Goal: Task Accomplishment & Management: Manage account settings

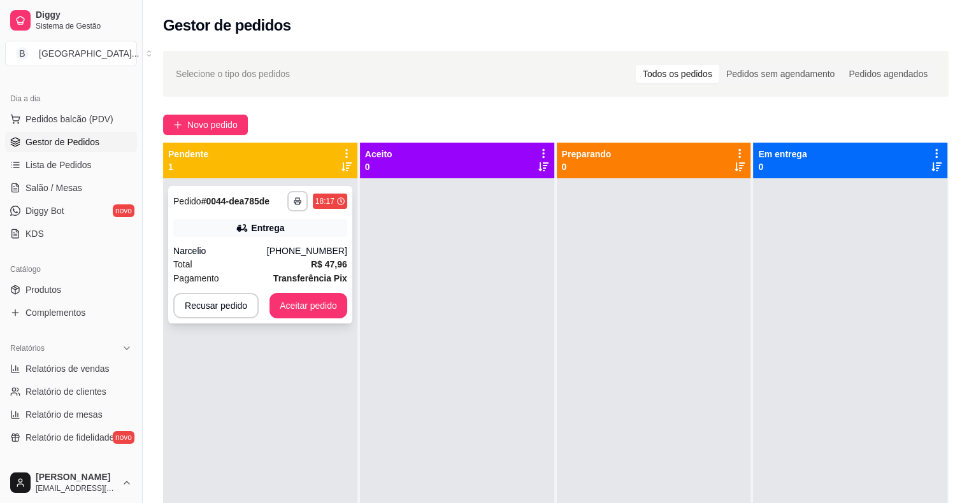
scroll to position [36, 0]
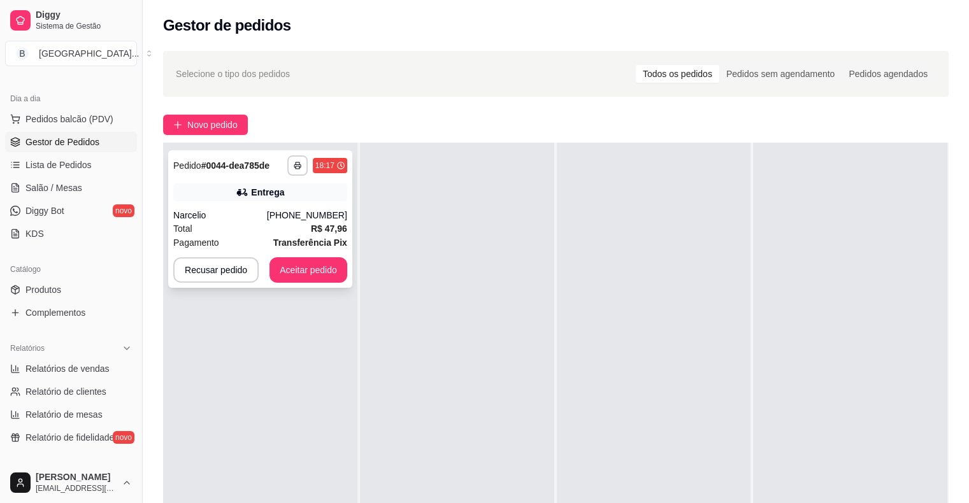
click at [211, 214] on div "Narcelio" at bounding box center [220, 215] width 94 height 13
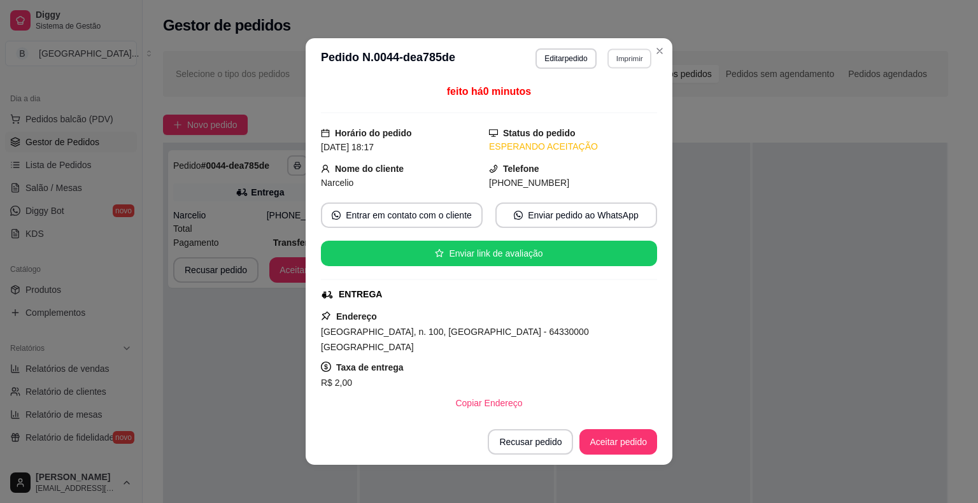
click at [618, 65] on button "Imprimir" at bounding box center [630, 58] width 44 height 20
click at [603, 116] on div "Escolha a impressora IMPRESSORA Impressora" at bounding box center [602, 107] width 105 height 69
click at [594, 96] on button "IMPRESSORA" at bounding box center [601, 103] width 89 height 20
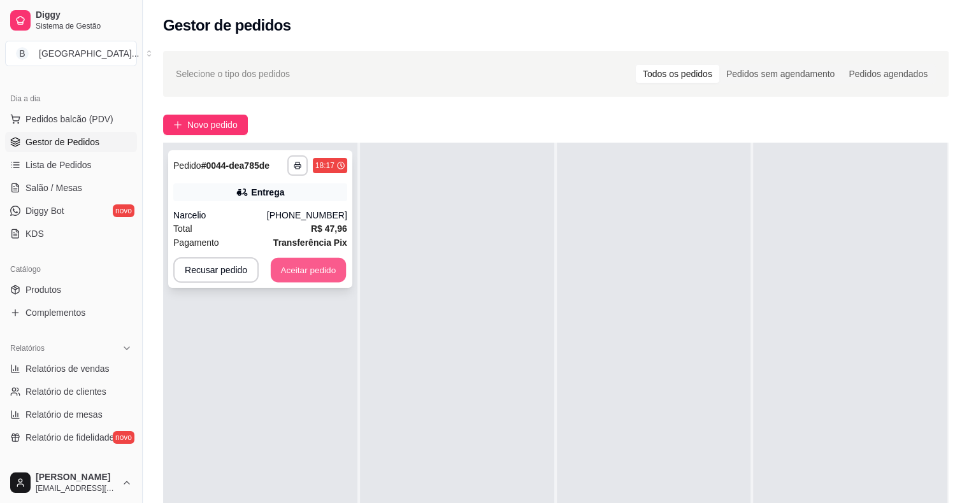
click at [302, 266] on button "Aceitar pedido" at bounding box center [308, 270] width 75 height 25
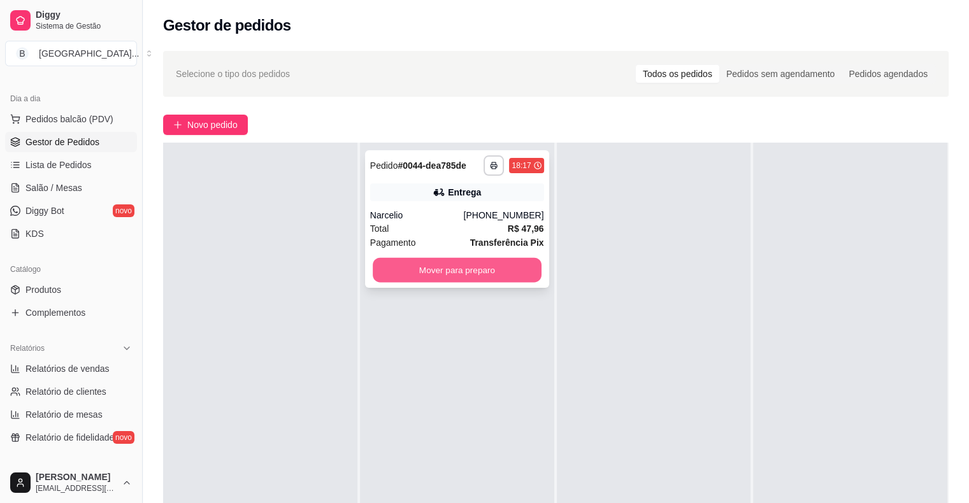
click at [377, 266] on button "Mover para preparo" at bounding box center [457, 270] width 169 height 25
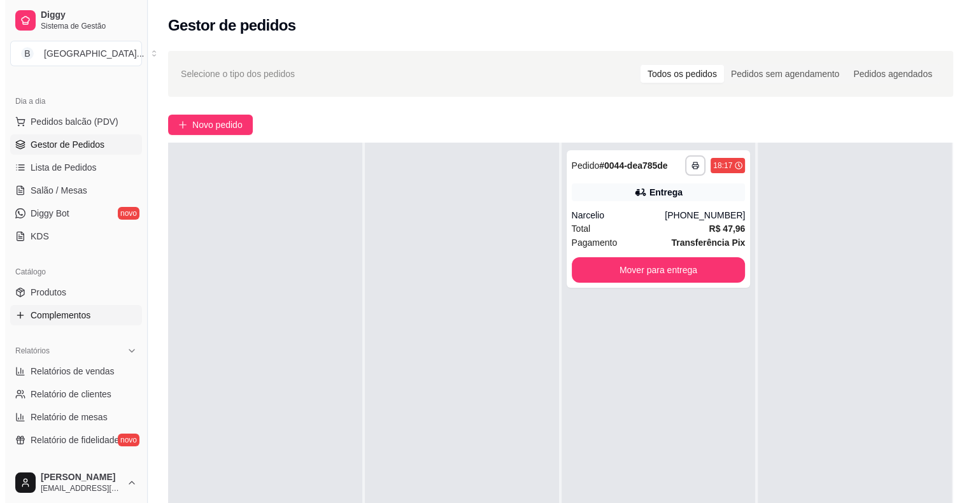
scroll to position [64, 0]
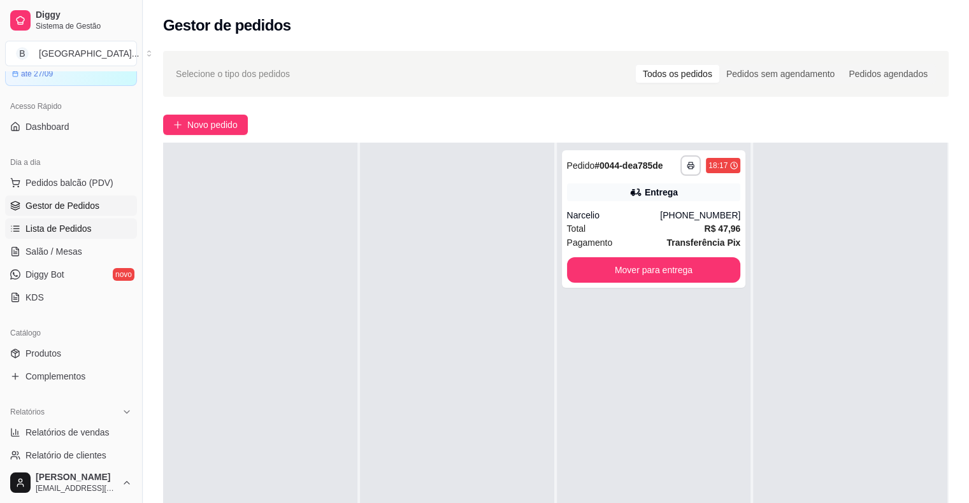
click at [90, 218] on link "Lista de Pedidos" at bounding box center [71, 228] width 132 height 20
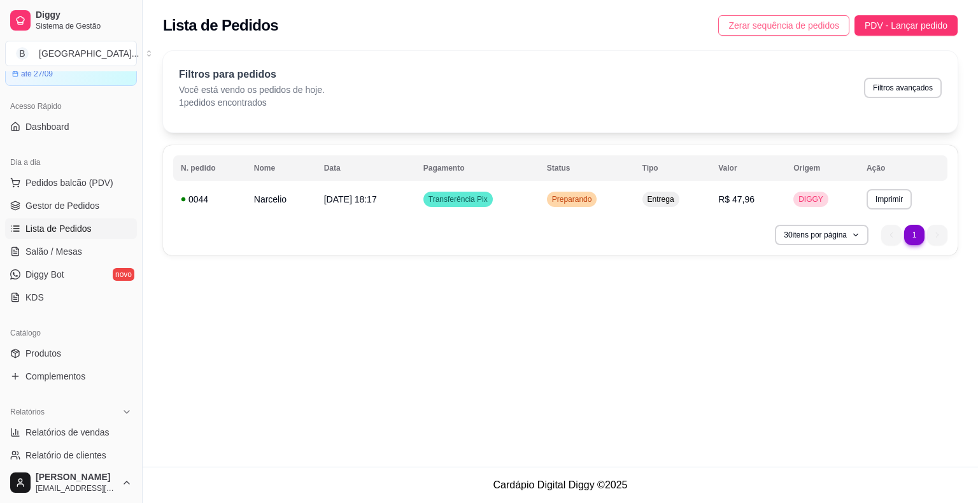
click at [733, 24] on span "Zerar sequência de pedidos" at bounding box center [784, 25] width 111 height 14
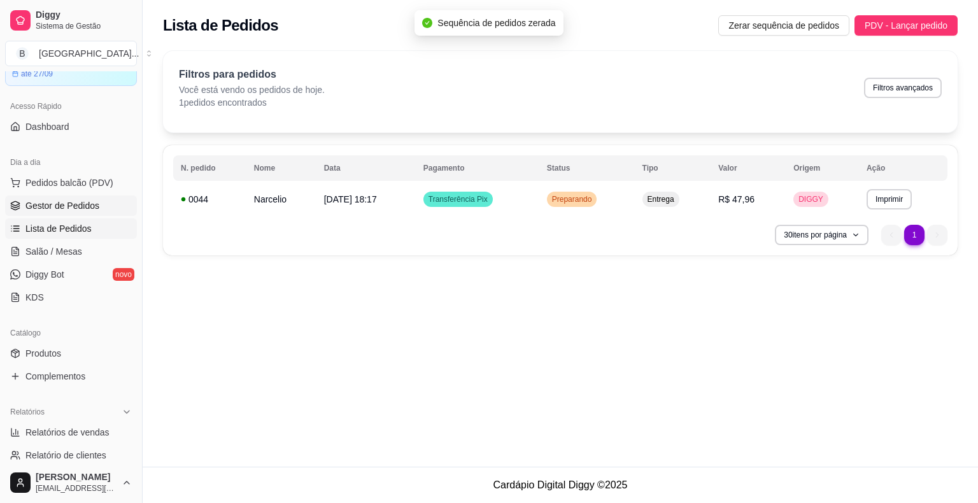
click at [101, 208] on link "Gestor de Pedidos" at bounding box center [71, 206] width 132 height 20
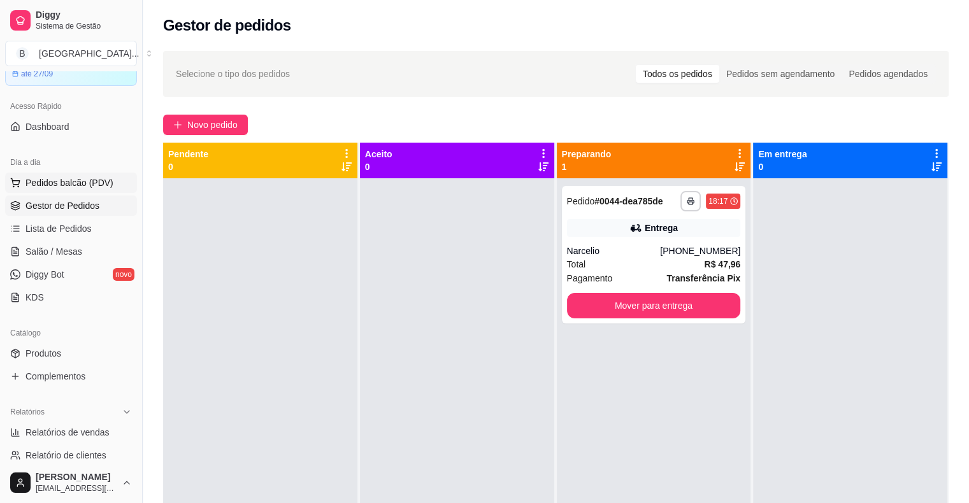
click at [89, 187] on span "Pedidos balcão (PDV)" at bounding box center [69, 182] width 88 height 13
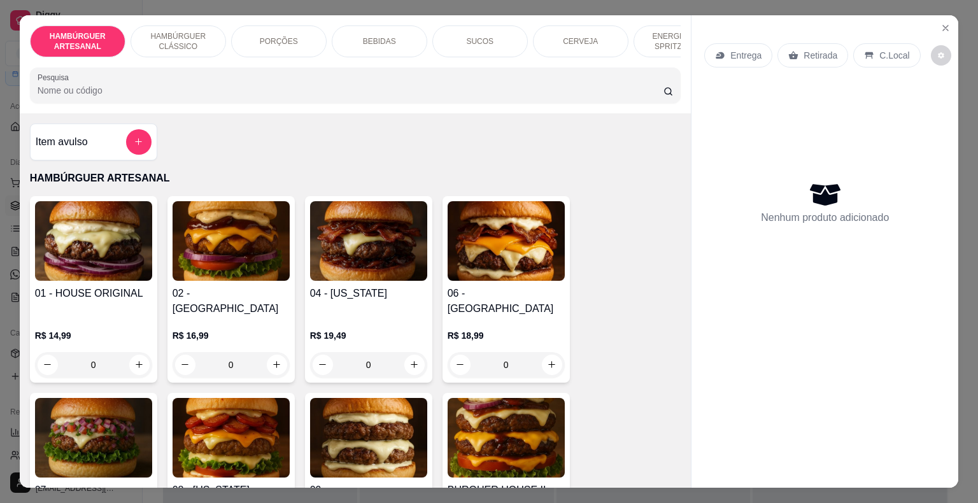
click at [273, 358] on div "0" at bounding box center [231, 364] width 117 height 25
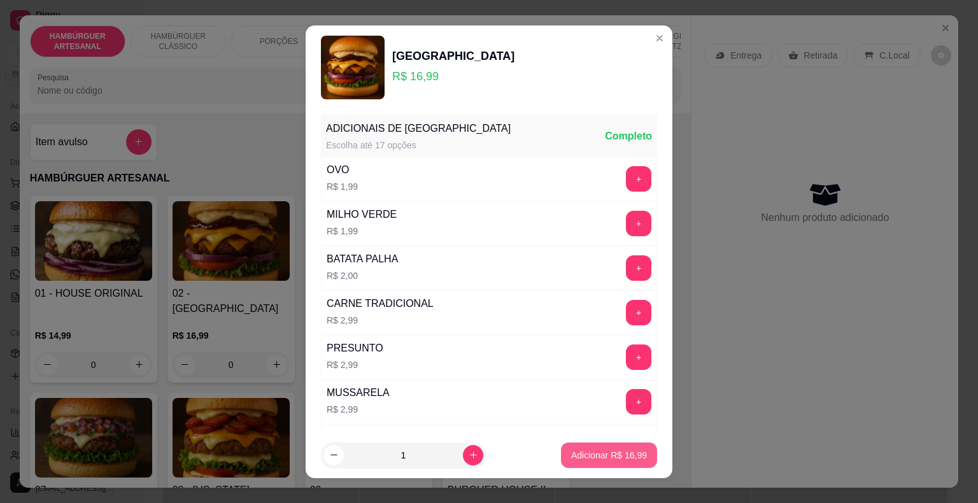
click at [590, 452] on p "Adicionar R$ 16,99" at bounding box center [609, 455] width 76 height 13
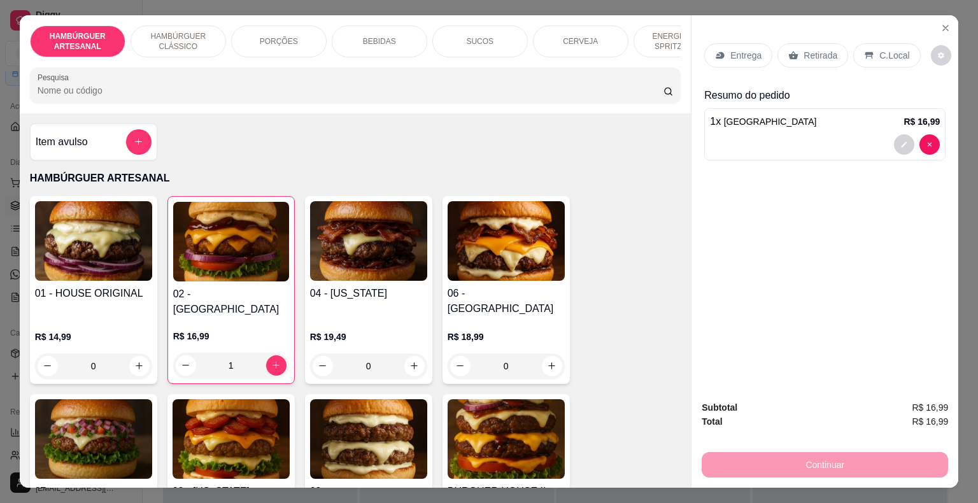
type input "1"
click at [724, 52] on div "Entrega" at bounding box center [738, 55] width 68 height 24
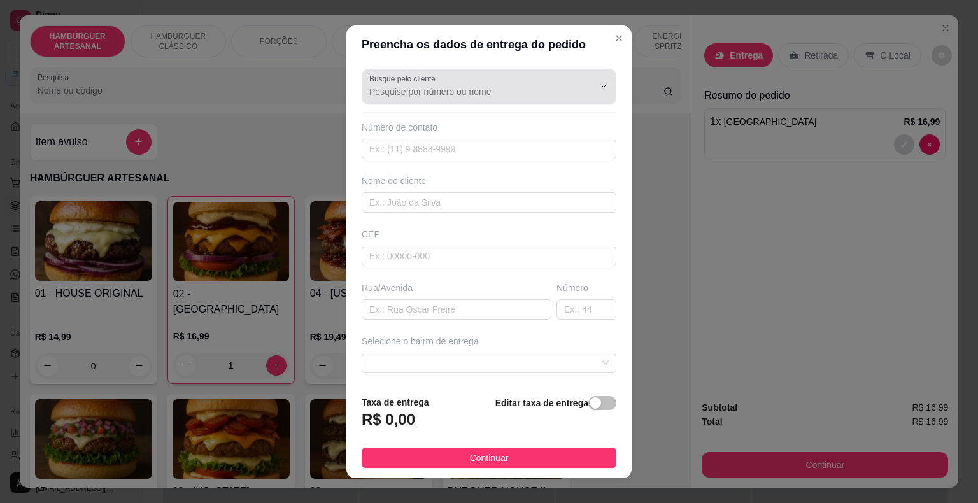
click at [461, 82] on div at bounding box center [488, 86] width 239 height 25
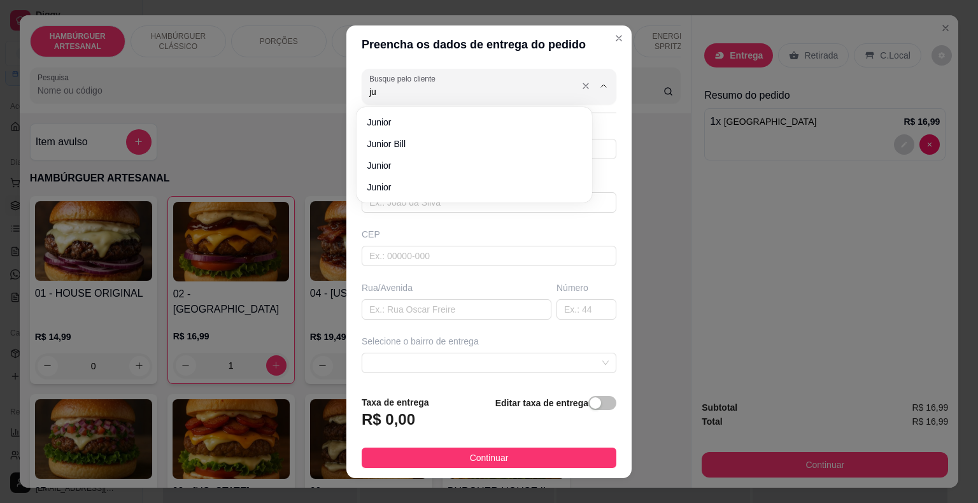
type input "j"
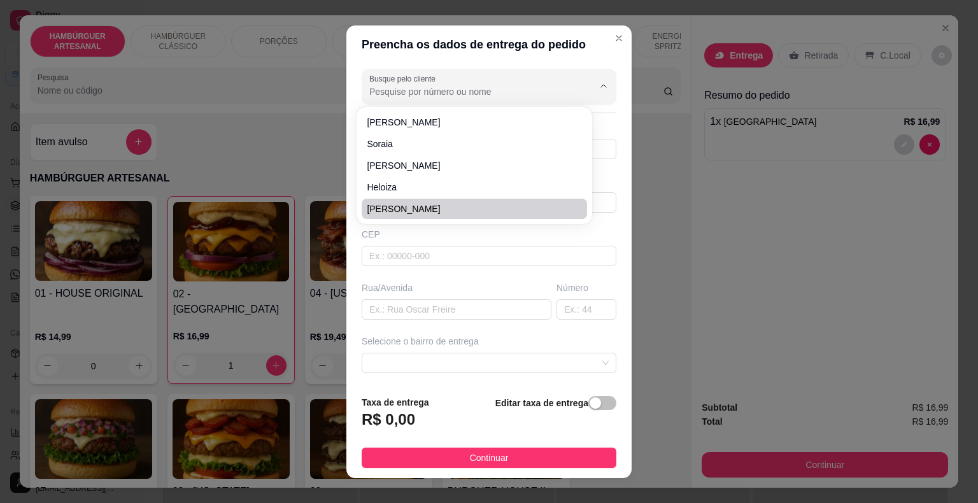
click at [459, 229] on div "CEP" at bounding box center [489, 234] width 255 height 13
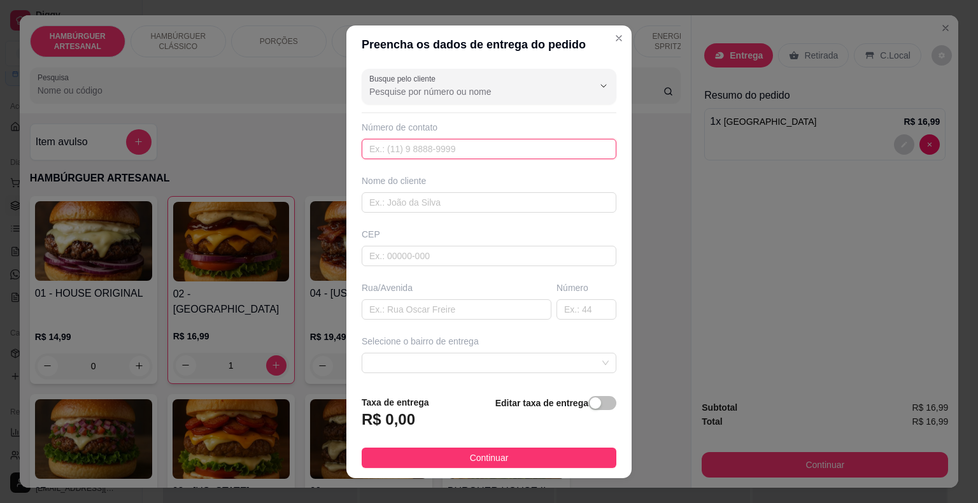
click at [431, 154] on input "text" at bounding box center [489, 149] width 255 height 20
type input "[PHONE_NUMBER]"
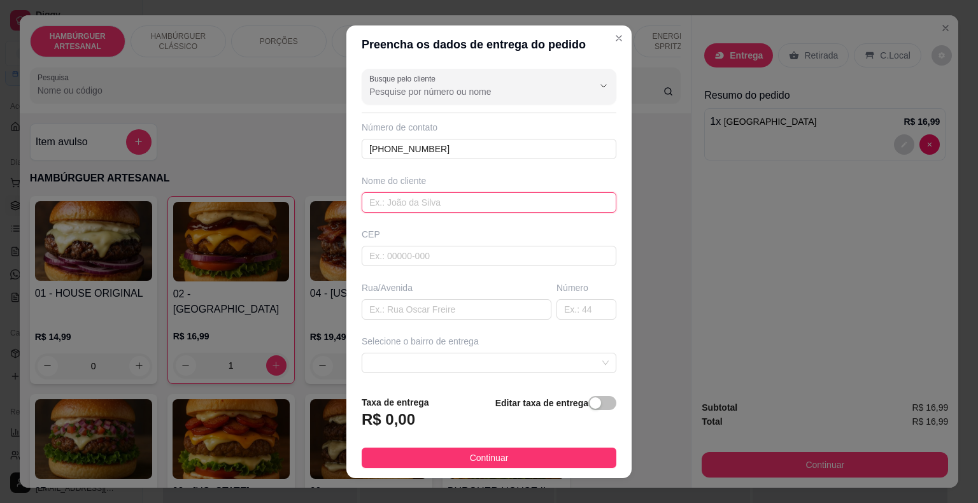
click at [436, 203] on input "text" at bounding box center [489, 202] width 255 height 20
type input "[PERSON_NAME]"
click at [440, 316] on input "text" at bounding box center [457, 309] width 190 height 20
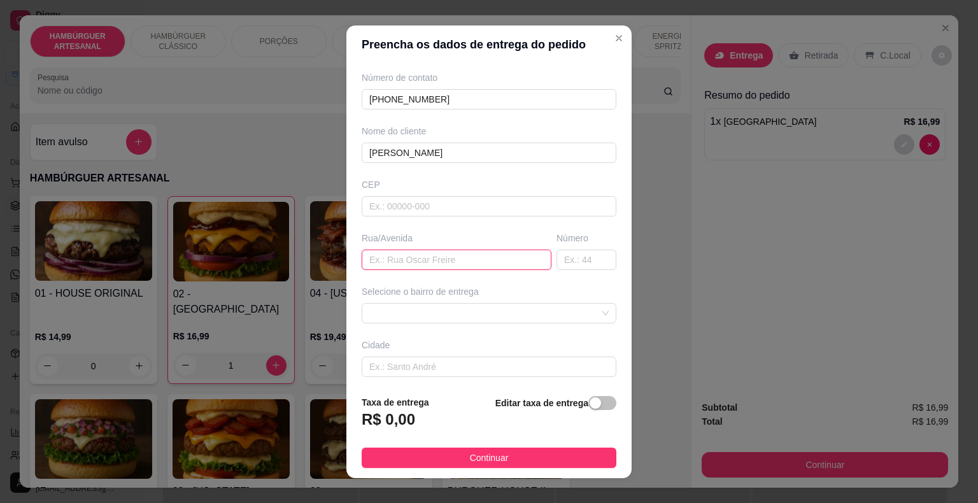
scroll to position [64, 0]
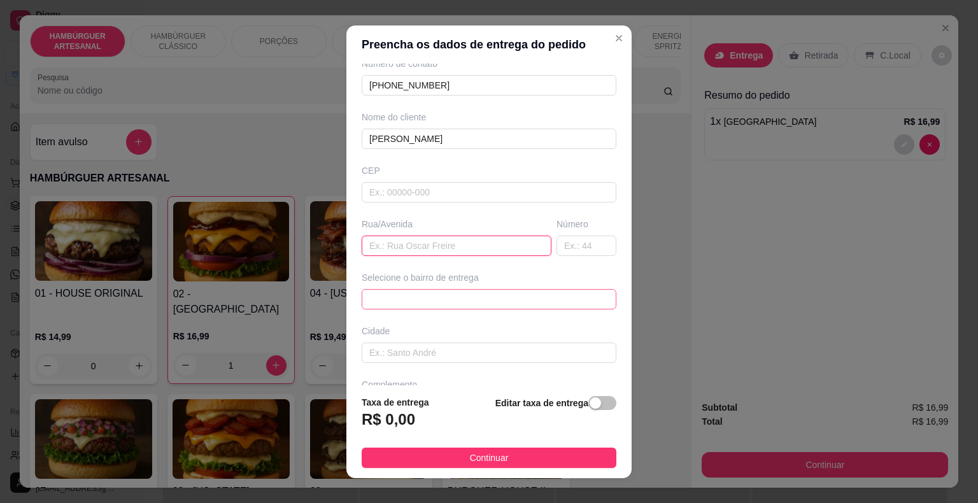
click at [451, 297] on span at bounding box center [488, 299] width 239 height 19
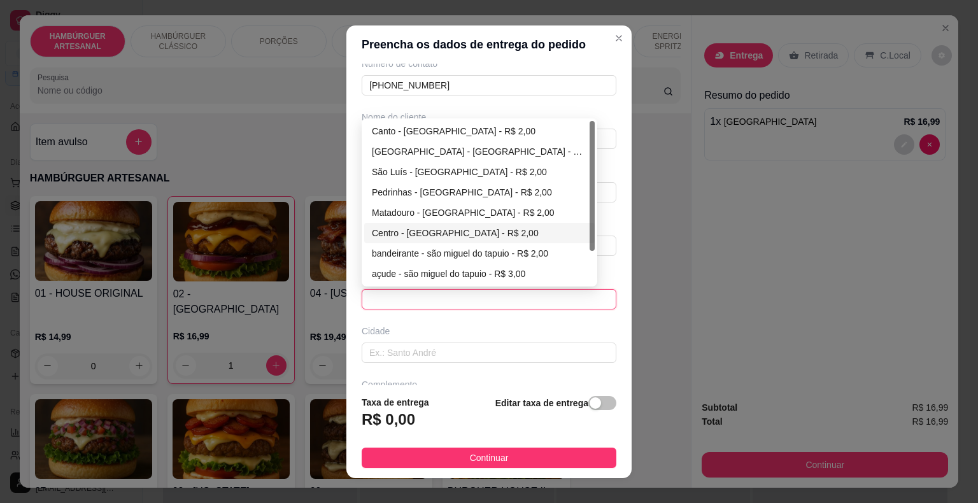
click at [443, 239] on div "Centro - [GEOGRAPHIC_DATA] - R$ 2,00" at bounding box center [479, 233] width 231 height 20
type input "São Miguel do Tapuio"
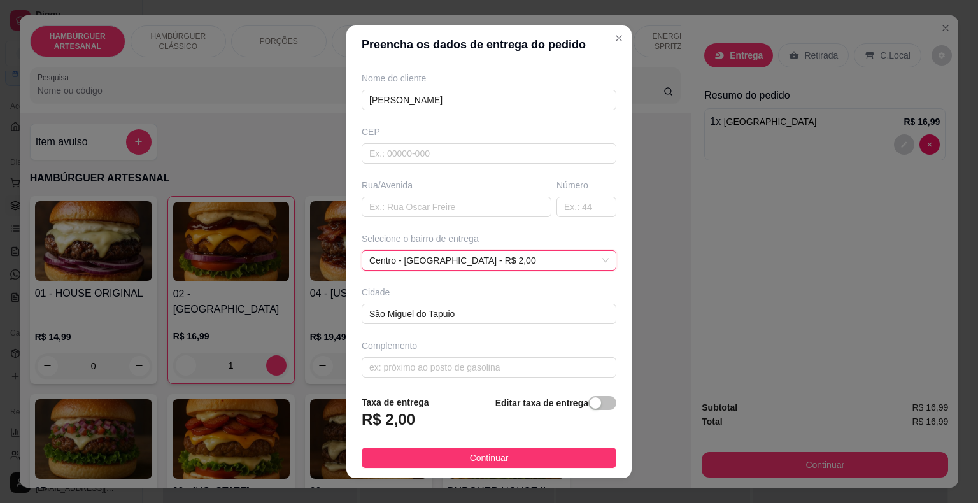
scroll to position [105, 0]
click at [447, 359] on input "text" at bounding box center [489, 365] width 255 height 20
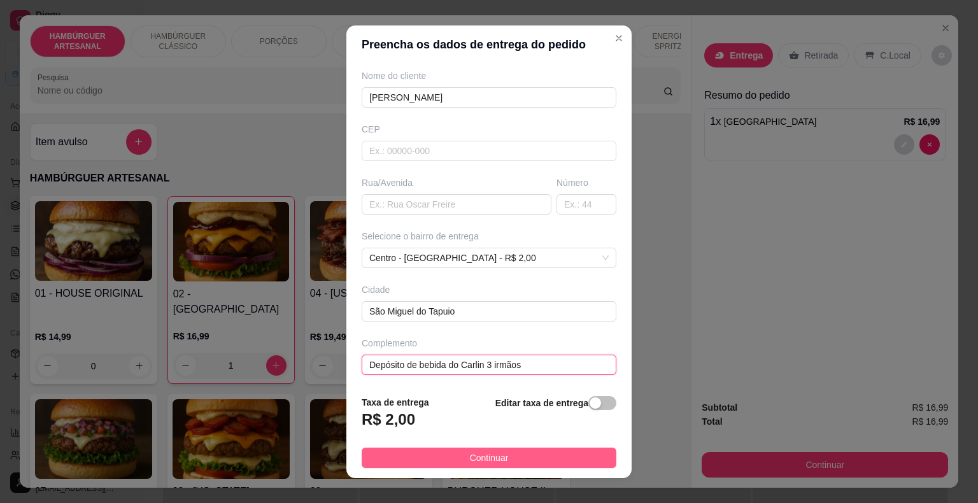
type input "Depósito de bebida do Carlin 3 irmãos"
click at [516, 454] on button "Continuar" at bounding box center [489, 458] width 255 height 20
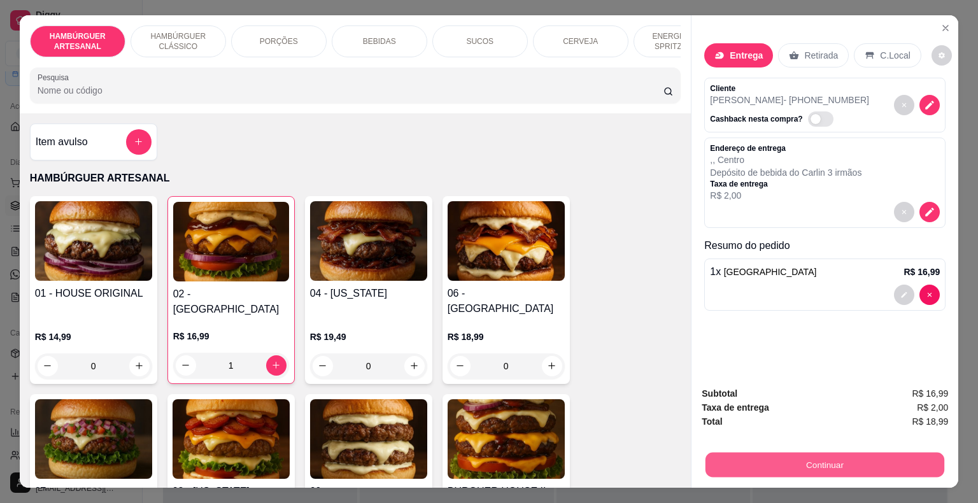
click at [818, 462] on button "Continuar" at bounding box center [825, 465] width 239 height 25
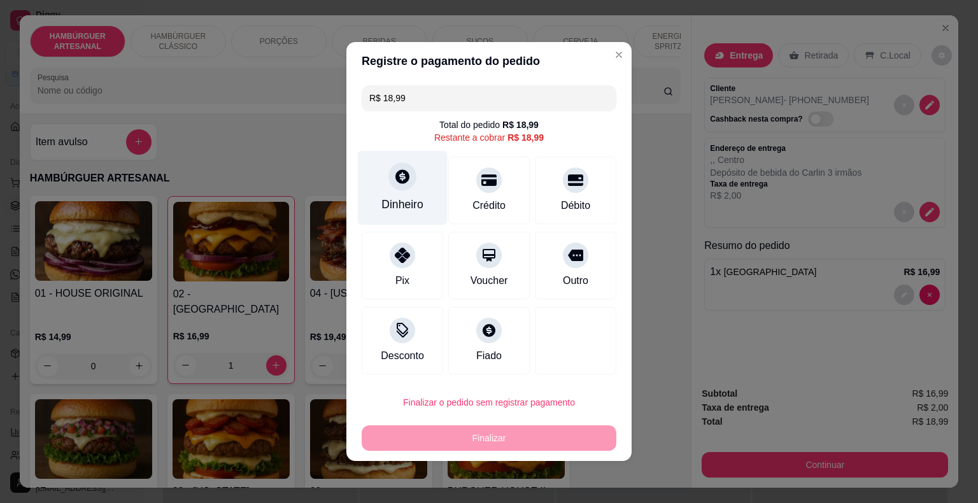
click at [415, 210] on div "Dinheiro" at bounding box center [403, 204] width 42 height 17
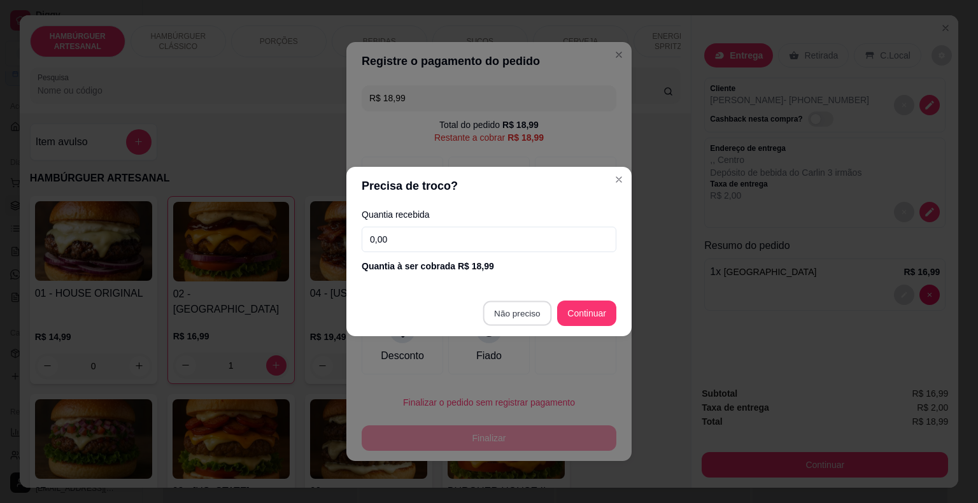
type input "R$ 0,00"
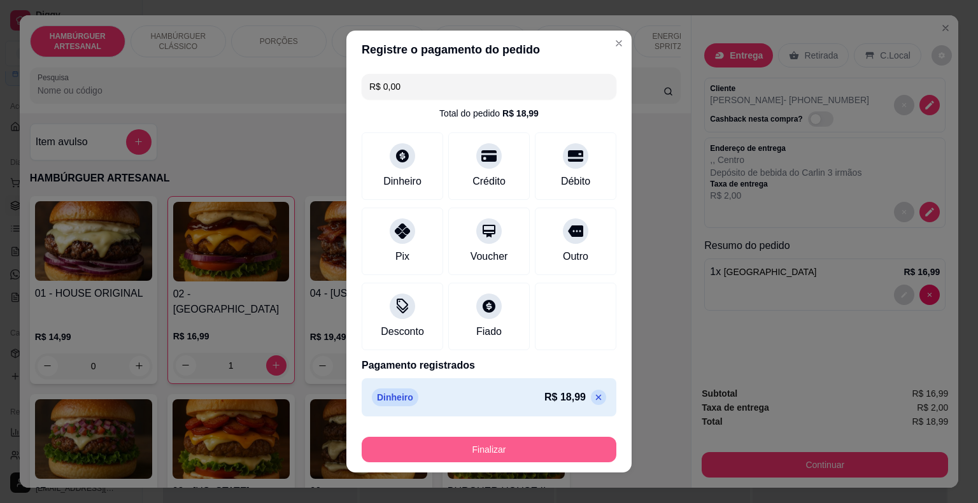
click at [514, 447] on button "Finalizar" at bounding box center [489, 449] width 255 height 25
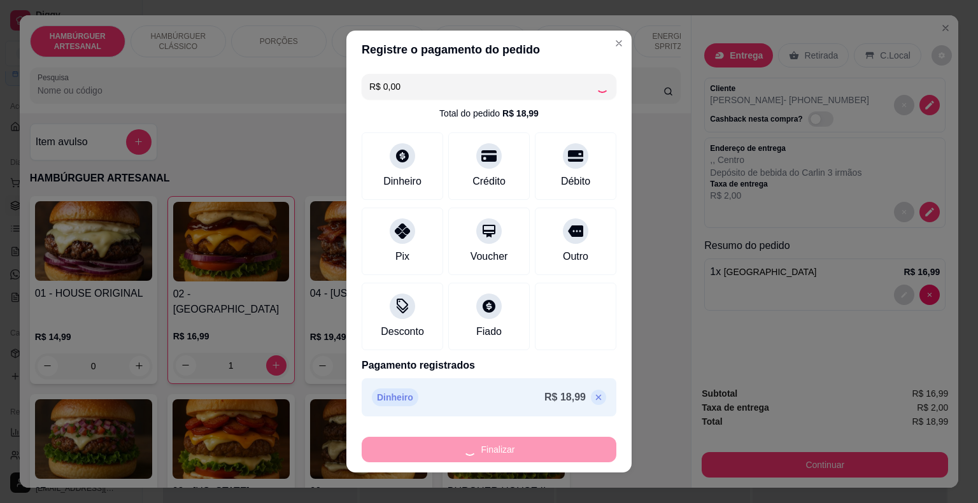
type input "0"
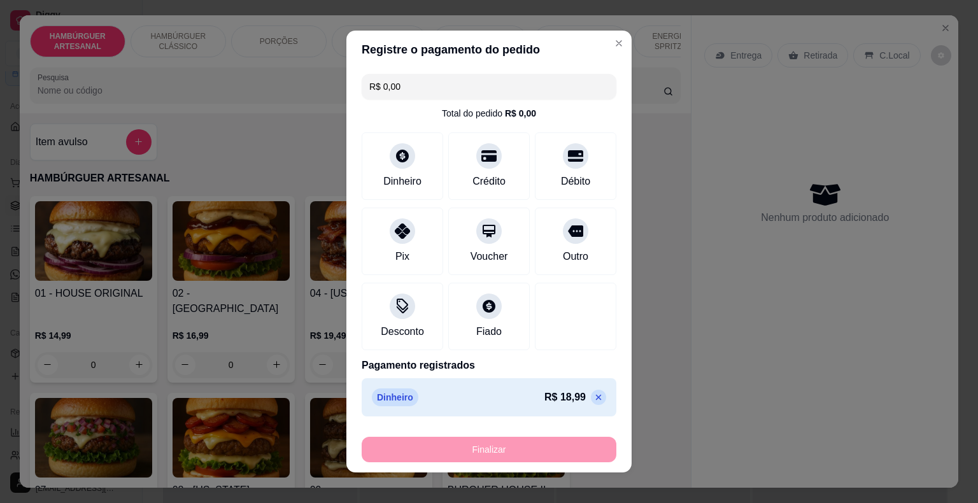
type input "-R$ 18,99"
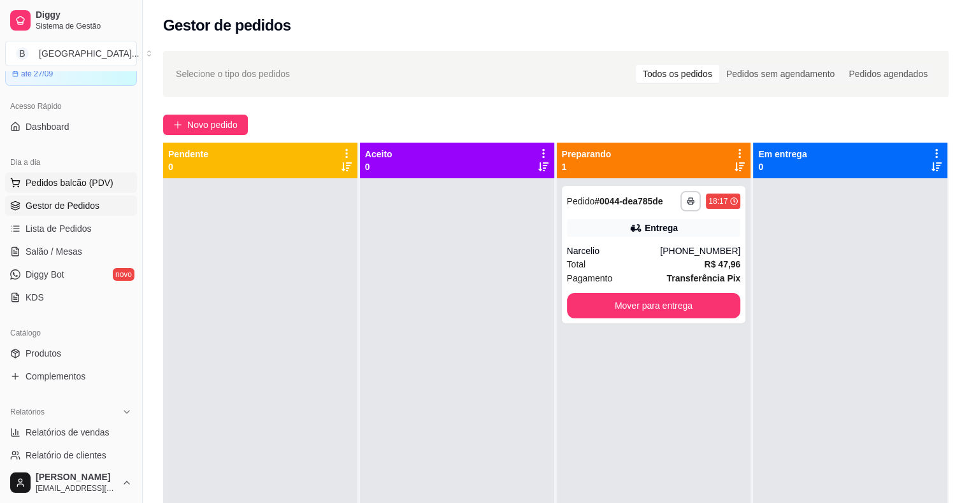
click at [69, 180] on span "Pedidos balcão (PDV)" at bounding box center [69, 182] width 88 height 13
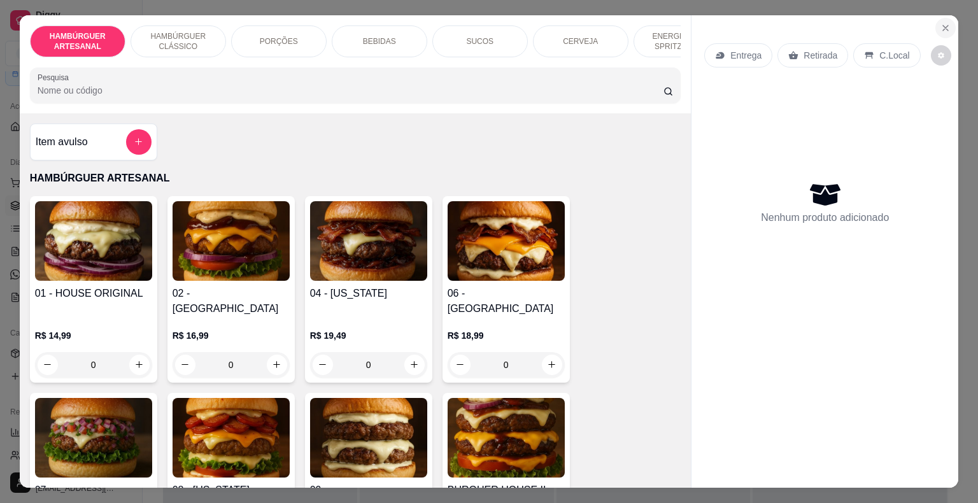
click at [945, 30] on button "Close" at bounding box center [946, 28] width 20 height 20
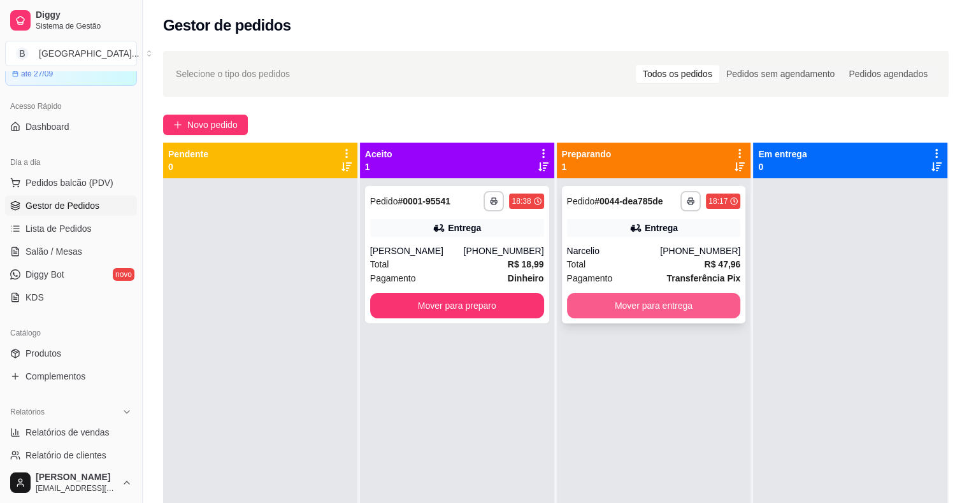
click at [682, 303] on button "Mover para entrega" at bounding box center [654, 305] width 174 height 25
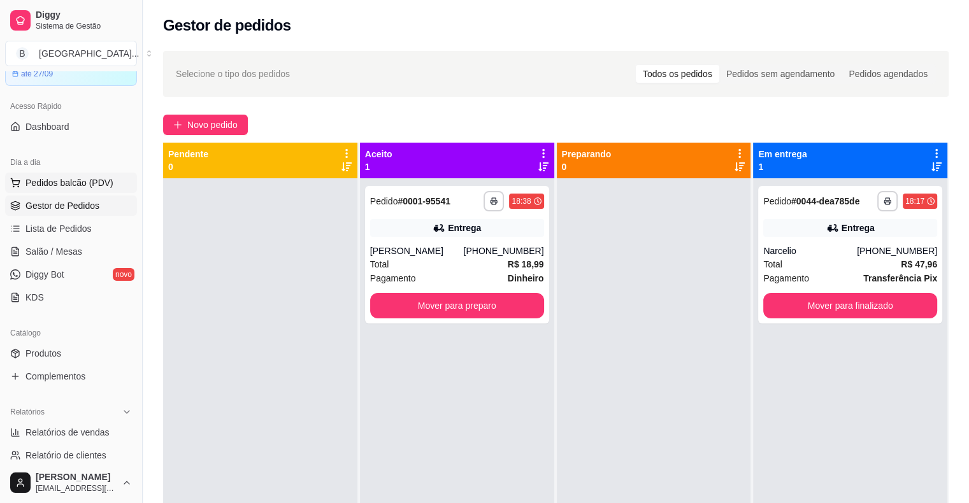
click at [66, 182] on span "Pedidos balcão (PDV)" at bounding box center [69, 182] width 88 height 13
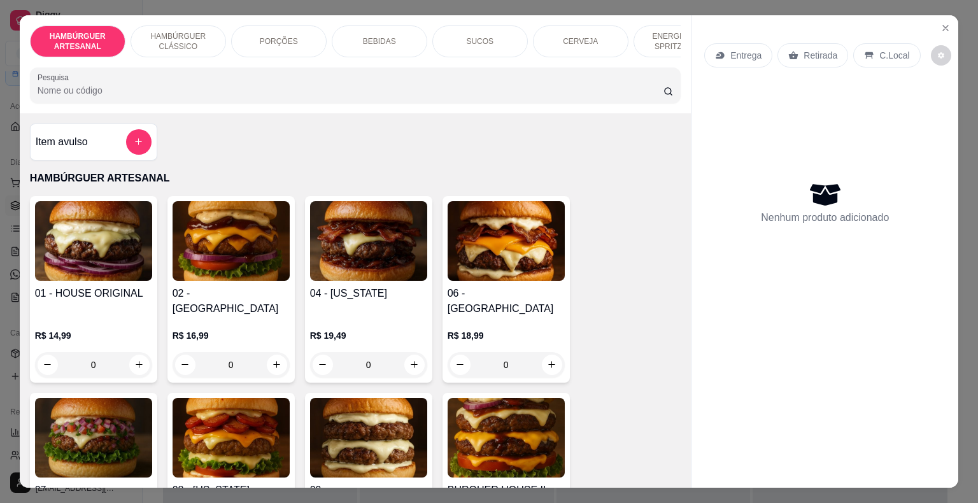
click at [272, 358] on div "0" at bounding box center [231, 364] width 117 height 25
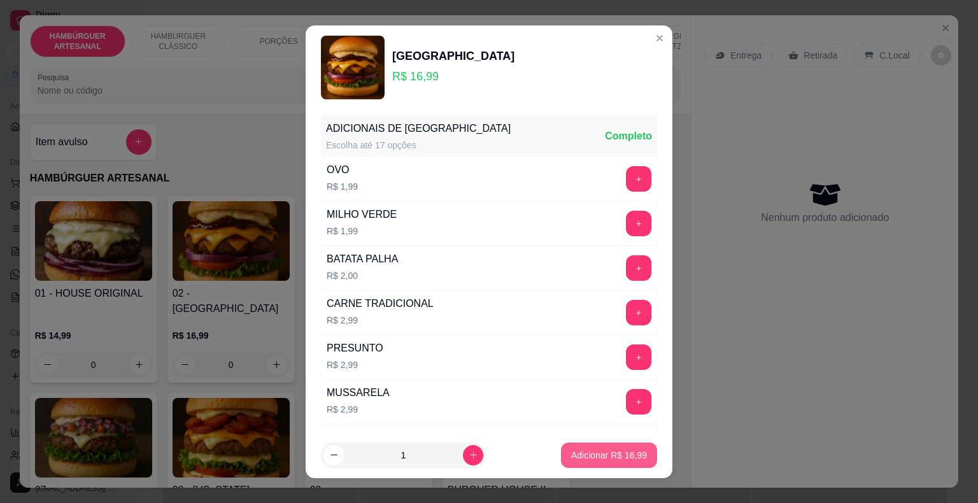
click at [611, 453] on p "Adicionar R$ 16,99" at bounding box center [609, 455] width 76 height 13
type input "1"
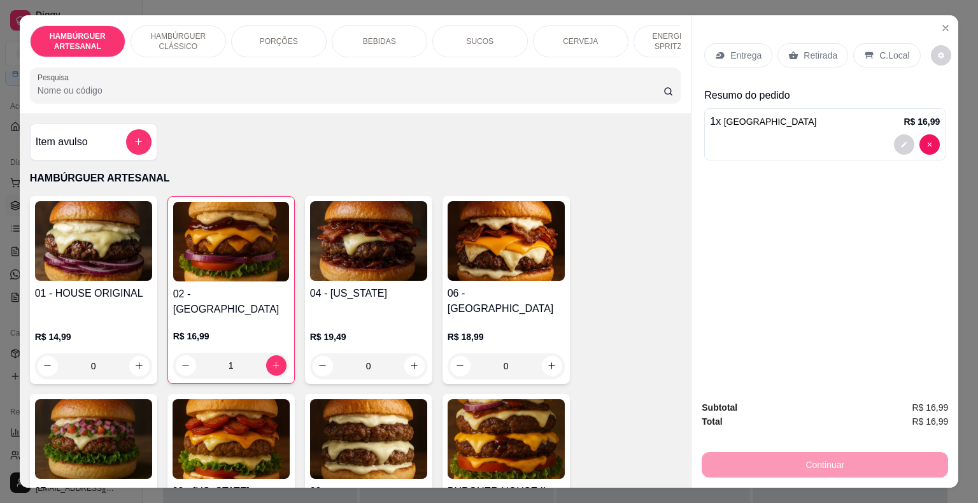
click at [741, 58] on div "Entrega" at bounding box center [738, 55] width 68 height 24
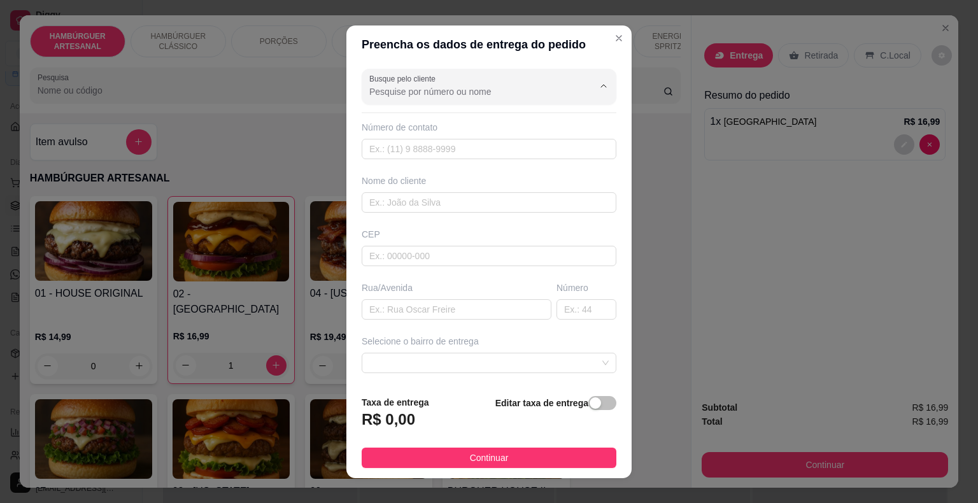
click at [445, 96] on input "Busque pelo cliente" at bounding box center [471, 91] width 204 height 13
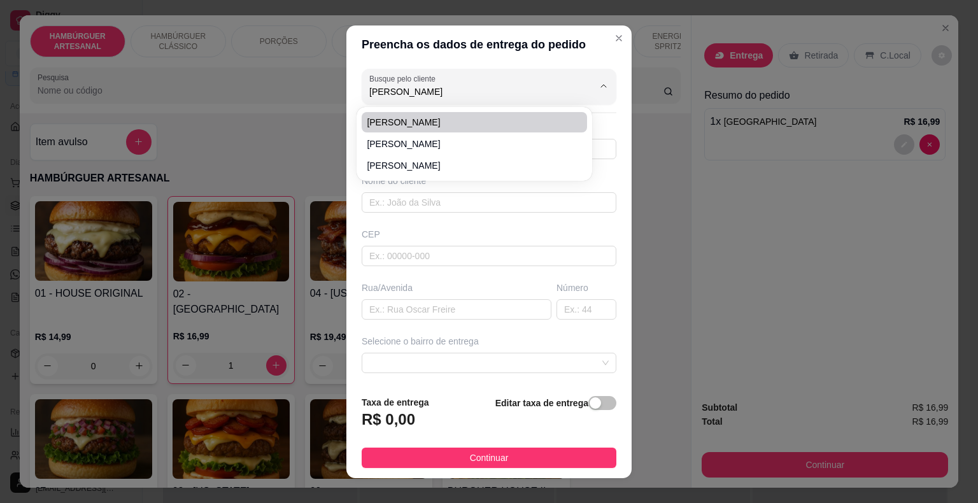
click at [432, 119] on span "[PERSON_NAME]" at bounding box center [468, 122] width 203 height 13
type input "[PERSON_NAME]"
type input "11953049417"
type input "[PERSON_NAME]"
type input "sergipe"
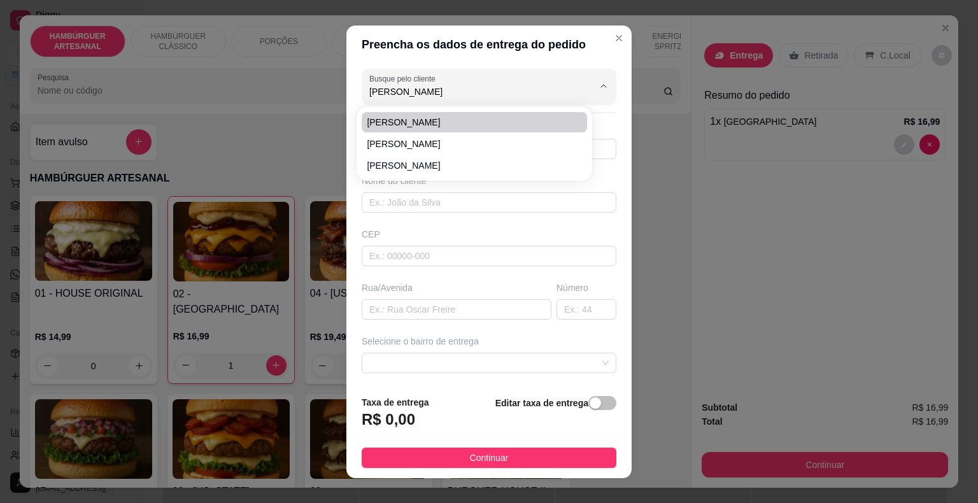
type input "São Miguel do Tapuio"
type input "antes do salao do valerio"
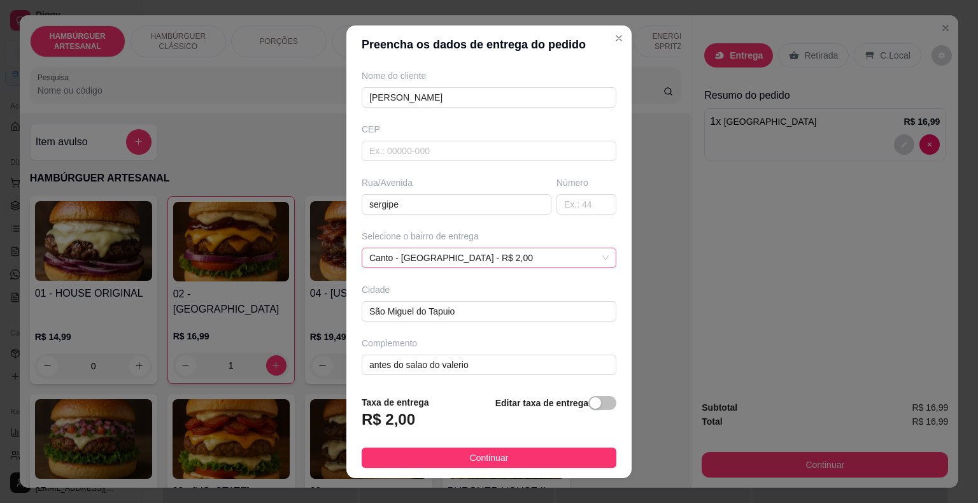
scroll to position [15, 0]
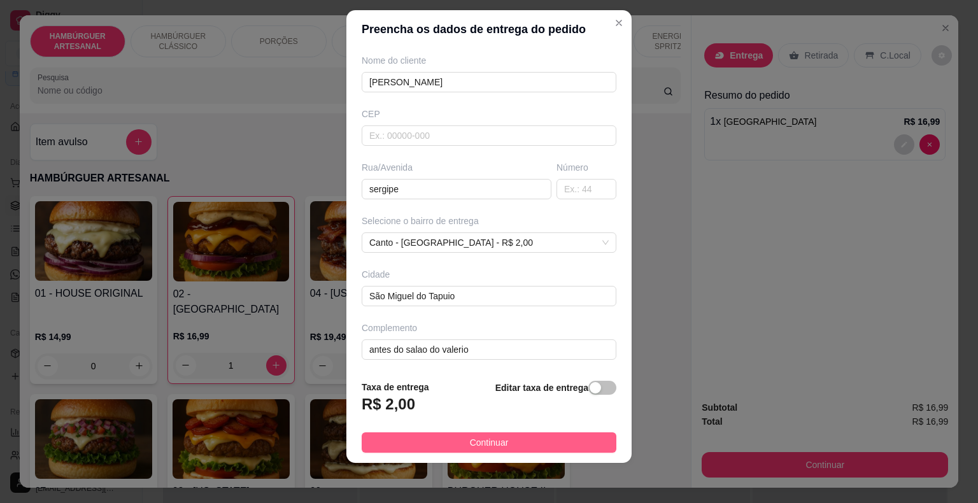
type input "[PERSON_NAME]"
click at [499, 441] on button "Continuar" at bounding box center [489, 442] width 255 height 20
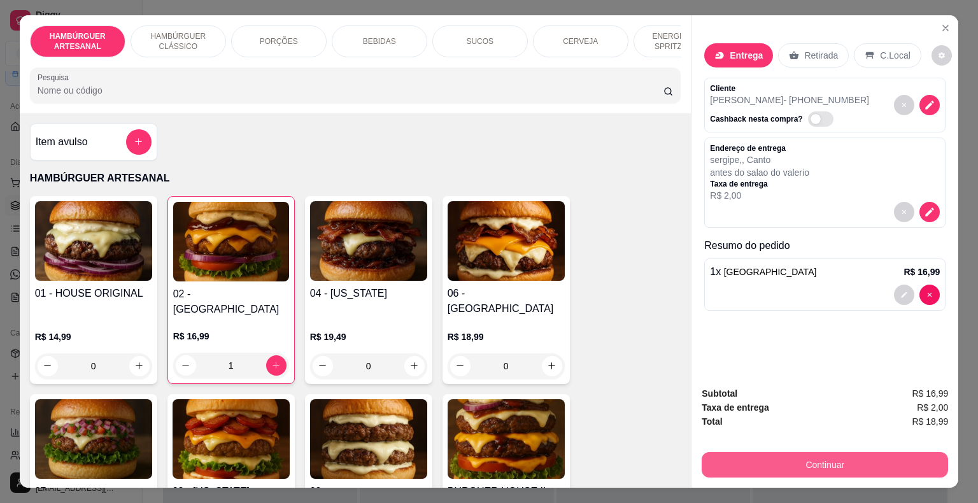
click at [792, 455] on button "Continuar" at bounding box center [825, 464] width 246 height 25
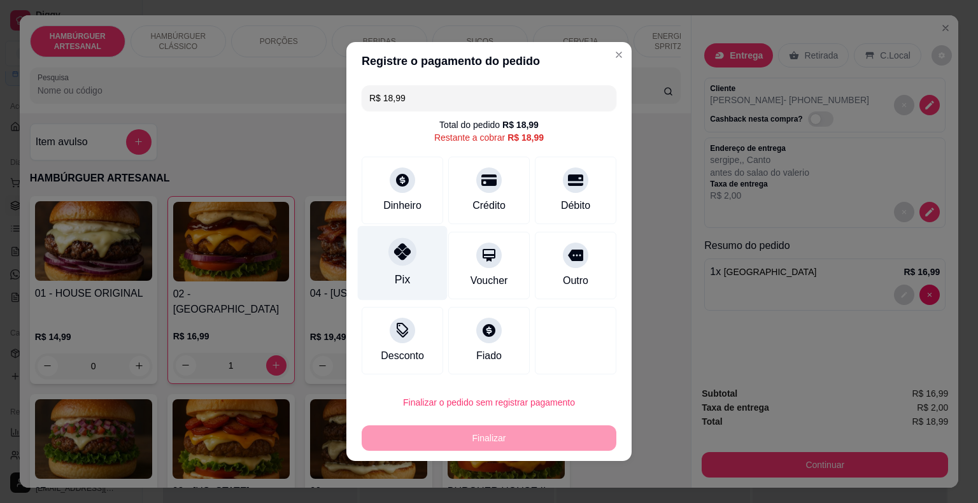
click at [416, 272] on div "Pix" at bounding box center [403, 263] width 90 height 75
type input "R$ 0,00"
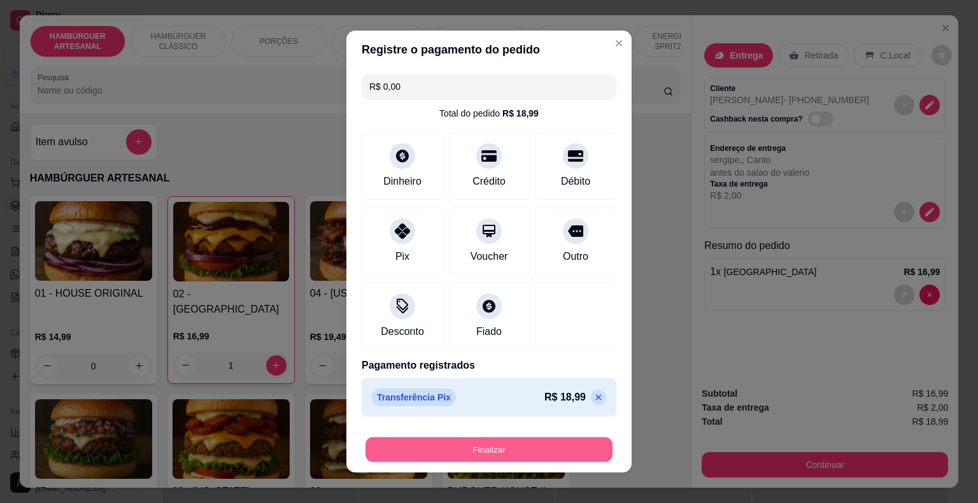
click at [517, 455] on button "Finalizar" at bounding box center [489, 450] width 247 height 25
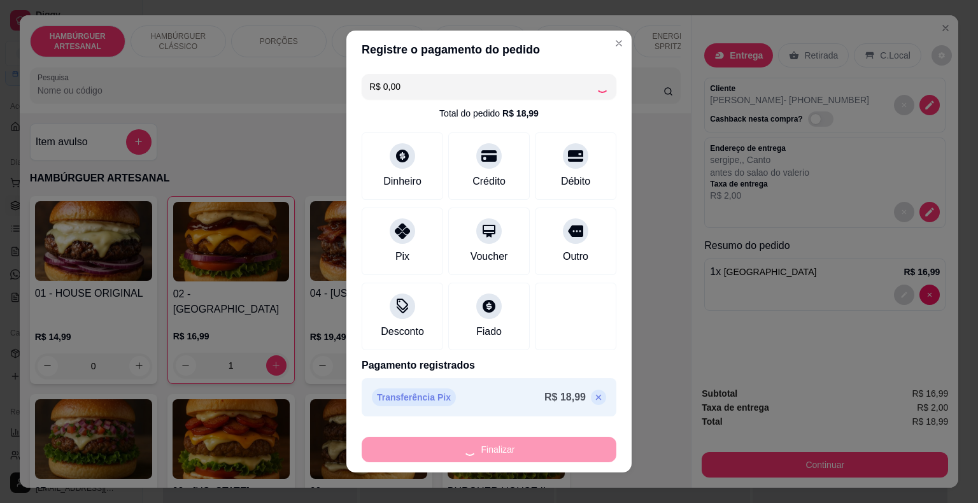
type input "0"
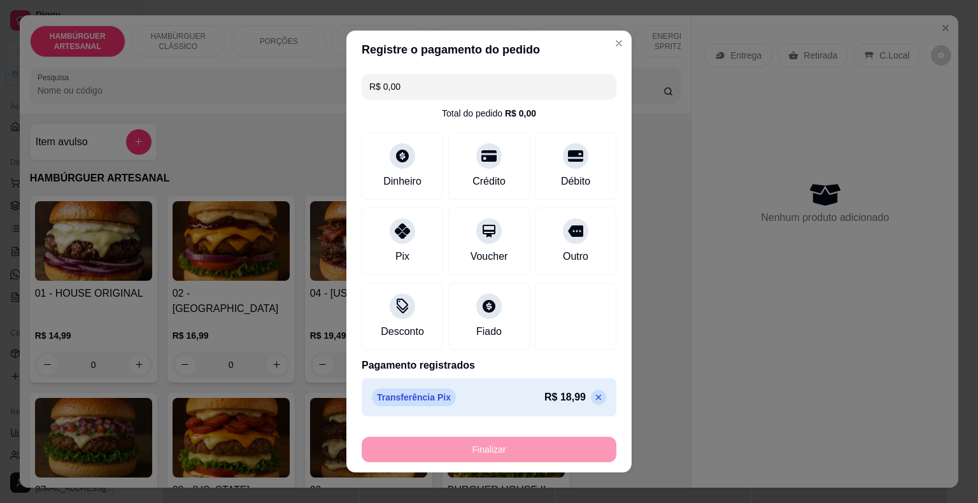
type input "-R$ 18,99"
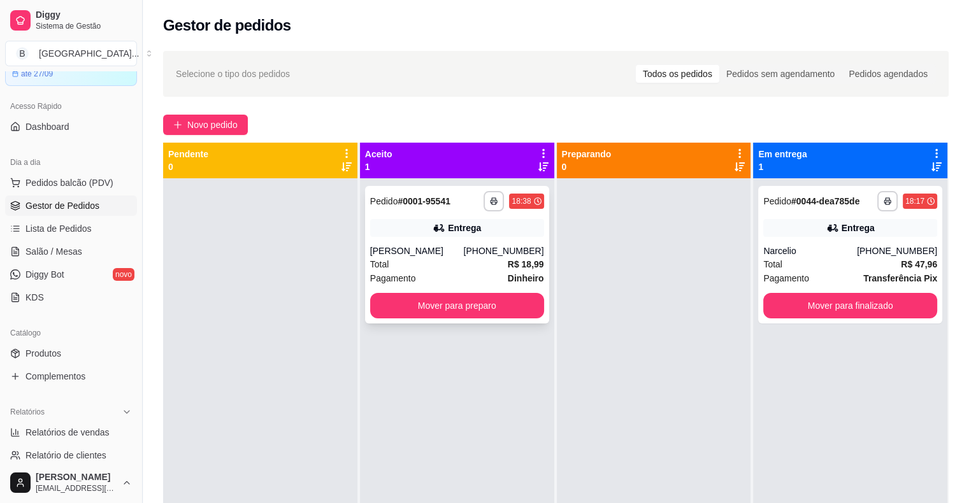
click at [410, 236] on div "Entrega" at bounding box center [457, 228] width 174 height 18
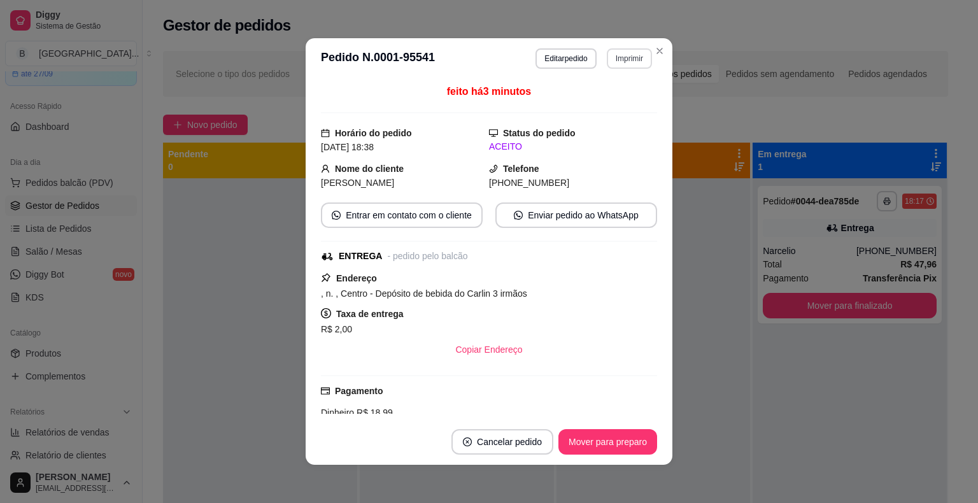
click at [617, 55] on button "Imprimir" at bounding box center [629, 58] width 45 height 20
click at [604, 104] on button "IMPRESSORA" at bounding box center [602, 103] width 92 height 20
click at [613, 443] on button "Mover para preparo" at bounding box center [608, 441] width 99 height 25
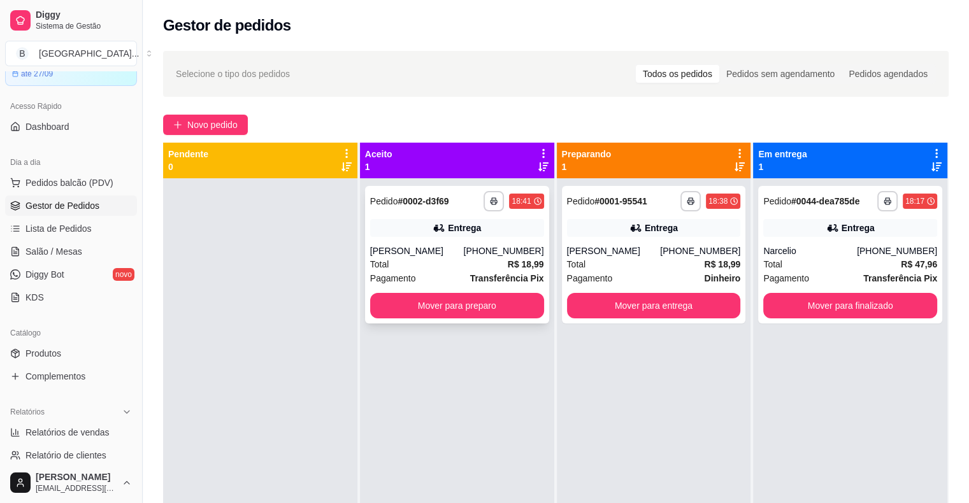
click at [389, 220] on div "Entrega" at bounding box center [457, 228] width 174 height 18
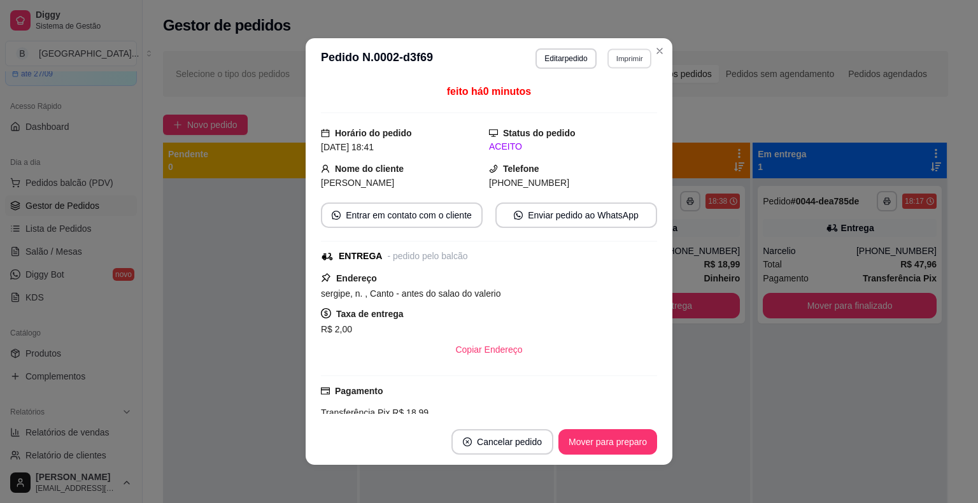
click at [611, 55] on button "Imprimir" at bounding box center [630, 58] width 44 height 20
click at [611, 105] on button "IMPRESSORA" at bounding box center [603, 103] width 92 height 20
click at [639, 439] on button "Mover para preparo" at bounding box center [608, 442] width 96 height 25
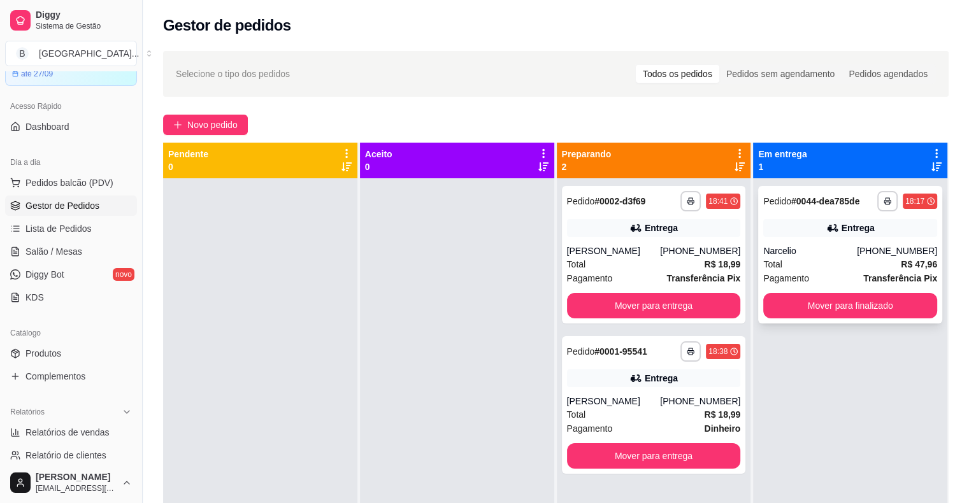
click at [837, 208] on div "Pedido # 0044-dea785de" at bounding box center [811, 201] width 96 height 15
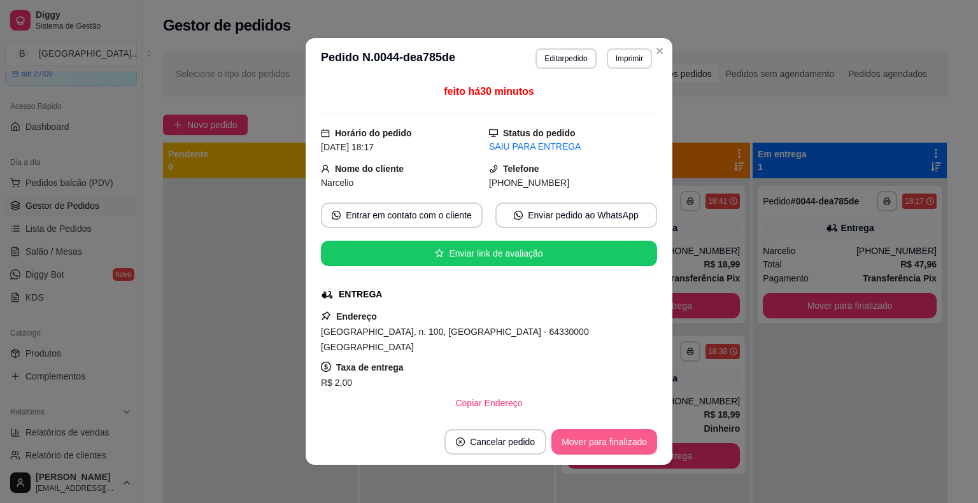
click at [617, 439] on button "Mover para finalizado" at bounding box center [605, 441] width 106 height 25
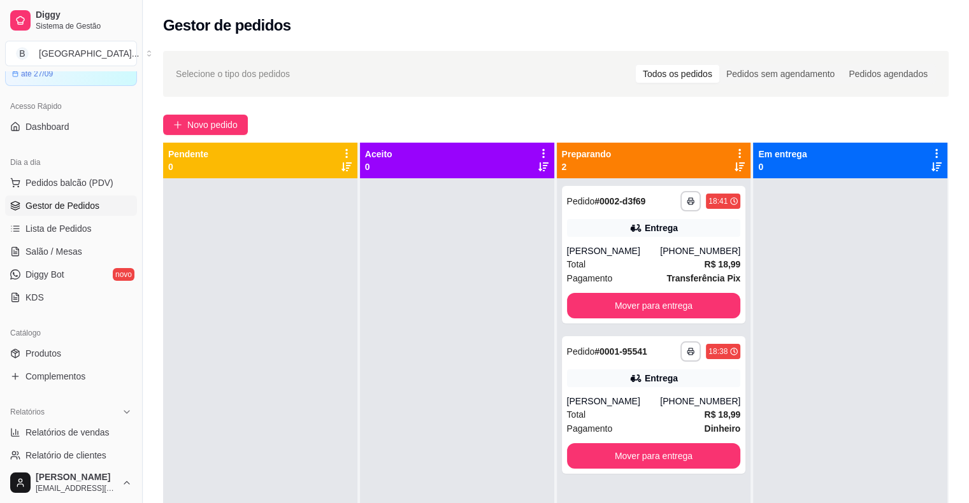
click at [877, 248] on div at bounding box center [850, 429] width 194 height 503
click at [633, 388] on div "**********" at bounding box center [654, 405] width 184 height 138
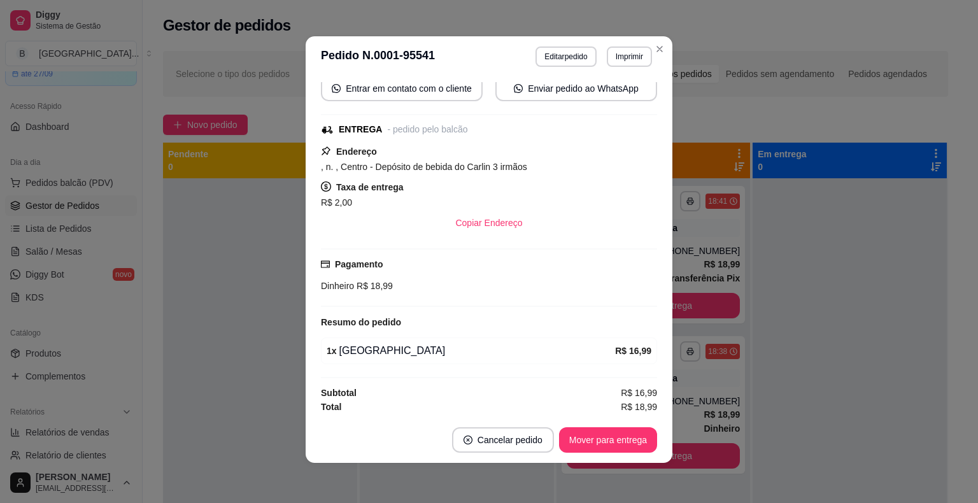
scroll to position [3, 0]
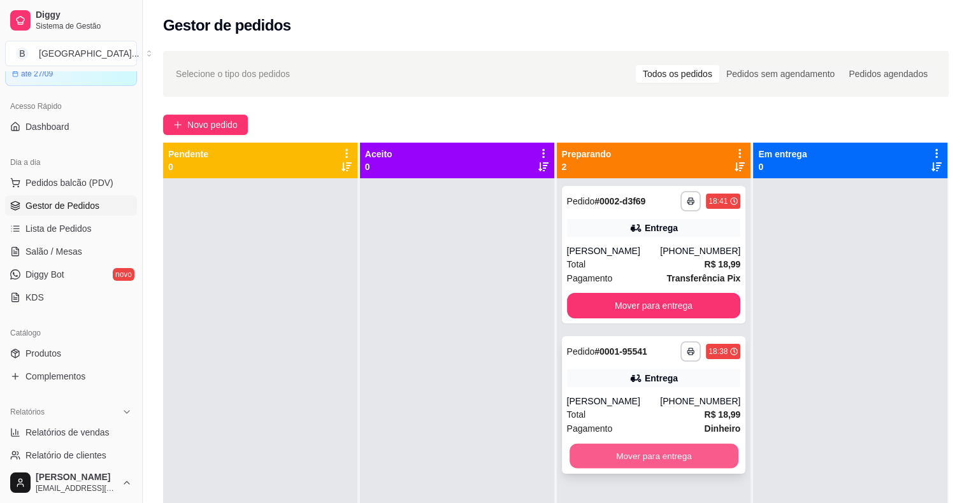
click at [690, 462] on button "Mover para entrega" at bounding box center [653, 456] width 169 height 25
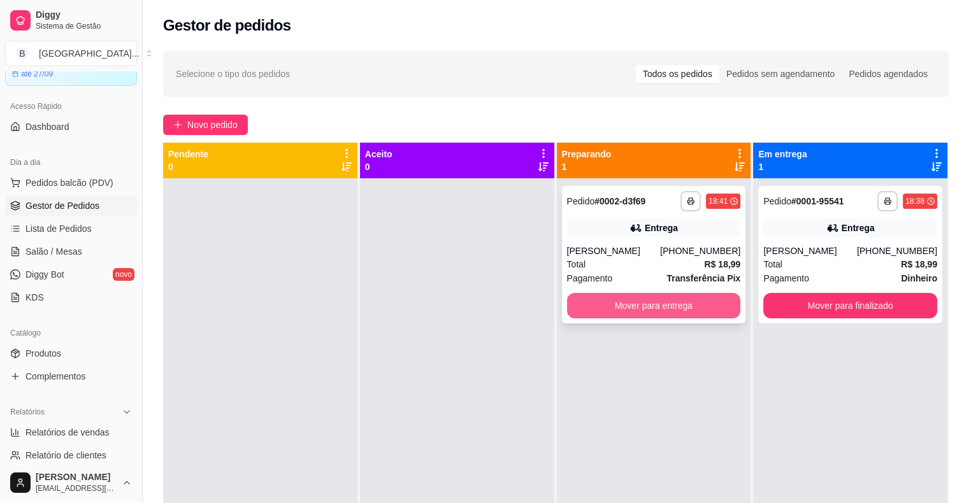
click at [582, 299] on button "Mover para entrega" at bounding box center [654, 305] width 174 height 25
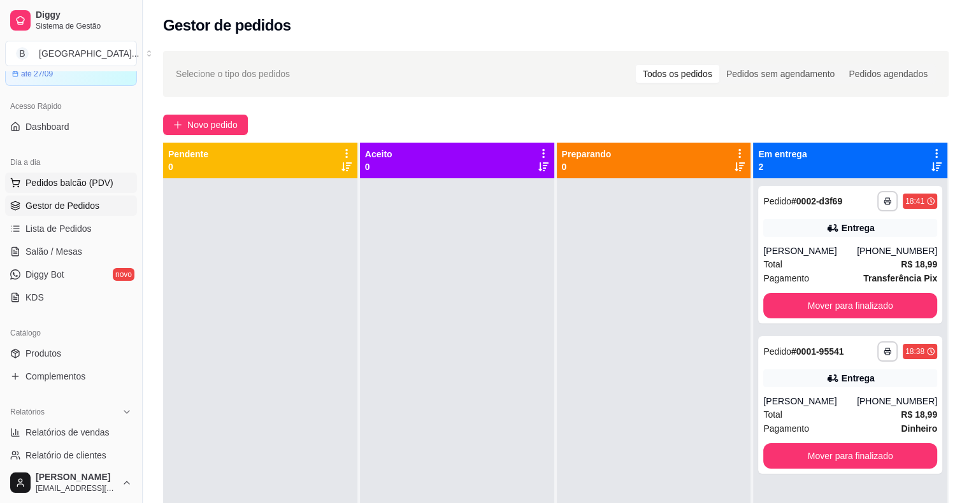
click at [51, 173] on button "Pedidos balcão (PDV)" at bounding box center [71, 183] width 132 height 20
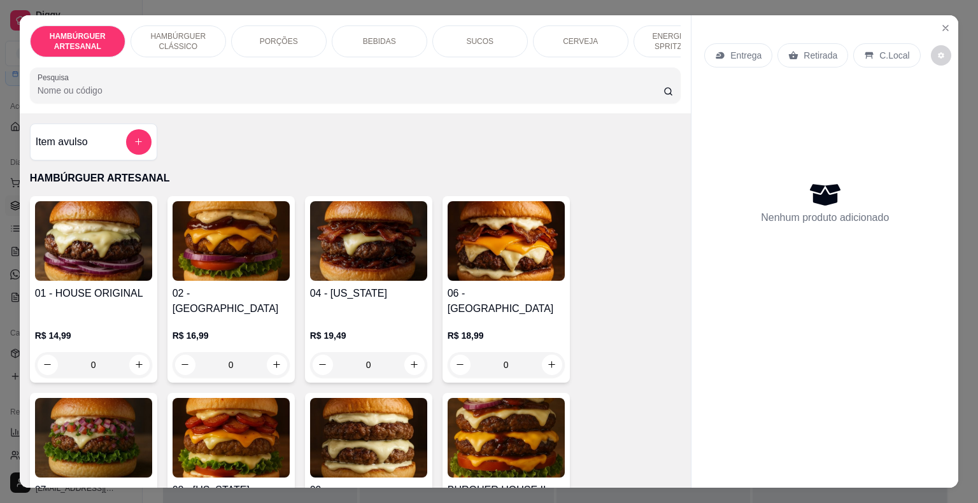
click at [280, 50] on div "PORÇÕES" at bounding box center [279, 41] width 96 height 32
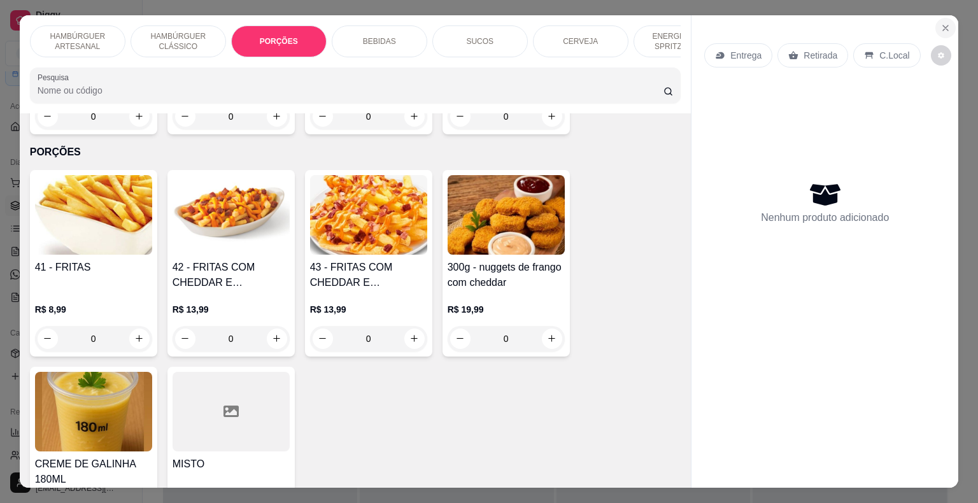
click at [941, 25] on icon "Close" at bounding box center [946, 28] width 10 height 10
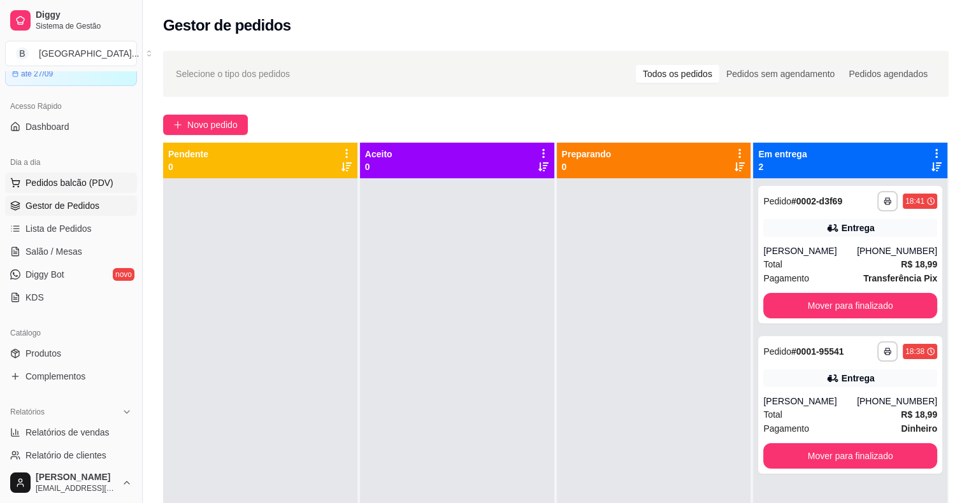
click at [50, 187] on span "Pedidos balcão (PDV)" at bounding box center [69, 182] width 88 height 13
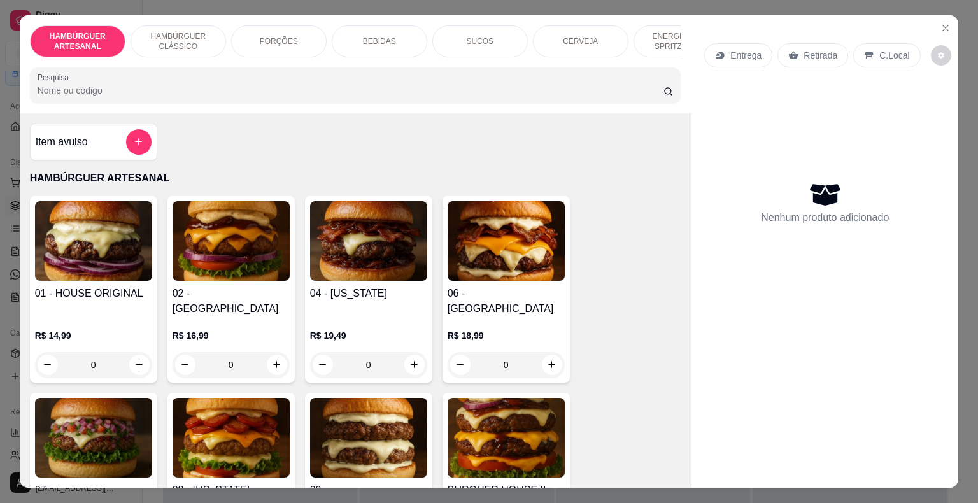
click at [290, 48] on div "PORÇÕES" at bounding box center [279, 41] width 96 height 32
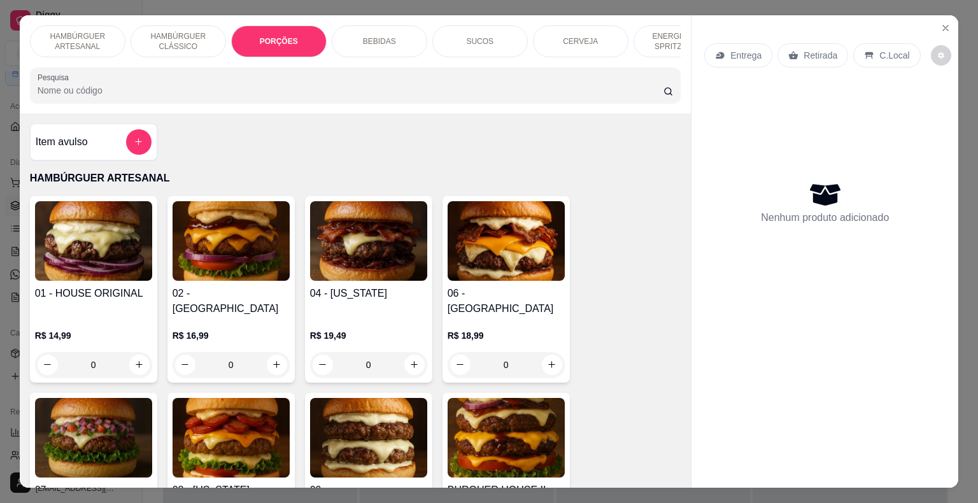
scroll to position [31, 0]
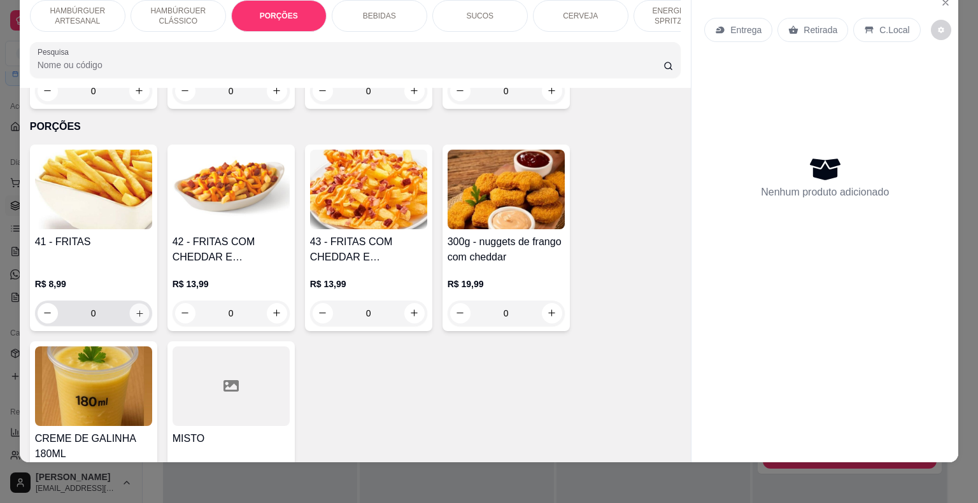
click at [138, 308] on icon "increase-product-quantity" at bounding box center [139, 313] width 10 height 10
type input "1"
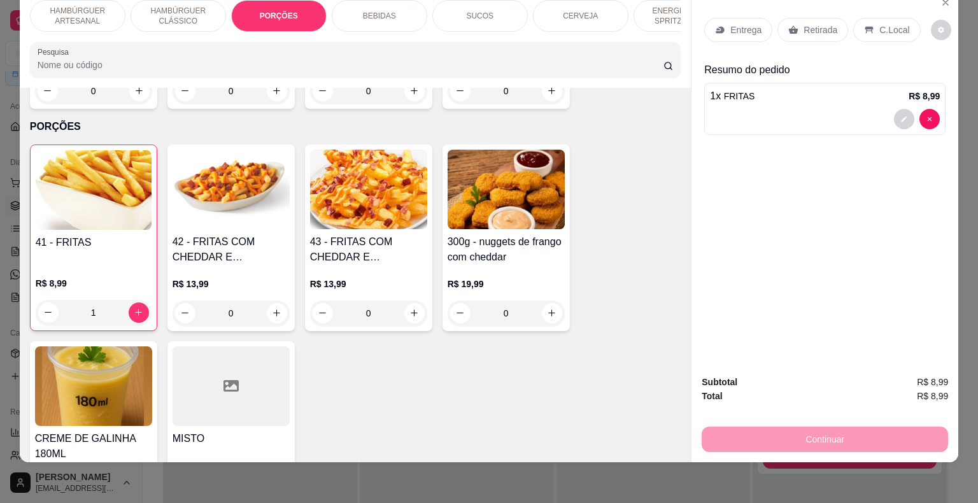
click at [357, 11] on div "BEBIDAS" at bounding box center [380, 16] width 96 height 32
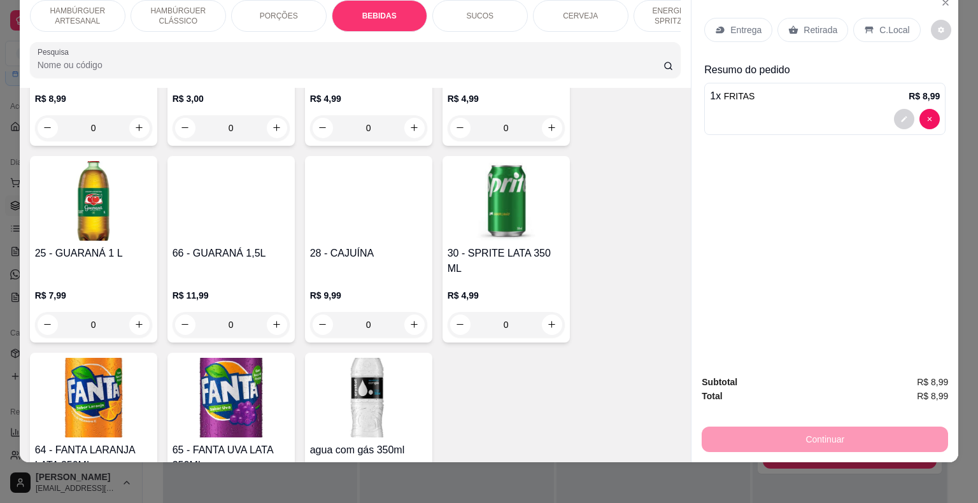
scroll to position [2071, 0]
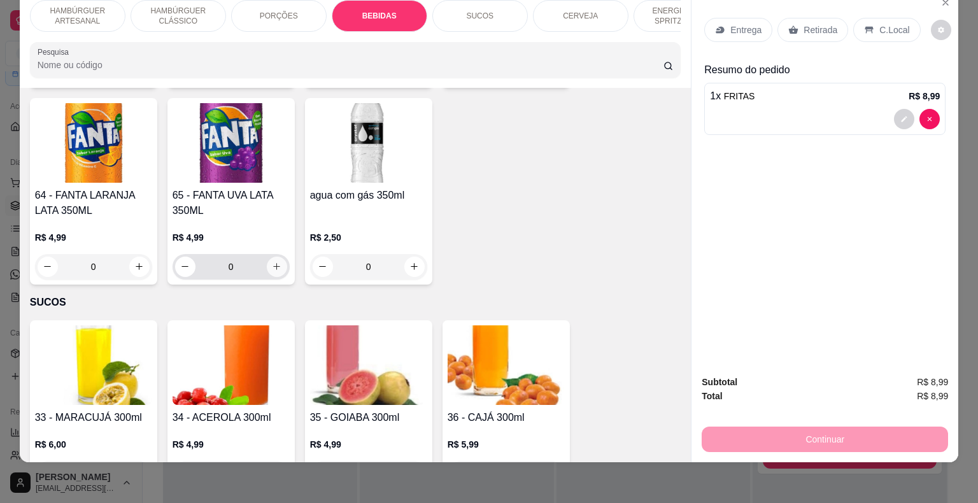
click at [272, 257] on button "increase-product-quantity" at bounding box center [277, 267] width 20 height 20
type input "1"
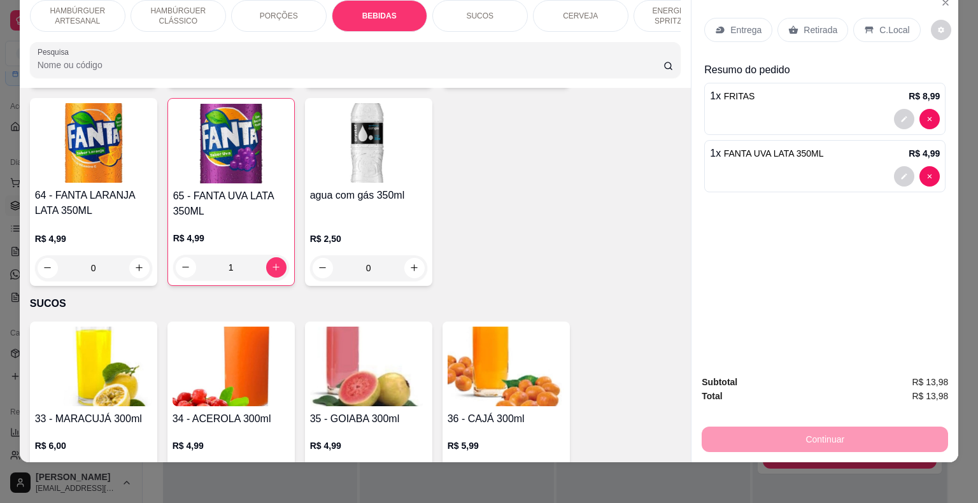
click at [804, 24] on p "Retirada" at bounding box center [821, 30] width 34 height 13
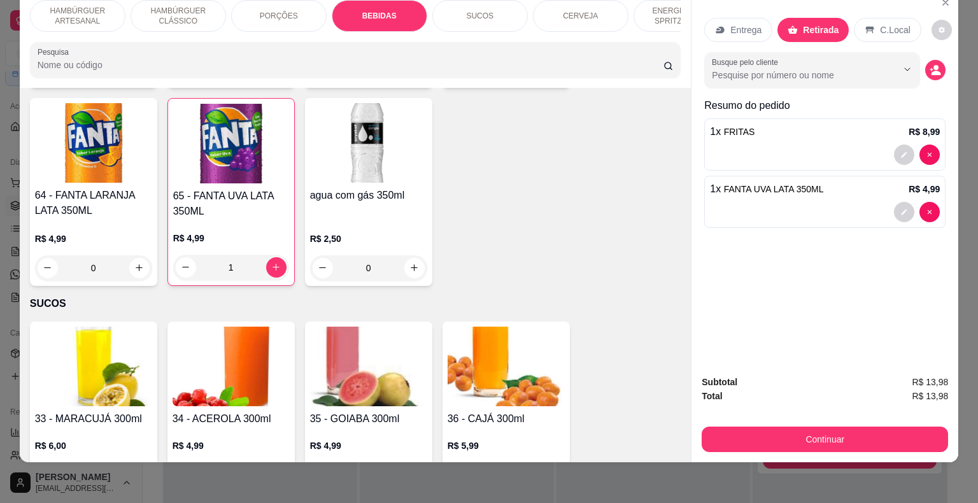
click at [888, 30] on div "C.Local" at bounding box center [887, 30] width 67 height 24
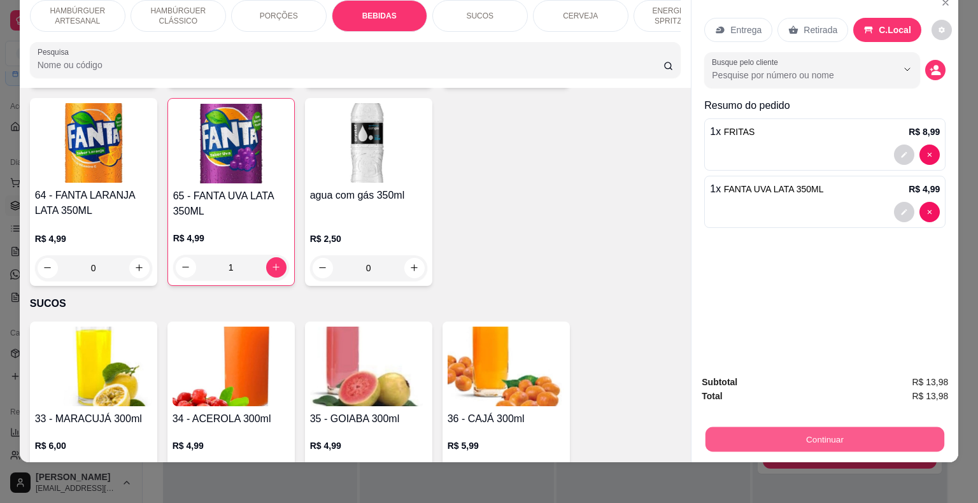
click at [800, 427] on button "Continuar" at bounding box center [825, 439] width 239 height 25
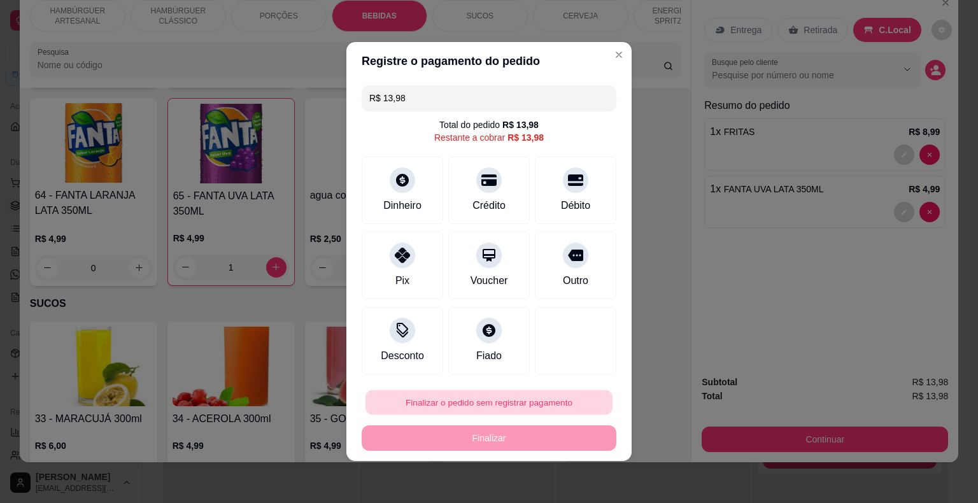
click at [492, 408] on button "Finalizar o pedido sem registrar pagamento" at bounding box center [489, 402] width 247 height 25
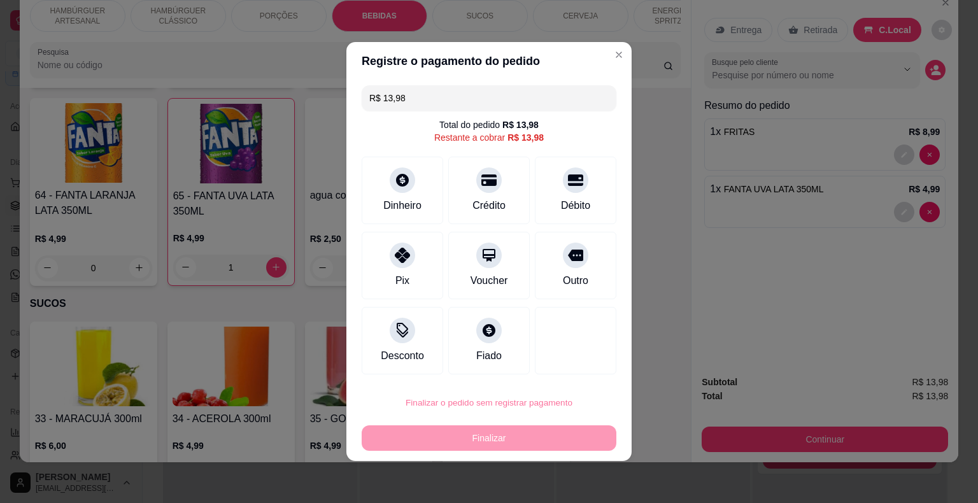
click at [566, 371] on button "Confirmar" at bounding box center [566, 366] width 45 height 19
type input "0"
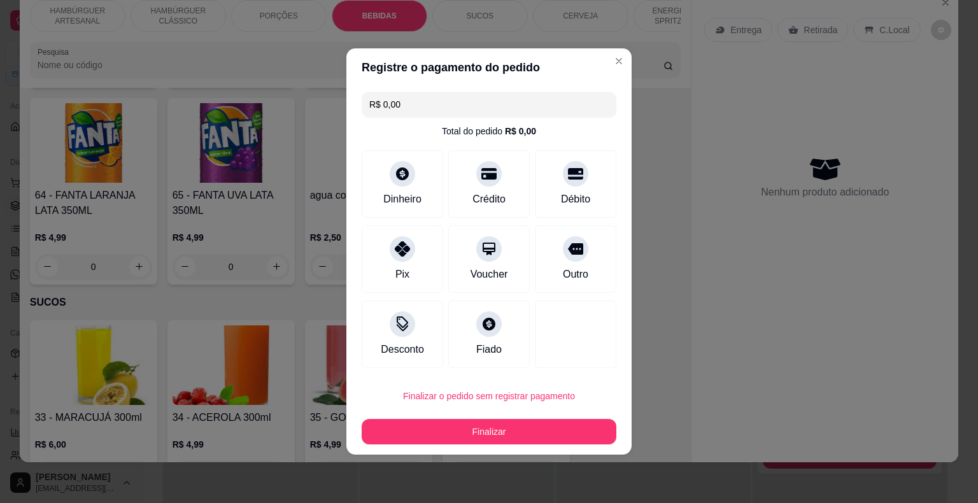
type input "R$ 0,00"
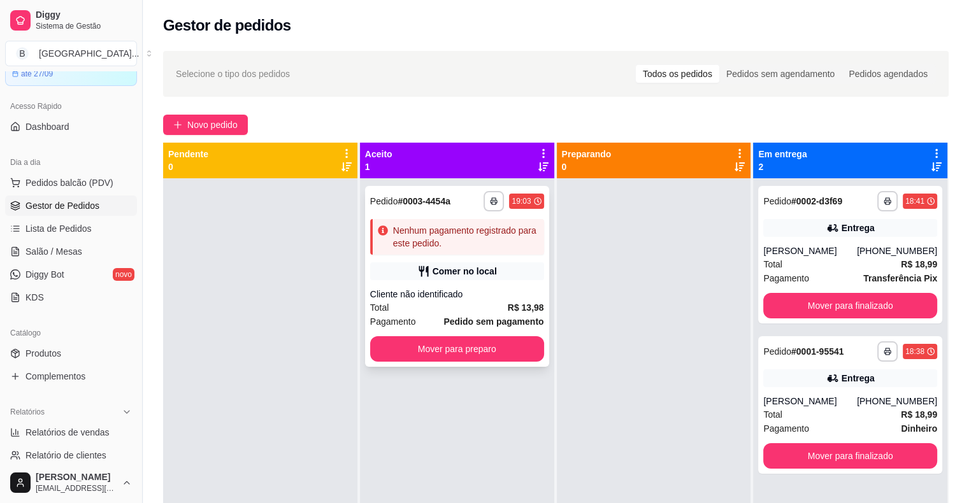
click at [532, 303] on strong "R$ 13,98" at bounding box center [526, 308] width 36 height 10
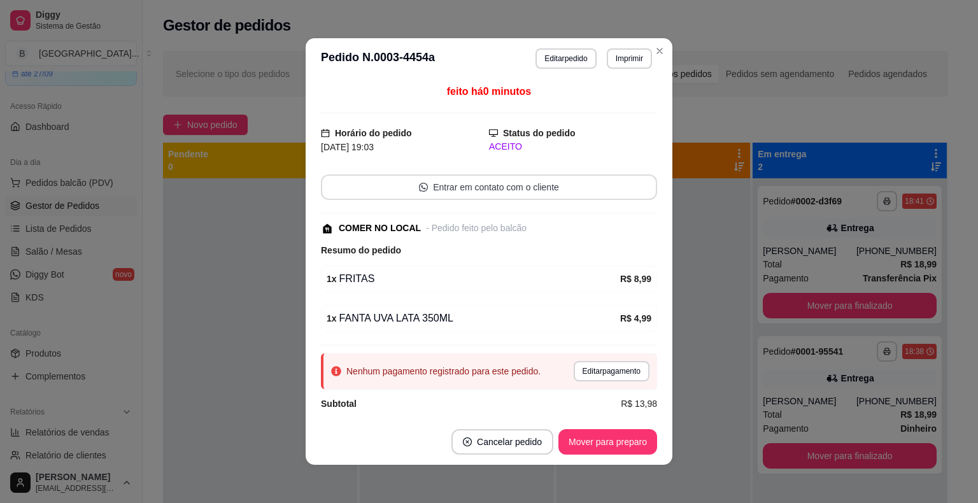
scroll to position [9, 0]
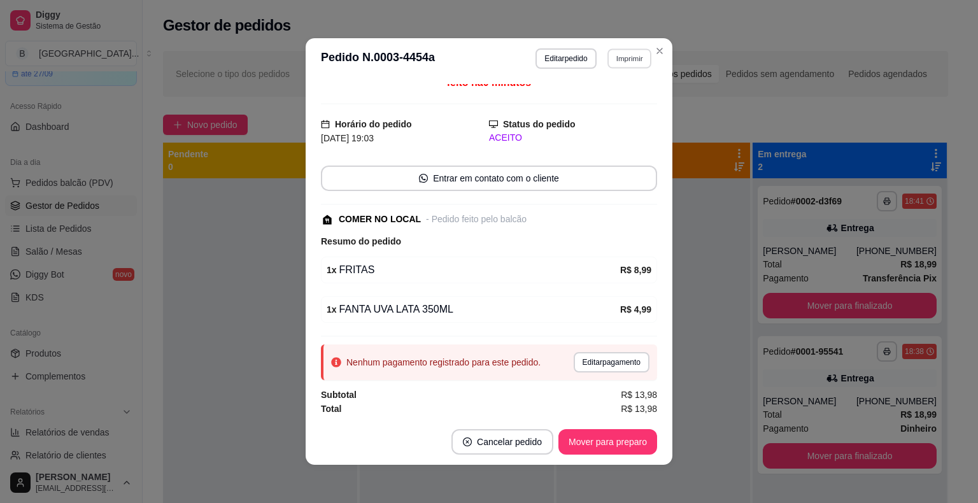
click at [619, 64] on button "Imprimir" at bounding box center [630, 58] width 44 height 20
click at [609, 101] on button "IMPRESSORA" at bounding box center [602, 103] width 92 height 20
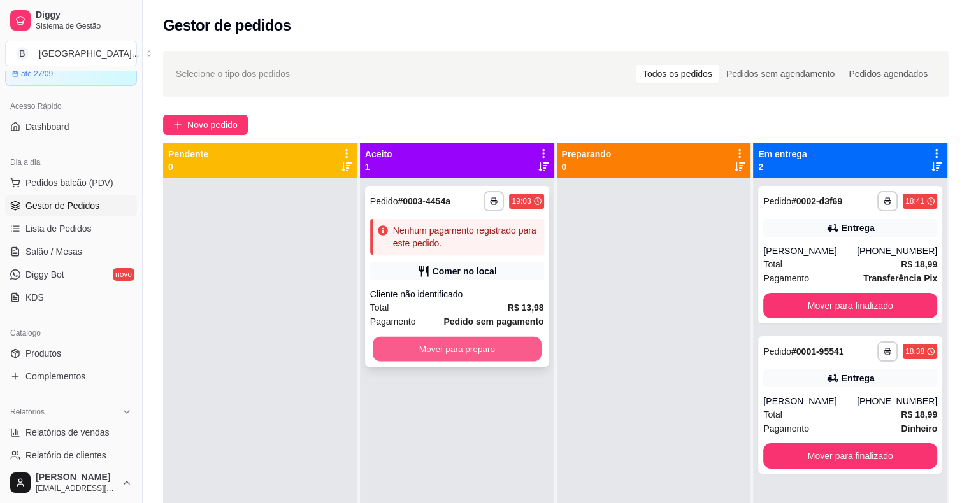
click at [503, 346] on button "Mover para preparo" at bounding box center [457, 349] width 169 height 25
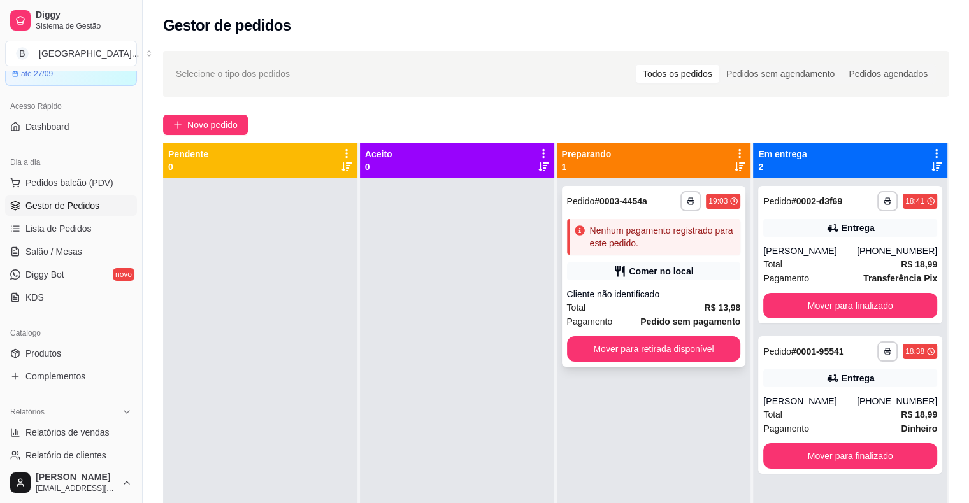
click at [640, 245] on div "Nenhum pagamento registrado para este pedido." at bounding box center [663, 236] width 146 height 25
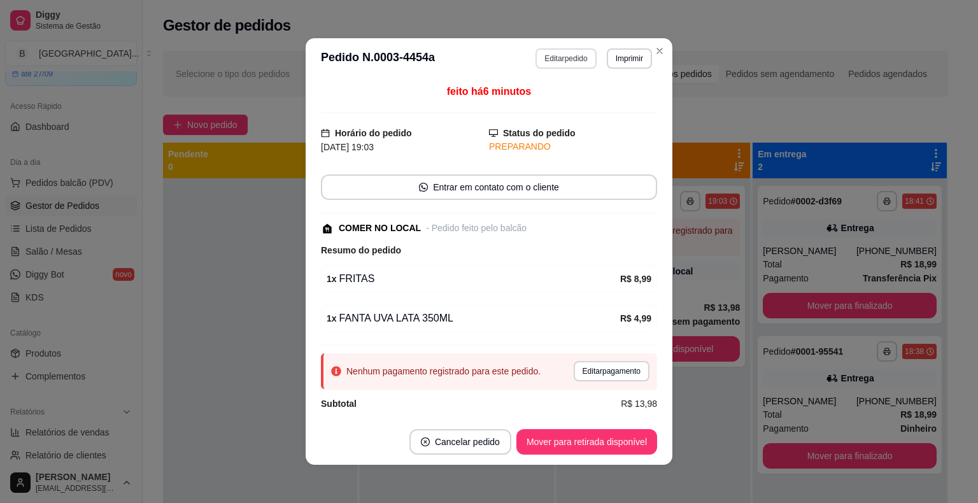
click at [565, 60] on button "Editar pedido" at bounding box center [566, 58] width 61 height 20
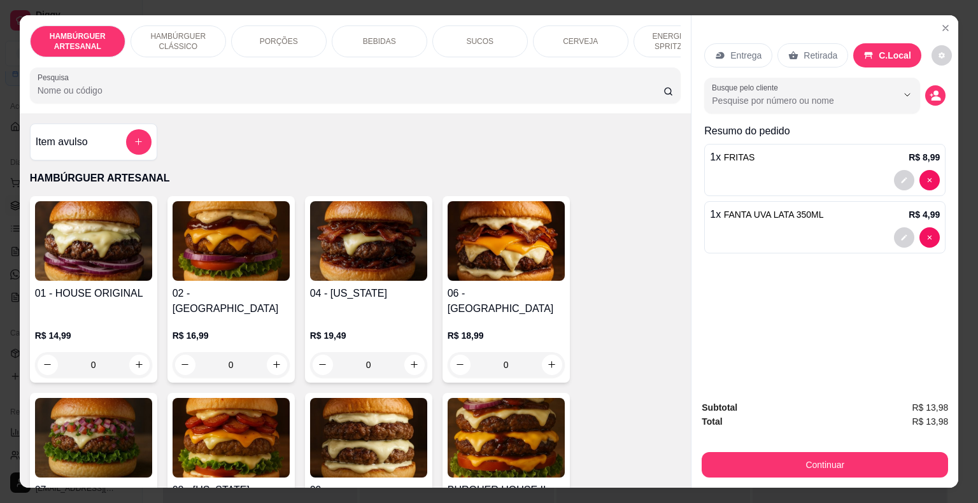
click at [783, 158] on div "1 x FRITAS R$ 8,99" at bounding box center [825, 157] width 230 height 15
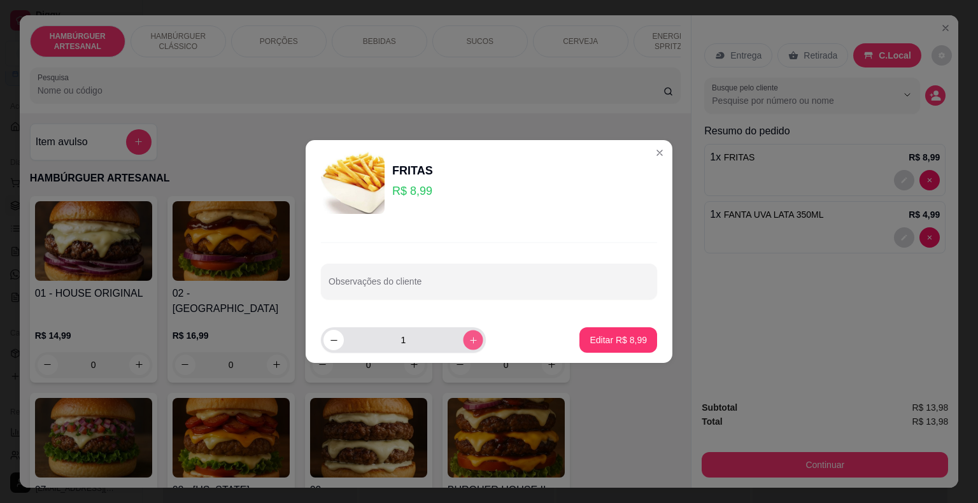
click at [469, 338] on icon "increase-product-quantity" at bounding box center [474, 341] width 10 height 10
type input "2"
click at [589, 345] on p "Editar R$ 17,98" at bounding box center [616, 340] width 60 height 12
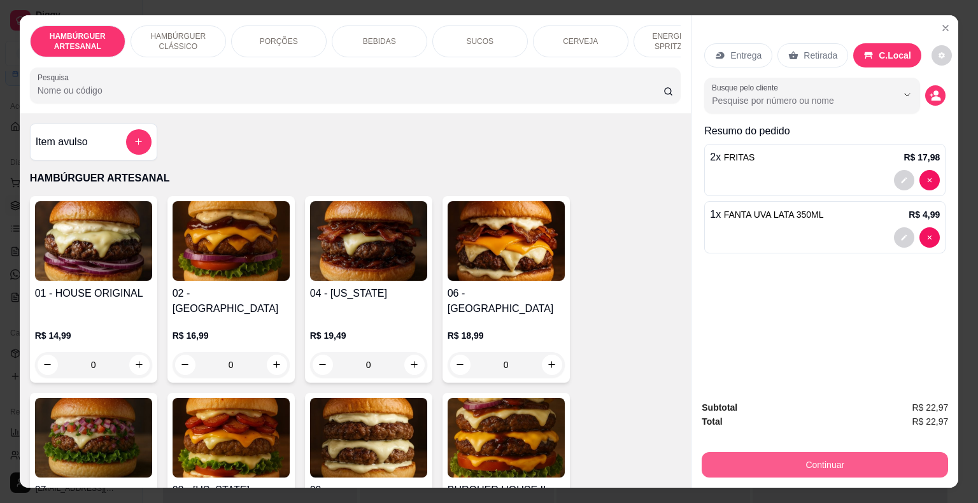
click at [782, 464] on button "Continuar" at bounding box center [825, 464] width 246 height 25
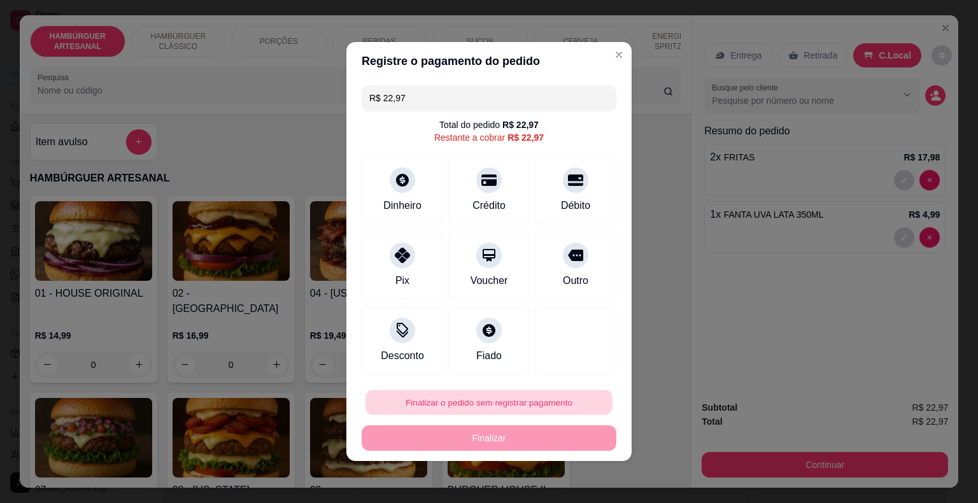
click at [492, 396] on button "Finalizar o pedido sem registrar pagamento" at bounding box center [489, 402] width 247 height 25
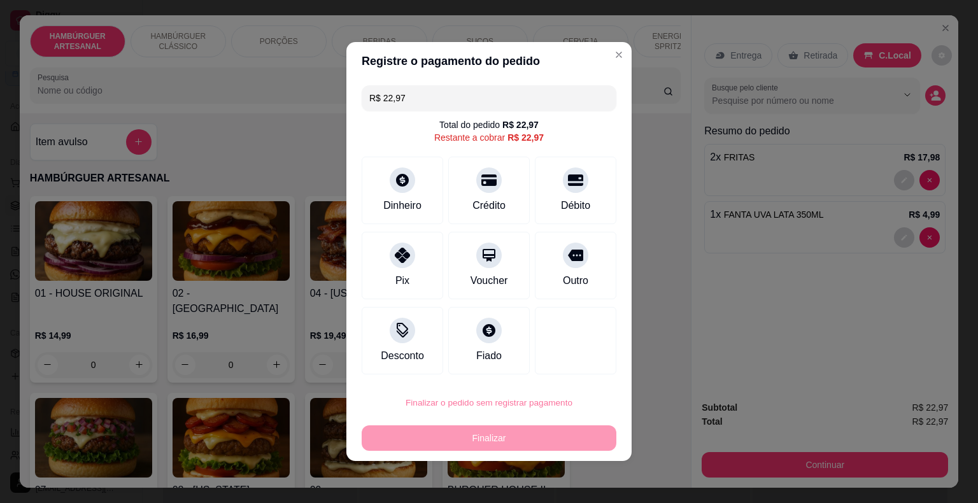
click at [569, 373] on button "Confirmar" at bounding box center [565, 366] width 45 height 19
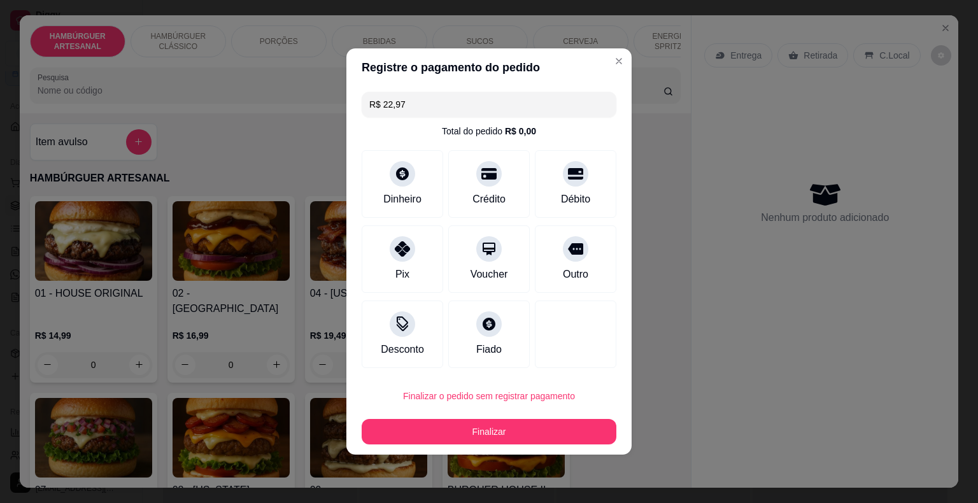
type input "0"
type input "R$ 0,00"
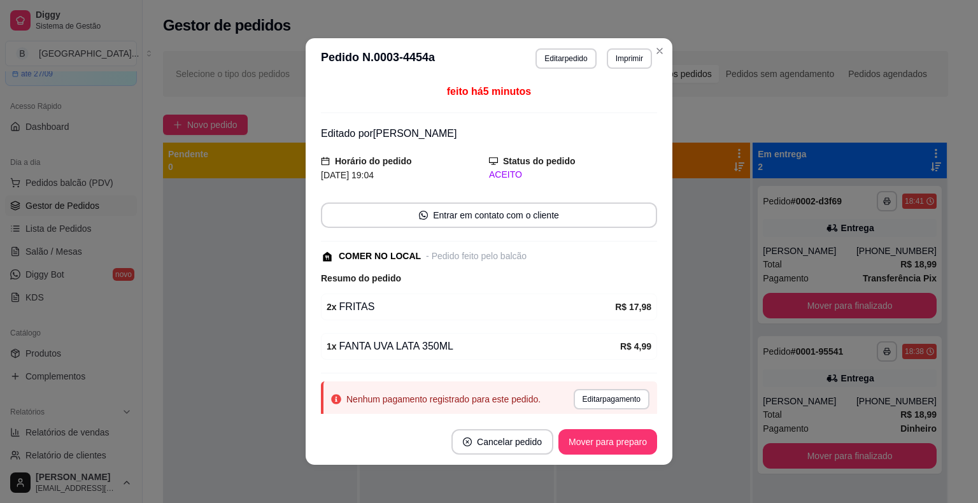
click at [589, 462] on footer "Cancelar pedido Mover para preparo" at bounding box center [489, 442] width 367 height 46
click at [591, 459] on footer "Cancelar pedido Mover para preparo" at bounding box center [489, 442] width 367 height 46
click at [600, 447] on button "Mover para preparo" at bounding box center [608, 441] width 99 height 25
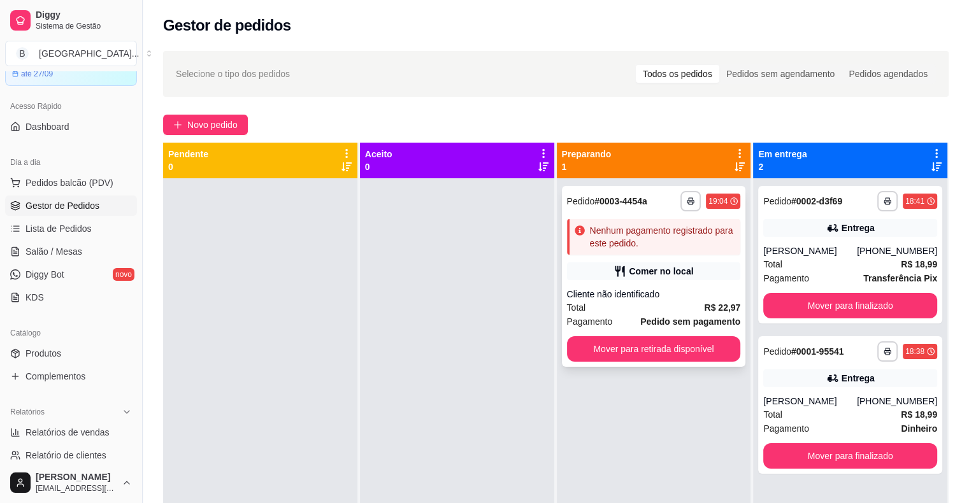
click at [616, 259] on div "**********" at bounding box center [654, 276] width 184 height 181
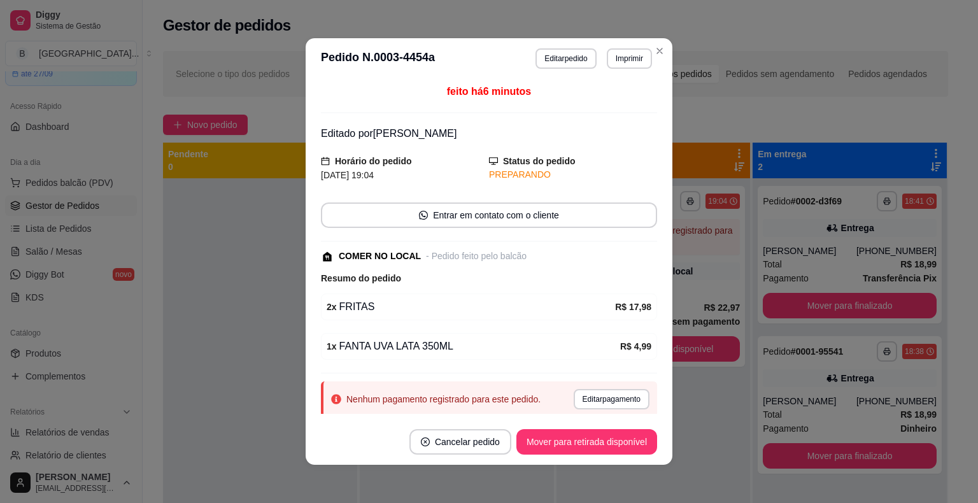
scroll to position [37, 0]
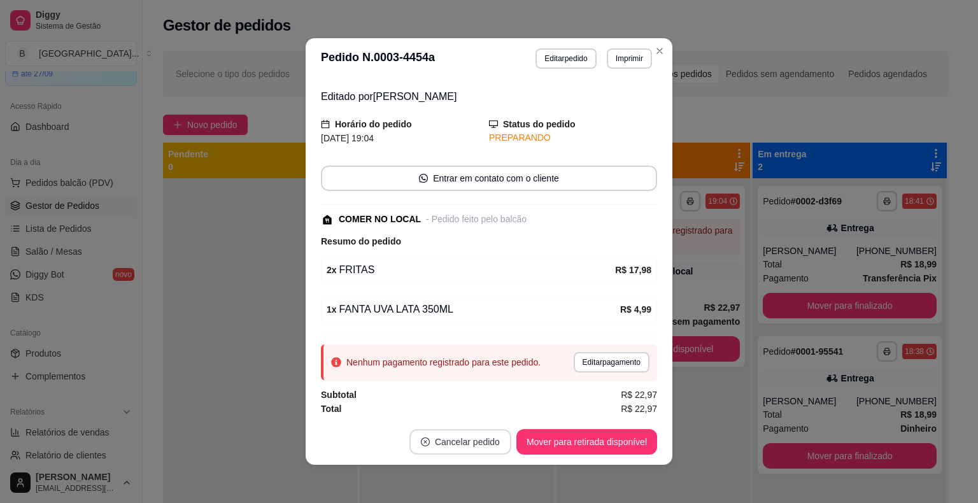
click at [439, 449] on button "Cancelar pedido" at bounding box center [461, 441] width 102 height 25
click at [499, 408] on button "Sim" at bounding box center [492, 410] width 50 height 25
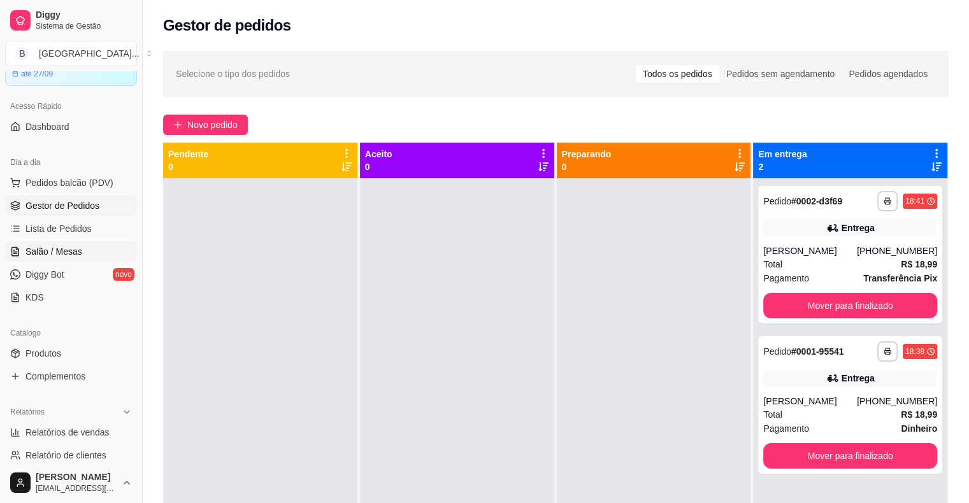
click at [59, 254] on span "Salão / Mesas" at bounding box center [53, 251] width 57 height 13
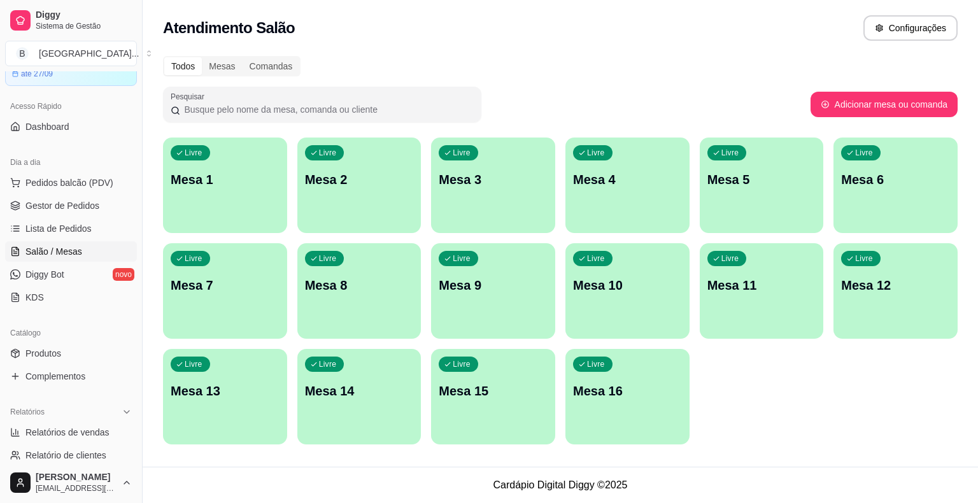
click at [311, 199] on div "Livre Mesa 2" at bounding box center [359, 178] width 124 height 80
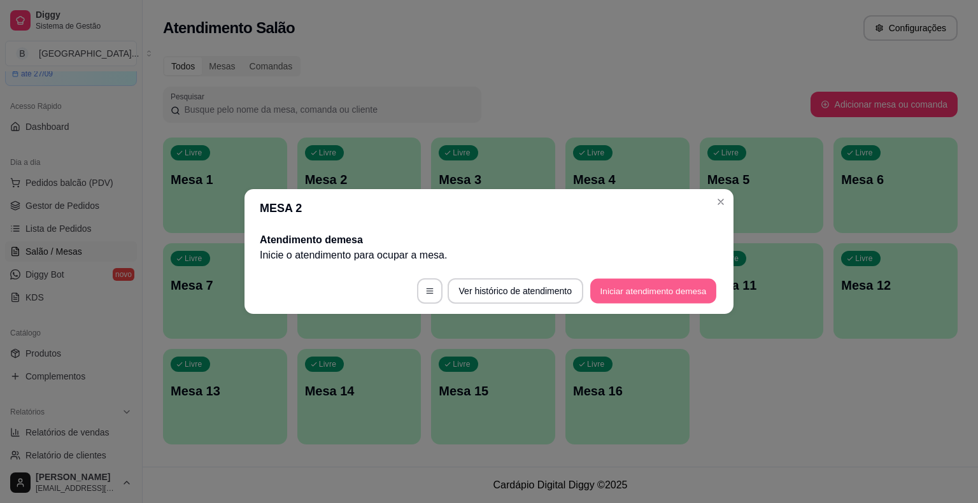
click at [590, 297] on button "Iniciar atendimento de mesa" at bounding box center [653, 291] width 126 height 25
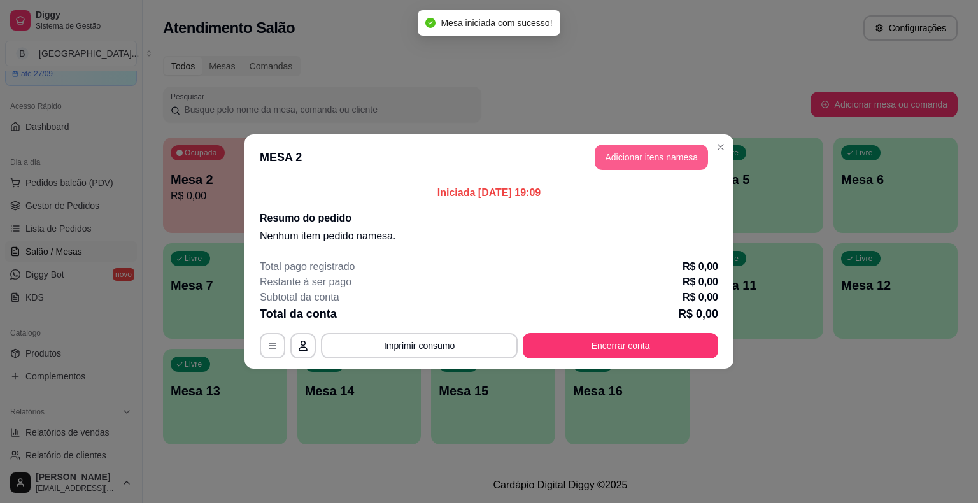
click at [633, 166] on button "Adicionar itens na mesa" at bounding box center [651, 157] width 113 height 25
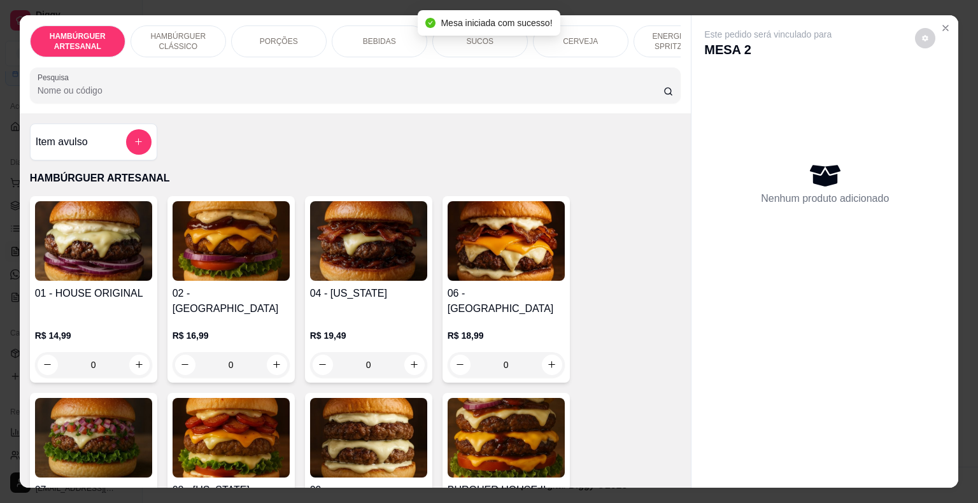
click at [280, 39] on p "PORÇÕES" at bounding box center [279, 41] width 38 height 10
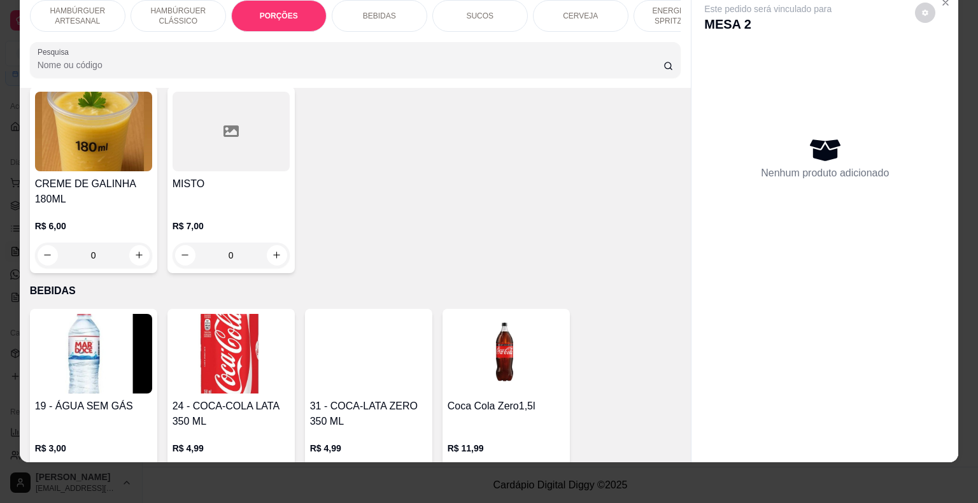
scroll to position [1079, 0]
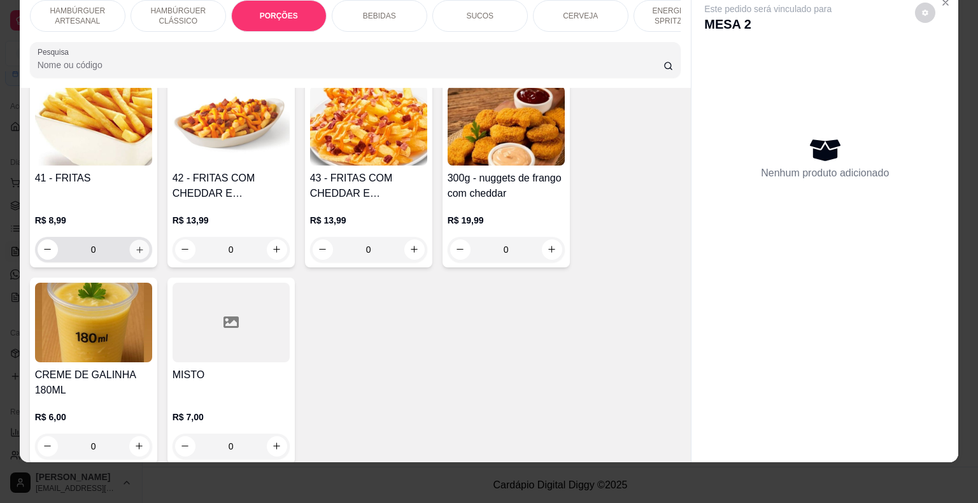
click at [134, 245] on icon "increase-product-quantity" at bounding box center [139, 250] width 10 height 10
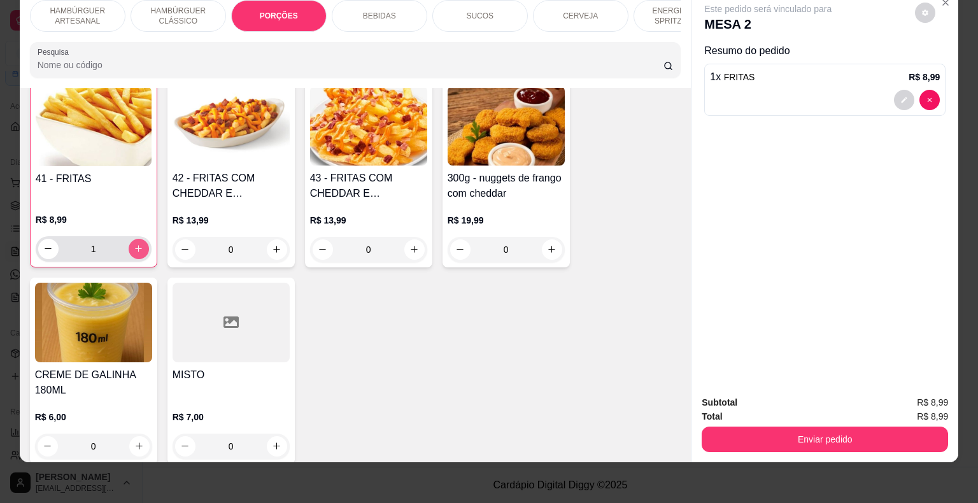
scroll to position [1080, 0]
click at [134, 238] on button "increase-product-quantity" at bounding box center [139, 248] width 20 height 20
type input "2"
click at [389, 11] on div "BEBIDAS" at bounding box center [380, 16] width 96 height 32
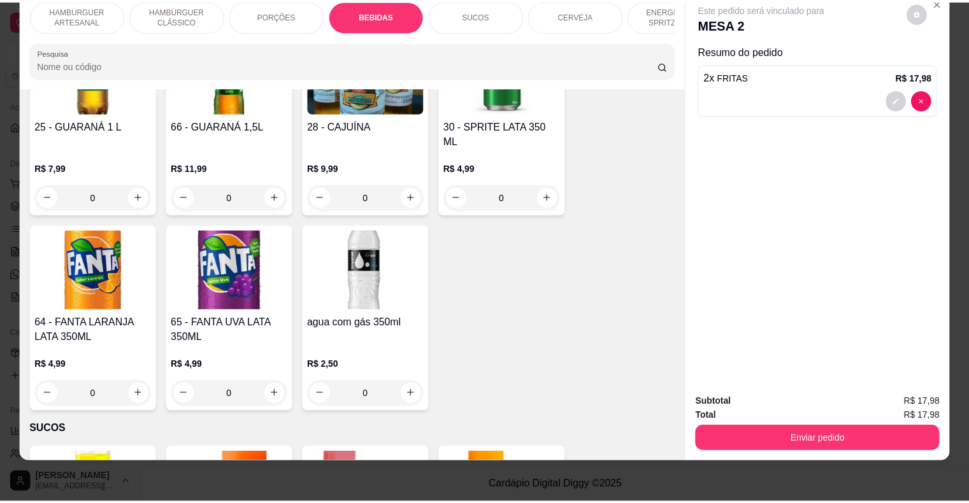
scroll to position [2071, 0]
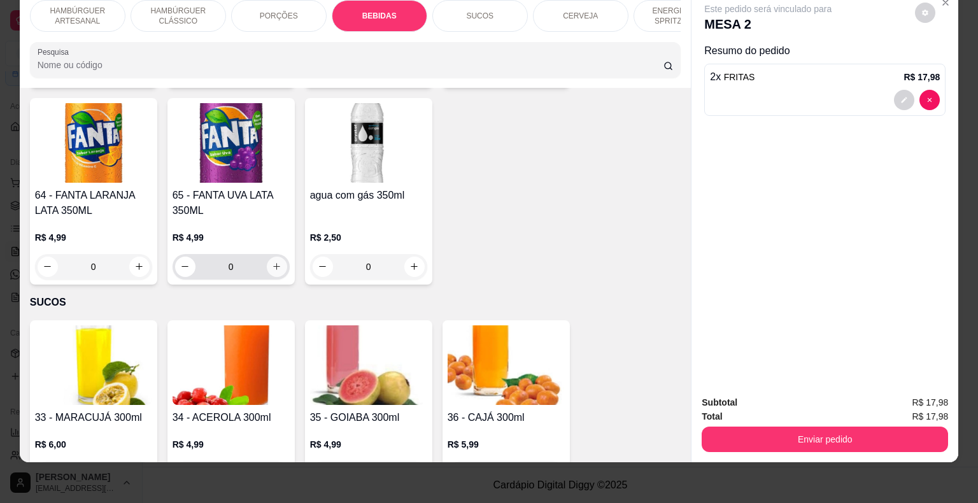
click at [272, 262] on icon "increase-product-quantity" at bounding box center [277, 267] width 10 height 10
type input "1"
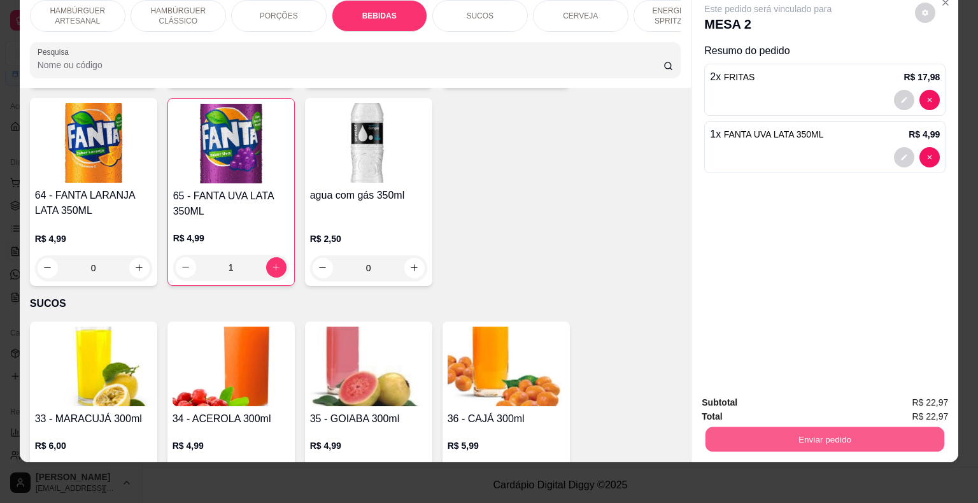
click at [734, 430] on button "Enviar pedido" at bounding box center [825, 439] width 239 height 25
click at [739, 401] on button "Não registrar e enviar pedido" at bounding box center [783, 399] width 132 height 24
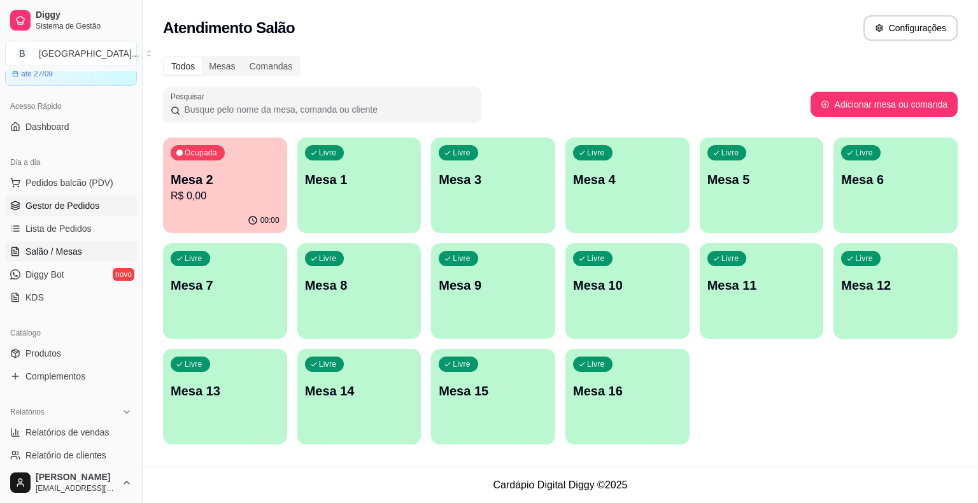
click at [81, 206] on span "Gestor de Pedidos" at bounding box center [62, 205] width 74 height 13
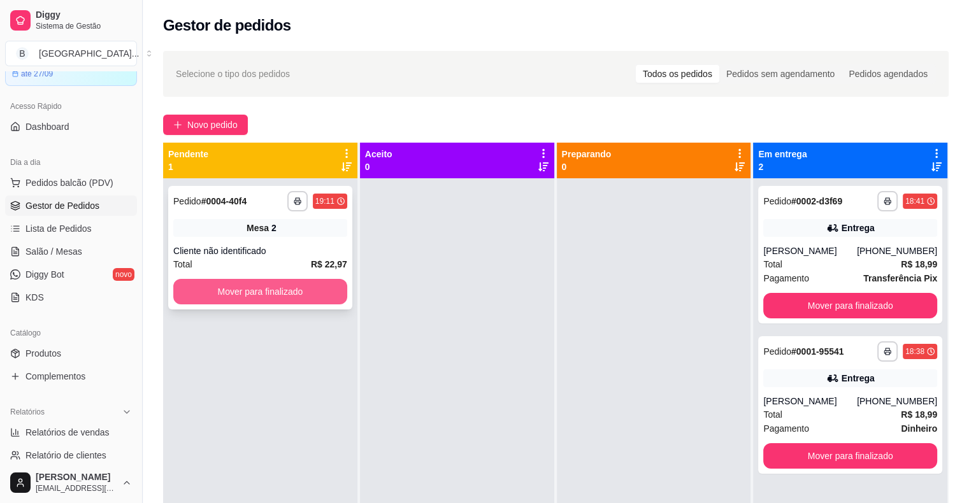
click at [320, 294] on button "Mover para finalizado" at bounding box center [260, 291] width 174 height 25
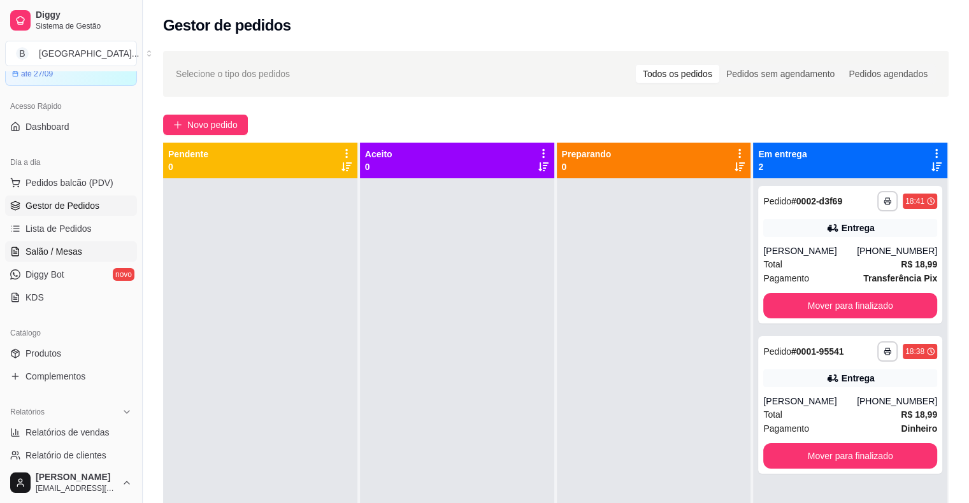
click at [49, 252] on span "Salão / Mesas" at bounding box center [53, 251] width 57 height 13
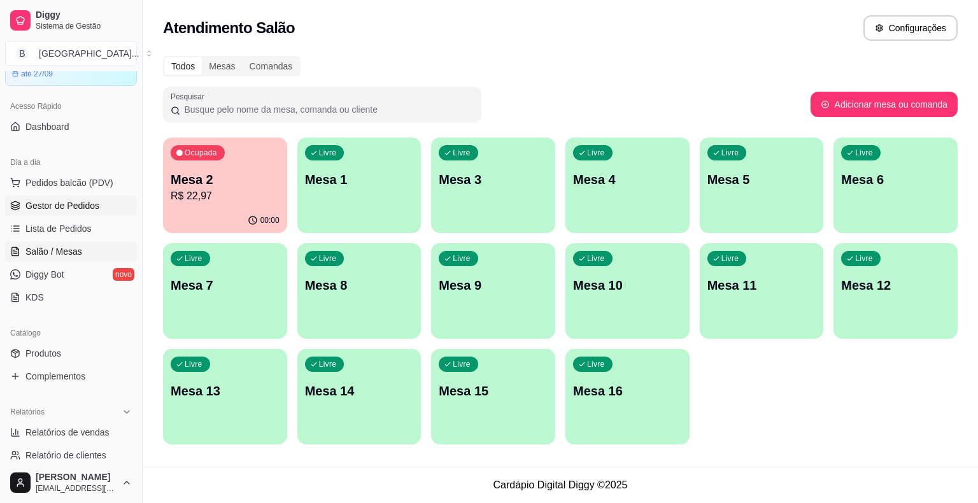
click at [80, 204] on span "Gestor de Pedidos" at bounding box center [62, 205] width 74 height 13
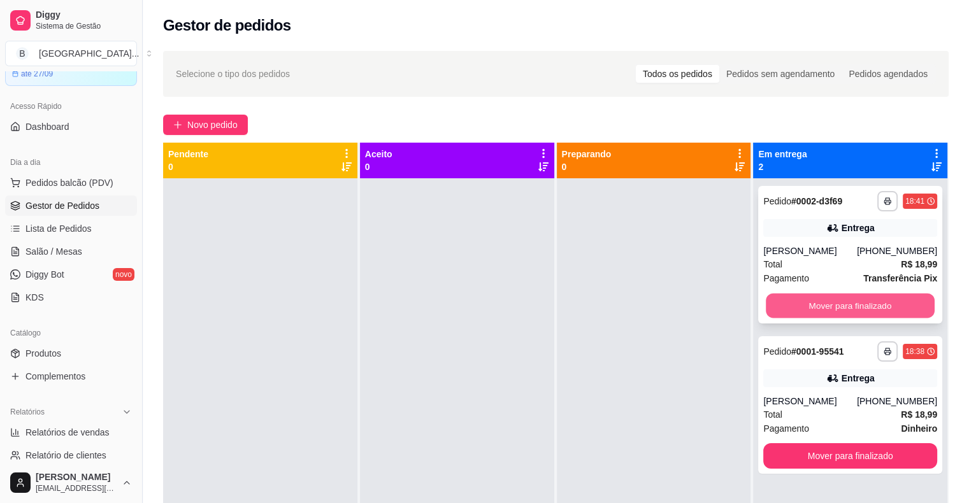
click at [840, 307] on button "Mover para finalizado" at bounding box center [850, 306] width 169 height 25
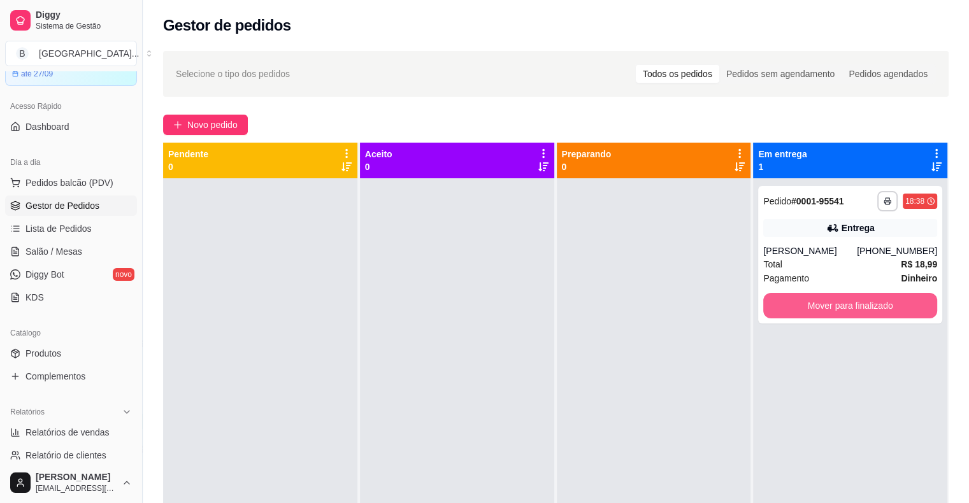
click at [840, 307] on button "Mover para finalizado" at bounding box center [850, 305] width 174 height 25
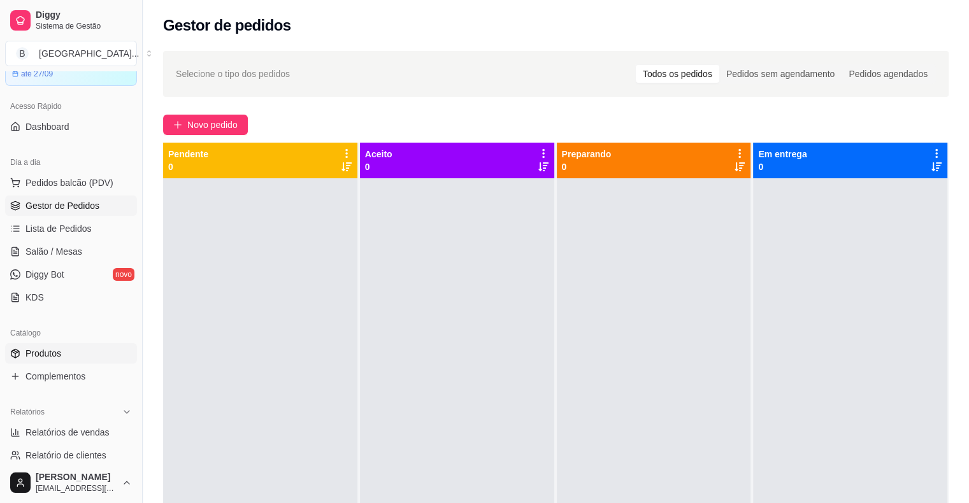
click at [43, 355] on span "Produtos" at bounding box center [43, 353] width 36 height 13
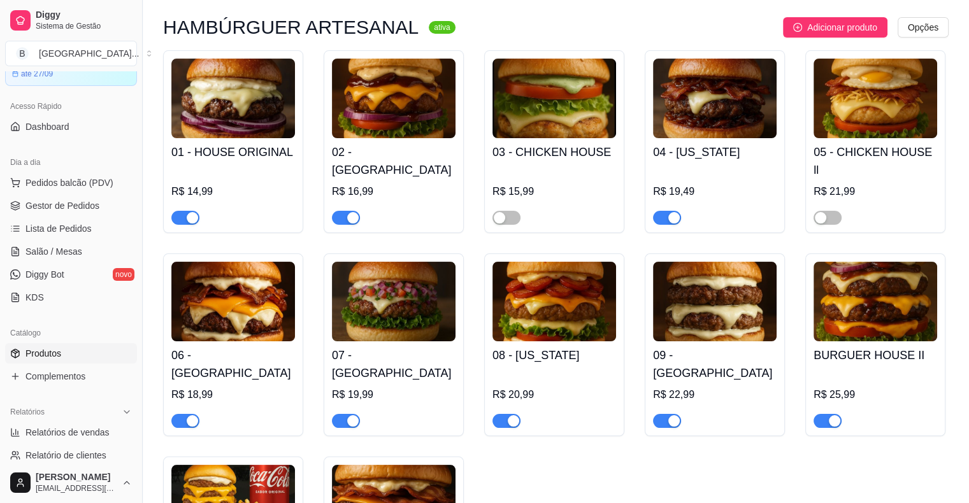
scroll to position [127, 0]
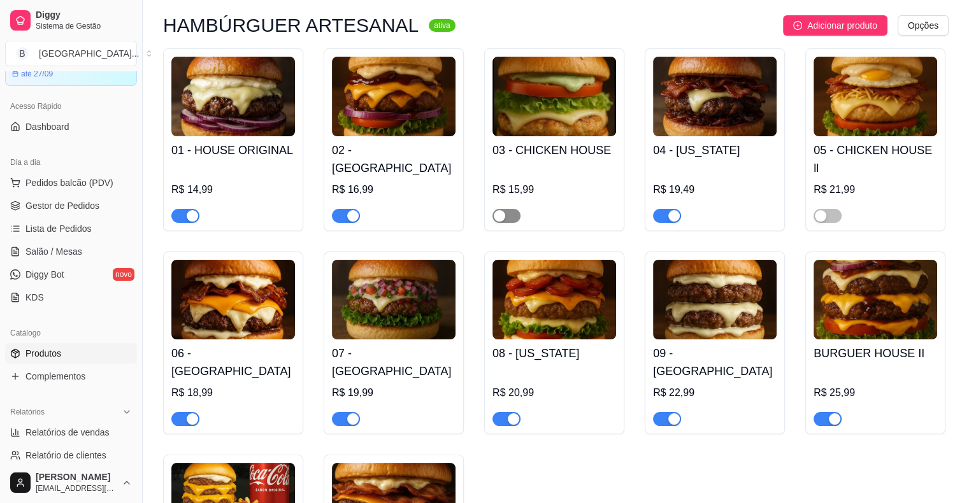
click at [517, 209] on span "button" at bounding box center [506, 216] width 28 height 14
click at [829, 209] on span "button" at bounding box center [827, 216] width 28 height 14
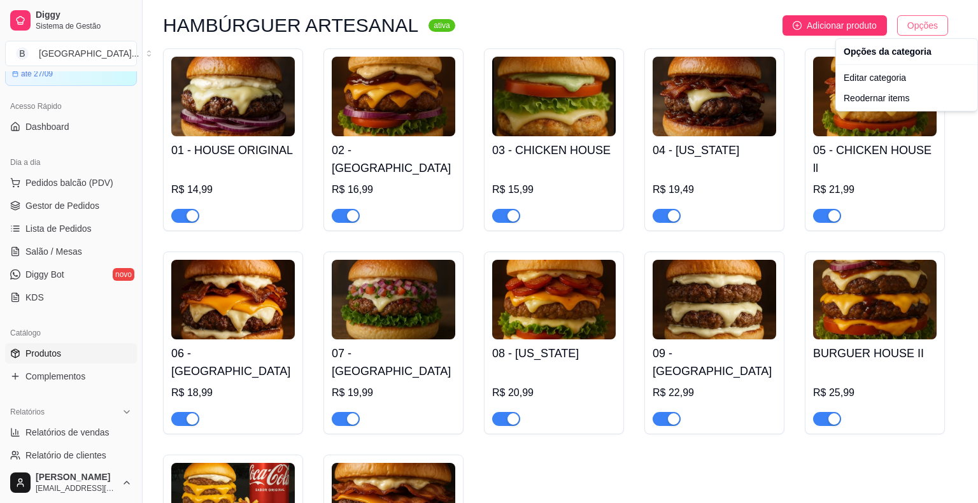
click at [915, 24] on html "Diggy Sistema de Gestão B Burguer House ... Loja aberta Diggy Bot até 27/09 Ace…" at bounding box center [489, 124] width 978 height 503
click at [845, 108] on div "Reodernar items" at bounding box center [907, 98] width 136 height 20
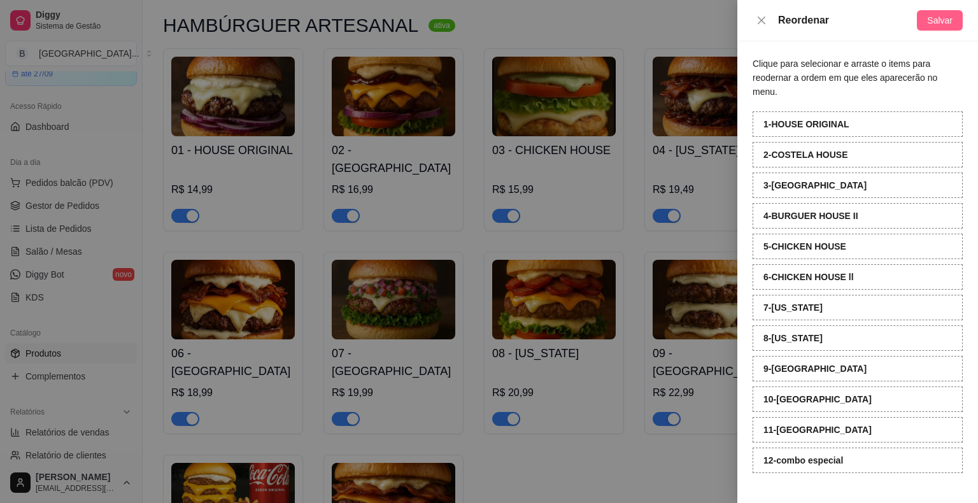
click at [929, 23] on button "Salvar" at bounding box center [940, 20] width 46 height 20
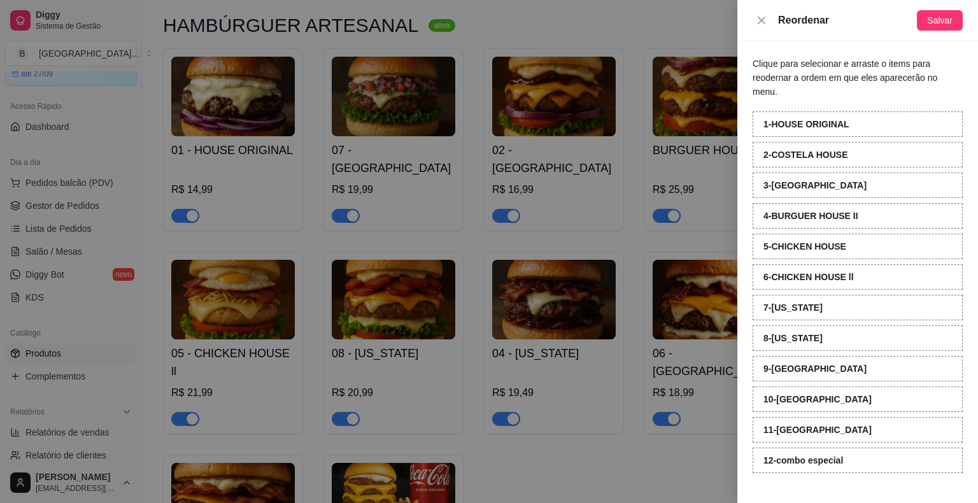
click at [368, 68] on div at bounding box center [489, 251] width 978 height 503
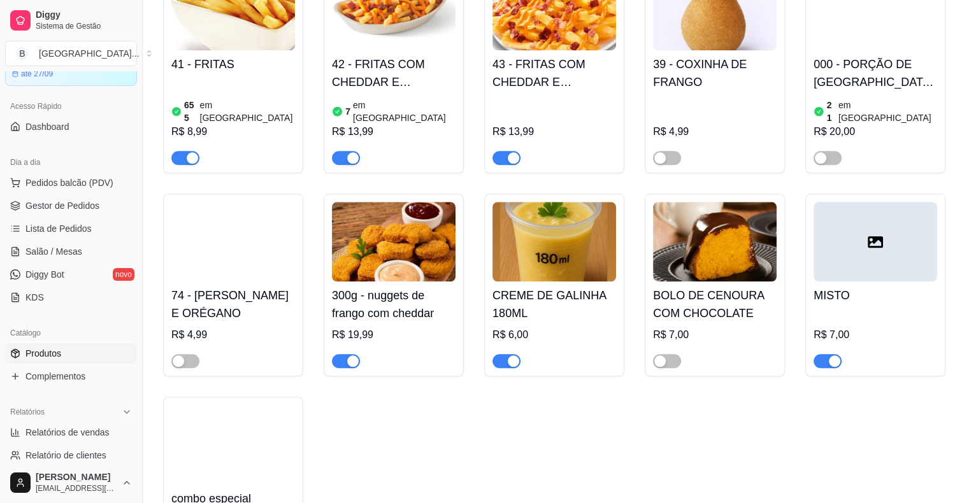
scroll to position [1274, 0]
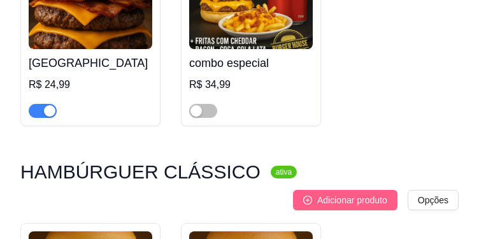
drag, startPoint x: 359, startPoint y: 71, endPoint x: 329, endPoint y: 81, distance: 31.6
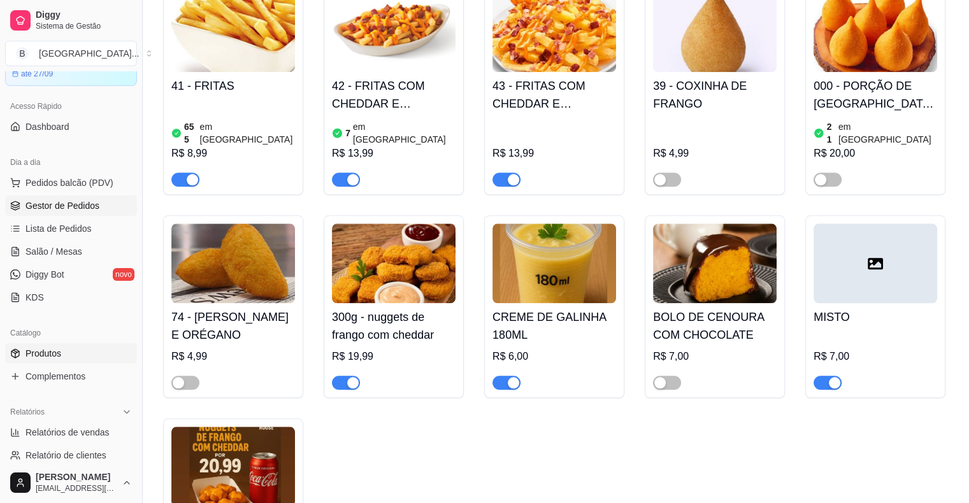
click at [97, 212] on link "Gestor de Pedidos" at bounding box center [71, 206] width 132 height 20
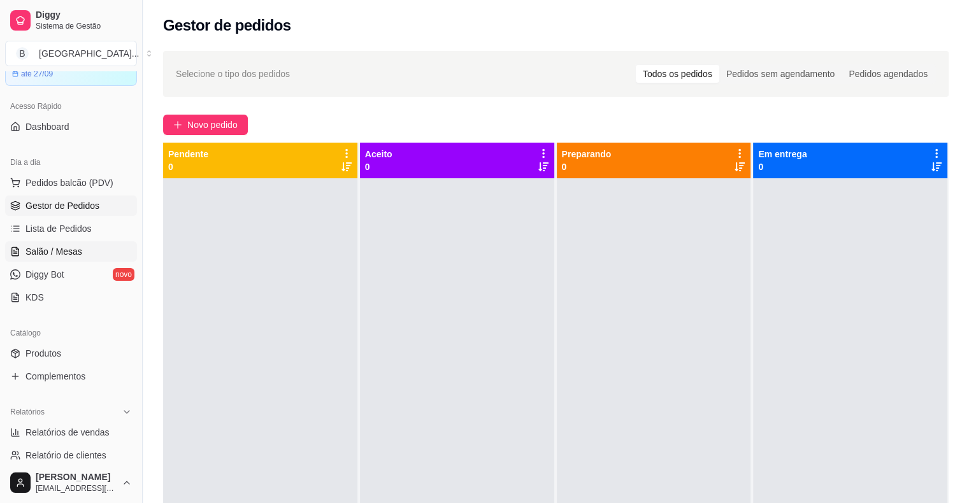
click at [92, 255] on link "Salão / Mesas" at bounding box center [71, 251] width 132 height 20
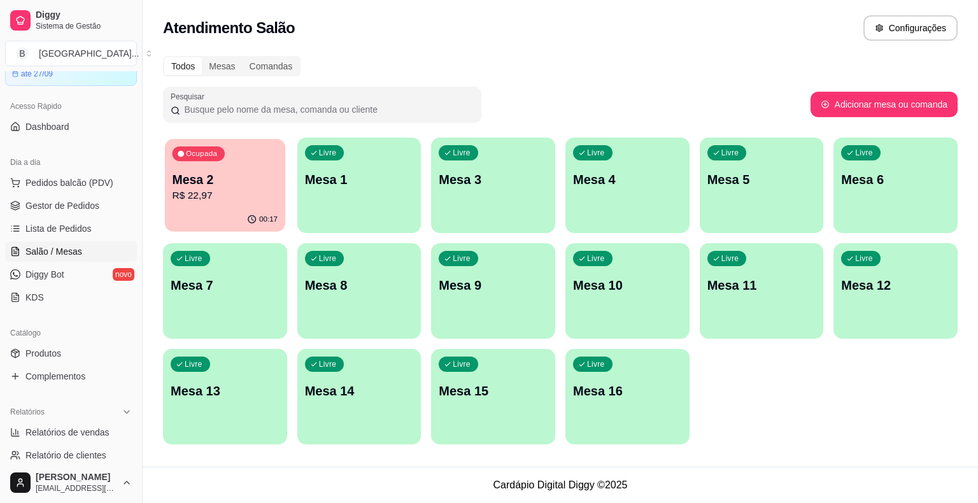
click at [239, 213] on div "00:17" at bounding box center [225, 220] width 120 height 24
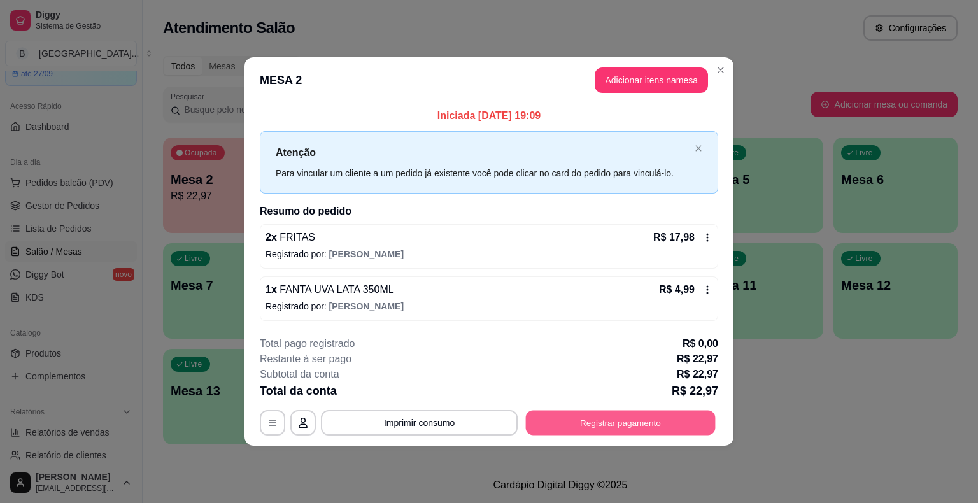
click at [624, 422] on button "Registrar pagamento" at bounding box center [621, 422] width 190 height 25
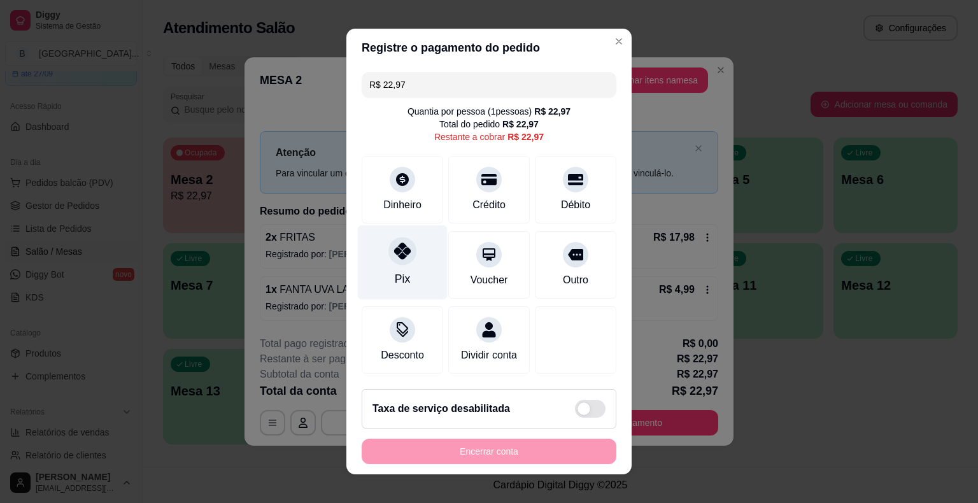
click at [389, 247] on div at bounding box center [403, 251] width 28 height 28
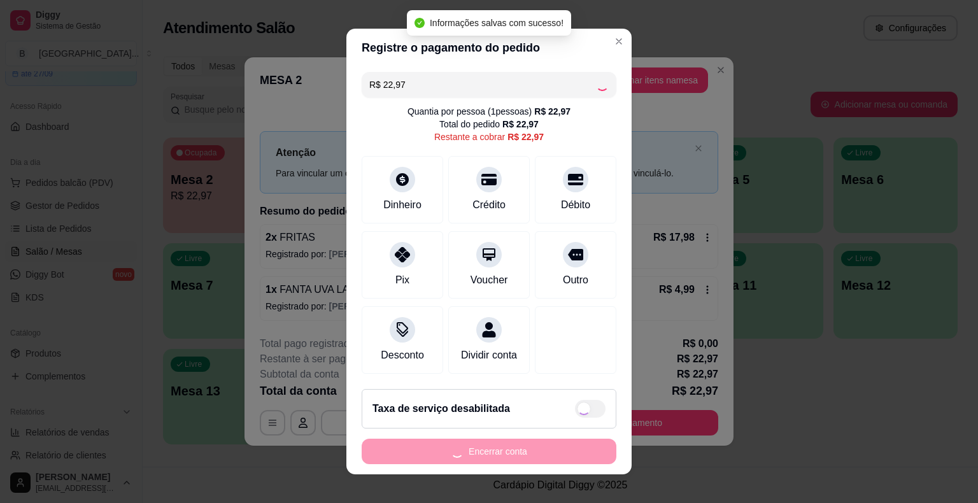
type input "R$ 0,00"
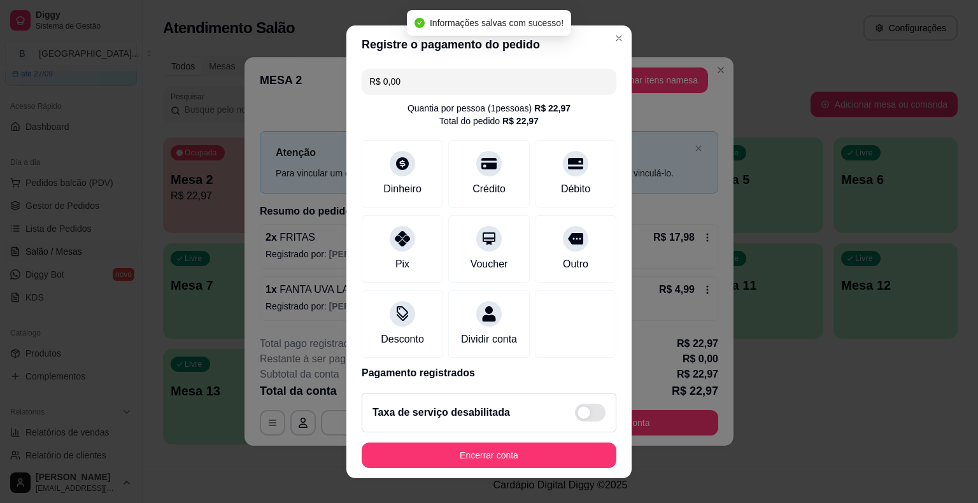
scroll to position [60, 0]
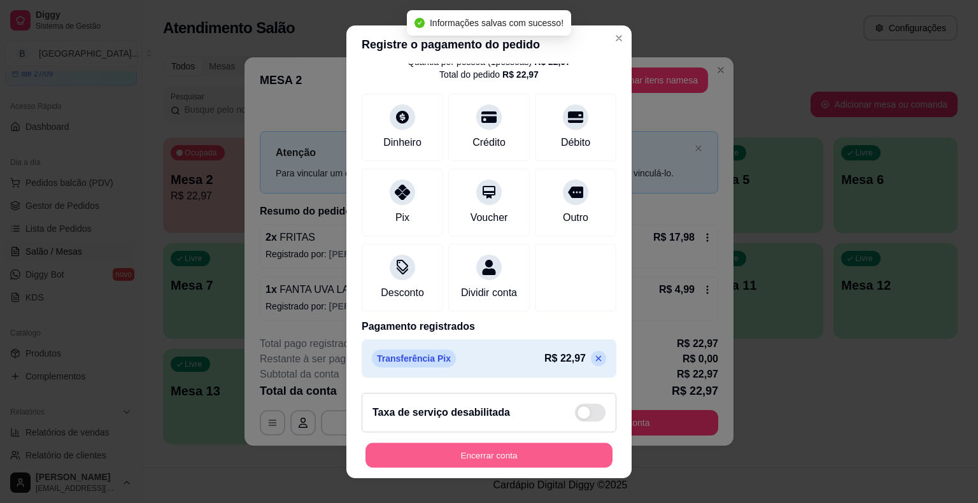
click at [405, 453] on button "Encerrar conta" at bounding box center [489, 455] width 247 height 25
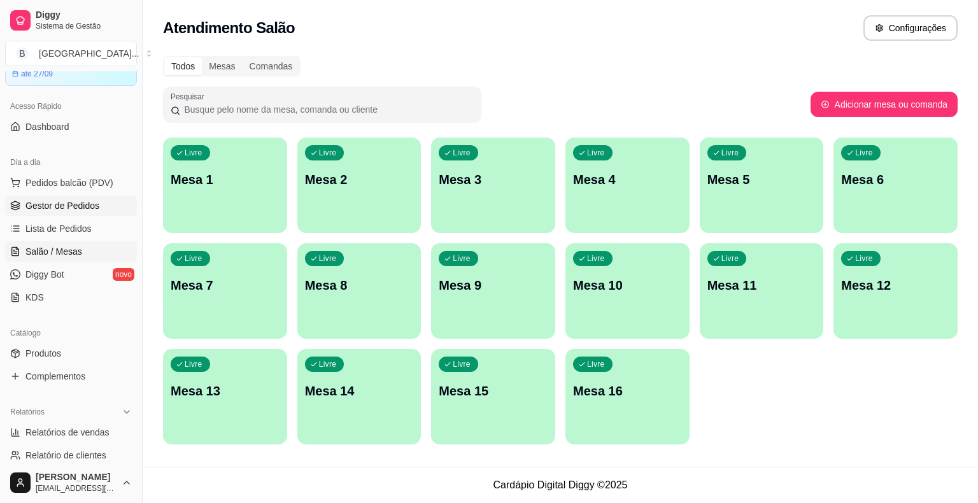
click at [17, 211] on link "Gestor de Pedidos" at bounding box center [71, 206] width 132 height 20
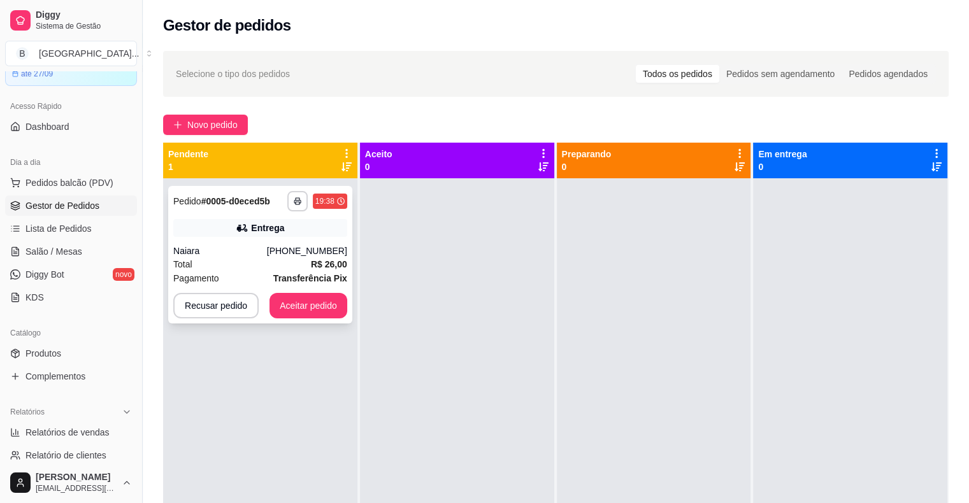
click at [304, 275] on strong "Transferência Pix" at bounding box center [310, 278] width 74 height 10
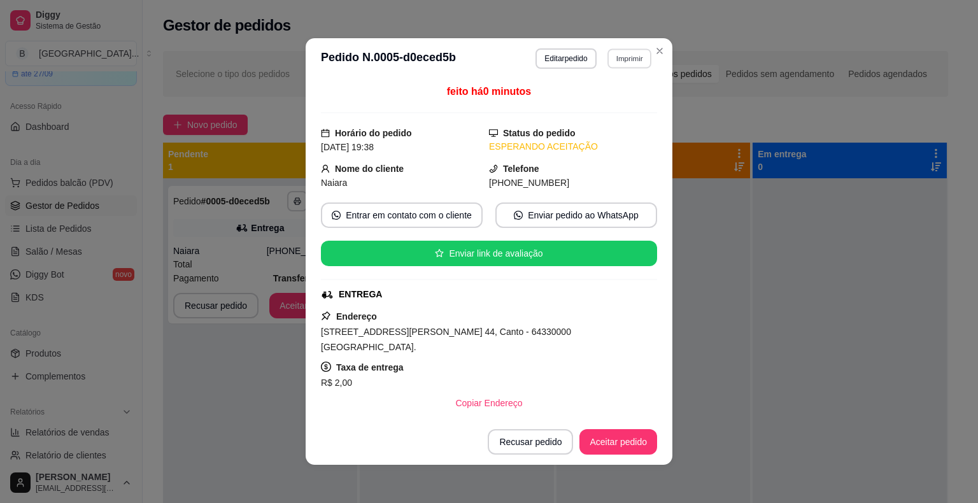
click at [609, 61] on button "Imprimir" at bounding box center [630, 58] width 44 height 20
click at [597, 97] on button "IMPRESSORA" at bounding box center [601, 103] width 89 height 20
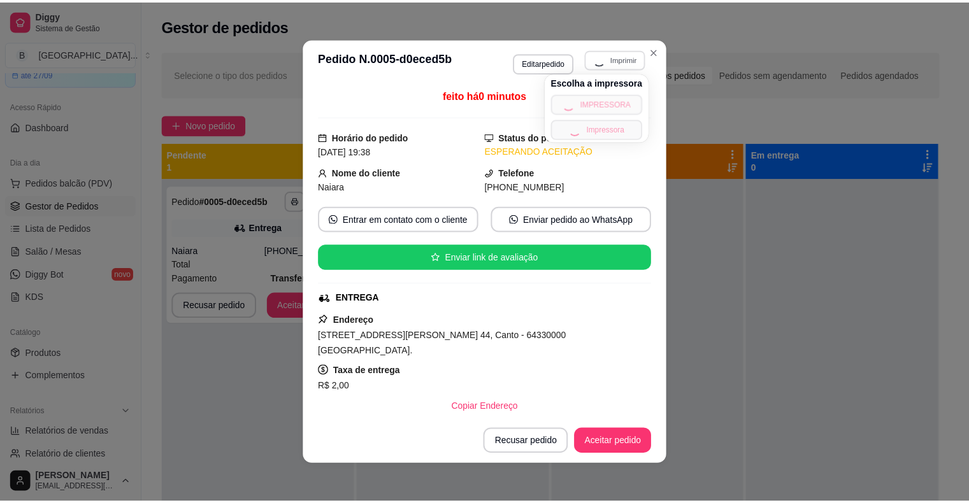
scroll to position [3, 0]
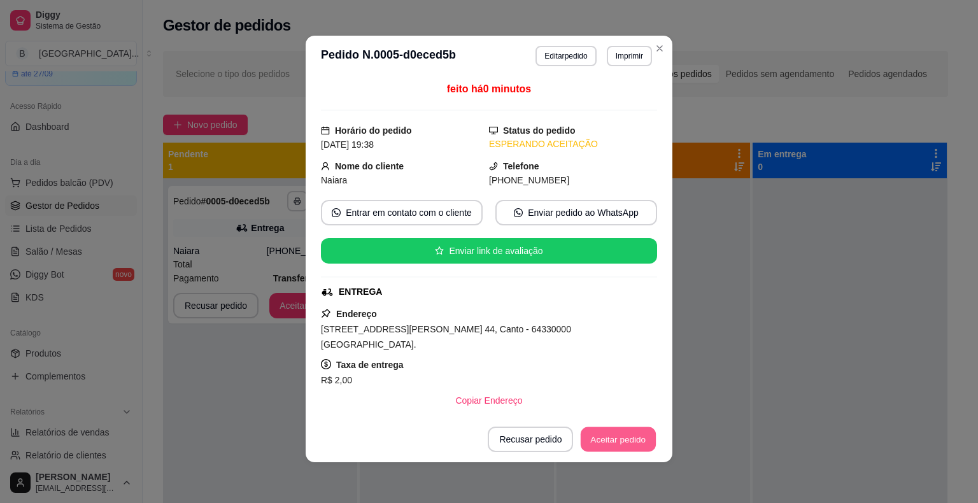
click at [622, 439] on button "Aceitar pedido" at bounding box center [618, 439] width 75 height 25
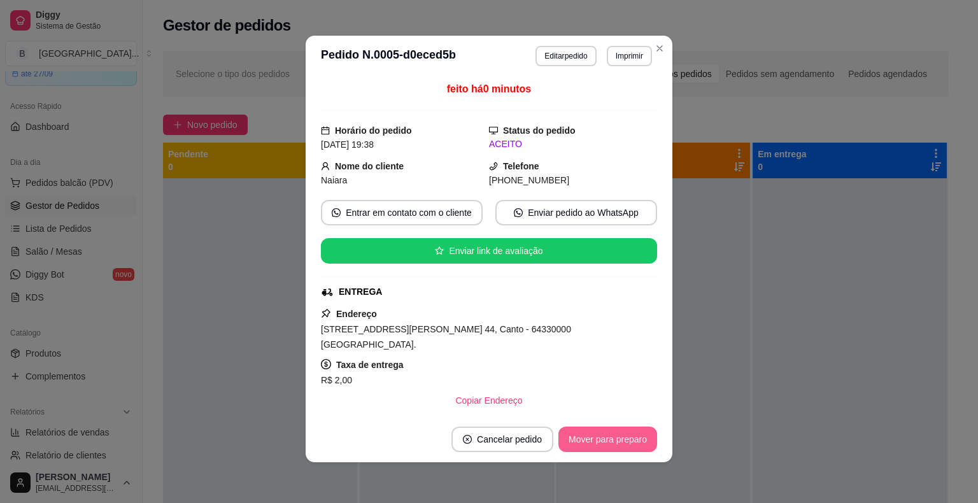
click at [622, 442] on button "Mover para preparo" at bounding box center [608, 439] width 99 height 25
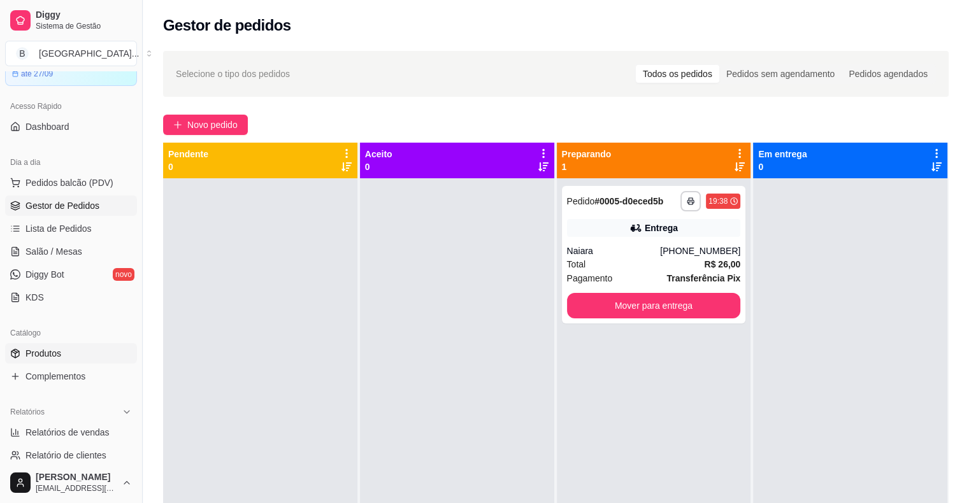
click at [79, 350] on link "Produtos" at bounding box center [71, 353] width 132 height 20
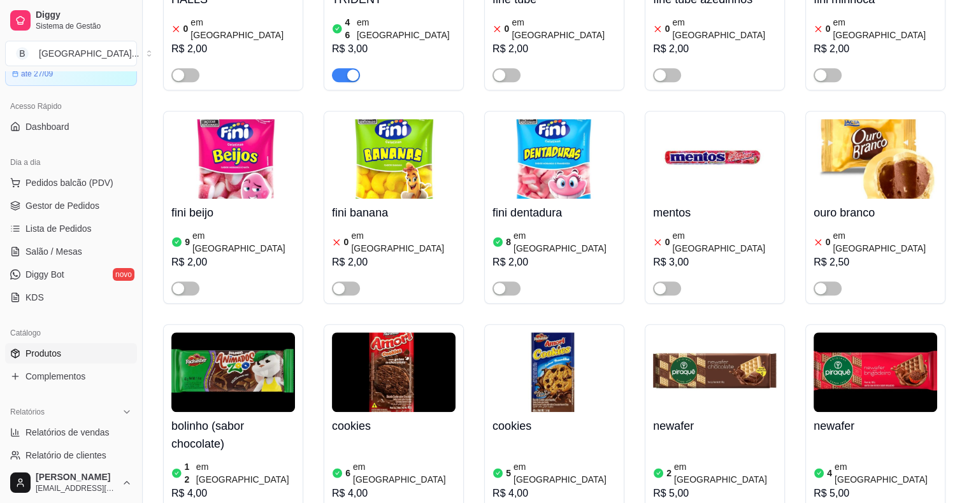
scroll to position [5605, 0]
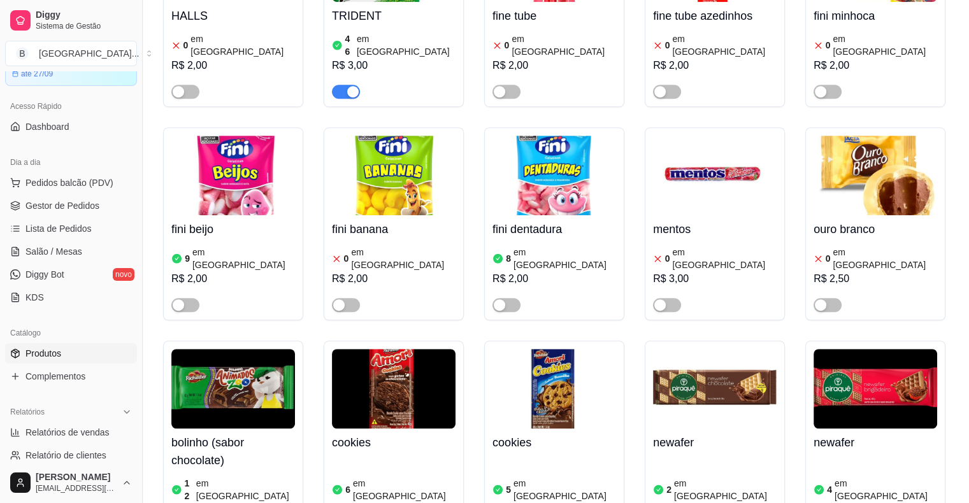
click at [884, 503] on div "R$ 5,00" at bounding box center [875, 510] width 124 height 15
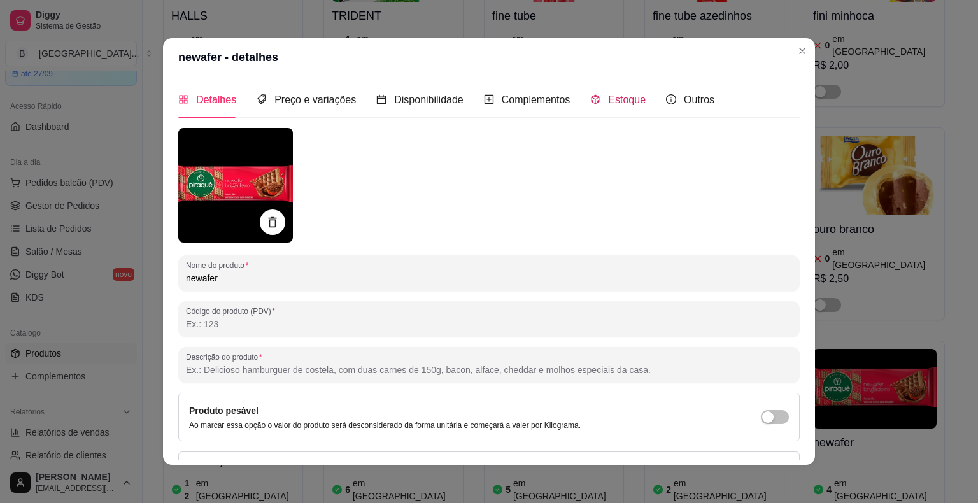
click at [634, 106] on div "Estoque" at bounding box center [617, 100] width 55 height 16
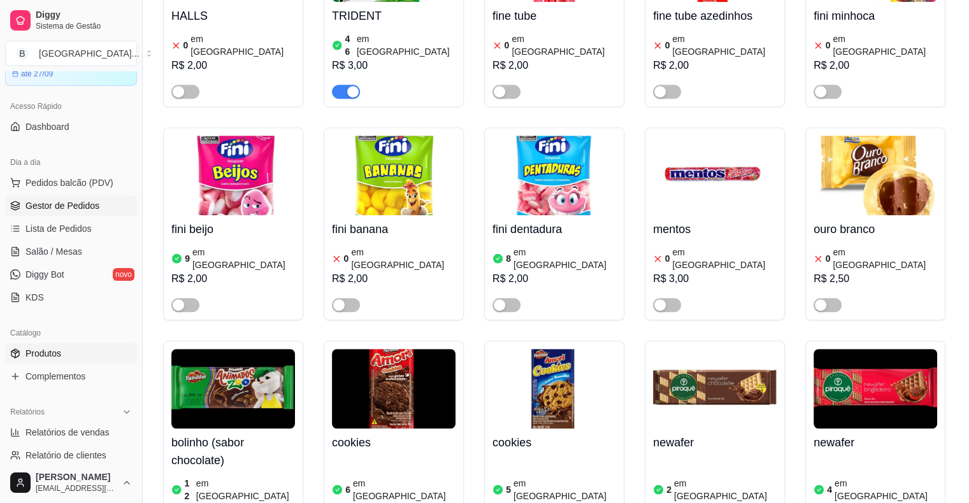
click at [53, 211] on span "Gestor de Pedidos" at bounding box center [62, 205] width 74 height 13
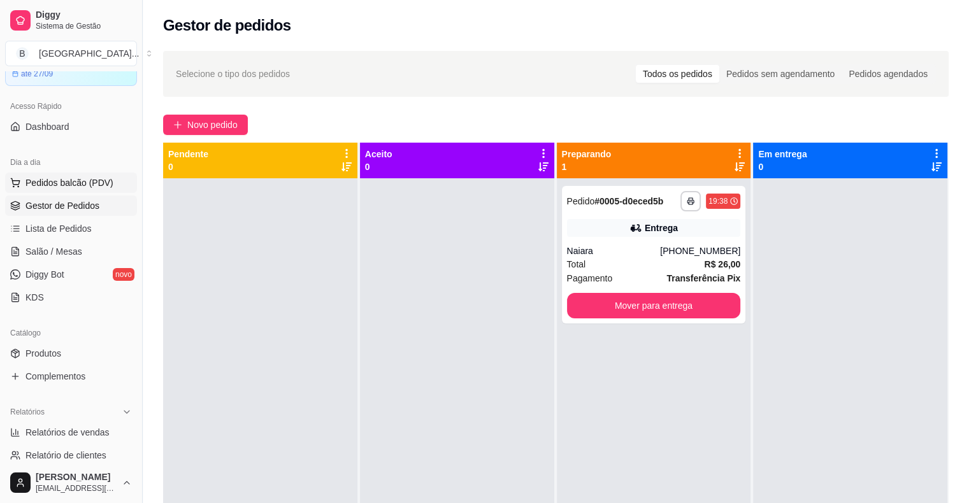
click at [28, 182] on span "Pedidos balcão (PDV)" at bounding box center [69, 182] width 88 height 13
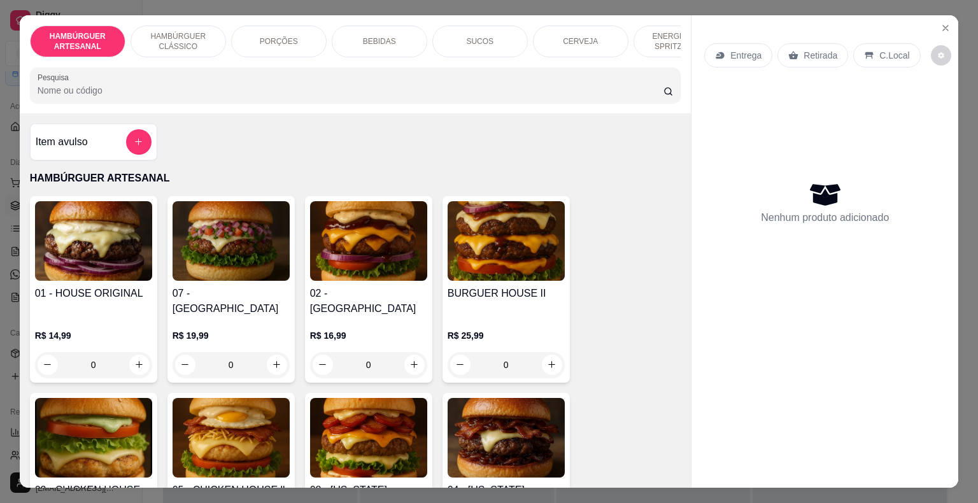
click at [373, 36] on p "BEBIDAS" at bounding box center [379, 41] width 33 height 10
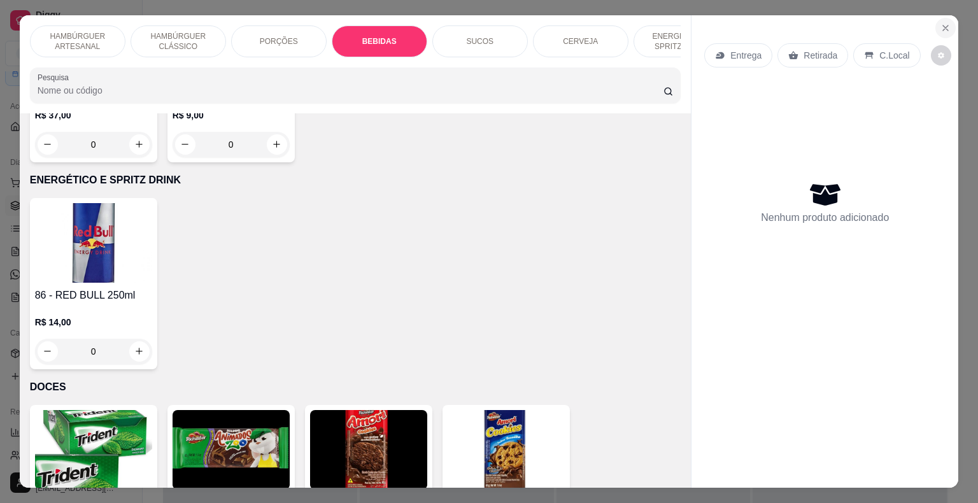
click at [943, 24] on icon "Close" at bounding box center [946, 28] width 10 height 10
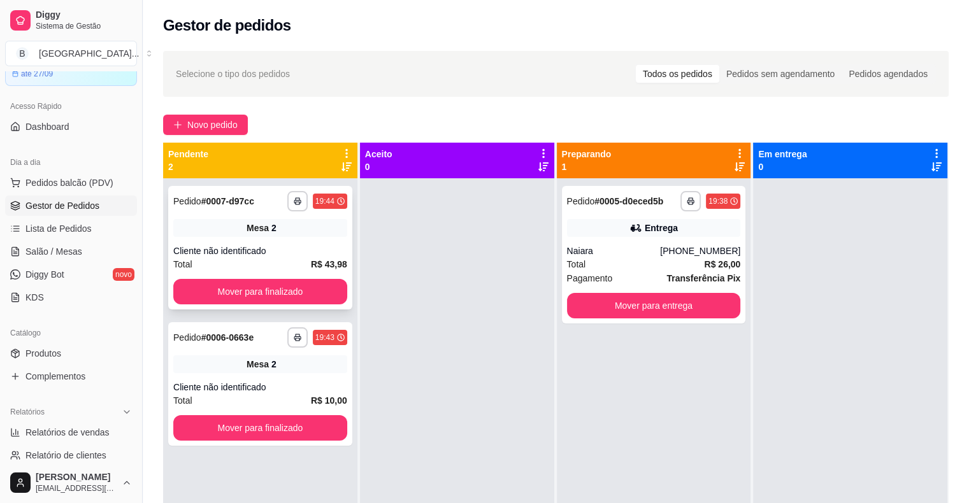
click at [262, 213] on div "**********" at bounding box center [260, 248] width 184 height 124
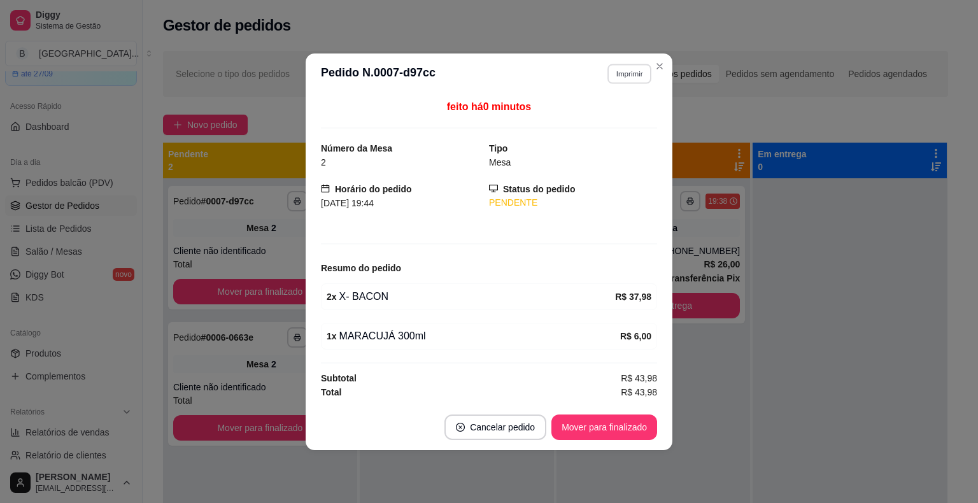
click at [638, 71] on button "Imprimir" at bounding box center [630, 74] width 44 height 20
click at [625, 111] on button "IMPRESSORA" at bounding box center [606, 119] width 89 height 20
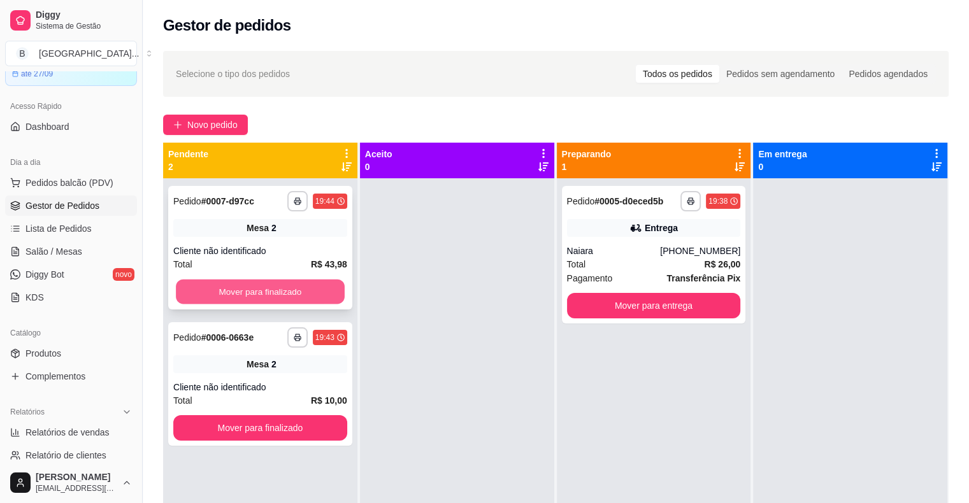
click at [294, 292] on button "Mover para finalizado" at bounding box center [260, 292] width 169 height 25
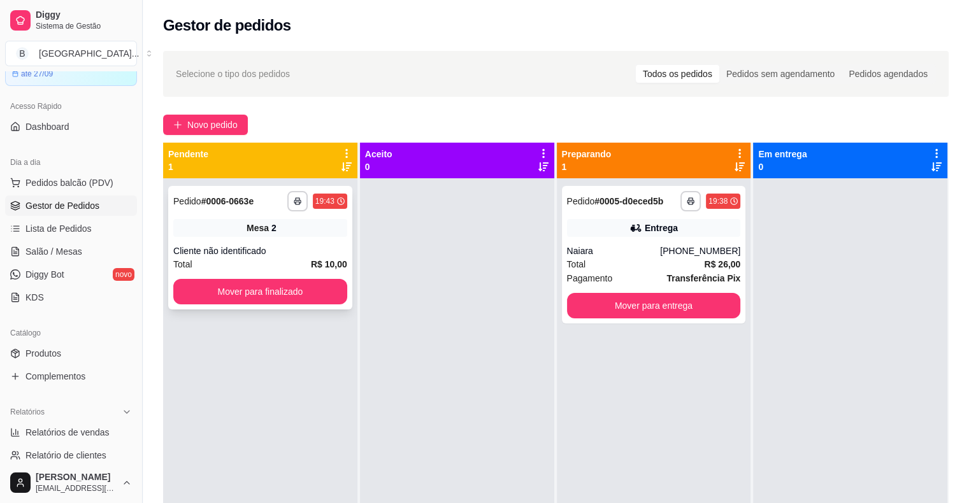
click at [301, 264] on div "Total R$ 10,00" at bounding box center [260, 264] width 174 height 14
click at [233, 283] on button "Mover para finalizado" at bounding box center [260, 291] width 174 height 25
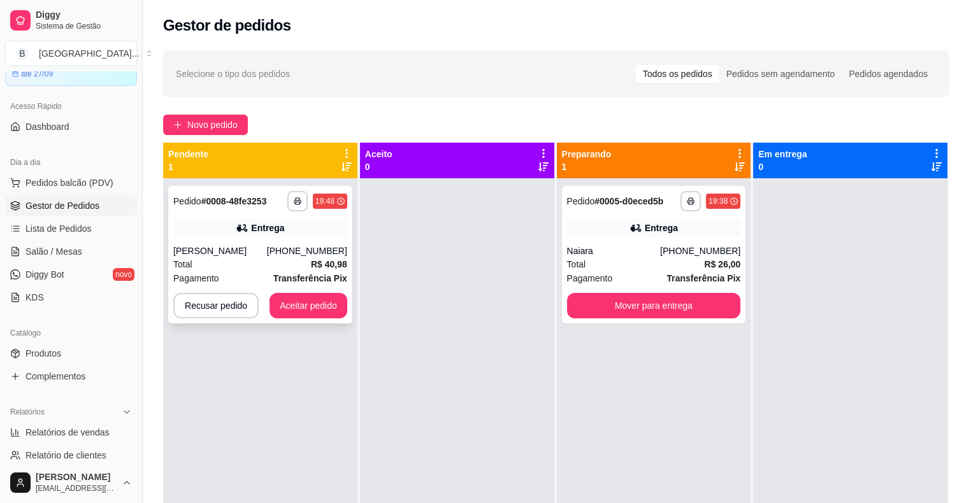
click at [286, 266] on div "Total R$ 40,98" at bounding box center [260, 264] width 174 height 14
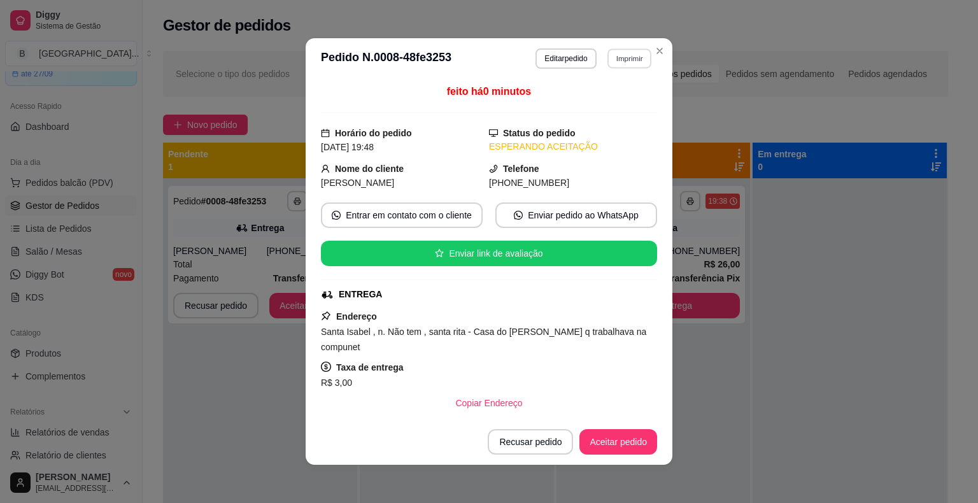
click at [615, 56] on button "Imprimir" at bounding box center [630, 58] width 44 height 20
click at [607, 103] on button "IMPRESSORA" at bounding box center [601, 103] width 89 height 20
click at [629, 452] on button "Aceitar pedido" at bounding box center [619, 441] width 78 height 25
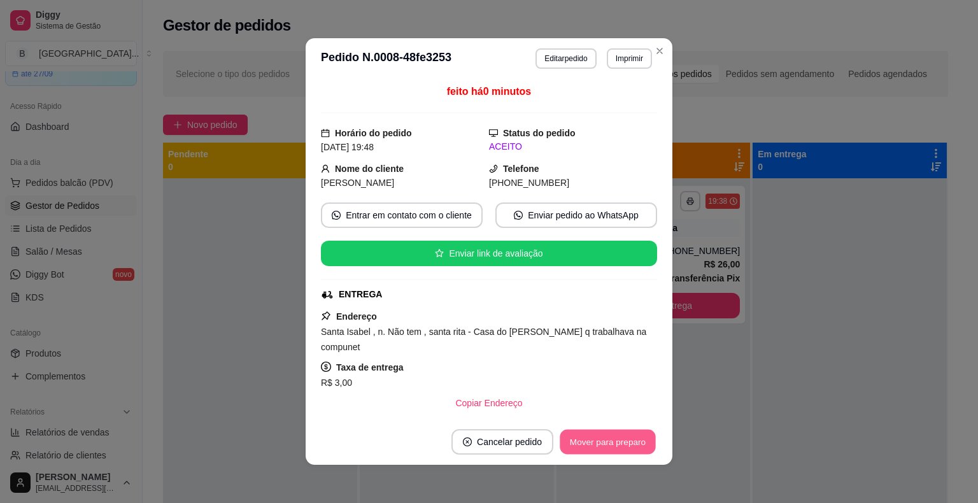
click at [631, 450] on button "Mover para preparo" at bounding box center [608, 442] width 96 height 25
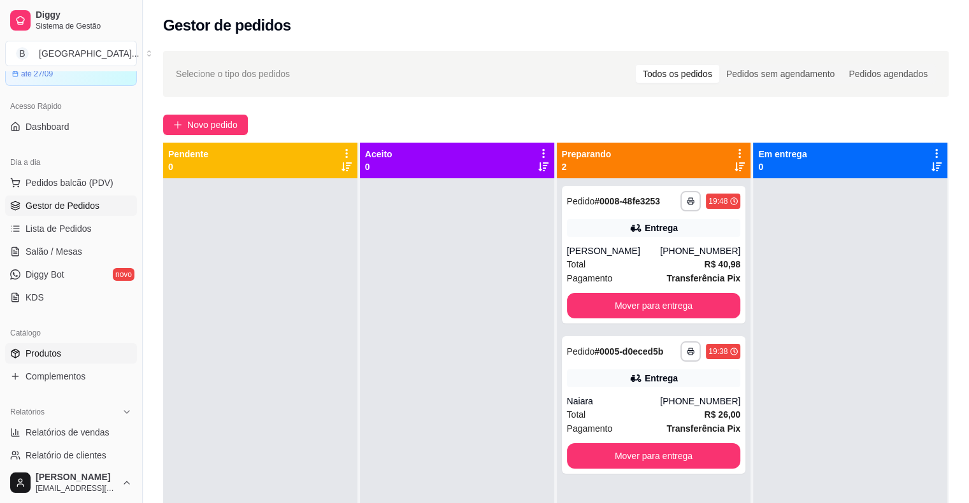
click at [71, 350] on link "Produtos" at bounding box center [71, 353] width 132 height 20
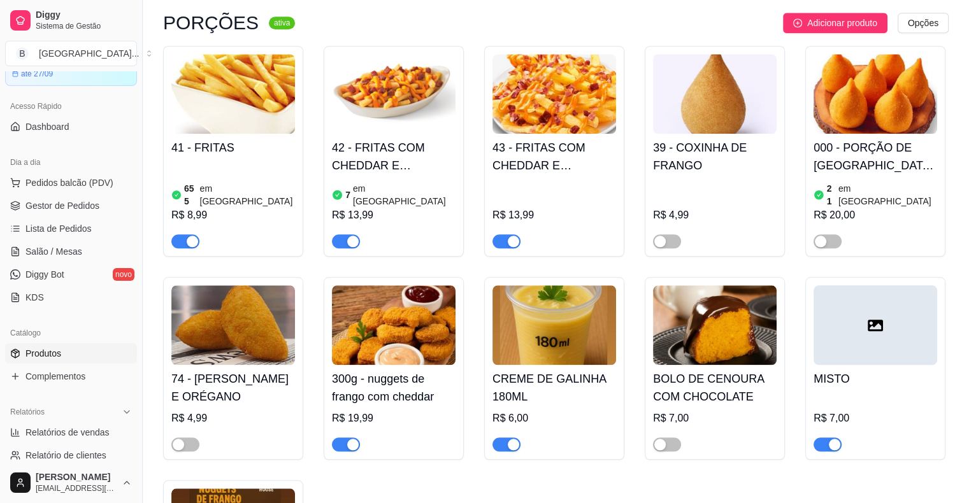
scroll to position [1274, 0]
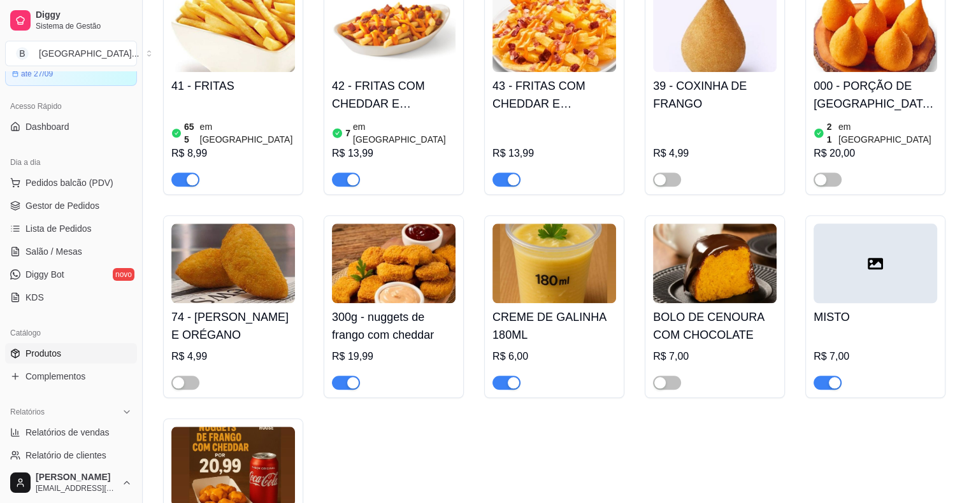
click at [515, 364] on div at bounding box center [554, 376] width 124 height 25
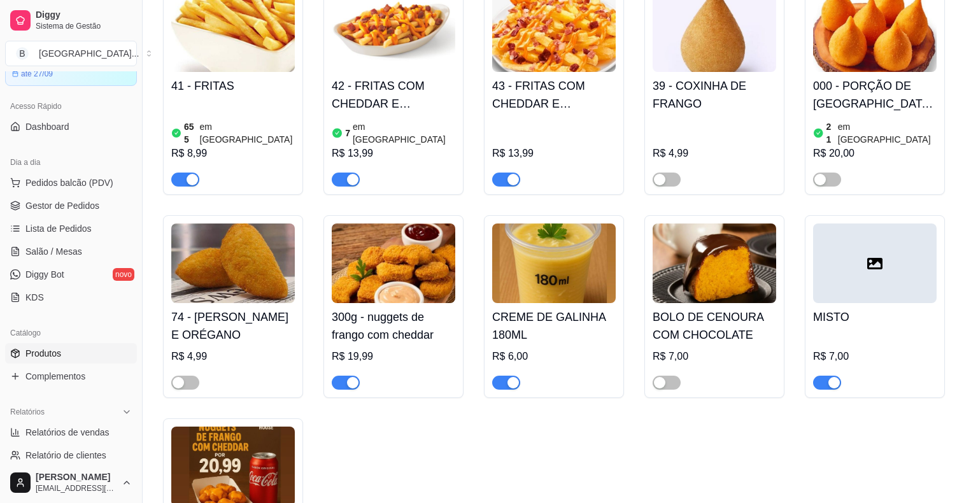
click at [515, 312] on div at bounding box center [489, 318] width 606 height 25
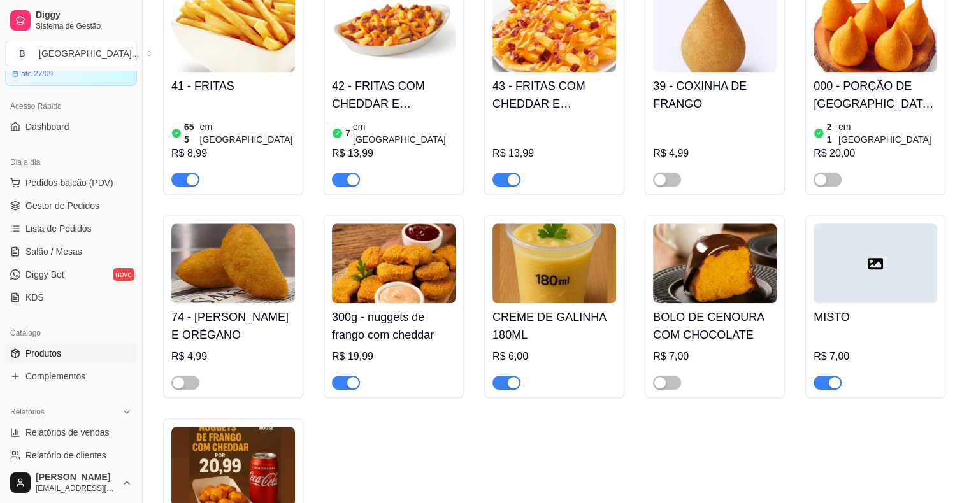
click at [515, 376] on span "button" at bounding box center [506, 383] width 28 height 14
click at [68, 199] on span "Gestor de Pedidos" at bounding box center [62, 205] width 74 height 13
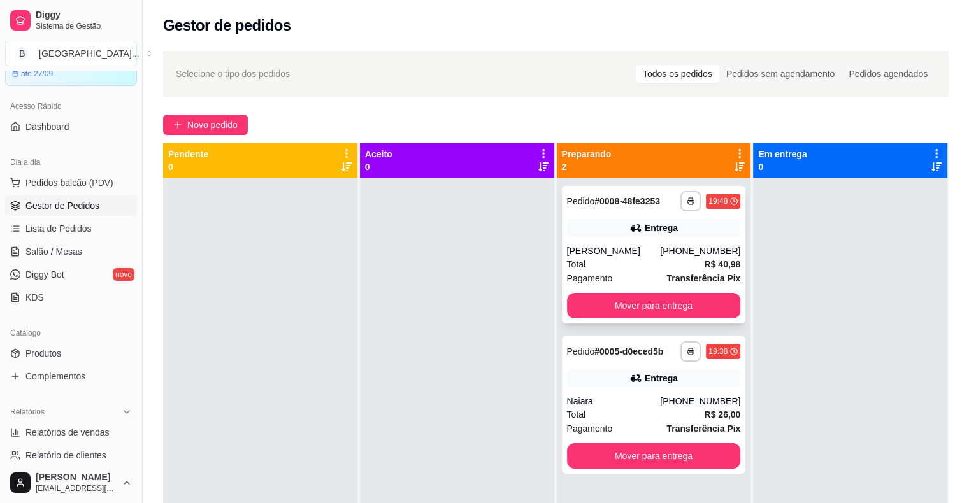
click at [595, 245] on div "[PERSON_NAME]" at bounding box center [614, 251] width 94 height 13
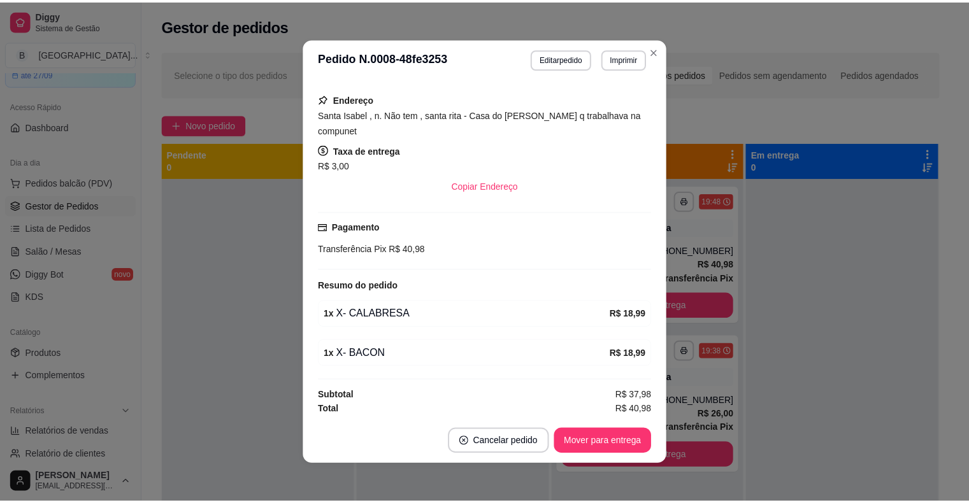
scroll to position [3, 0]
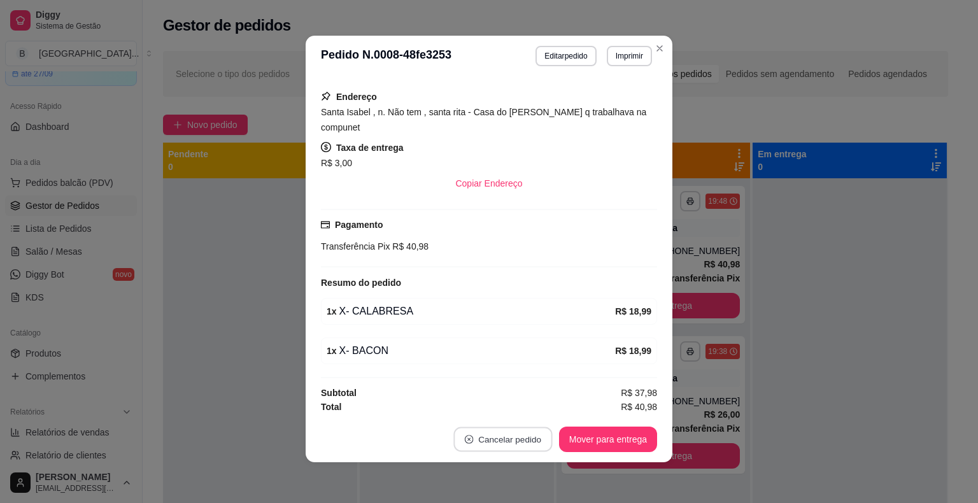
click at [497, 451] on button "Cancelar pedido" at bounding box center [503, 439] width 99 height 25
click at [522, 413] on button "Sim" at bounding box center [533, 407] width 51 height 25
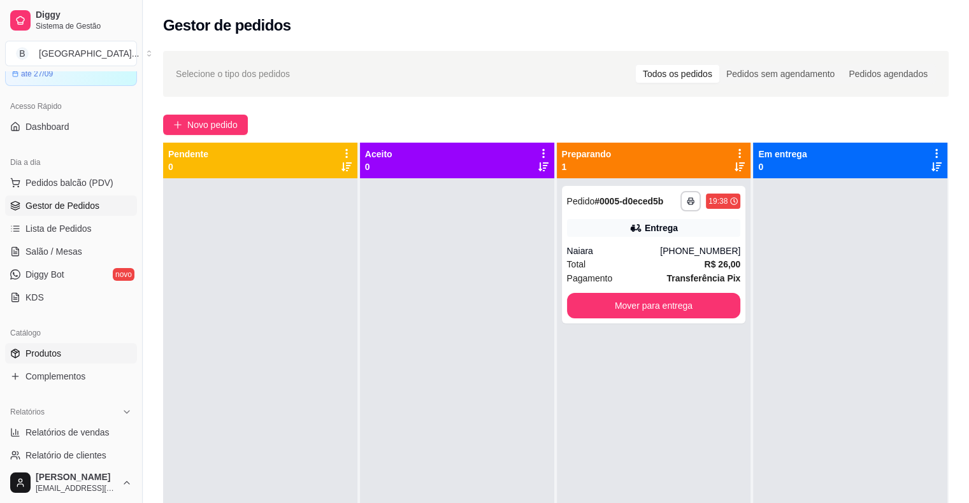
click at [18, 354] on icon at bounding box center [15, 353] width 8 height 8
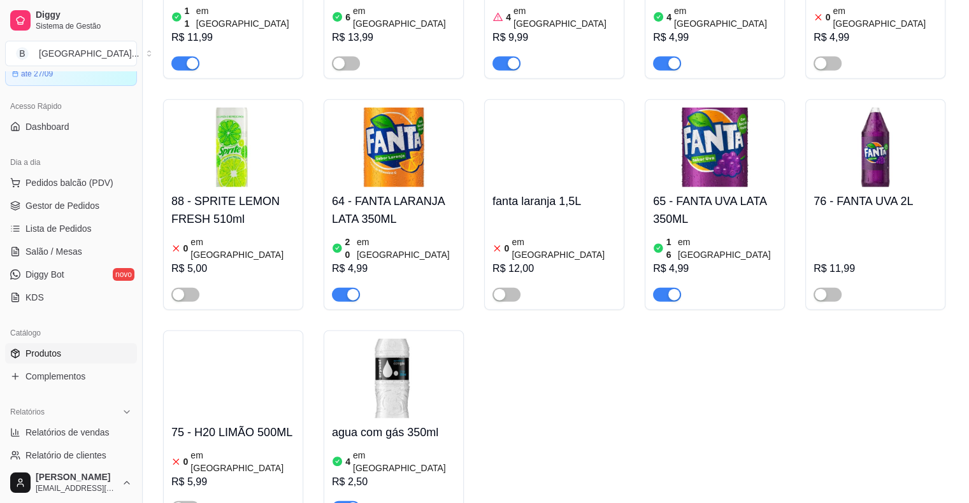
scroll to position [3261, 0]
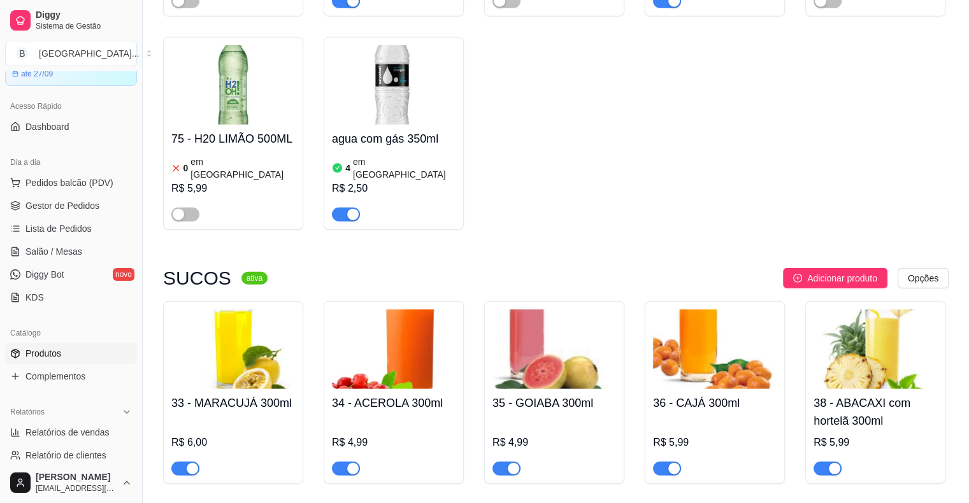
drag, startPoint x: 963, startPoint y: 302, endPoint x: 966, endPoint y: 374, distance: 72.0
click at [966, 374] on div "HAMBÚRGUER ARTESANAL ativa Adicionar produto Opções 01 - HOUSE ORIGINAL R$ 14,9…" at bounding box center [556, 471] width 826 height 7236
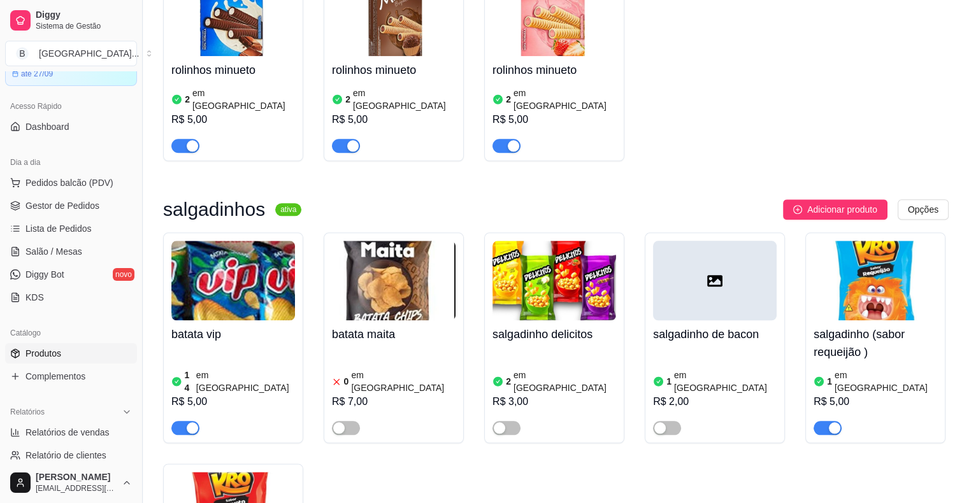
scroll to position [6582, 0]
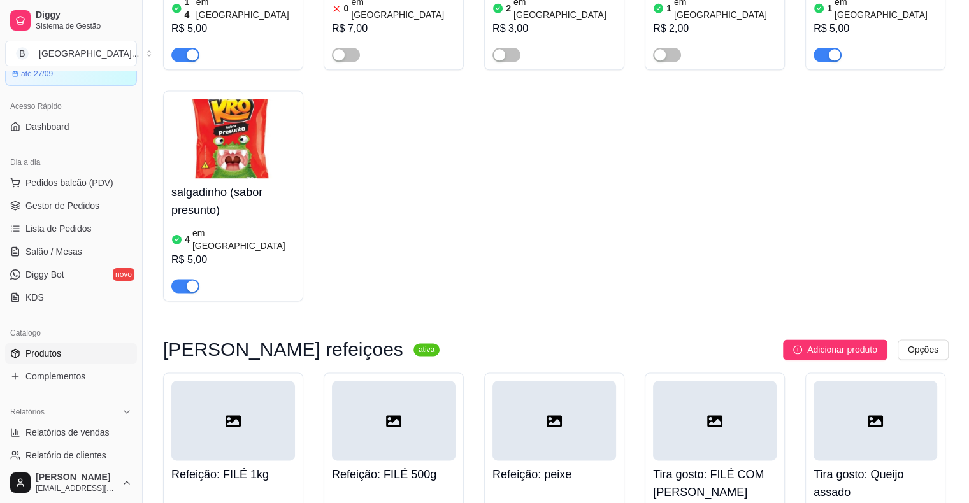
click at [232, 381] on div at bounding box center [233, 421] width 124 height 80
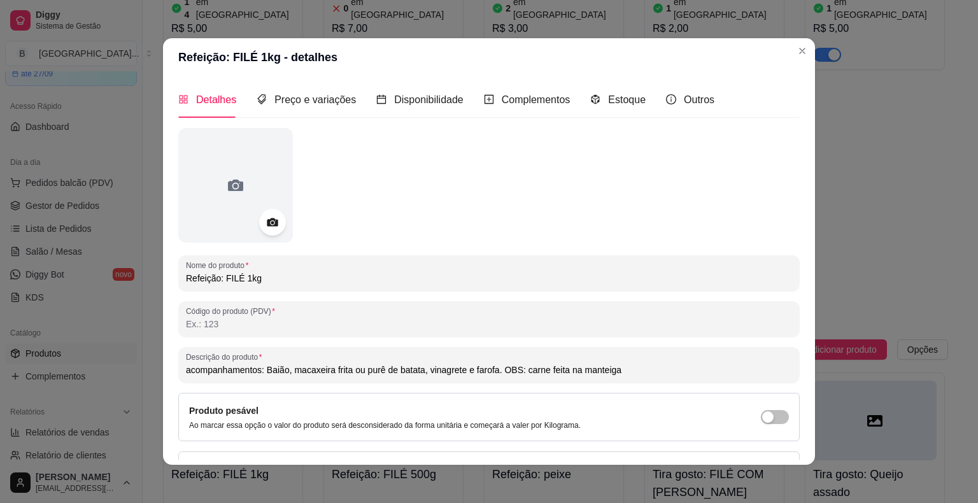
click at [273, 227] on icon at bounding box center [272, 222] width 15 height 15
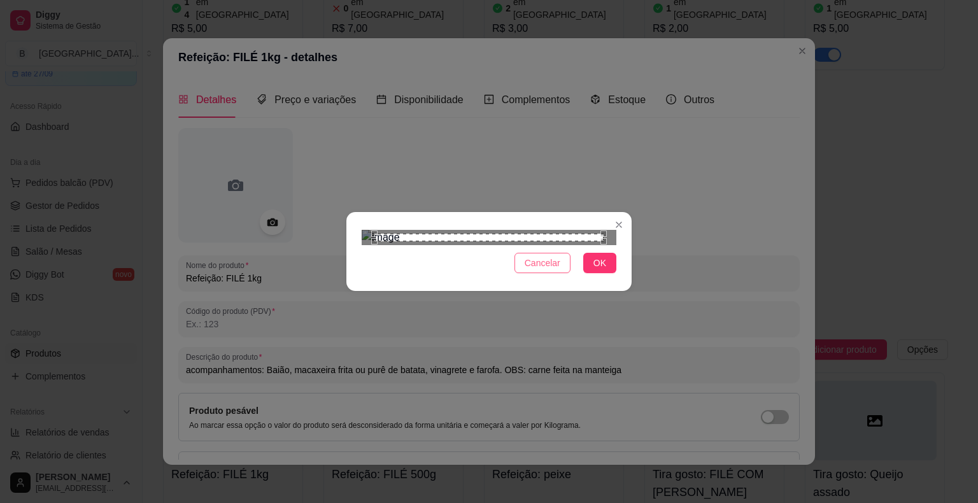
click at [547, 270] on span "Cancelar" at bounding box center [543, 263] width 36 height 14
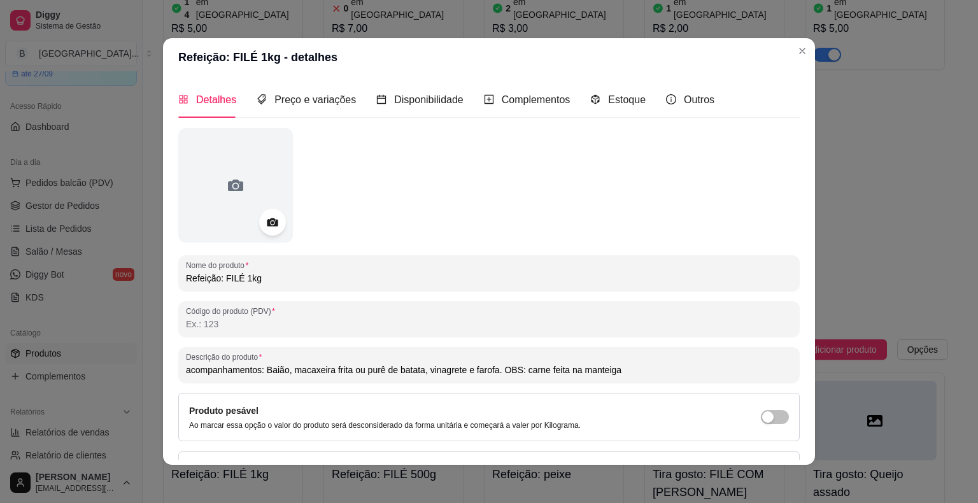
click at [266, 213] on div at bounding box center [272, 222] width 27 height 27
click at [273, 215] on icon at bounding box center [272, 222] width 15 height 15
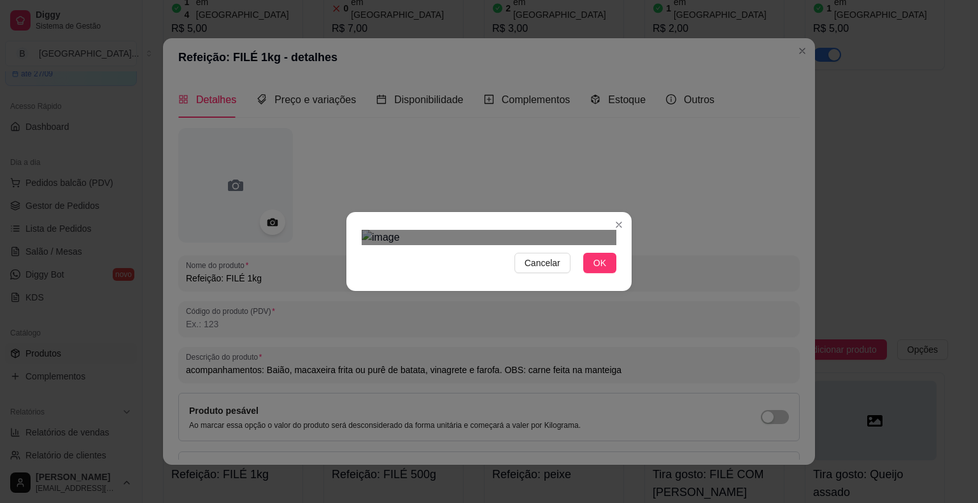
click at [371, 303] on div "Use the arrow keys to move the crop selection area" at bounding box center [476, 417] width 229 height 229
click at [494, 230] on div "Use the arrow keys to move the crop selection area" at bounding box center [476, 344] width 229 height 229
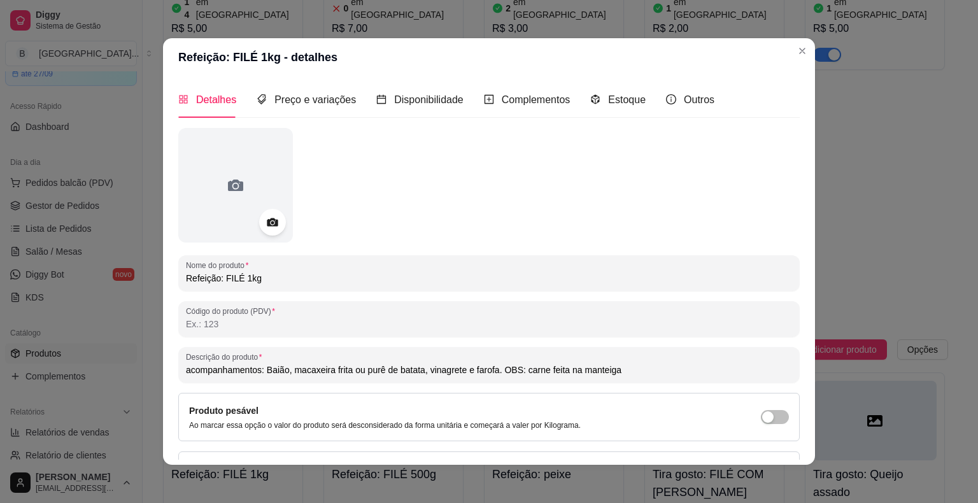
click at [265, 218] on icon at bounding box center [272, 222] width 15 height 15
click at [266, 214] on div at bounding box center [272, 222] width 27 height 27
click at [266, 216] on icon at bounding box center [272, 222] width 15 height 15
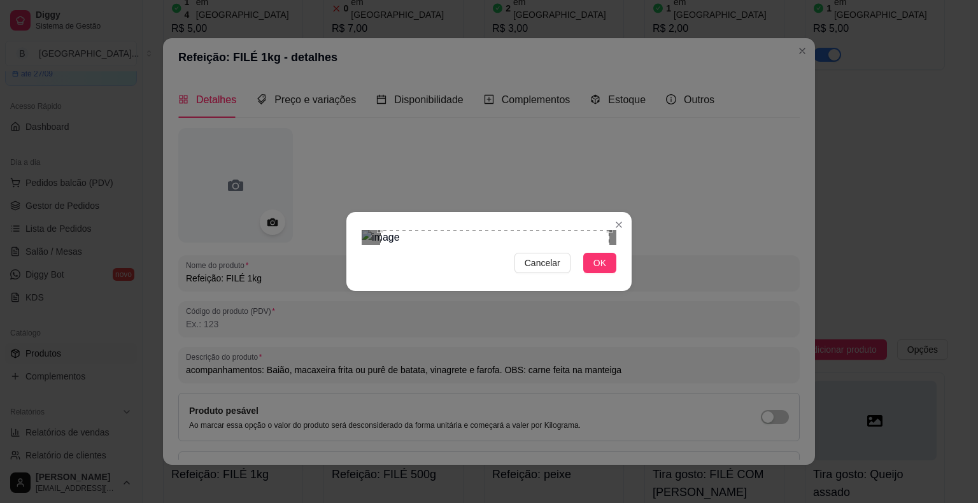
click at [499, 230] on div "Use the arrow keys to move the crop selection area" at bounding box center [494, 344] width 229 height 229
click at [396, 230] on div "Use the arrow keys to move the crop selection area" at bounding box center [476, 344] width 229 height 229
click at [609, 237] on div "Use the arrow keys to move the crop selection area" at bounding box center [501, 344] width 229 height 229
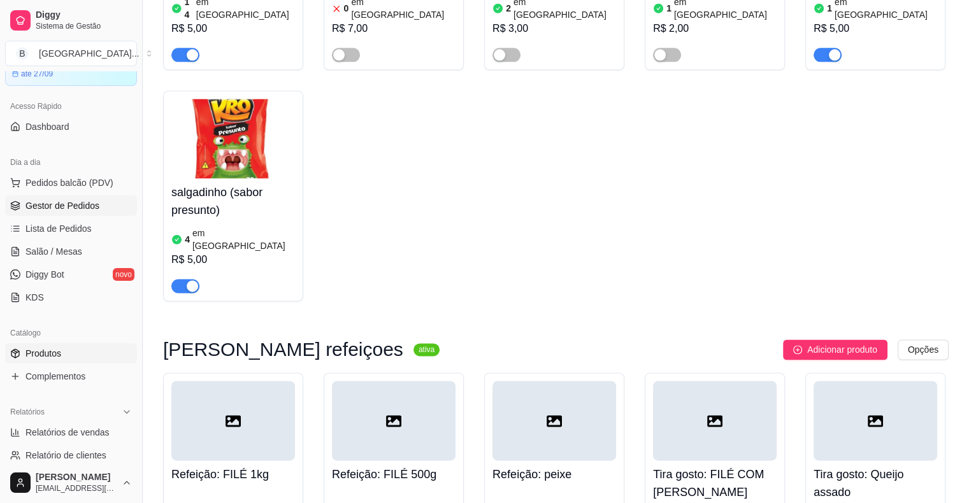
click at [27, 199] on span "Gestor de Pedidos" at bounding box center [62, 205] width 74 height 13
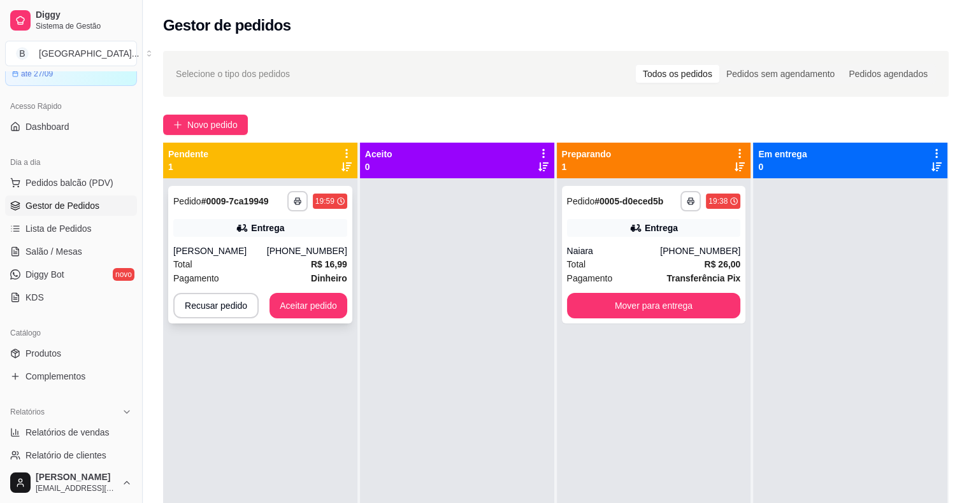
click at [283, 269] on div "Total R$ 16,99" at bounding box center [260, 264] width 174 height 14
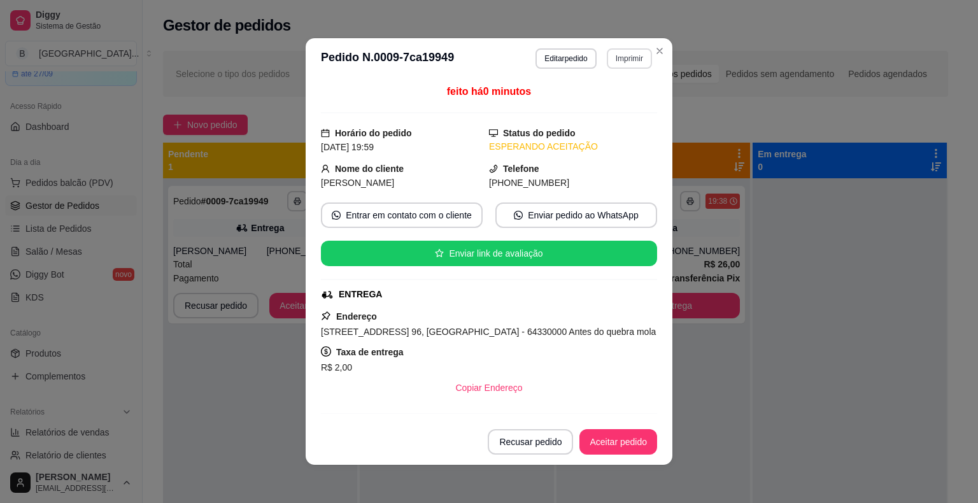
click at [614, 65] on button "Imprimir" at bounding box center [629, 58] width 45 height 20
click at [603, 101] on button "IMPRESSORA" at bounding box center [602, 103] width 89 height 20
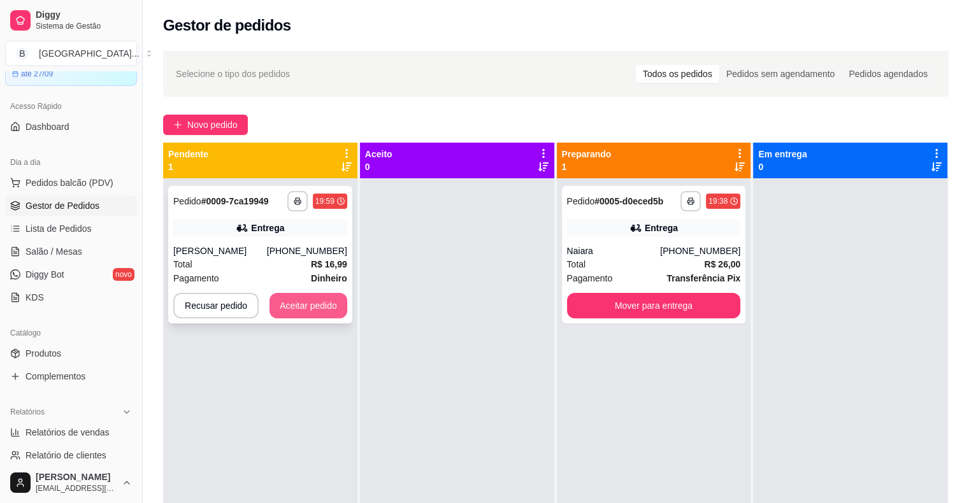
click at [305, 315] on button "Aceitar pedido" at bounding box center [308, 305] width 78 height 25
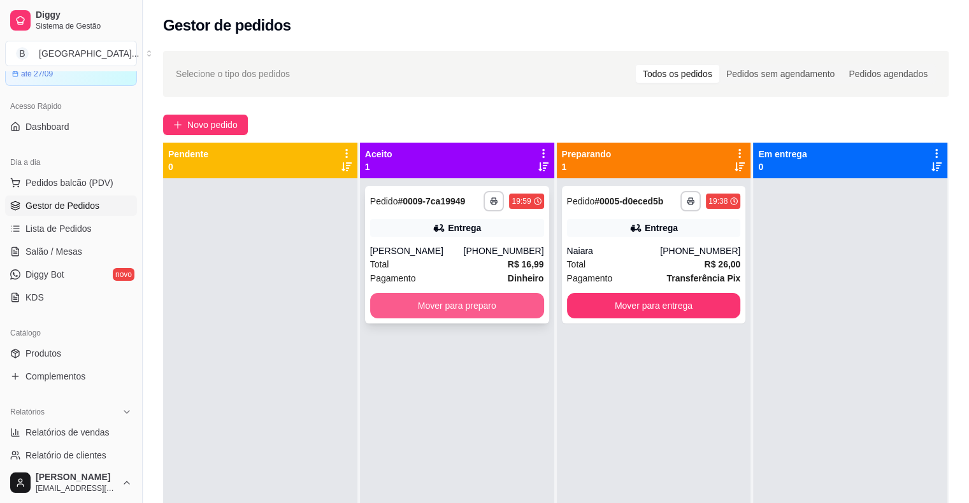
click at [502, 311] on button "Mover para preparo" at bounding box center [457, 305] width 174 height 25
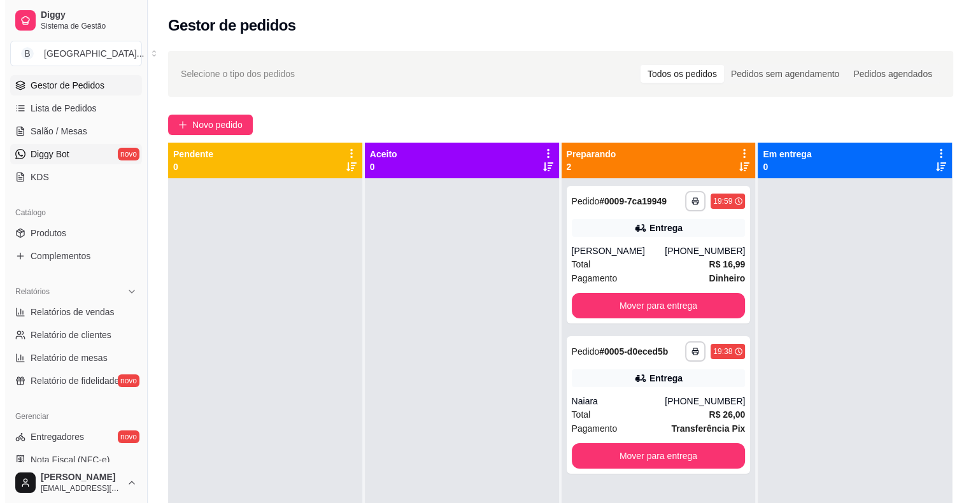
scroll to position [191, 0]
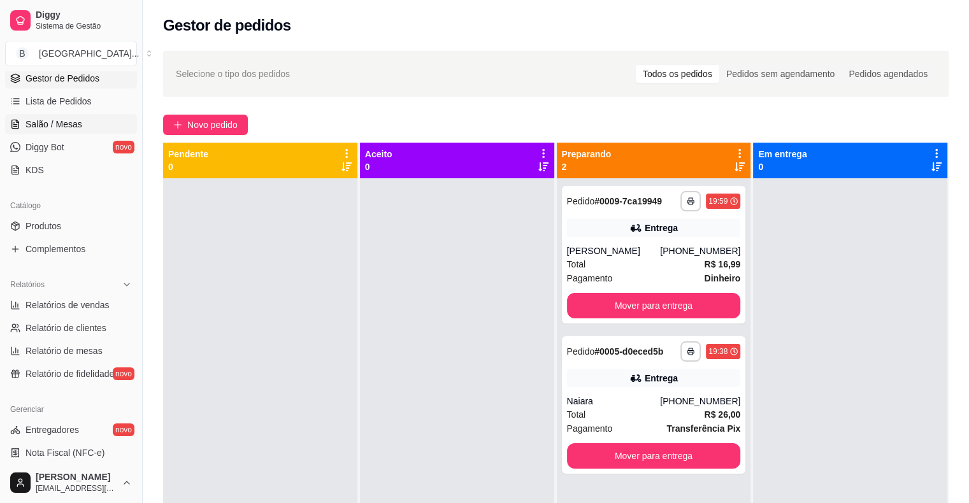
click at [69, 129] on span "Salão / Mesas" at bounding box center [53, 124] width 57 height 13
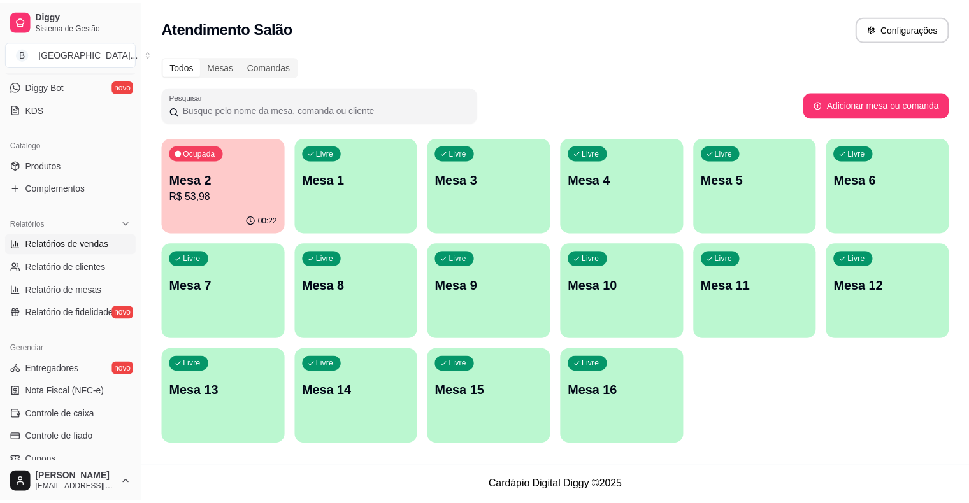
scroll to position [413, 0]
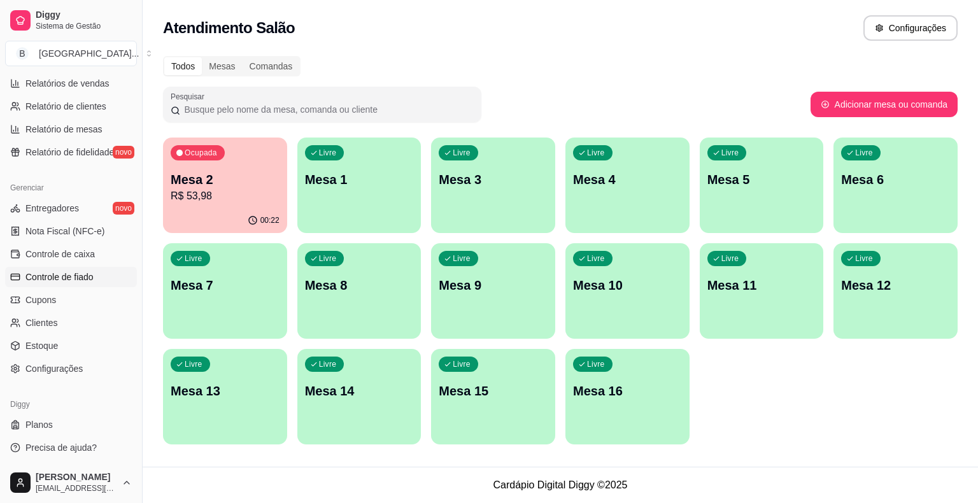
click at [94, 276] on span "Controle de fiado" at bounding box center [59, 277] width 68 height 13
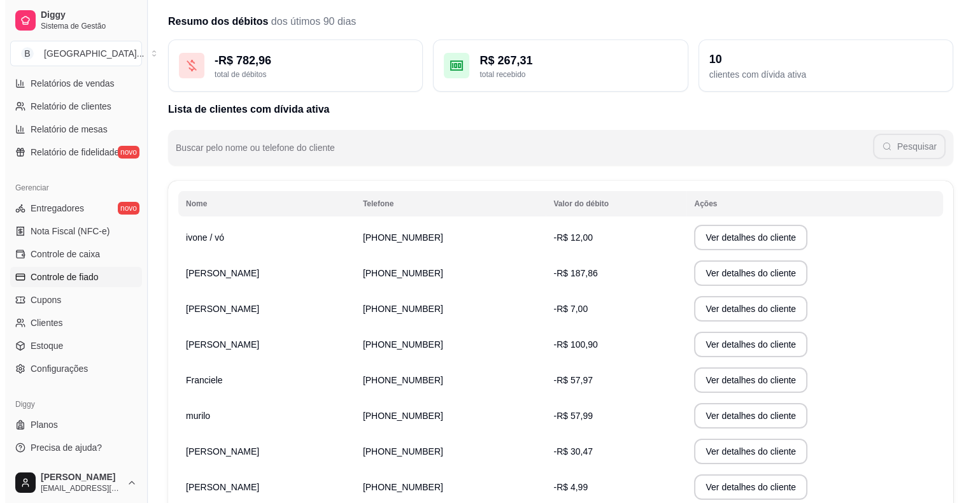
scroll to position [64, 0]
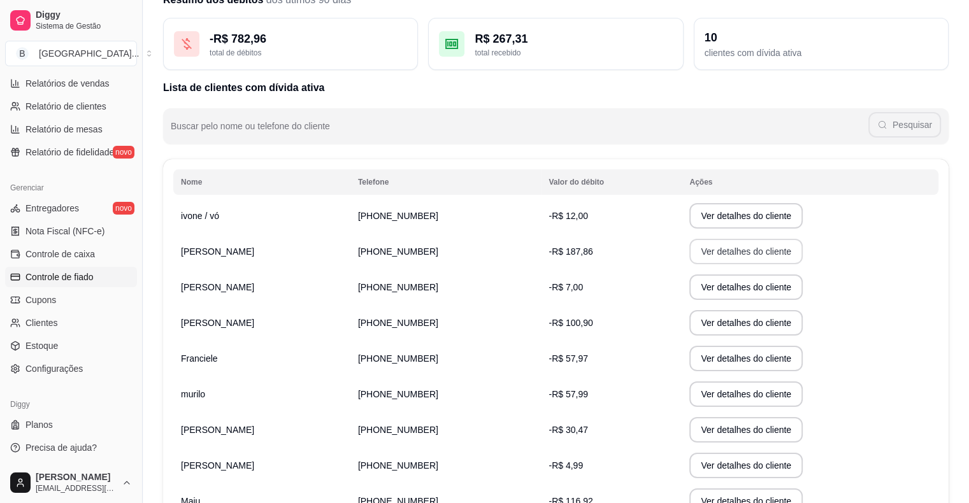
click at [697, 247] on button "Ver detalhes do cliente" at bounding box center [745, 251] width 113 height 25
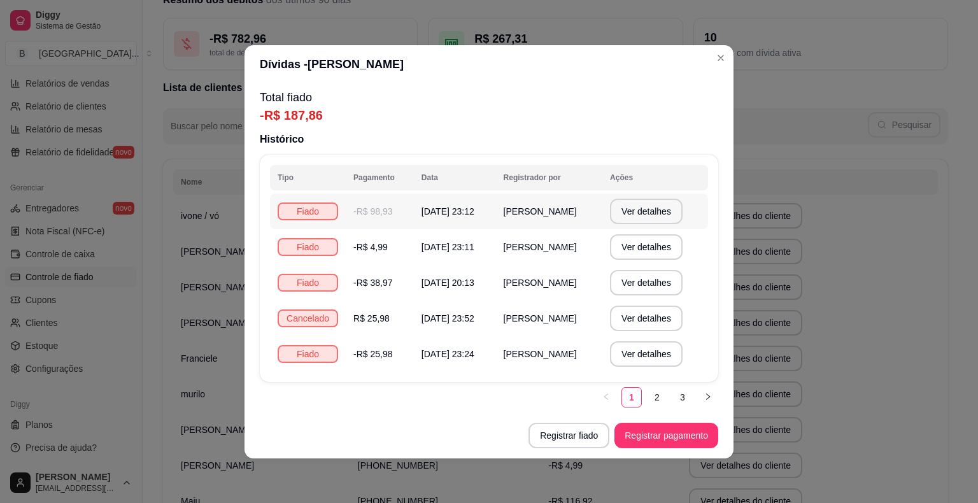
click at [387, 204] on td "-R$ 98,93" at bounding box center [380, 212] width 68 height 36
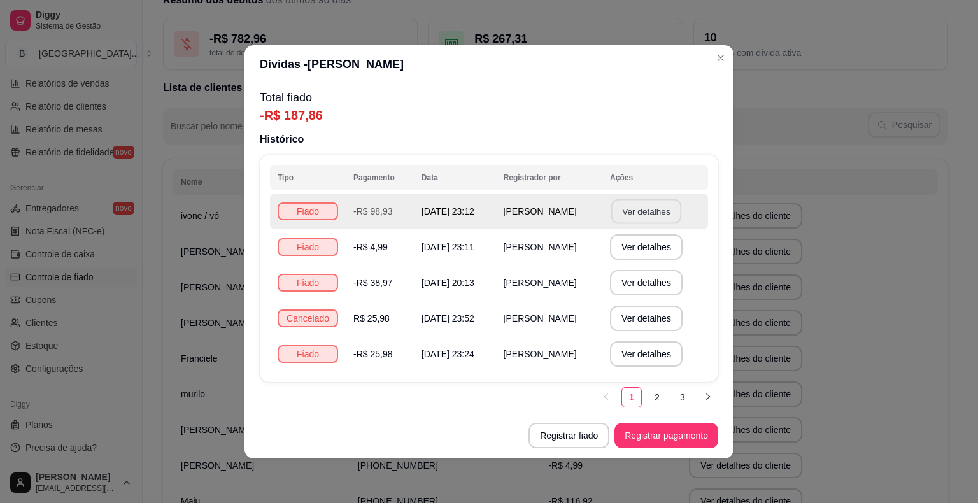
click at [660, 206] on button "Ver detalhes" at bounding box center [646, 211] width 70 height 25
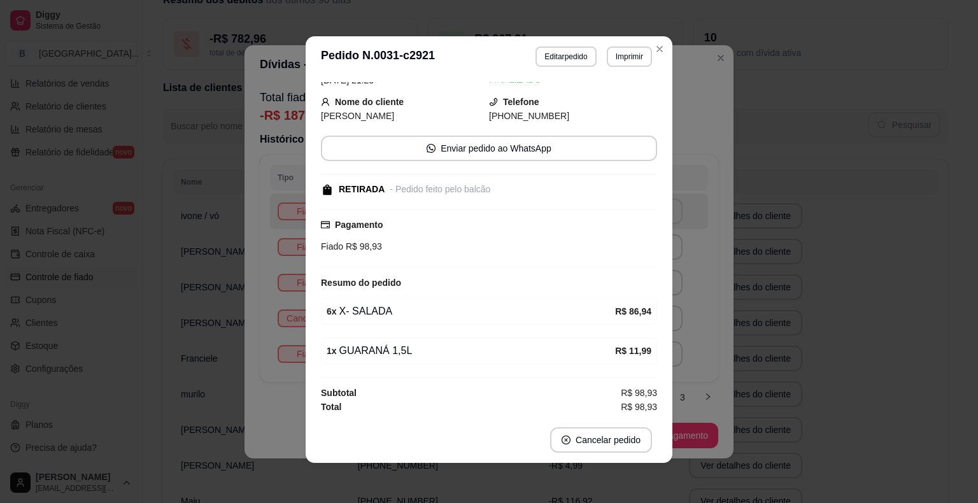
scroll to position [3, 0]
click at [823, 387] on div "**********" at bounding box center [489, 251] width 978 height 503
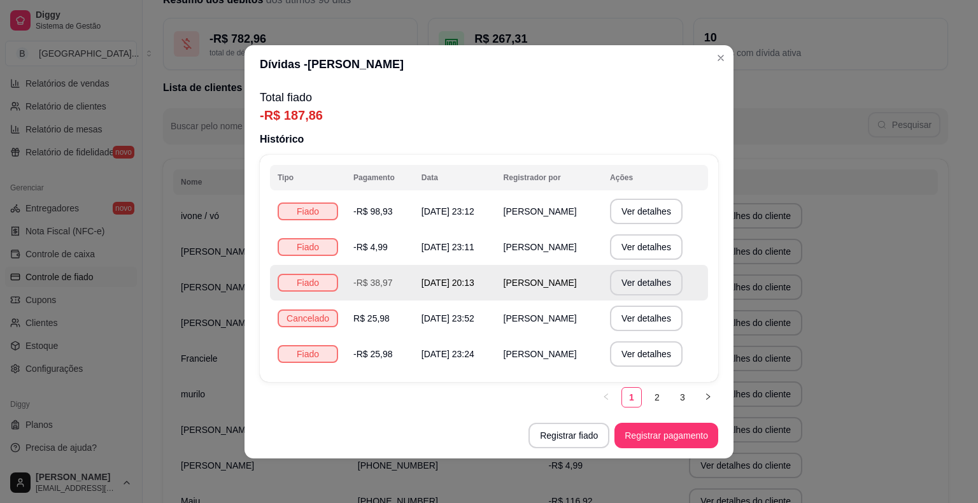
click at [598, 266] on td "[PERSON_NAME]" at bounding box center [549, 283] width 106 height 36
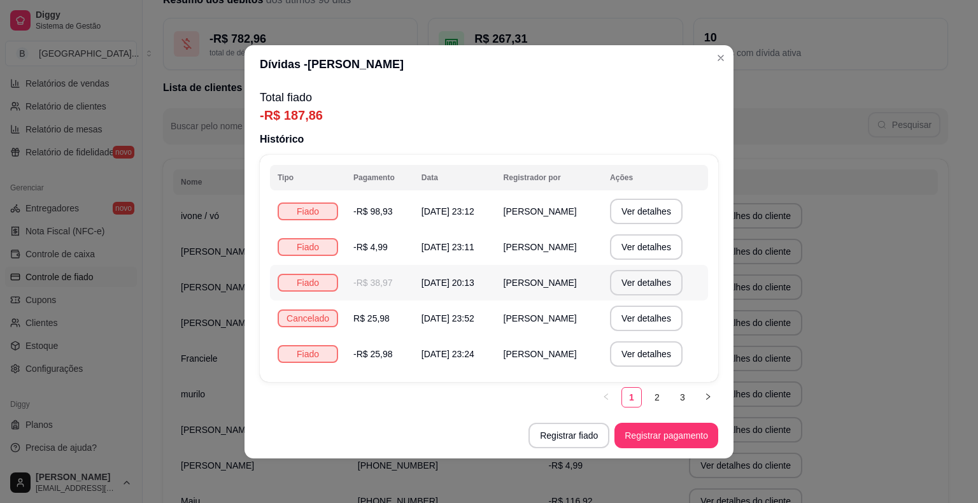
click at [577, 284] on span "[PERSON_NAME]" at bounding box center [540, 283] width 73 height 10
click at [647, 279] on button "Ver detalhes" at bounding box center [646, 282] width 70 height 25
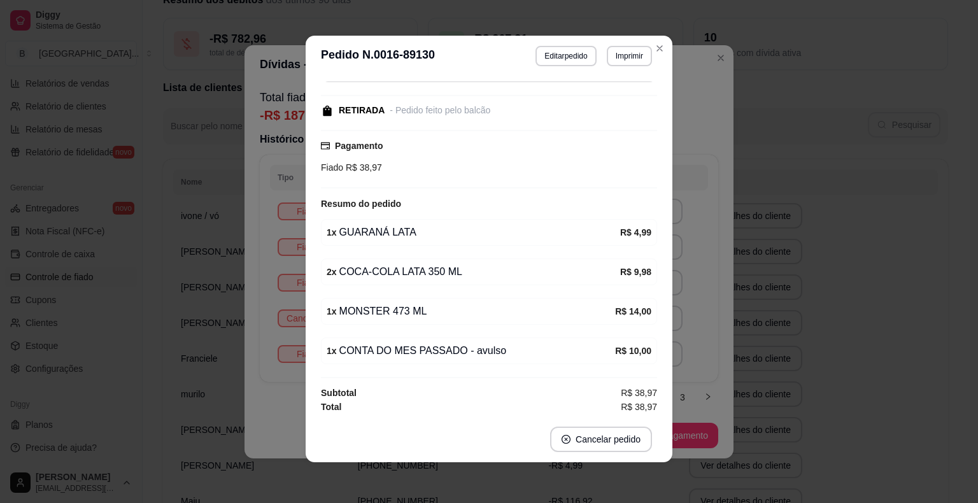
click at [173, 222] on div "**********" at bounding box center [489, 251] width 978 height 503
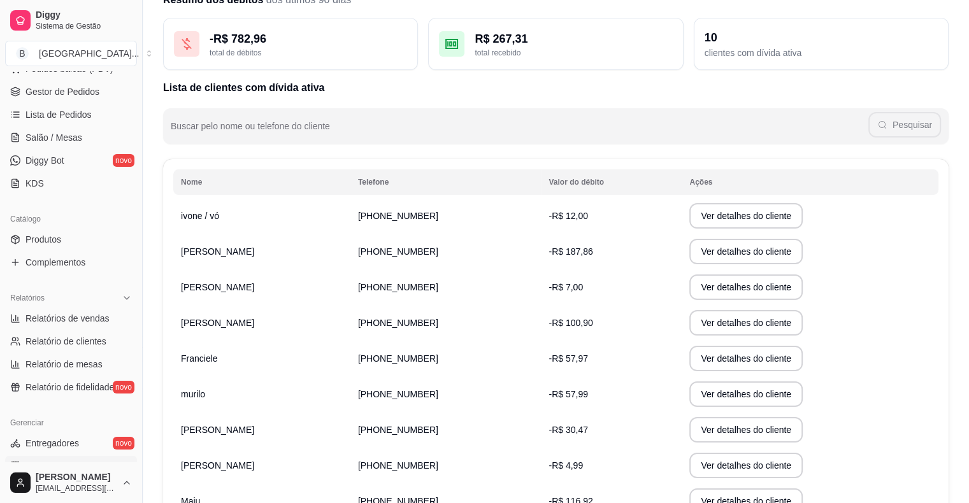
scroll to position [94, 0]
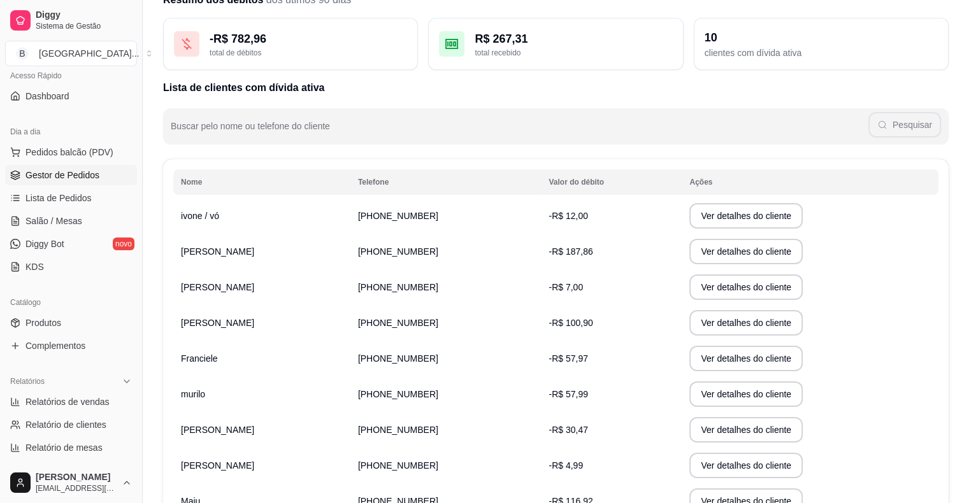
click at [79, 169] on span "Gestor de Pedidos" at bounding box center [62, 175] width 74 height 13
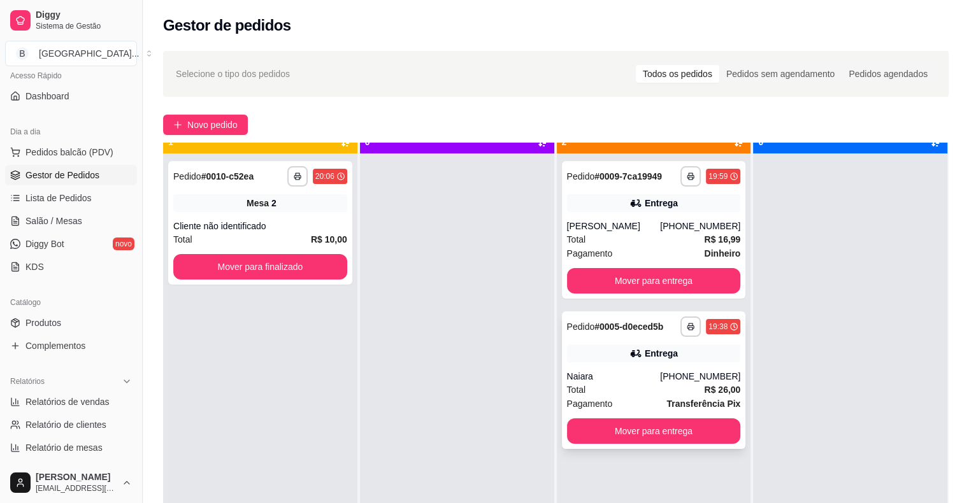
scroll to position [36, 0]
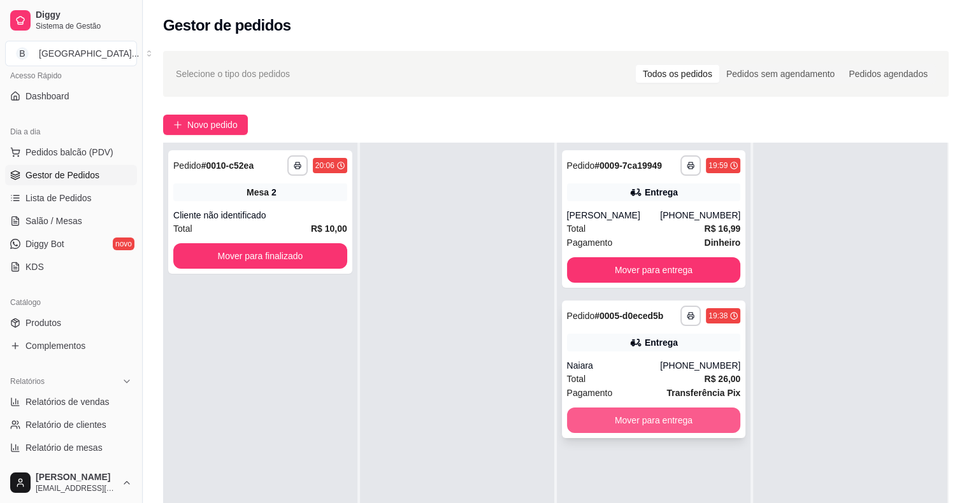
click at [569, 411] on button "Mover para entrega" at bounding box center [654, 420] width 174 height 25
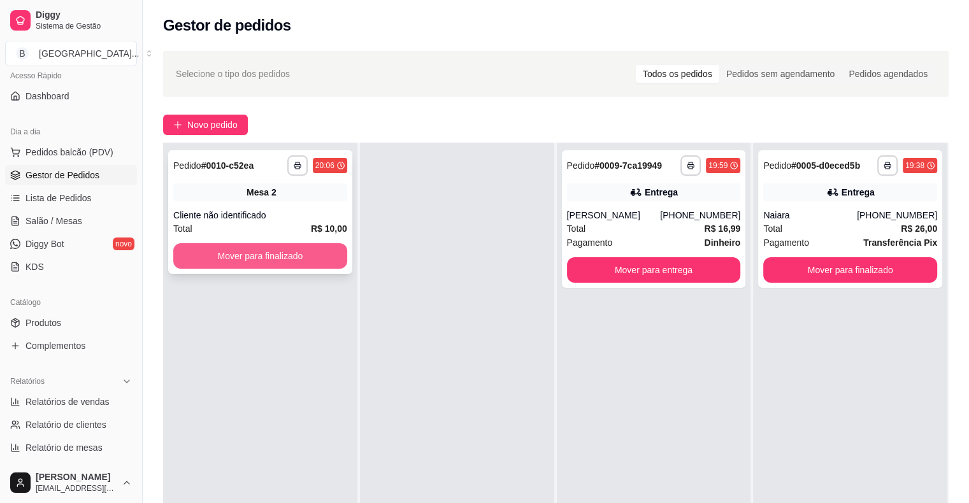
click at [289, 261] on button "Mover para finalizado" at bounding box center [260, 255] width 174 height 25
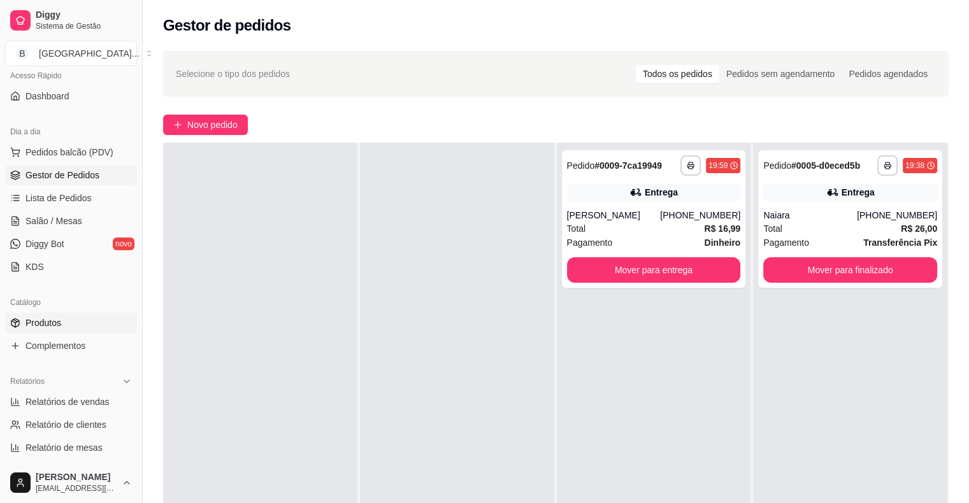
click at [58, 330] on link "Produtos" at bounding box center [71, 323] width 132 height 20
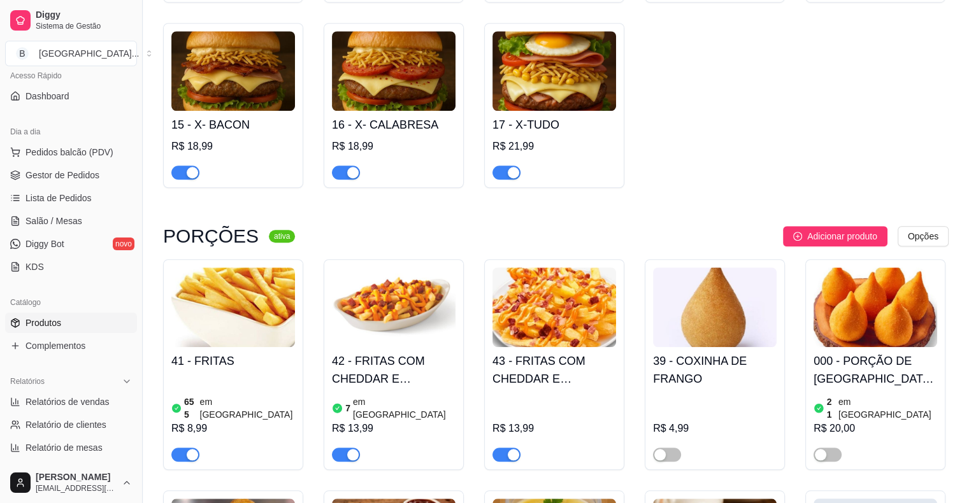
scroll to position [1274, 0]
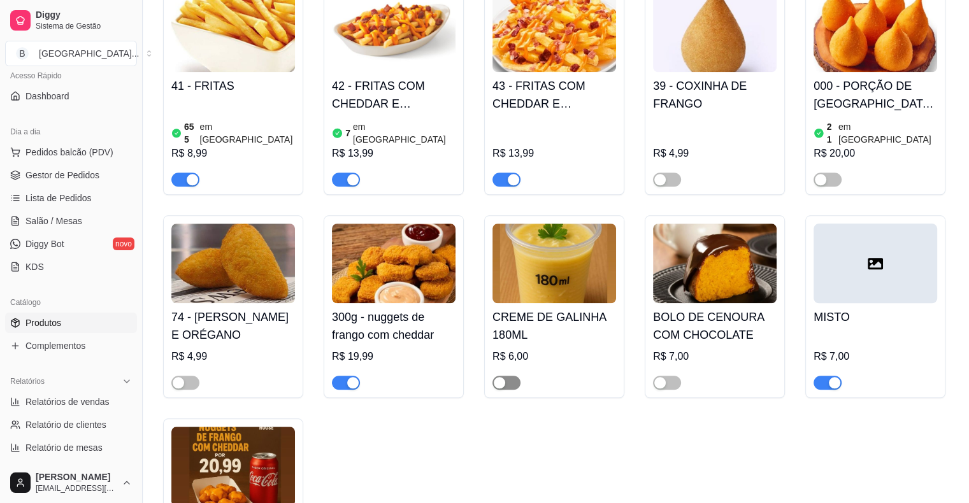
click at [501, 377] on div "button" at bounding box center [499, 382] width 11 height 11
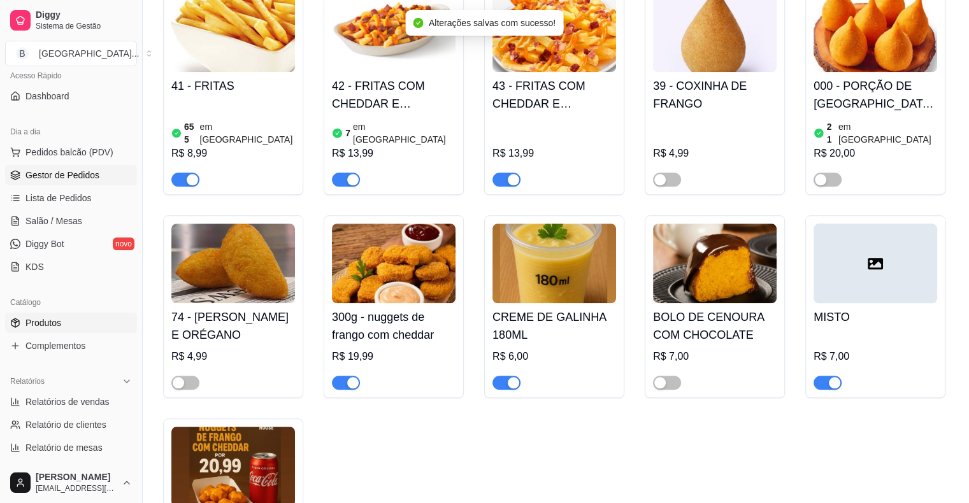
click at [84, 175] on span "Gestor de Pedidos" at bounding box center [62, 175] width 74 height 13
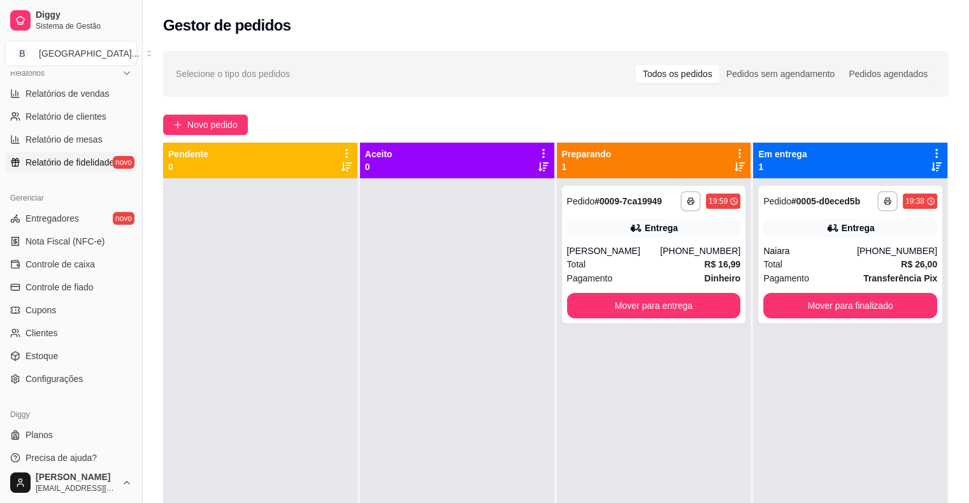
scroll to position [413, 0]
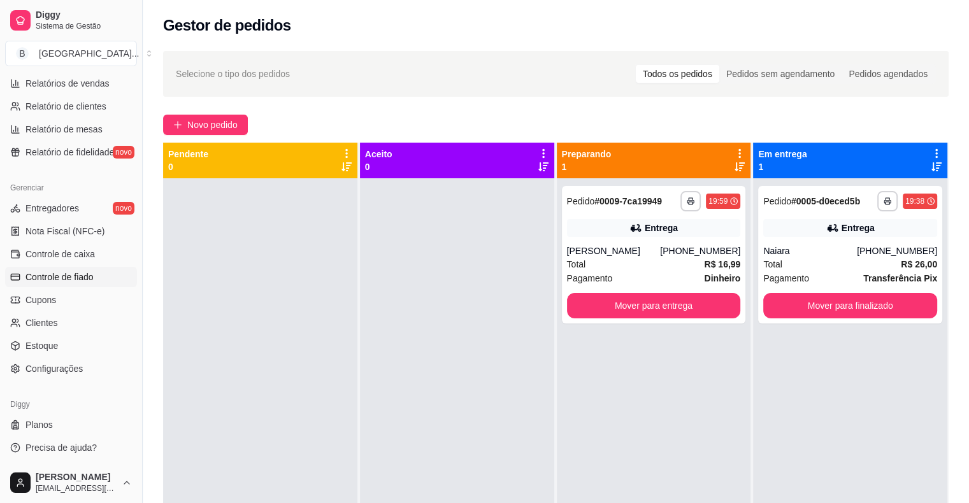
click at [73, 280] on span "Controle de fiado" at bounding box center [59, 277] width 68 height 13
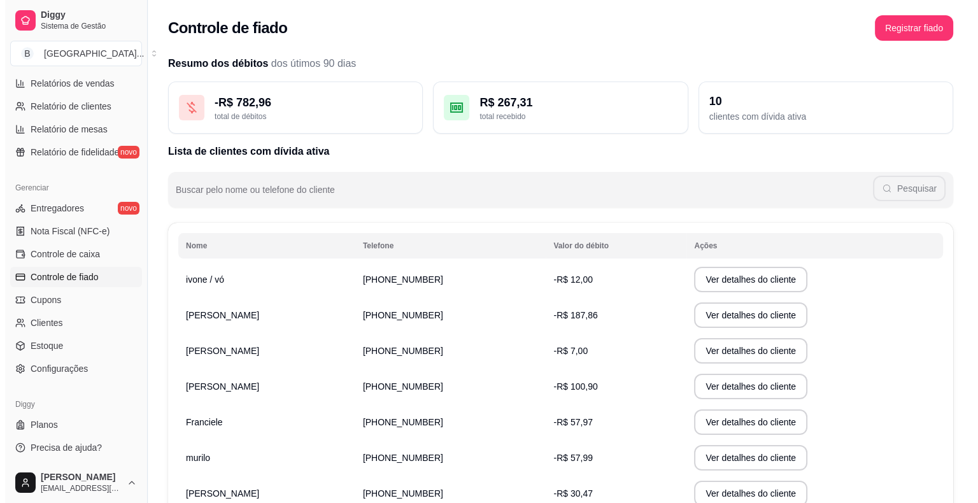
scroll to position [64, 0]
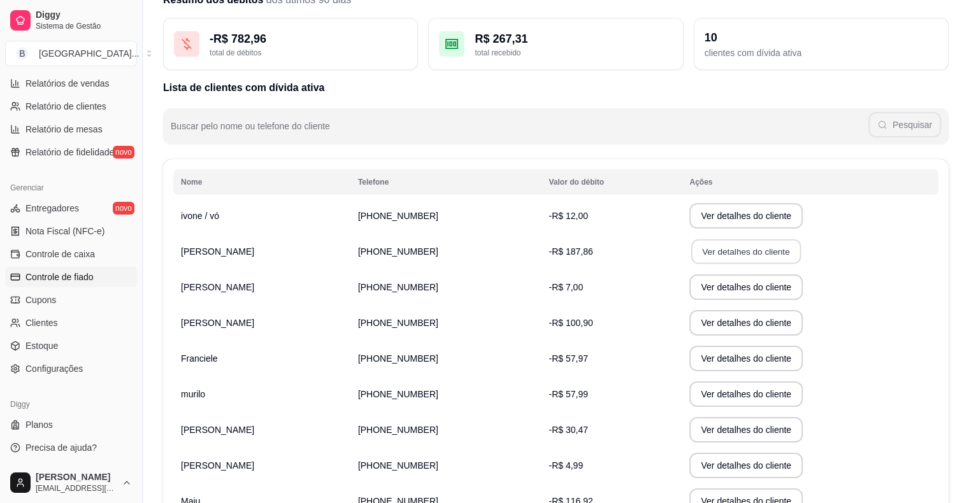
click at [745, 247] on button "Ver detalhes do cliente" at bounding box center [746, 251] width 110 height 25
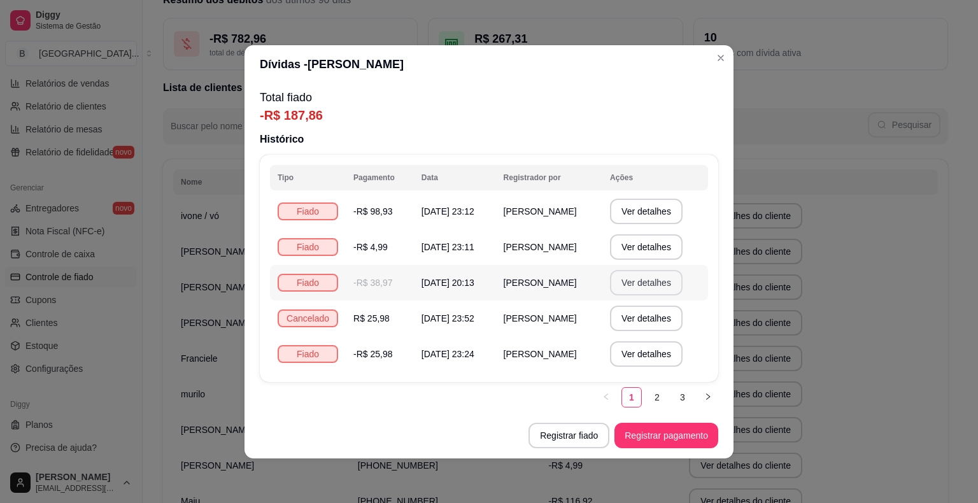
click at [655, 289] on button "Ver detalhes" at bounding box center [646, 282] width 73 height 25
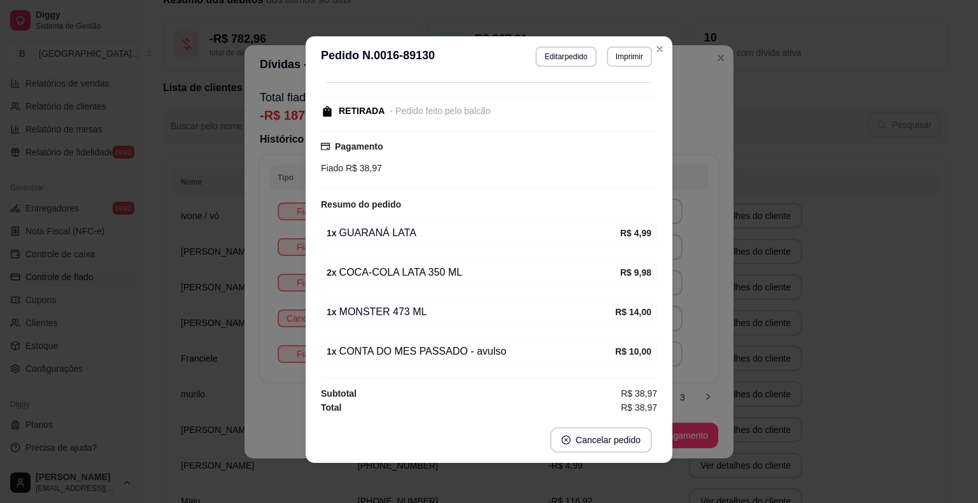
scroll to position [3, 0]
click at [780, 252] on div "**********" at bounding box center [489, 251] width 978 height 503
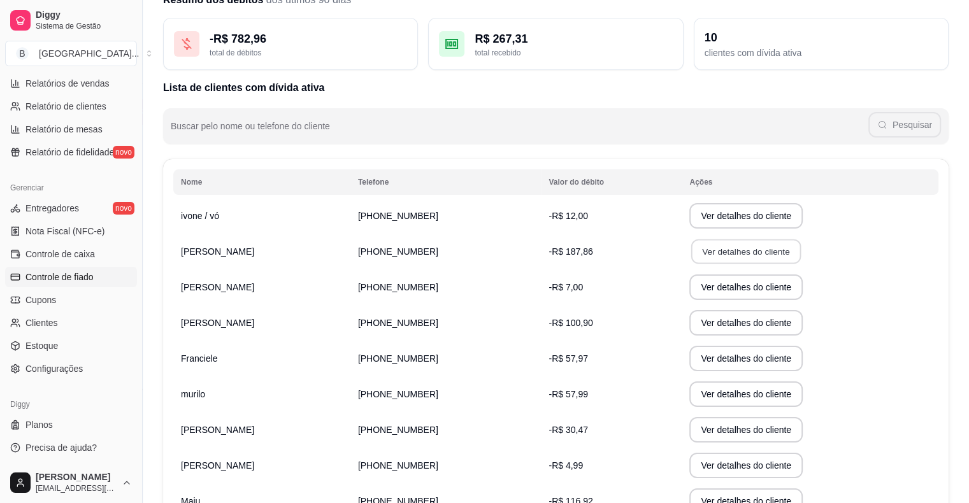
click at [698, 242] on button "Ver detalhes do cliente" at bounding box center [746, 251] width 110 height 25
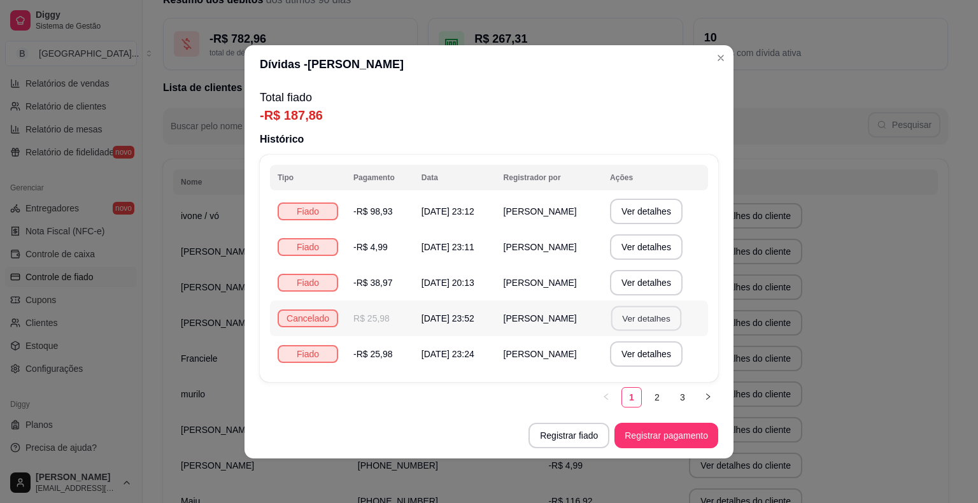
click at [657, 313] on button "Ver detalhes" at bounding box center [646, 318] width 70 height 25
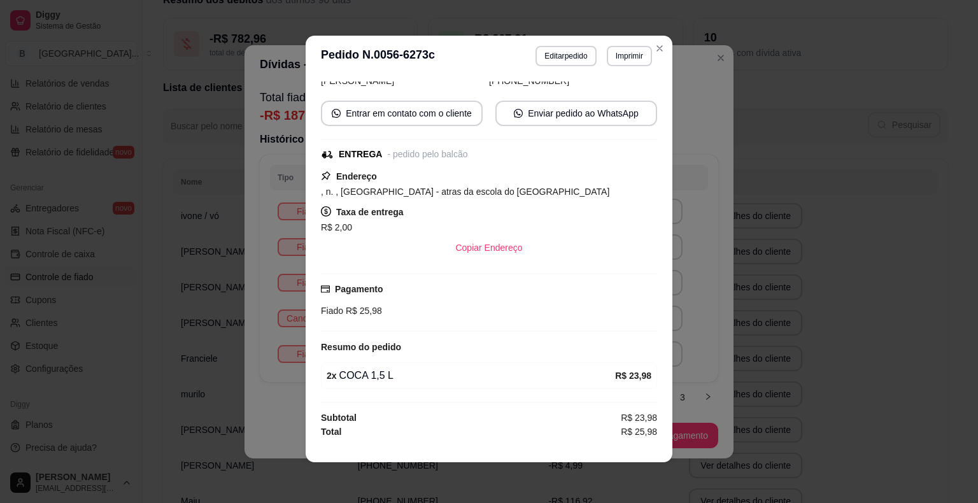
click at [768, 204] on div "**********" at bounding box center [489, 251] width 978 height 503
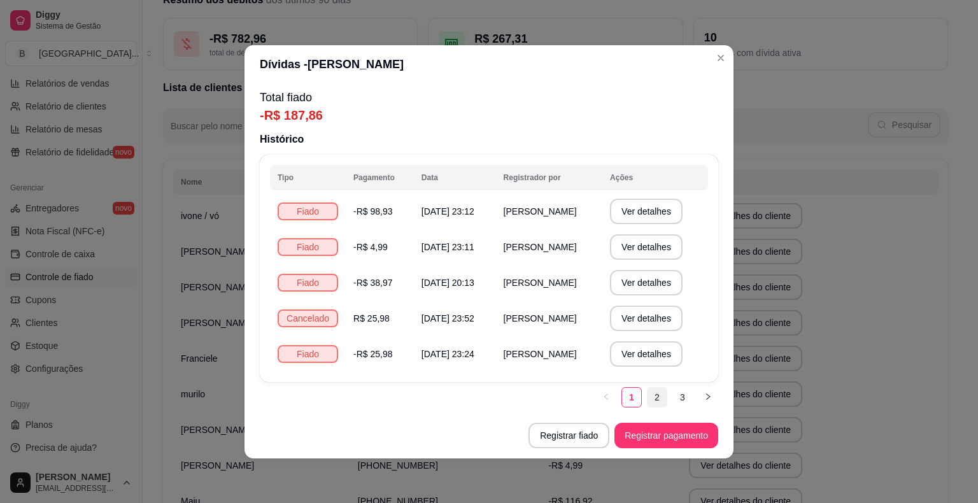
click at [655, 401] on link "2" at bounding box center [657, 397] width 19 height 19
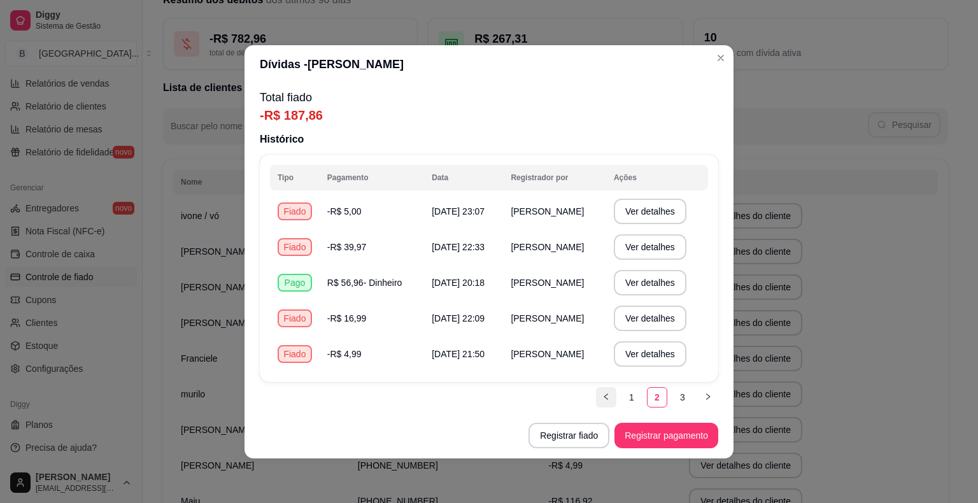
click at [601, 394] on button "button" at bounding box center [606, 397] width 20 height 20
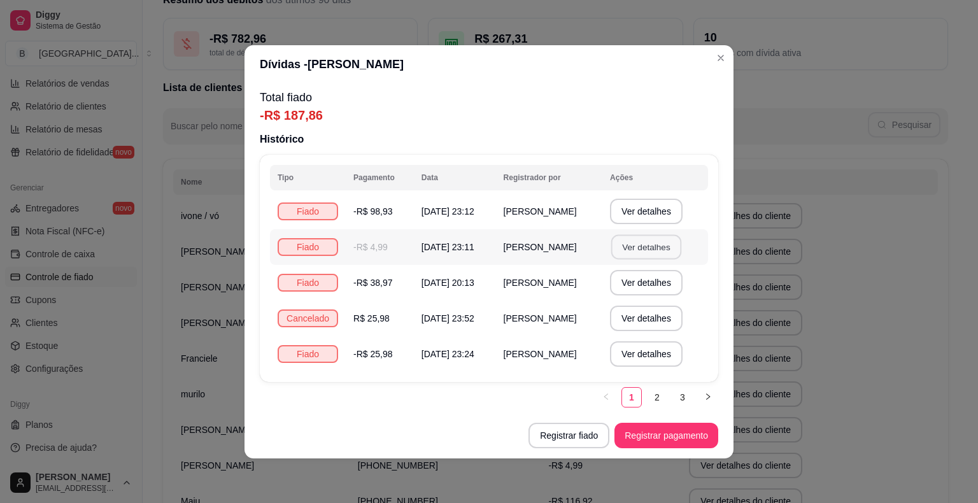
click at [652, 250] on button "Ver detalhes" at bounding box center [646, 246] width 70 height 25
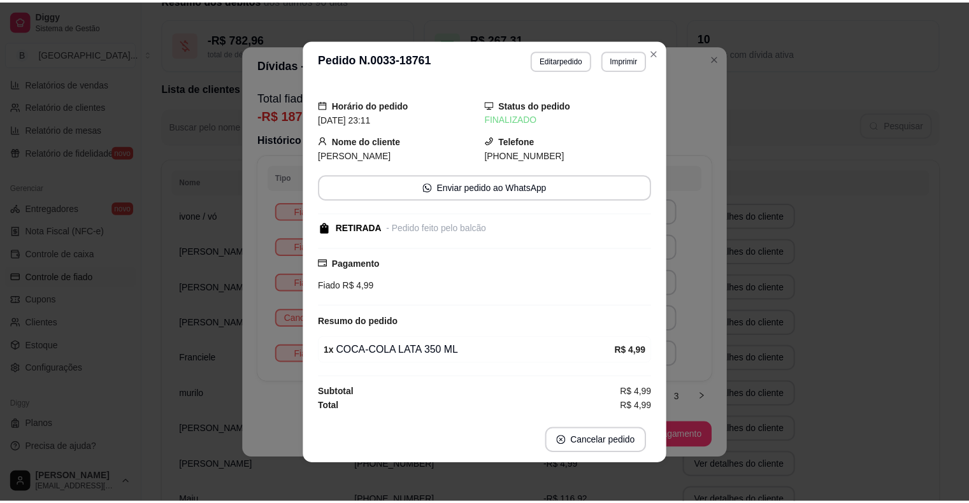
scroll to position [1, 0]
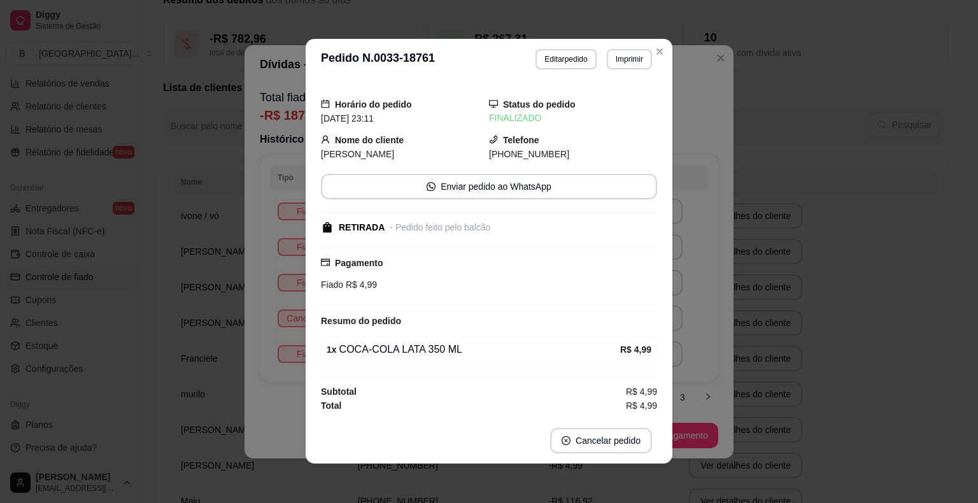
click at [765, 284] on div "**********" at bounding box center [489, 251] width 978 height 503
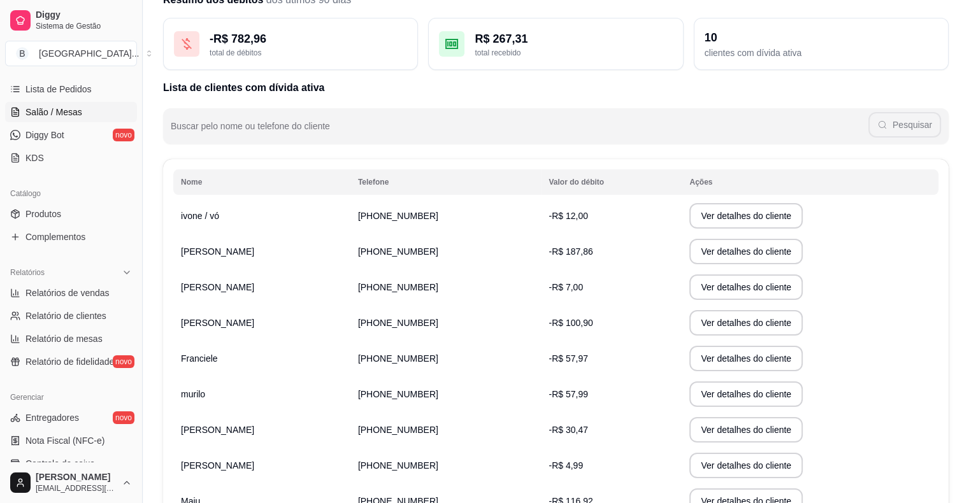
scroll to position [158, 0]
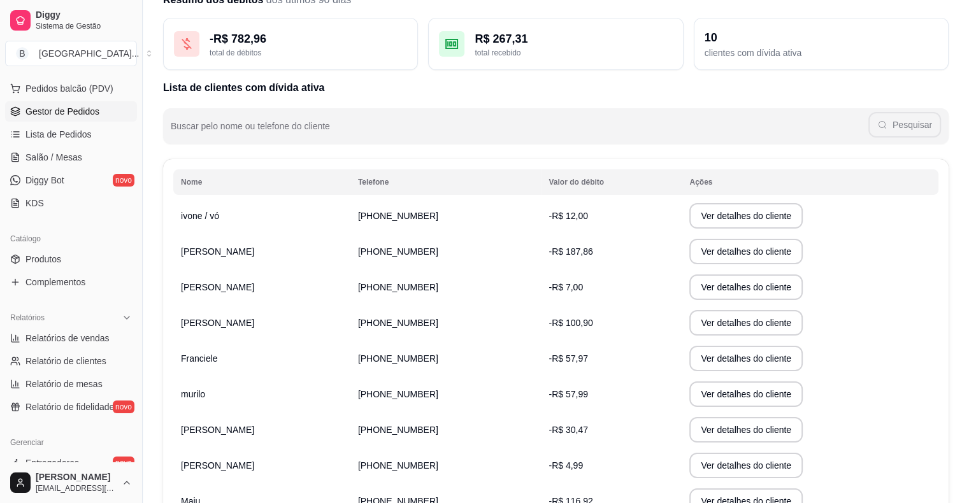
click at [84, 106] on span "Gestor de Pedidos" at bounding box center [62, 111] width 74 height 13
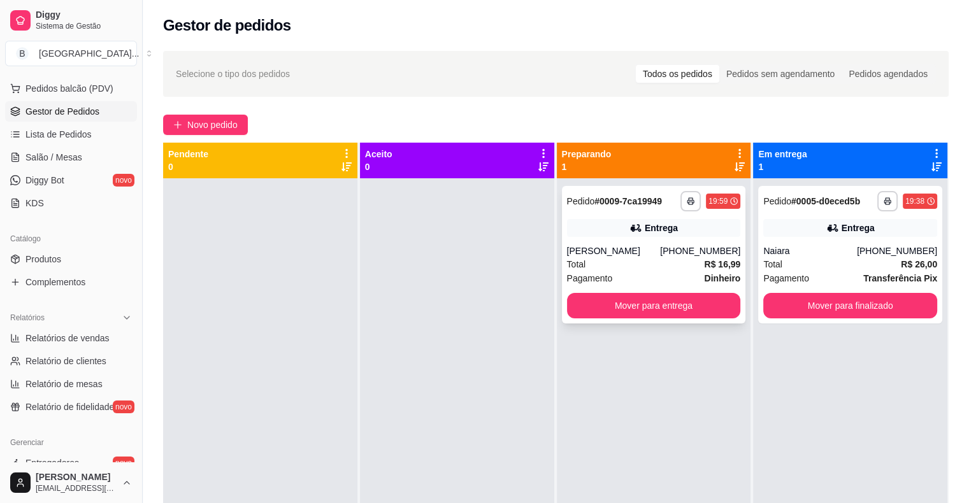
click at [668, 266] on div "Total R$ 16,99" at bounding box center [654, 264] width 174 height 14
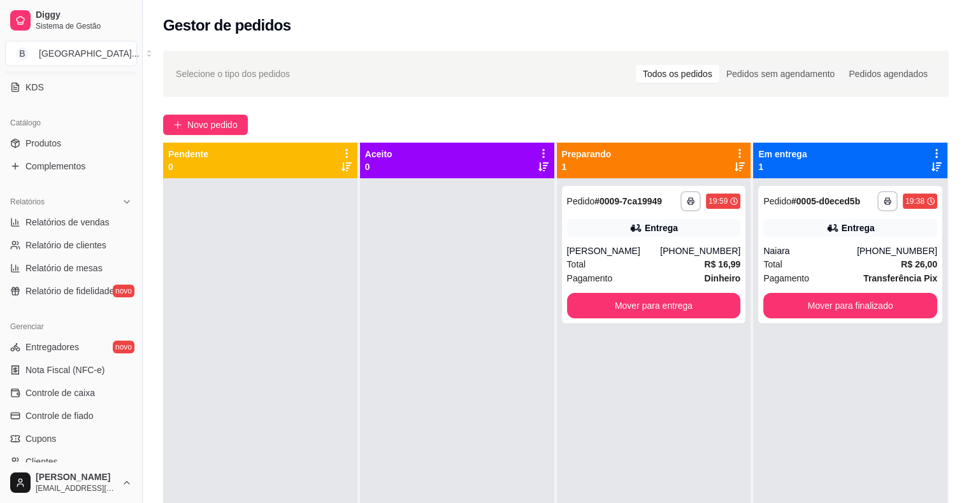
scroll to position [413, 0]
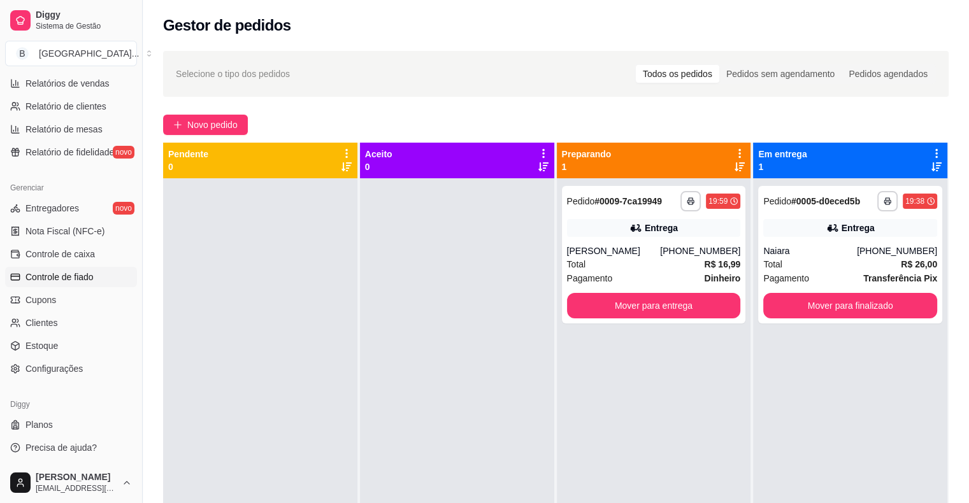
click at [76, 277] on span "Controle de fiado" at bounding box center [59, 277] width 68 height 13
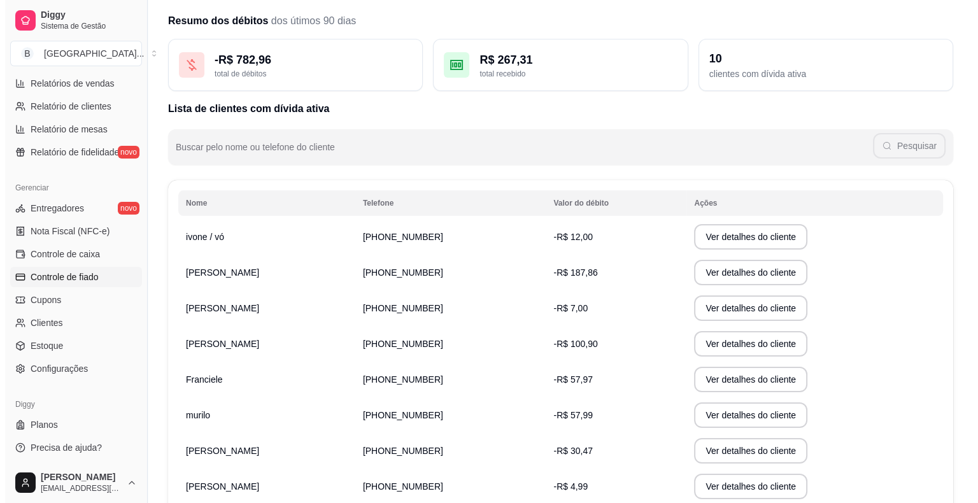
scroll to position [64, 0]
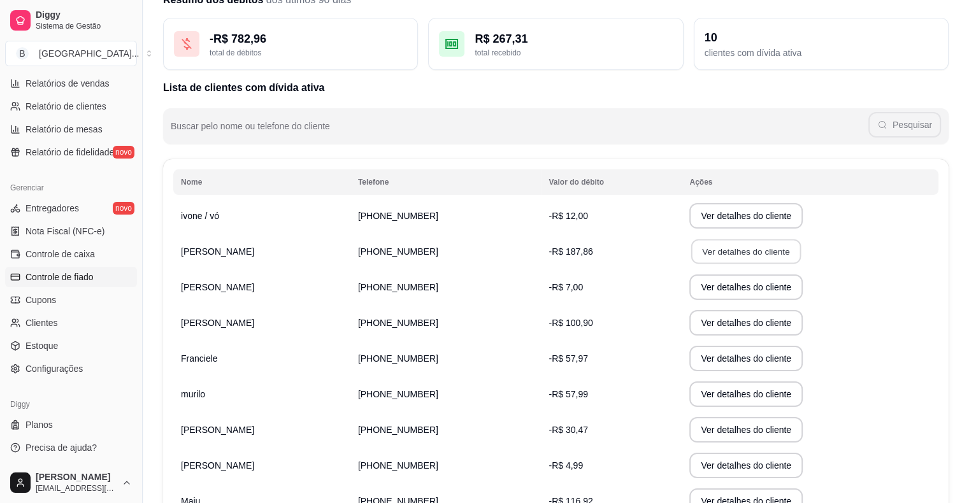
click at [709, 248] on button "Ver detalhes do cliente" at bounding box center [746, 251] width 110 height 25
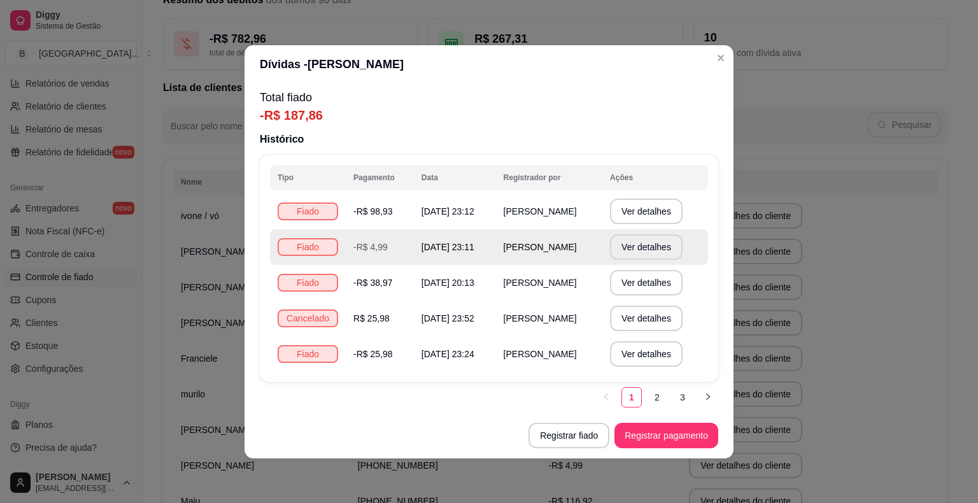
click at [578, 256] on td "[PERSON_NAME]" at bounding box center [549, 247] width 106 height 36
click at [657, 241] on button "Ver detalhes" at bounding box center [646, 246] width 73 height 25
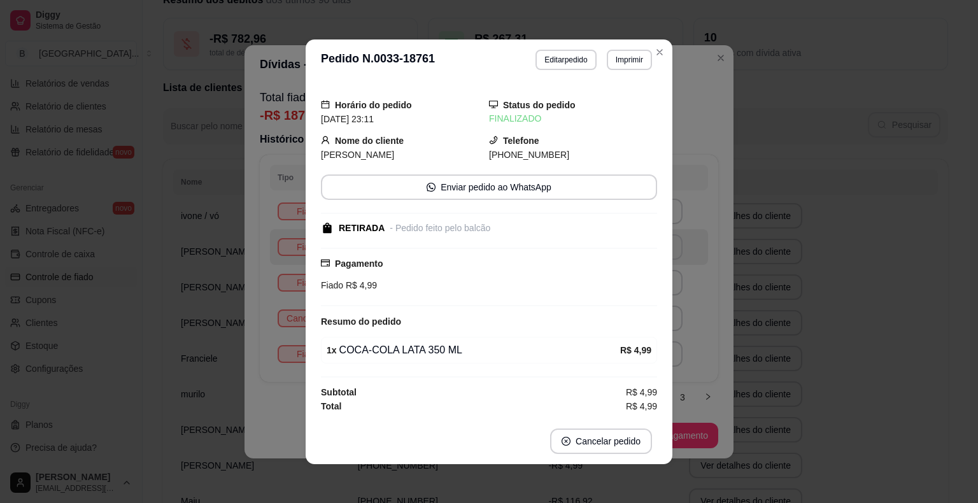
click at [739, 322] on div "**********" at bounding box center [489, 251] width 978 height 503
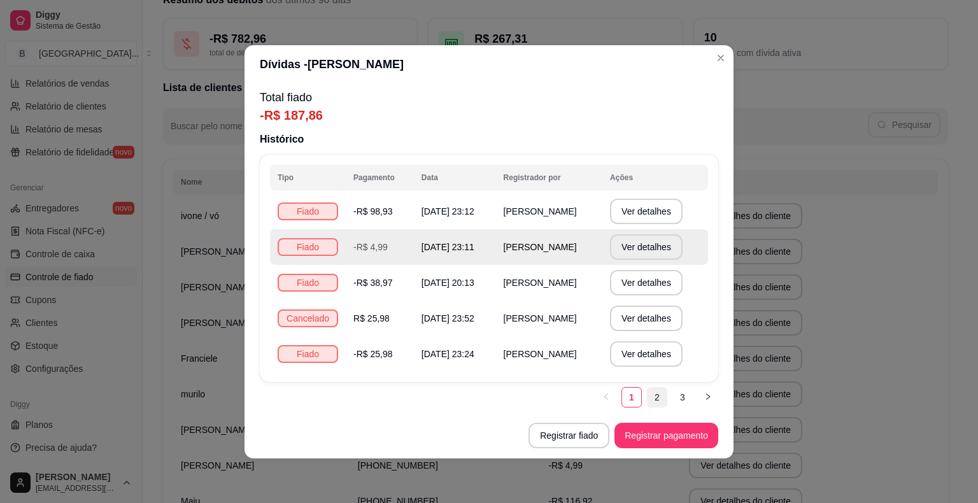
click at [660, 402] on link "2" at bounding box center [657, 397] width 19 height 19
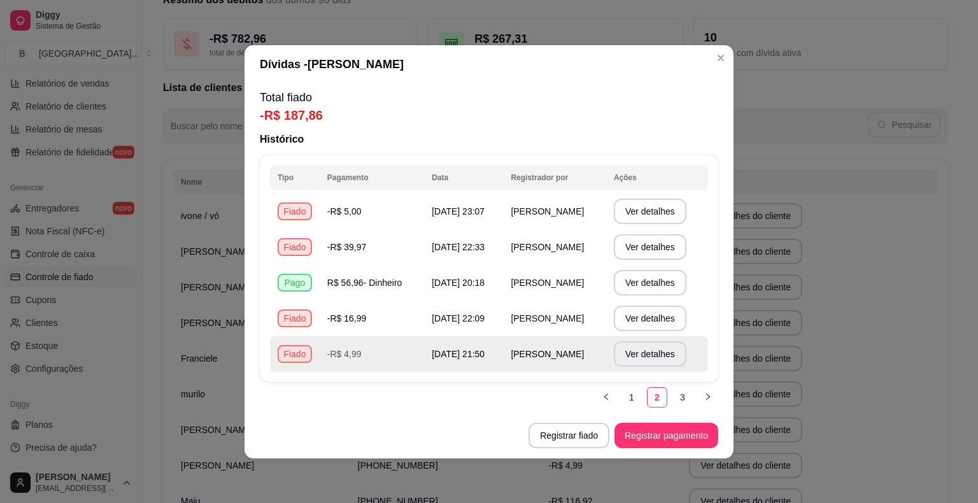
click at [503, 357] on td "[DATE] 21:50" at bounding box center [463, 354] width 79 height 36
click at [668, 364] on button "Ver detalhes" at bounding box center [650, 353] width 70 height 25
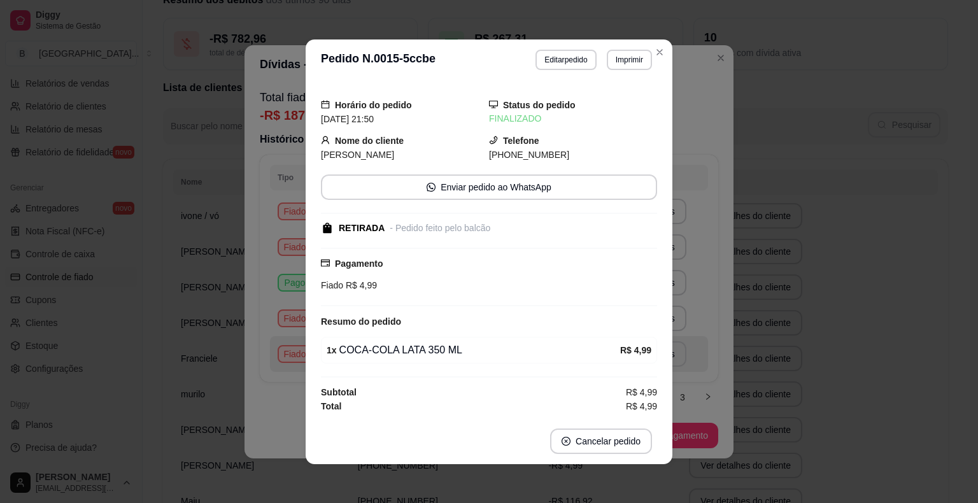
scroll to position [1, 0]
click at [703, 311] on div "**********" at bounding box center [489, 251] width 978 height 503
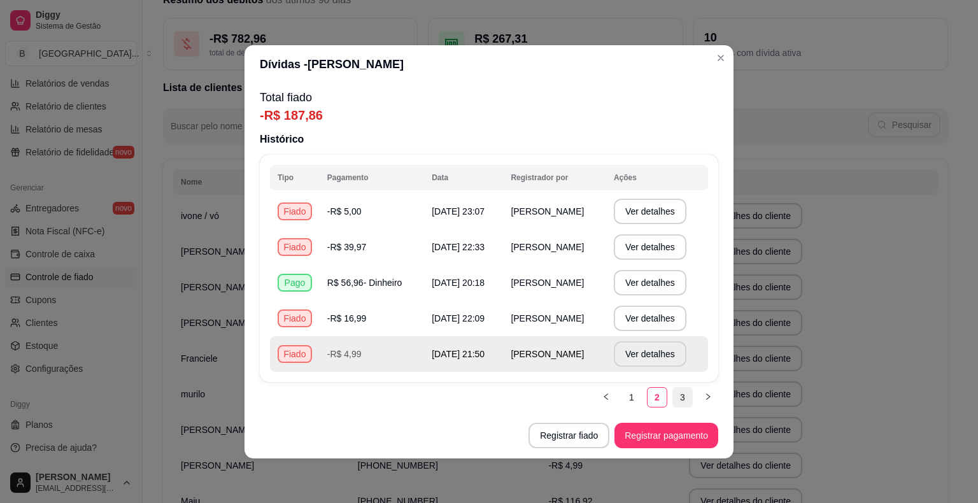
click at [680, 388] on link "3" at bounding box center [682, 397] width 19 height 19
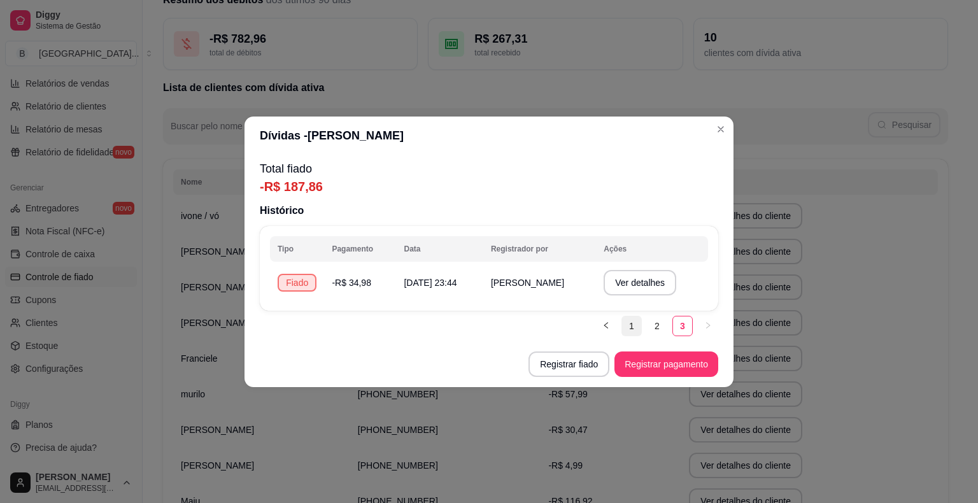
click at [633, 324] on link "1" at bounding box center [631, 326] width 19 height 19
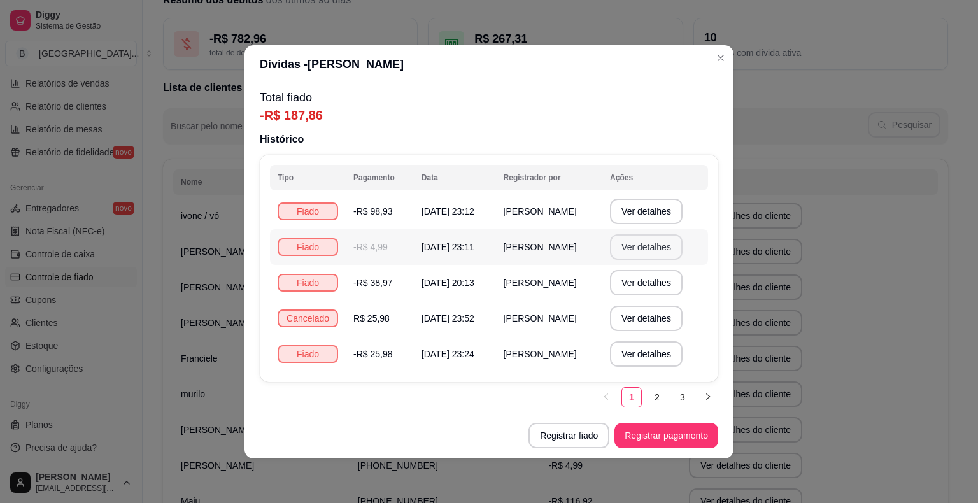
click at [633, 248] on button "Ver detalhes" at bounding box center [646, 246] width 73 height 25
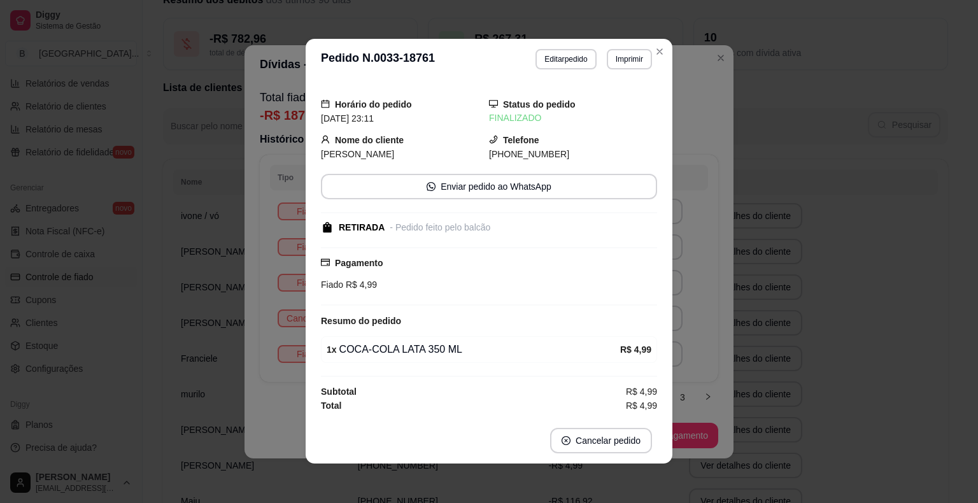
click at [716, 357] on div "**********" at bounding box center [489, 251] width 978 height 503
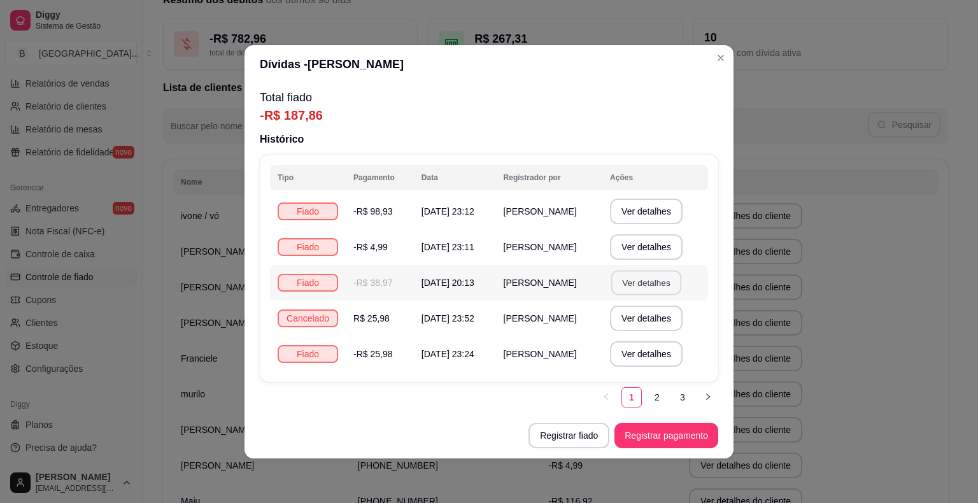
click at [632, 281] on button "Ver detalhes" at bounding box center [646, 282] width 70 height 25
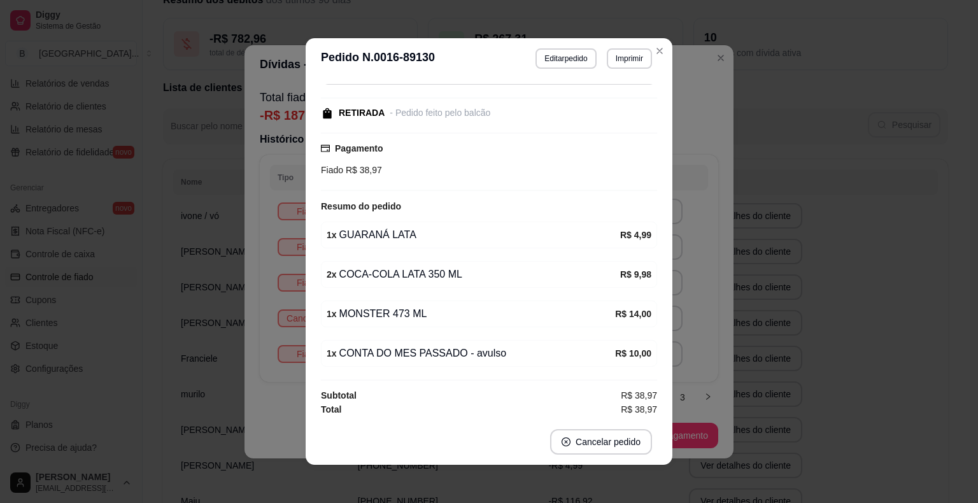
scroll to position [3, 0]
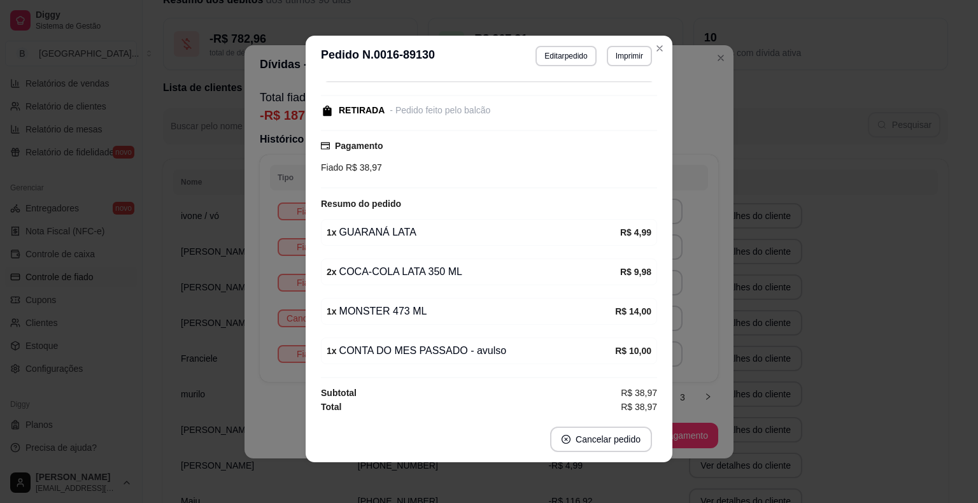
click at [804, 292] on div "**********" at bounding box center [489, 251] width 978 height 503
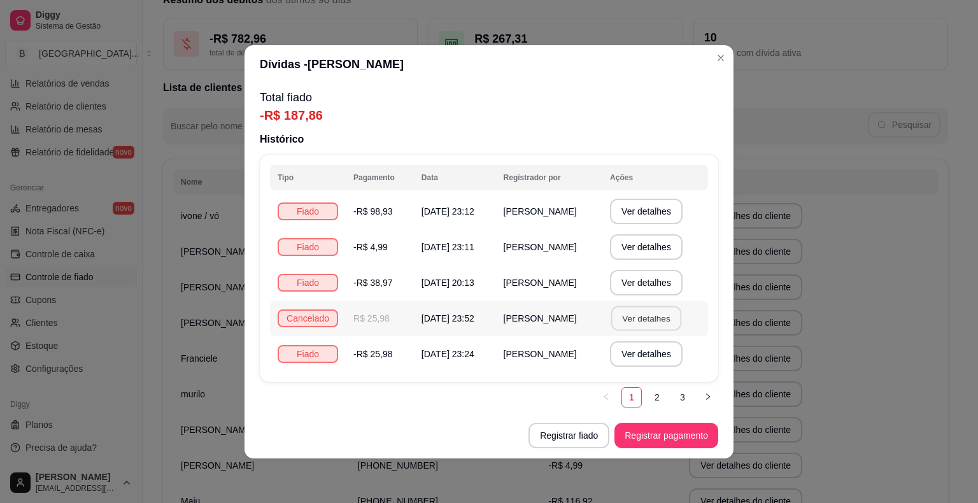
click at [669, 313] on button "Ver detalhes" at bounding box center [646, 318] width 70 height 25
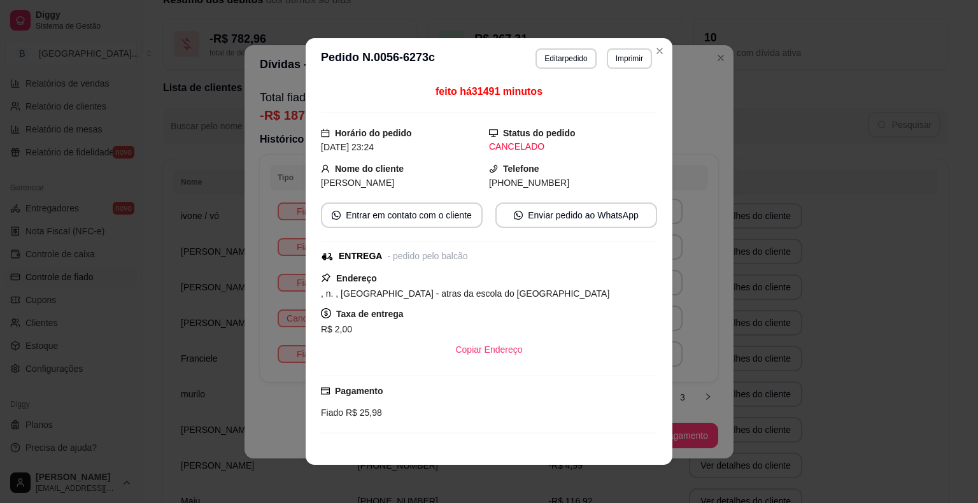
scroll to position [99, 0]
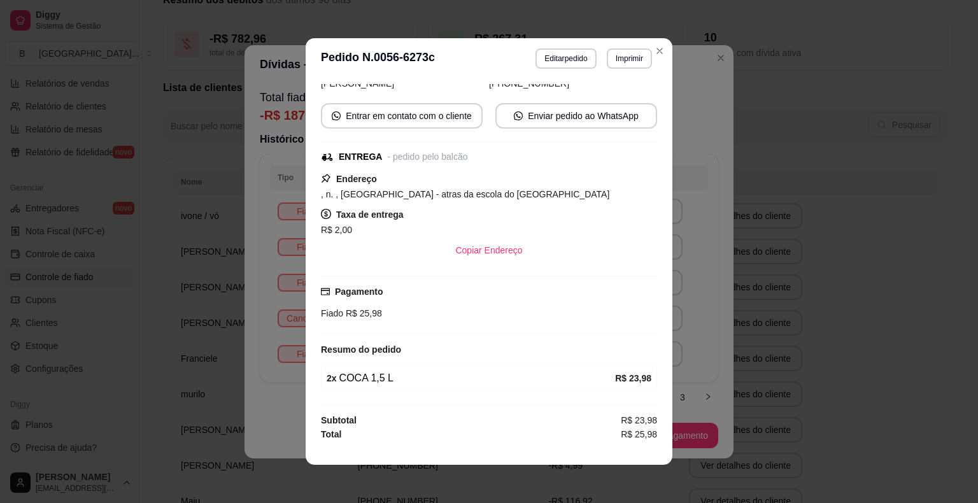
click at [778, 312] on div "**********" at bounding box center [489, 251] width 978 height 503
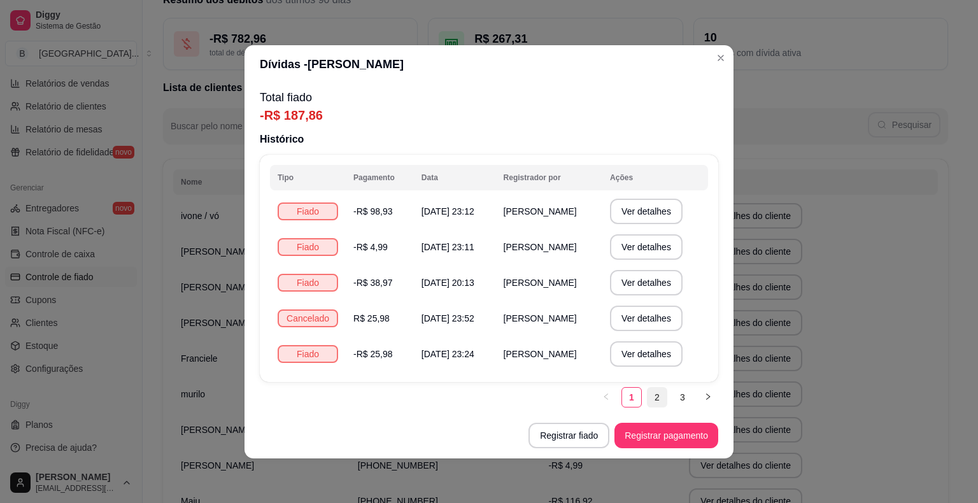
click at [657, 401] on link "2" at bounding box center [657, 397] width 19 height 19
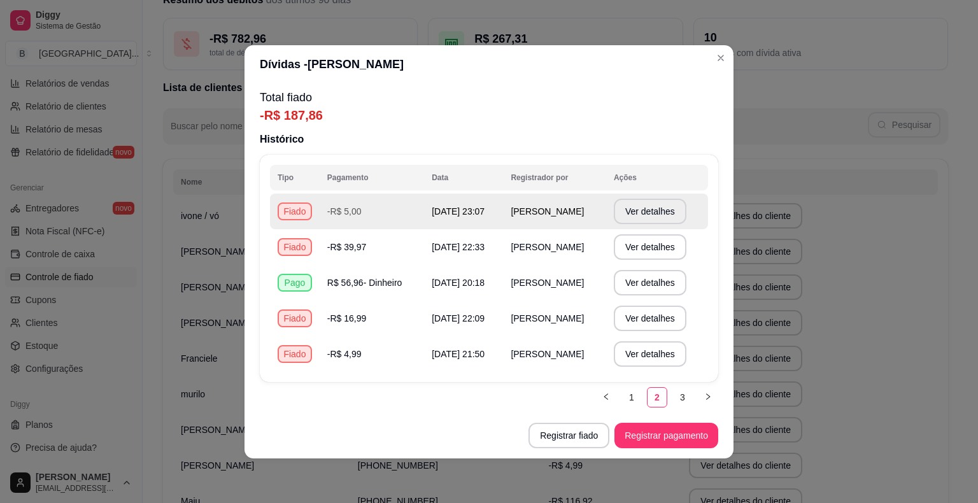
click at [652, 224] on td "Ver detalhes" at bounding box center [657, 212] width 102 height 36
click at [653, 213] on button "Ver detalhes" at bounding box center [650, 211] width 70 height 25
click at [653, 213] on td "Ver detalhes" at bounding box center [657, 212] width 102 height 36
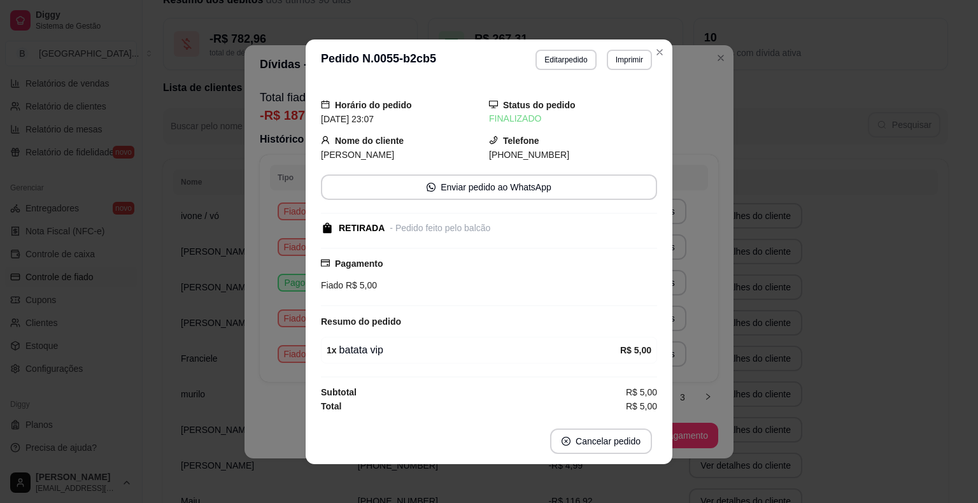
click at [809, 294] on div "**********" at bounding box center [489, 251] width 978 height 503
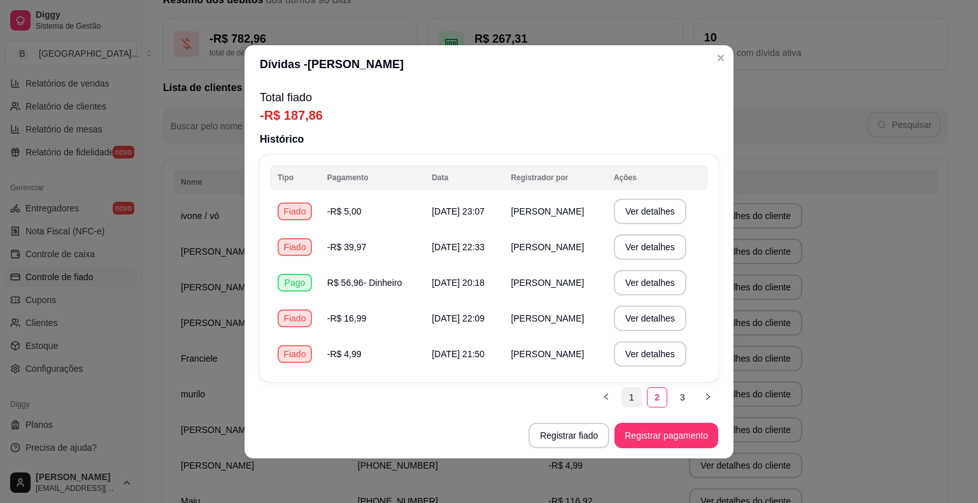
click at [624, 394] on link "1" at bounding box center [631, 397] width 19 height 19
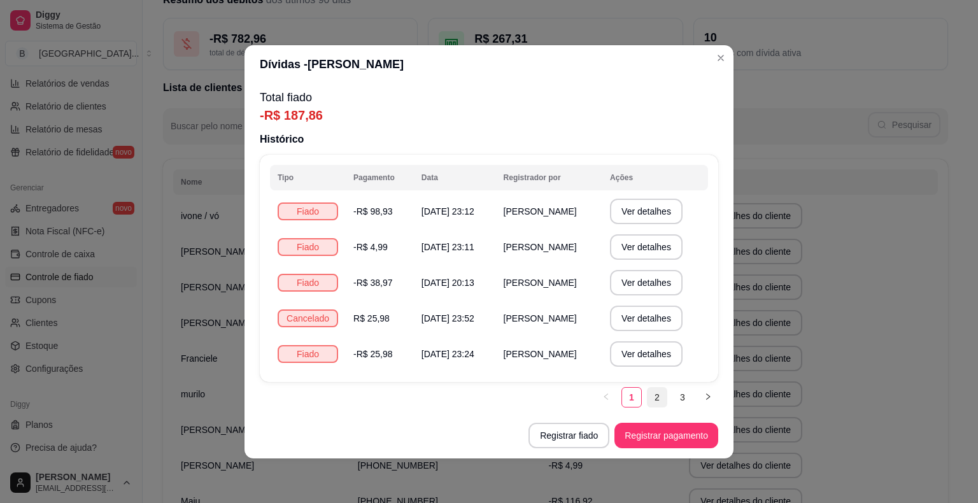
click at [656, 403] on link "2" at bounding box center [657, 397] width 19 height 19
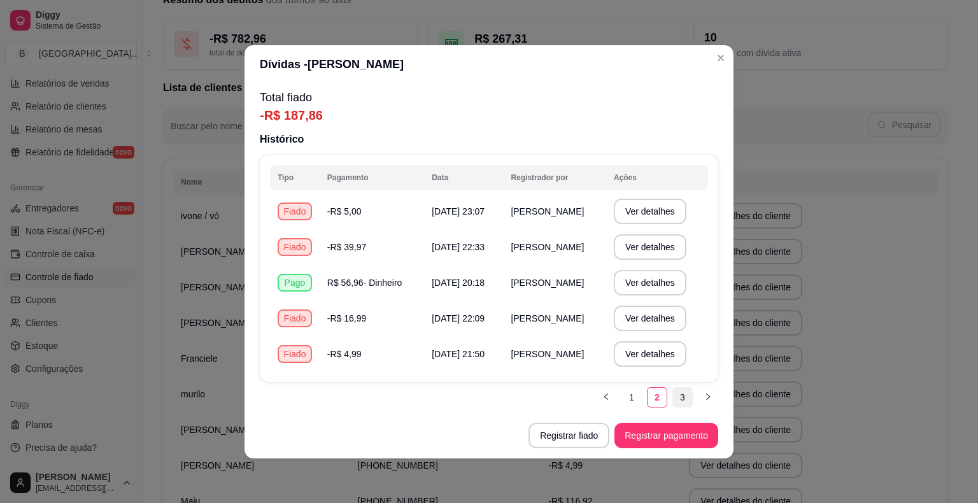
click at [678, 396] on link "3" at bounding box center [682, 397] width 19 height 19
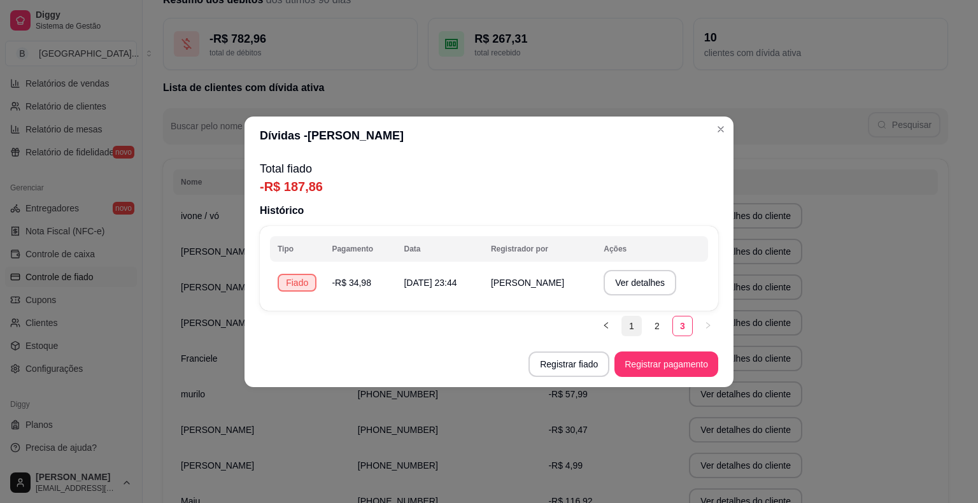
click at [631, 330] on link "1" at bounding box center [631, 326] width 19 height 19
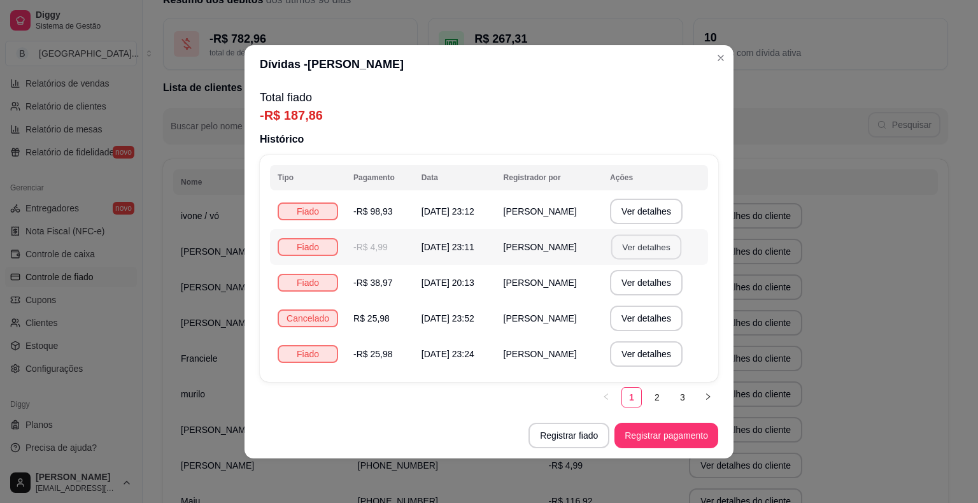
click at [647, 239] on button "Ver detalhes" at bounding box center [646, 246] width 70 height 25
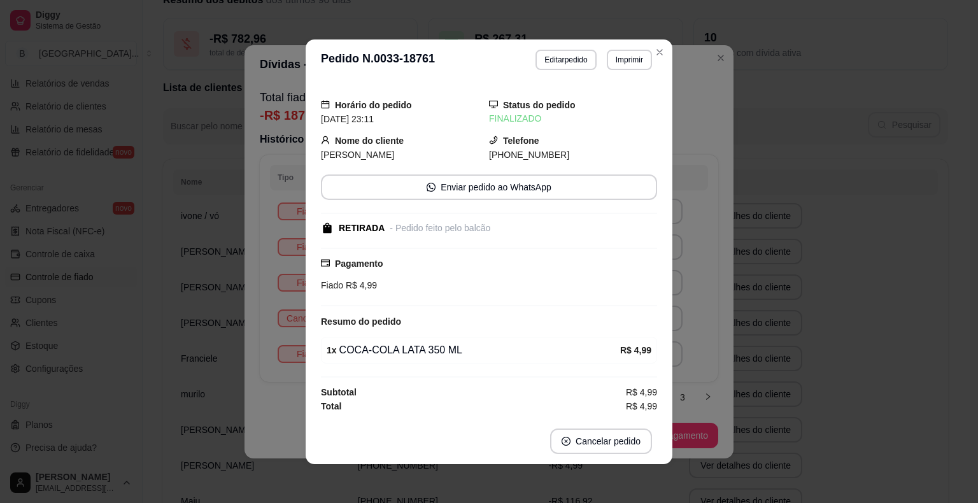
scroll to position [1, 0]
click at [754, 281] on div "**********" at bounding box center [489, 251] width 978 height 503
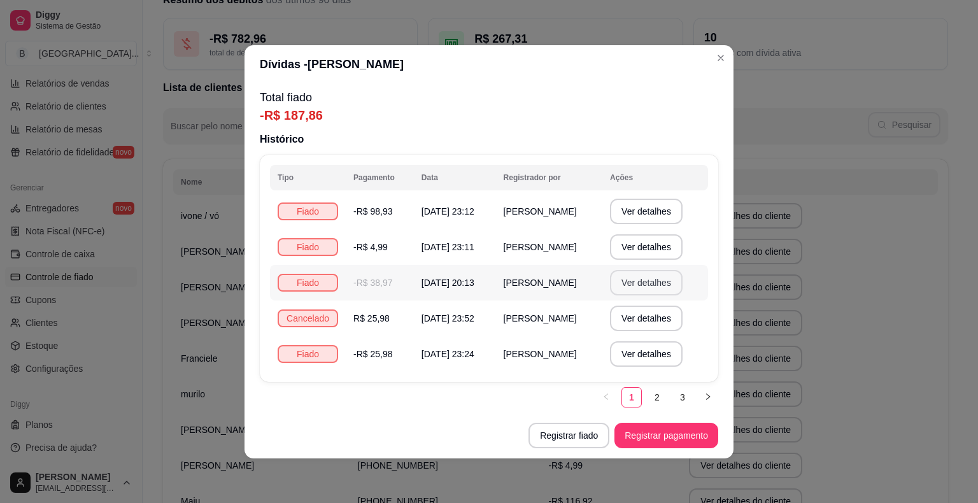
click at [643, 285] on button "Ver detalhes" at bounding box center [646, 282] width 73 height 25
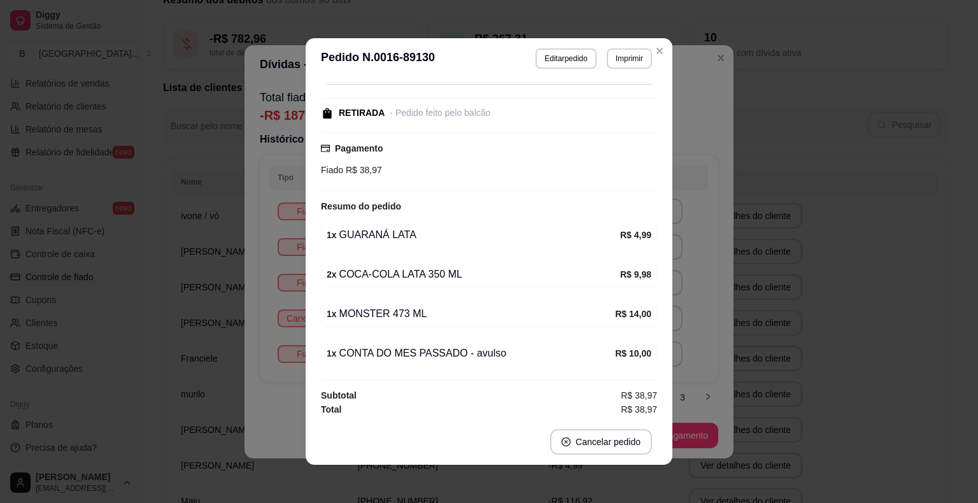
scroll to position [3, 0]
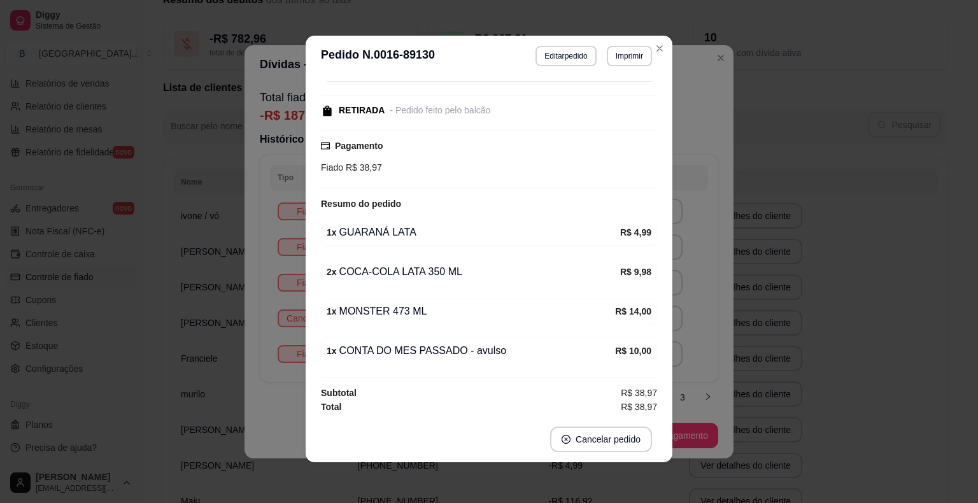
click at [815, 317] on div "**********" at bounding box center [489, 251] width 978 height 503
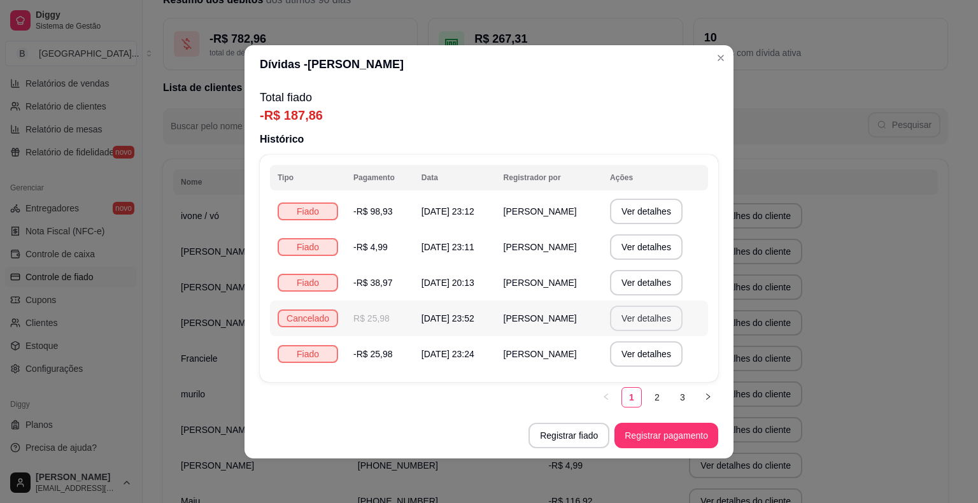
click at [641, 313] on button "Ver detalhes" at bounding box center [646, 318] width 73 height 25
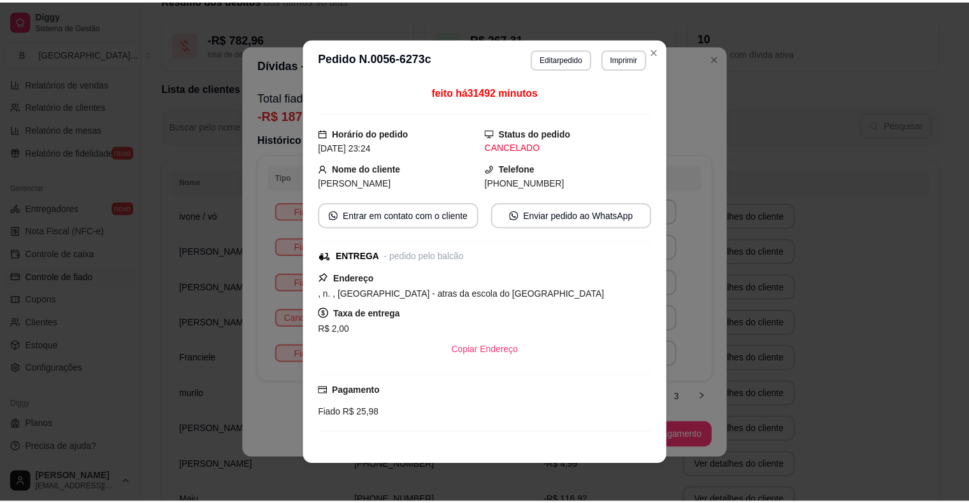
scroll to position [99, 0]
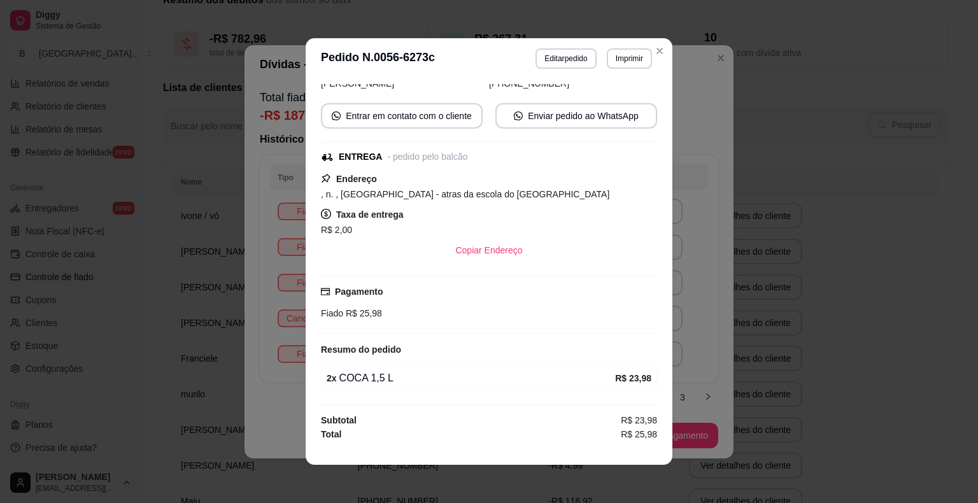
click at [838, 320] on div "**********" at bounding box center [489, 251] width 978 height 503
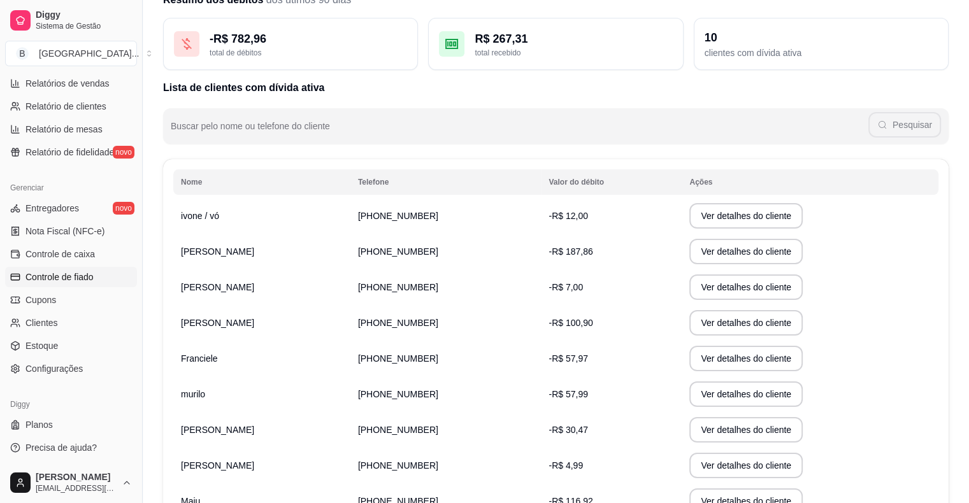
click at [838, 320] on td "Ver detalhes do cliente" at bounding box center [810, 323] width 257 height 36
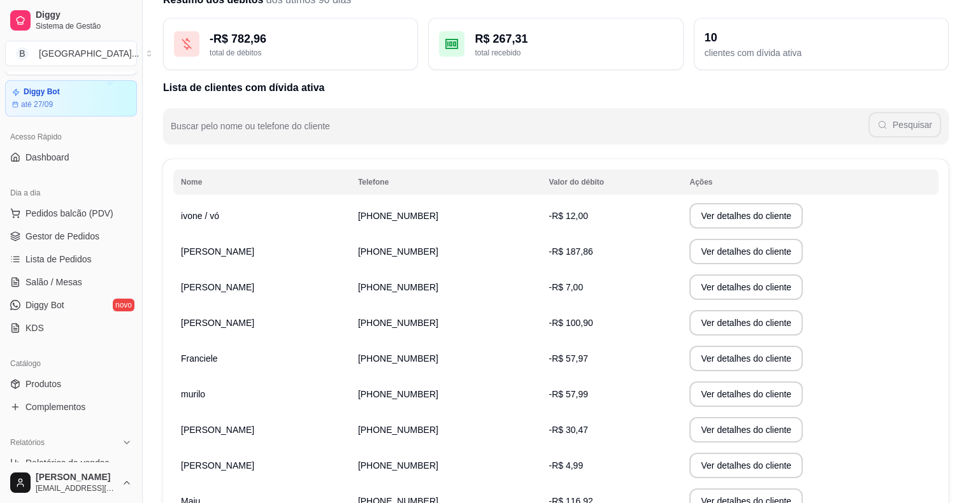
scroll to position [31, 0]
click at [110, 248] on link "Gestor de Pedidos" at bounding box center [71, 239] width 132 height 20
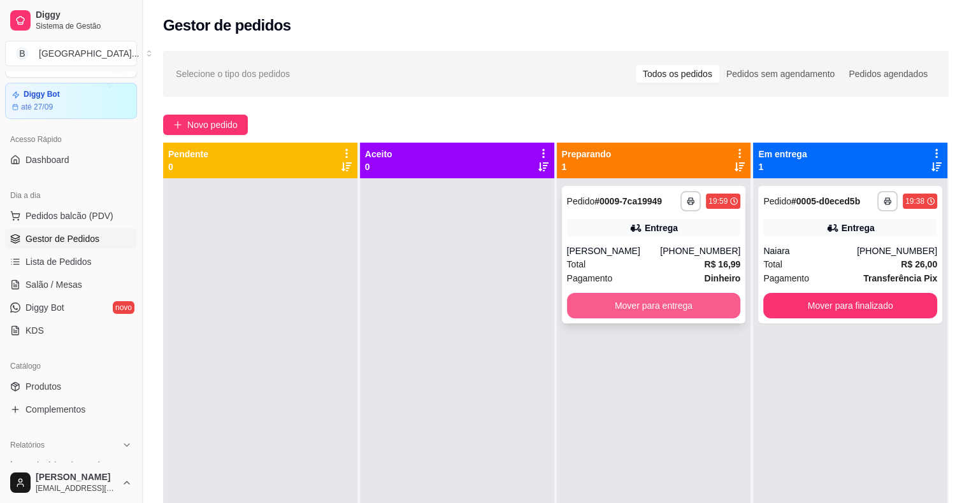
click at [694, 294] on button "Mover para entrega" at bounding box center [654, 305] width 174 height 25
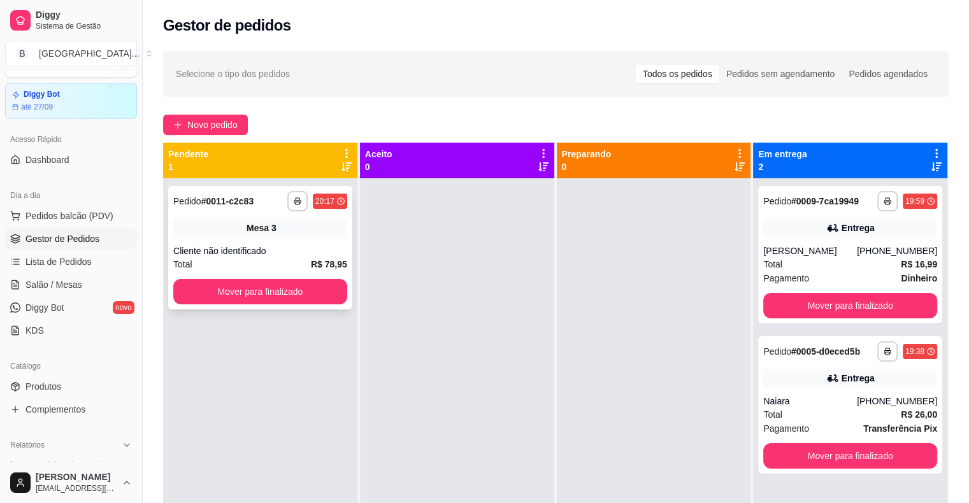
click at [271, 225] on div "3" at bounding box center [273, 228] width 5 height 13
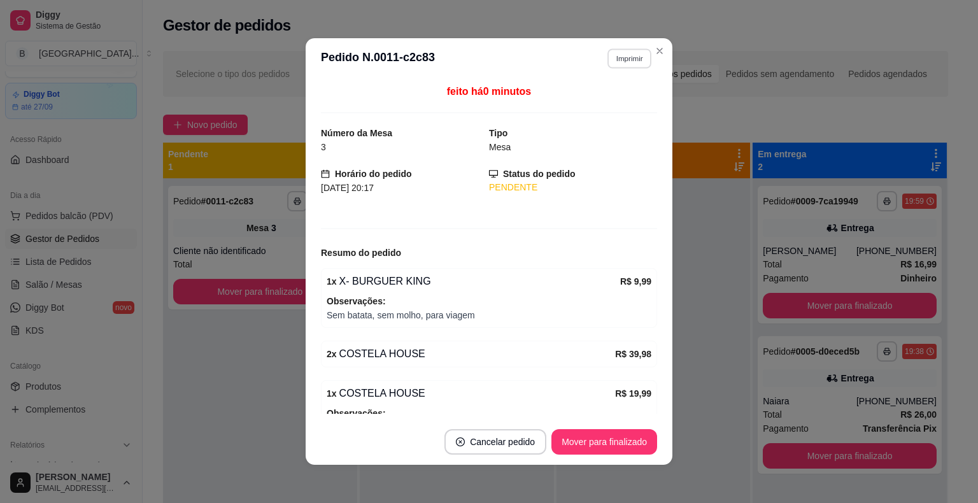
click at [616, 67] on button "Imprimir" at bounding box center [630, 58] width 44 height 20
click at [611, 104] on button "IMPRESSORA" at bounding box center [602, 103] width 92 height 20
click at [611, 104] on div "Escolha a impressora IMPRESSORA Impressora" at bounding box center [602, 107] width 105 height 69
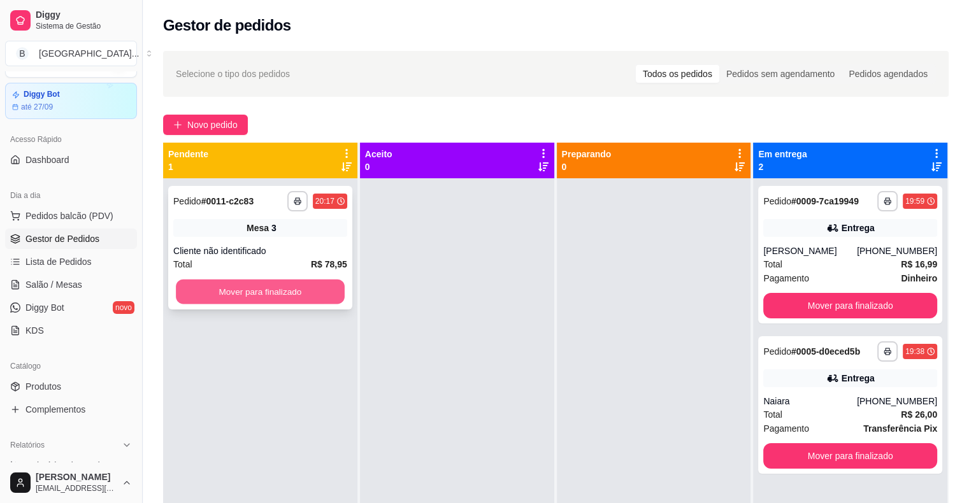
click at [236, 288] on button "Mover para finalizado" at bounding box center [260, 292] width 169 height 25
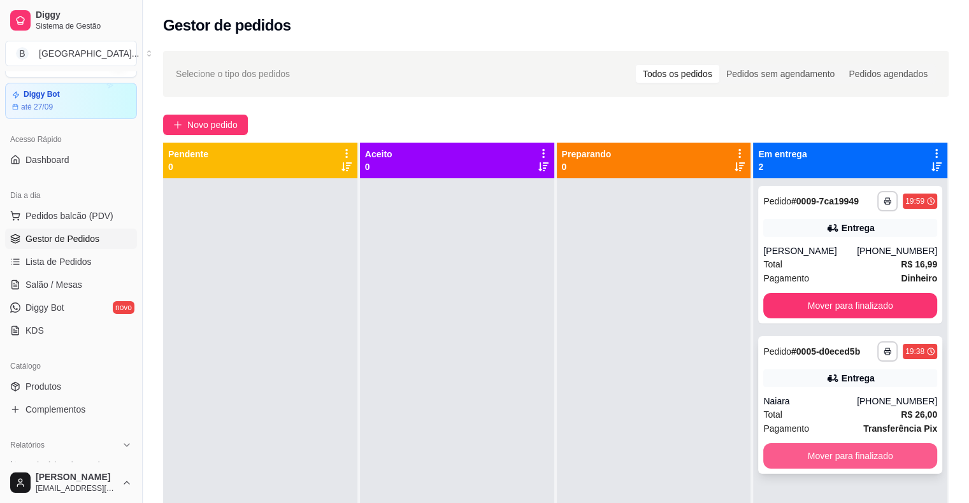
click at [801, 459] on button "Mover para finalizado" at bounding box center [850, 455] width 174 height 25
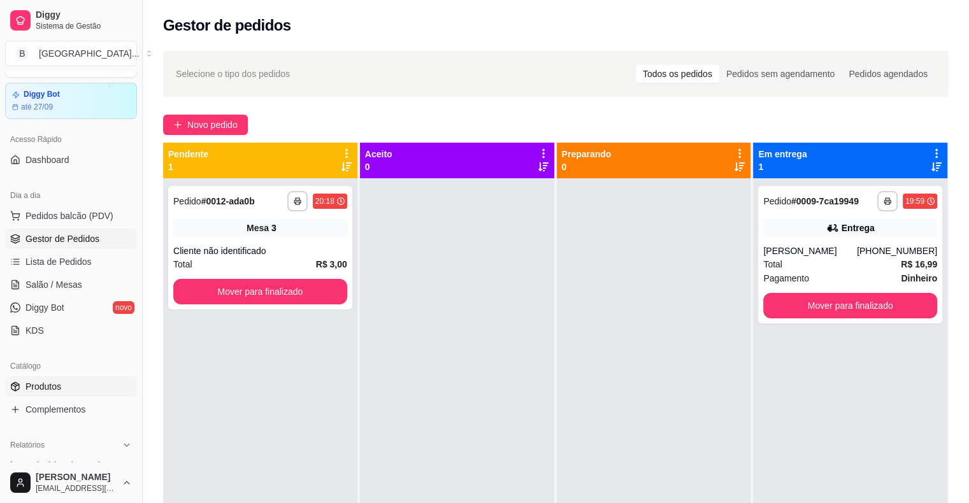
click at [82, 386] on link "Produtos" at bounding box center [71, 386] width 132 height 20
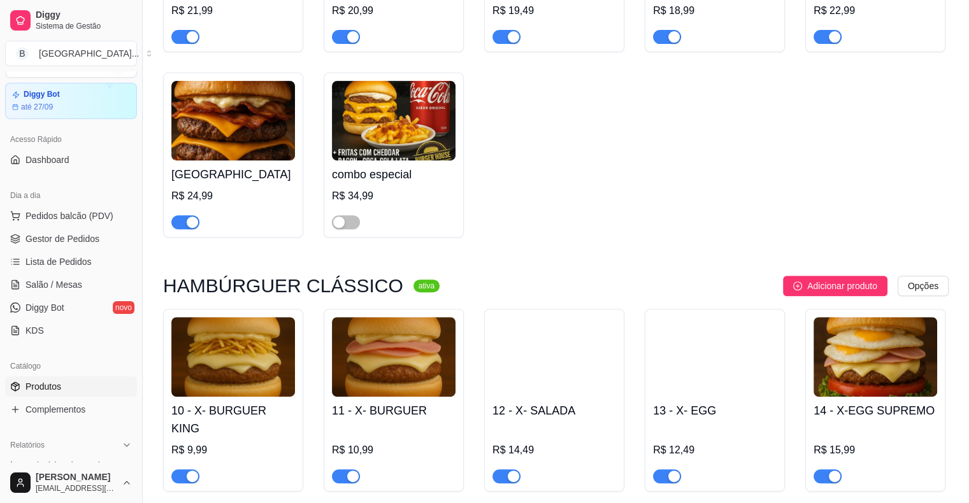
scroll to position [349, 0]
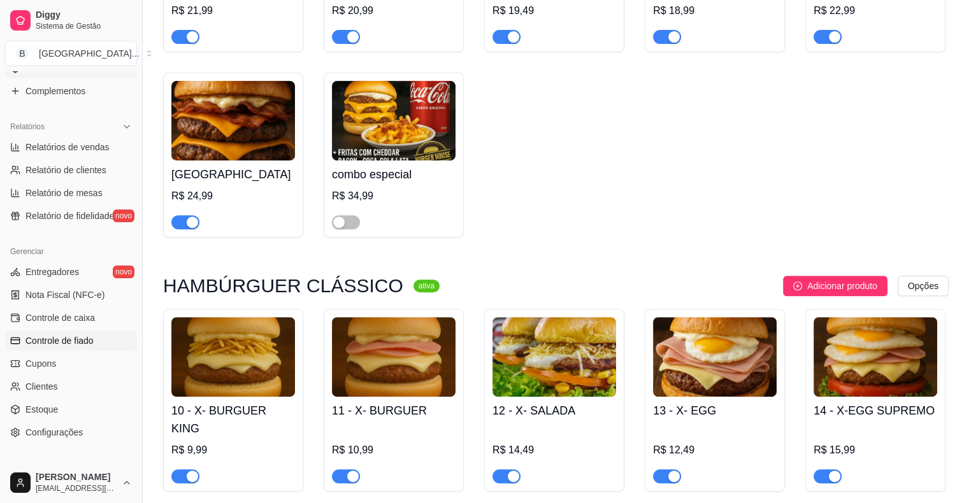
click at [79, 343] on span "Controle de fiado" at bounding box center [59, 340] width 68 height 13
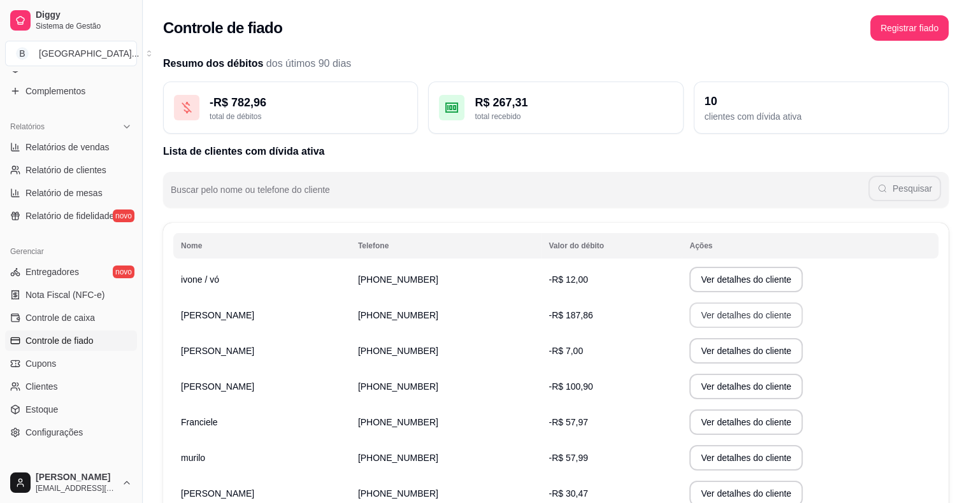
click at [689, 312] on button "Ver detalhes do cliente" at bounding box center [745, 315] width 113 height 25
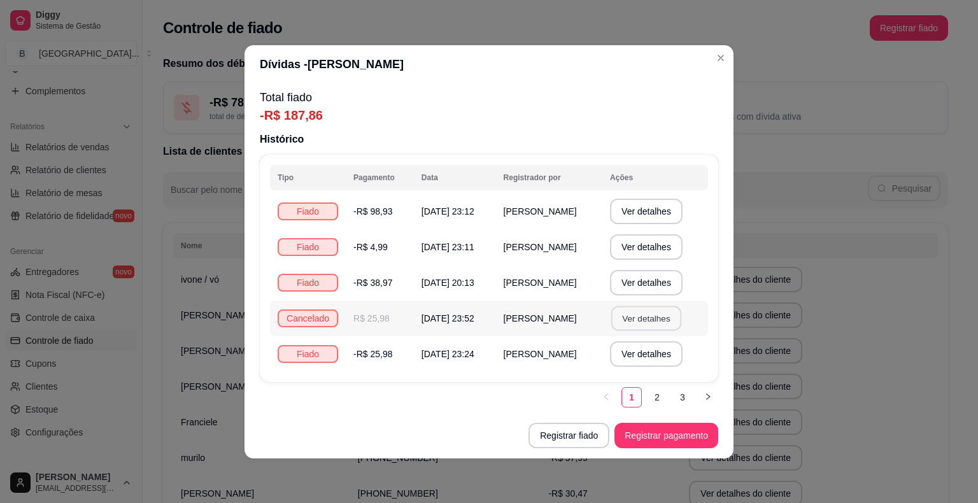
click at [625, 324] on button "Ver detalhes" at bounding box center [646, 318] width 70 height 25
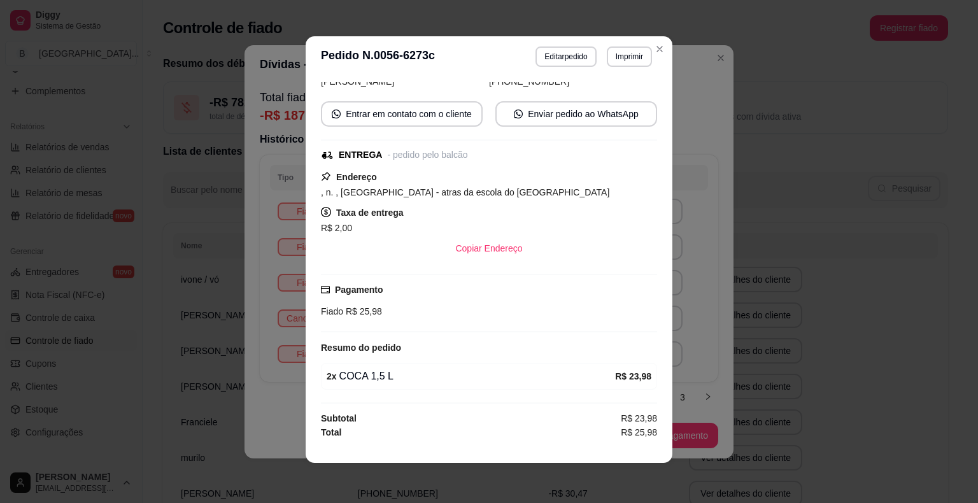
scroll to position [3, 0]
click at [787, 332] on div "**********" at bounding box center [489, 251] width 978 height 503
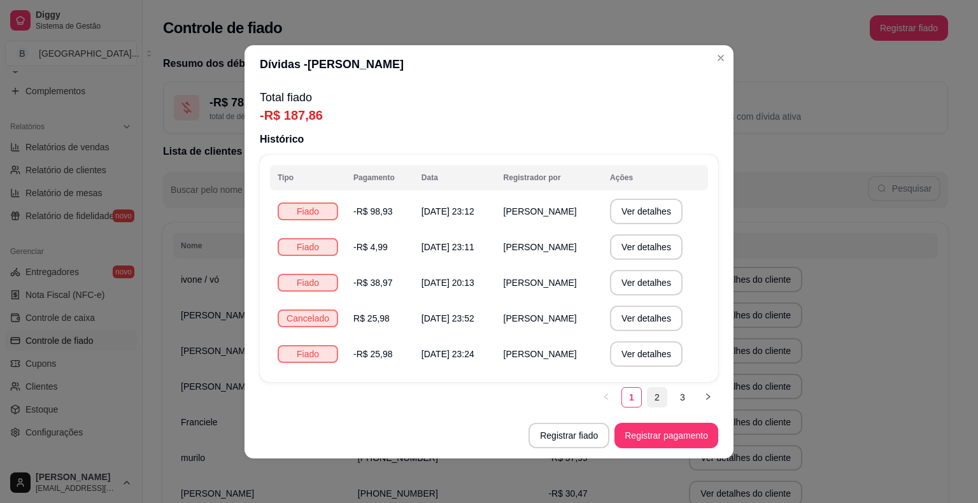
click at [655, 390] on link "2" at bounding box center [657, 397] width 19 height 19
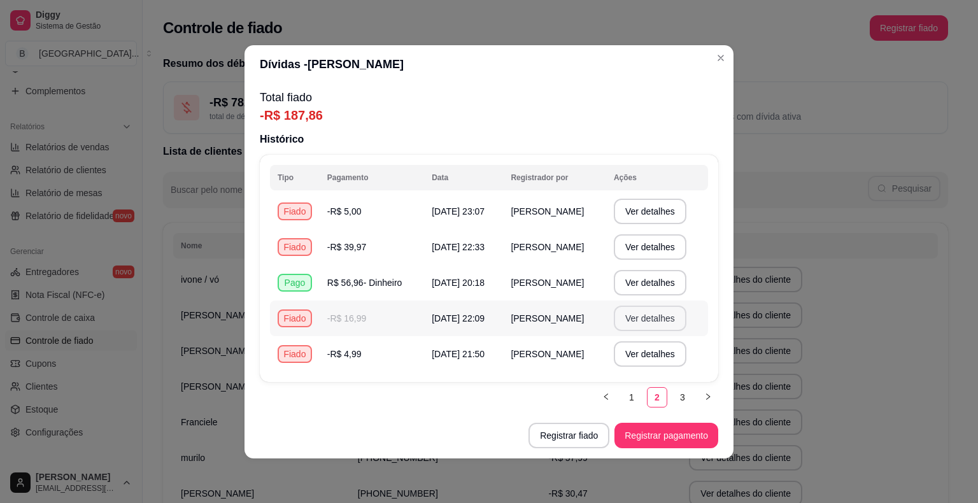
click at [643, 324] on button "Ver detalhes" at bounding box center [650, 318] width 73 height 25
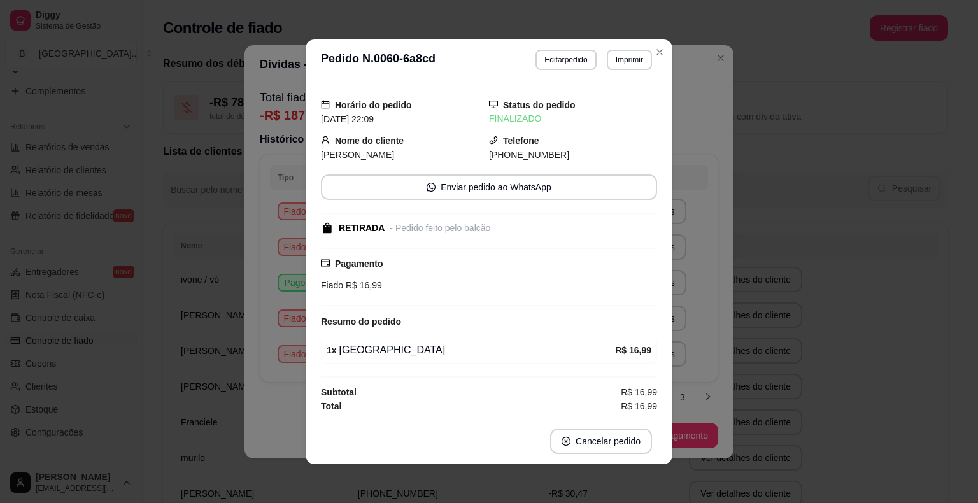
scroll to position [1, 0]
click at [270, 210] on div "**********" at bounding box center [489, 251] width 978 height 503
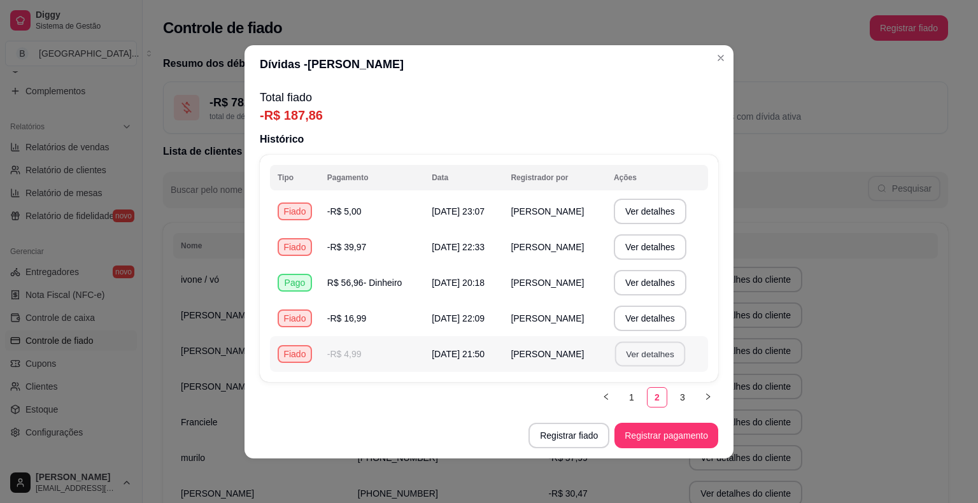
click at [642, 354] on button "Ver detalhes" at bounding box center [650, 353] width 70 height 25
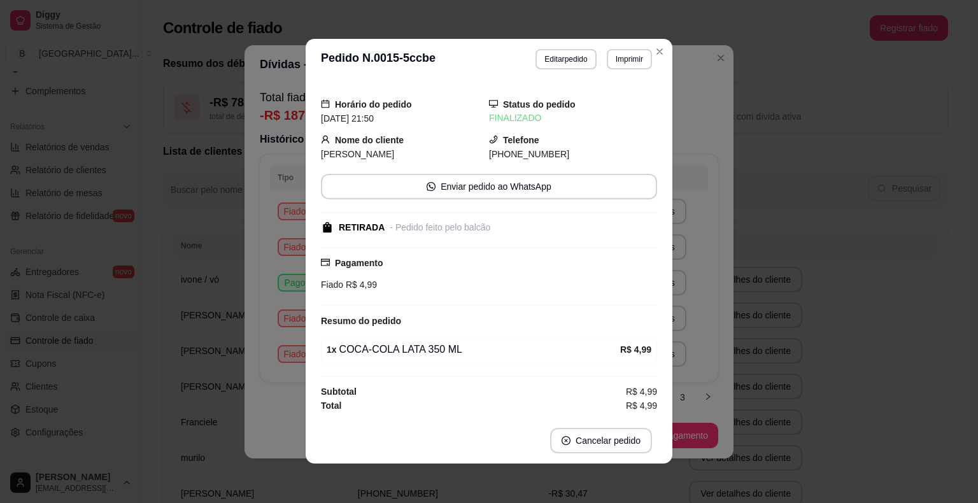
click at [810, 350] on div "**********" at bounding box center [489, 251] width 978 height 503
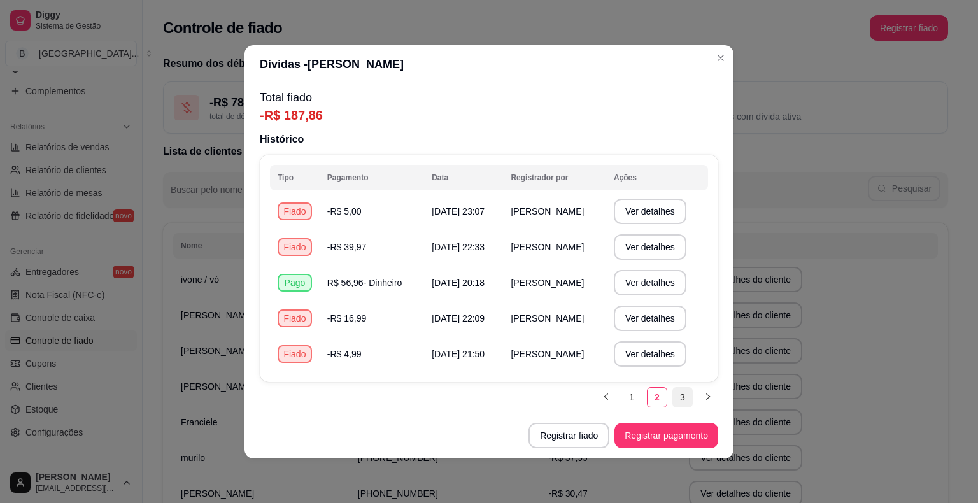
click at [676, 399] on link "3" at bounding box center [682, 397] width 19 height 19
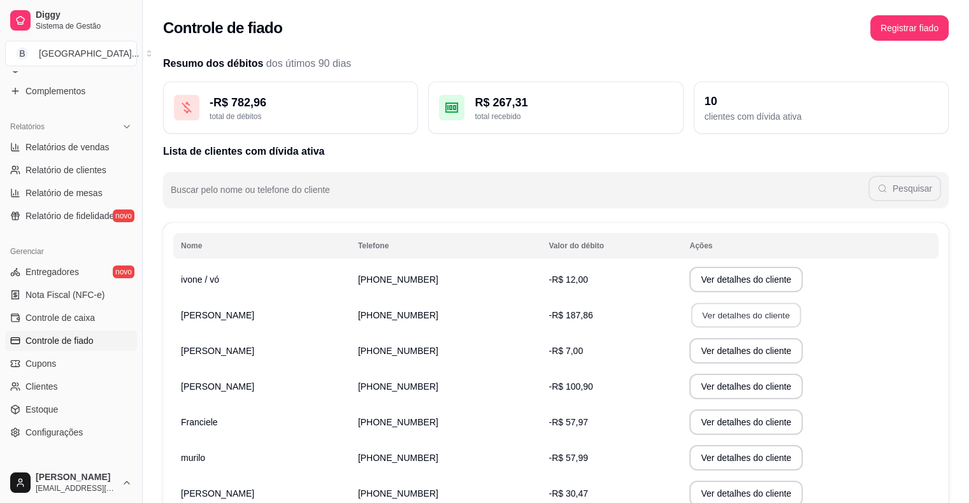
click at [691, 320] on button "Ver detalhes do cliente" at bounding box center [746, 315] width 110 height 25
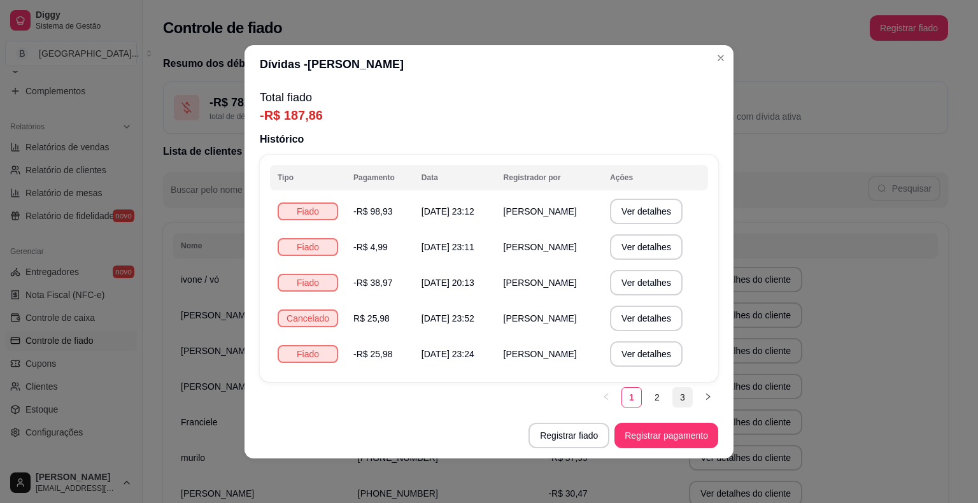
click at [682, 399] on link "3" at bounding box center [682, 397] width 19 height 19
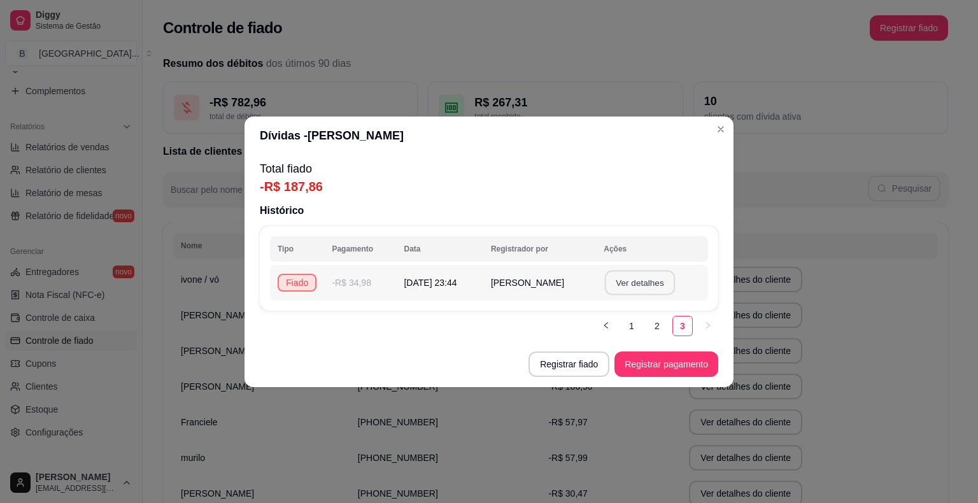
click at [657, 288] on button "Ver detalhes" at bounding box center [640, 282] width 70 height 25
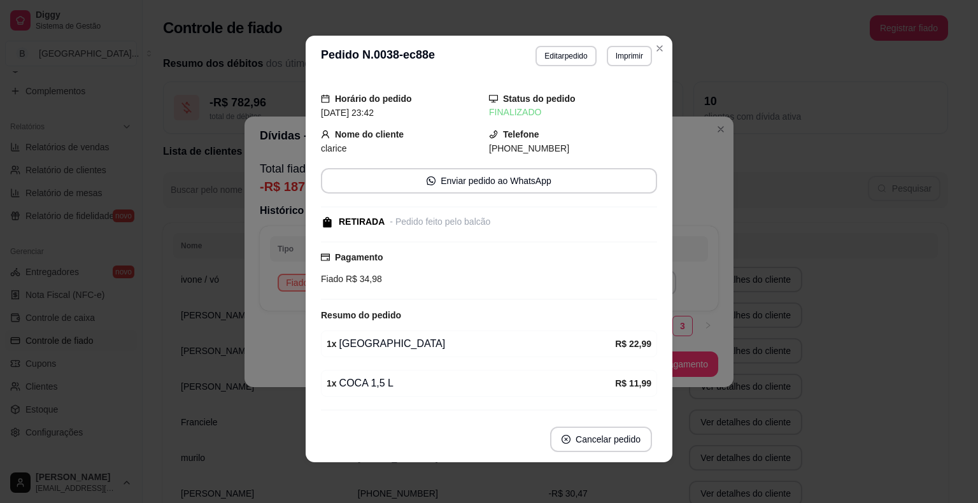
scroll to position [0, 0]
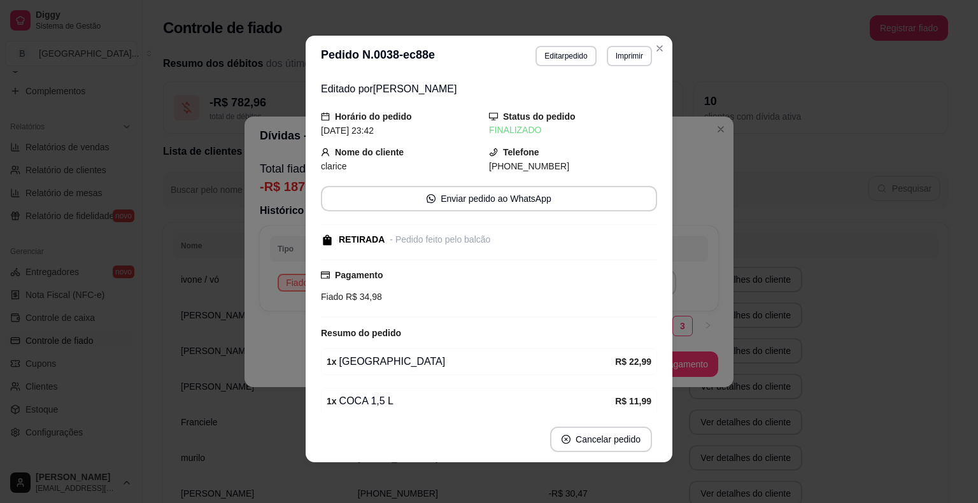
click at [736, 217] on div "**********" at bounding box center [489, 251] width 978 height 503
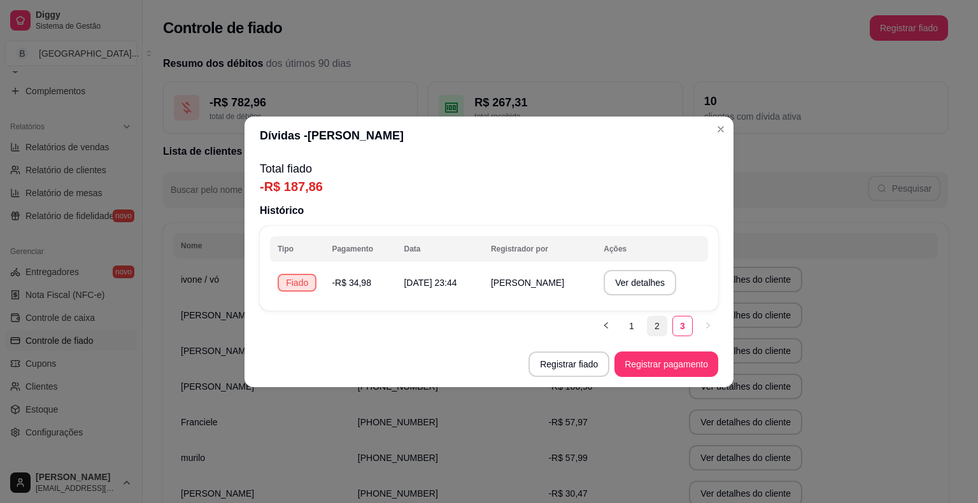
click at [655, 320] on link "2" at bounding box center [657, 326] width 19 height 19
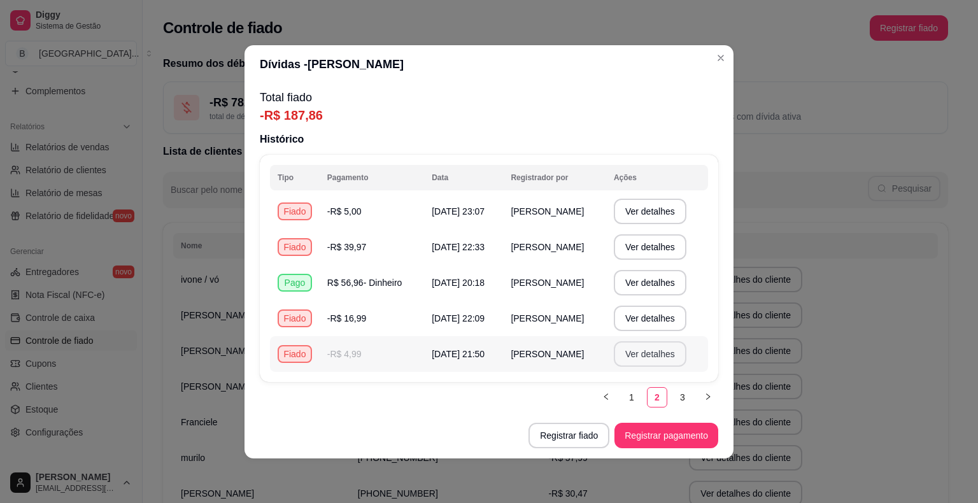
click at [650, 359] on button "Ver detalhes" at bounding box center [650, 353] width 73 height 25
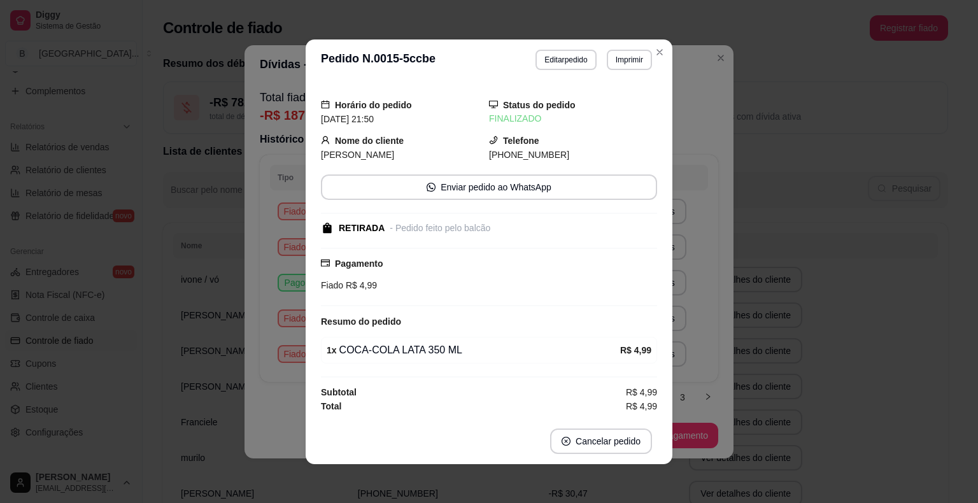
scroll to position [1, 0]
click at [724, 376] on div "**********" at bounding box center [489, 251] width 978 height 503
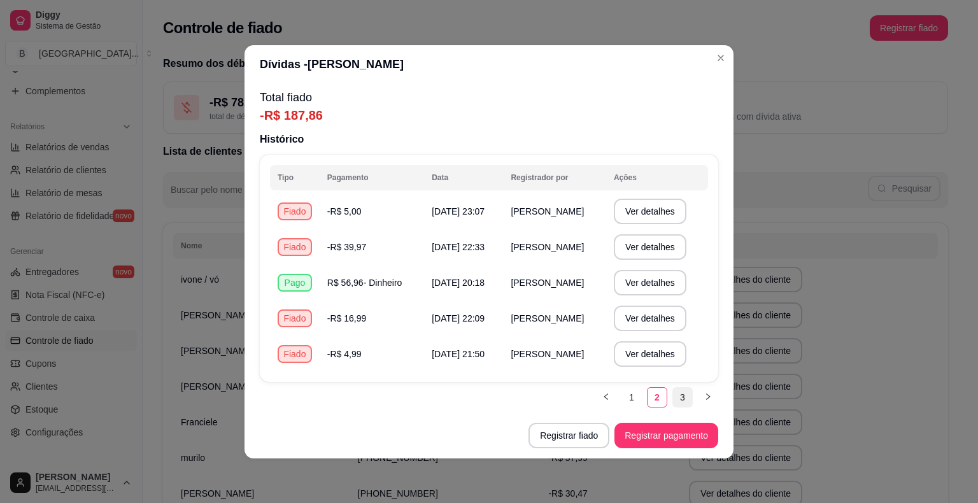
click at [680, 401] on link "3" at bounding box center [682, 397] width 19 height 19
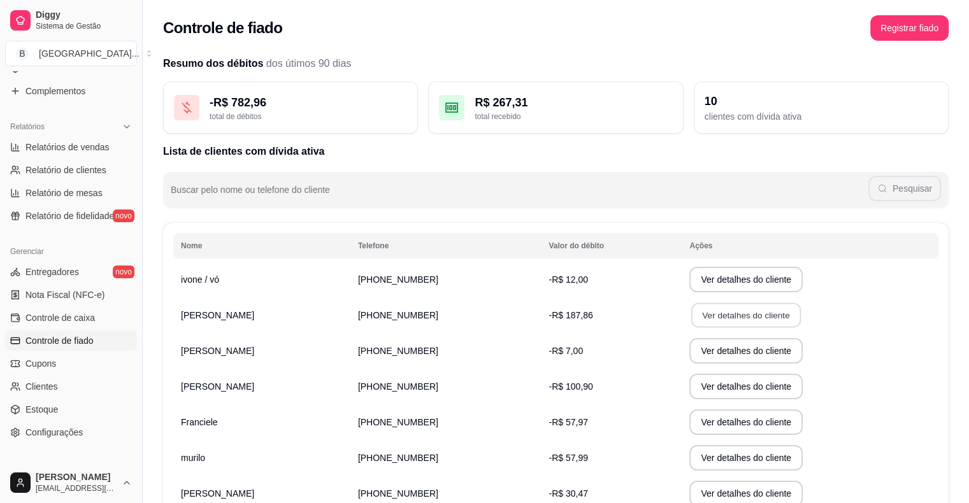
click at [691, 318] on button "Ver detalhes do cliente" at bounding box center [746, 315] width 110 height 25
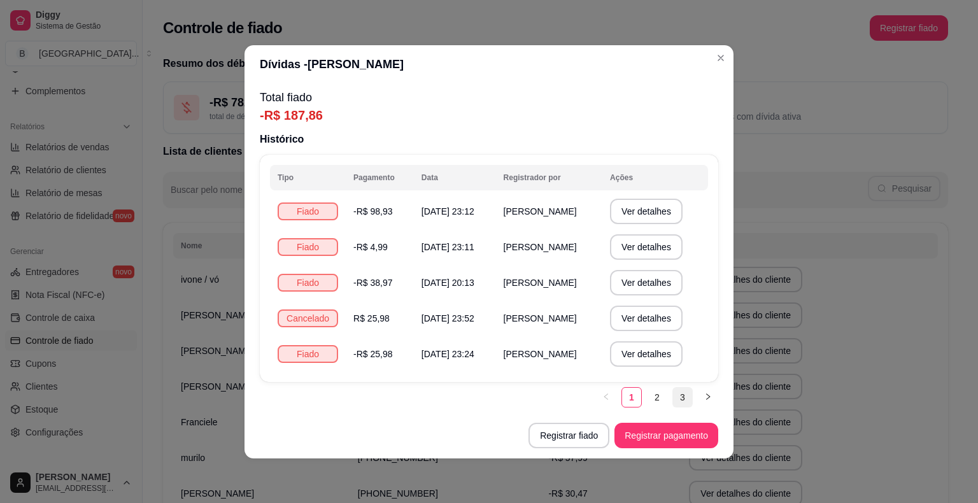
click at [676, 396] on link "3" at bounding box center [682, 397] width 19 height 19
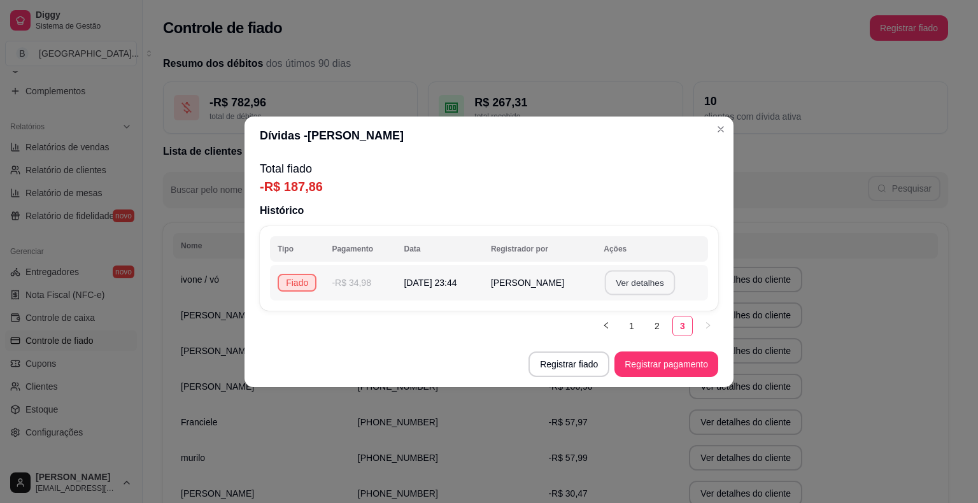
click at [636, 281] on button "Ver detalhes" at bounding box center [640, 282] width 70 height 25
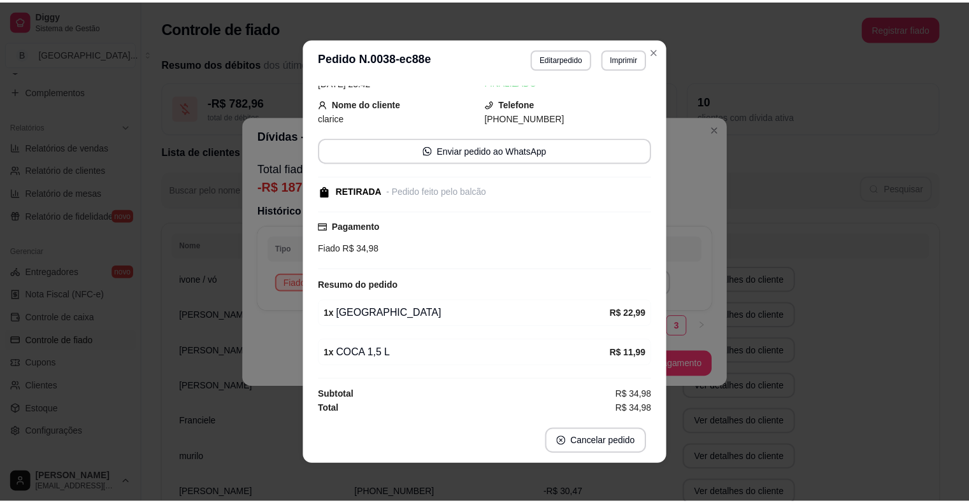
scroll to position [0, 0]
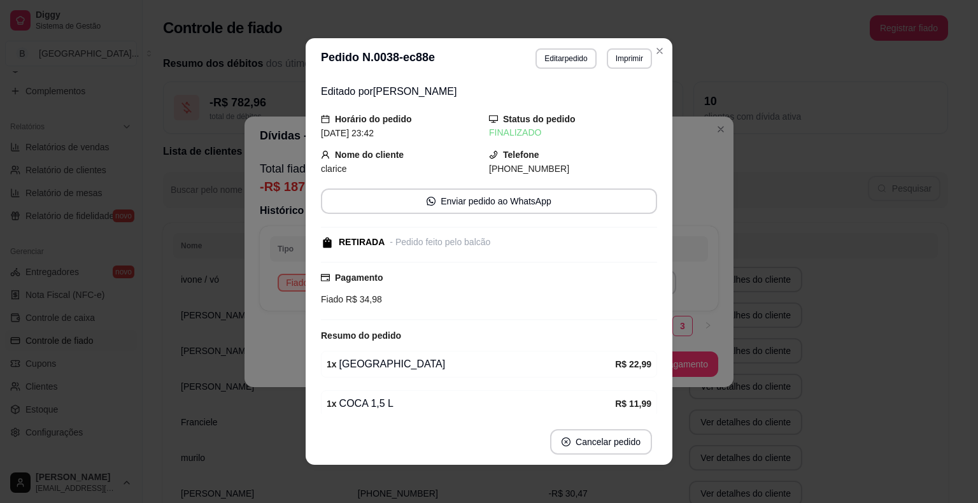
click at [125, 174] on div "**********" at bounding box center [489, 251] width 978 height 503
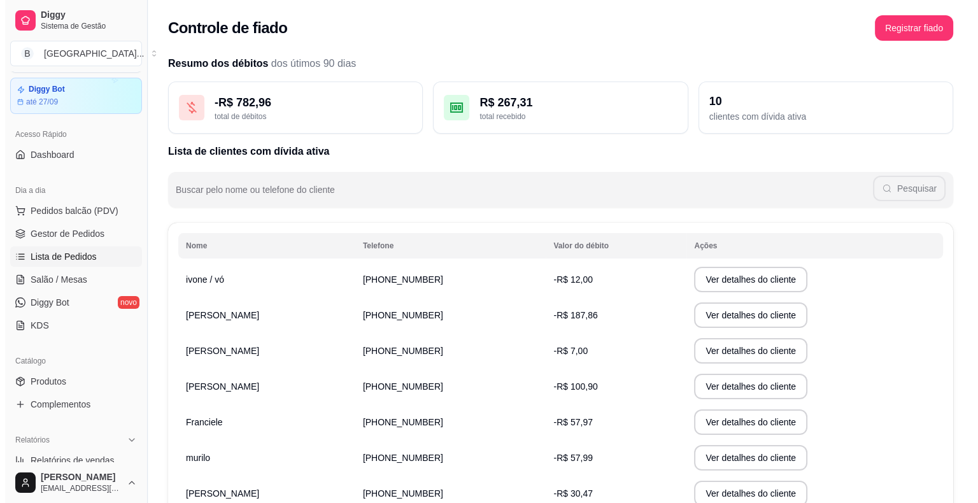
scroll to position [31, 0]
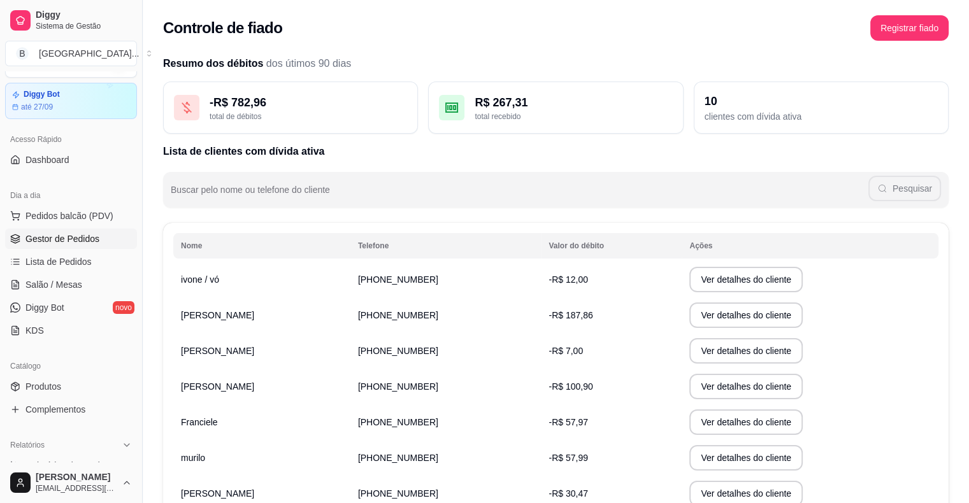
click at [73, 235] on span "Gestor de Pedidos" at bounding box center [62, 238] width 74 height 13
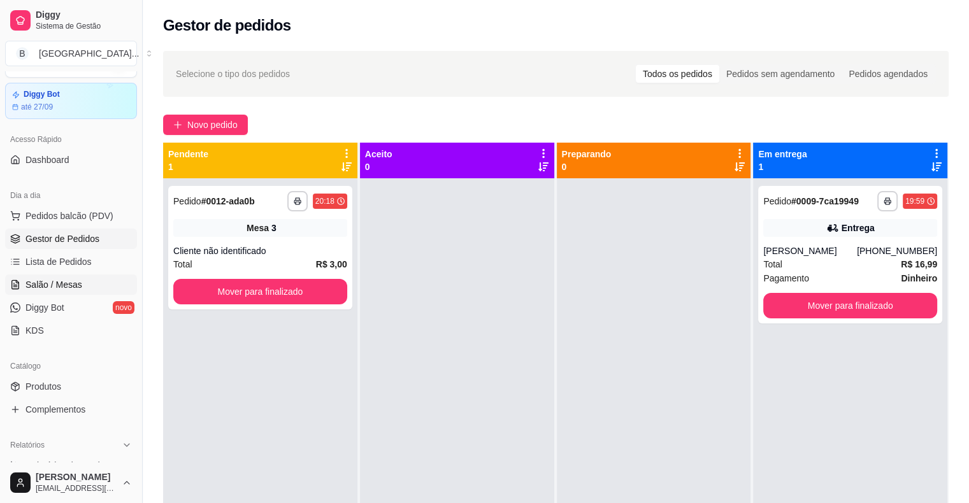
click at [73, 280] on span "Salão / Mesas" at bounding box center [53, 284] width 57 height 13
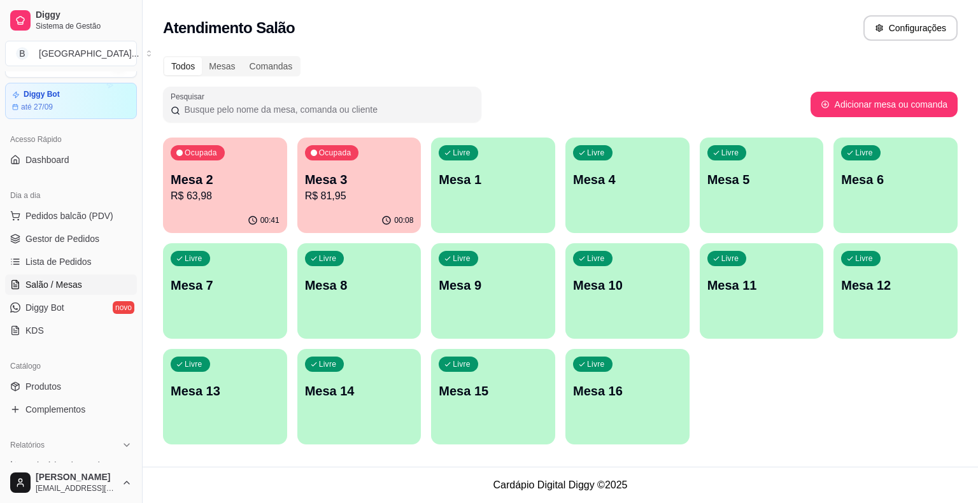
click at [245, 164] on div "Ocupada Mesa 2 R$ 63,98" at bounding box center [225, 173] width 124 height 71
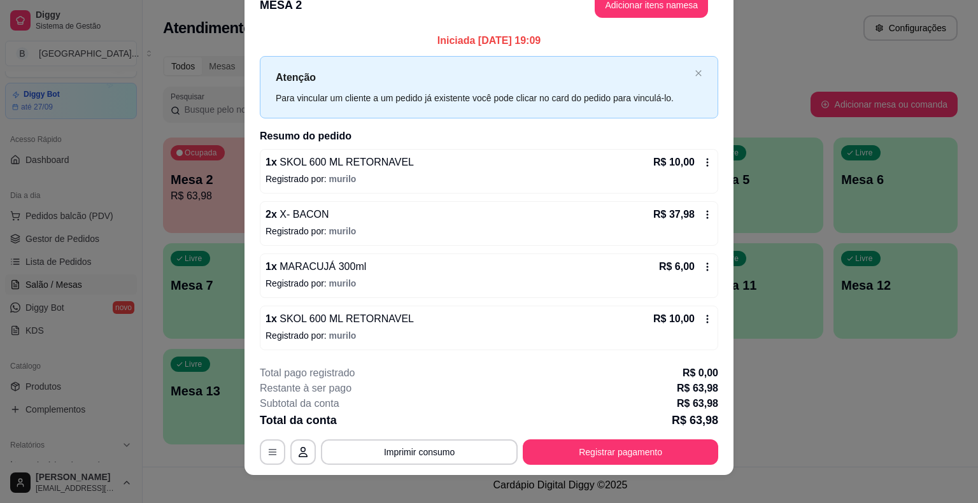
scroll to position [34, 0]
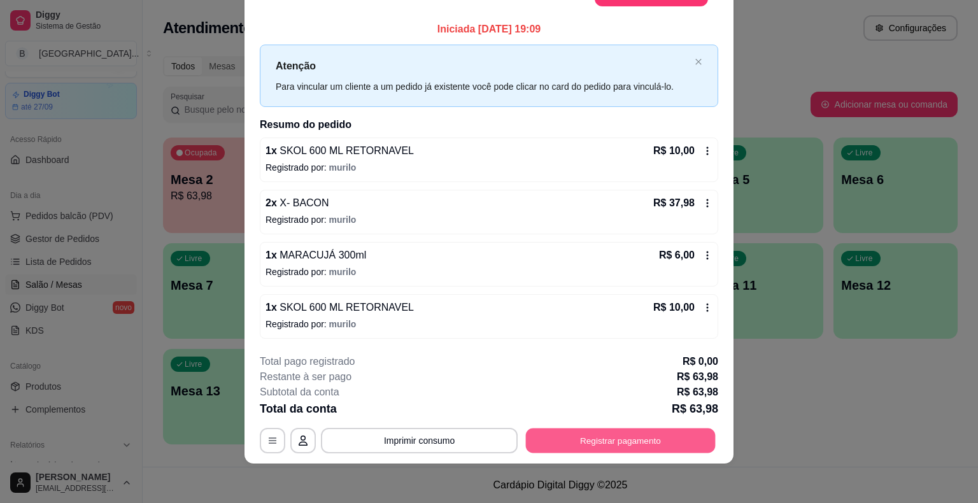
click at [627, 448] on button "Registrar pagamento" at bounding box center [621, 440] width 190 height 25
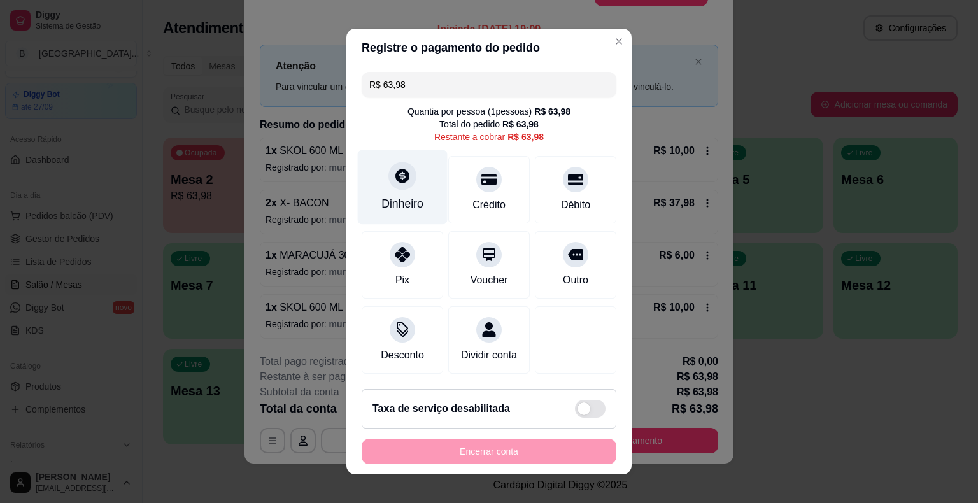
click at [383, 201] on div "Dinheiro" at bounding box center [403, 204] width 42 height 17
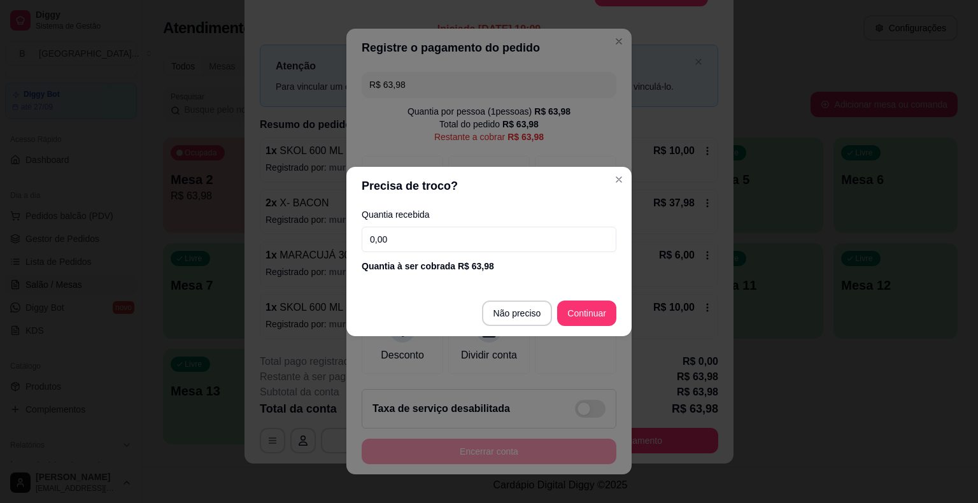
click at [394, 240] on input "0,00" at bounding box center [489, 239] width 255 height 25
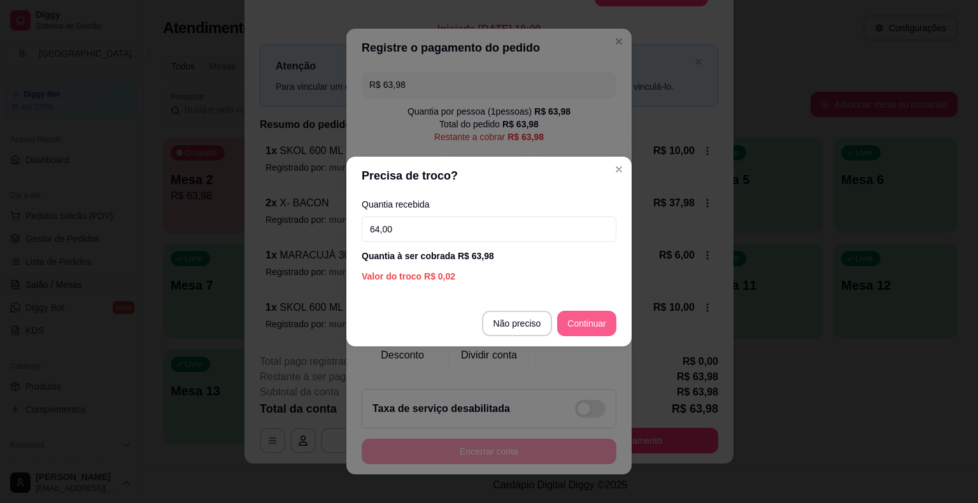
type input "64,00"
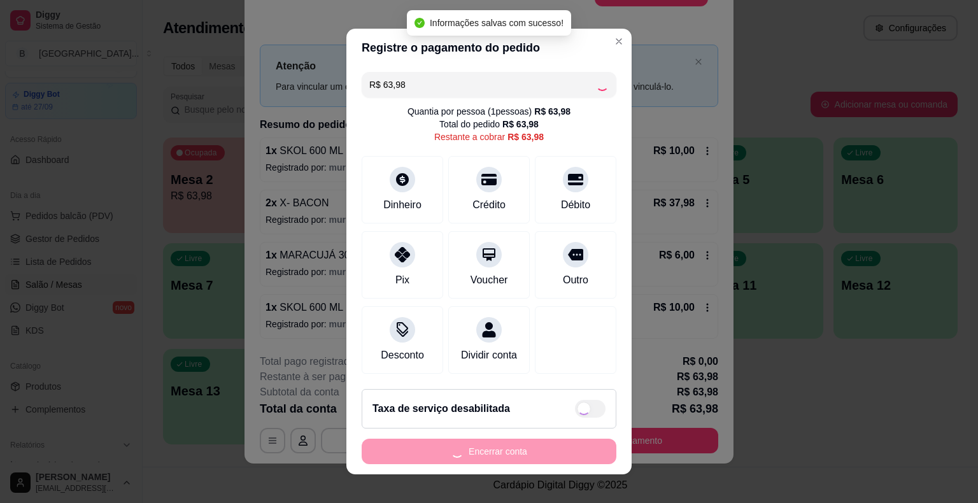
type input "R$ 0,00"
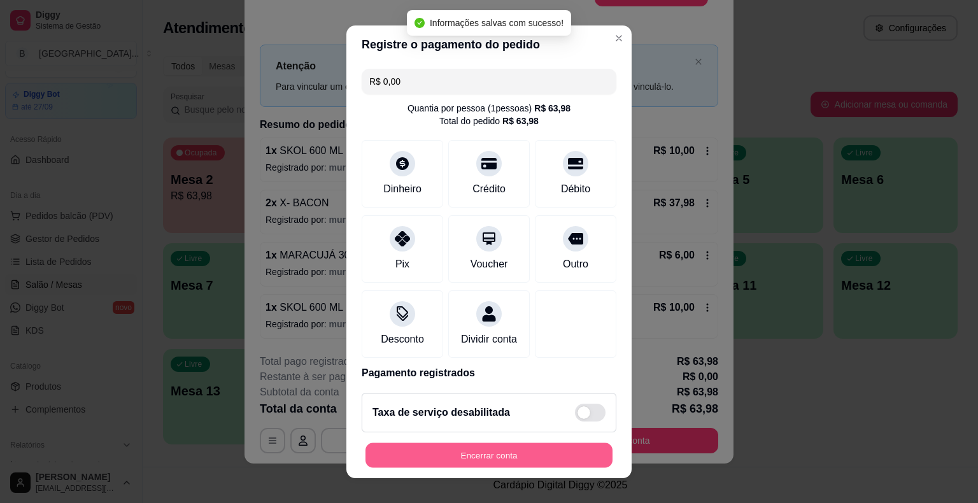
click at [547, 452] on button "Encerrar conta" at bounding box center [489, 455] width 247 height 25
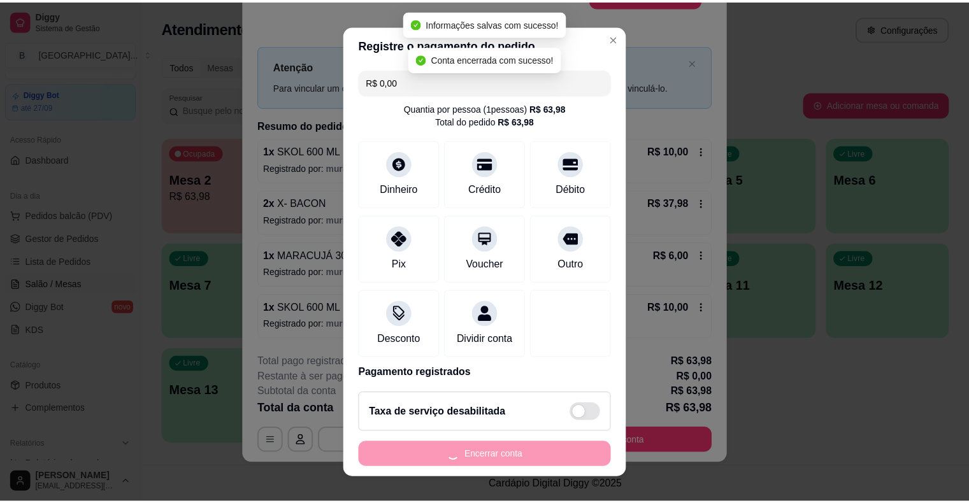
scroll to position [0, 0]
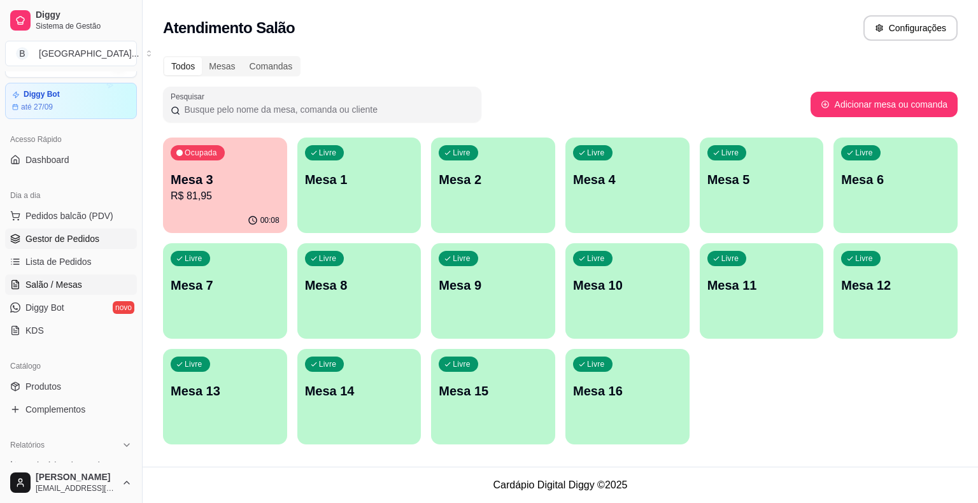
click at [66, 243] on span "Gestor de Pedidos" at bounding box center [62, 238] width 74 height 13
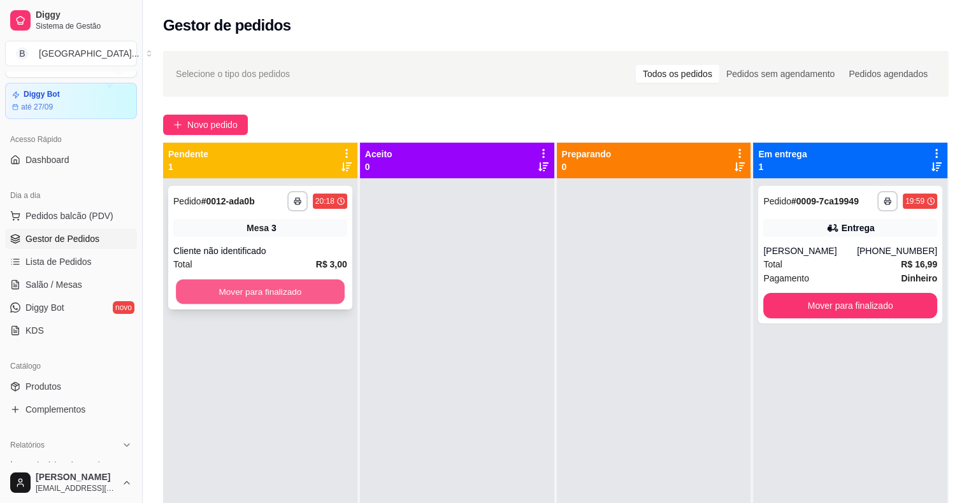
click at [296, 300] on button "Mover para finalizado" at bounding box center [260, 292] width 169 height 25
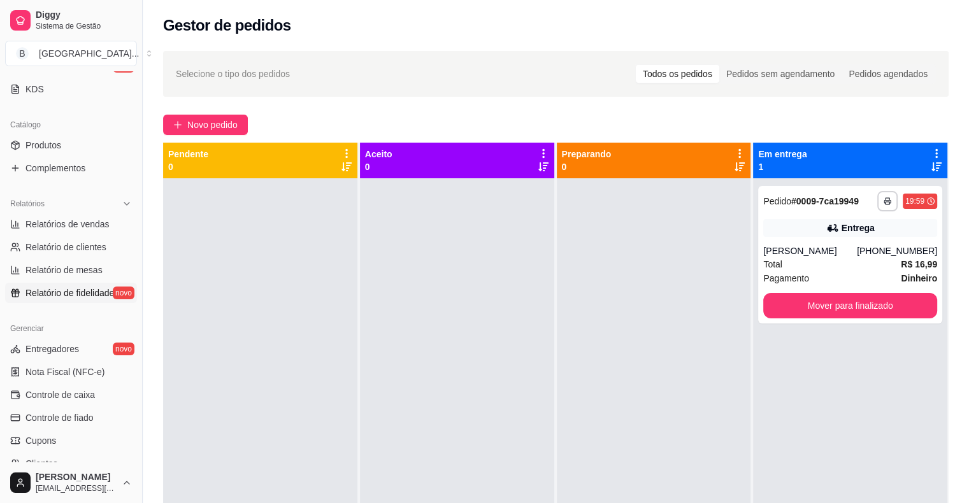
scroll to position [349, 0]
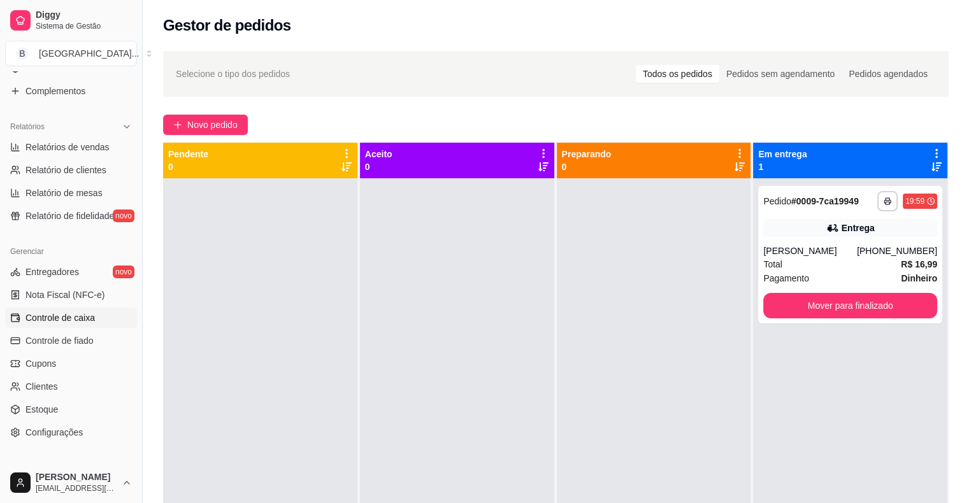
click at [110, 310] on link "Controle de caixa" at bounding box center [71, 318] width 132 height 20
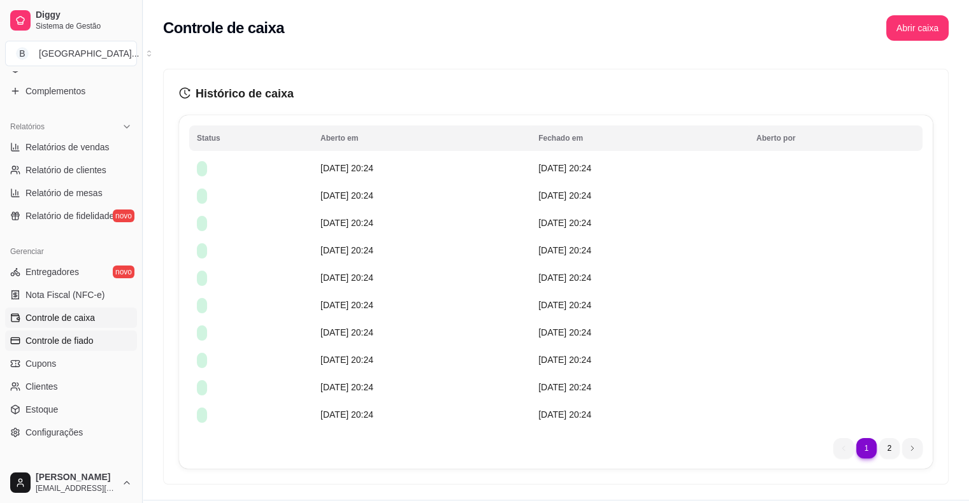
click at [101, 332] on link "Controle de fiado" at bounding box center [71, 341] width 132 height 20
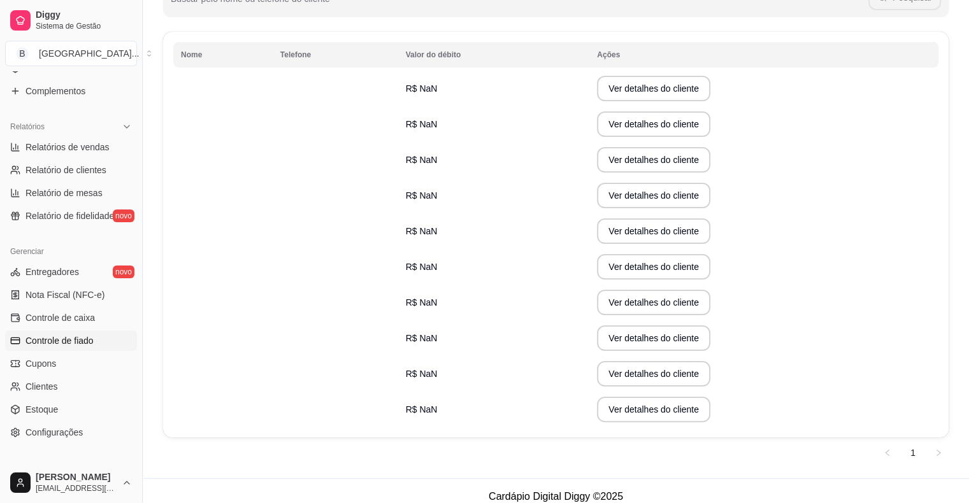
scroll to position [64, 0]
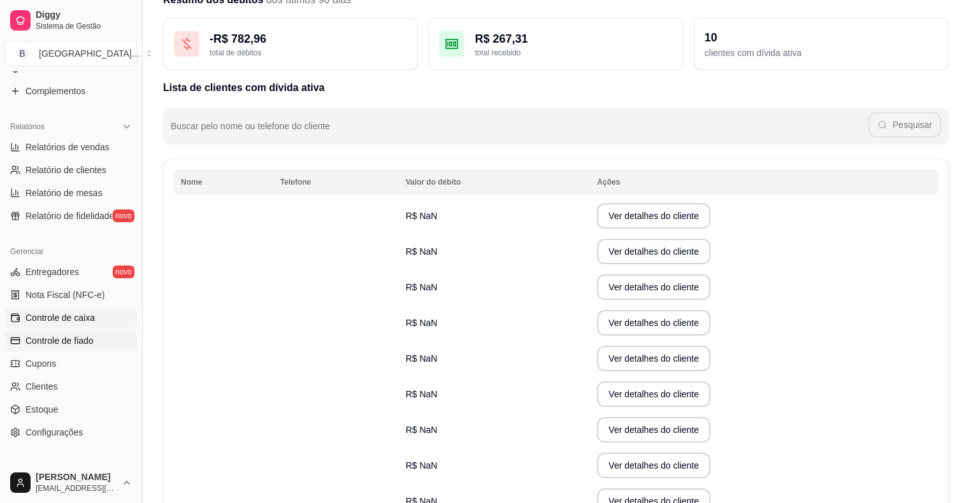
click at [79, 321] on span "Controle de caixa" at bounding box center [59, 317] width 69 height 13
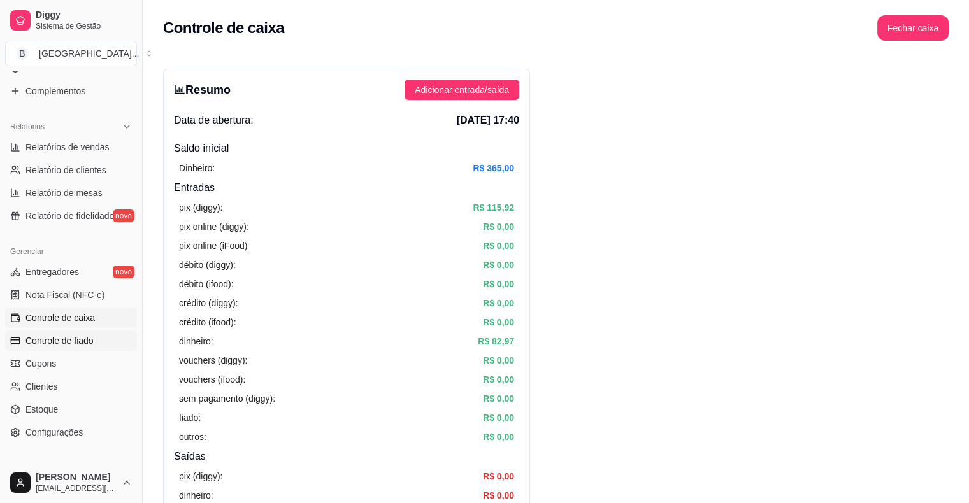
click at [80, 344] on span "Controle de fiado" at bounding box center [59, 340] width 68 height 13
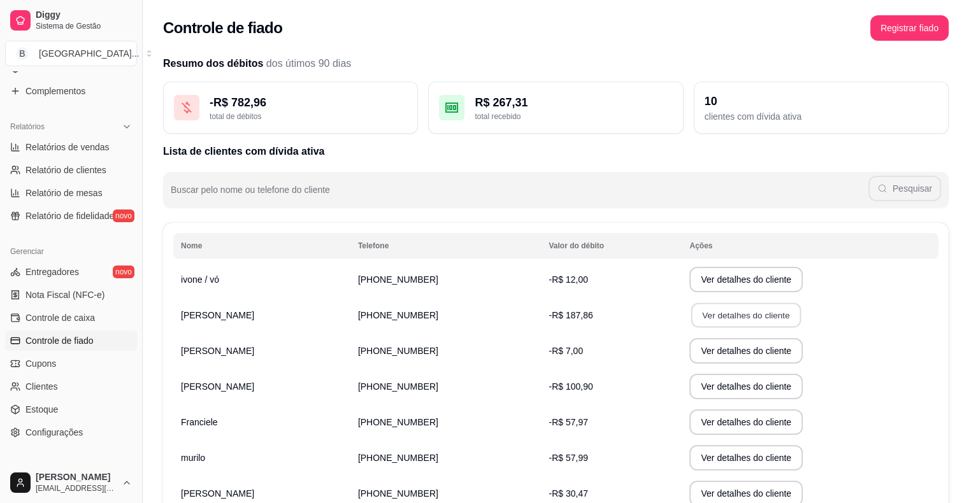
click at [706, 319] on button "Ver detalhes do cliente" at bounding box center [746, 315] width 110 height 25
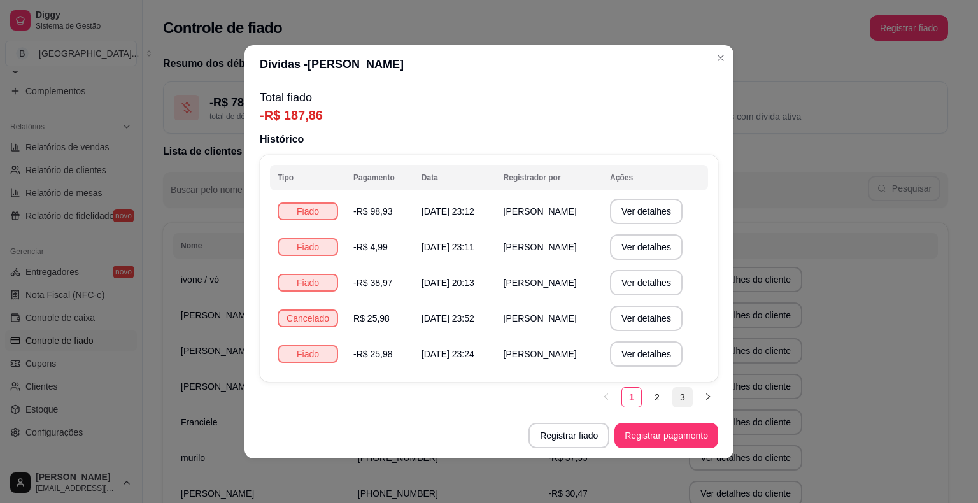
click at [676, 396] on link "3" at bounding box center [682, 397] width 19 height 19
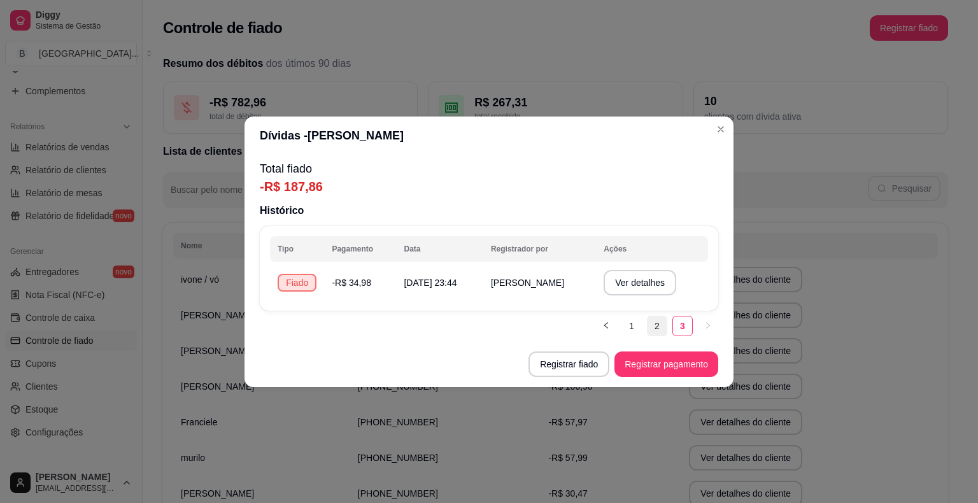
click at [660, 320] on link "2" at bounding box center [657, 326] width 19 height 19
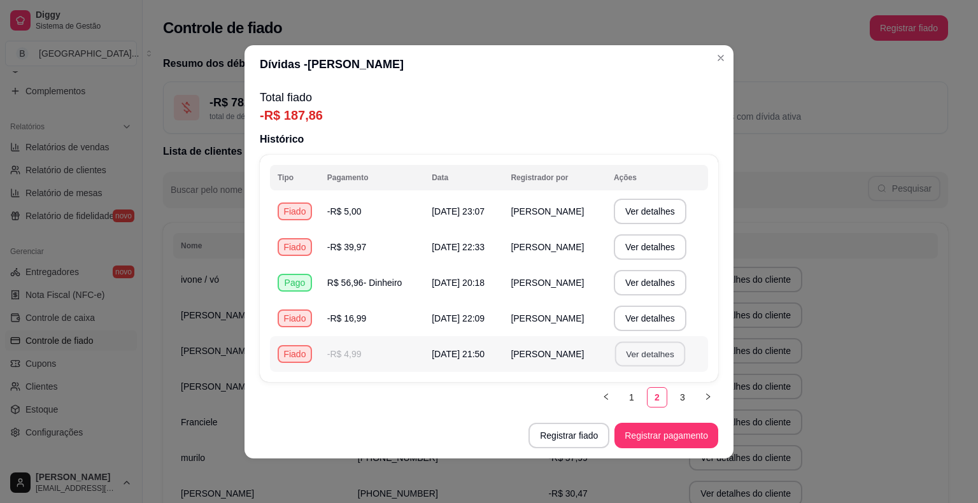
click at [648, 358] on button "Ver detalhes" at bounding box center [650, 353] width 70 height 25
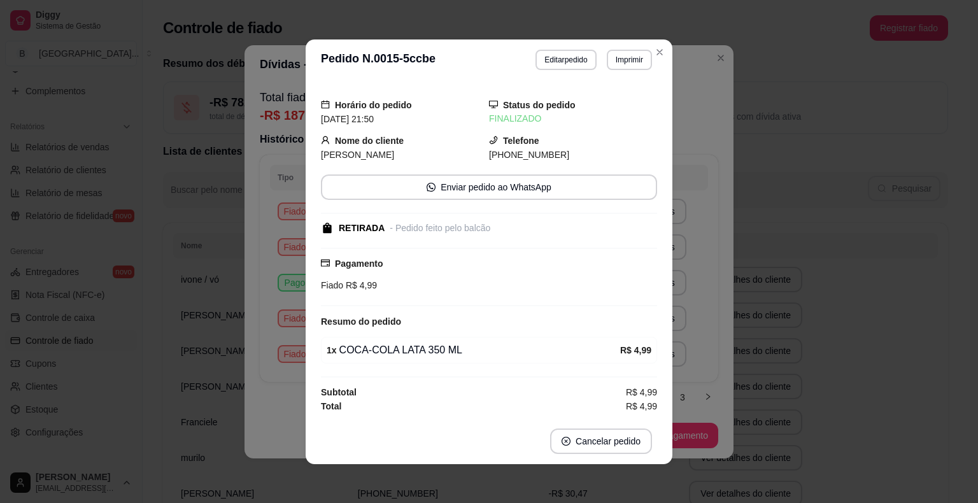
click at [754, 329] on div "**********" at bounding box center [489, 251] width 978 height 503
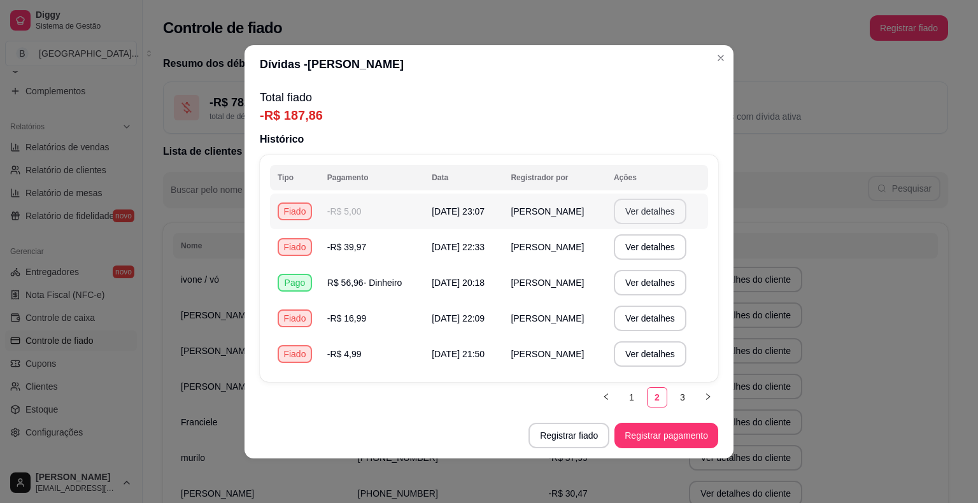
click at [675, 208] on button "Ver detalhes" at bounding box center [650, 211] width 73 height 25
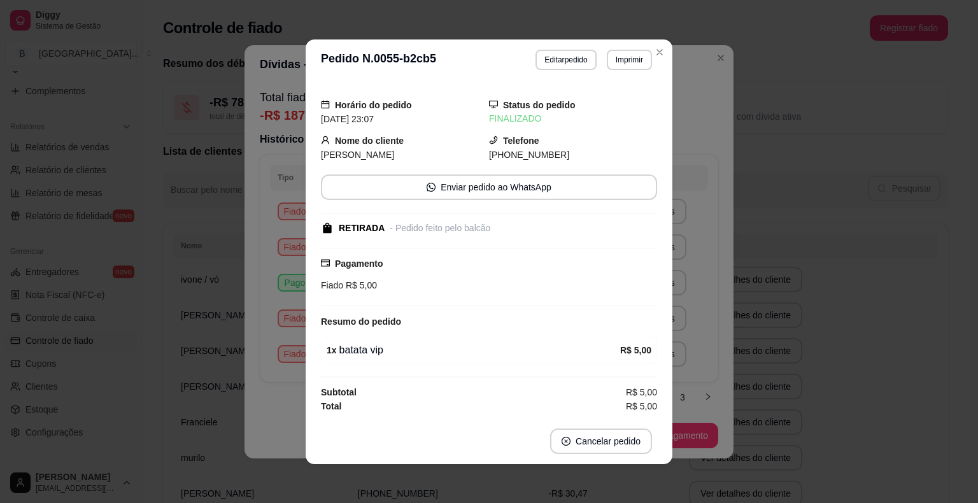
scroll to position [1, 0]
click at [819, 257] on div "**********" at bounding box center [489, 251] width 978 height 503
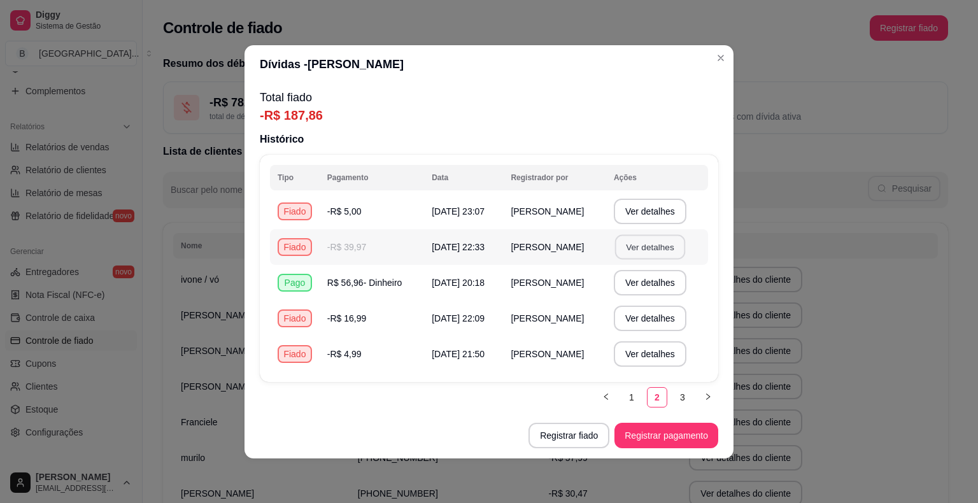
click at [639, 245] on button "Ver detalhes" at bounding box center [650, 246] width 70 height 25
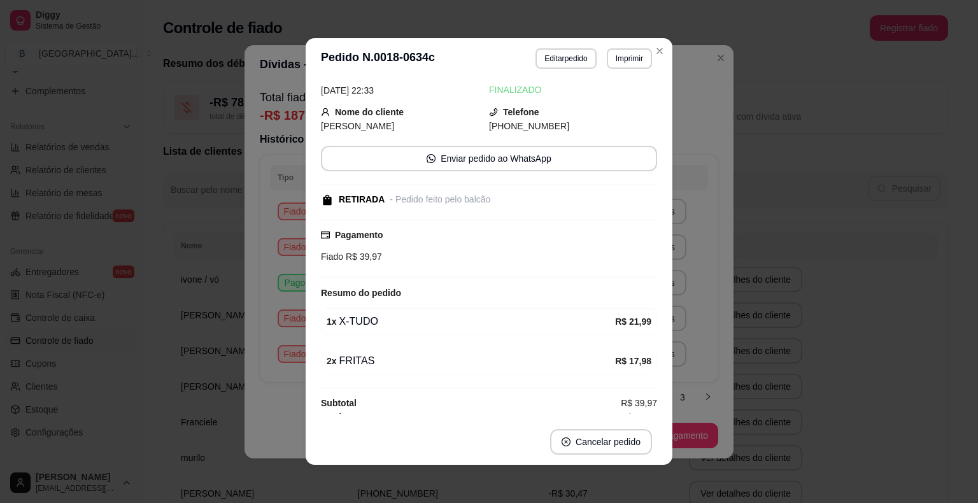
scroll to position [36, 0]
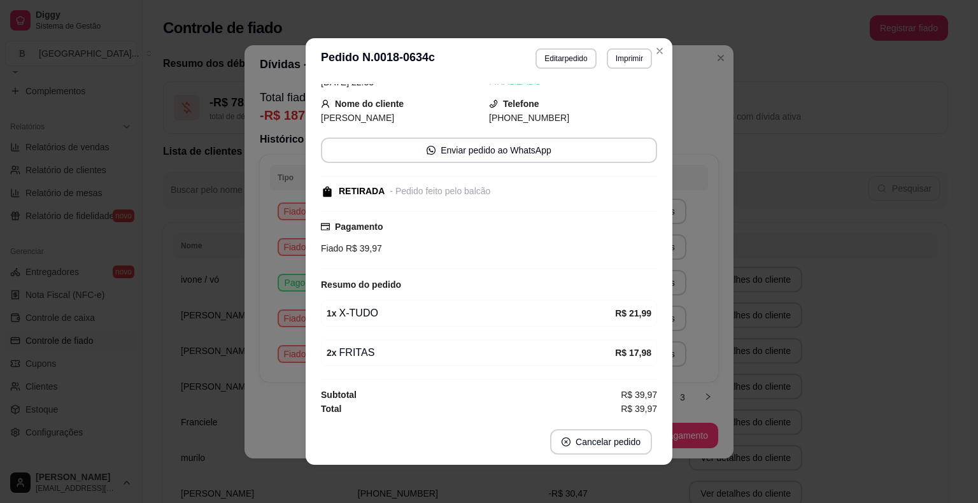
click at [158, 282] on div "**********" at bounding box center [489, 251] width 978 height 503
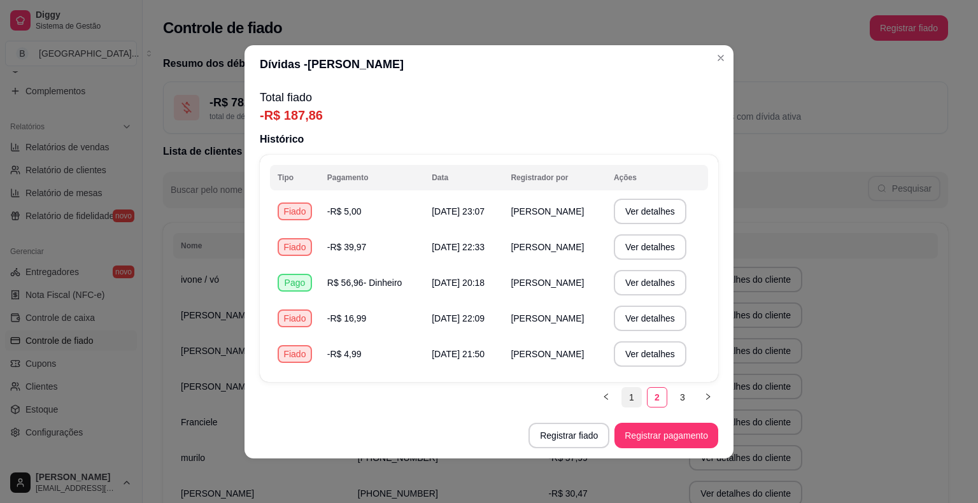
click at [637, 399] on link "1" at bounding box center [631, 397] width 19 height 19
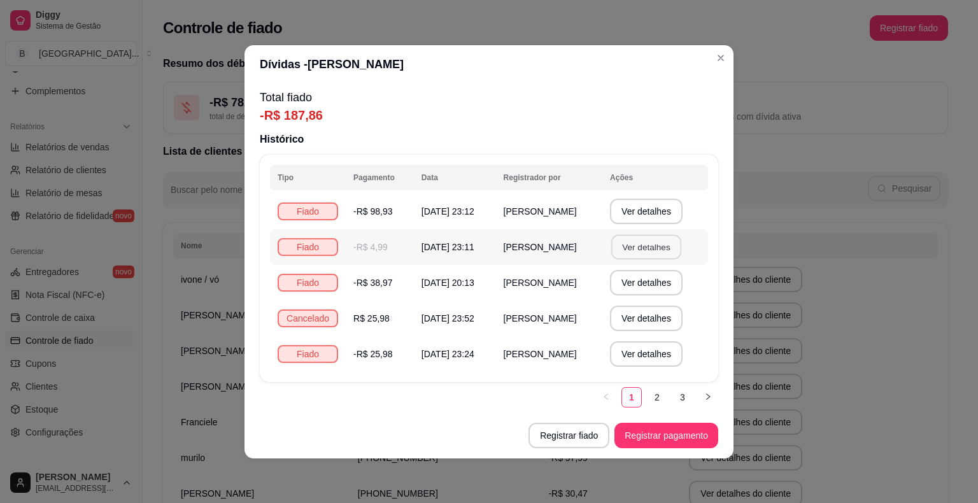
click at [638, 247] on button "Ver detalhes" at bounding box center [646, 246] width 70 height 25
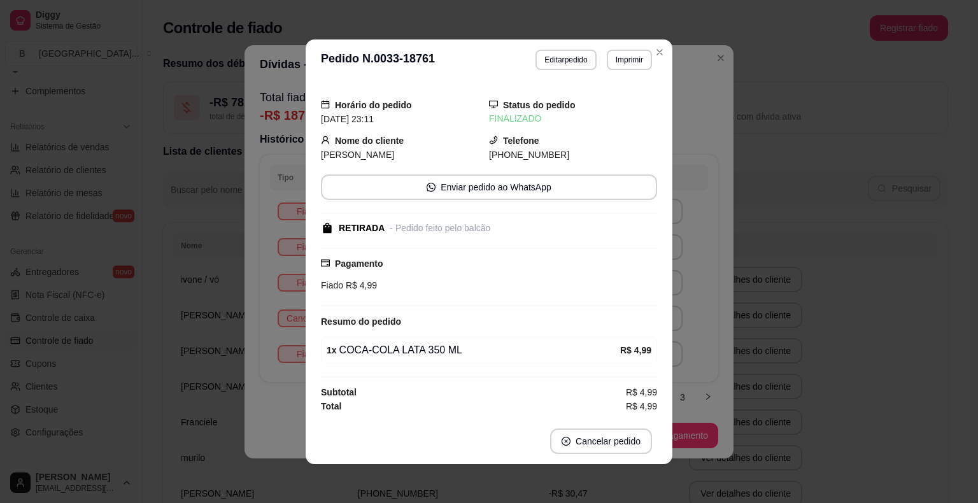
scroll to position [1, 0]
click at [885, 183] on div "**********" at bounding box center [489, 251] width 978 height 503
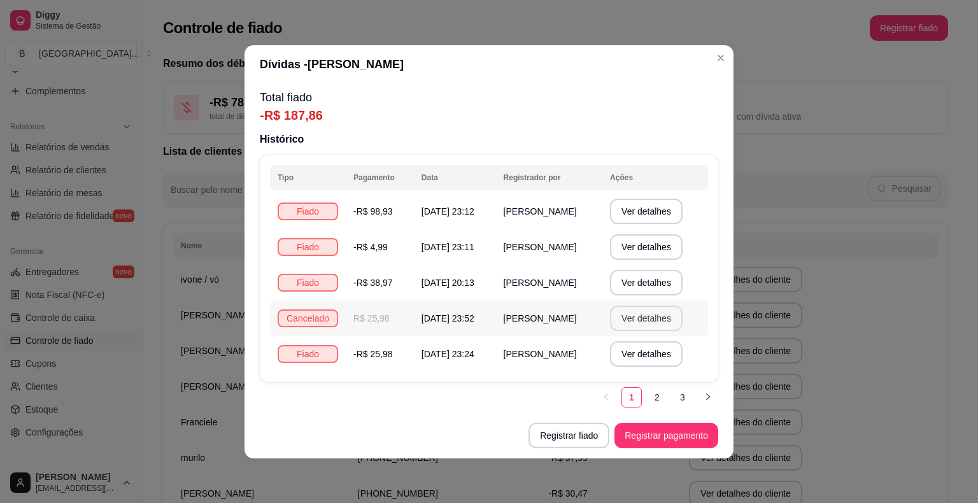
click at [654, 327] on button "Ver detalhes" at bounding box center [646, 318] width 73 height 25
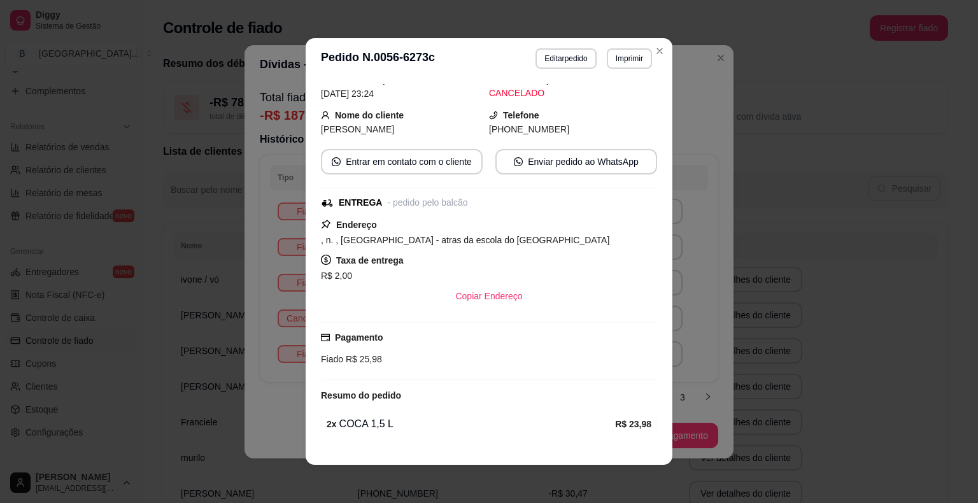
scroll to position [99, 0]
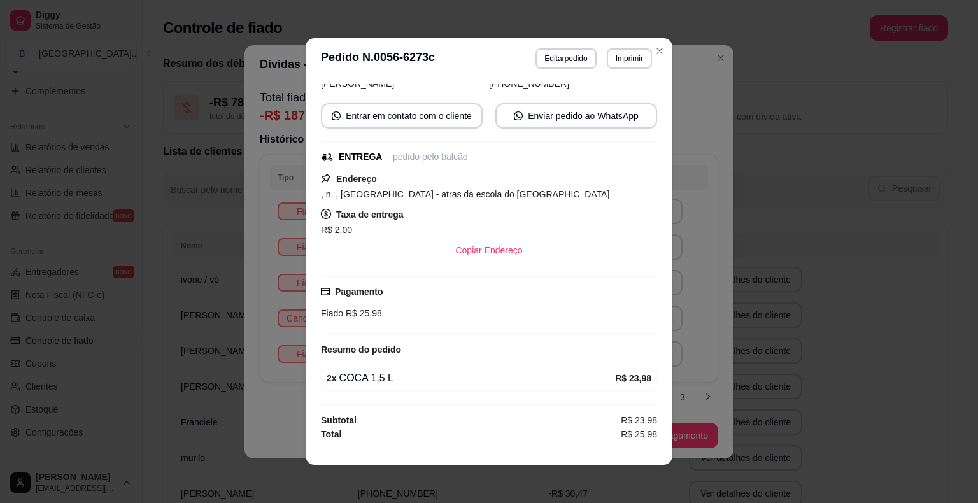
click at [739, 305] on div "**********" at bounding box center [489, 251] width 978 height 503
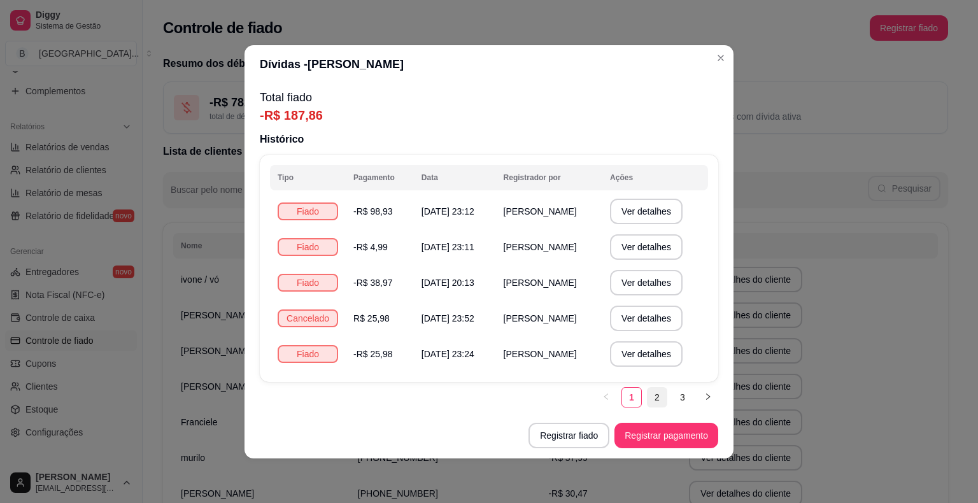
click at [655, 396] on link "2" at bounding box center [657, 397] width 19 height 19
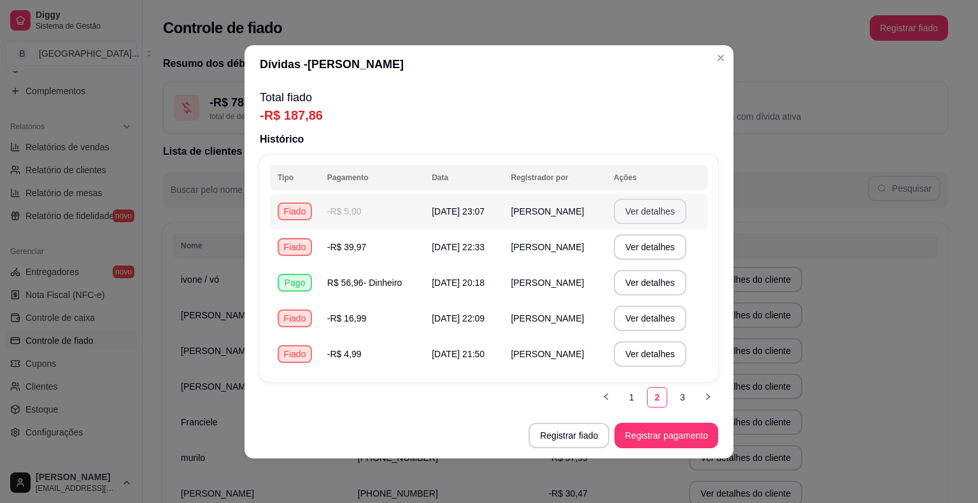
click at [678, 213] on button "Ver detalhes" at bounding box center [650, 211] width 73 height 25
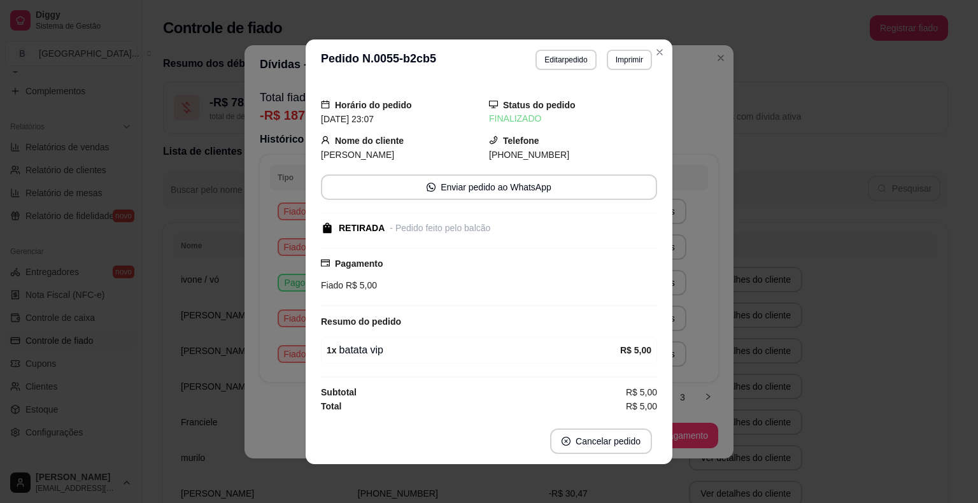
scroll to position [1, 0]
click at [754, 292] on div "**********" at bounding box center [489, 251] width 978 height 503
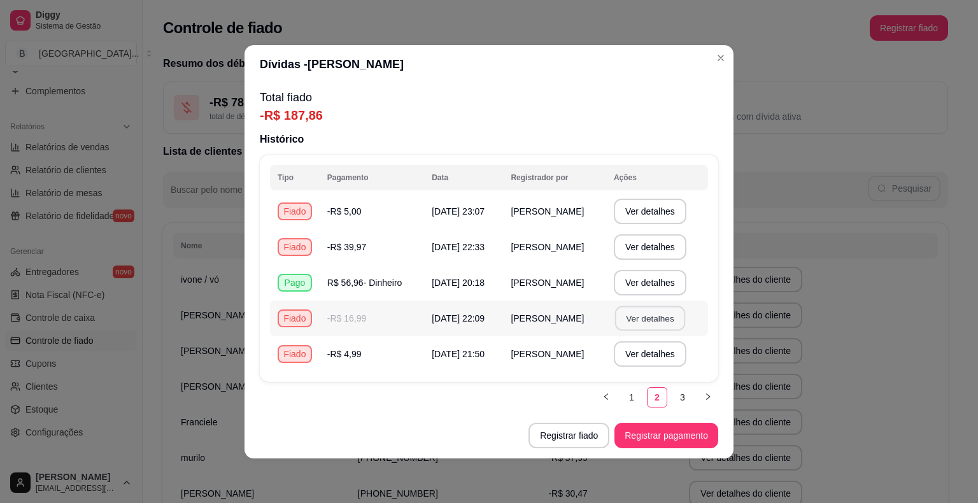
click at [675, 308] on button "Ver detalhes" at bounding box center [650, 318] width 70 height 25
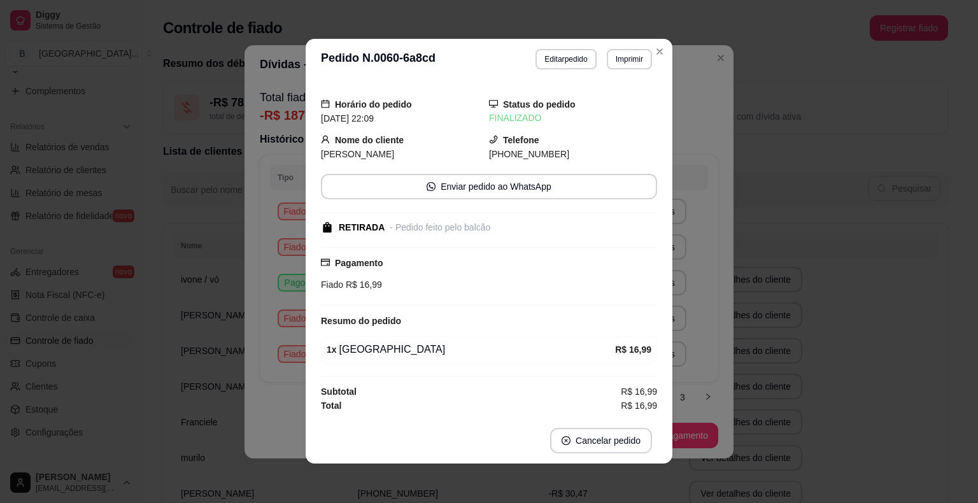
click at [782, 278] on div "**********" at bounding box center [489, 251] width 978 height 503
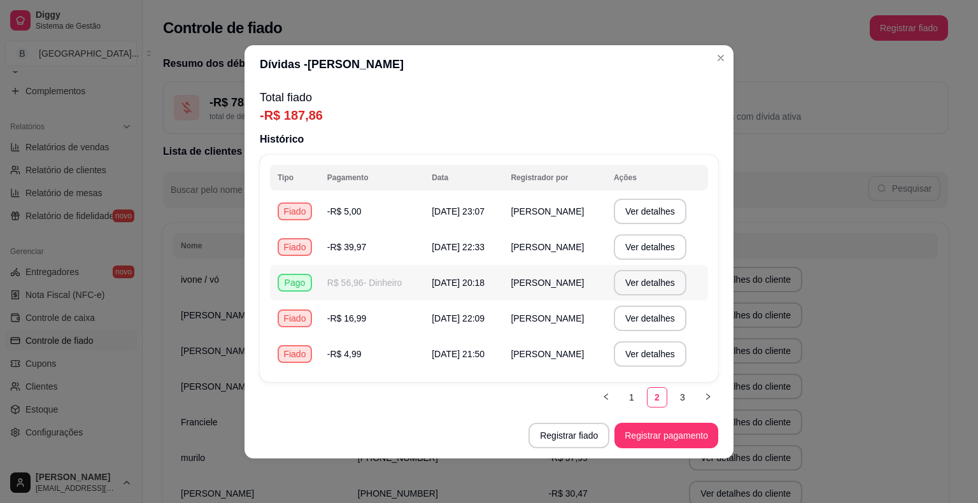
click at [619, 287] on td "Ver detalhes" at bounding box center [657, 283] width 102 height 36
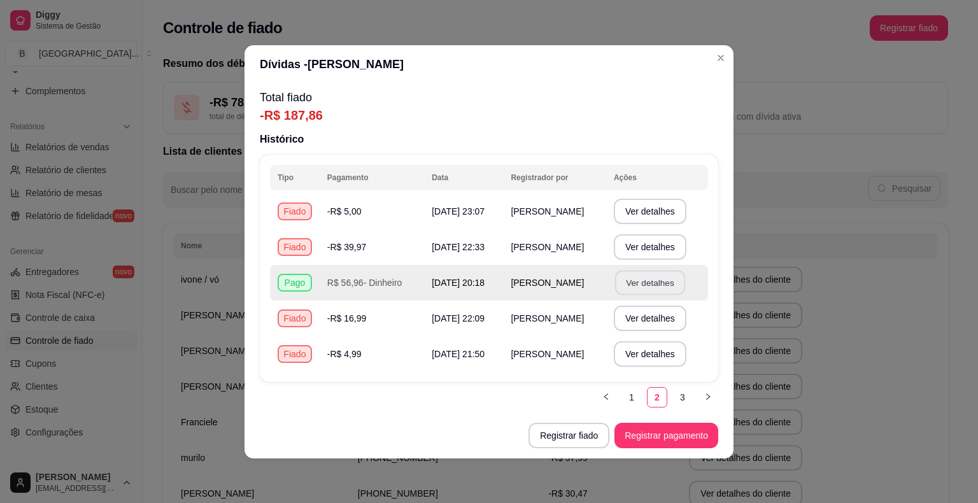
click at [647, 282] on button "Ver detalhes" at bounding box center [650, 282] width 70 height 25
click at [654, 279] on button "Ver detalhes" at bounding box center [650, 282] width 73 height 25
click at [653, 280] on button "Ver detalhes" at bounding box center [650, 282] width 70 height 25
click at [649, 321] on button "Ver detalhes" at bounding box center [650, 318] width 70 height 25
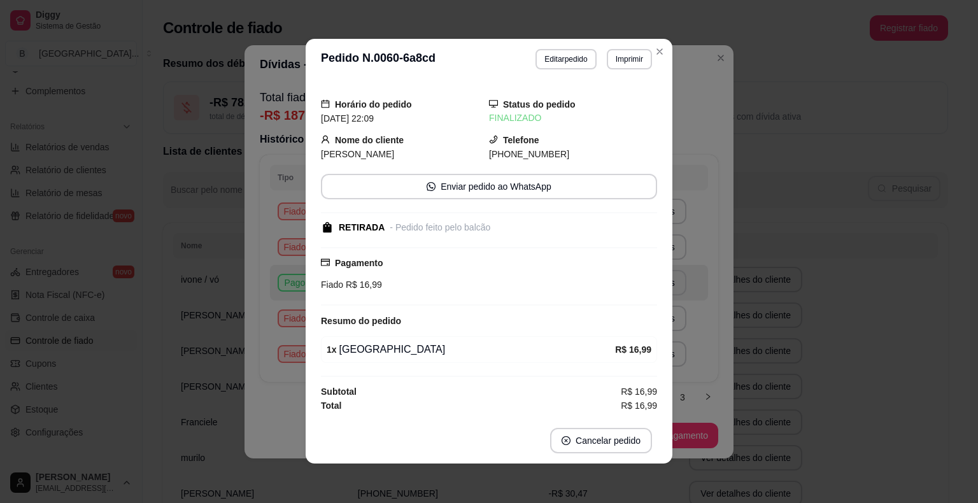
scroll to position [0, 0]
click at [734, 340] on div "**********" at bounding box center [489, 251] width 978 height 503
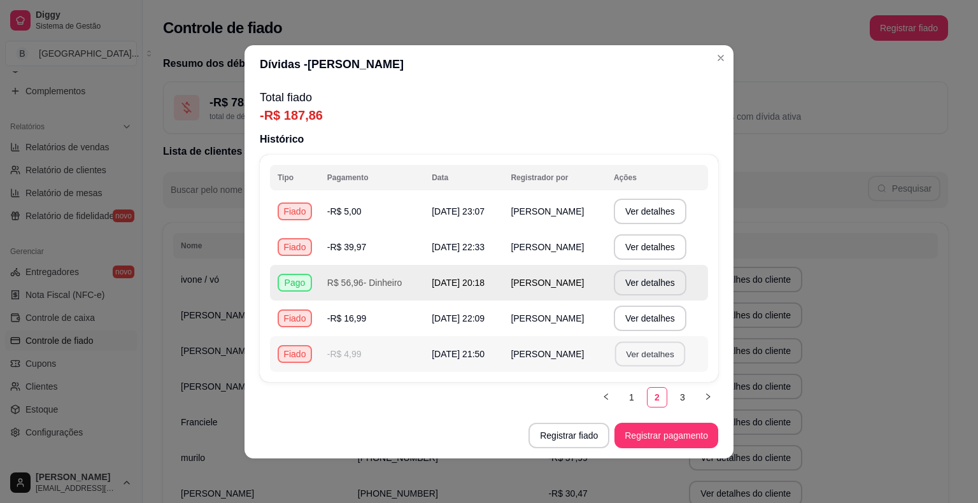
click at [671, 362] on button "Ver detalhes" at bounding box center [650, 353] width 70 height 25
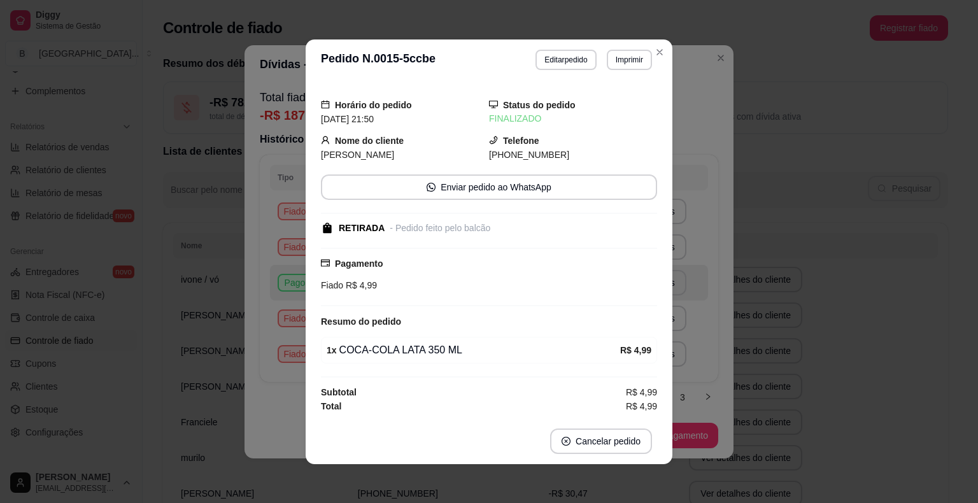
scroll to position [1, 0]
click at [812, 315] on div "**********" at bounding box center [489, 251] width 978 height 503
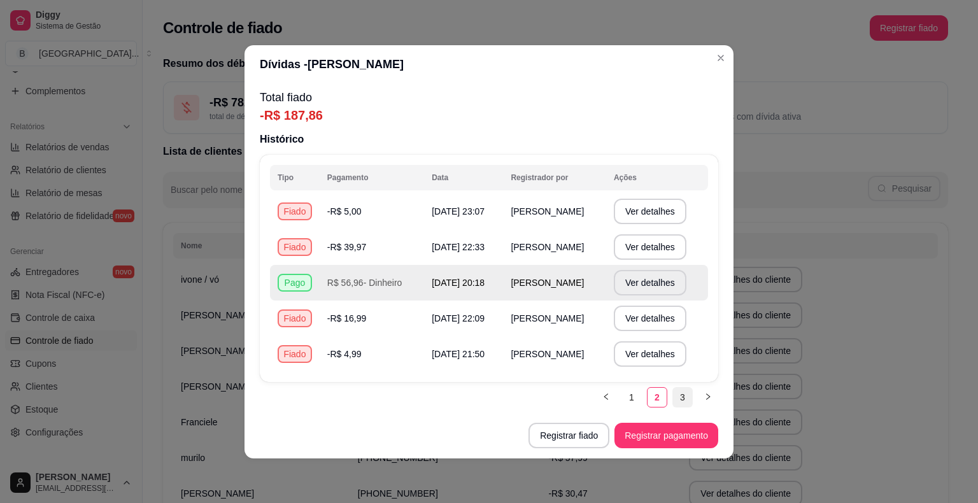
click at [676, 398] on link "3" at bounding box center [682, 397] width 19 height 19
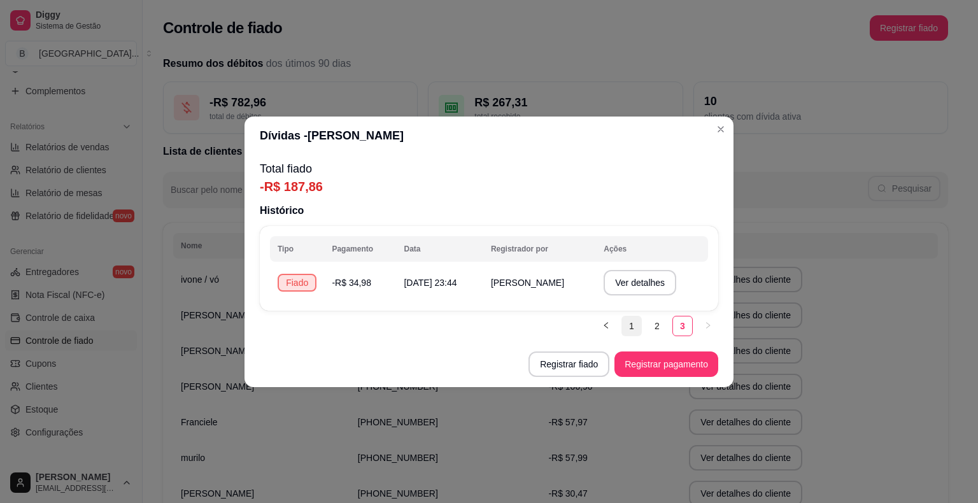
click at [632, 325] on link "1" at bounding box center [631, 326] width 19 height 19
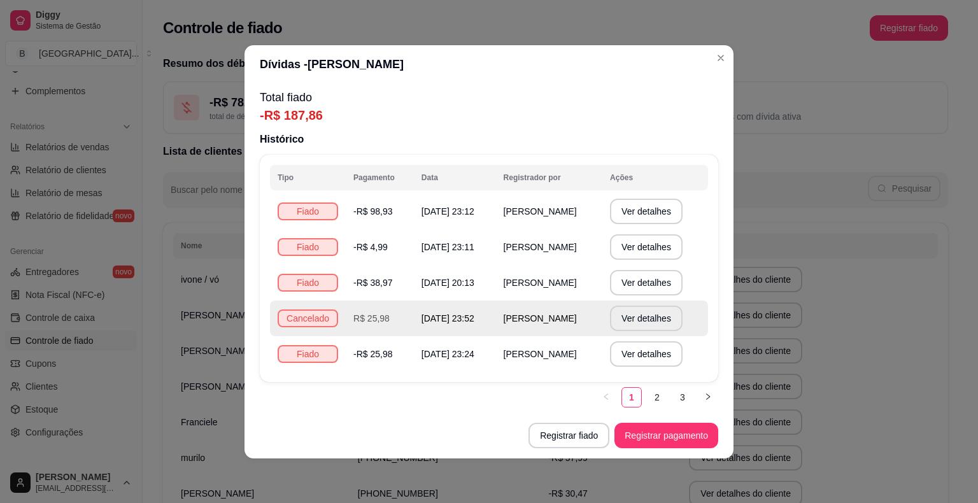
click at [599, 324] on td "[PERSON_NAME]" at bounding box center [549, 319] width 106 height 36
click at [638, 326] on button "Ver detalhes" at bounding box center [646, 318] width 70 height 25
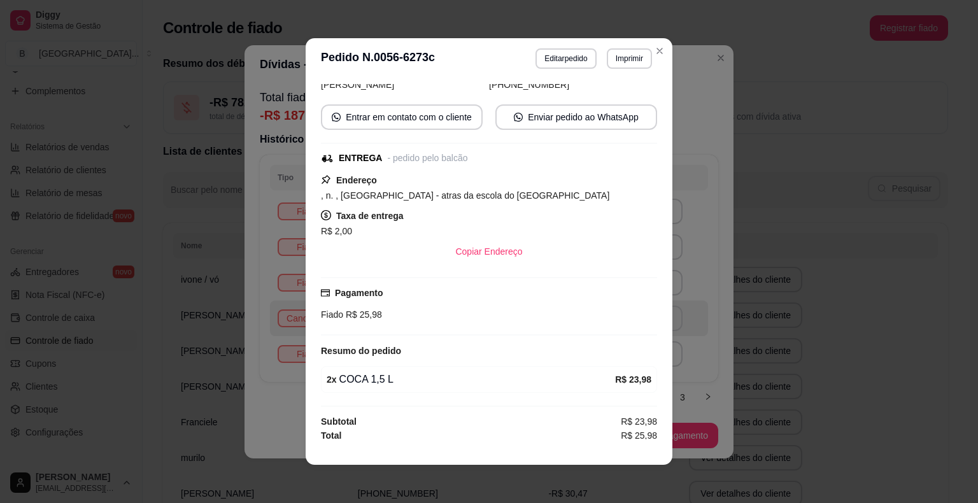
scroll to position [99, 0]
click at [760, 370] on div "**********" at bounding box center [489, 251] width 978 height 503
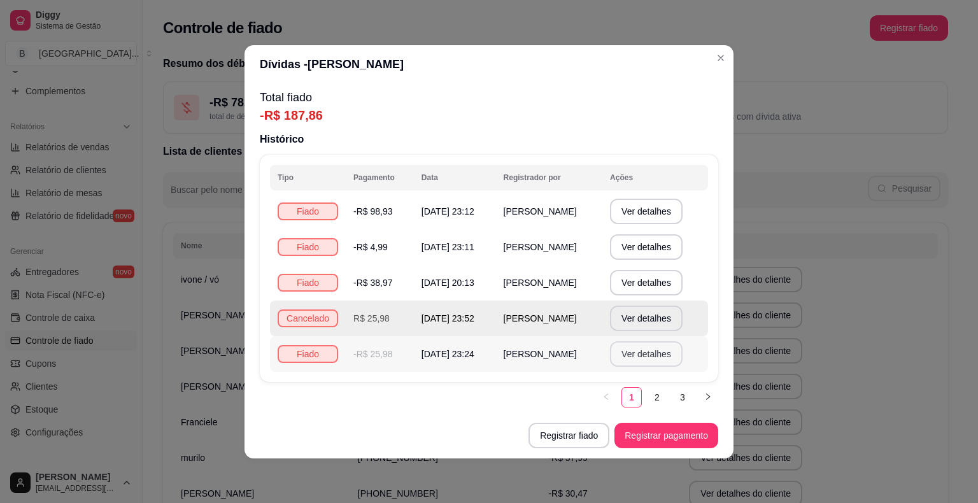
click at [675, 350] on button "Ver detalhes" at bounding box center [646, 353] width 73 height 25
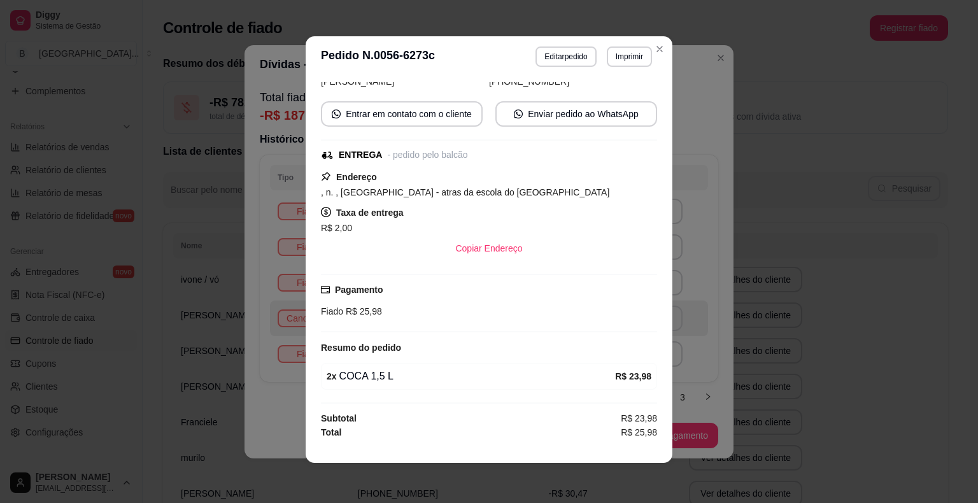
scroll to position [3, 0]
click at [751, 373] on div "**********" at bounding box center [489, 251] width 978 height 503
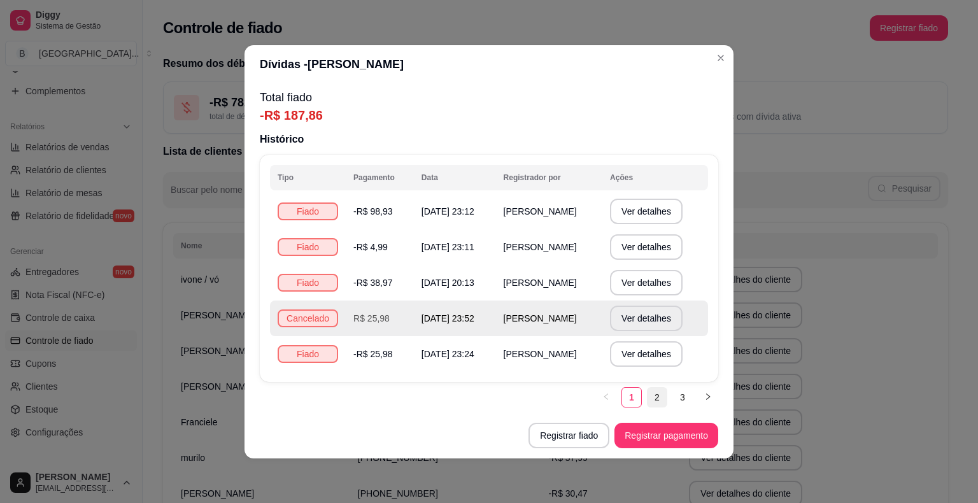
click at [657, 395] on link "2" at bounding box center [657, 397] width 19 height 19
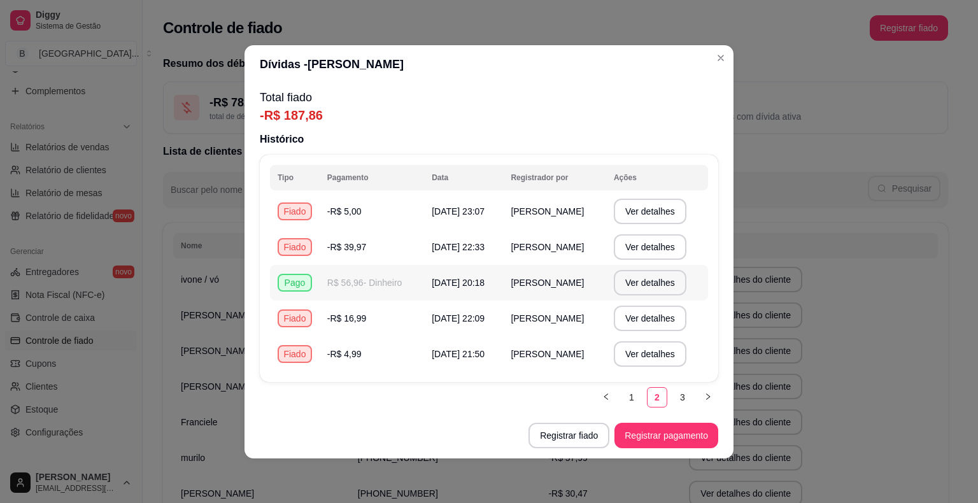
click at [584, 282] on span "[PERSON_NAME]" at bounding box center [547, 283] width 73 height 10
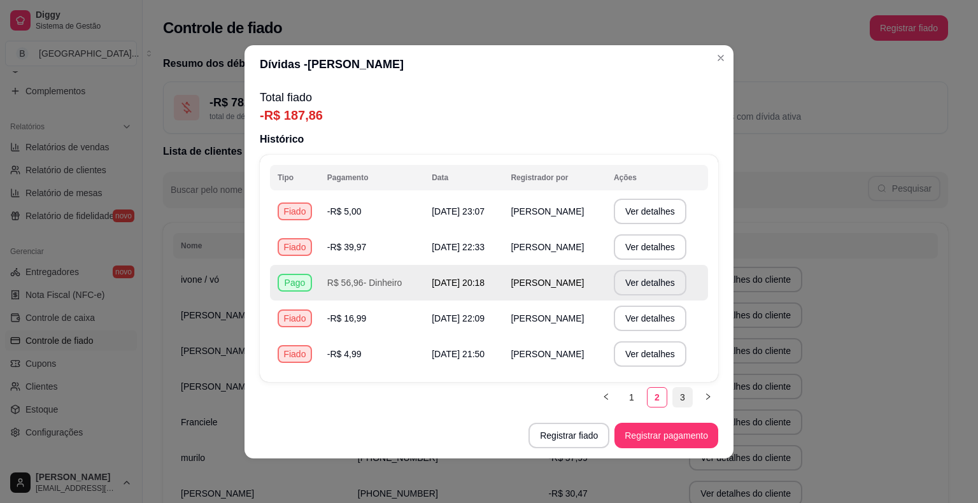
click at [689, 391] on link "3" at bounding box center [682, 397] width 19 height 19
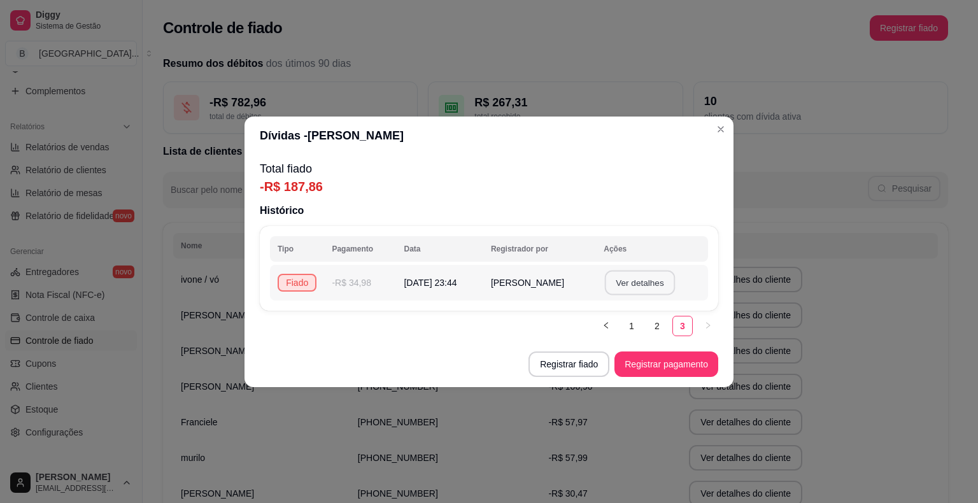
click at [619, 283] on button "Ver detalhes" at bounding box center [640, 282] width 70 height 25
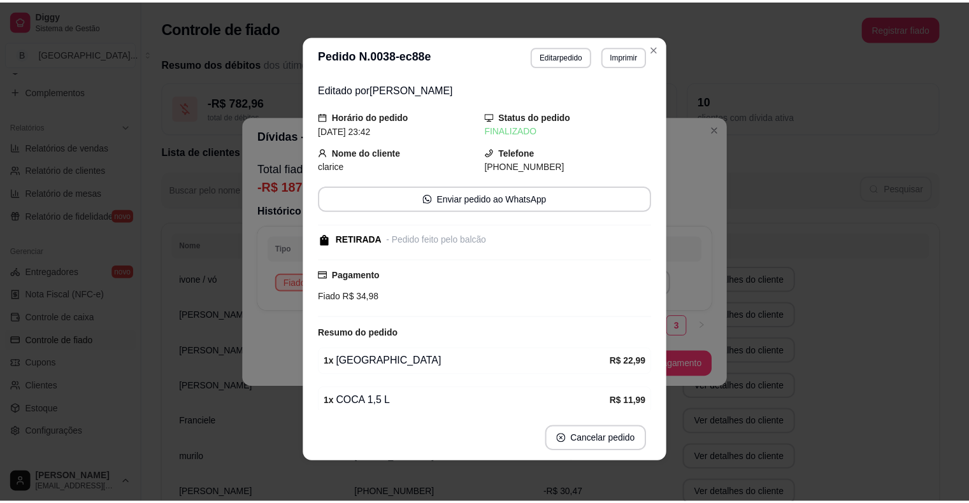
scroll to position [51, 0]
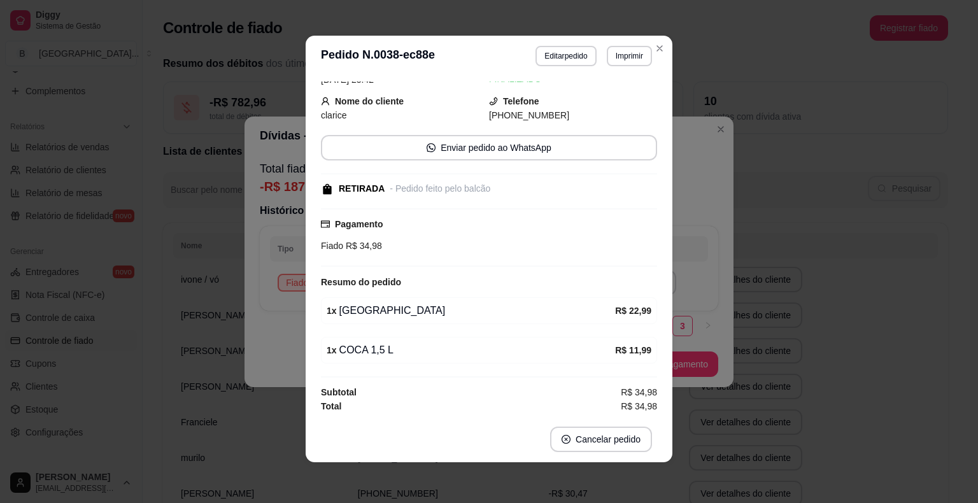
click at [828, 271] on div "**********" at bounding box center [489, 251] width 978 height 503
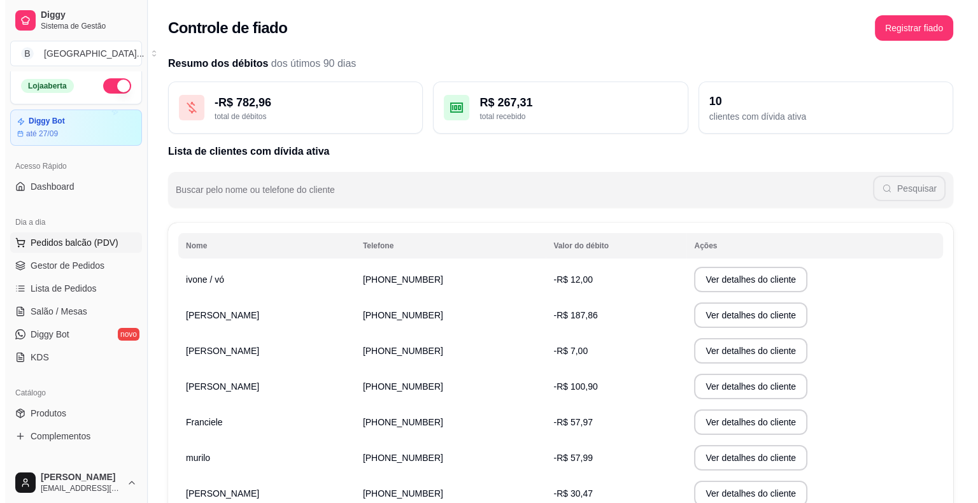
scroll to position [0, 0]
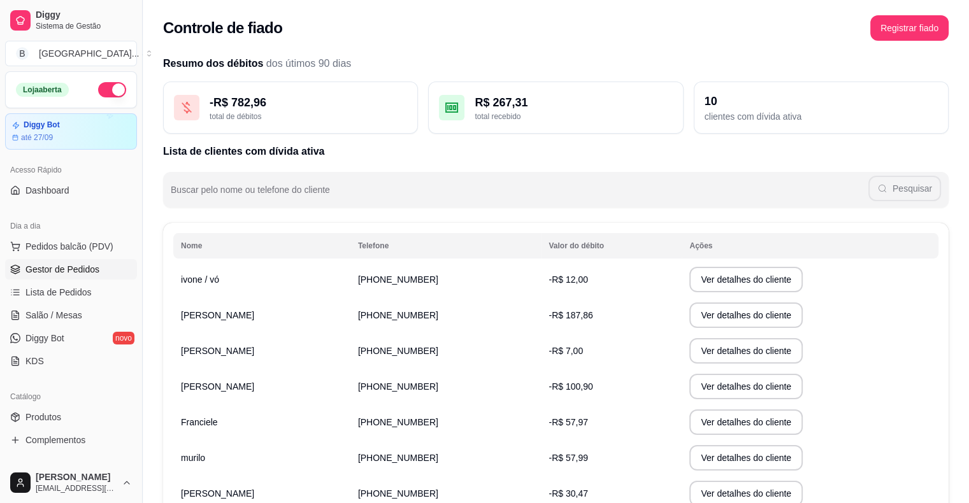
click at [29, 269] on span "Gestor de Pedidos" at bounding box center [62, 269] width 74 height 13
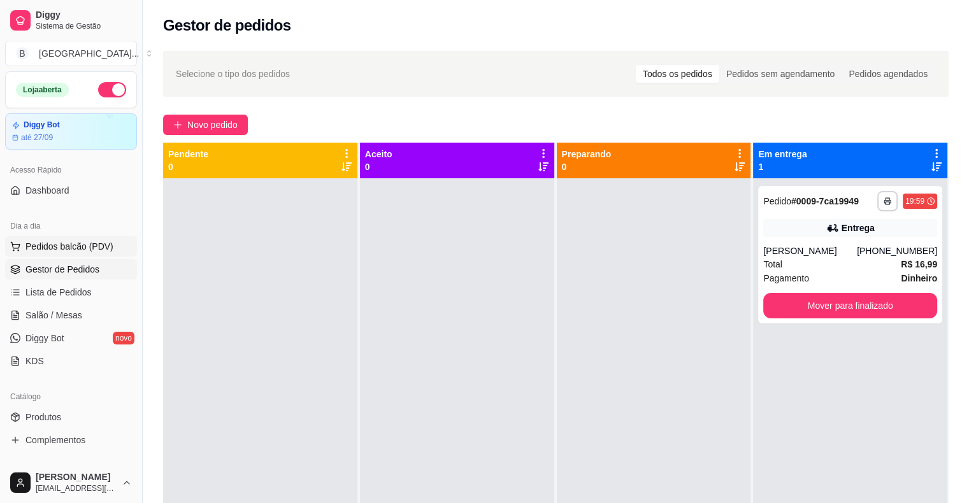
click at [69, 241] on span "Pedidos balcão (PDV)" at bounding box center [69, 246] width 88 height 13
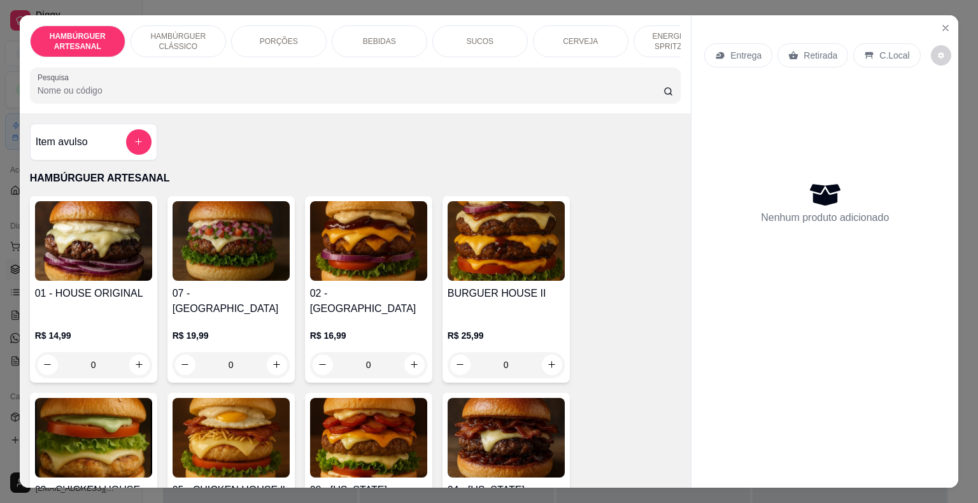
click at [239, 34] on div "PORÇÕES" at bounding box center [279, 41] width 96 height 32
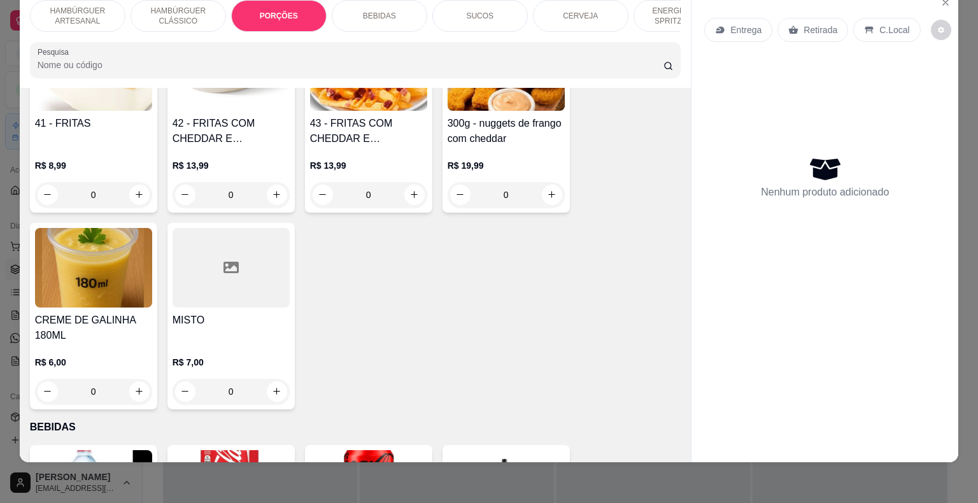
scroll to position [1143, 0]
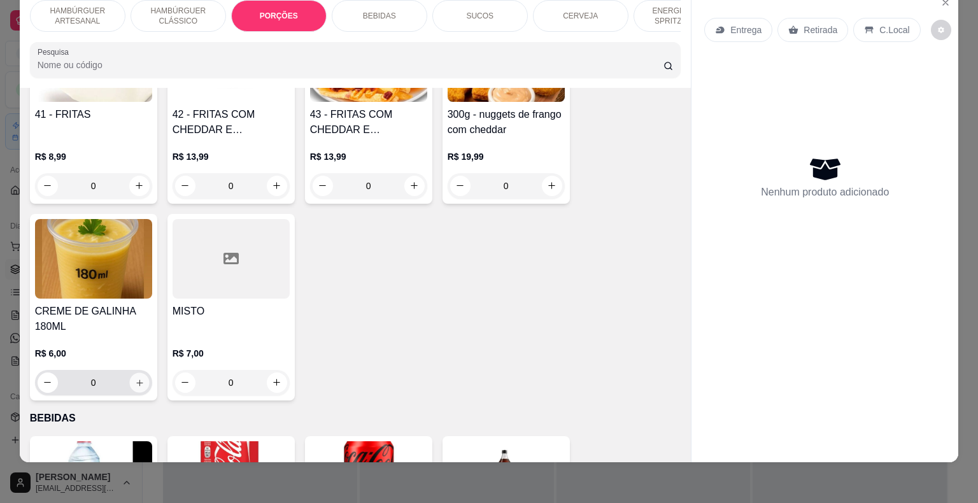
click at [135, 373] on button "increase-product-quantity" at bounding box center [139, 383] width 20 height 20
type input "1"
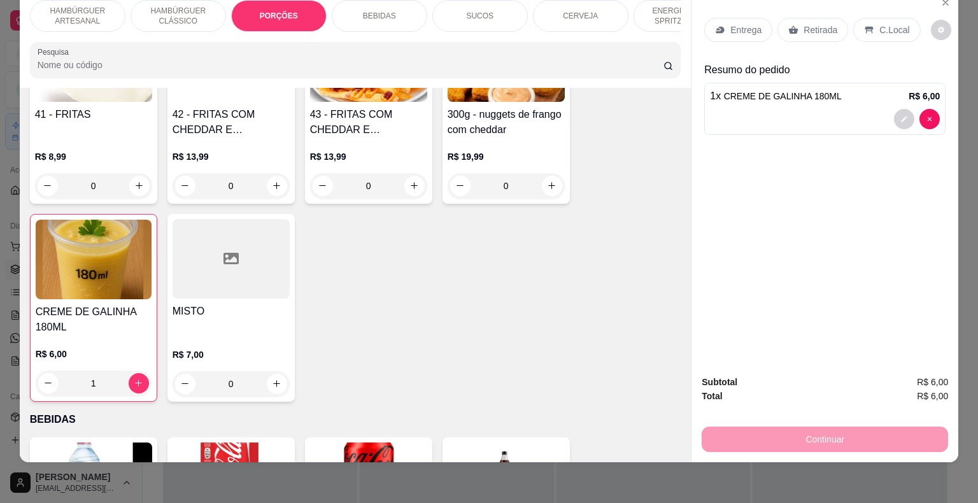
click at [807, 24] on p "Retirada" at bounding box center [821, 30] width 34 height 13
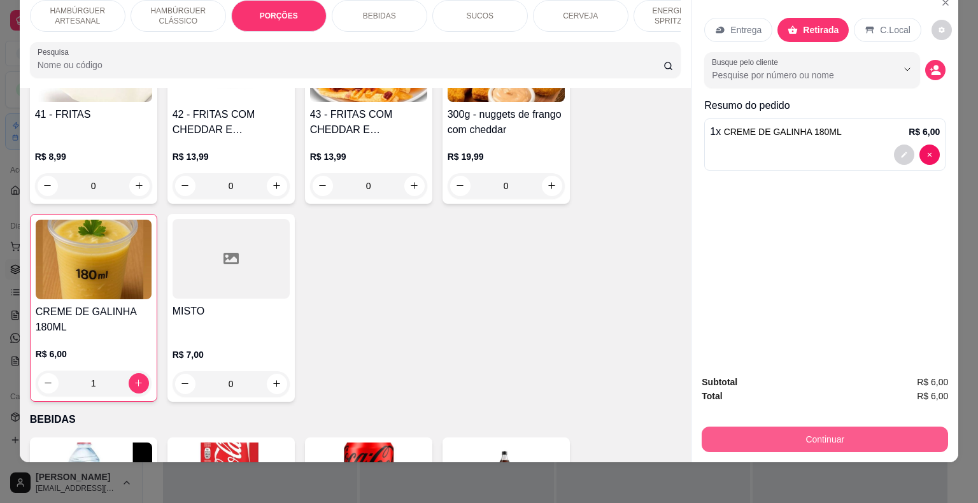
click at [813, 427] on button "Continuar" at bounding box center [825, 439] width 246 height 25
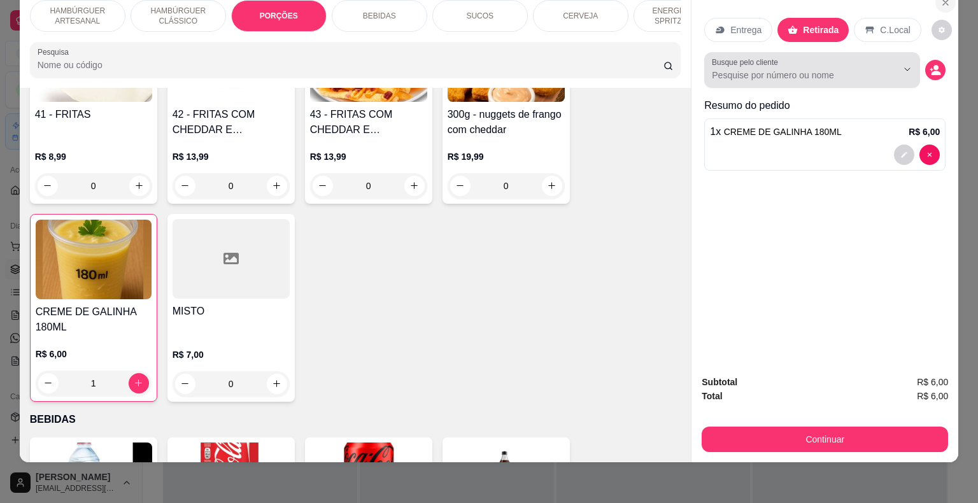
scroll to position [0, 0]
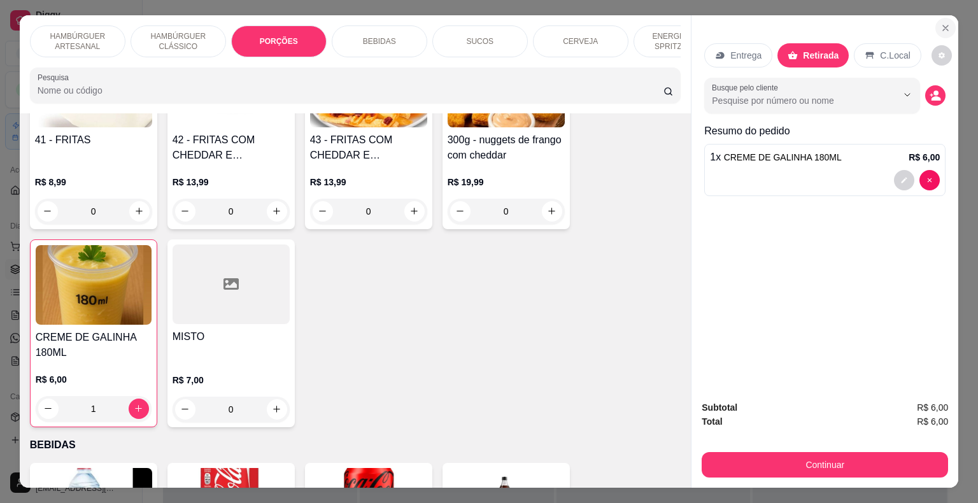
click at [941, 26] on icon "Close" at bounding box center [946, 28] width 10 height 10
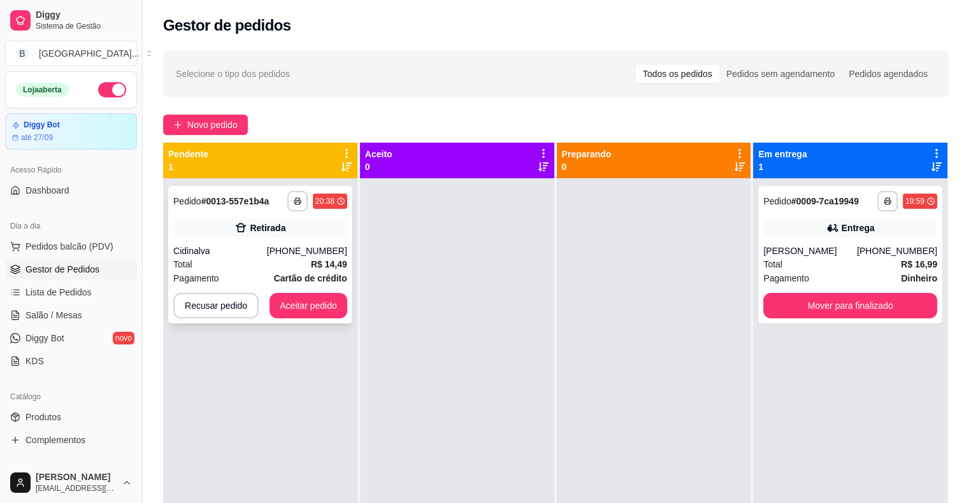
click at [233, 243] on div "**********" at bounding box center [260, 255] width 184 height 138
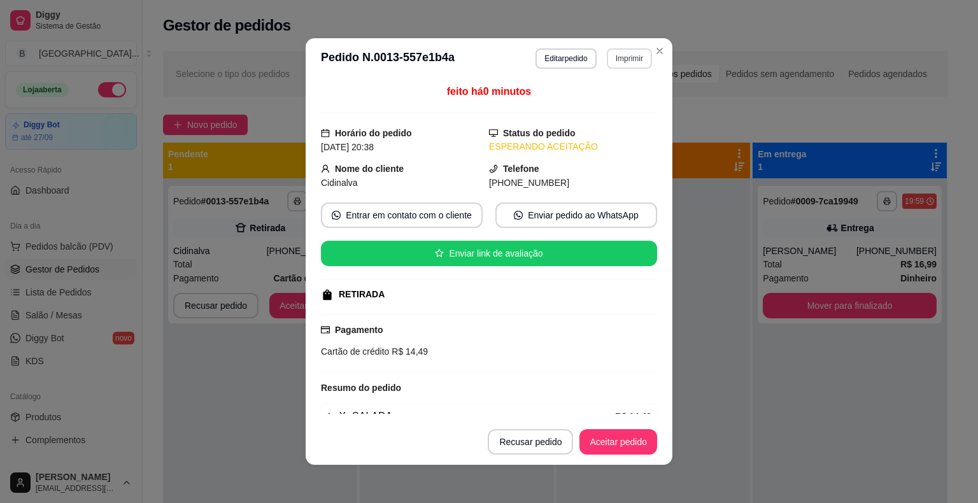
click at [617, 57] on button "Imprimir" at bounding box center [629, 58] width 45 height 20
click at [599, 107] on button "IMPRESSORA" at bounding box center [601, 103] width 89 height 20
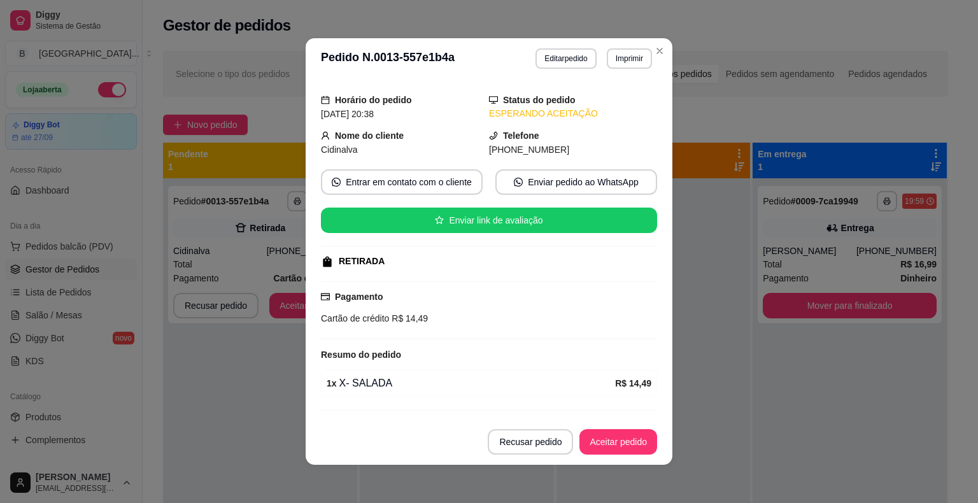
scroll to position [64, 0]
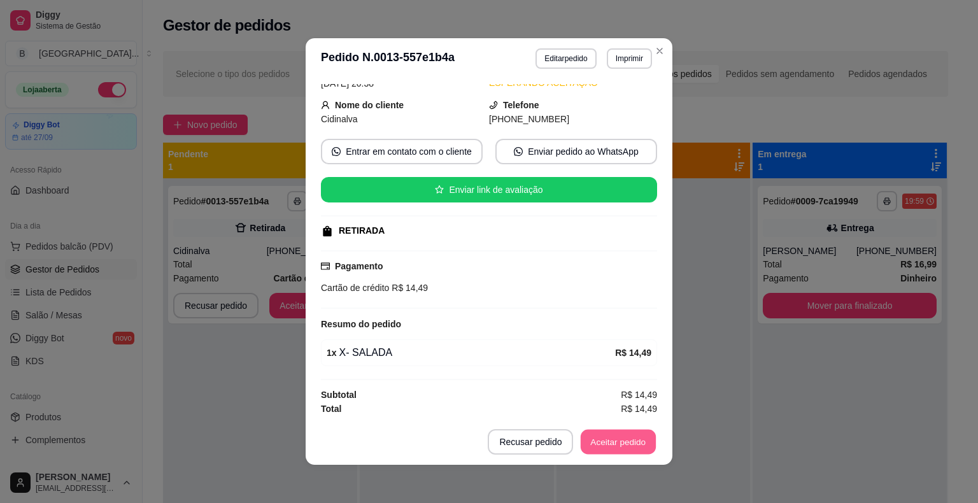
click at [624, 440] on button "Aceitar pedido" at bounding box center [618, 442] width 75 height 25
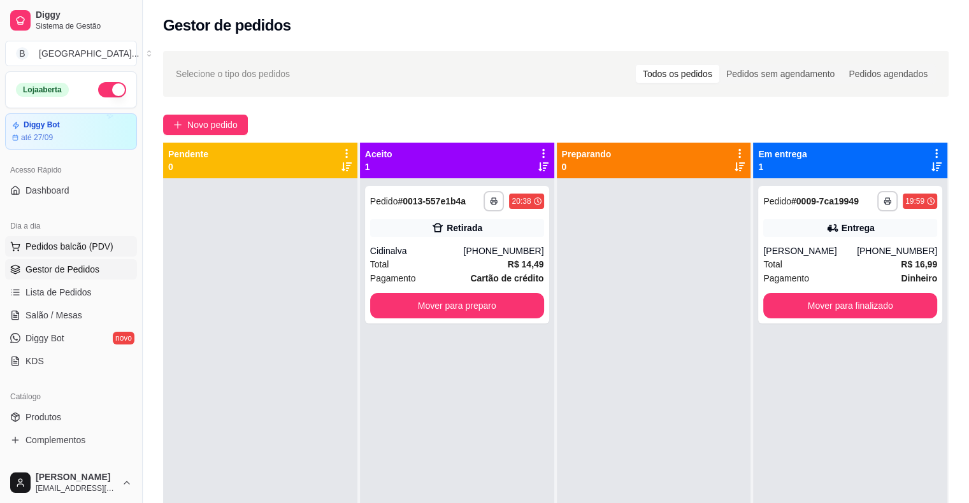
click at [73, 246] on span "Pedidos balcão (PDV)" at bounding box center [69, 246] width 88 height 13
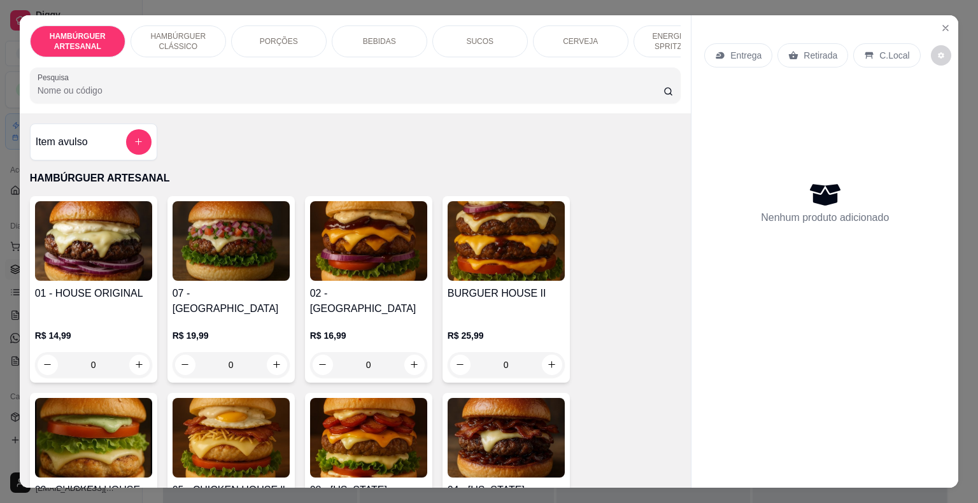
click at [274, 37] on p "PORÇÕES" at bounding box center [279, 41] width 38 height 10
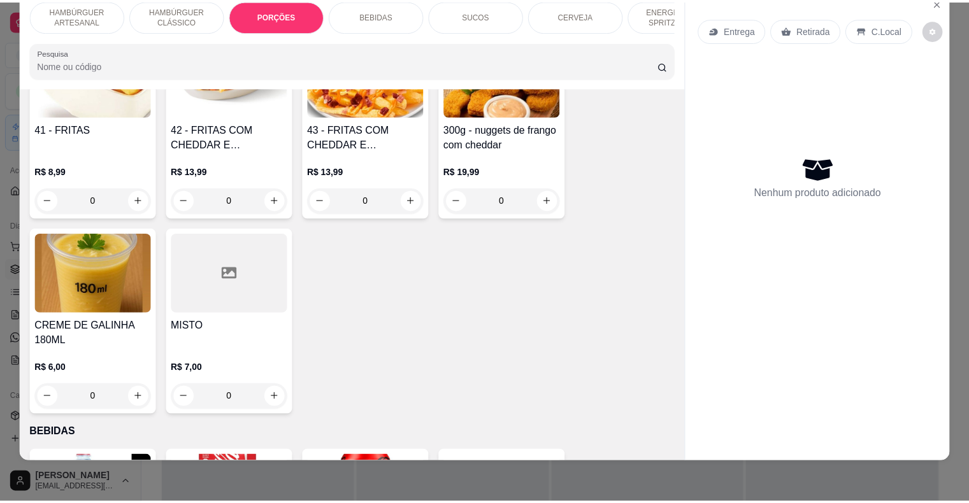
scroll to position [1143, 0]
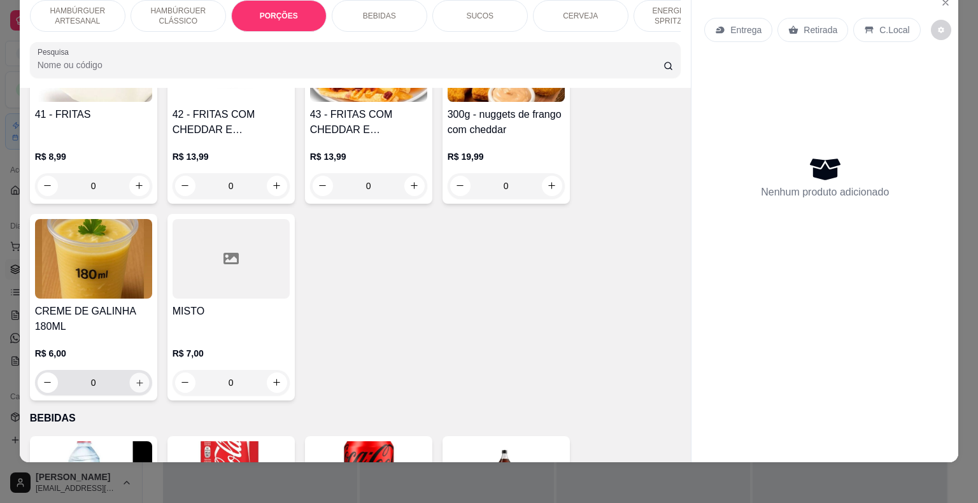
click at [140, 373] on button "increase-product-quantity" at bounding box center [139, 383] width 20 height 20
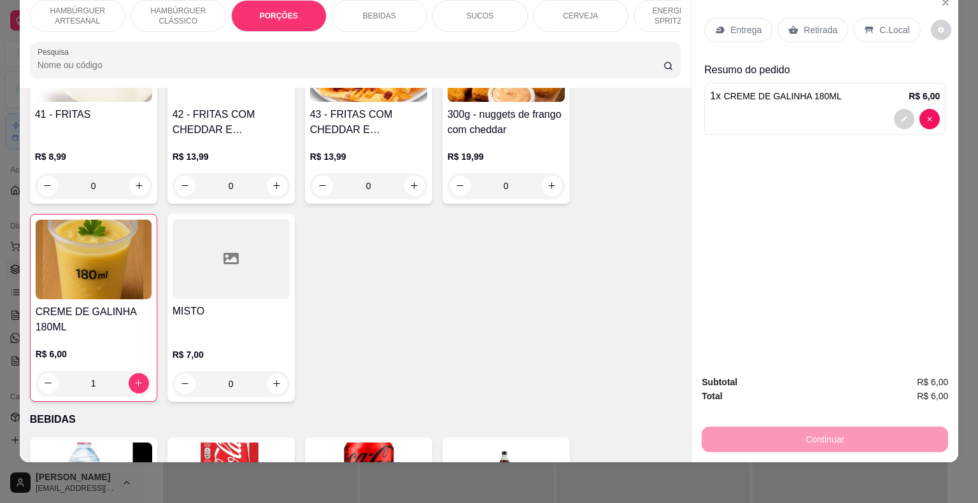
click at [828, 24] on p "Retirada" at bounding box center [821, 30] width 34 height 13
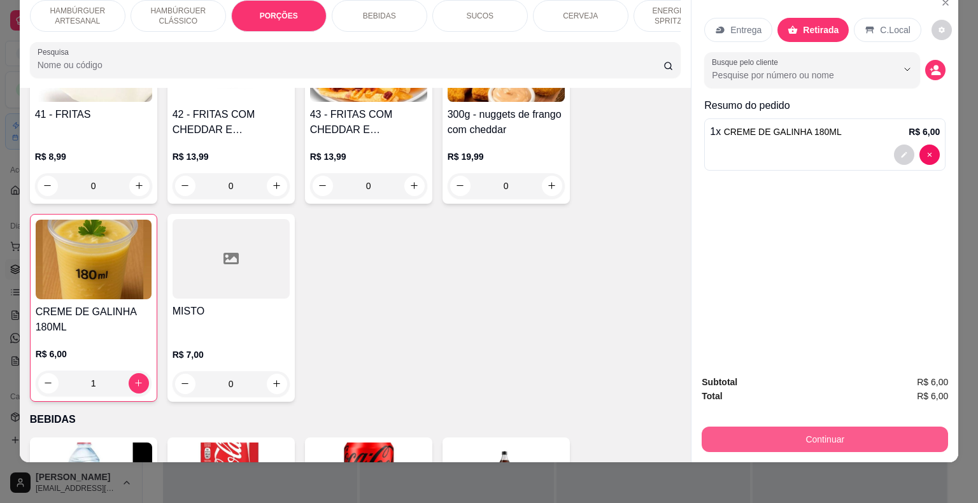
click at [822, 429] on button "Continuar" at bounding box center [825, 439] width 246 height 25
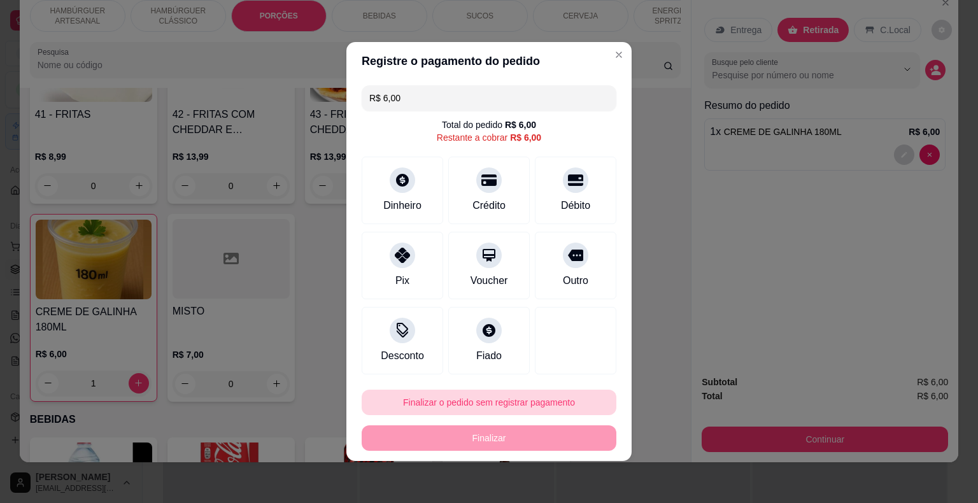
click at [449, 404] on button "Finalizar o pedido sem registrar pagamento" at bounding box center [489, 402] width 255 height 25
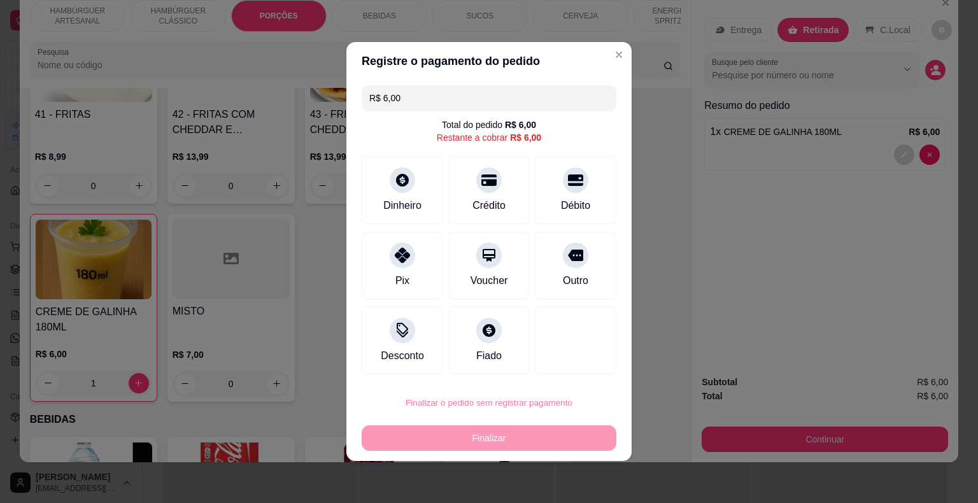
click at [582, 367] on button "Confirmar" at bounding box center [567, 366] width 45 height 19
type input "0"
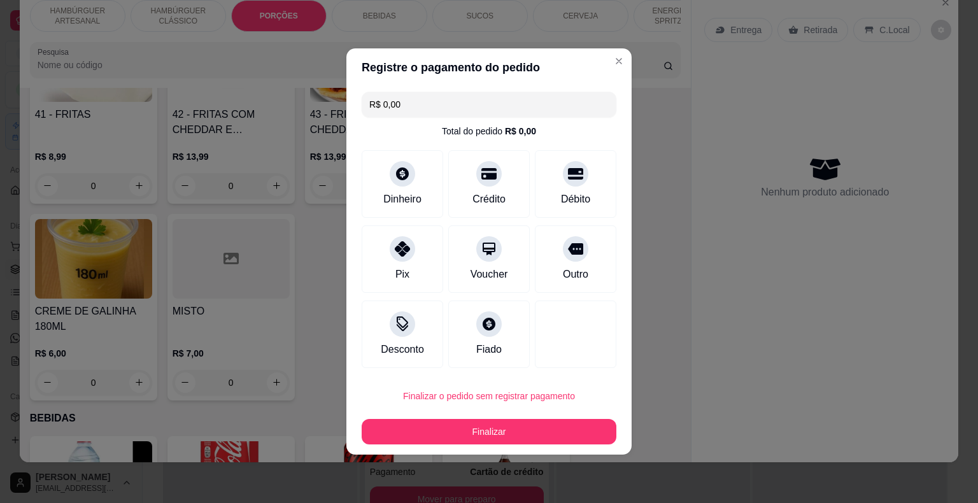
type input "R$ 0,00"
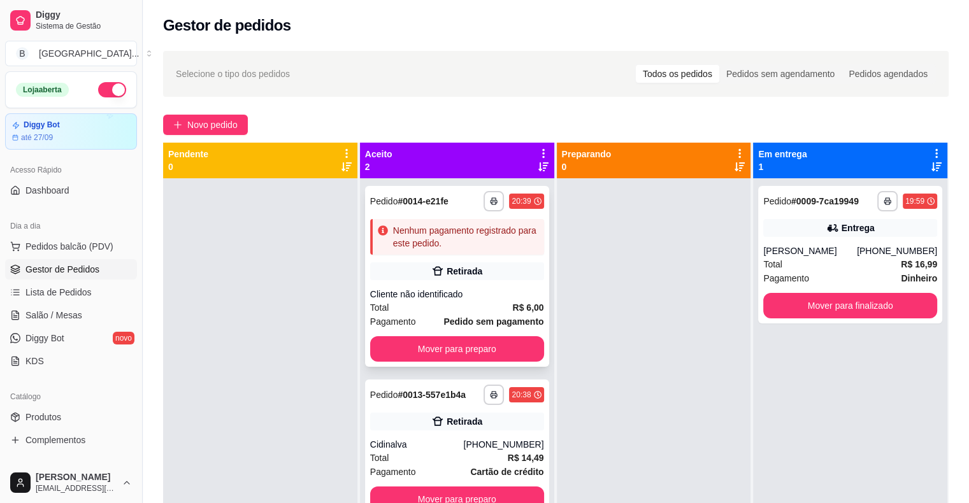
click at [469, 240] on div "Nenhum pagamento registrado para este pedido." at bounding box center [466, 236] width 146 height 25
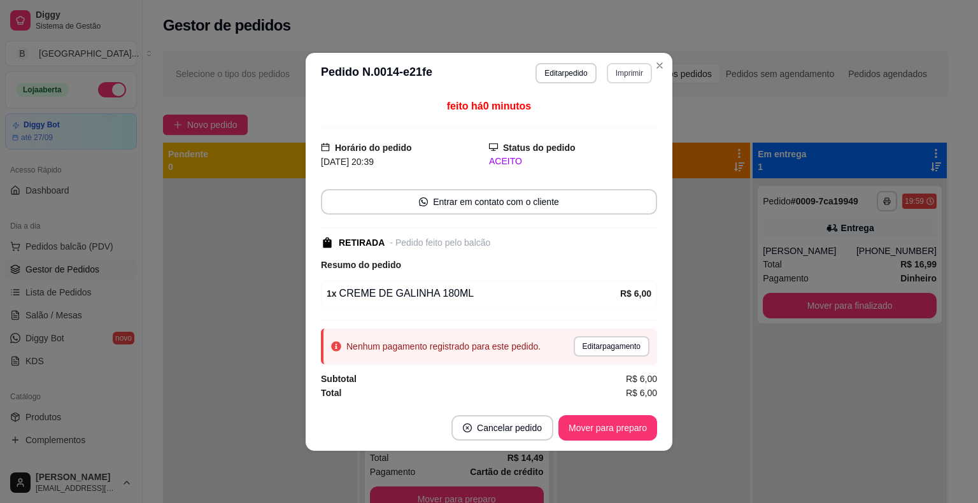
click at [634, 72] on button "Imprimir" at bounding box center [629, 73] width 45 height 20
click at [619, 116] on button "IMPRESSORA" at bounding box center [607, 118] width 92 height 20
click at [620, 438] on button "Mover para preparo" at bounding box center [608, 427] width 96 height 25
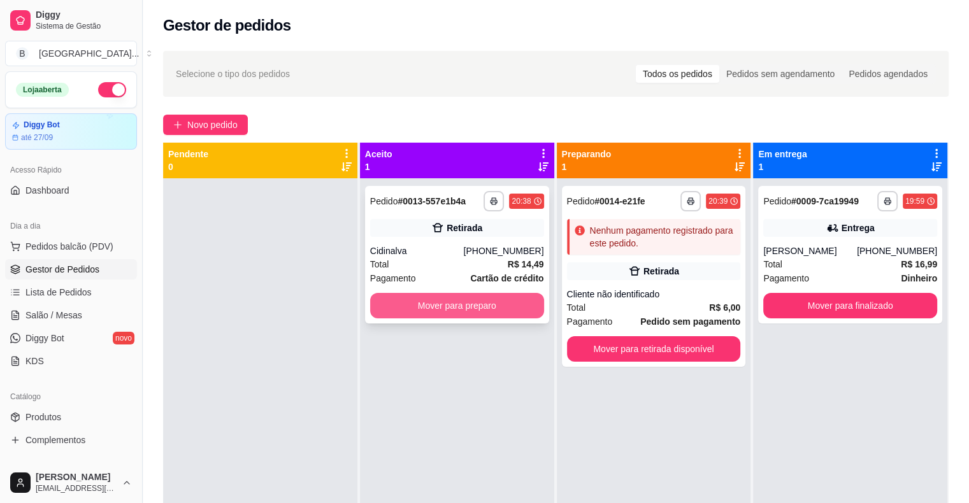
click at [479, 307] on button "Mover para preparo" at bounding box center [457, 305] width 174 height 25
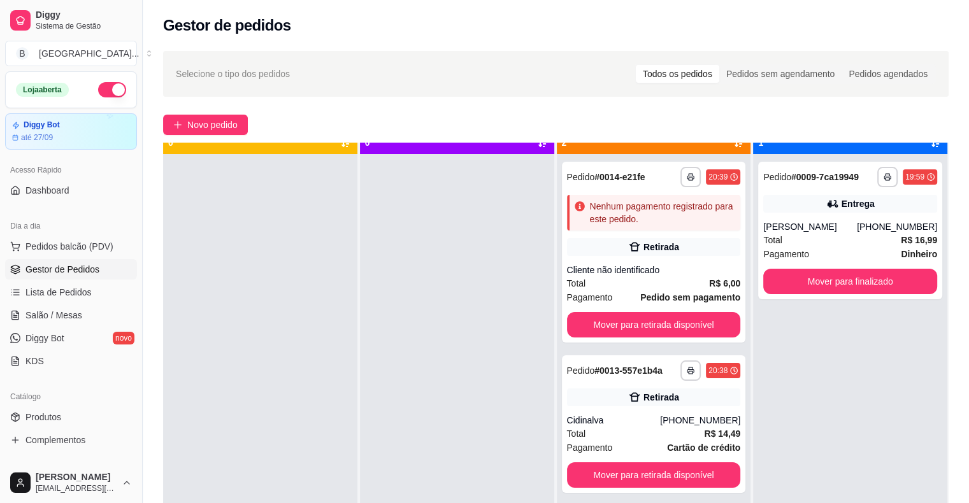
scroll to position [36, 0]
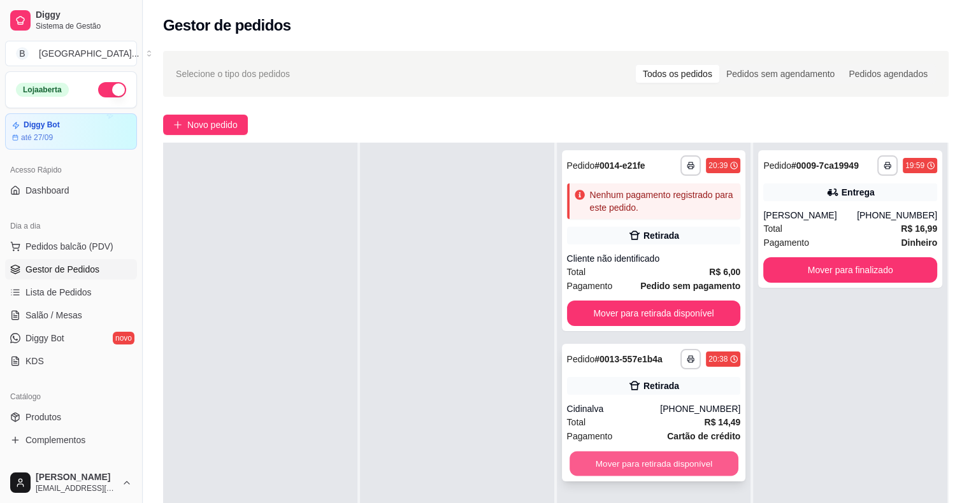
click at [604, 458] on button "Mover para retirada disponível" at bounding box center [653, 464] width 169 height 25
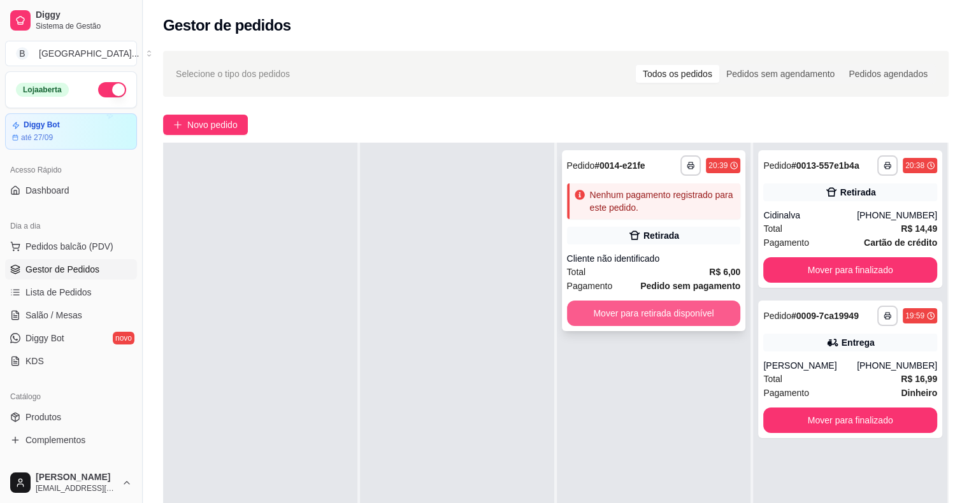
click at [685, 317] on button "Mover para retirada disponível" at bounding box center [654, 313] width 174 height 25
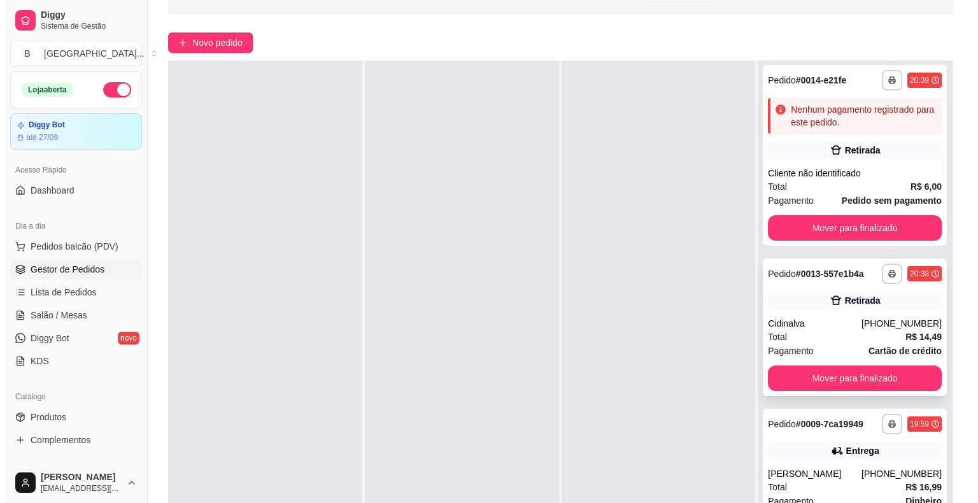
scroll to position [194, 0]
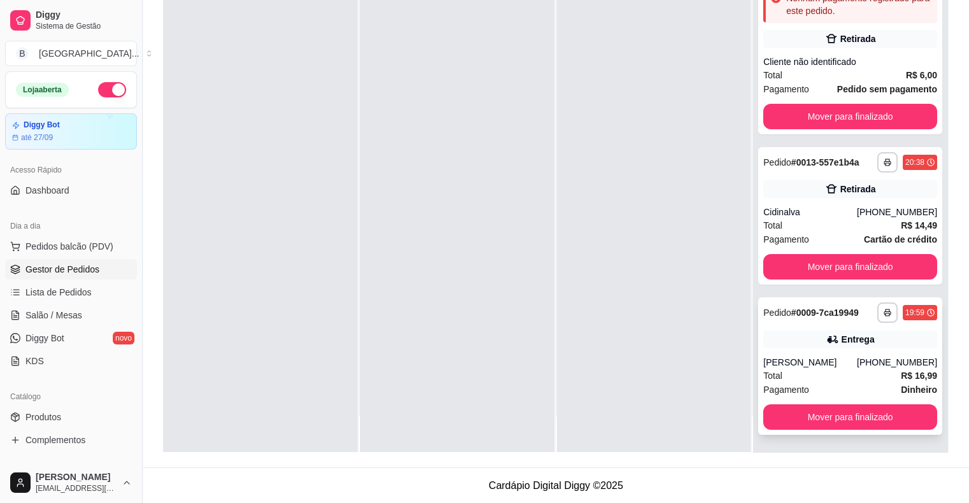
click at [838, 352] on div "**********" at bounding box center [850, 366] width 184 height 138
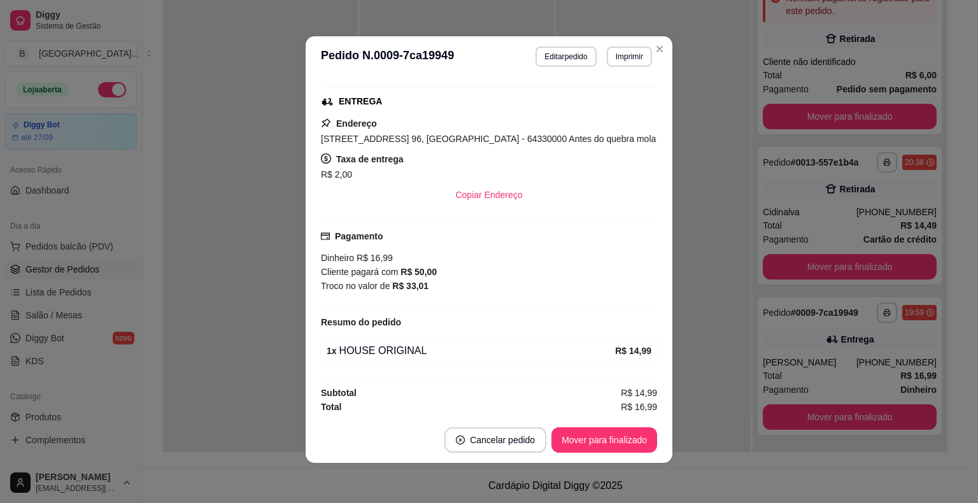
scroll to position [3, 0]
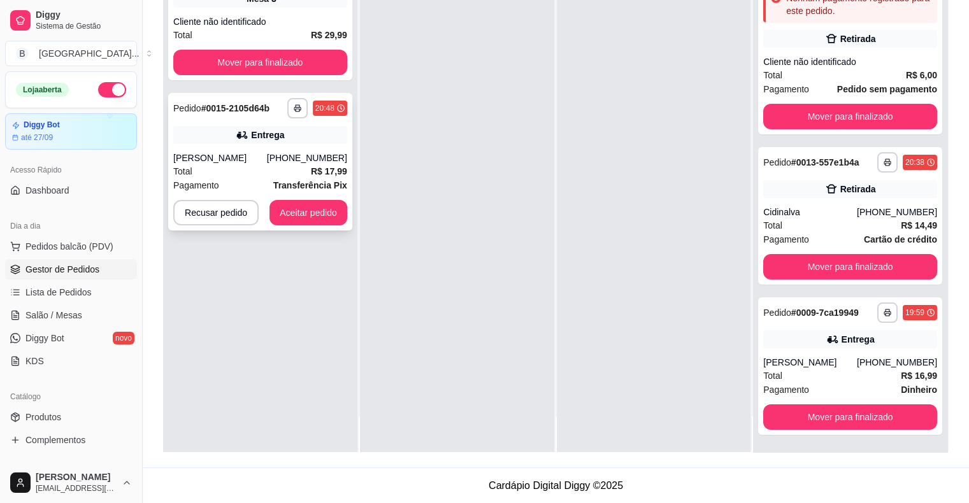
click at [267, 154] on div "[PERSON_NAME]" at bounding box center [220, 158] width 94 height 13
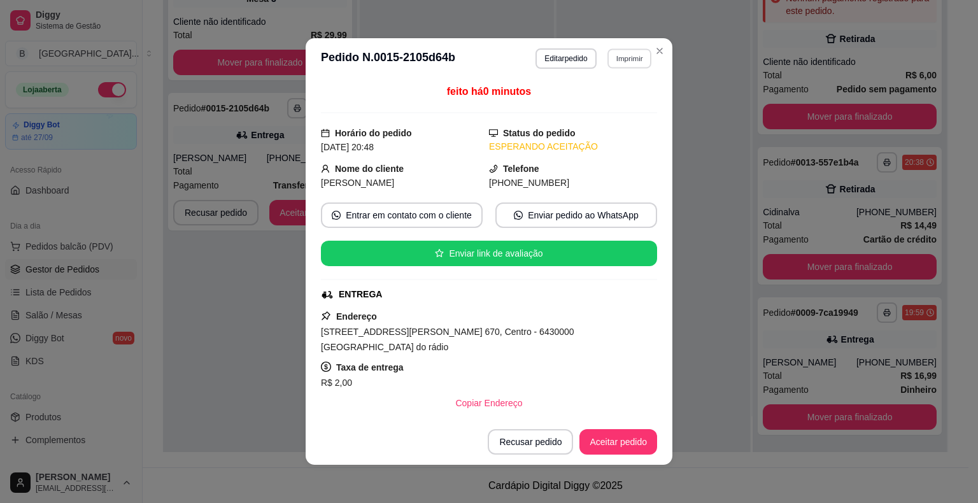
click at [635, 51] on button "Imprimir" at bounding box center [630, 58] width 44 height 20
click at [594, 96] on button "IMPRESSORA" at bounding box center [601, 104] width 89 height 20
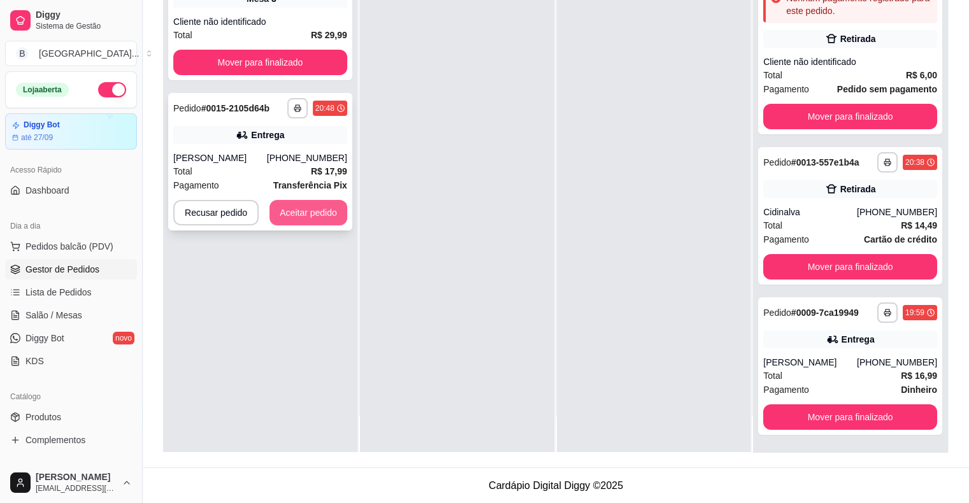
click at [295, 213] on button "Aceitar pedido" at bounding box center [308, 212] width 78 height 25
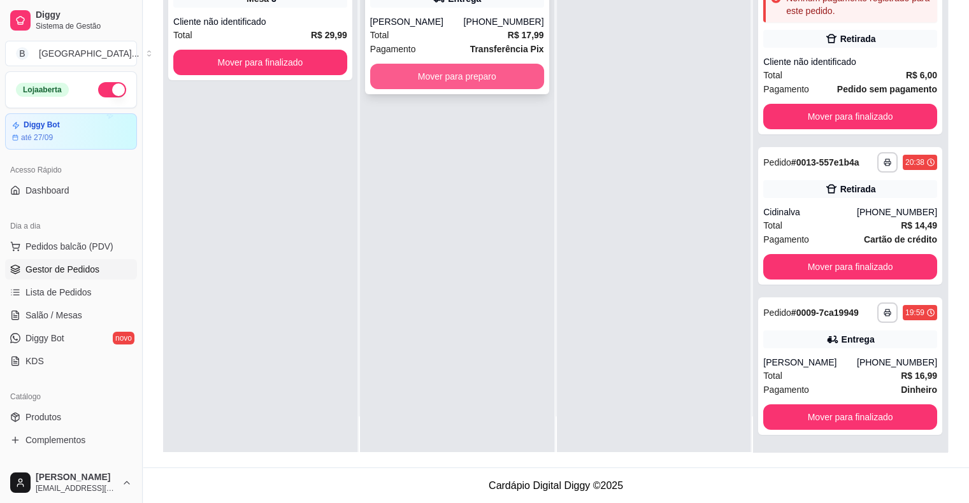
click at [432, 75] on button "Mover para preparo" at bounding box center [457, 76] width 174 height 25
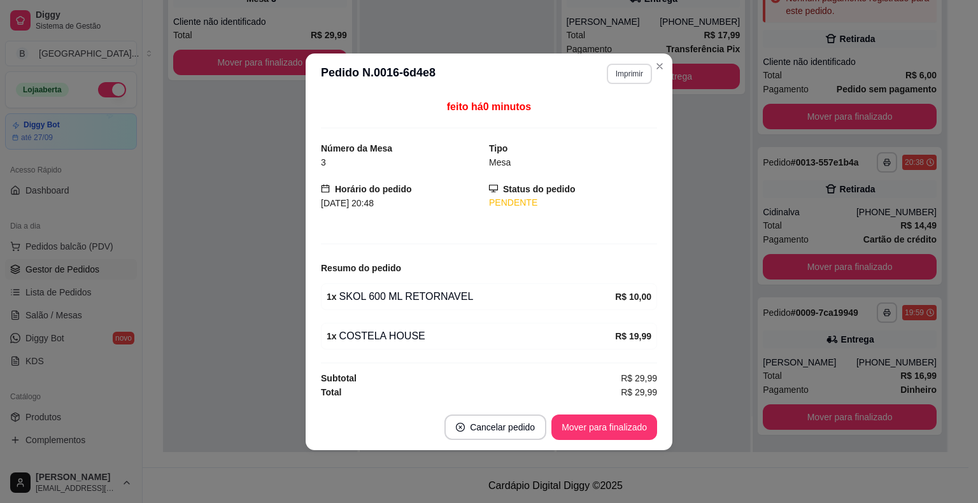
click at [644, 76] on button "Imprimir" at bounding box center [629, 74] width 45 height 20
click at [631, 111] on button "IMPRESSORA" at bounding box center [607, 120] width 92 height 20
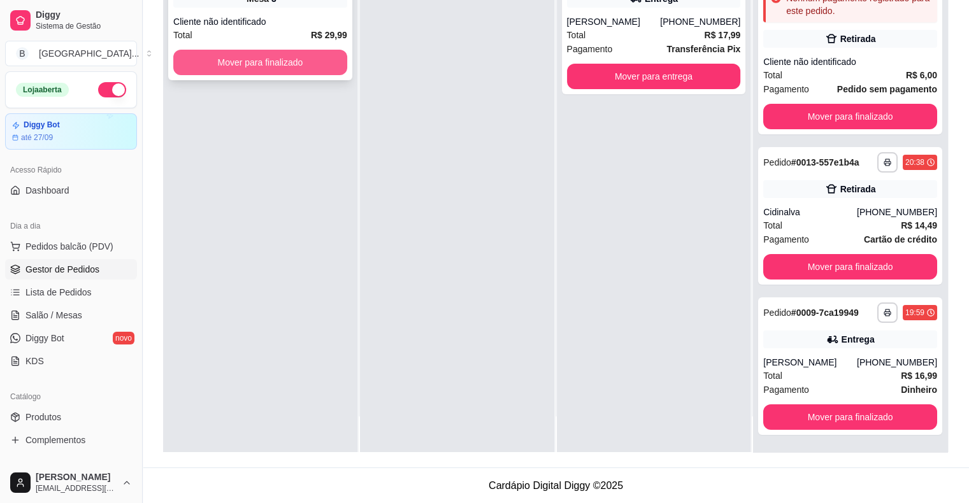
click at [299, 54] on button "Mover para finalizado" at bounding box center [260, 62] width 174 height 25
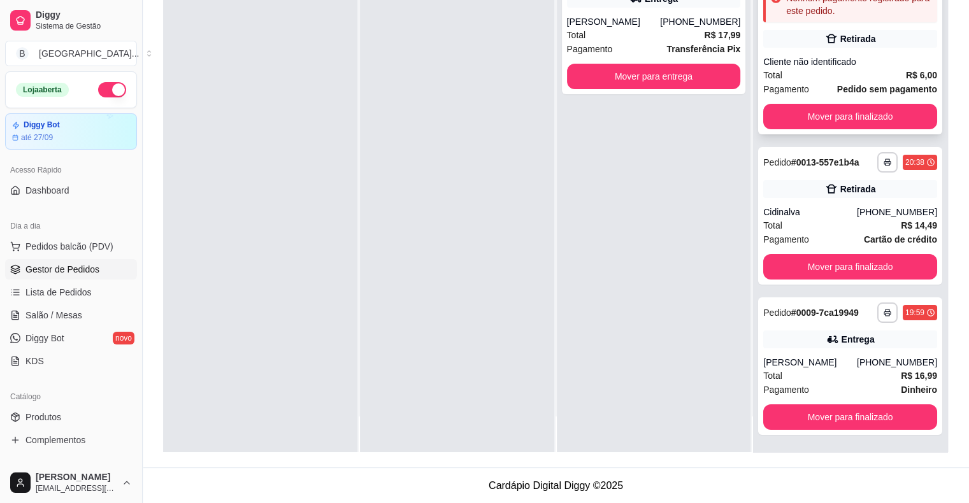
click at [850, 87] on strong "Pedido sem pagamento" at bounding box center [887, 89] width 100 height 10
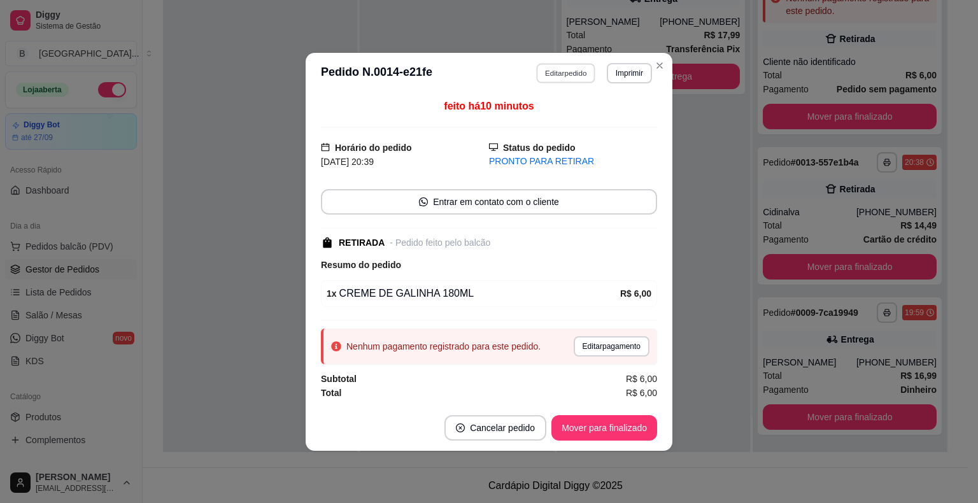
click at [565, 71] on button "Editar pedido" at bounding box center [566, 73] width 59 height 20
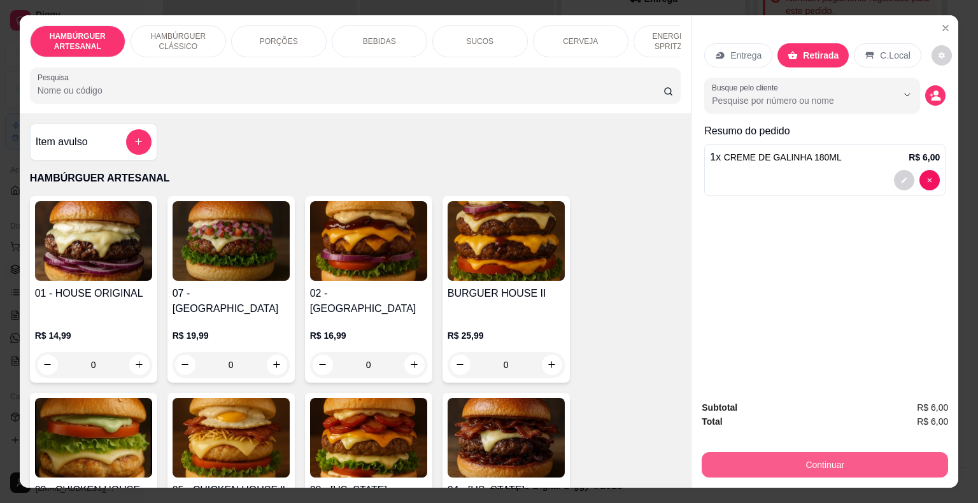
click at [838, 460] on button "Continuar" at bounding box center [825, 464] width 246 height 25
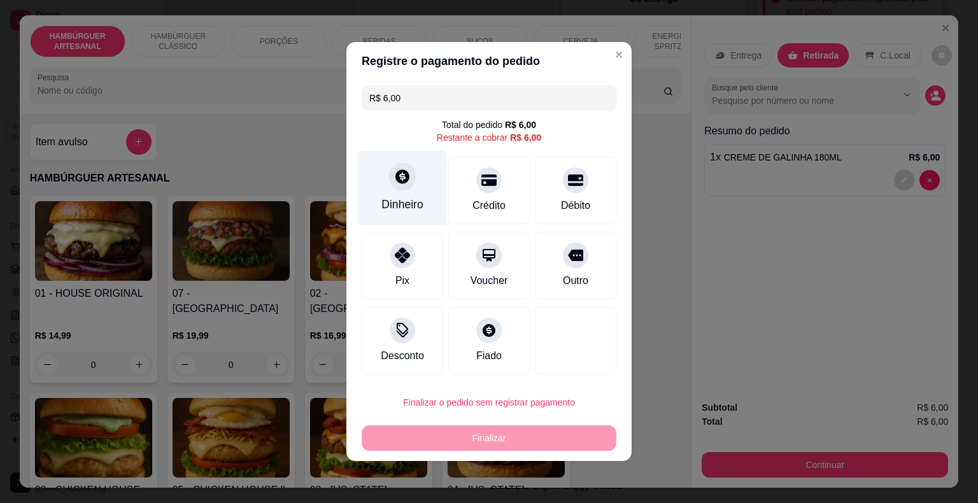
click at [410, 169] on div at bounding box center [403, 176] width 28 height 28
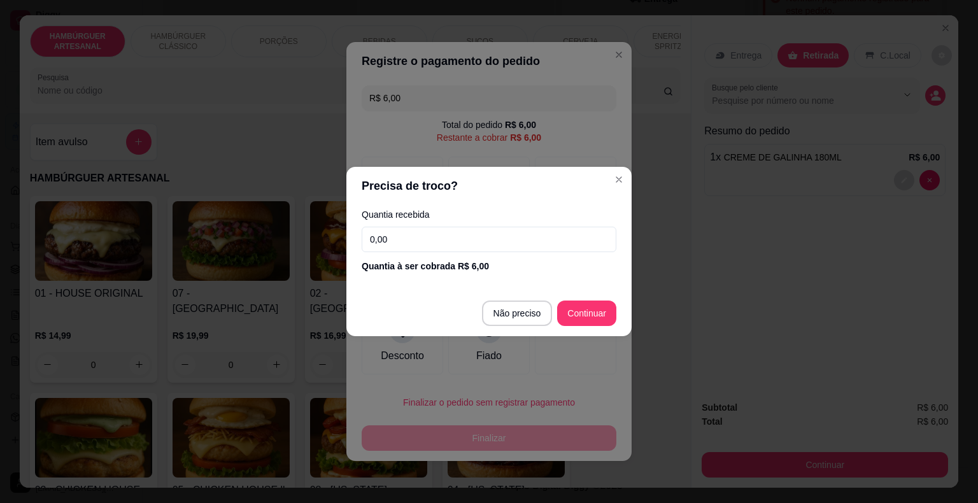
click at [439, 229] on input "0,00" at bounding box center [489, 239] width 255 height 25
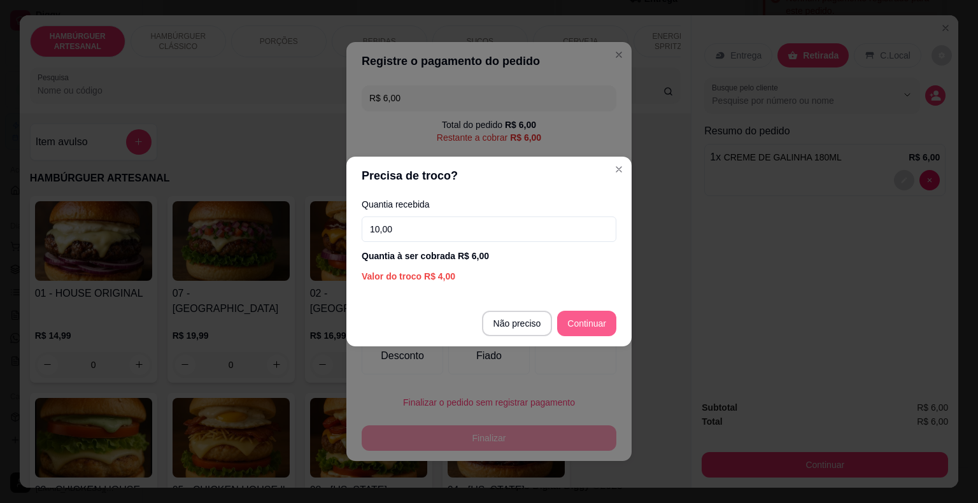
type input "10,00"
type input "R$ 0,00"
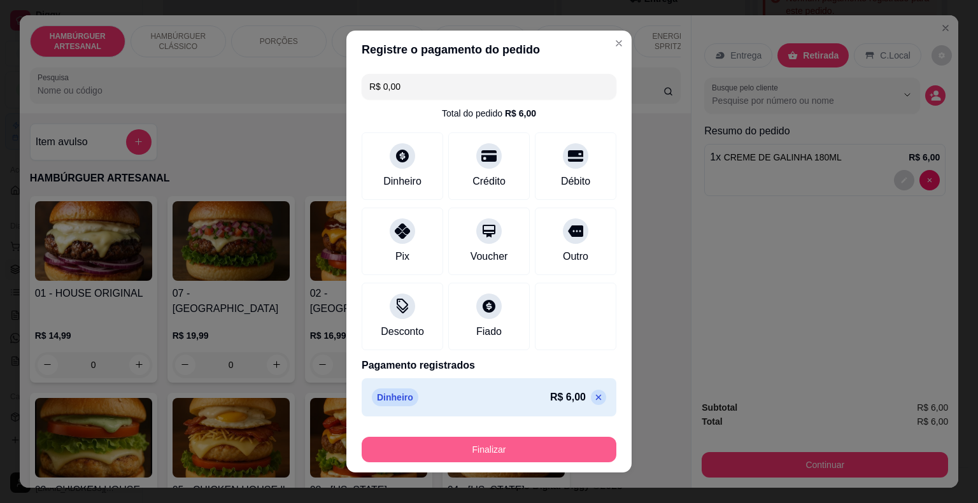
click at [601, 443] on div "Finalizar" at bounding box center [489, 449] width 255 height 25
click at [593, 451] on button "Finalizar" at bounding box center [489, 449] width 255 height 25
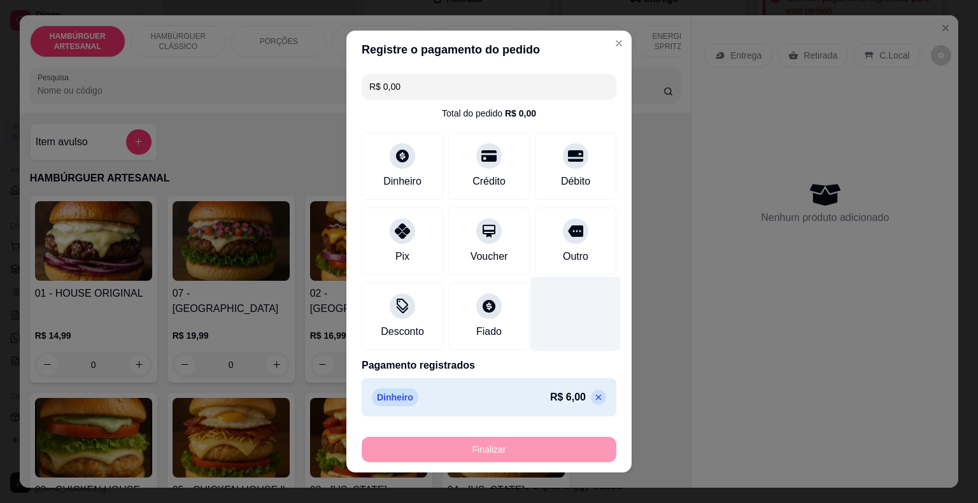
type input "0"
type input "-R$ 6,00"
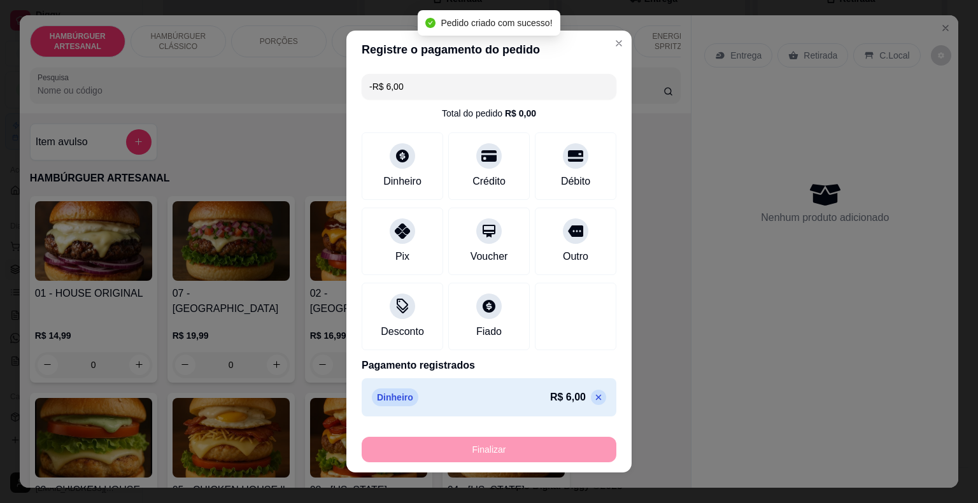
scroll to position [0, 0]
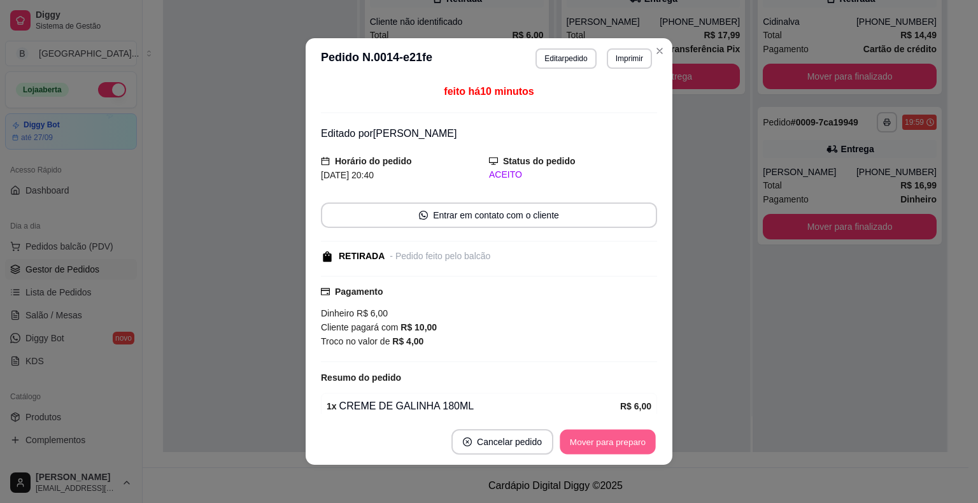
click at [597, 439] on button "Mover para preparo" at bounding box center [608, 442] width 96 height 25
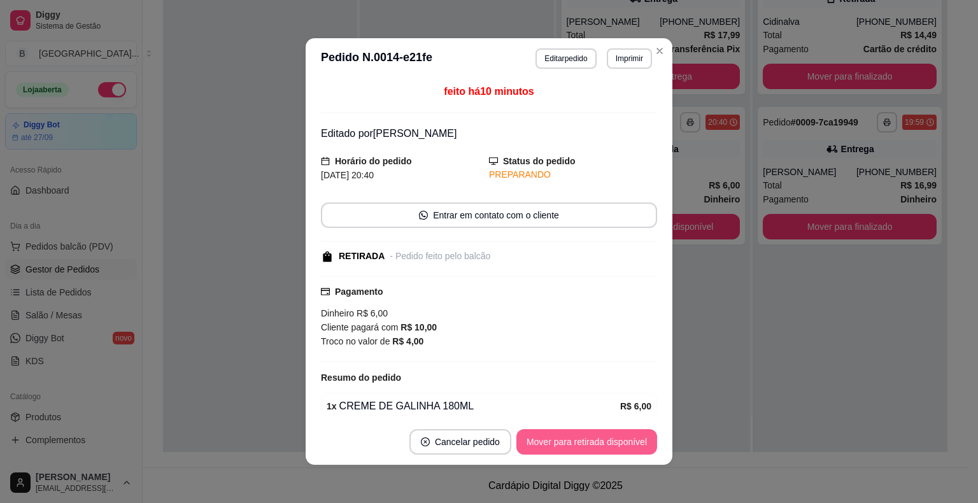
click at [597, 439] on button "Mover para retirada disponível" at bounding box center [587, 441] width 141 height 25
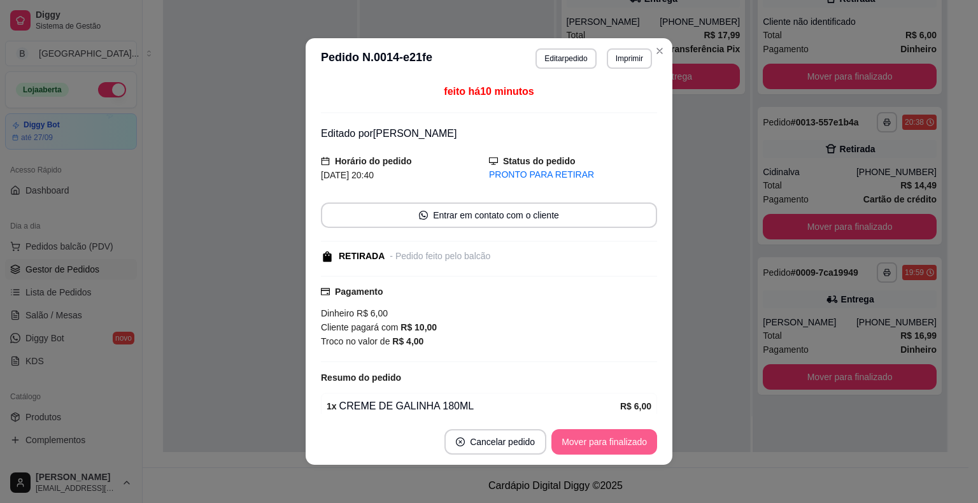
click at [597, 439] on button "Mover para finalizado" at bounding box center [605, 441] width 106 height 25
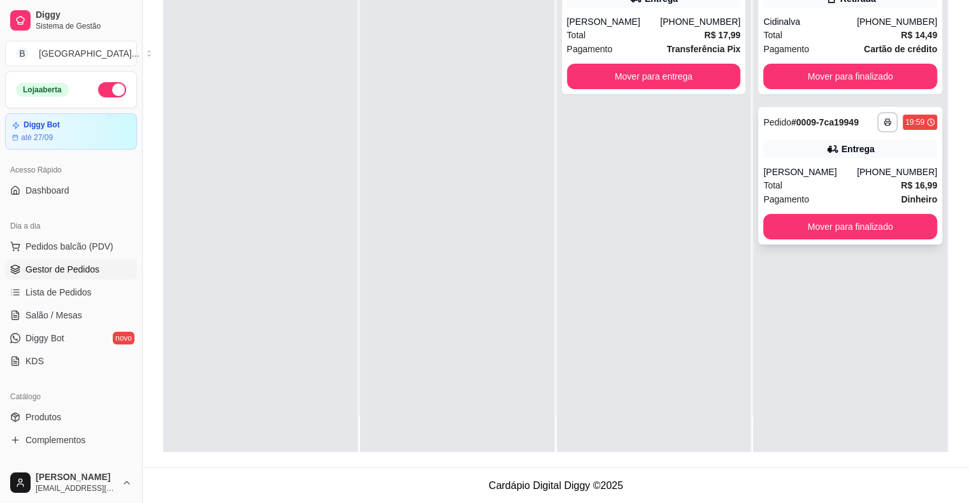
click at [834, 178] on div "Total R$ 16,99" at bounding box center [850, 185] width 174 height 14
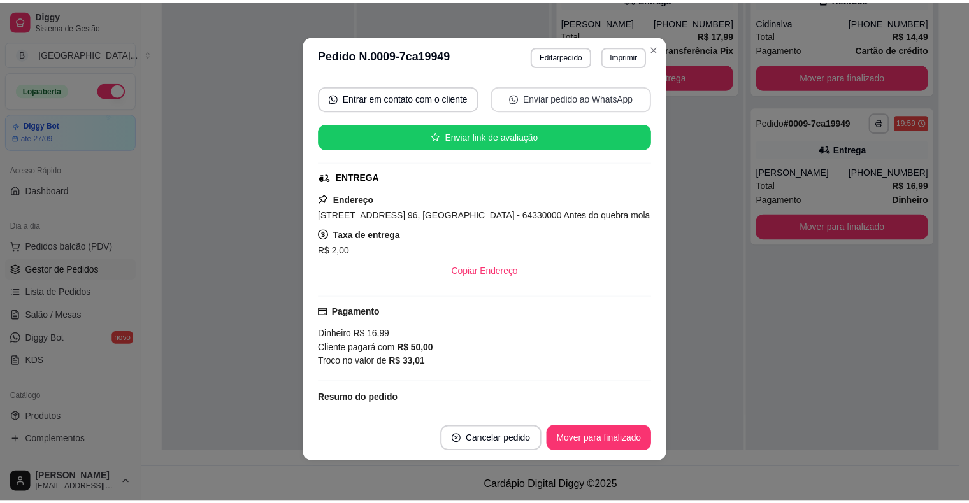
scroll to position [191, 0]
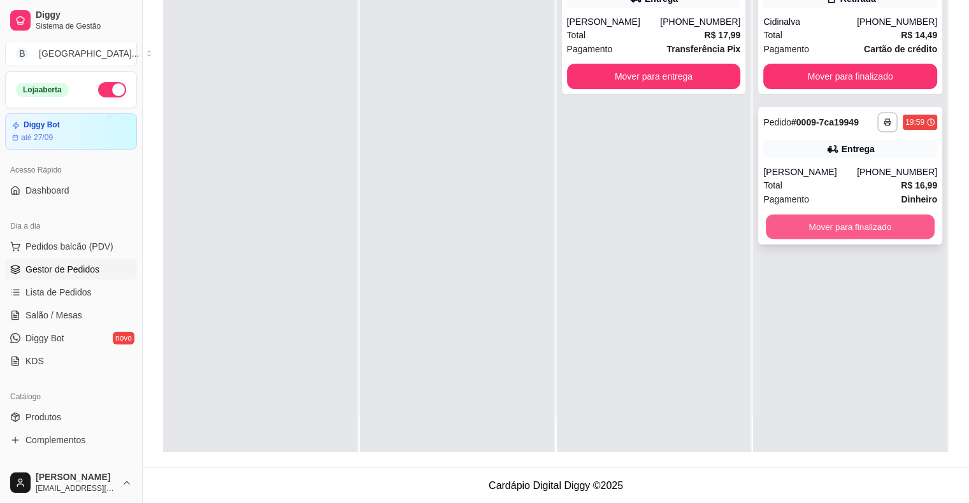
click at [881, 237] on button "Mover para finalizado" at bounding box center [850, 227] width 169 height 25
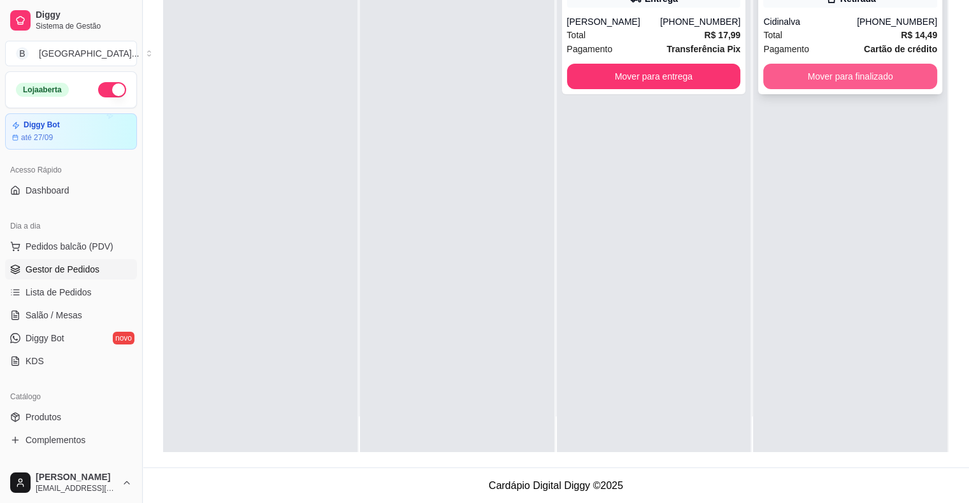
click at [899, 81] on button "Mover para finalizado" at bounding box center [850, 76] width 174 height 25
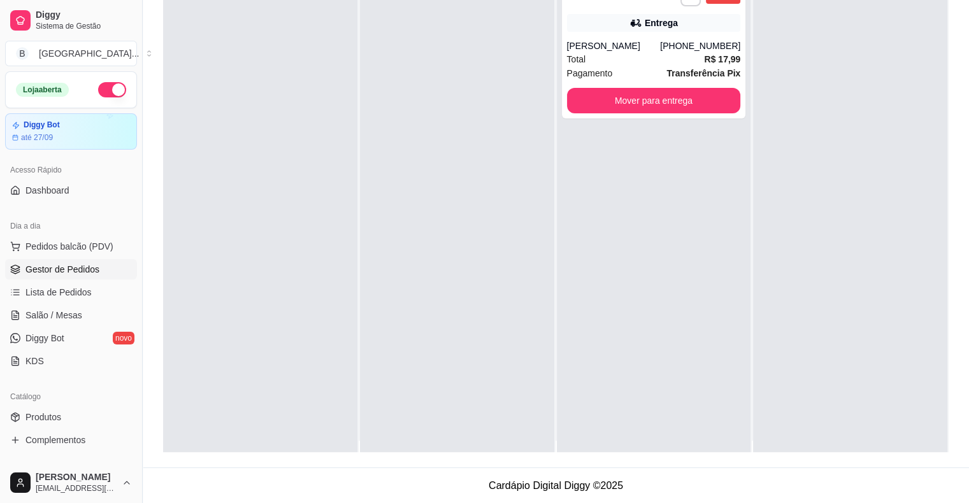
scroll to position [0, 0]
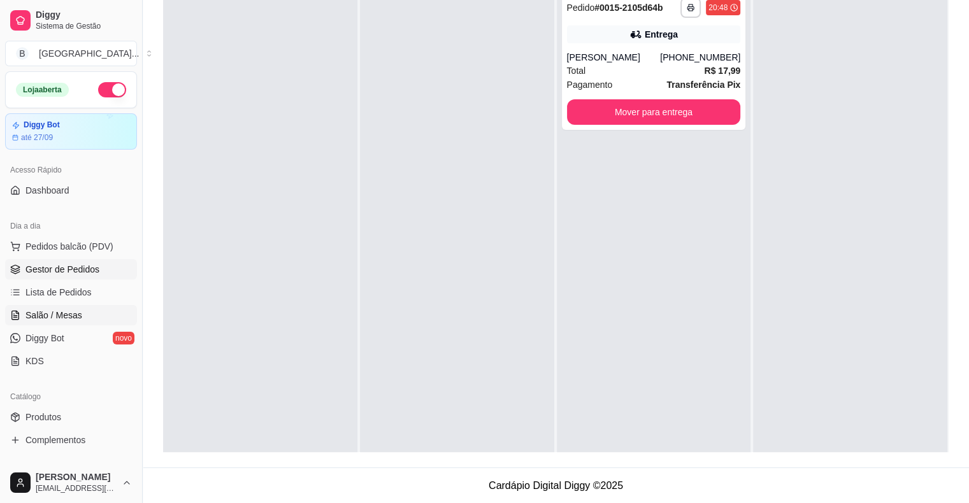
click at [28, 305] on link "Salão / Mesas" at bounding box center [71, 315] width 132 height 20
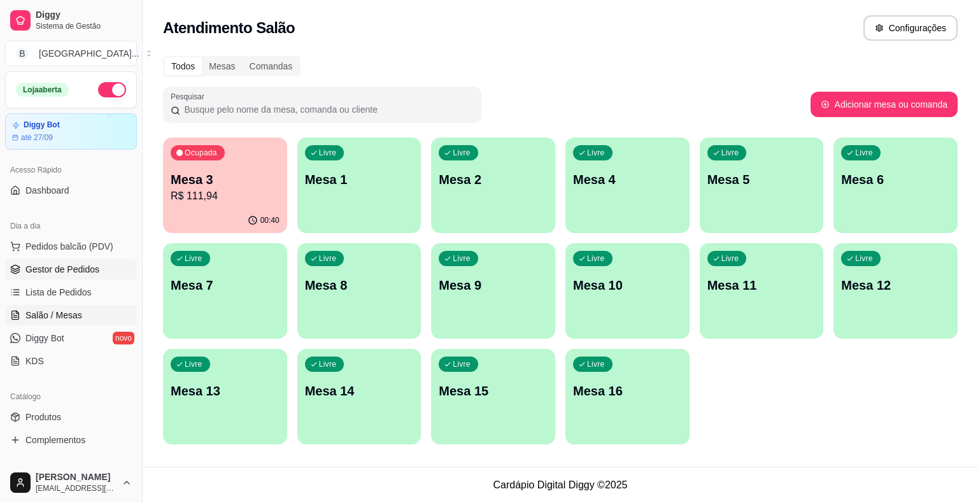
click at [59, 275] on span "Gestor de Pedidos" at bounding box center [62, 269] width 74 height 13
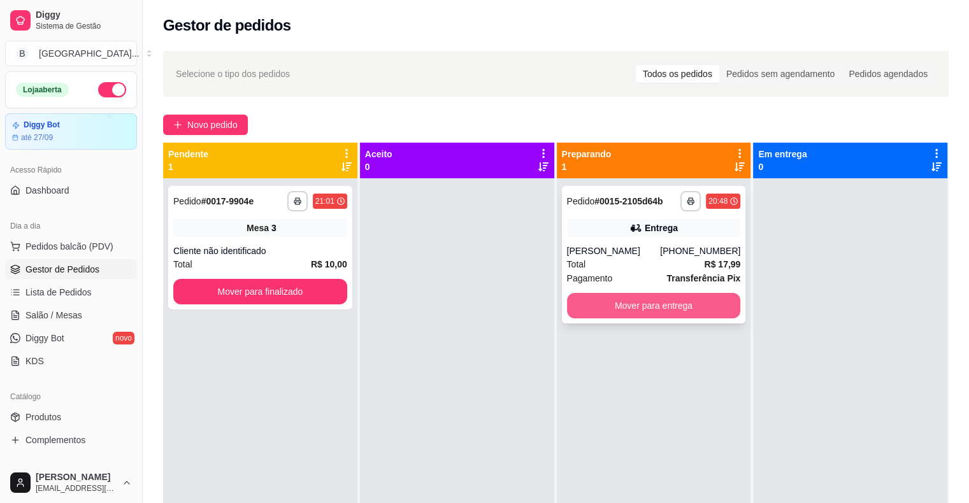
click at [655, 307] on button "Mover para entrega" at bounding box center [654, 305] width 174 height 25
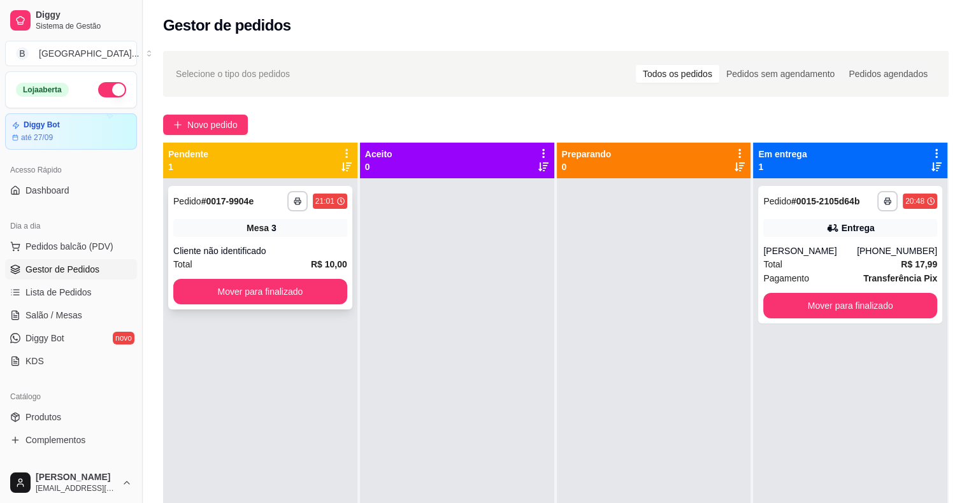
click at [313, 273] on div "**********" at bounding box center [260, 248] width 184 height 124
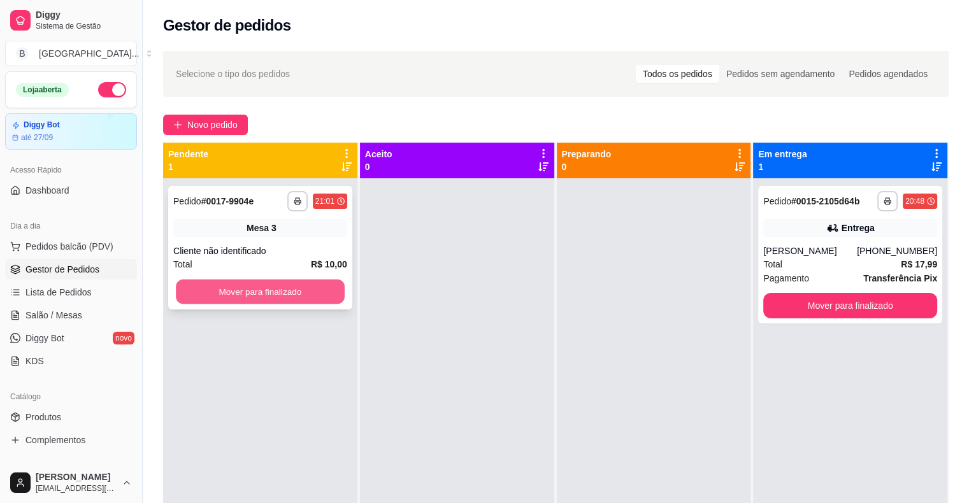
click at [264, 289] on button "Mover para finalizado" at bounding box center [260, 292] width 169 height 25
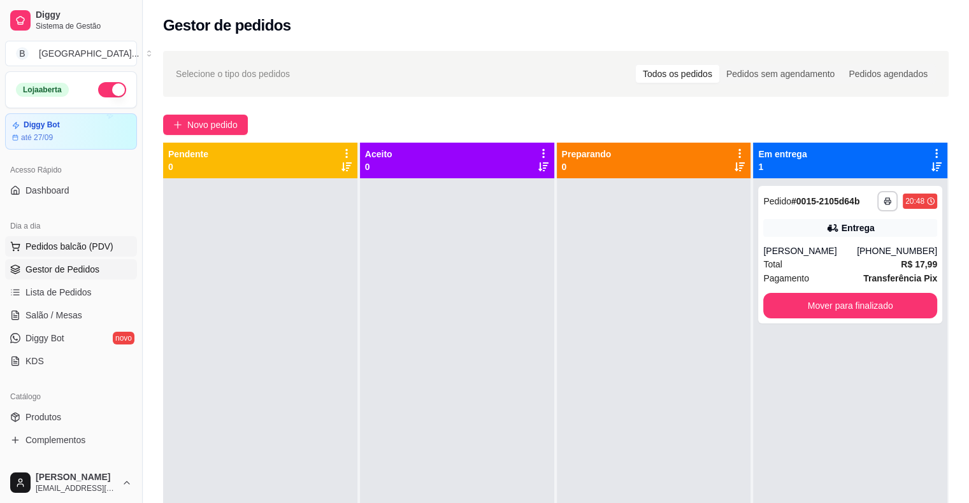
click at [57, 251] on span "Pedidos balcão (PDV)" at bounding box center [69, 246] width 88 height 13
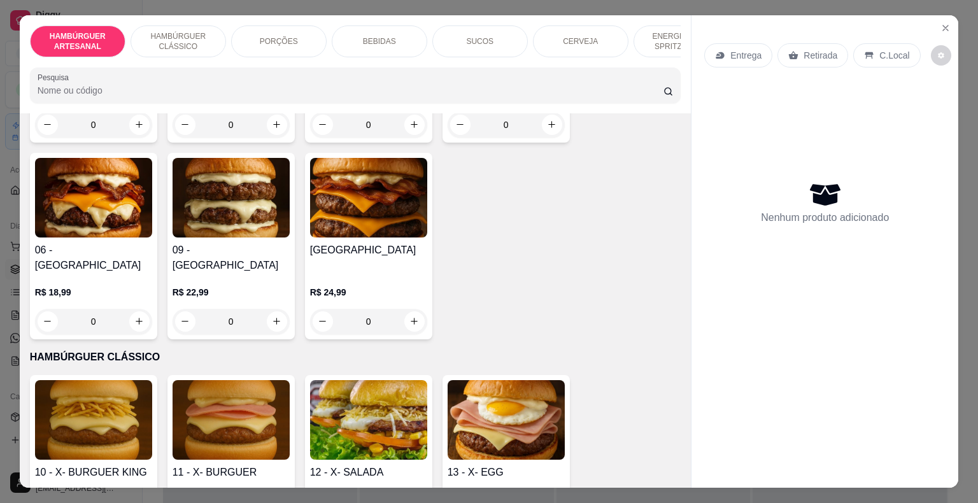
scroll to position [573, 0]
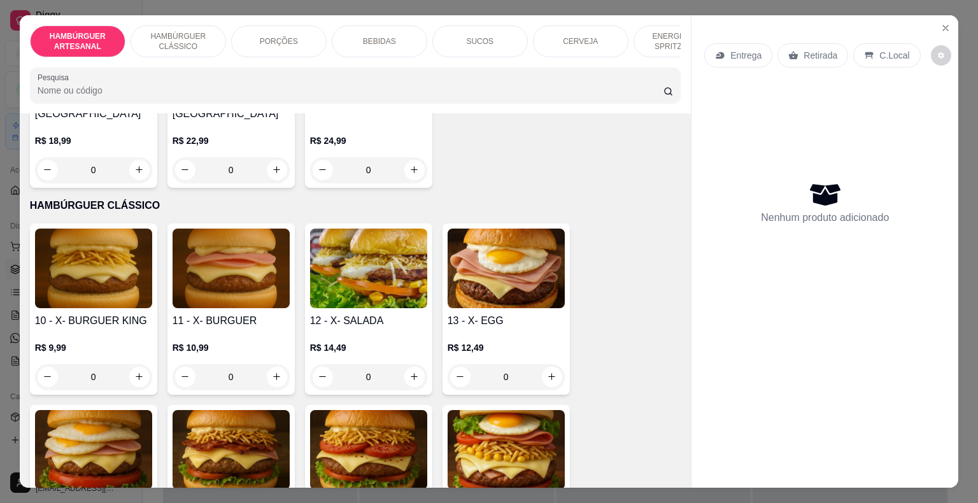
click at [420, 341] on p "R$ 14,49" at bounding box center [368, 347] width 117 height 13
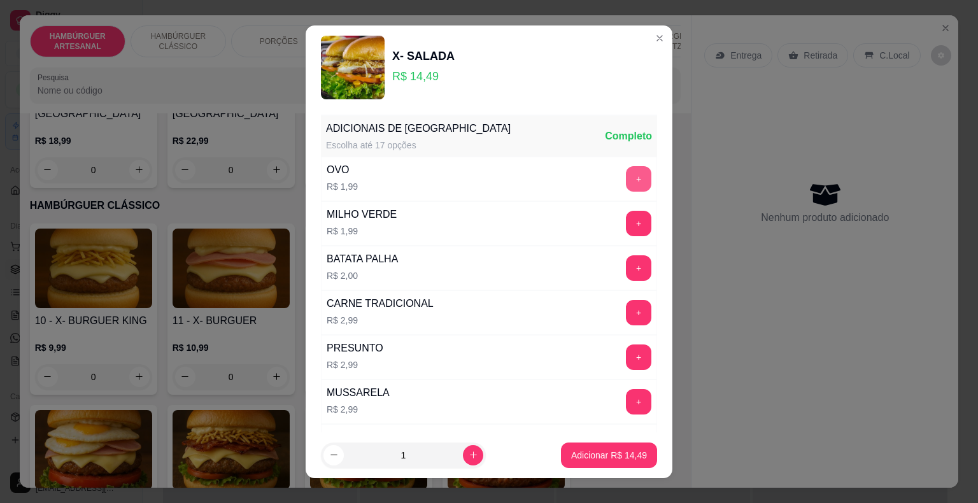
click at [626, 180] on button "+" at bounding box center [638, 178] width 25 height 25
click at [604, 448] on button "Adicionar R$ 16,48" at bounding box center [609, 455] width 96 height 25
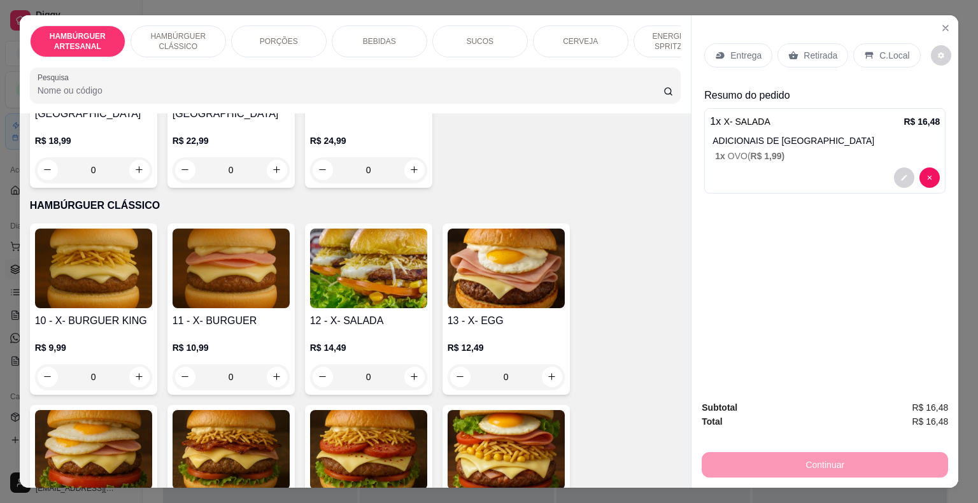
click at [375, 39] on p "BEBIDAS" at bounding box center [379, 41] width 33 height 10
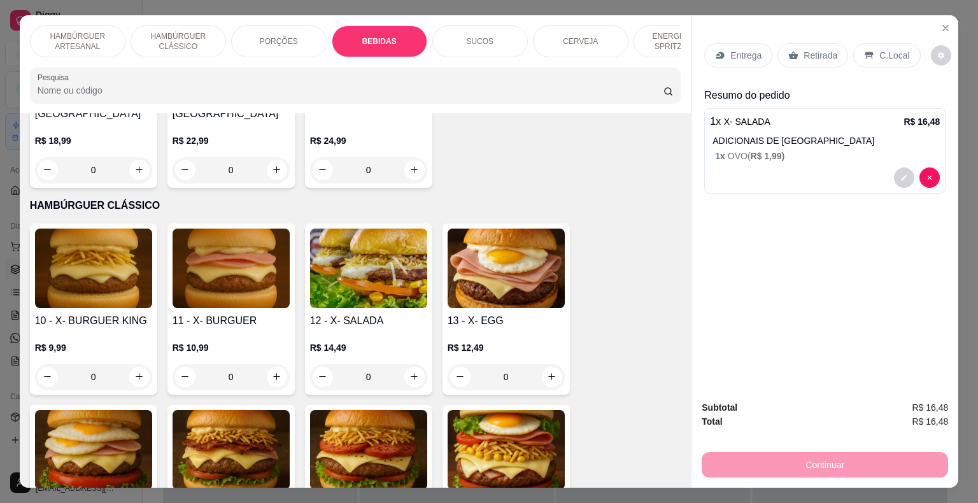
scroll to position [31, 0]
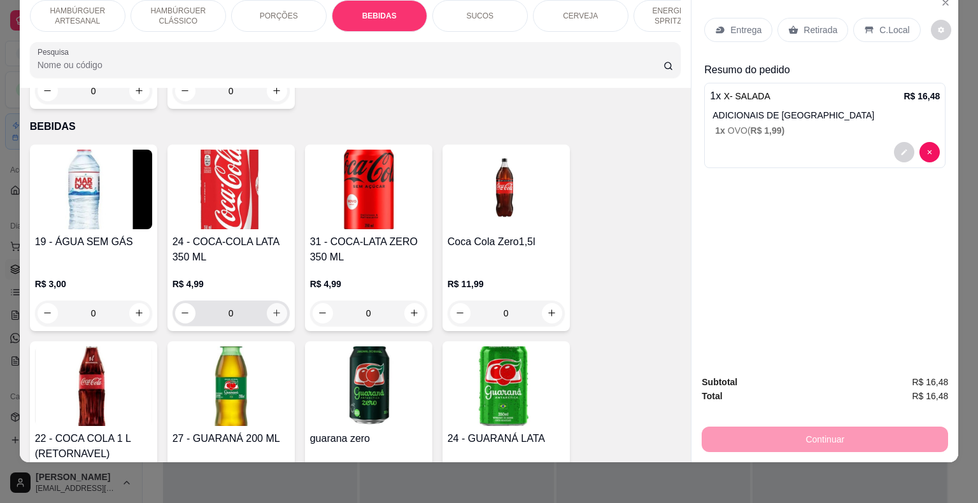
click at [270, 303] on button "increase-product-quantity" at bounding box center [277, 313] width 20 height 20
type input "1"
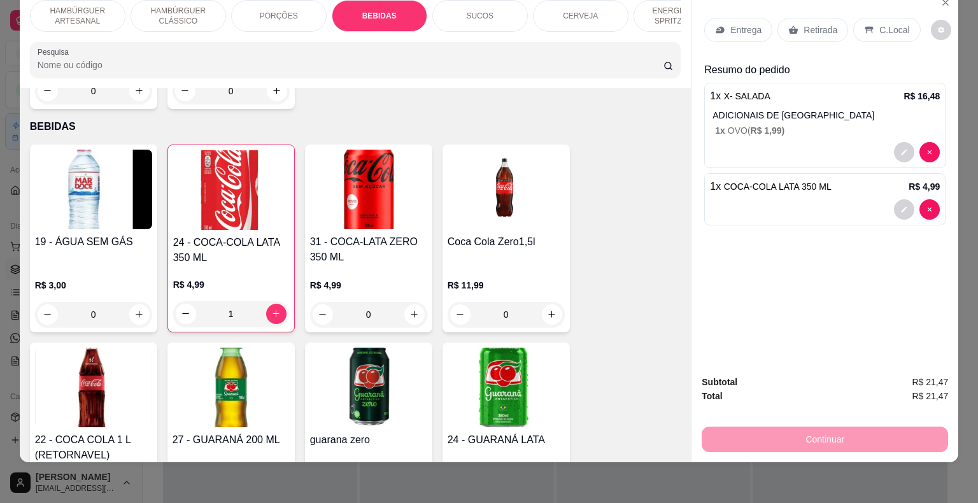
click at [735, 25] on p "Entrega" at bounding box center [746, 30] width 31 height 13
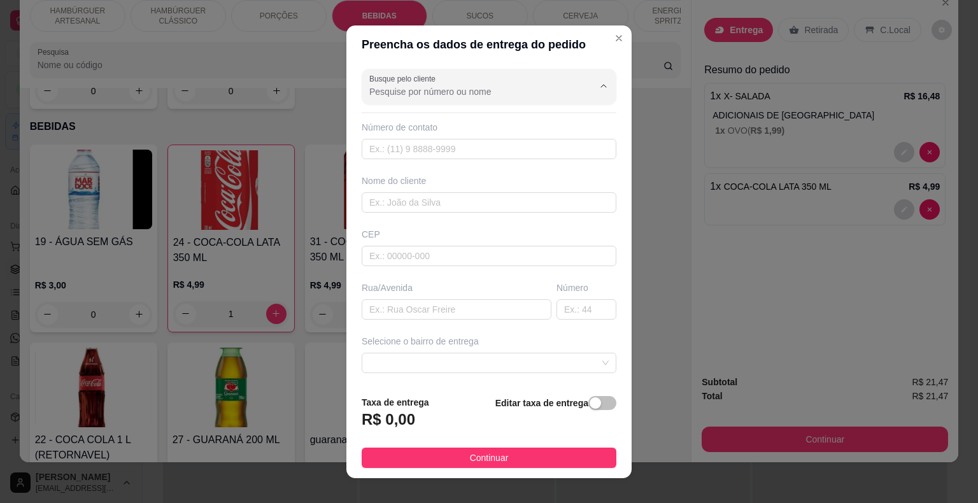
click at [497, 97] on input "Busque pelo cliente" at bounding box center [471, 91] width 204 height 13
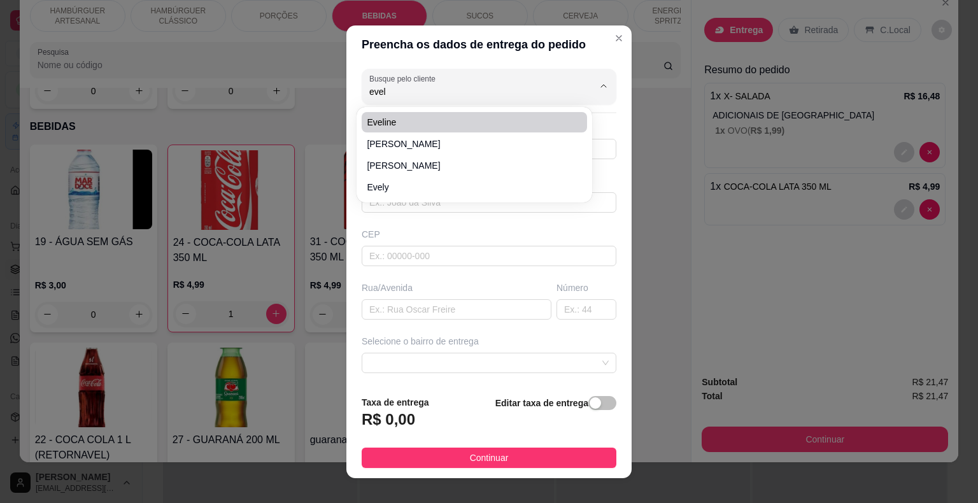
click at [403, 117] on span "Eveline" at bounding box center [468, 122] width 203 height 13
type input "Eveline"
type input "61999863421"
type input "Eveline"
type input "64330000"
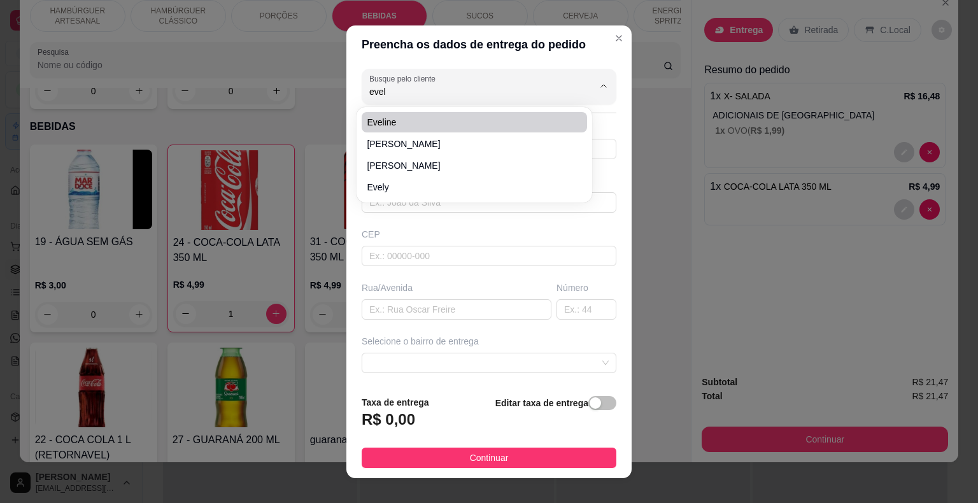
type input "Rua Vinte e [GEOGRAPHIC_DATA]"
type input "437"
type input "São Miguel do Tapuio"
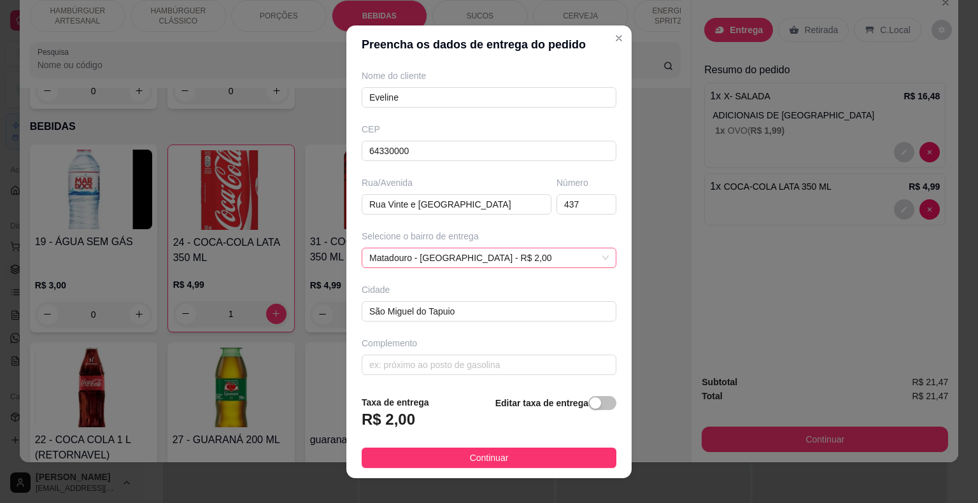
scroll to position [15, 0]
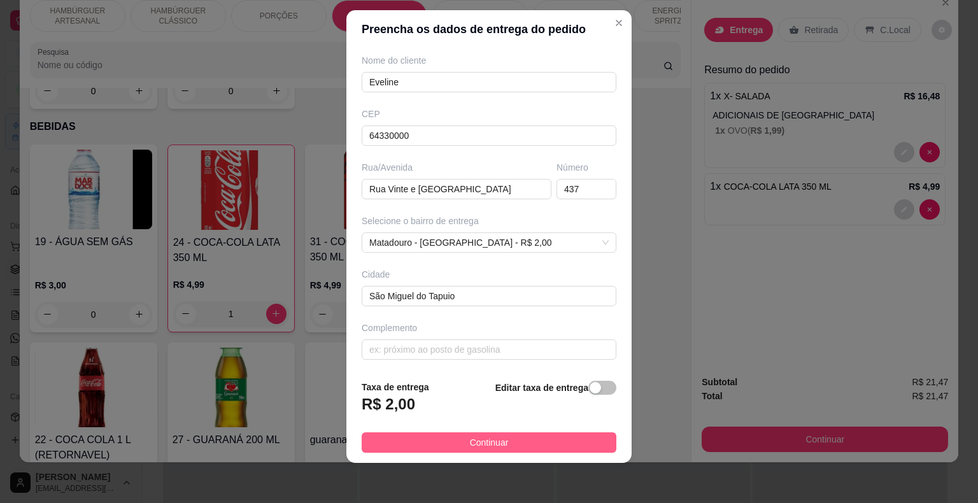
type input "Eveline"
click at [487, 436] on span "Continuar" at bounding box center [489, 443] width 39 height 14
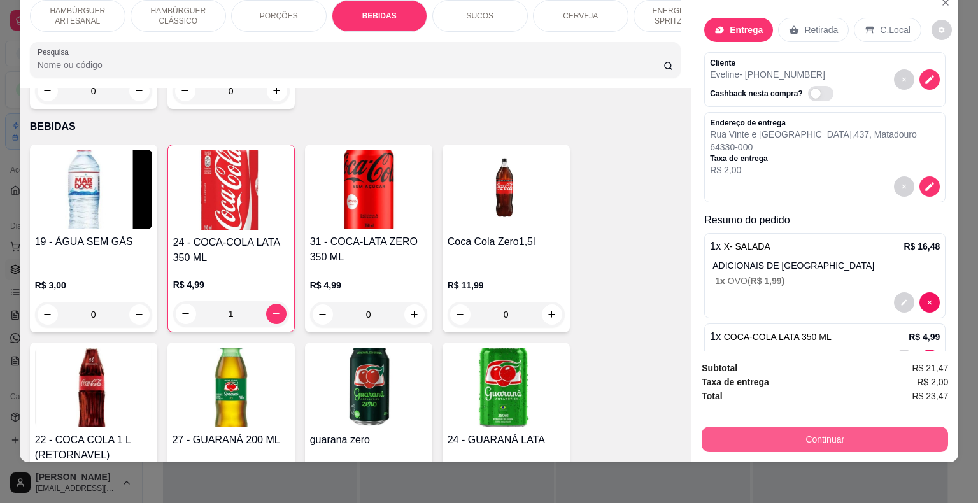
click at [744, 434] on button "Continuar" at bounding box center [825, 439] width 246 height 25
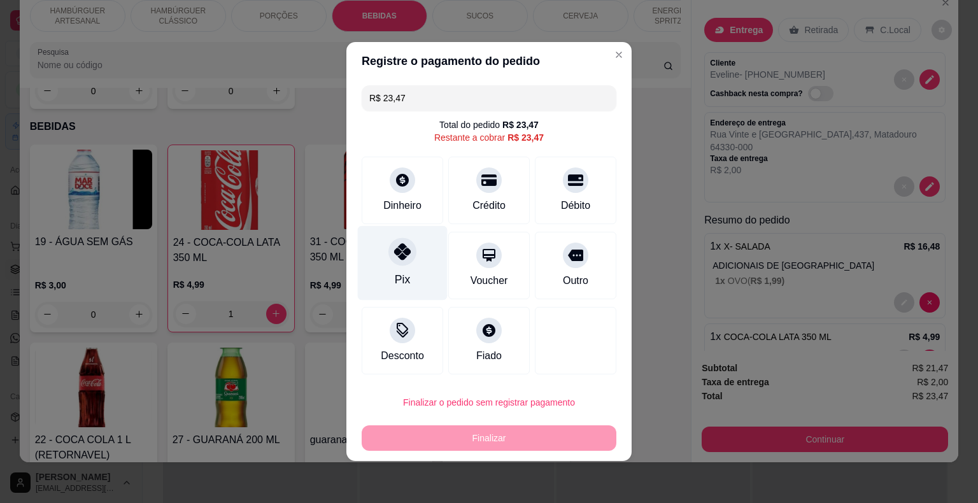
click at [399, 259] on icon at bounding box center [402, 251] width 17 height 17
type input "R$ 0,00"
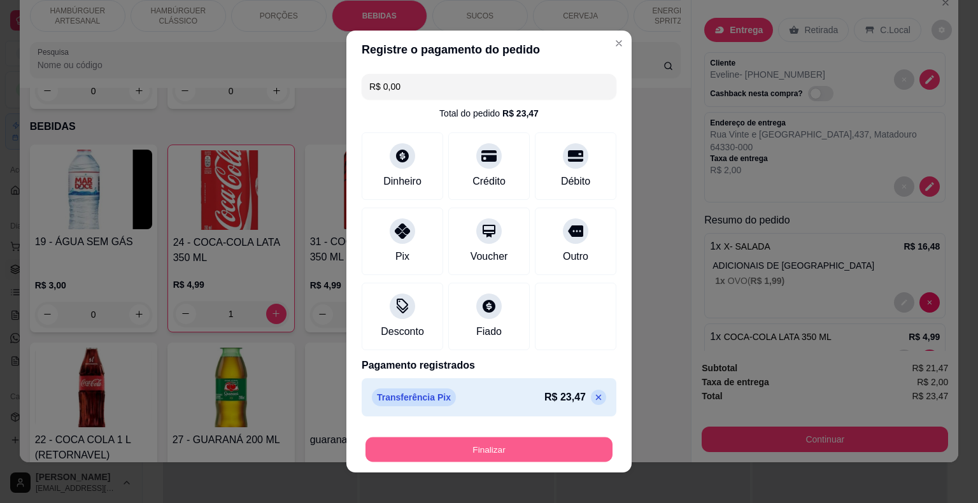
click at [510, 449] on button "Finalizar" at bounding box center [489, 450] width 247 height 25
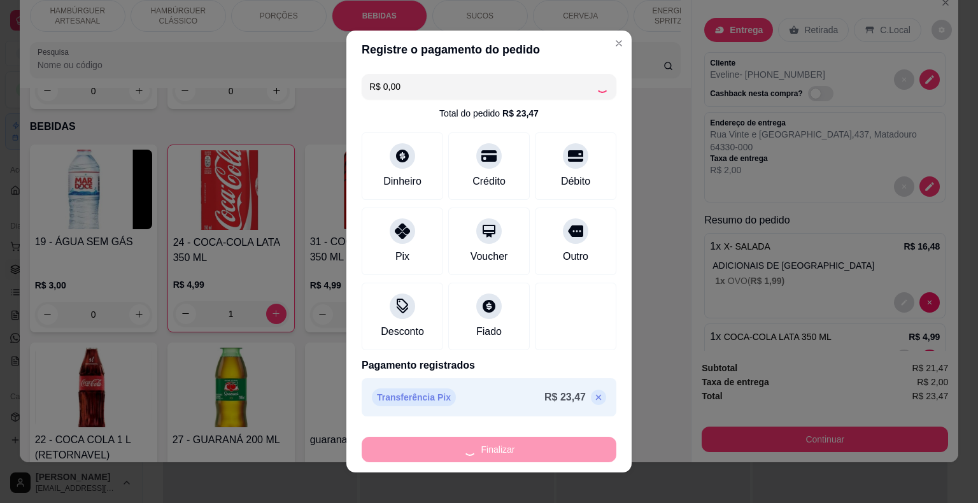
type input "0"
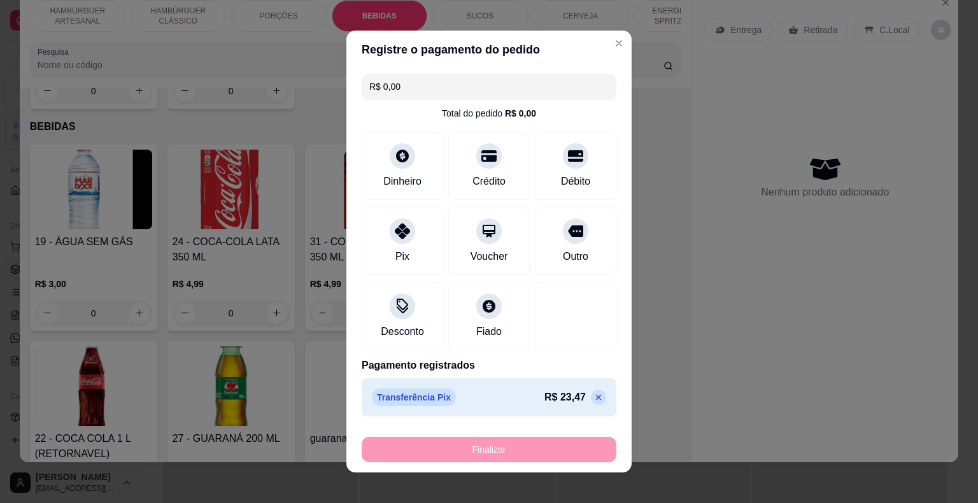
type input "-R$ 23,47"
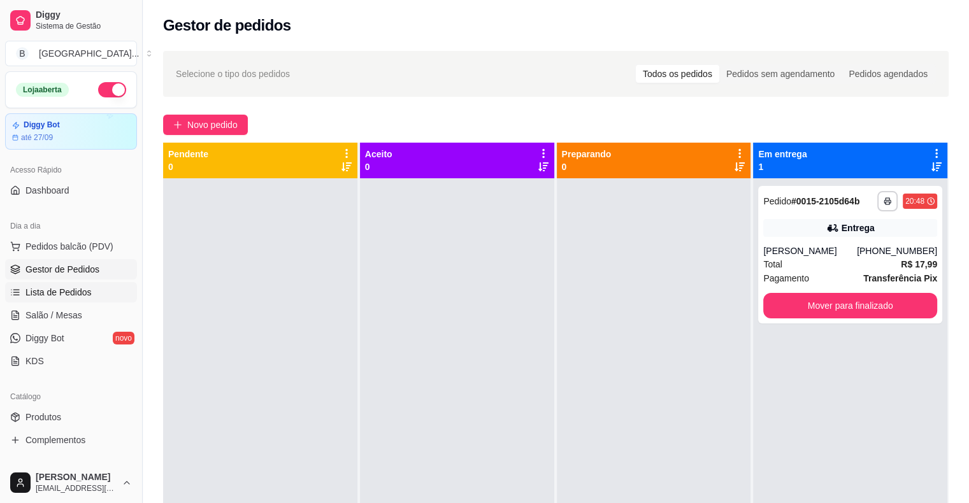
click at [79, 287] on span "Lista de Pedidos" at bounding box center [58, 292] width 66 height 13
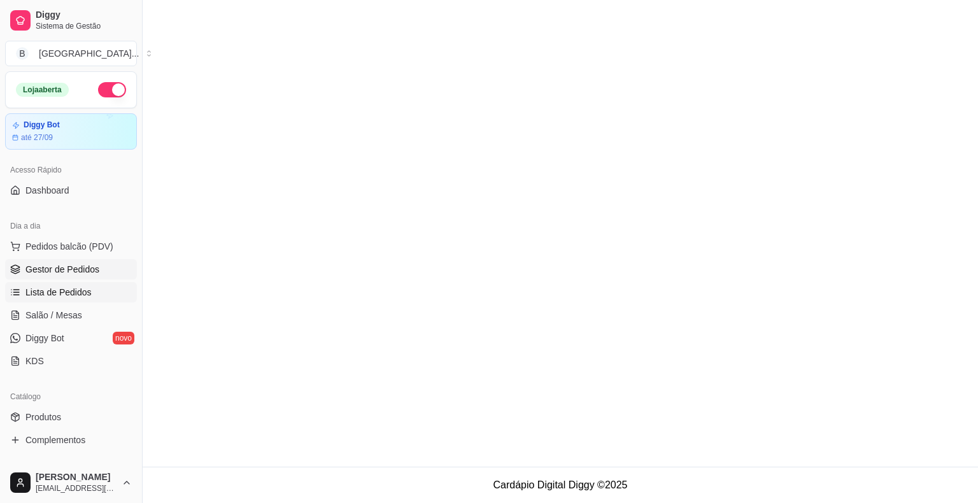
click at [81, 272] on span "Gestor de Pedidos" at bounding box center [62, 269] width 74 height 13
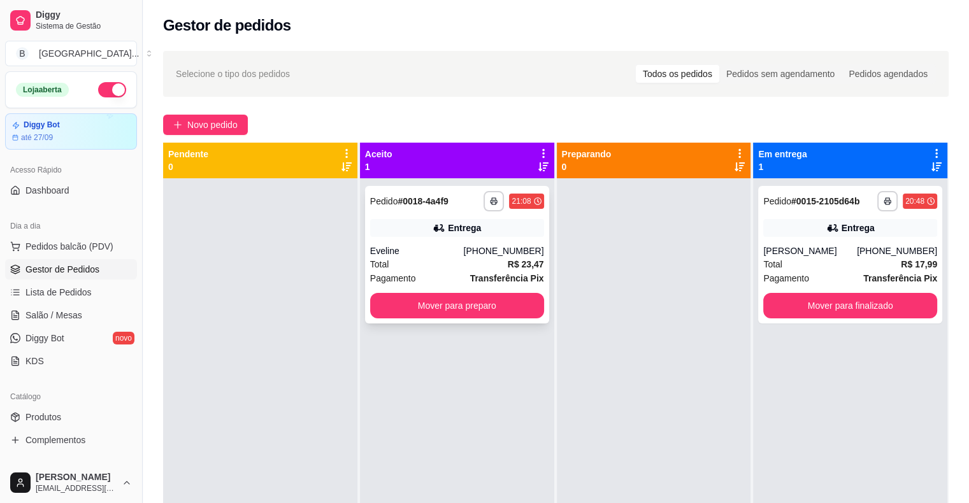
click at [427, 241] on div "**********" at bounding box center [457, 255] width 184 height 138
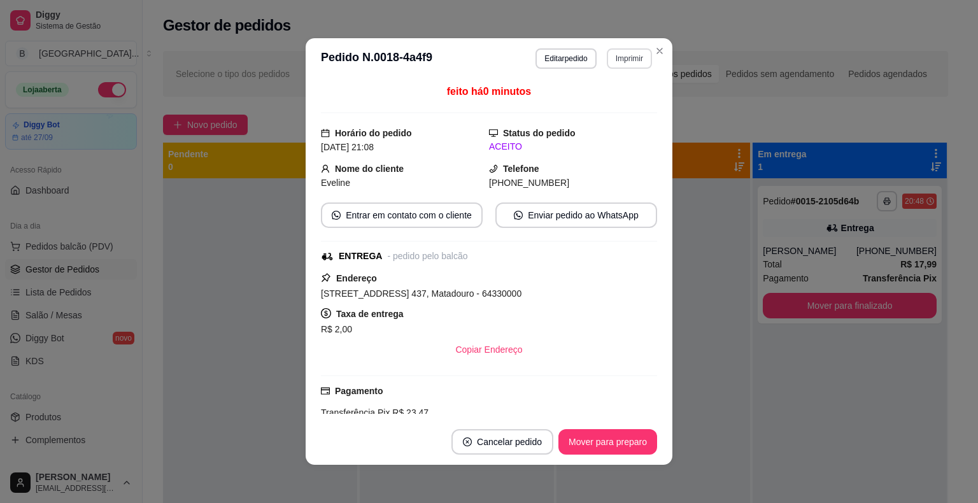
click at [613, 62] on button "Imprimir" at bounding box center [629, 58] width 45 height 20
click at [589, 107] on button "IMPRESSORA" at bounding box center [602, 103] width 92 height 20
click at [604, 445] on button "Mover para preparo" at bounding box center [608, 442] width 96 height 25
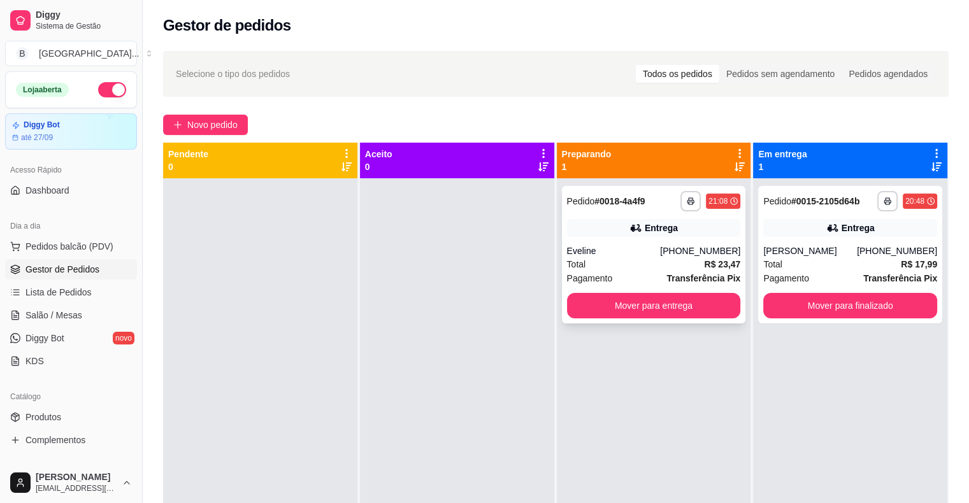
click at [733, 273] on div "**********" at bounding box center [654, 255] width 184 height 138
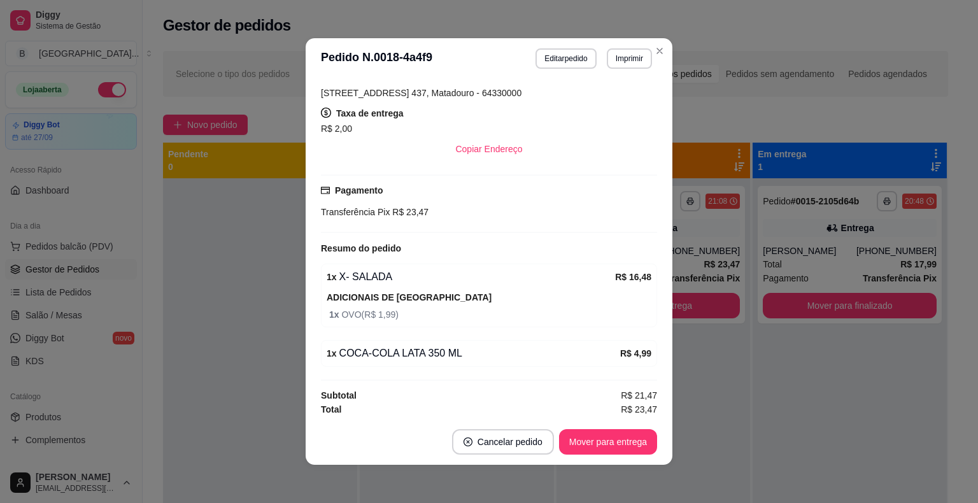
scroll to position [201, 0]
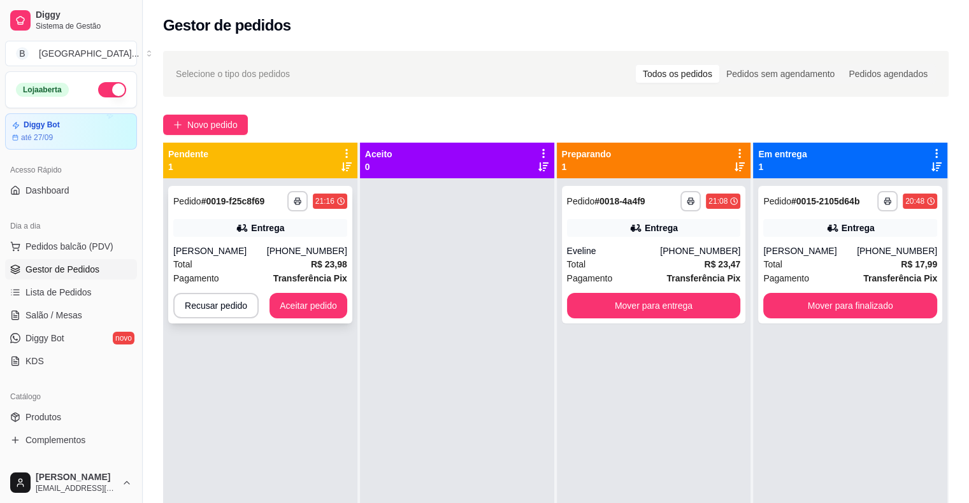
click at [275, 239] on div "**********" at bounding box center [260, 255] width 184 height 138
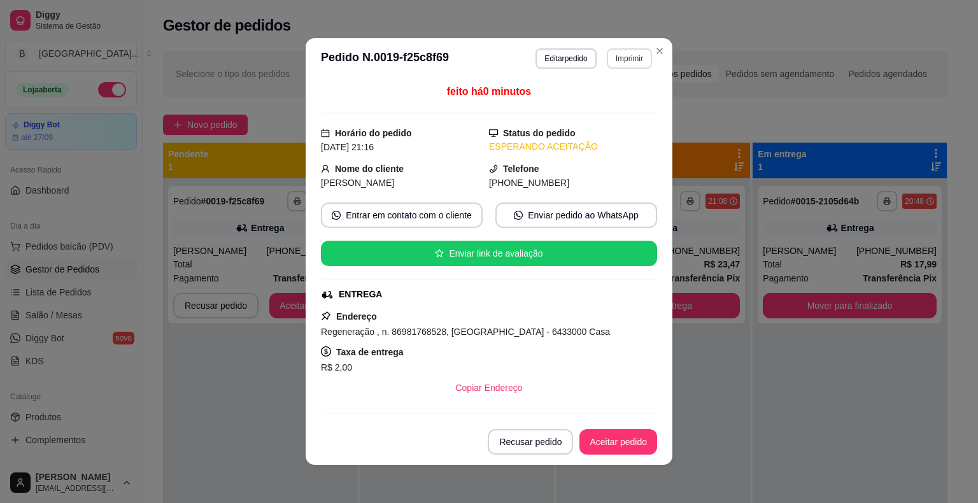
click at [622, 61] on button "Imprimir" at bounding box center [629, 58] width 45 height 20
click at [614, 109] on button "IMPRESSORA" at bounding box center [602, 103] width 92 height 20
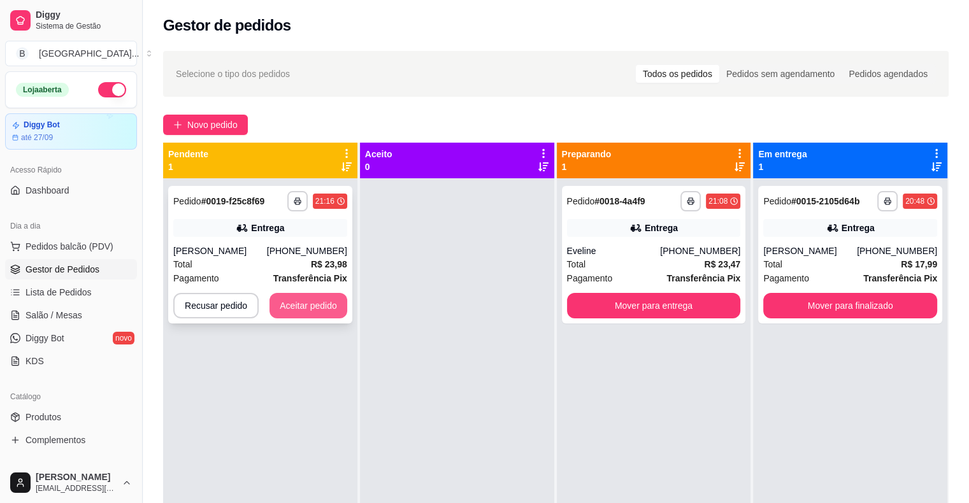
click at [324, 304] on button "Aceitar pedido" at bounding box center [308, 305] width 78 height 25
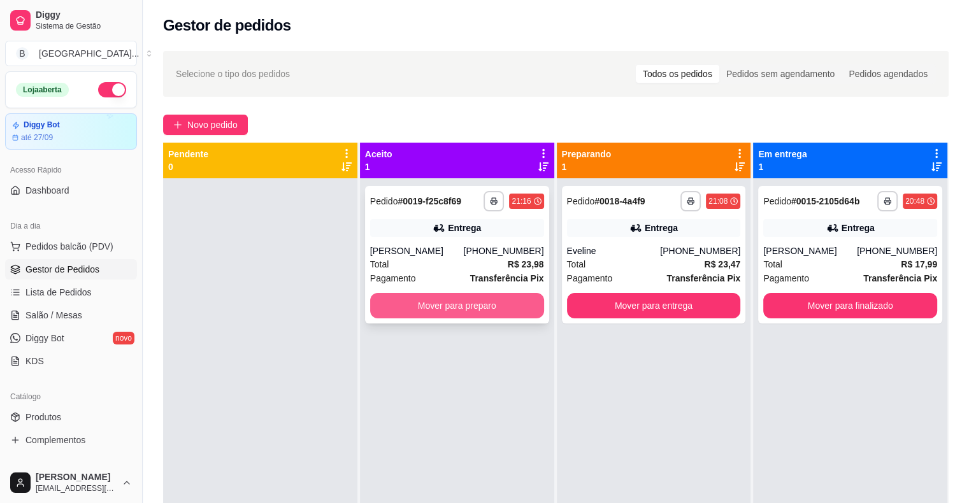
click at [399, 310] on button "Mover para preparo" at bounding box center [457, 305] width 174 height 25
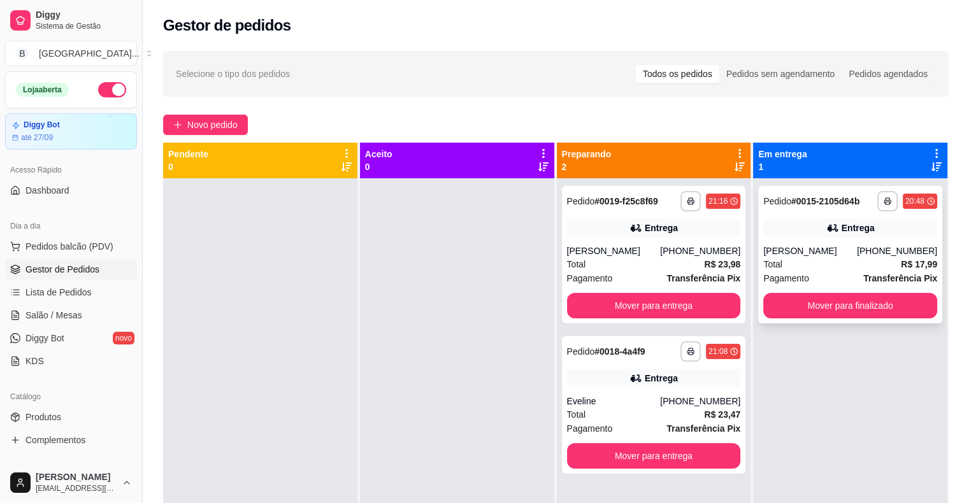
click at [906, 292] on div "**********" at bounding box center [850, 255] width 184 height 138
click at [889, 294] on button "Mover para finalizado" at bounding box center [850, 306] width 169 height 25
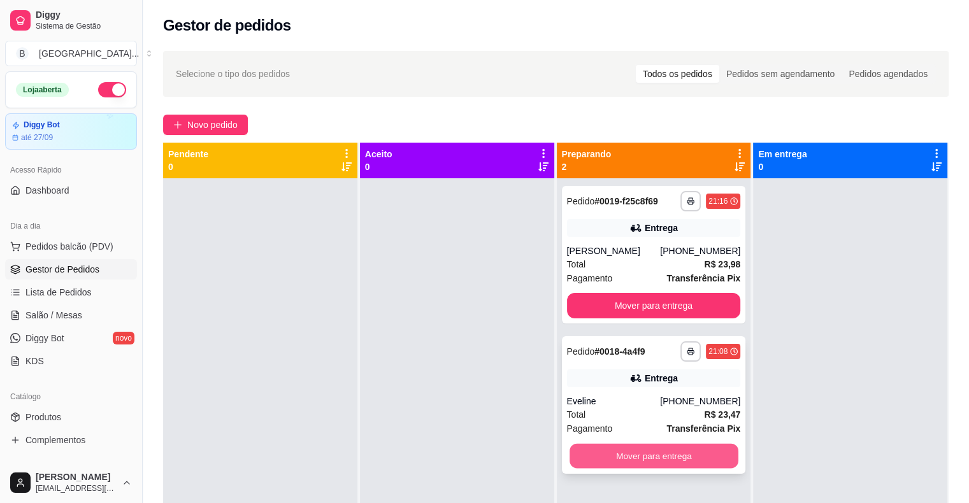
click at [601, 452] on button "Mover para entrega" at bounding box center [653, 456] width 169 height 25
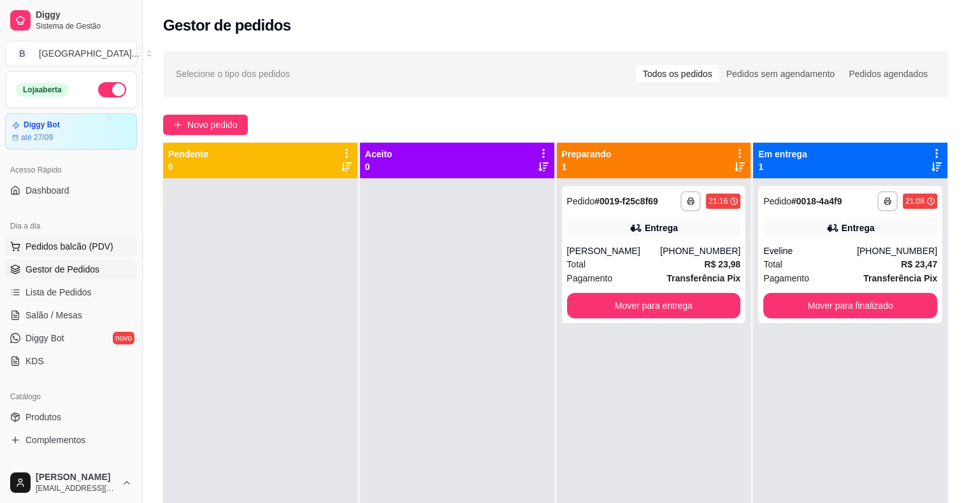
click at [65, 243] on span "Pedidos balcão (PDV)" at bounding box center [69, 246] width 88 height 13
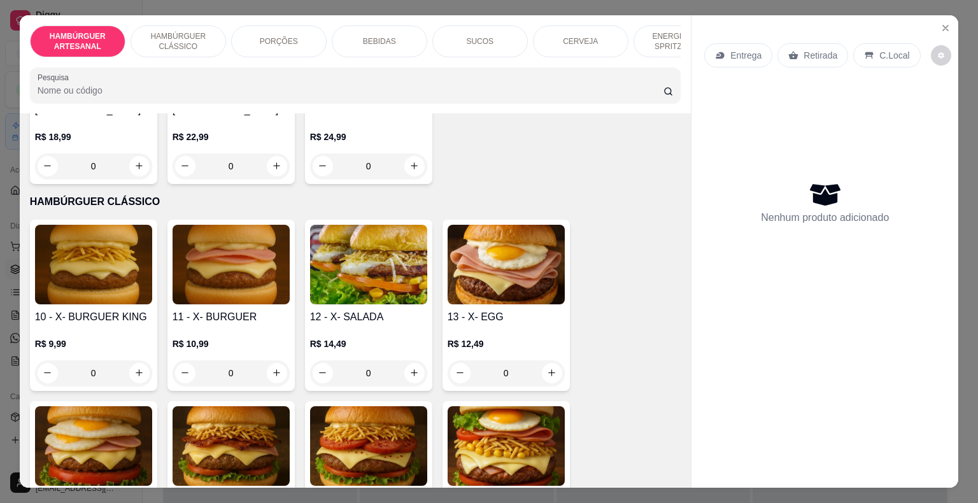
scroll to position [637, 0]
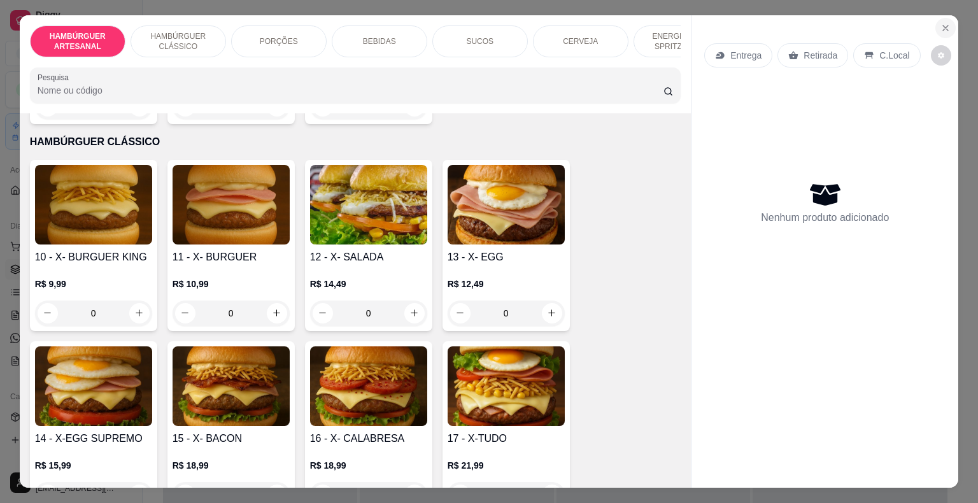
click at [941, 23] on icon "Close" at bounding box center [946, 28] width 10 height 10
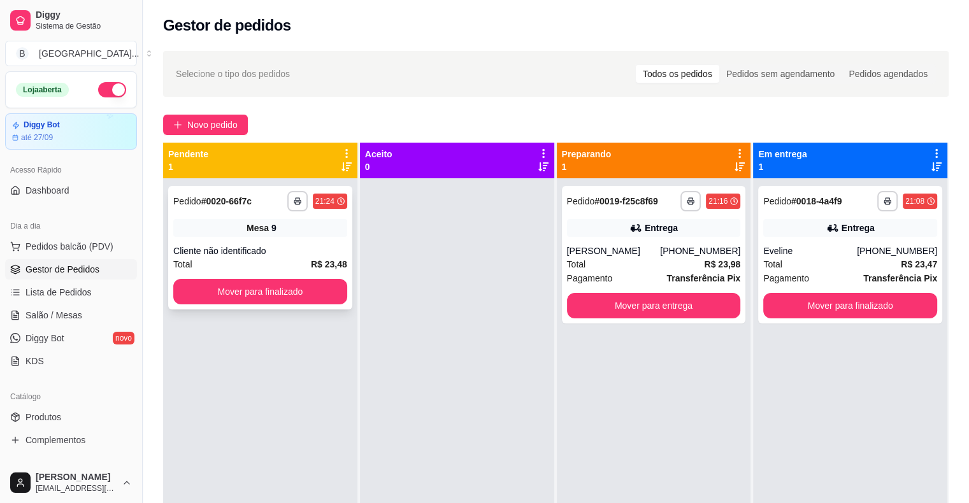
click at [270, 248] on div "Cliente não identificado" at bounding box center [260, 251] width 174 height 13
click at [46, 241] on span "Pedidos balcão (PDV)" at bounding box center [69, 246] width 88 height 13
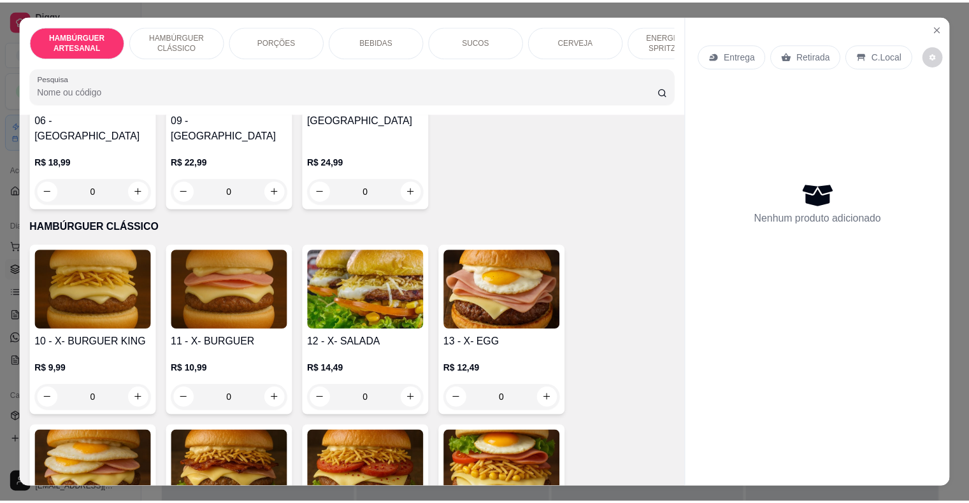
scroll to position [573, 0]
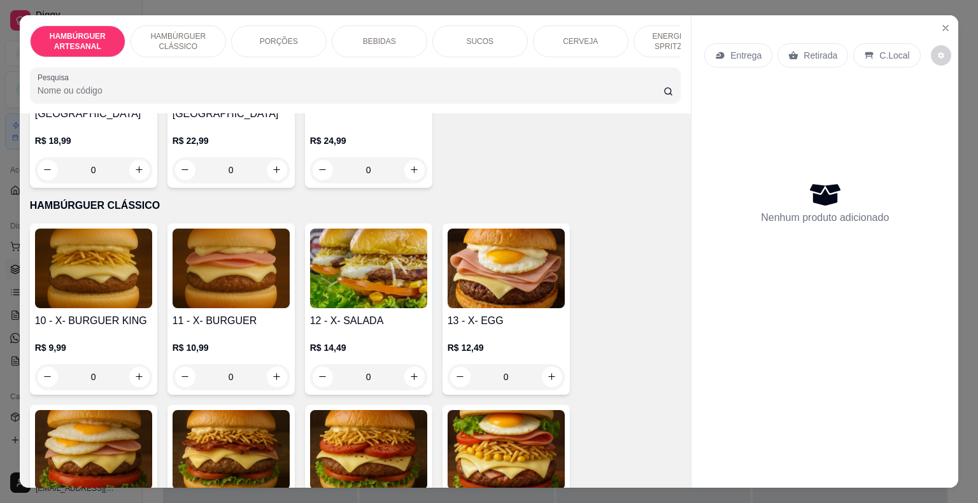
click at [268, 364] on div "0" at bounding box center [231, 376] width 117 height 25
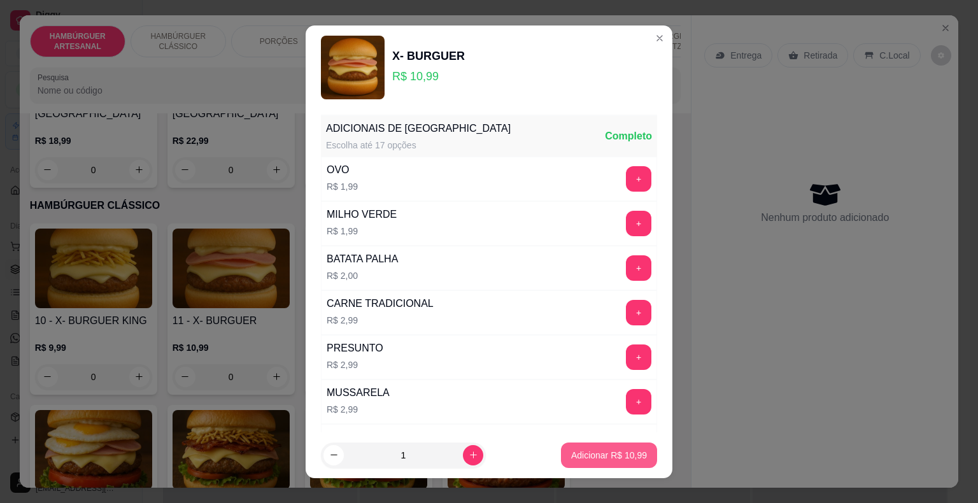
click at [620, 450] on p "Adicionar R$ 10,99" at bounding box center [609, 455] width 76 height 13
type input "1"
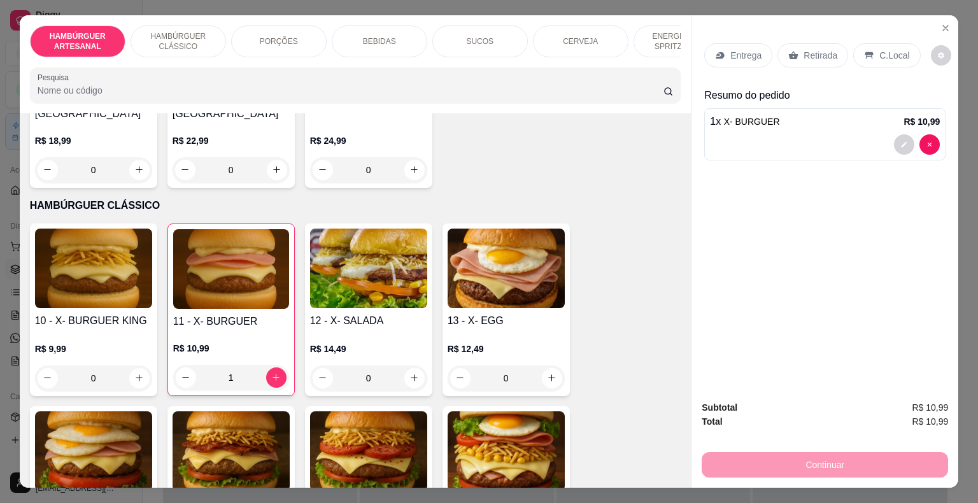
click at [553, 366] on div "0" at bounding box center [506, 378] width 117 height 25
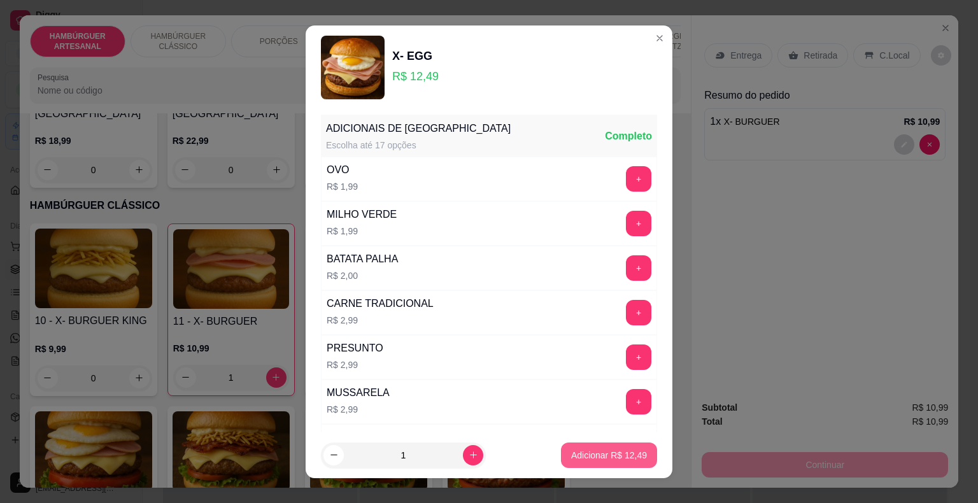
click at [581, 457] on p "Adicionar R$ 12,49" at bounding box center [609, 455] width 76 height 13
click at [581, 457] on div "10 - X- BURGUER KING R$ 9,99 0 11 - X- BURGUER R$ 10,99 1 12 - X- SALADA R$ 14,…" at bounding box center [356, 401] width 652 height 354
type input "1"
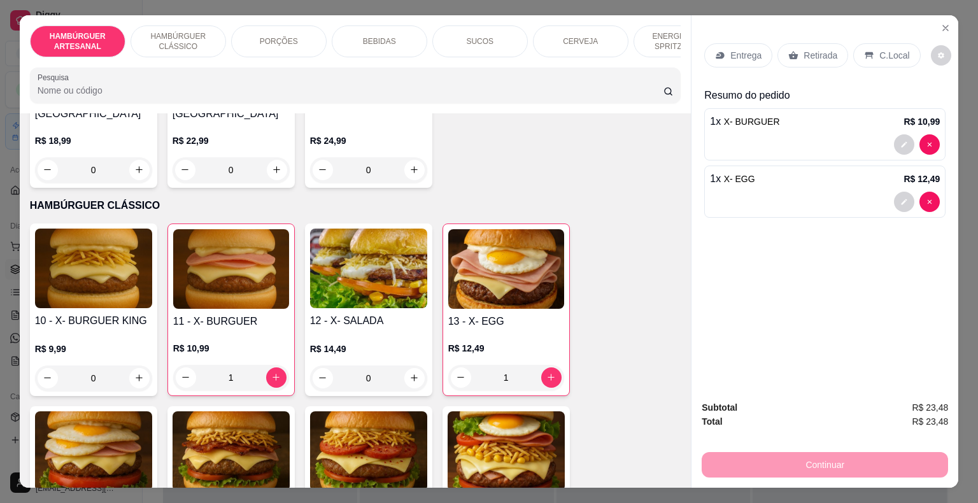
click at [803, 59] on div "Retirada" at bounding box center [813, 55] width 71 height 24
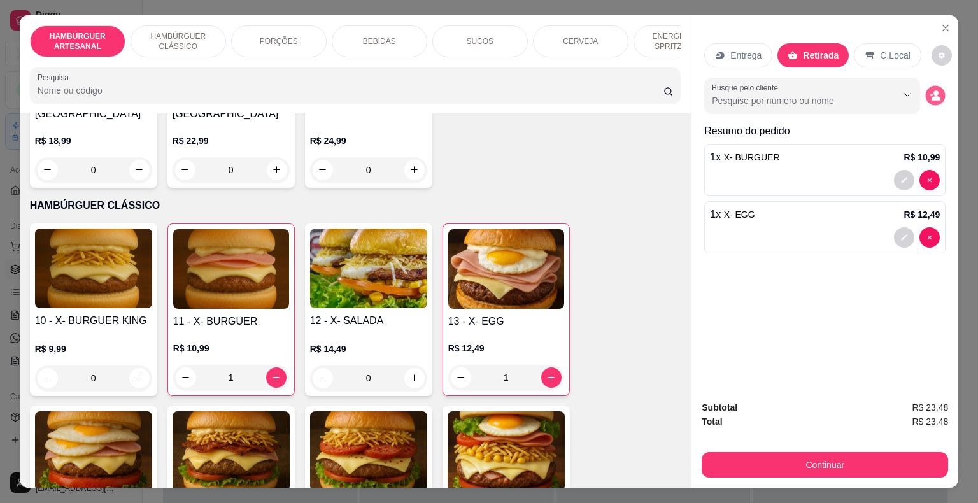
click at [931, 90] on icon "decrease-product-quantity" at bounding box center [936, 95] width 11 height 11
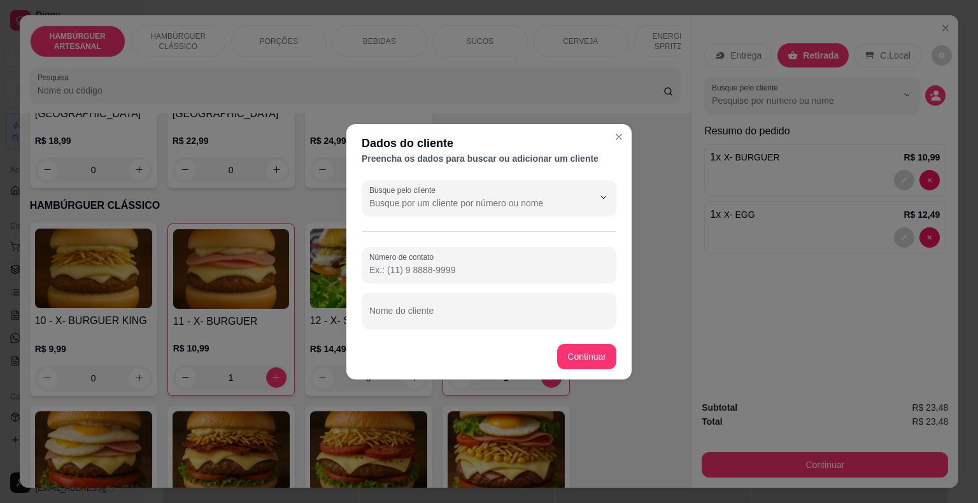
click at [443, 269] on input "Número de contato" at bounding box center [488, 270] width 239 height 13
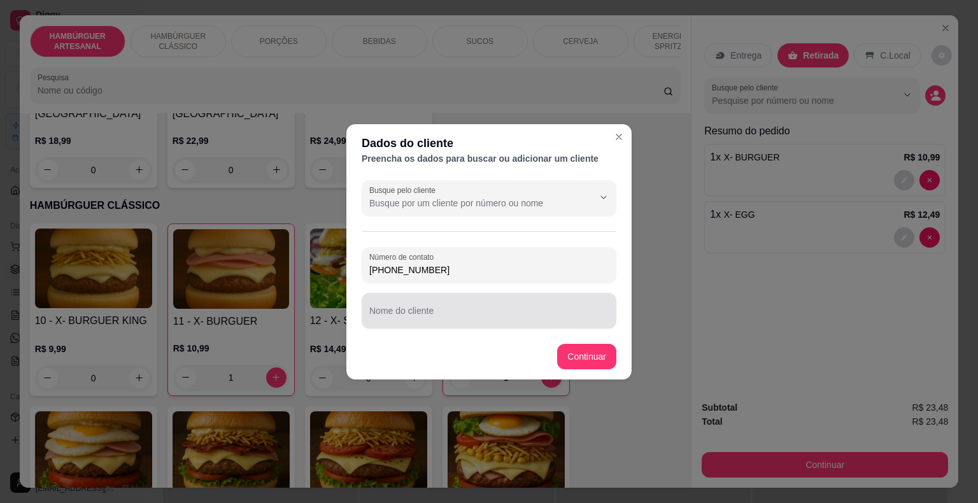
type input "[PHONE_NUMBER]"
click at [452, 317] on input "Nome do cliente" at bounding box center [488, 316] width 239 height 13
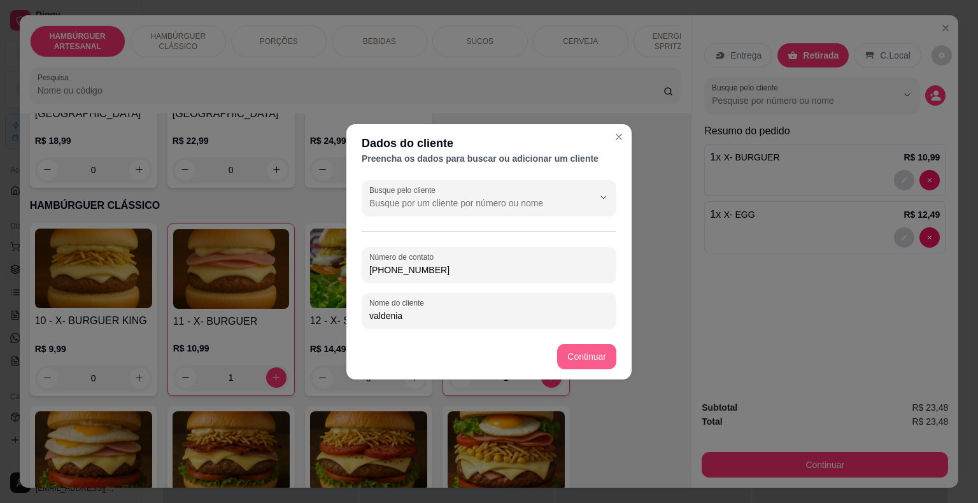
type input "valdenia"
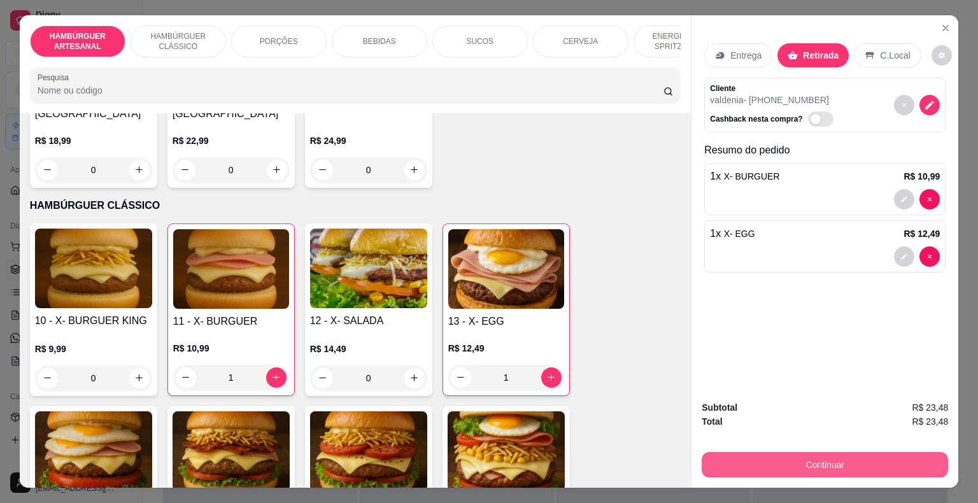
click at [808, 465] on button "Continuar" at bounding box center [825, 464] width 246 height 25
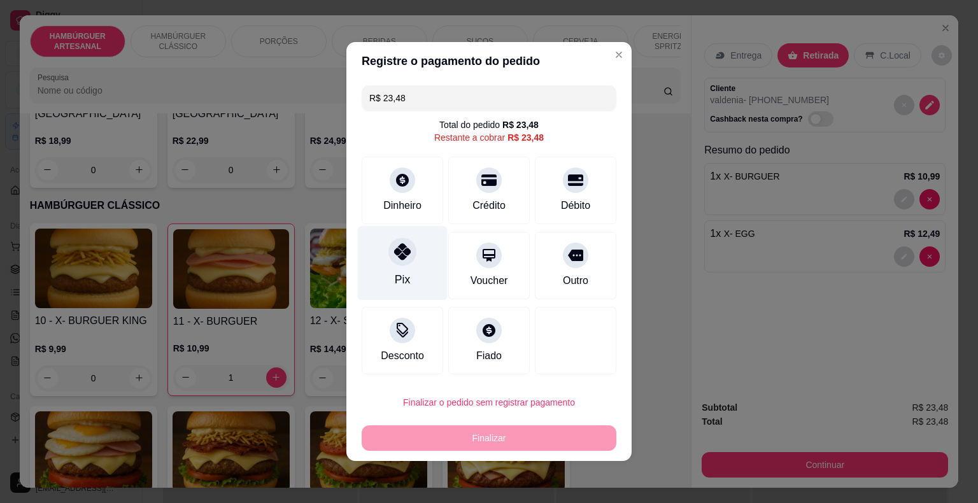
click at [400, 288] on div "Pix" at bounding box center [402, 279] width 15 height 17
type input "R$ 0,00"
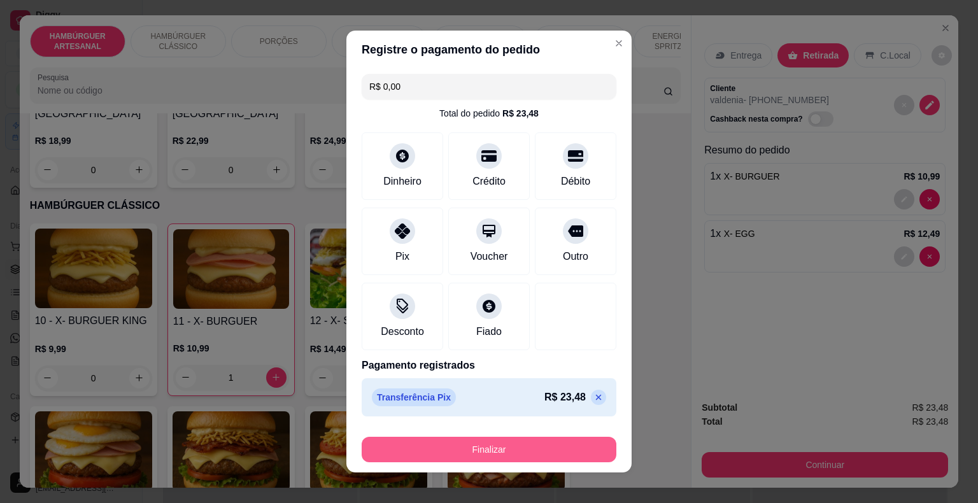
click at [408, 452] on button "Finalizar" at bounding box center [489, 449] width 255 height 25
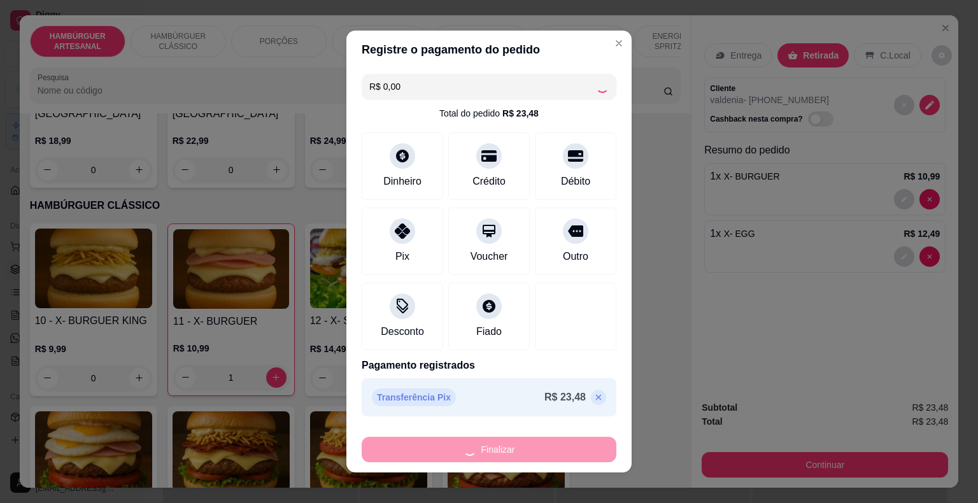
type input "0"
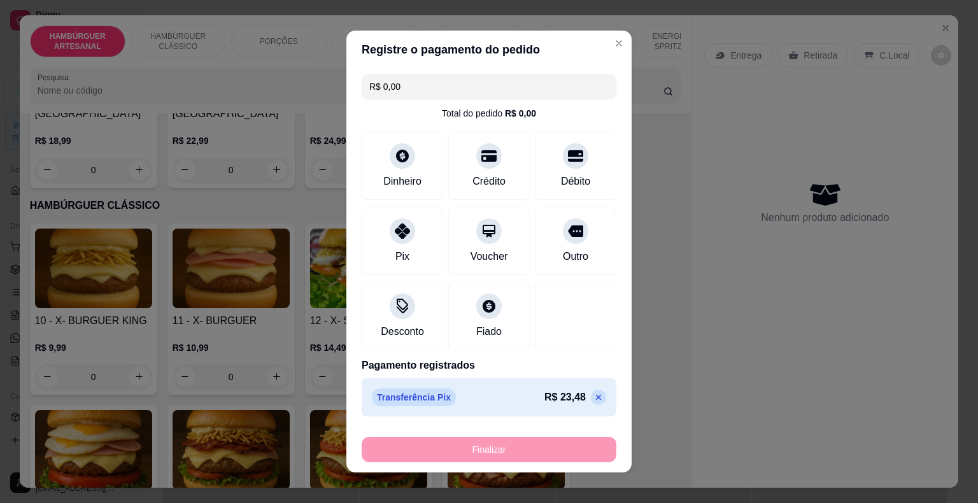
type input "-R$ 23,48"
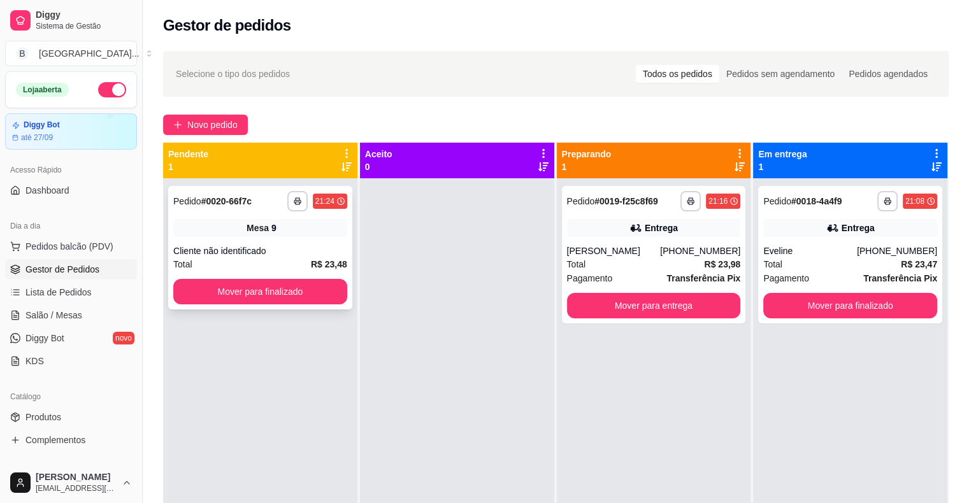
click at [310, 228] on div "Mesa 9" at bounding box center [260, 228] width 174 height 18
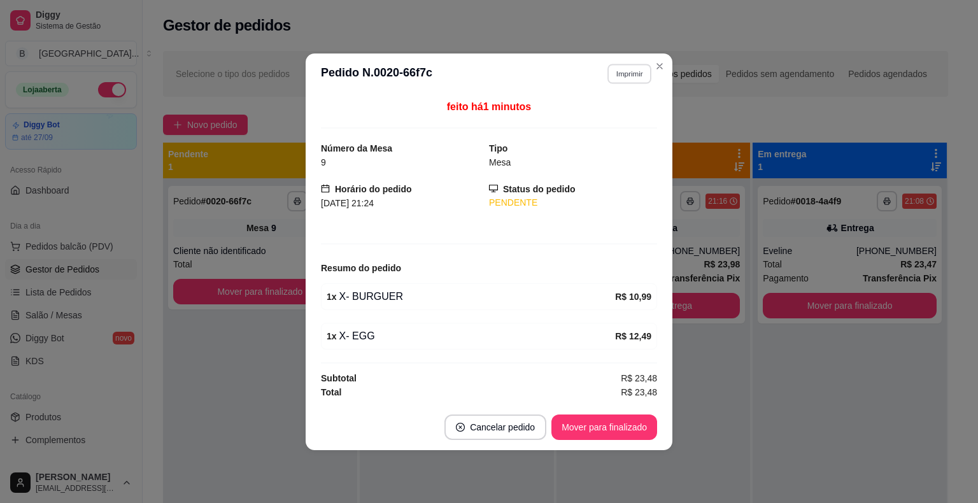
click at [632, 83] on button "Imprimir" at bounding box center [630, 74] width 44 height 20
click at [625, 110] on button "IMPRESSORA" at bounding box center [607, 119] width 92 height 20
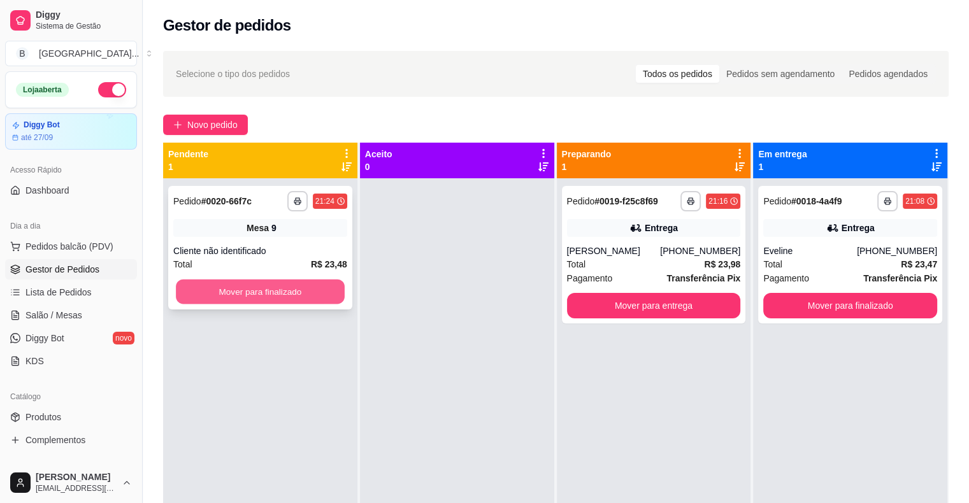
click at [254, 289] on button "Mover para finalizado" at bounding box center [260, 292] width 169 height 25
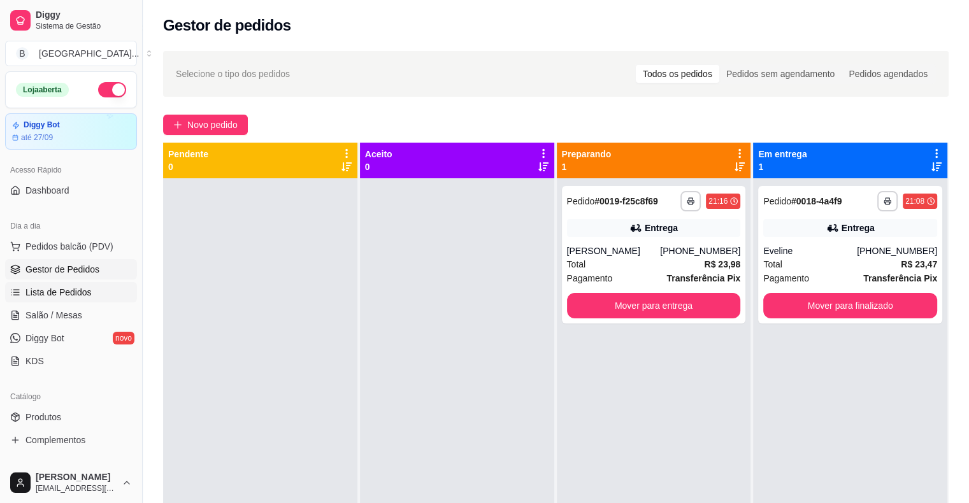
click at [56, 296] on span "Lista de Pedidos" at bounding box center [58, 292] width 66 height 13
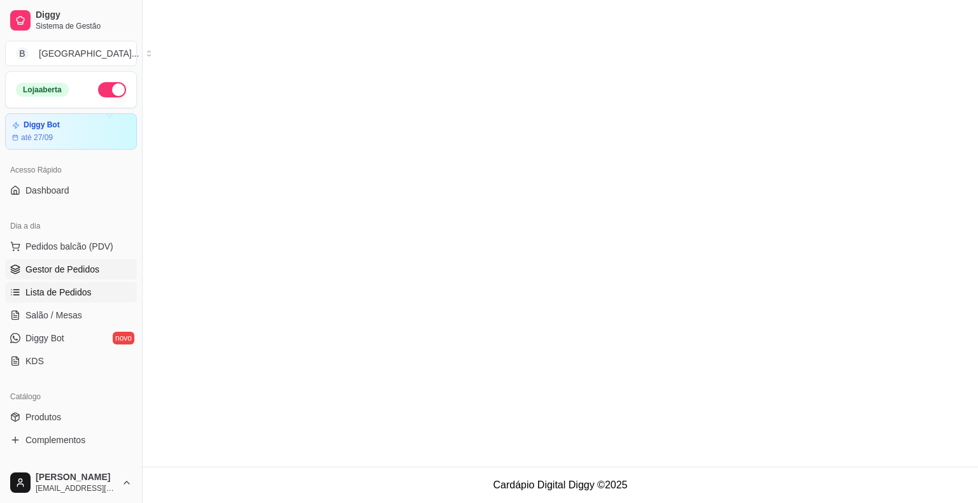
click at [77, 269] on span "Gestor de Pedidos" at bounding box center [62, 269] width 74 height 13
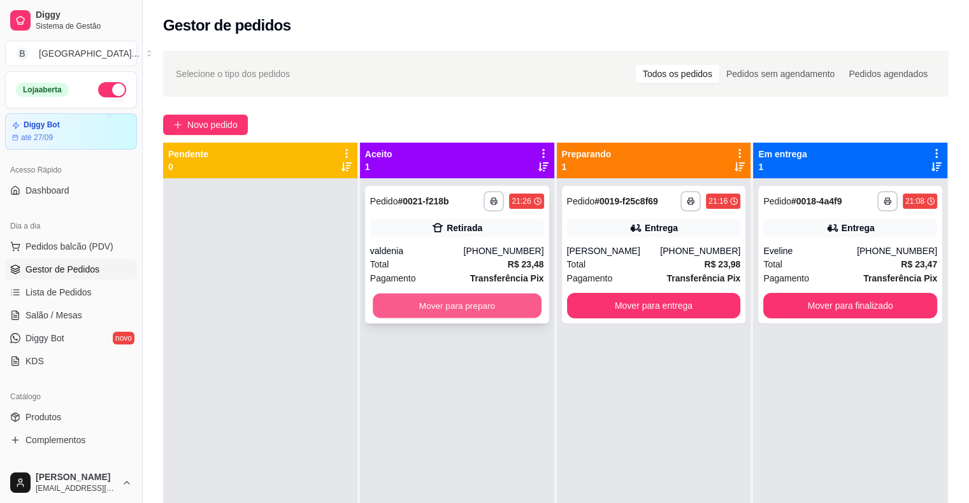
click at [387, 299] on button "Mover para preparo" at bounding box center [457, 306] width 169 height 25
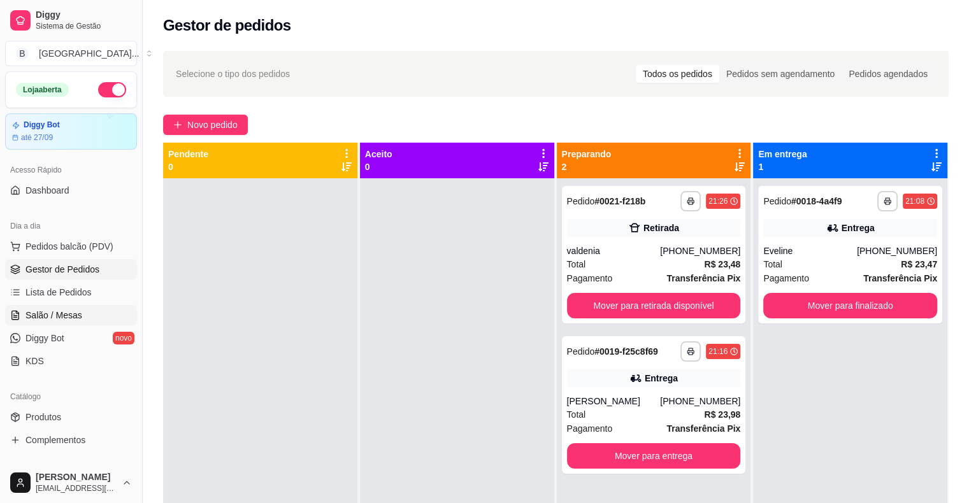
click at [71, 310] on span "Salão / Mesas" at bounding box center [53, 315] width 57 height 13
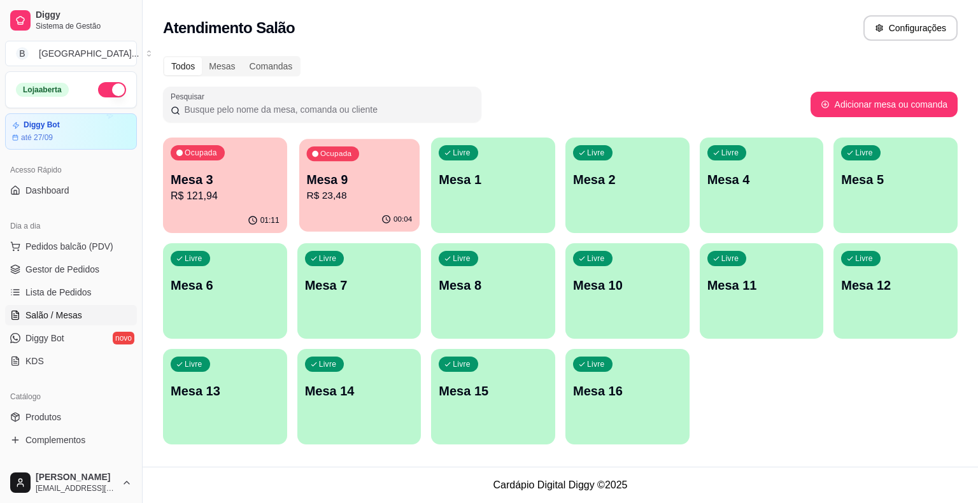
click at [330, 189] on p "R$ 23,48" at bounding box center [359, 196] width 106 height 15
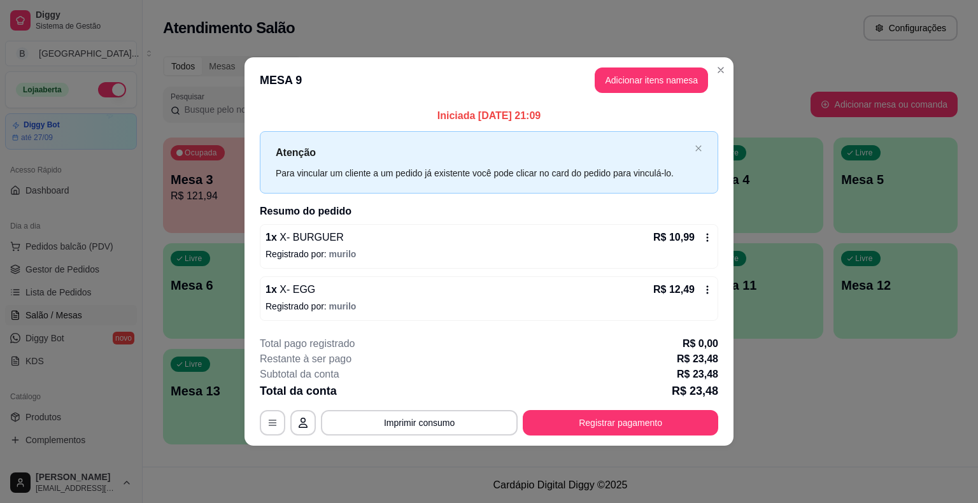
click at [700, 285] on div "R$ 12,49" at bounding box center [683, 289] width 59 height 15
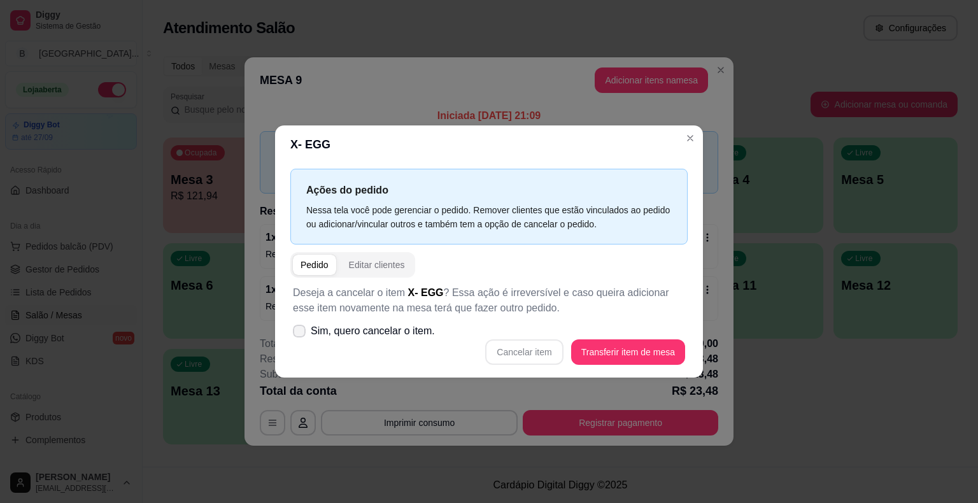
click at [387, 328] on span "Sim, quero cancelar o item." at bounding box center [373, 331] width 124 height 15
click at [301, 334] on input "Sim, quero cancelar o item." at bounding box center [296, 338] width 8 height 8
checkbox input "true"
click at [515, 342] on button "Cancelar item" at bounding box center [525, 352] width 76 height 25
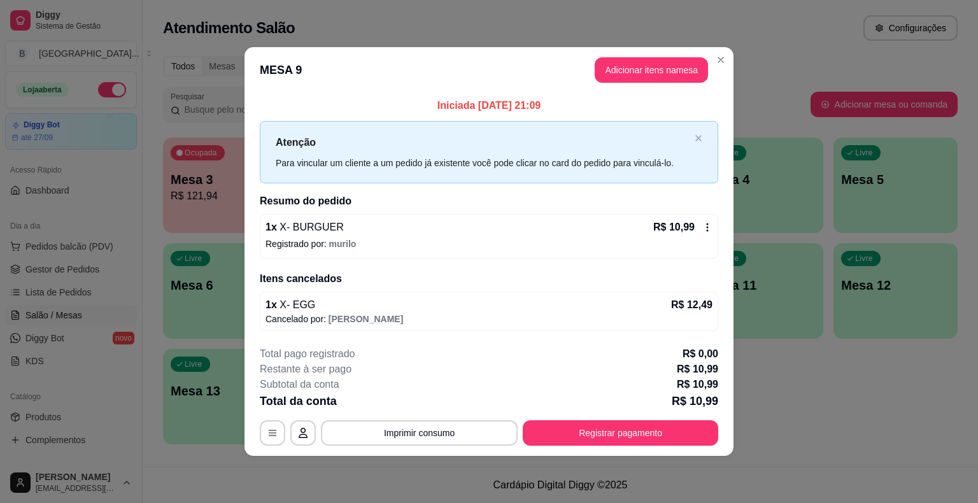
click at [709, 228] on icon at bounding box center [708, 227] width 10 height 10
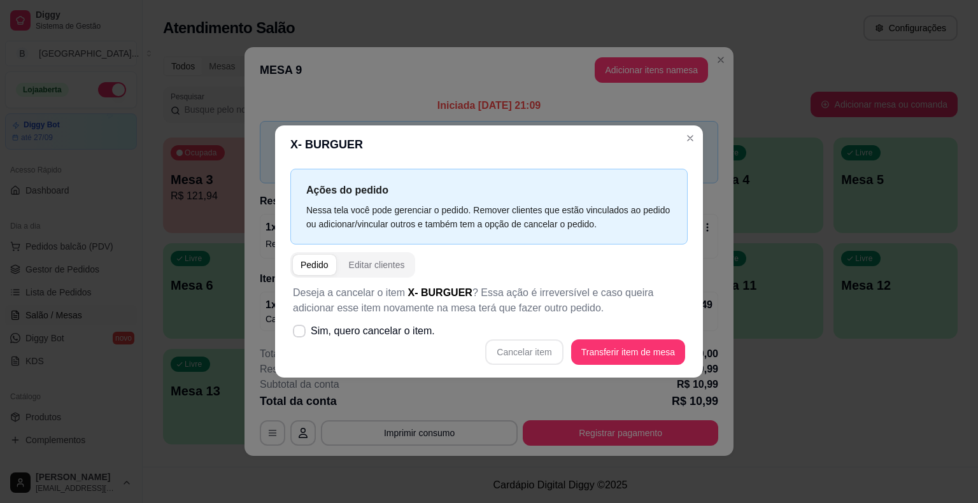
click at [545, 358] on div "Cancelar item Transferir item de mesa" at bounding box center [489, 351] width 392 height 25
click at [538, 352] on div "Cancelar item Transferir item de mesa" at bounding box center [489, 351] width 392 height 25
click at [338, 327] on span "Sim, quero cancelar o item." at bounding box center [373, 331] width 124 height 15
click at [301, 334] on input "Sim, quero cancelar o item." at bounding box center [296, 338] width 8 height 8
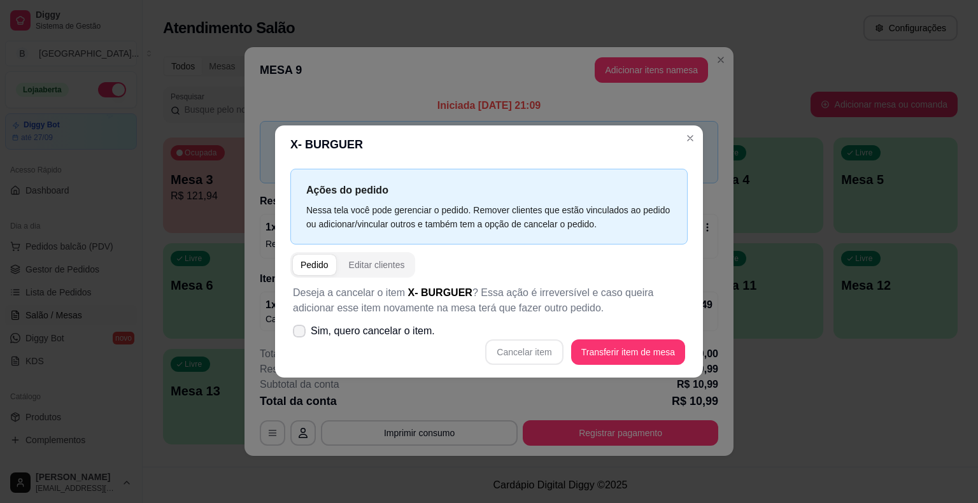
checkbox input "true"
click at [513, 359] on button "Cancelar item" at bounding box center [524, 351] width 78 height 25
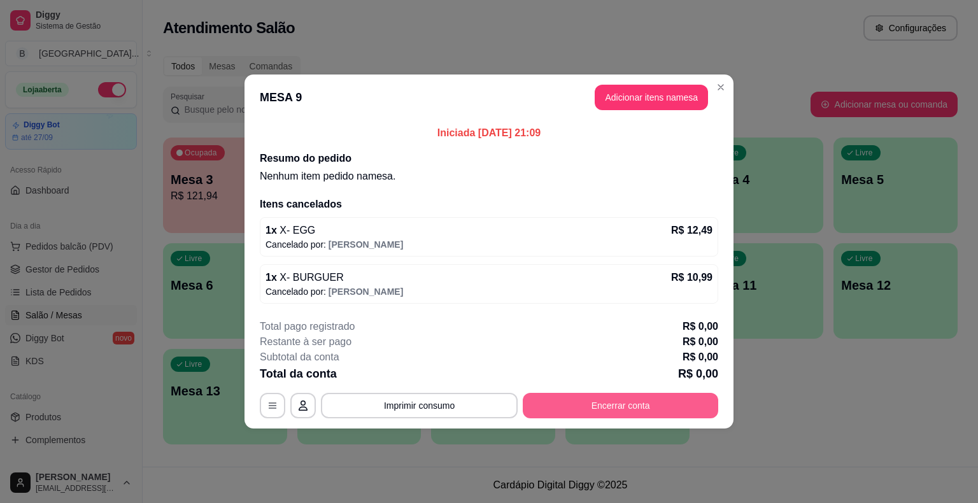
click at [615, 399] on button "Encerrar conta" at bounding box center [621, 405] width 196 height 25
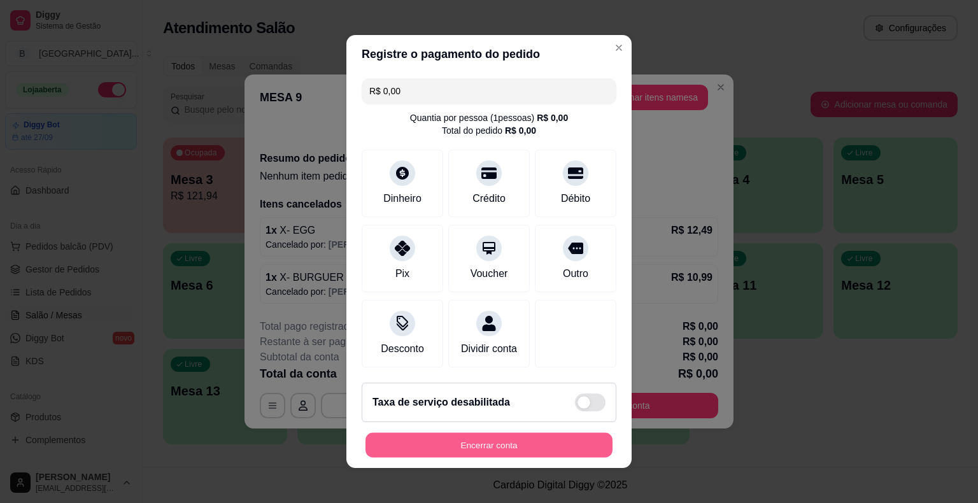
click at [500, 437] on button "Encerrar conta" at bounding box center [489, 445] width 247 height 25
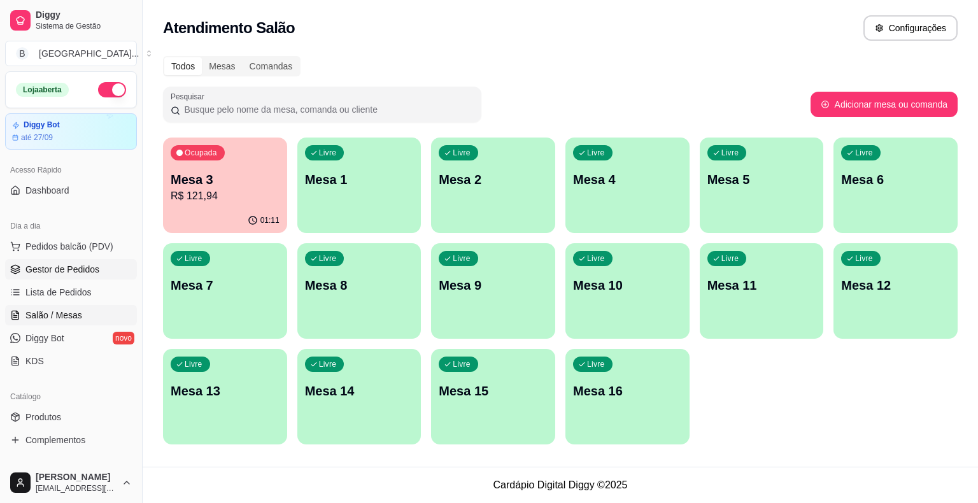
click at [91, 271] on span "Gestor de Pedidos" at bounding box center [62, 269] width 74 height 13
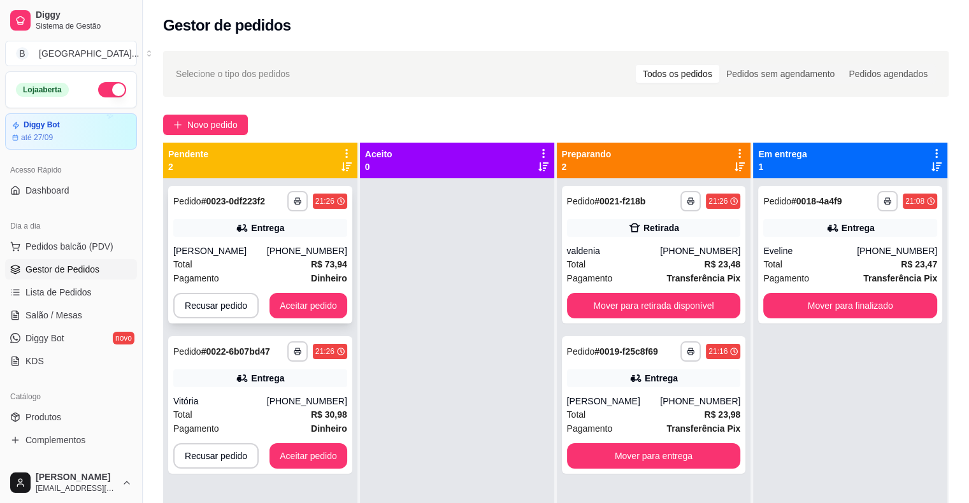
click at [203, 225] on div "Entrega" at bounding box center [260, 228] width 174 height 18
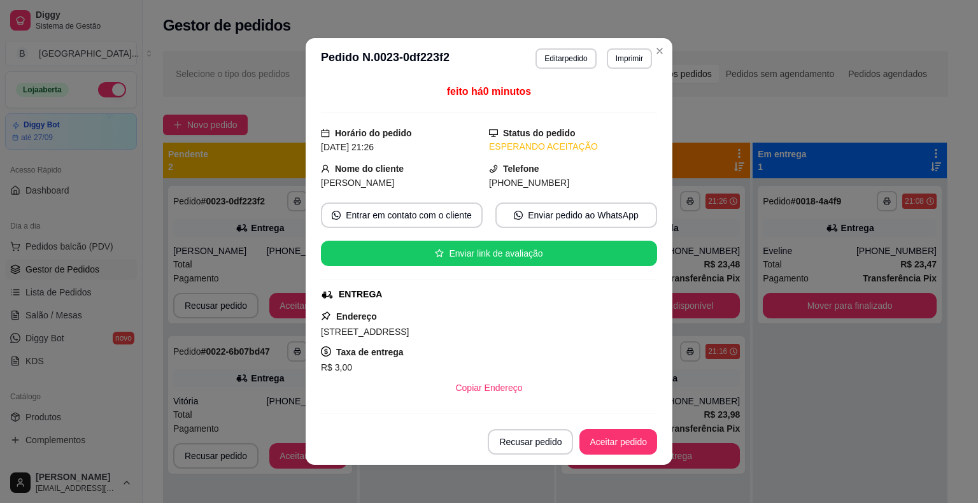
click at [617, 75] on header "**********" at bounding box center [489, 58] width 367 height 41
click at [617, 64] on button "Imprimir" at bounding box center [629, 58] width 45 height 20
click at [599, 94] on button "IMPRESSORA" at bounding box center [601, 103] width 89 height 20
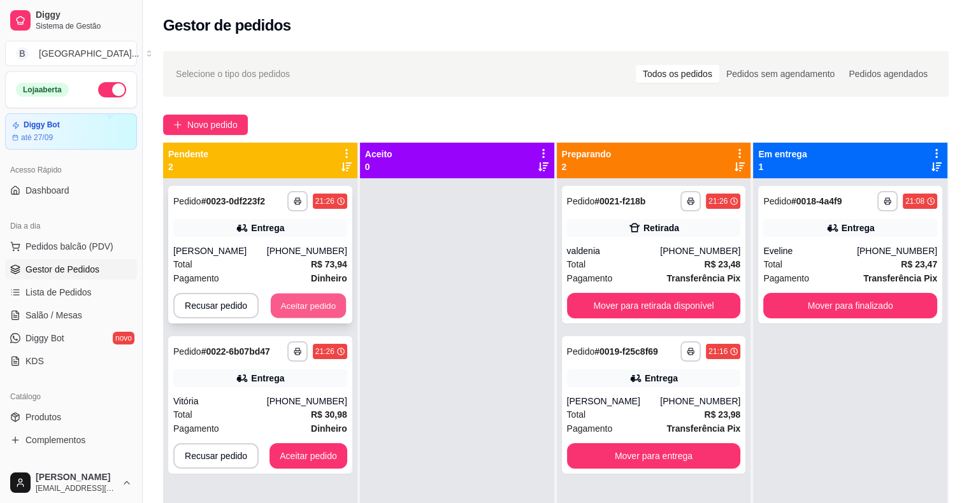
click at [336, 318] on button "Aceitar pedido" at bounding box center [308, 306] width 75 height 25
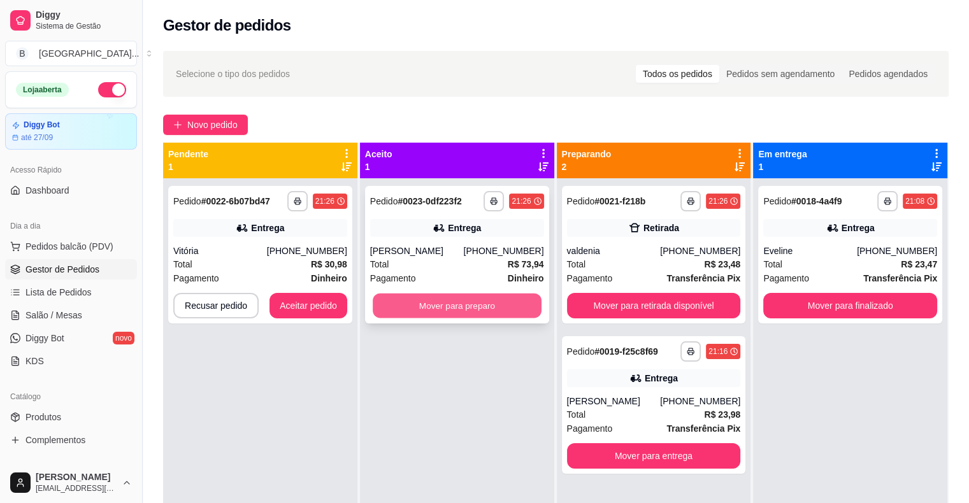
click at [390, 310] on button "Mover para preparo" at bounding box center [457, 306] width 169 height 25
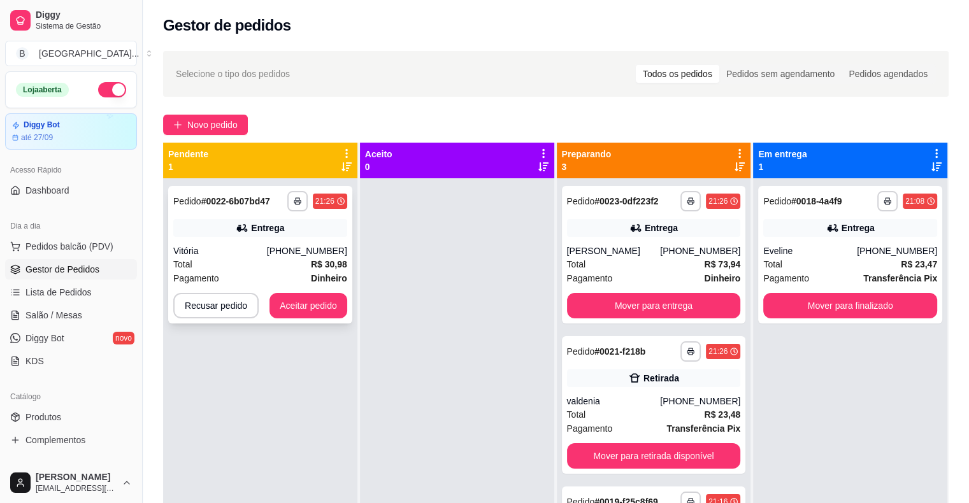
click at [228, 261] on div "Total R$ 30,98" at bounding box center [260, 264] width 174 height 14
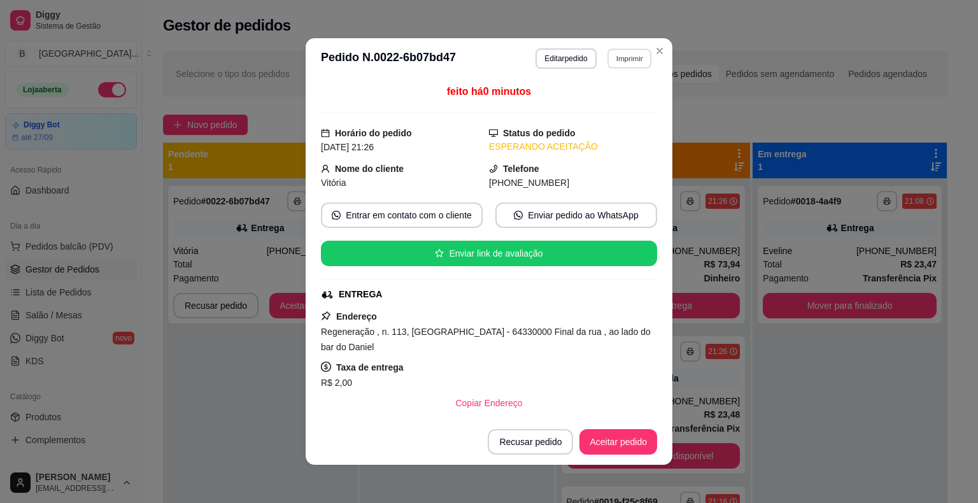
click at [634, 59] on button "Imprimir" at bounding box center [630, 58] width 44 height 20
click at [627, 93] on div "Escolha a impressora IMPRESSORA Impressora" at bounding box center [602, 107] width 105 height 69
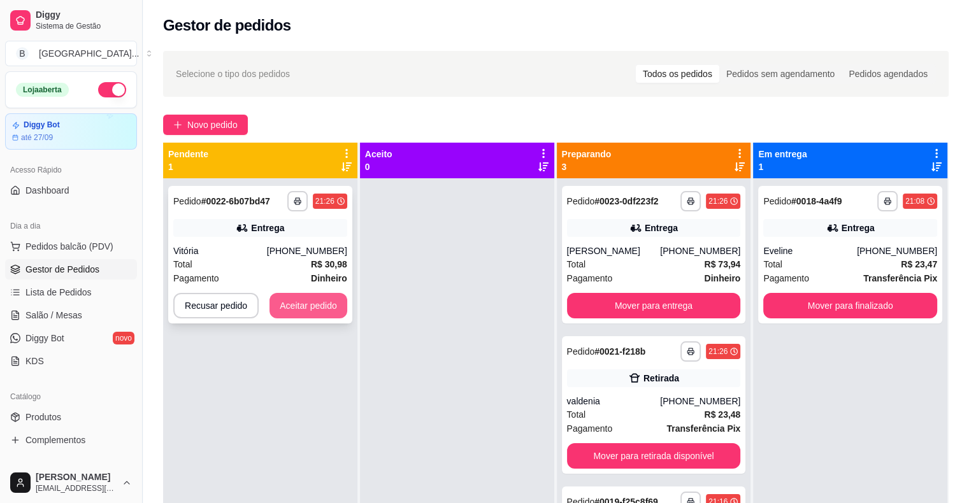
click at [308, 306] on button "Aceitar pedido" at bounding box center [308, 305] width 78 height 25
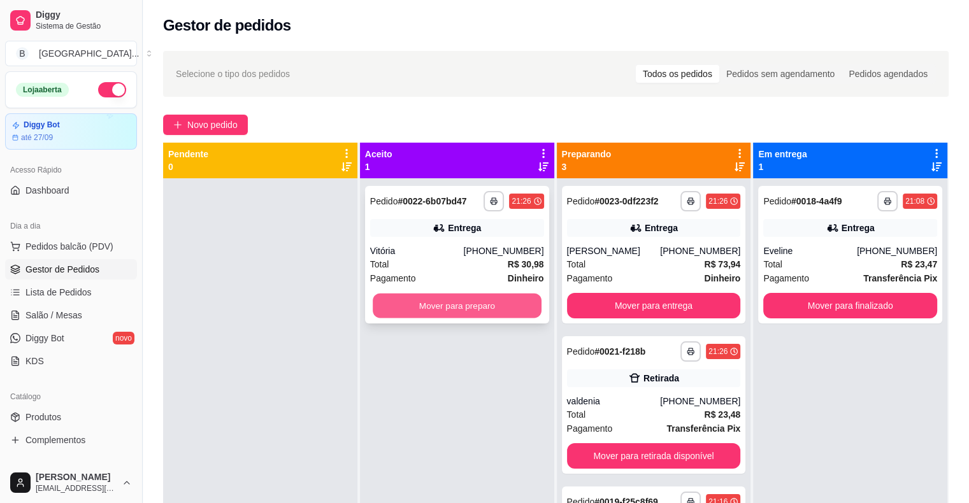
click at [392, 303] on button "Mover para preparo" at bounding box center [457, 306] width 169 height 25
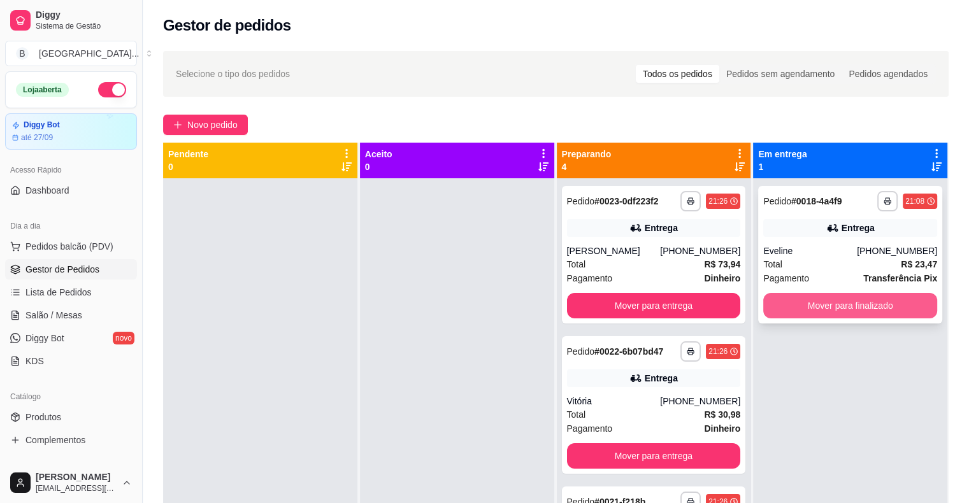
click at [785, 307] on button "Mover para finalizado" at bounding box center [850, 305] width 174 height 25
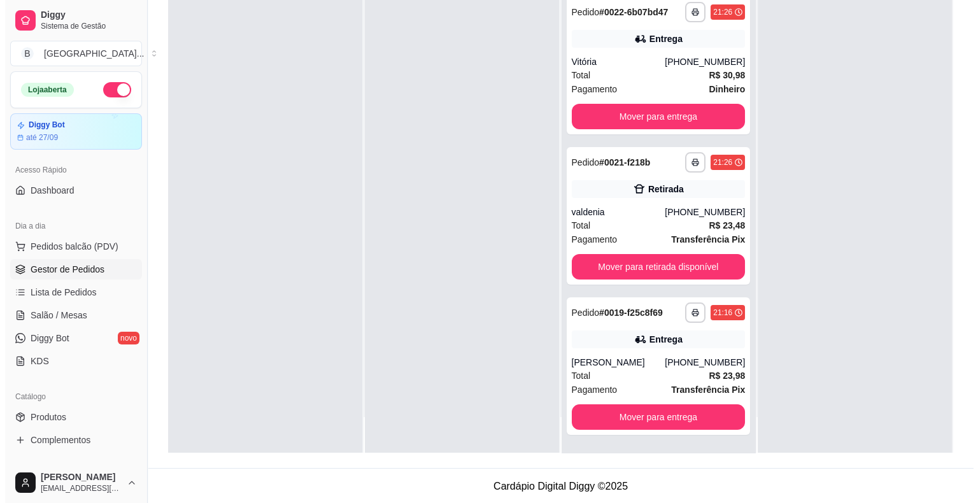
scroll to position [194, 0]
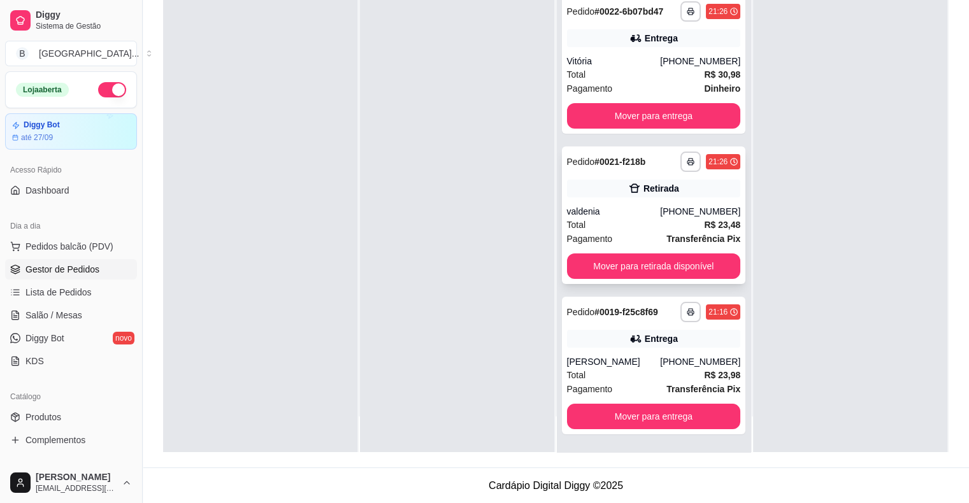
click at [607, 203] on div "**********" at bounding box center [654, 215] width 184 height 138
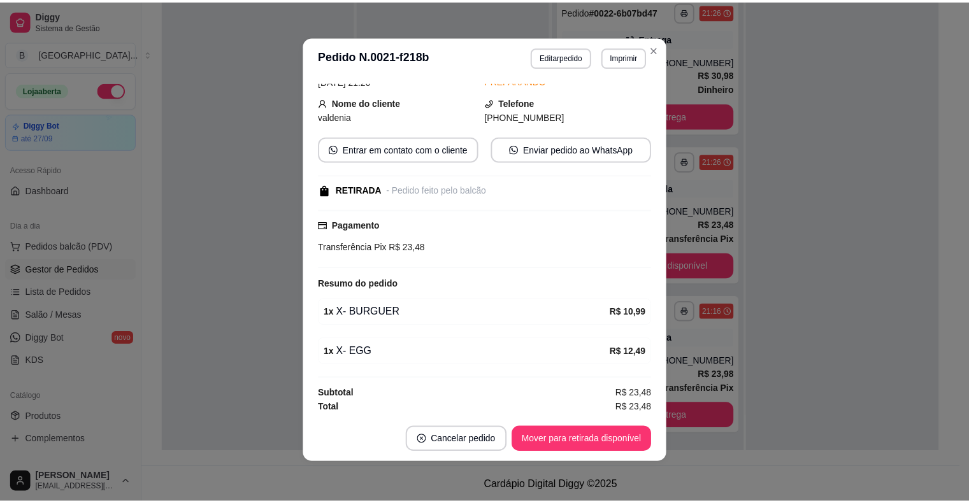
scroll to position [3, 0]
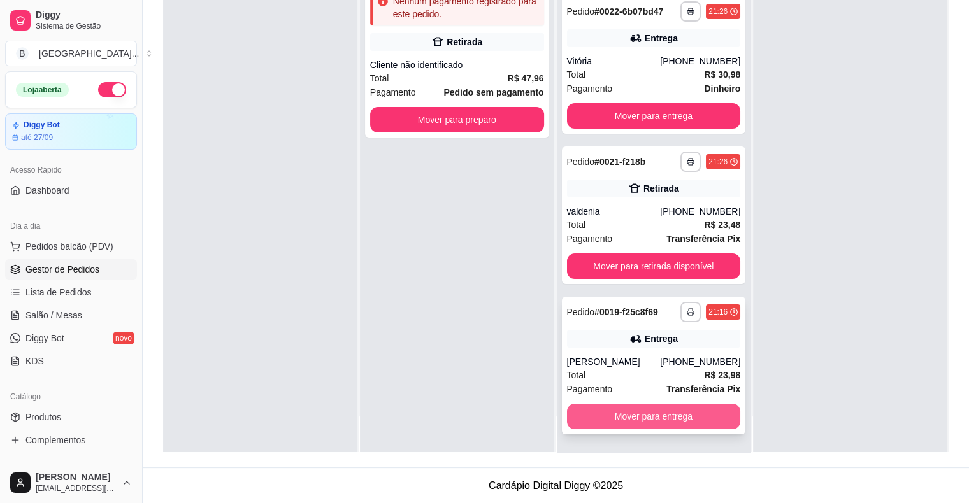
click at [634, 418] on button "Mover para entrega" at bounding box center [654, 416] width 174 height 25
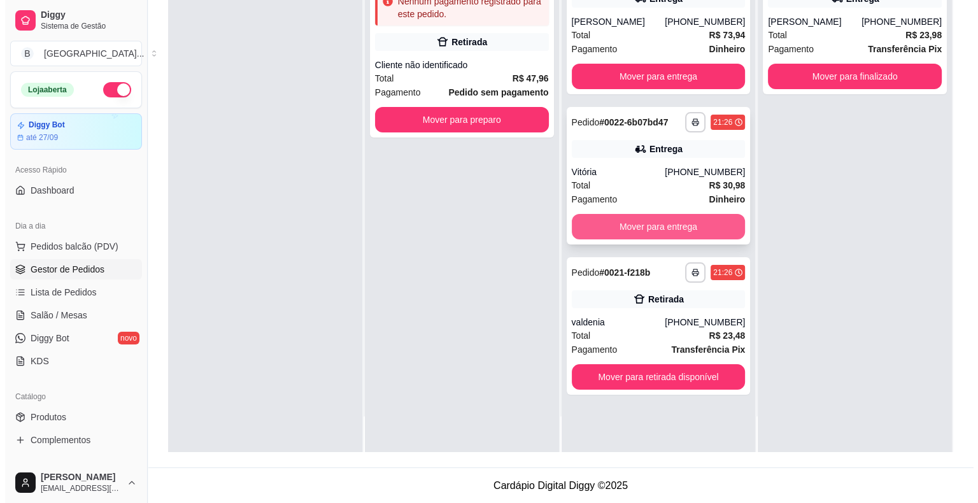
scroll to position [0, 0]
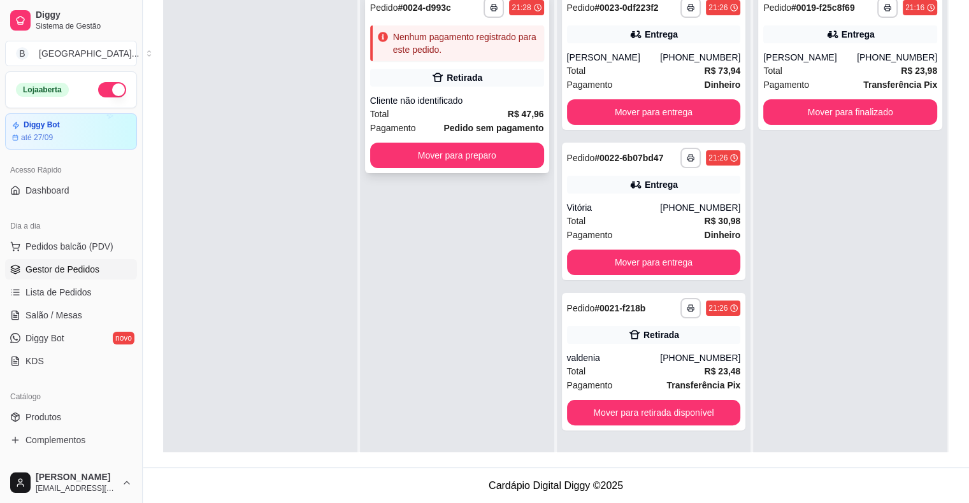
click at [441, 113] on div "Total R$ 47,96" at bounding box center [457, 114] width 174 height 14
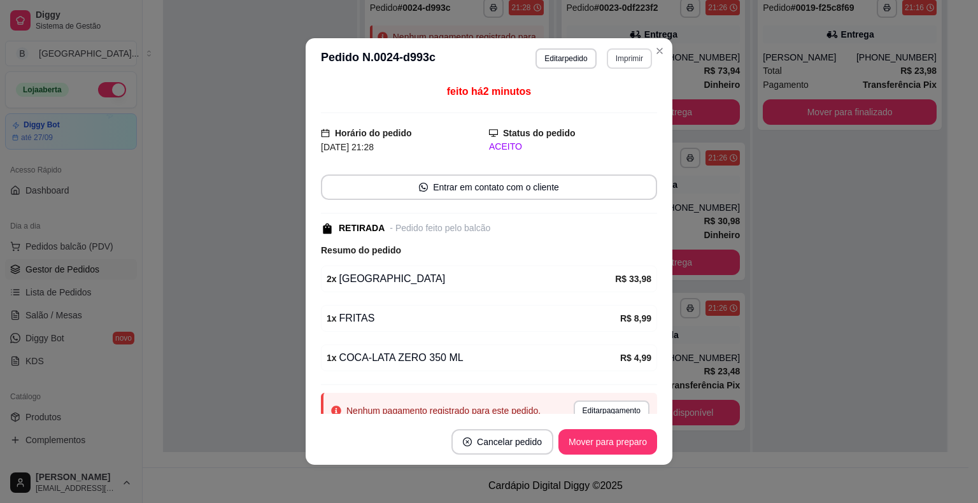
click at [611, 54] on button "Imprimir" at bounding box center [629, 58] width 45 height 20
click at [603, 96] on button "IMPRESSORA" at bounding box center [601, 104] width 89 height 20
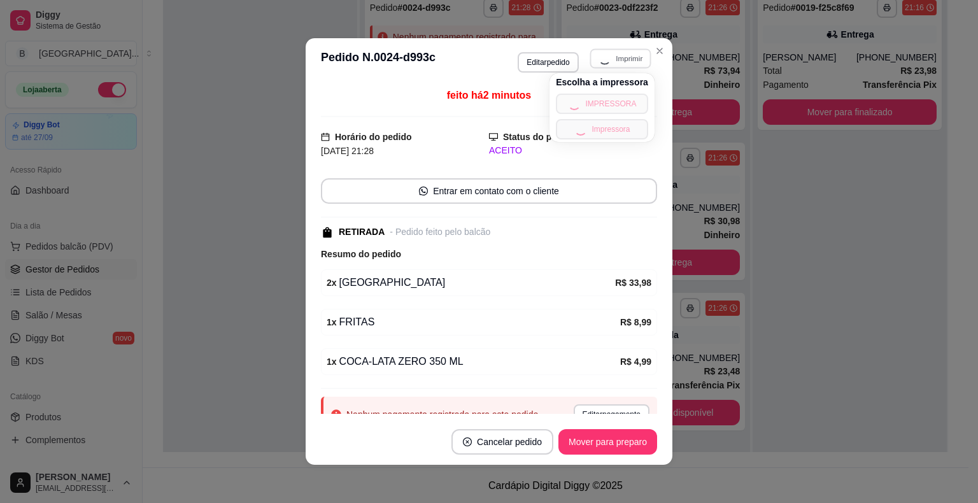
scroll to position [48, 0]
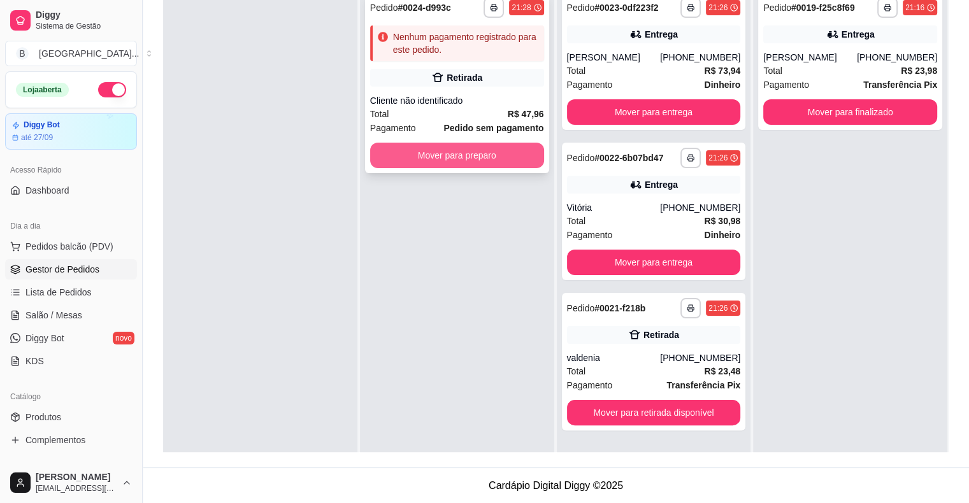
click at [474, 161] on button "Mover para preparo" at bounding box center [457, 155] width 174 height 25
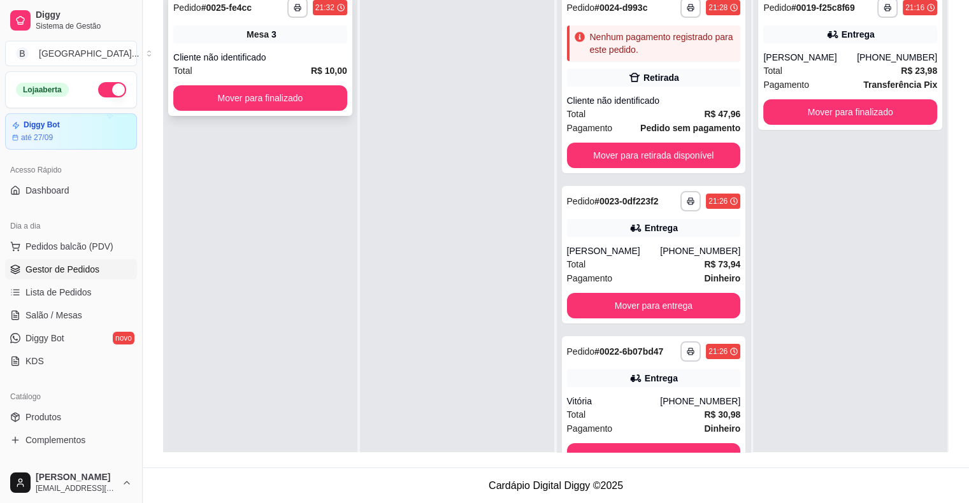
click at [294, 60] on div "Cliente não identificado" at bounding box center [260, 57] width 174 height 13
click at [301, 103] on button "Mover para finalizado" at bounding box center [260, 98] width 169 height 25
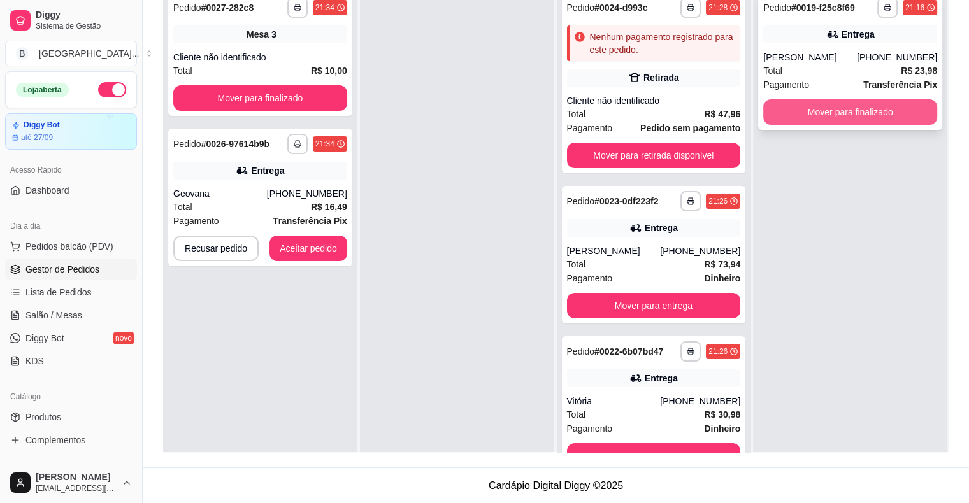
click at [838, 117] on button "Mover para finalizado" at bounding box center [850, 111] width 174 height 25
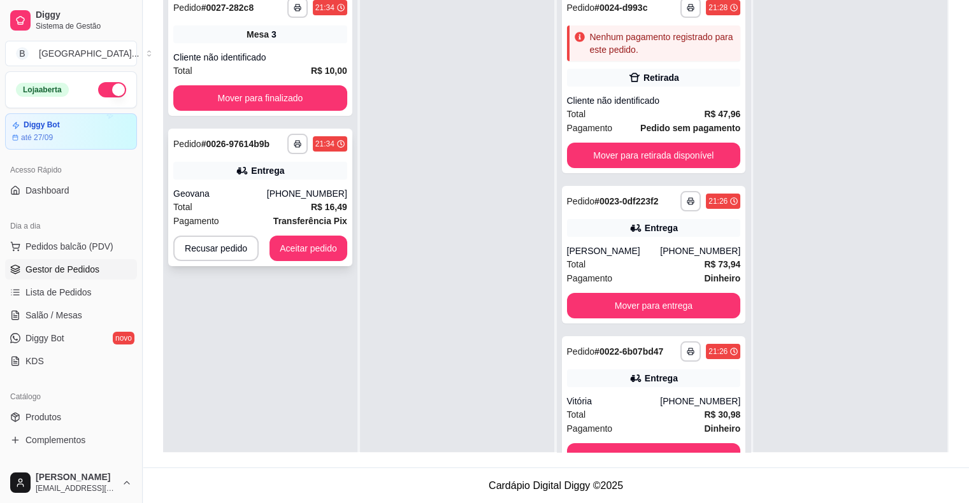
click at [204, 211] on div "Total R$ 16,49" at bounding box center [260, 207] width 174 height 14
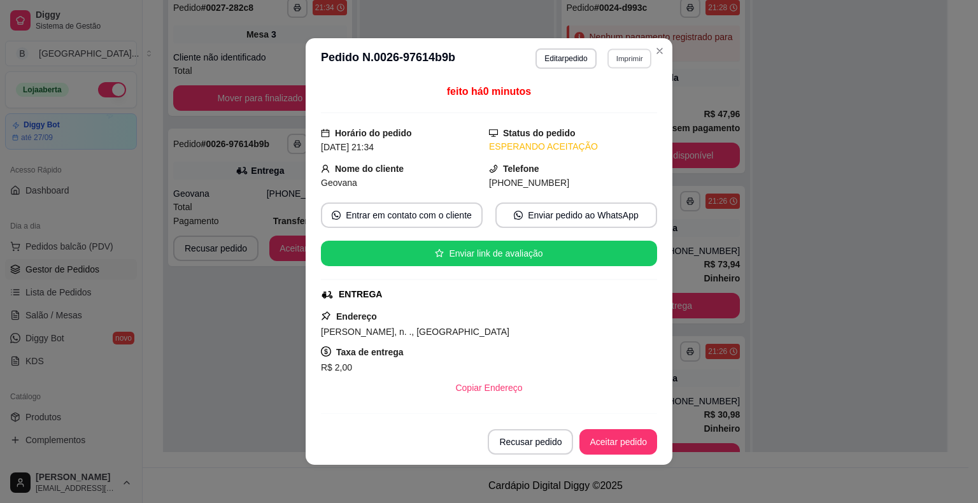
click at [608, 59] on button "Imprimir" at bounding box center [630, 58] width 44 height 20
click at [608, 99] on button "IMPRESSORA" at bounding box center [601, 104] width 89 height 20
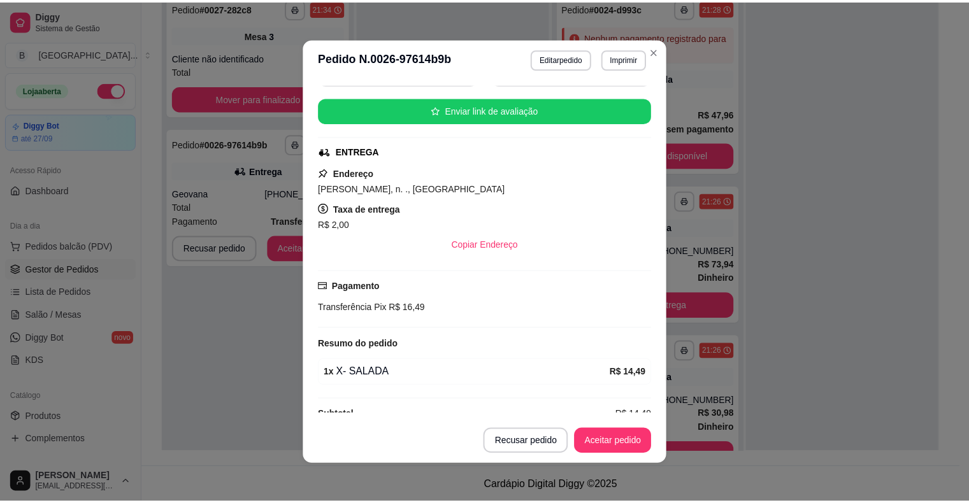
scroll to position [163, 0]
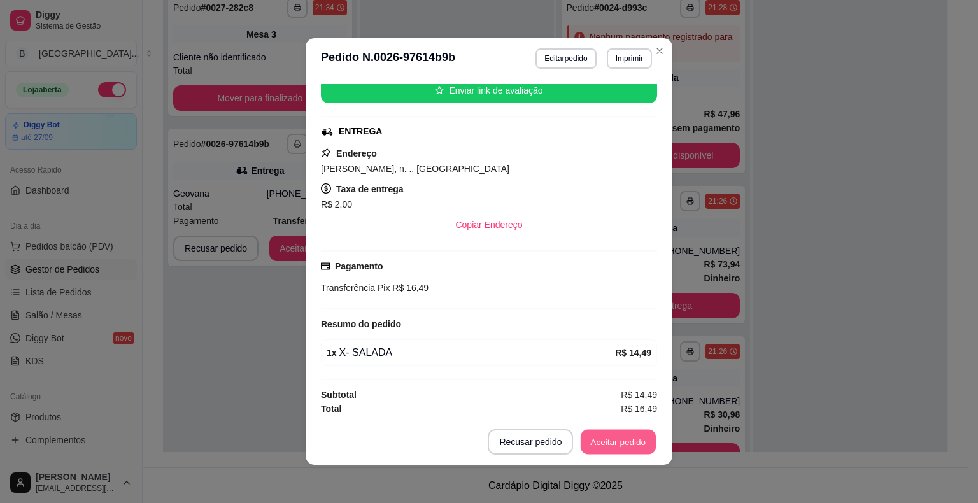
click at [603, 445] on button "Aceitar pedido" at bounding box center [618, 442] width 75 height 25
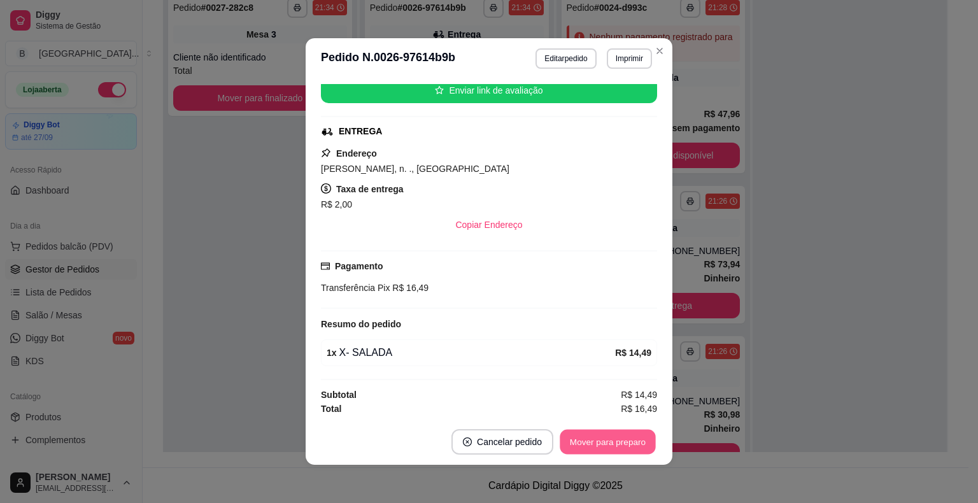
click at [603, 445] on button "Mover para preparo" at bounding box center [608, 442] width 96 height 25
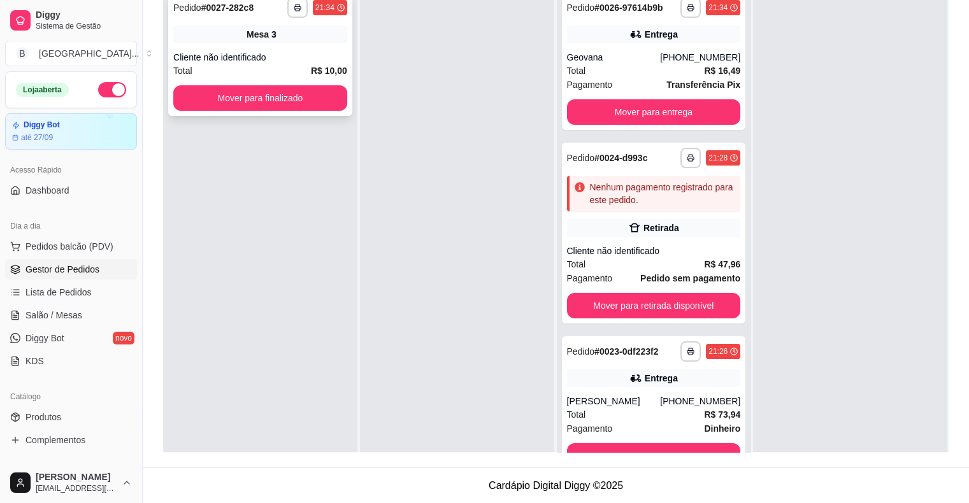
click at [275, 83] on div "**********" at bounding box center [260, 54] width 184 height 124
click at [234, 96] on button "Mover para finalizado" at bounding box center [260, 98] width 169 height 25
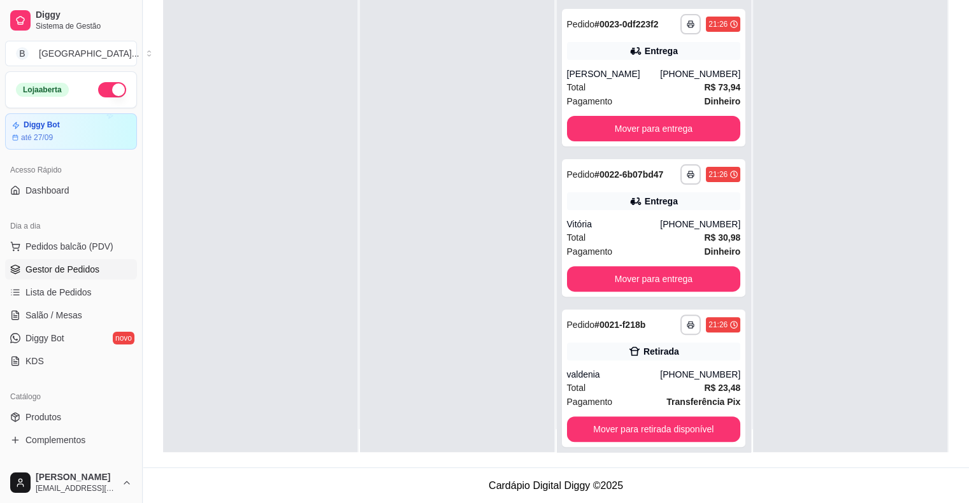
scroll to position [36, 0]
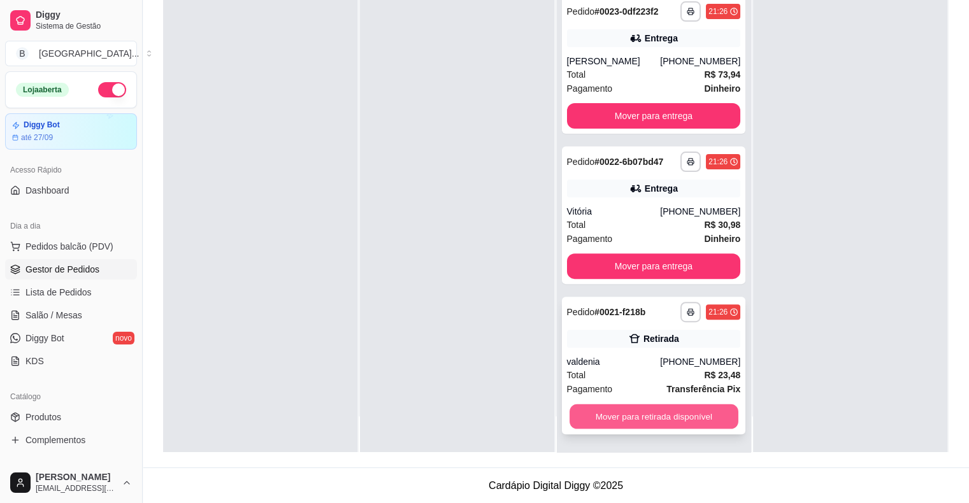
click at [601, 411] on button "Mover para retirada disponível" at bounding box center [653, 416] width 169 height 25
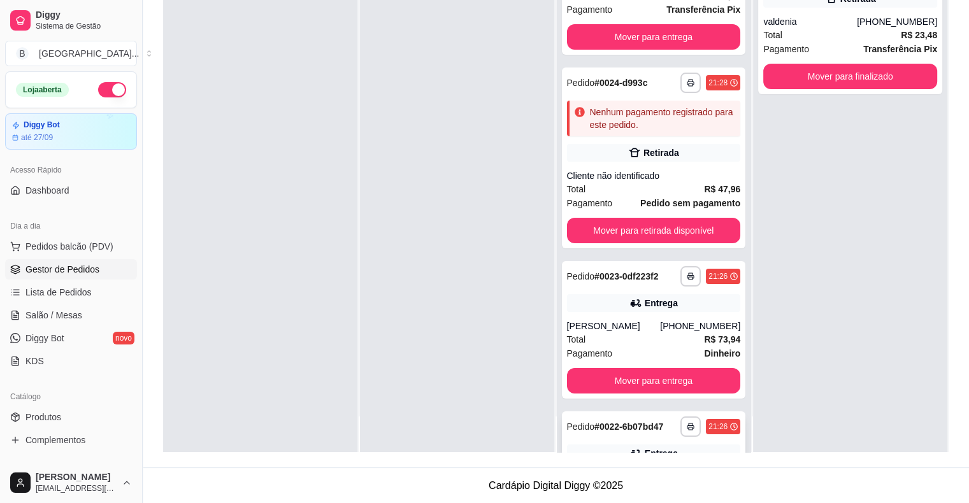
scroll to position [39, 0]
click at [57, 314] on span "Salão / Mesas" at bounding box center [53, 315] width 57 height 13
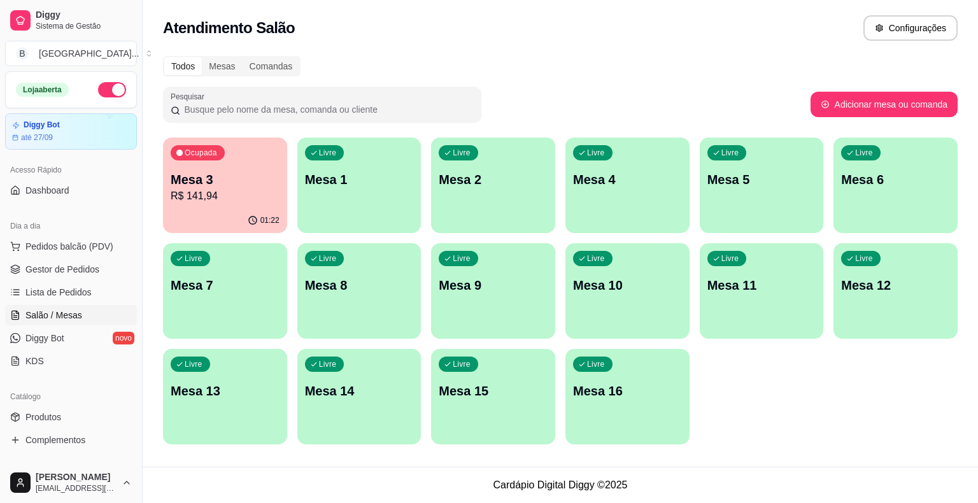
click at [181, 184] on p "Mesa 3" at bounding box center [225, 180] width 109 height 18
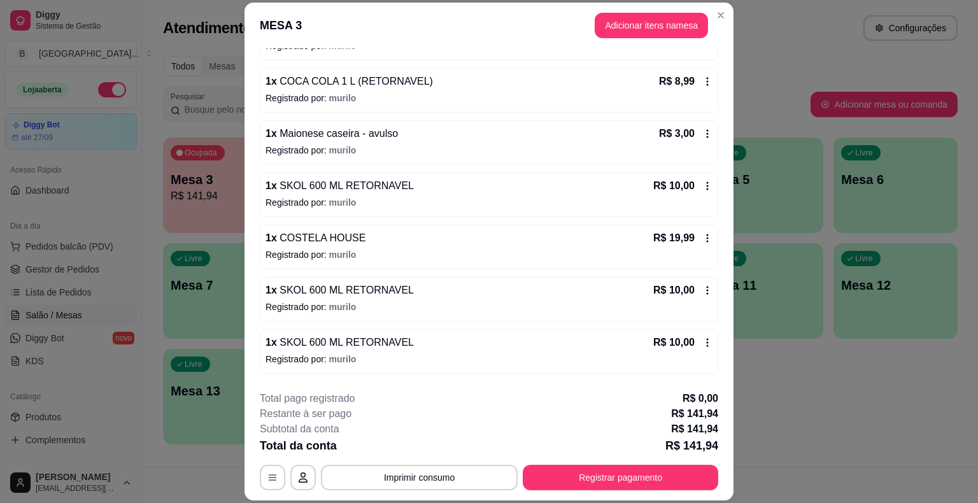
scroll to position [366, 0]
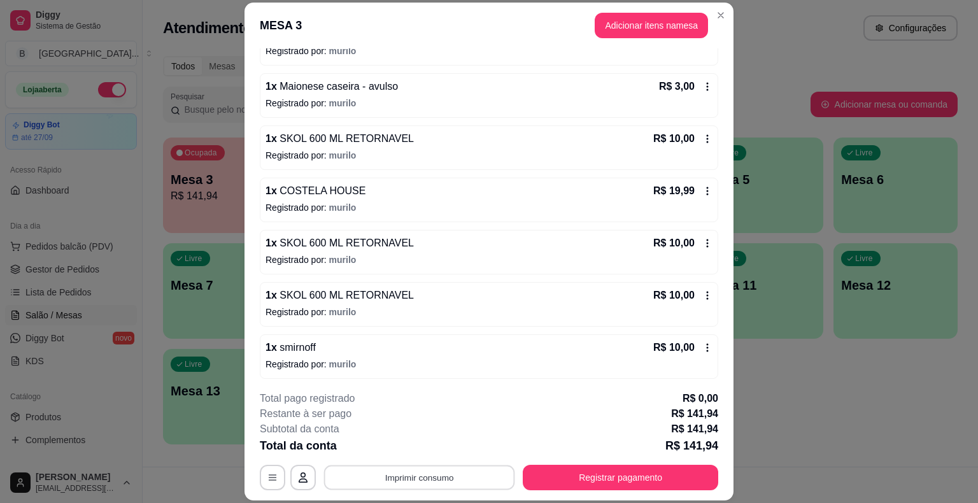
click at [441, 471] on button "Imprimir consumo" at bounding box center [419, 478] width 191 height 25
click at [432, 424] on button "IMPRESSORA" at bounding box center [419, 423] width 92 height 20
click at [652, 470] on button "Registrar pagamento" at bounding box center [621, 478] width 190 height 25
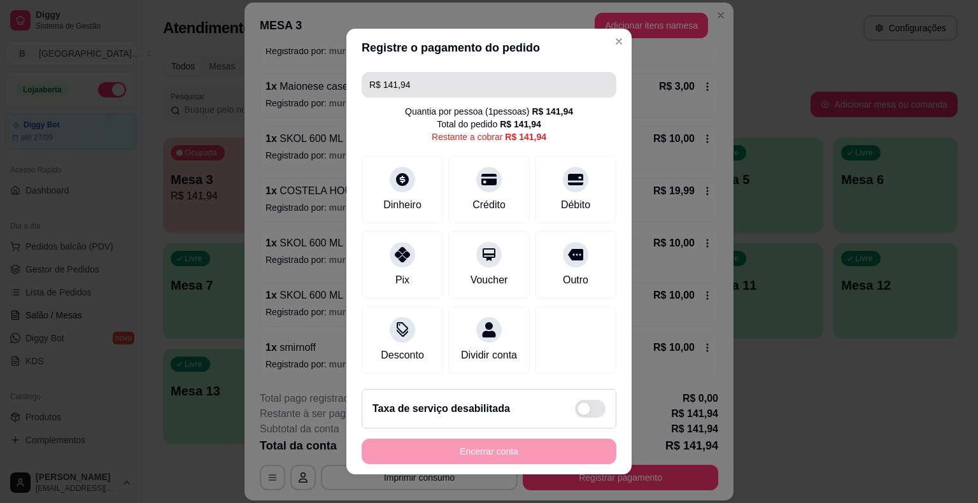
click at [502, 89] on input "R$ 141,94" at bounding box center [488, 84] width 239 height 25
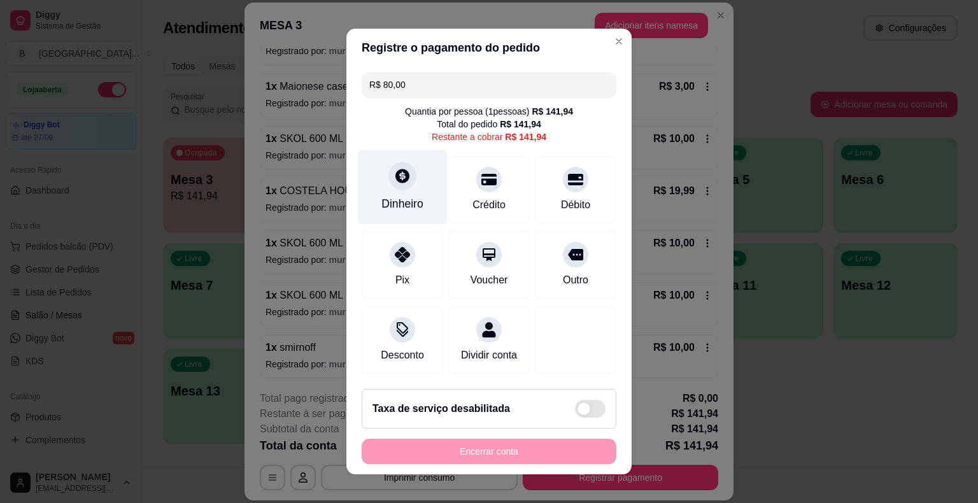
click at [424, 201] on div "Dinheiro" at bounding box center [403, 187] width 90 height 75
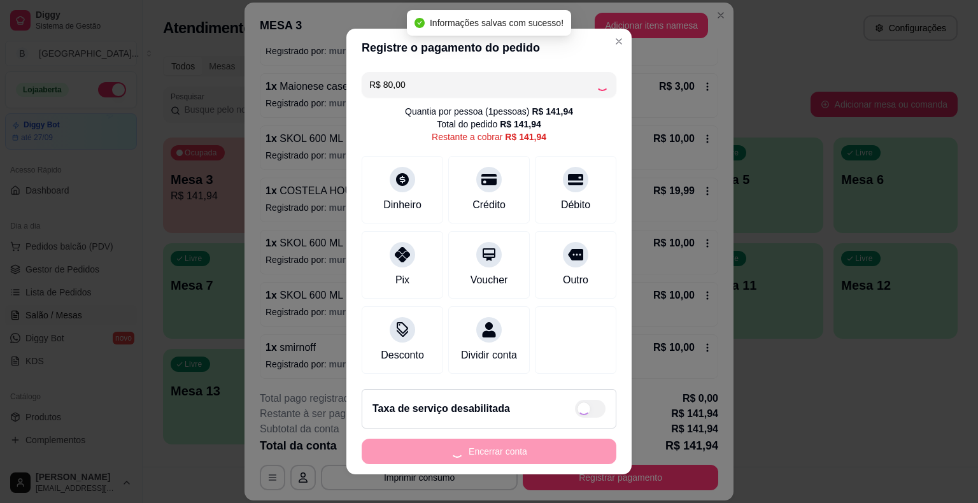
type input "R$ 61,94"
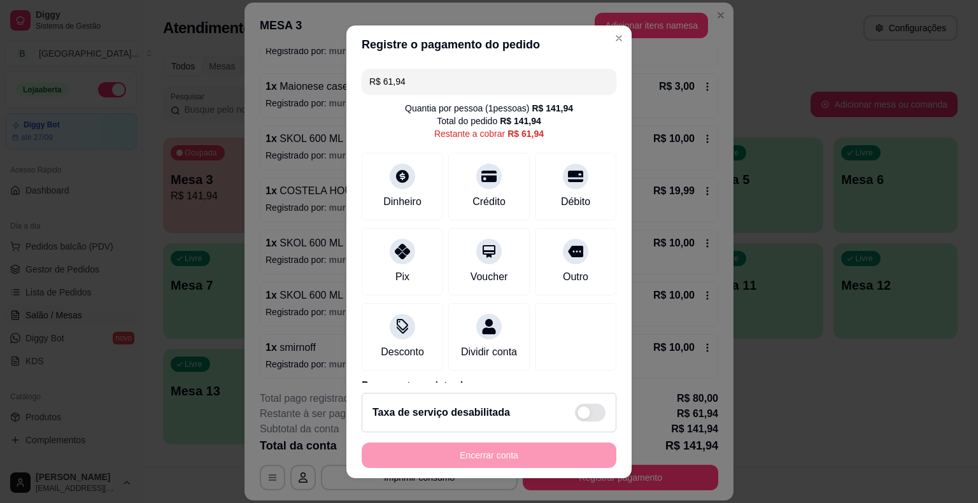
scroll to position [15, 0]
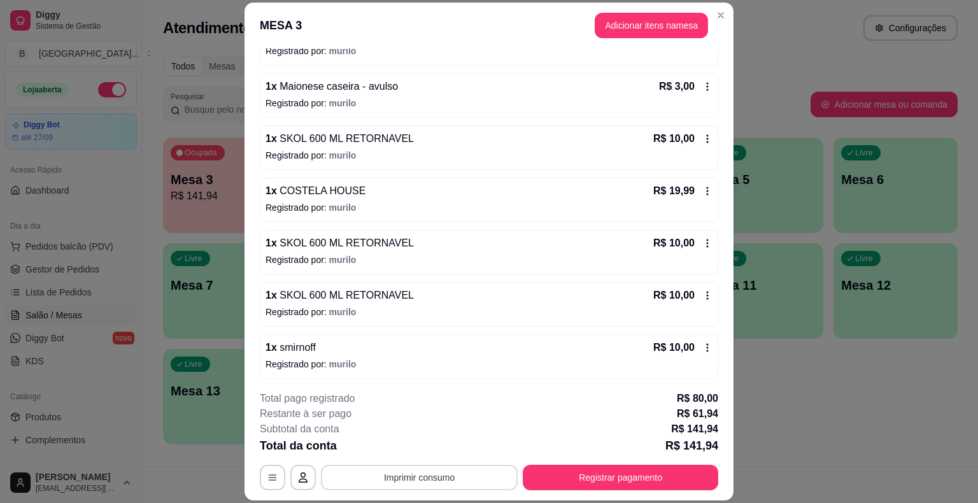
click at [377, 476] on button "Imprimir consumo" at bounding box center [419, 477] width 197 height 25
click at [607, 474] on button "Registrar pagamento" at bounding box center [621, 477] width 196 height 25
click at [569, 482] on button "Registrar pagamento" at bounding box center [621, 478] width 190 height 25
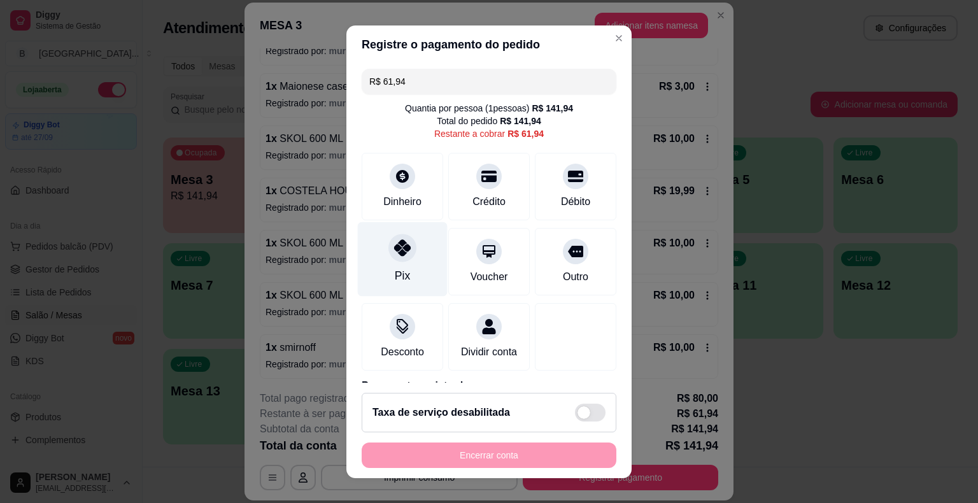
click at [397, 254] on icon at bounding box center [402, 247] width 17 height 17
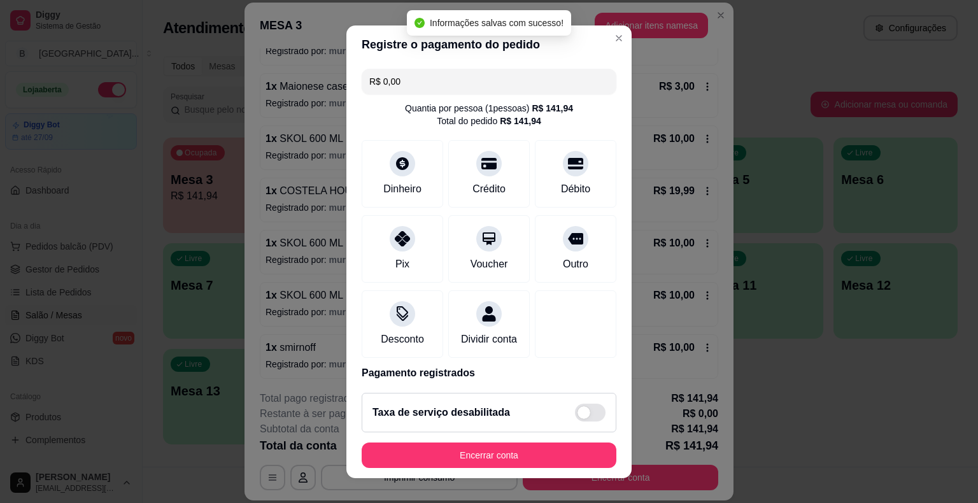
type input "R$ 0,00"
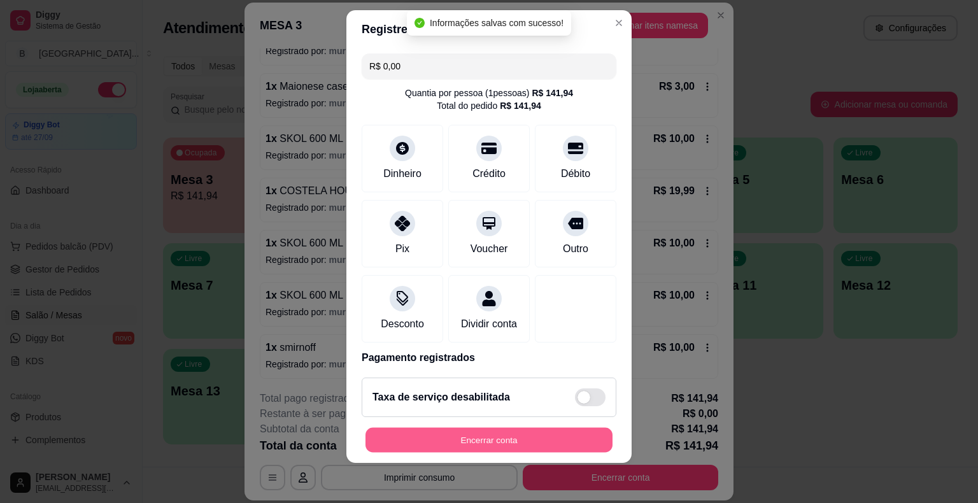
click at [475, 445] on button "Encerrar conta" at bounding box center [489, 439] width 247 height 25
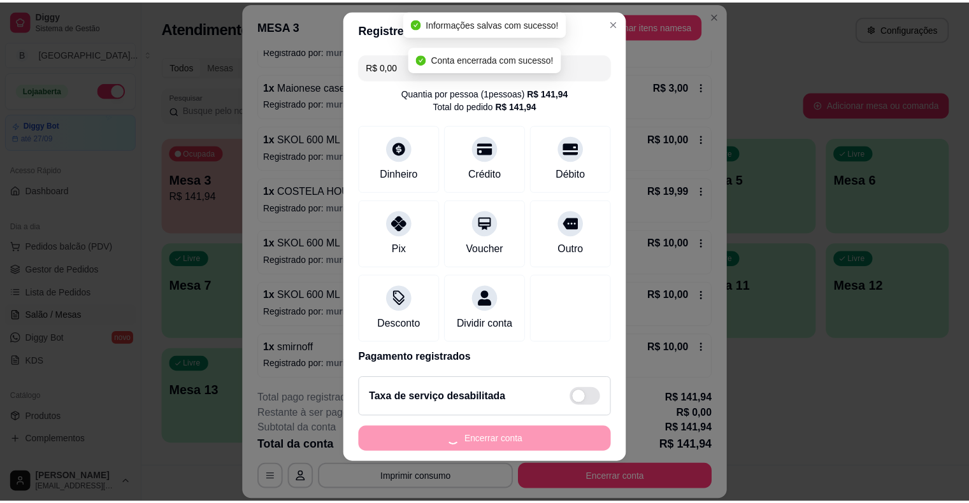
scroll to position [0, 0]
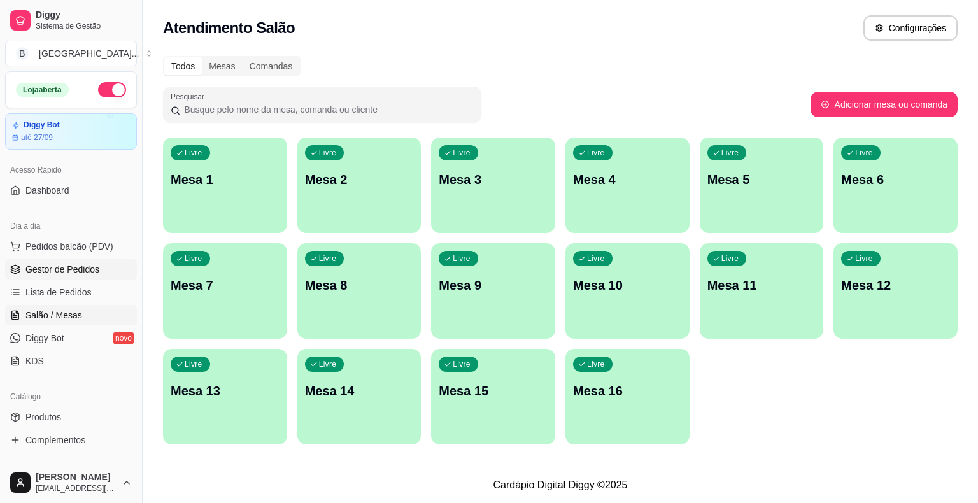
click at [82, 270] on span "Gestor de Pedidos" at bounding box center [62, 269] width 74 height 13
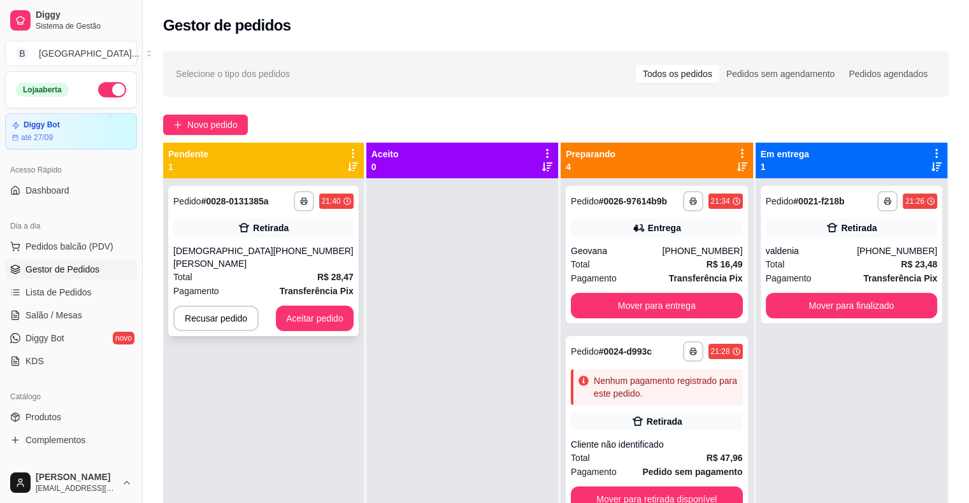
click at [315, 255] on div "[PHONE_NUMBER]" at bounding box center [313, 257] width 80 height 25
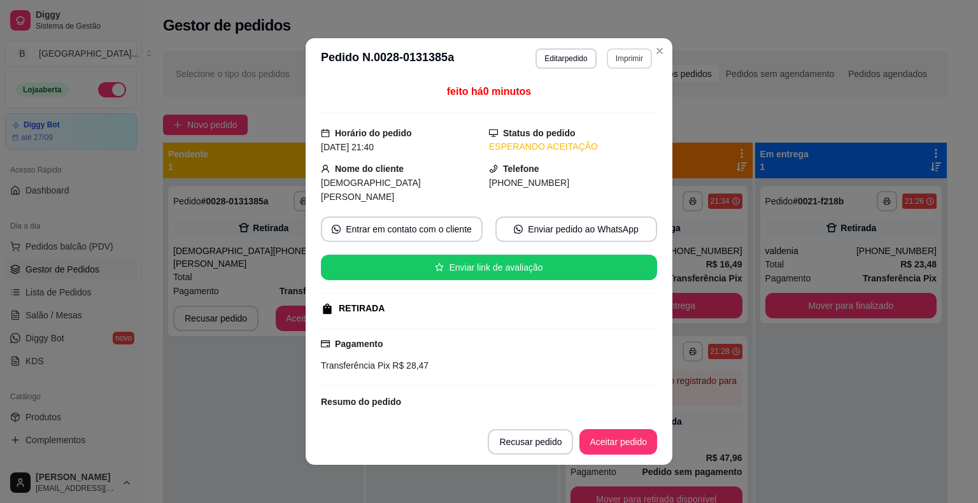
click at [610, 61] on button "Imprimir" at bounding box center [629, 58] width 45 height 20
click at [599, 106] on button "IMPRESSORA" at bounding box center [601, 103] width 89 height 20
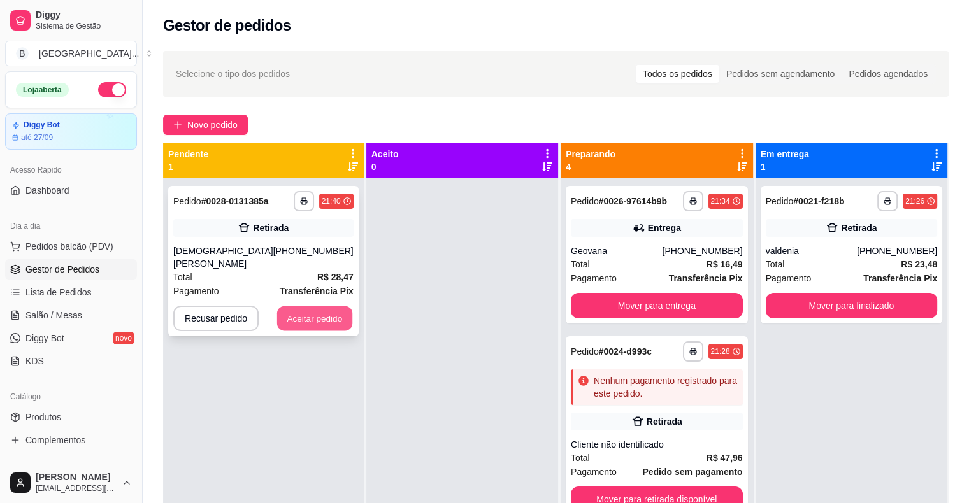
click at [308, 311] on button "Aceitar pedido" at bounding box center [314, 318] width 75 height 25
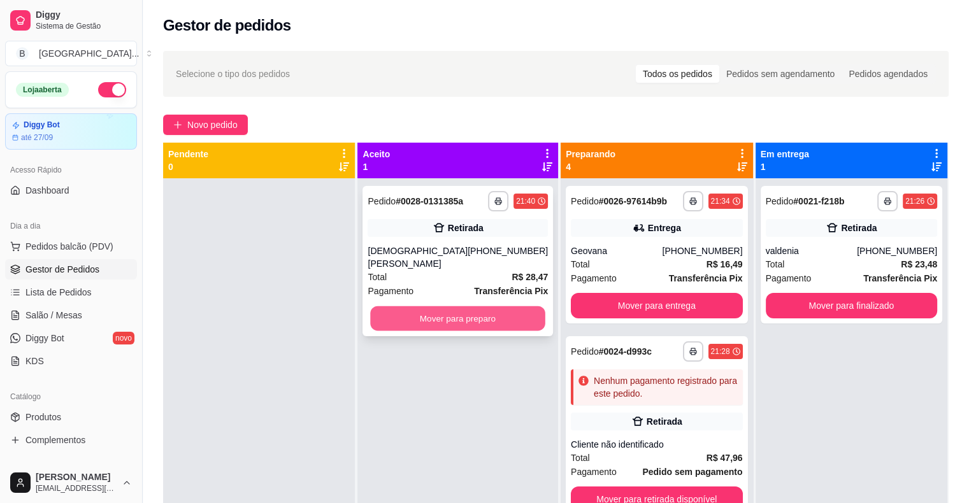
click at [440, 306] on button "Mover para preparo" at bounding box center [458, 318] width 175 height 25
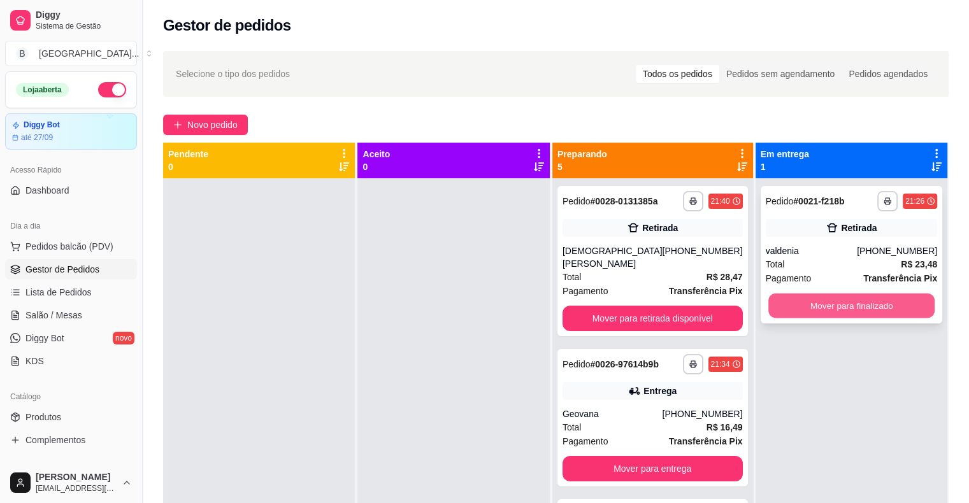
click at [856, 310] on button "Mover para finalizado" at bounding box center [851, 306] width 166 height 25
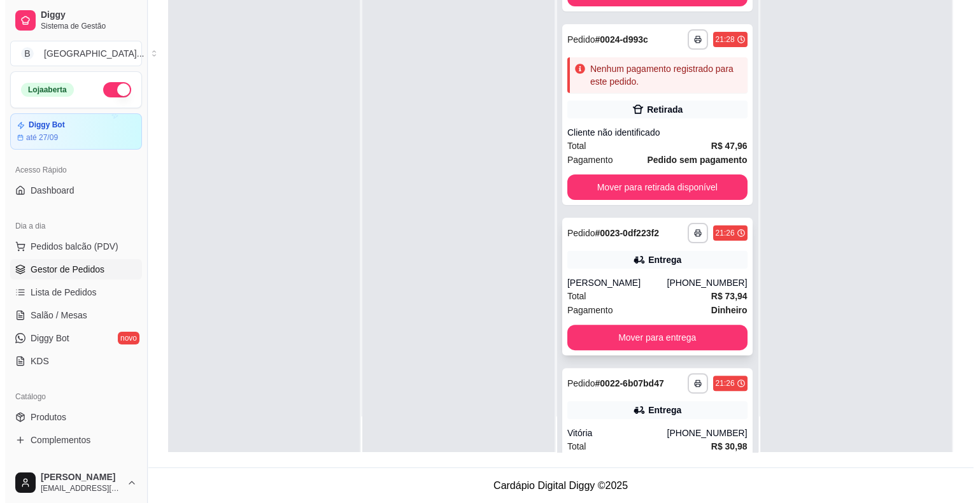
scroll to position [125, 0]
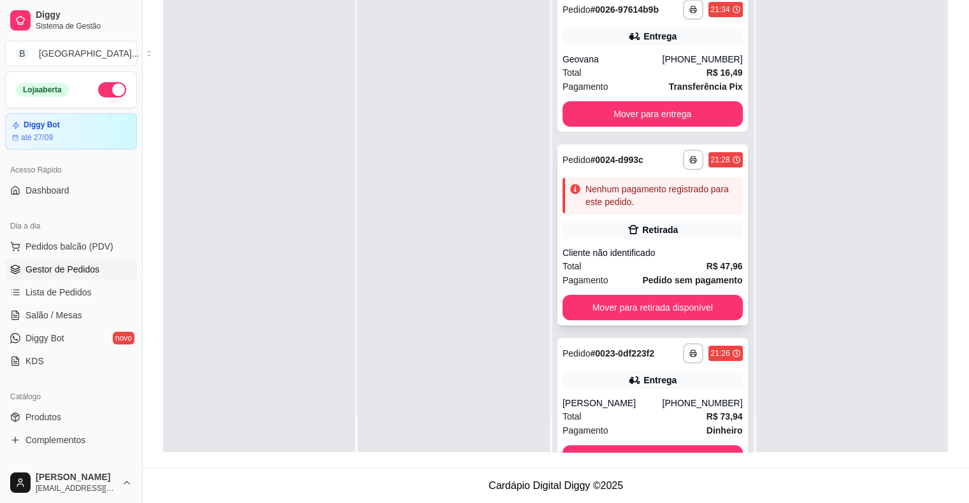
click at [665, 224] on div "Retirada" at bounding box center [660, 230] width 36 height 13
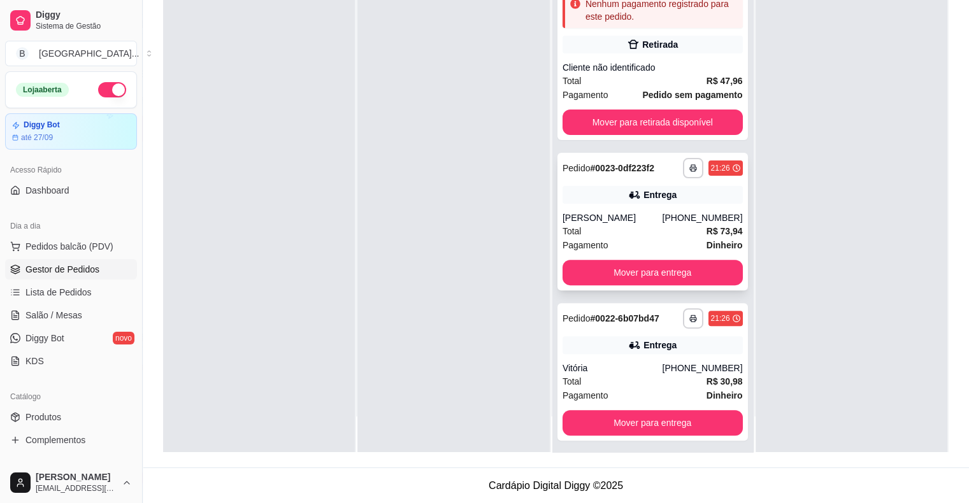
scroll to position [317, 0]
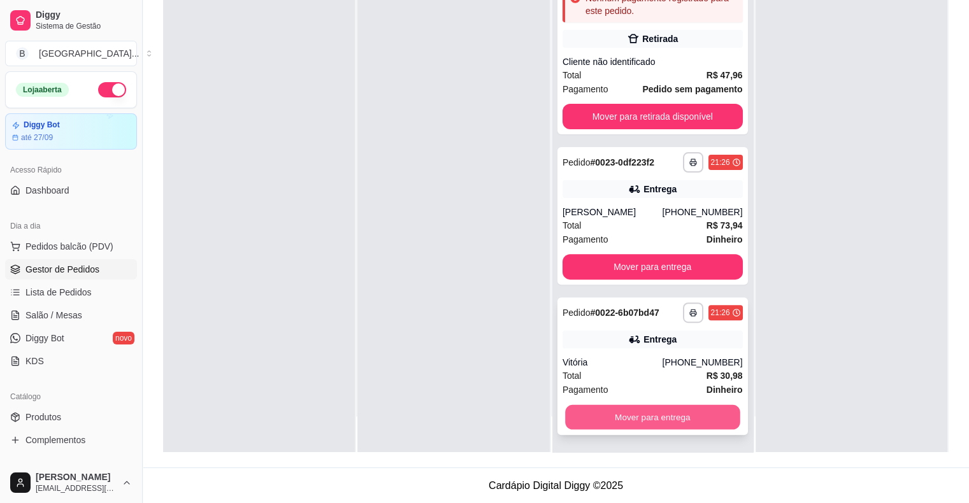
click at [583, 412] on button "Mover para entrega" at bounding box center [652, 417] width 175 height 25
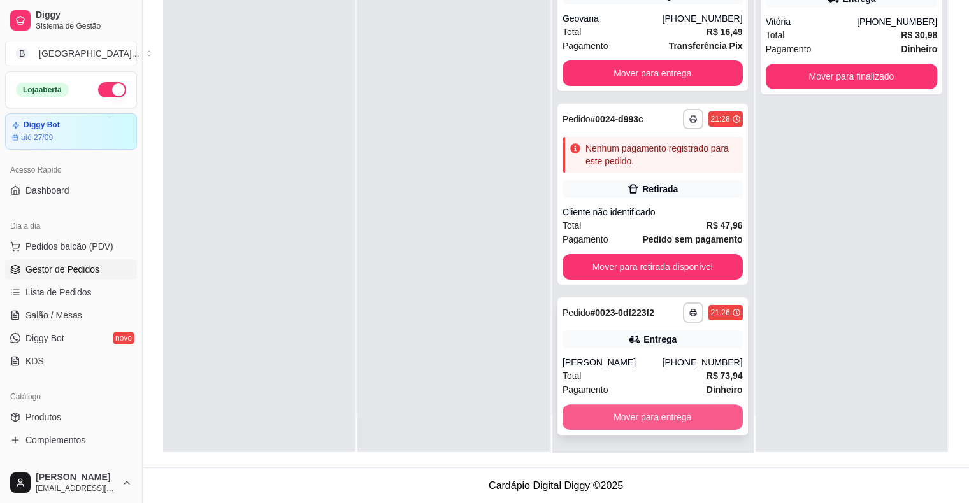
click at [583, 409] on button "Mover para entrega" at bounding box center [652, 416] width 180 height 25
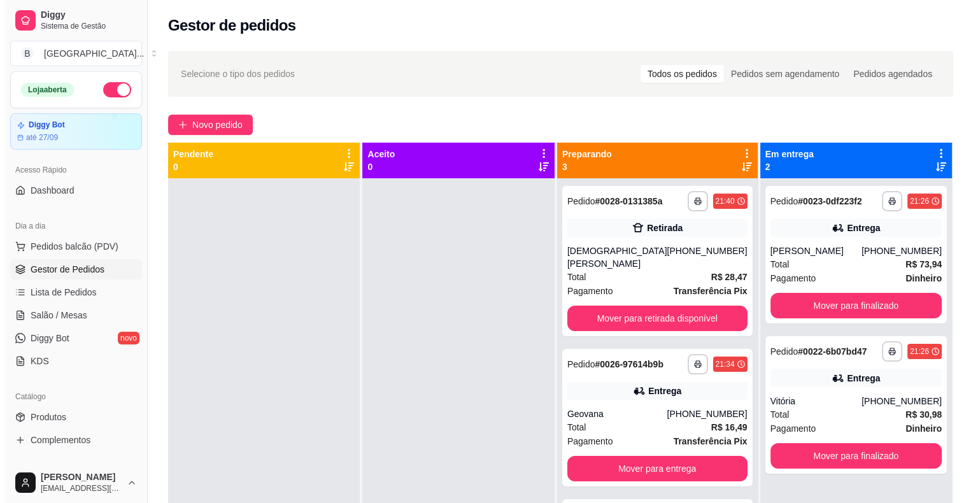
scroll to position [0, 0]
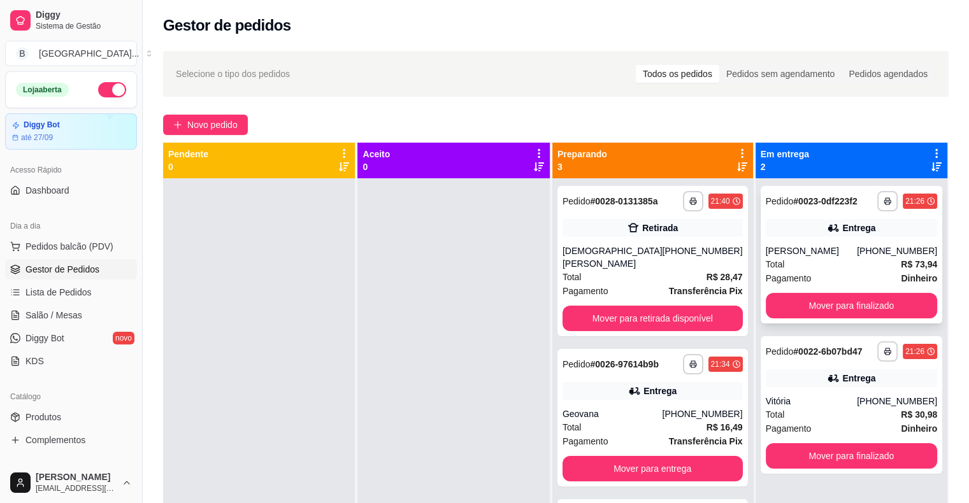
click at [852, 257] on div "[PERSON_NAME]" at bounding box center [811, 251] width 91 height 13
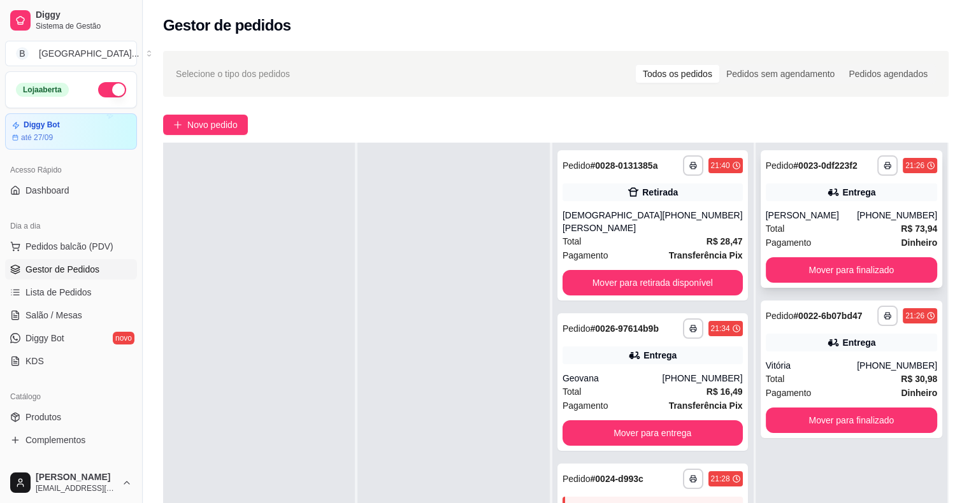
click at [779, 250] on span "Pagamento" at bounding box center [789, 243] width 46 height 14
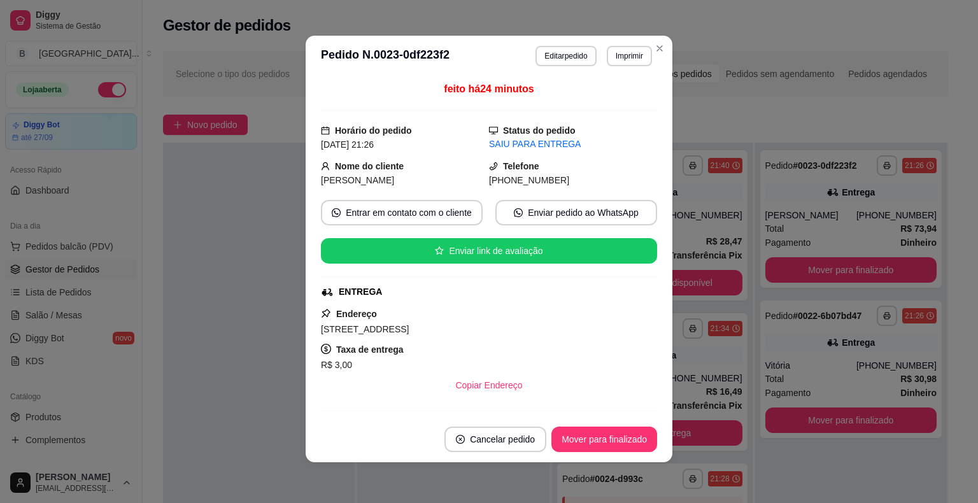
scroll to position [269, 0]
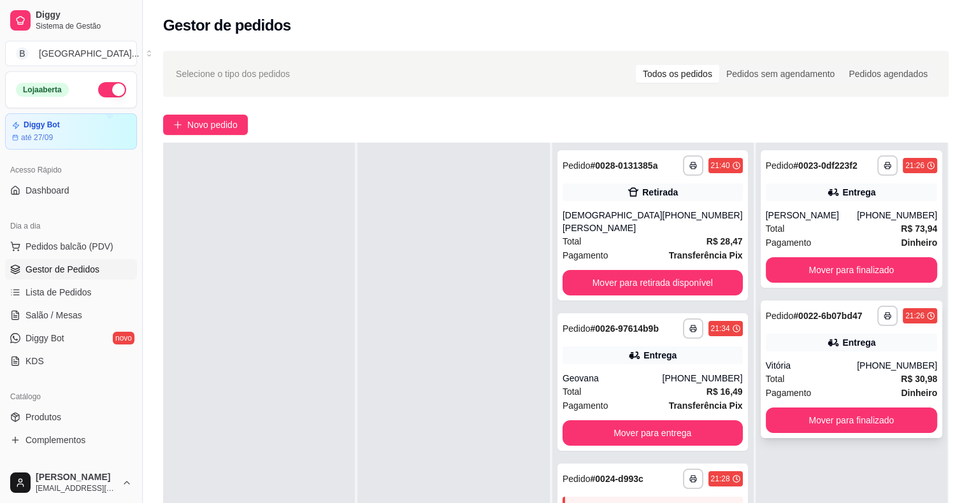
click at [810, 342] on div "**********" at bounding box center [852, 370] width 182 height 138
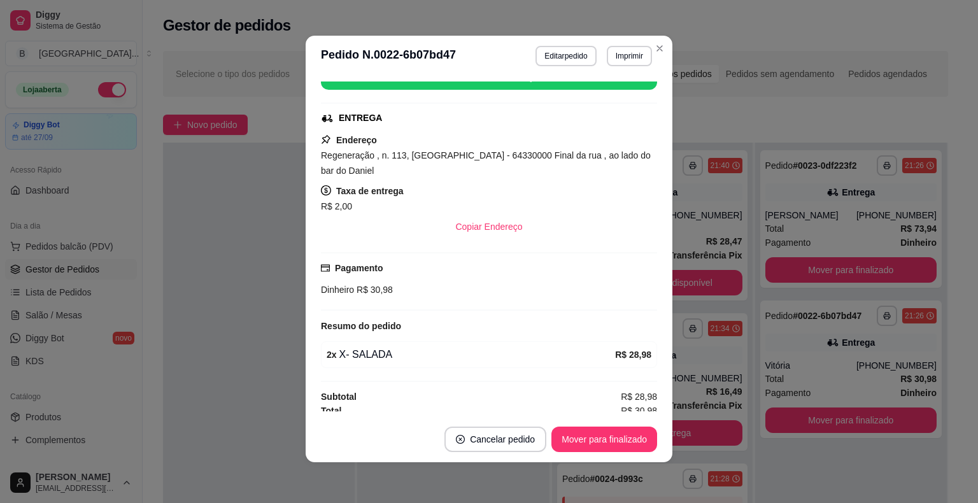
scroll to position [178, 0]
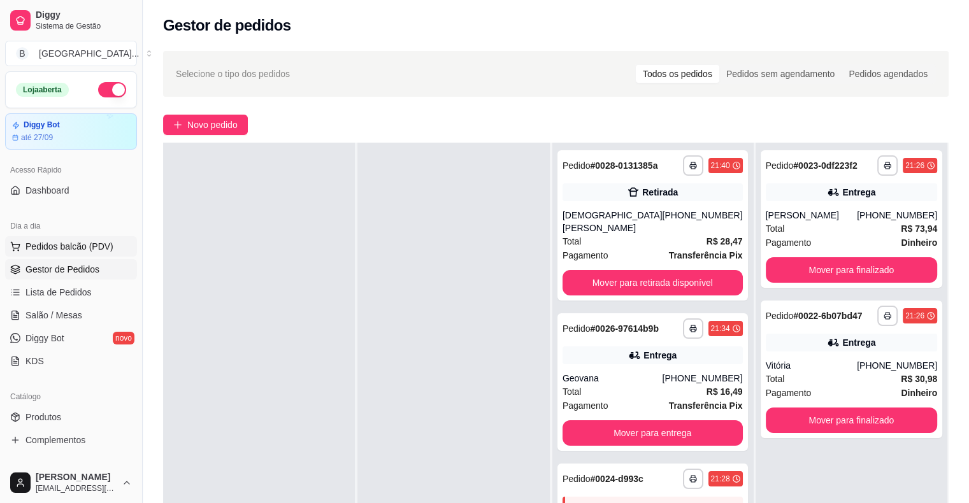
click at [25, 238] on button "Pedidos balcão (PDV)" at bounding box center [71, 246] width 132 height 20
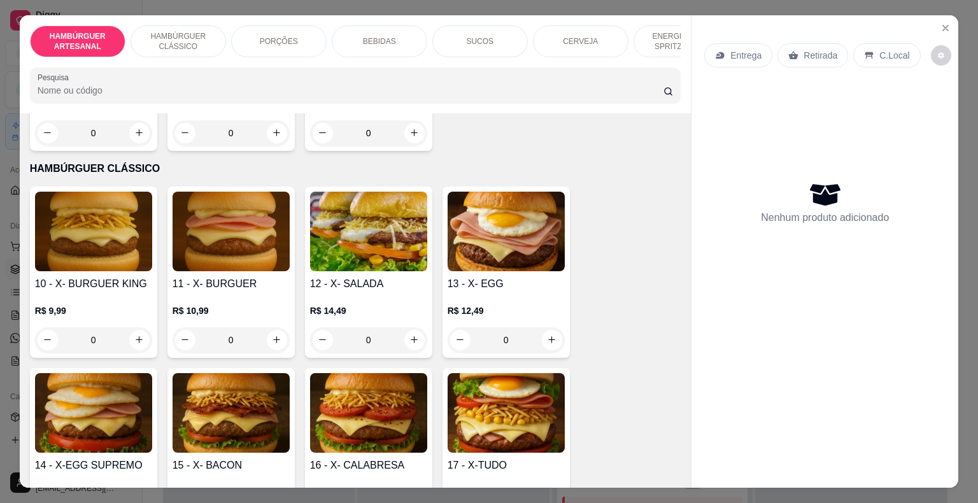
scroll to position [637, 0]
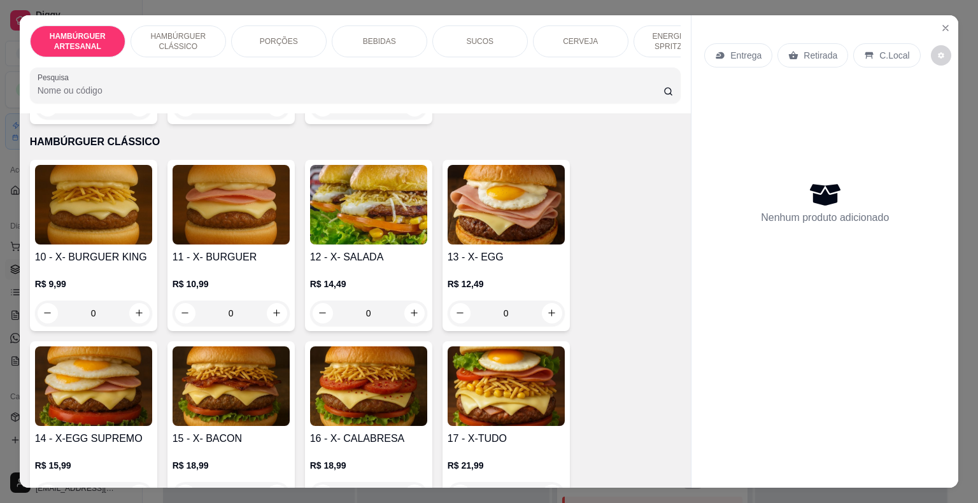
click at [264, 301] on div "0" at bounding box center [231, 313] width 117 height 25
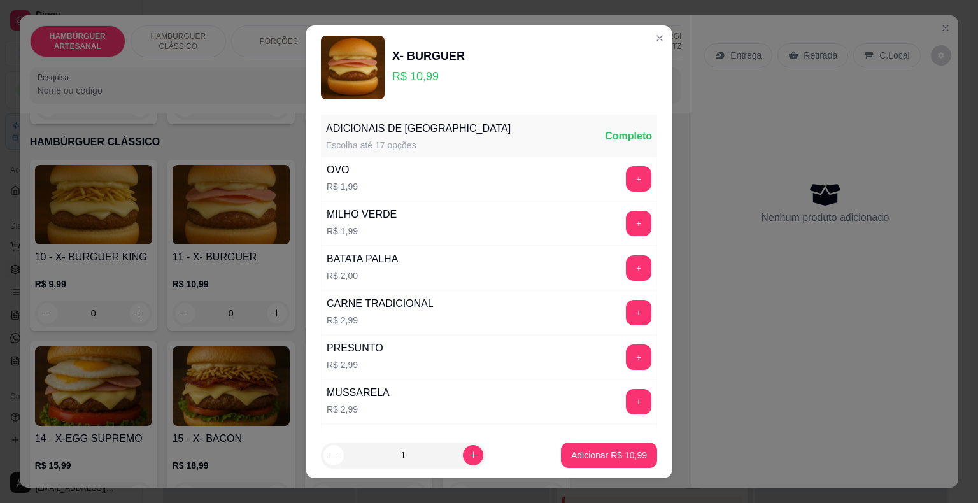
scroll to position [64, 0]
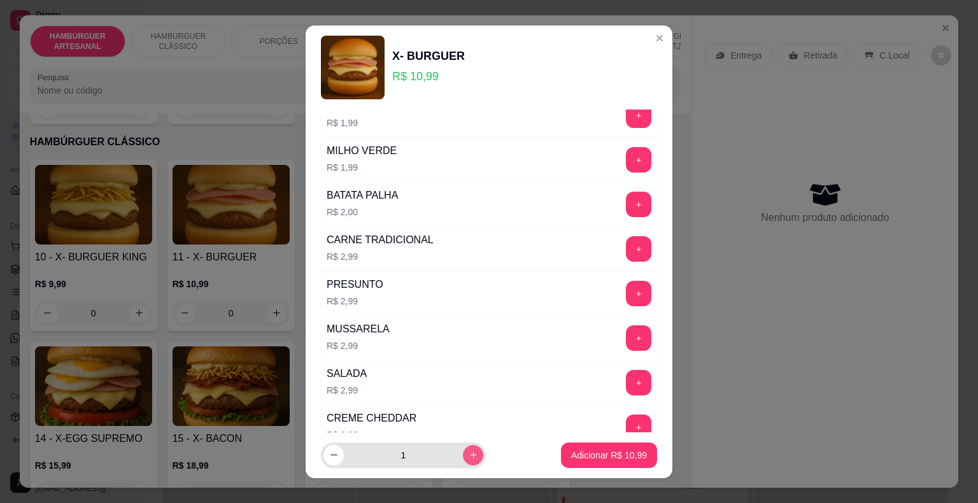
click at [464, 450] on button "increase-product-quantity" at bounding box center [473, 455] width 20 height 20
type input "2"
click at [562, 446] on button "Adicionar R$ 21,98" at bounding box center [609, 455] width 94 height 25
type input "2"
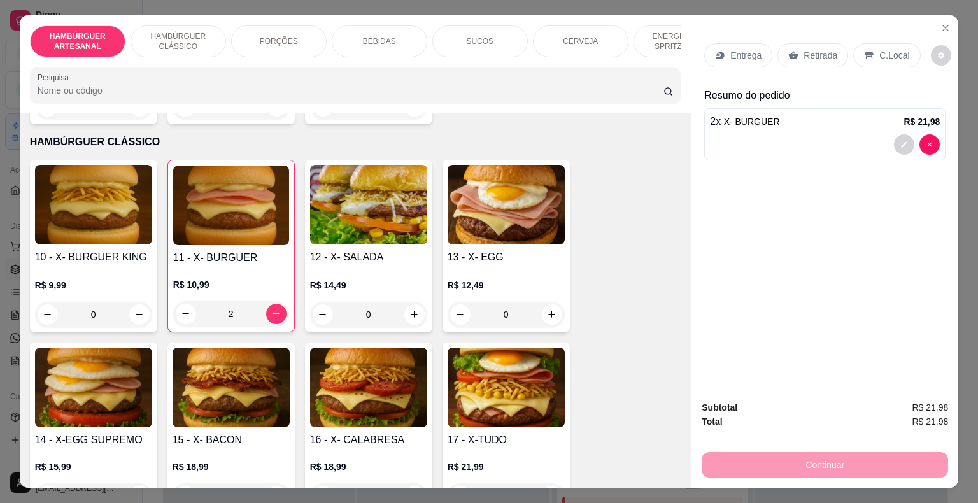
click at [754, 56] on p "Entrega" at bounding box center [746, 55] width 31 height 13
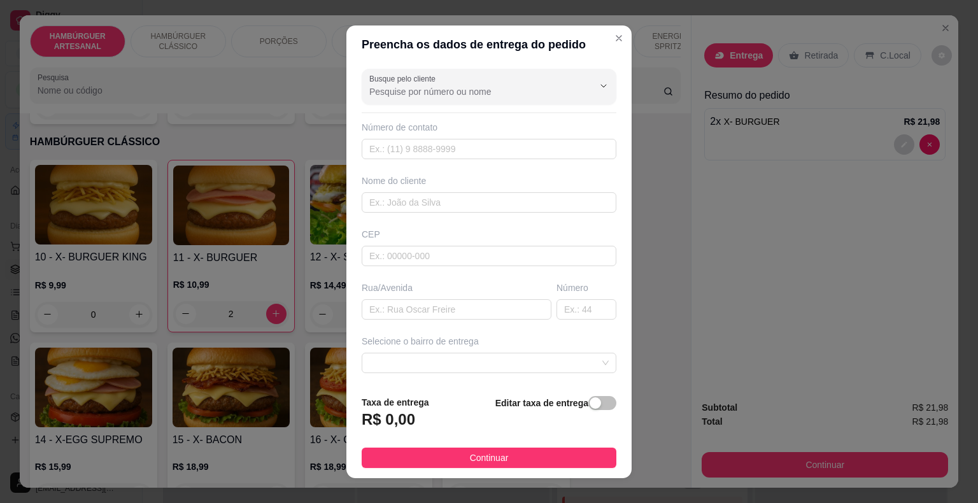
scroll to position [15, 0]
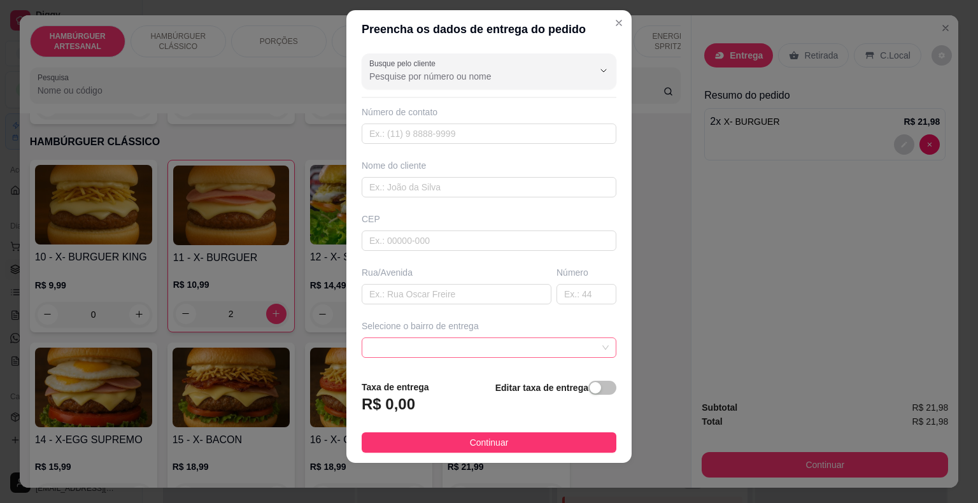
click at [452, 343] on span at bounding box center [488, 347] width 239 height 19
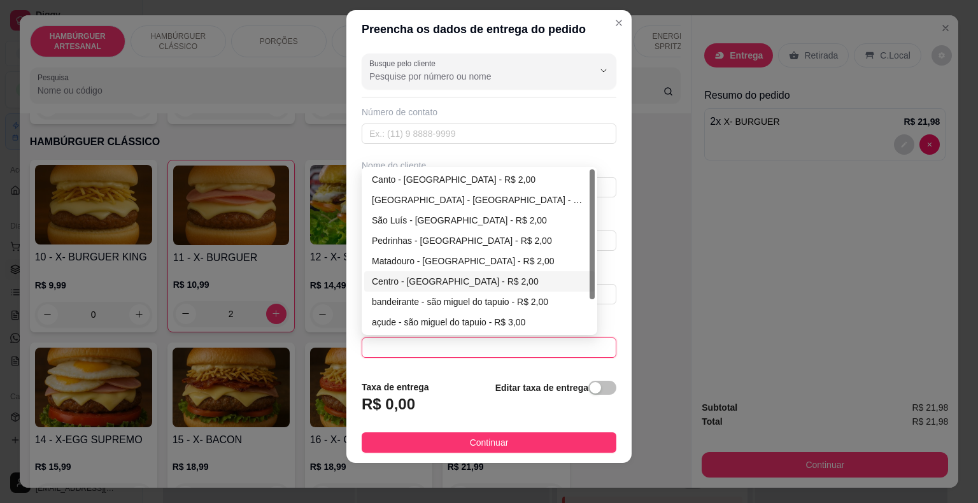
click at [466, 278] on div "Centro - [GEOGRAPHIC_DATA] - R$ 2,00" at bounding box center [479, 282] width 215 height 14
type input "São Miguel do Tapuio"
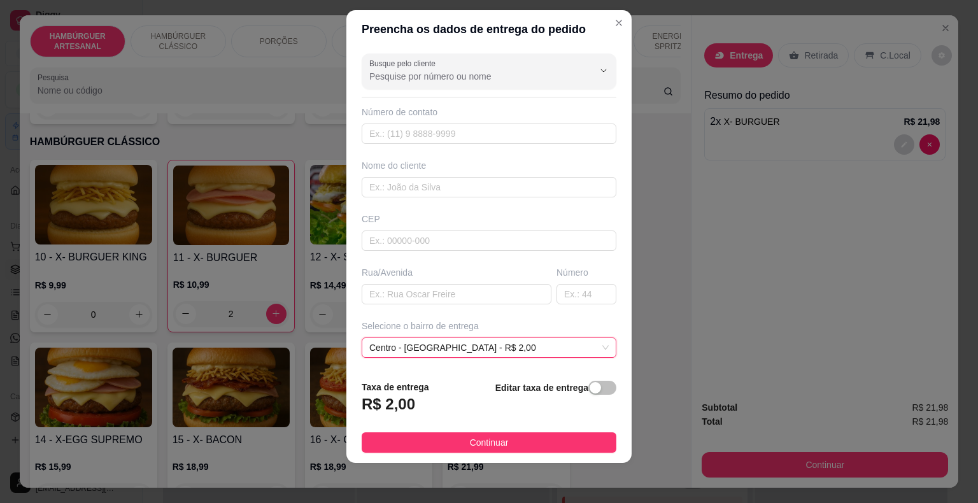
scroll to position [105, 0]
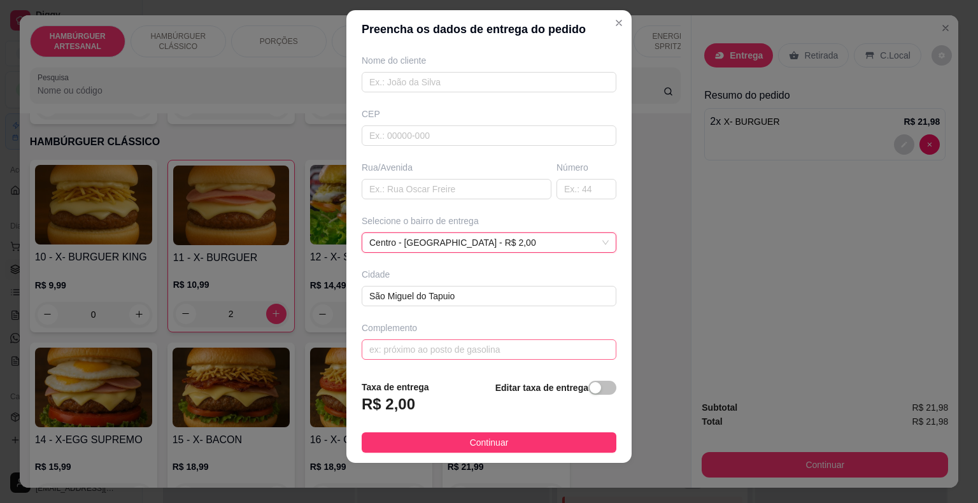
drag, startPoint x: 510, startPoint y: 366, endPoint x: 508, endPoint y: 356, distance: 10.5
click at [508, 361] on div "Busque pelo cliente Número de contato Nome do cliente CEP Rua/[GEOGRAPHIC_DATA]…" at bounding box center [489, 209] width 285 height 322
click at [508, 356] on input "text" at bounding box center [489, 349] width 255 height 20
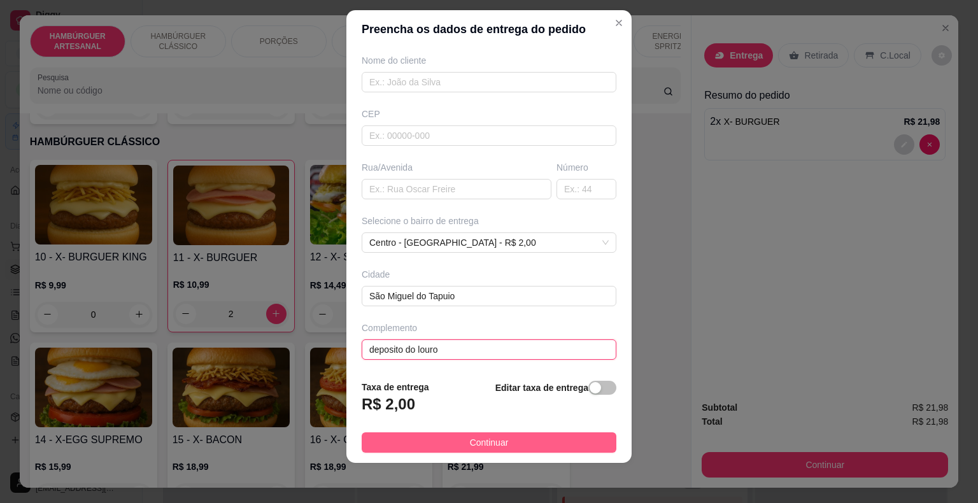
type input "deposito do louro"
click at [549, 439] on button "Continuar" at bounding box center [489, 442] width 255 height 20
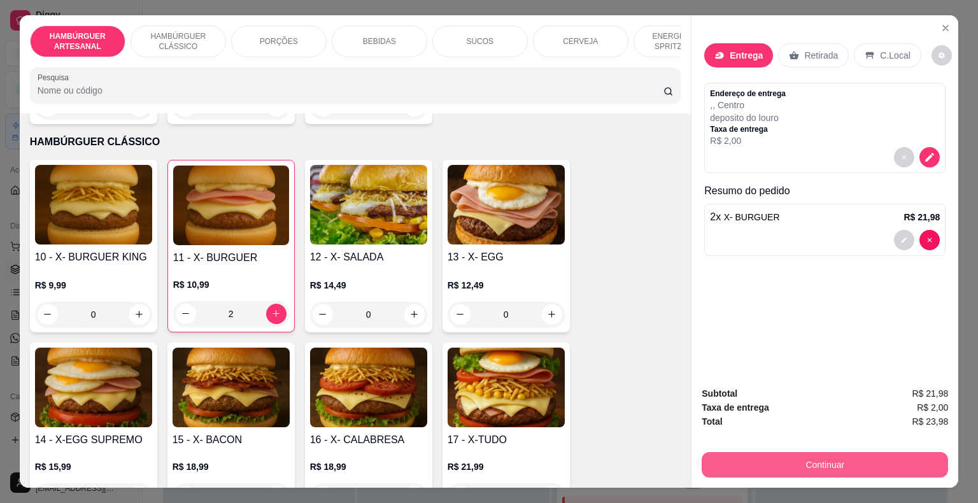
click at [702, 451] on div "Continuar" at bounding box center [825, 463] width 246 height 29
click at [732, 452] on button "Continuar" at bounding box center [825, 464] width 246 height 25
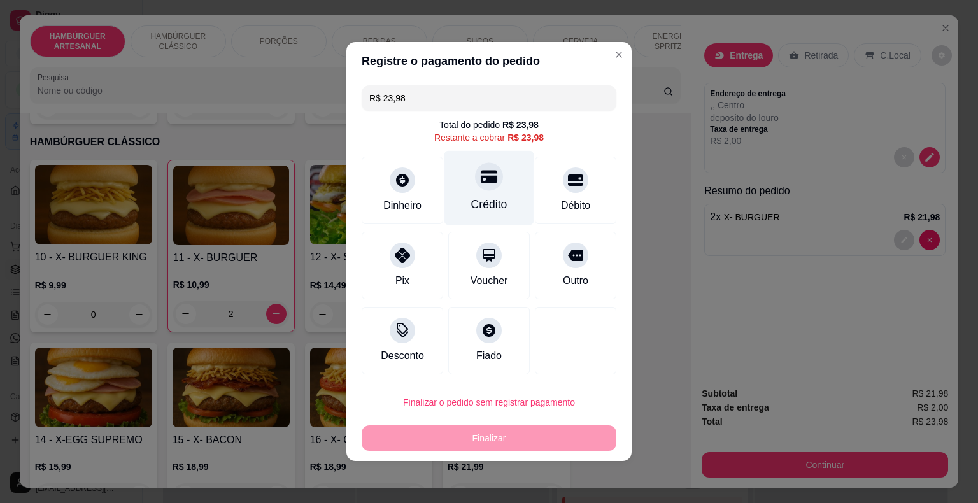
click at [487, 209] on div "Crédito" at bounding box center [489, 204] width 36 height 17
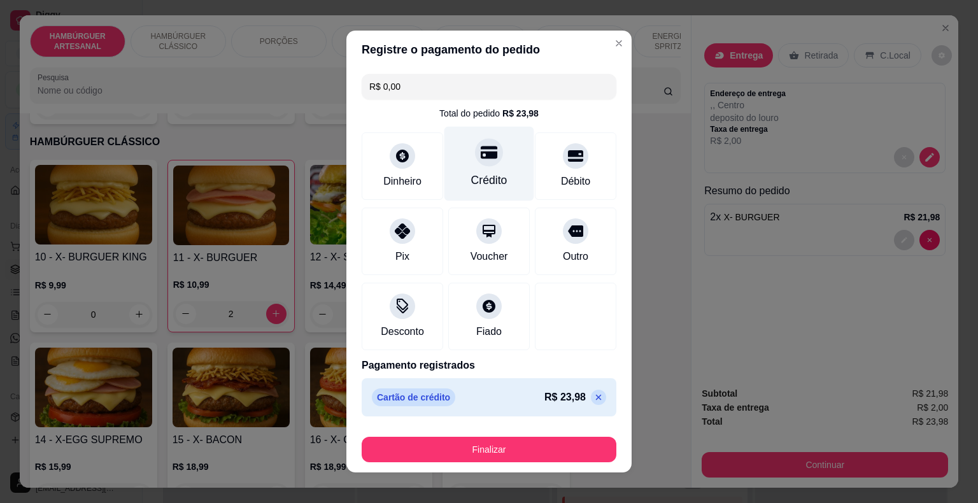
type input "R$ 0,00"
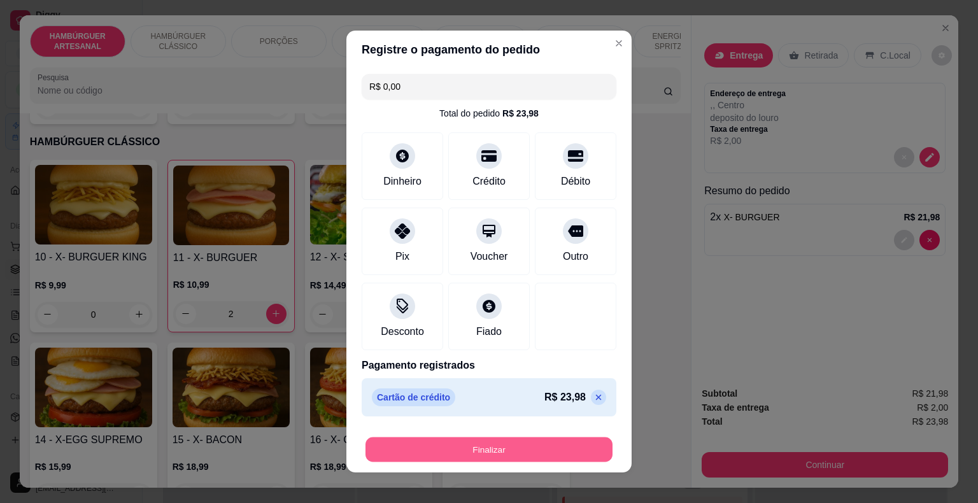
click at [456, 439] on button "Finalizar" at bounding box center [489, 450] width 247 height 25
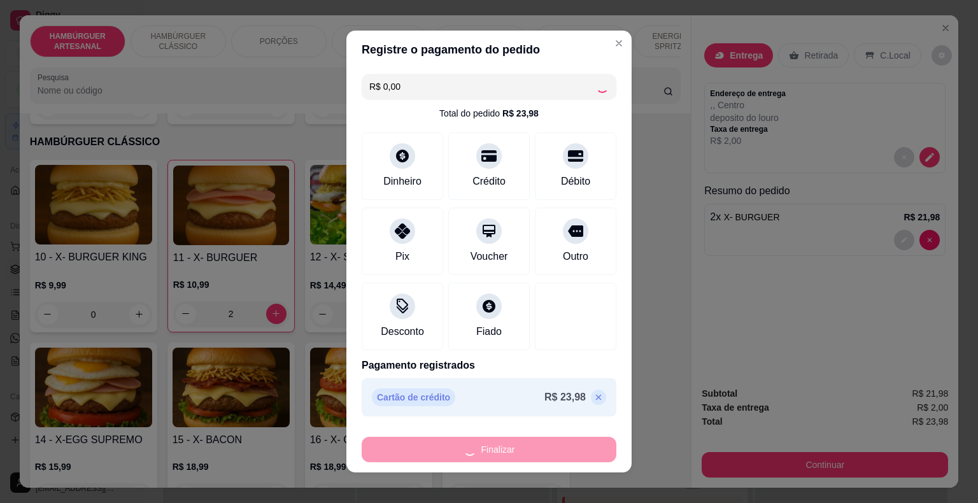
type input "0"
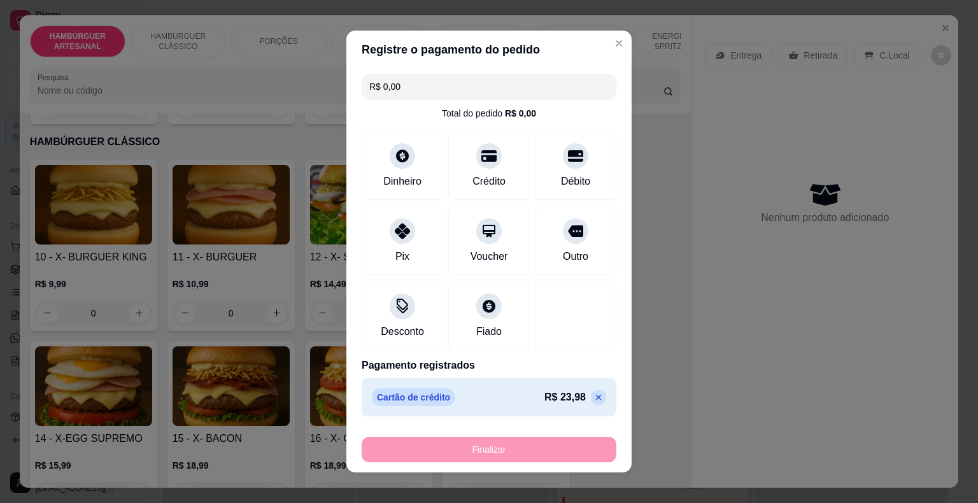
type input "-R$ 23,98"
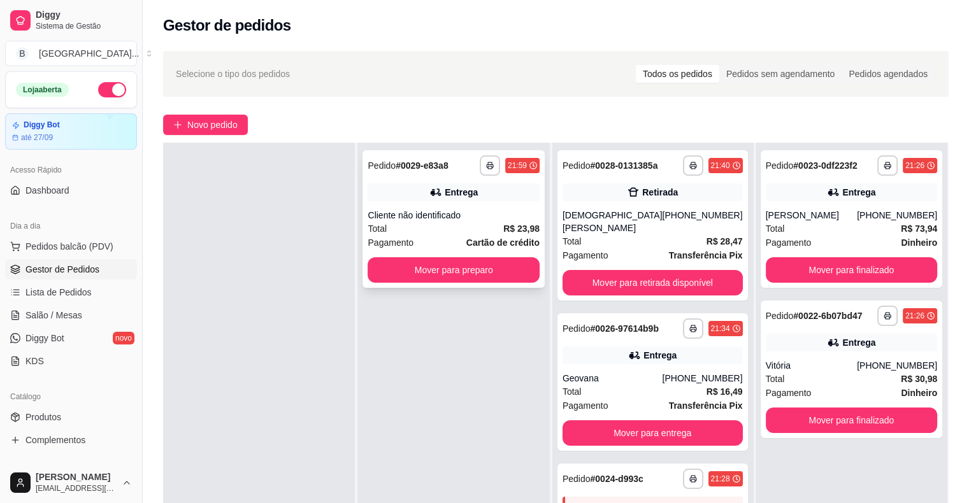
click at [491, 250] on div "**********" at bounding box center [453, 219] width 182 height 138
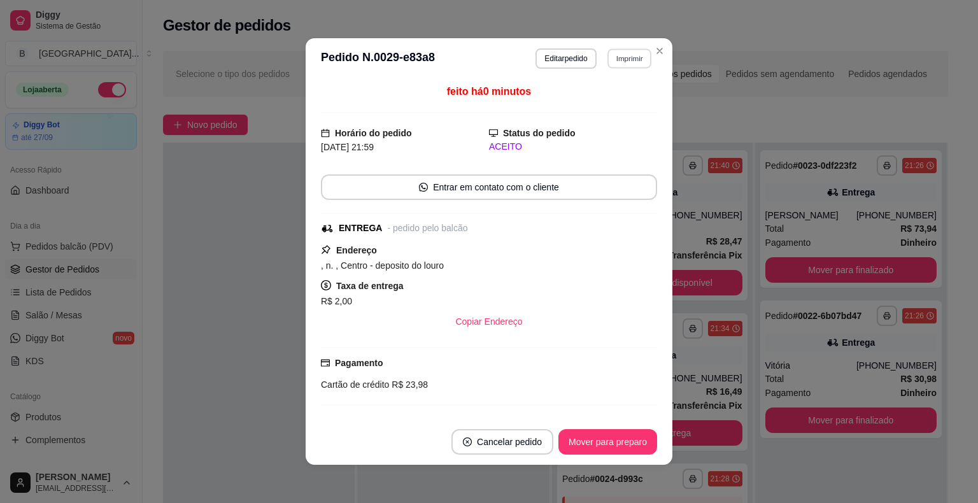
click at [608, 55] on button "Imprimir" at bounding box center [630, 58] width 44 height 20
click at [594, 110] on button "IMPRESSORA" at bounding box center [601, 103] width 89 height 20
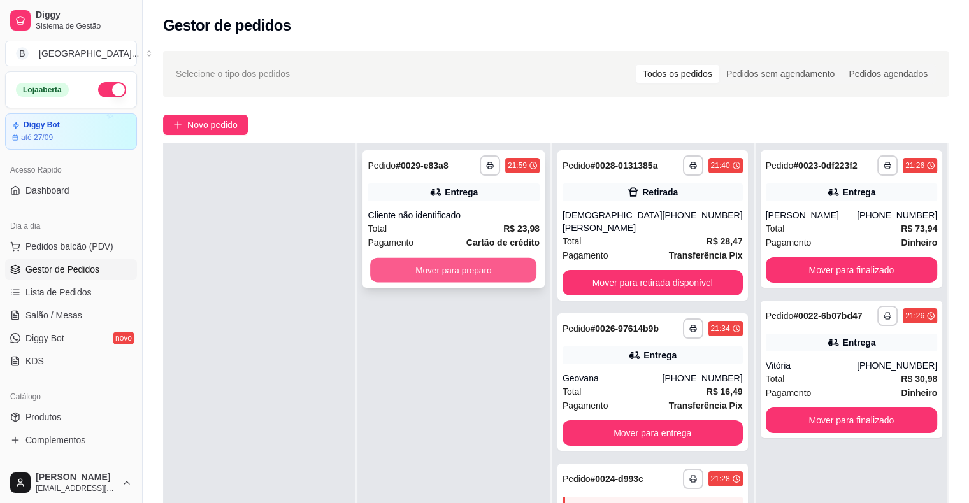
click at [522, 276] on button "Mover para preparo" at bounding box center [453, 270] width 166 height 25
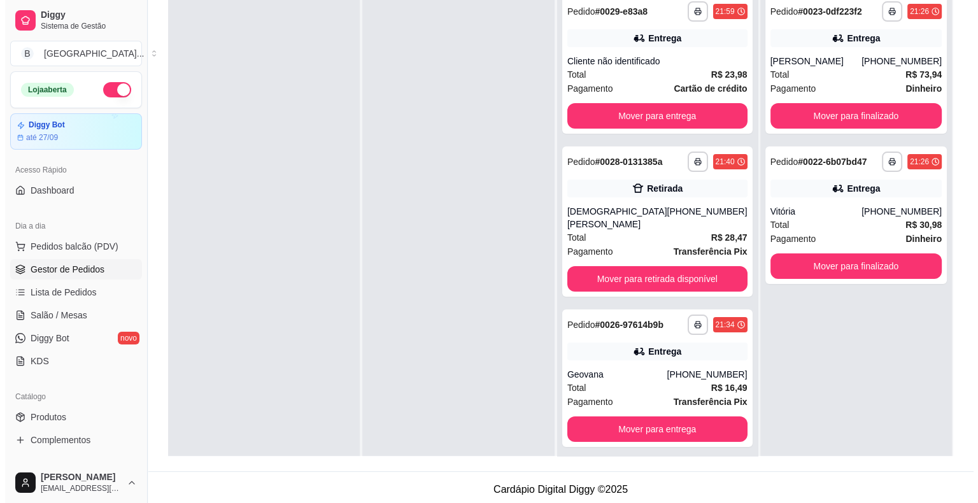
scroll to position [191, 0]
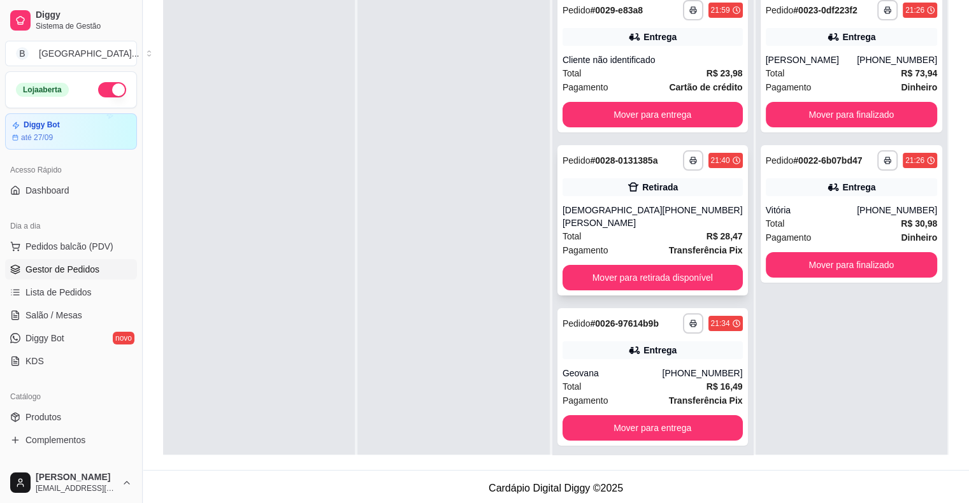
click at [656, 210] on div "[DEMOGRAPHIC_DATA] [PERSON_NAME]" at bounding box center [612, 216] width 100 height 25
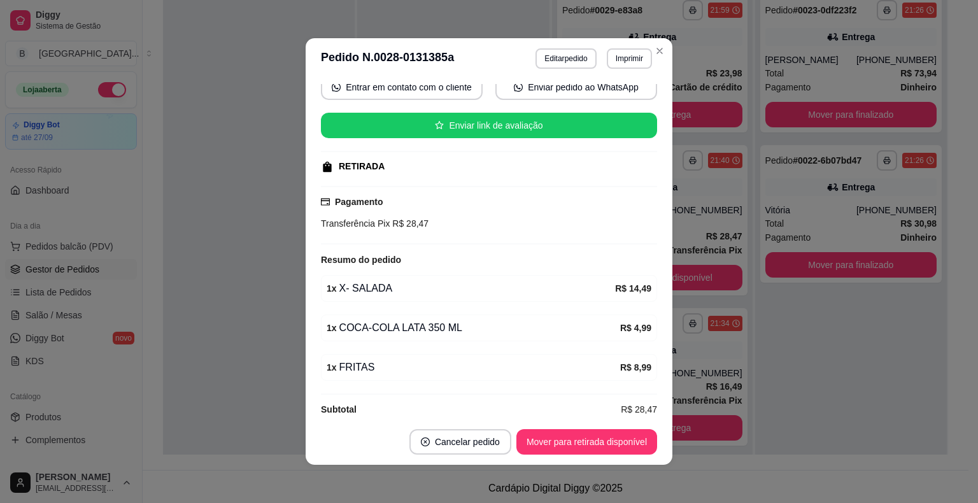
scroll to position [3, 0]
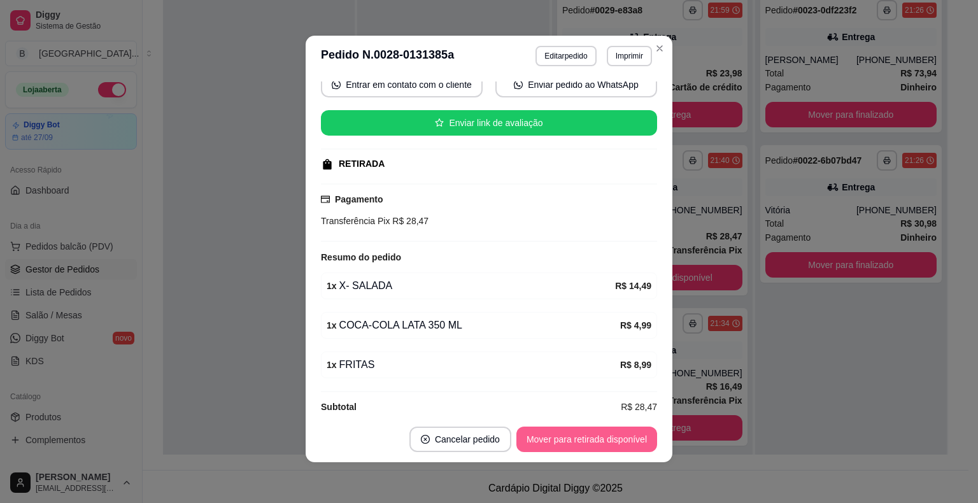
click at [560, 436] on button "Mover para retirada disponível" at bounding box center [587, 439] width 141 height 25
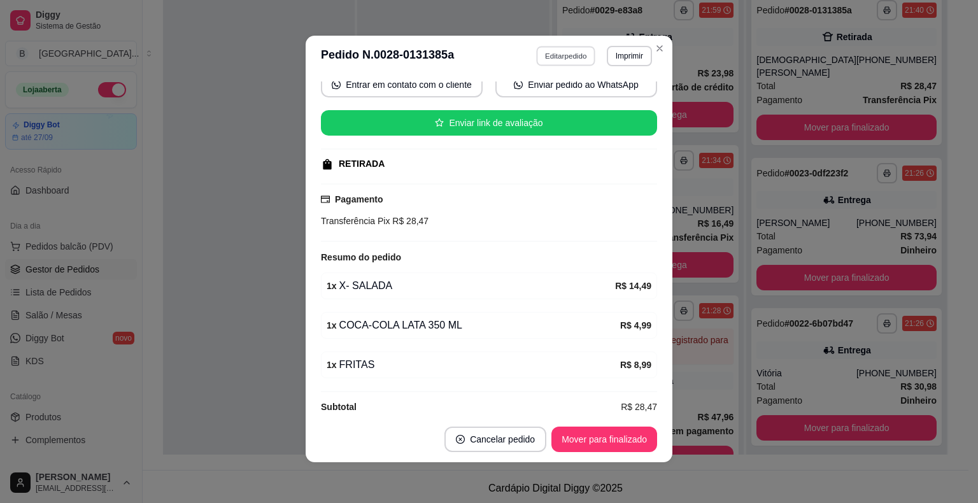
click at [538, 61] on button "Editar pedido" at bounding box center [566, 56] width 59 height 20
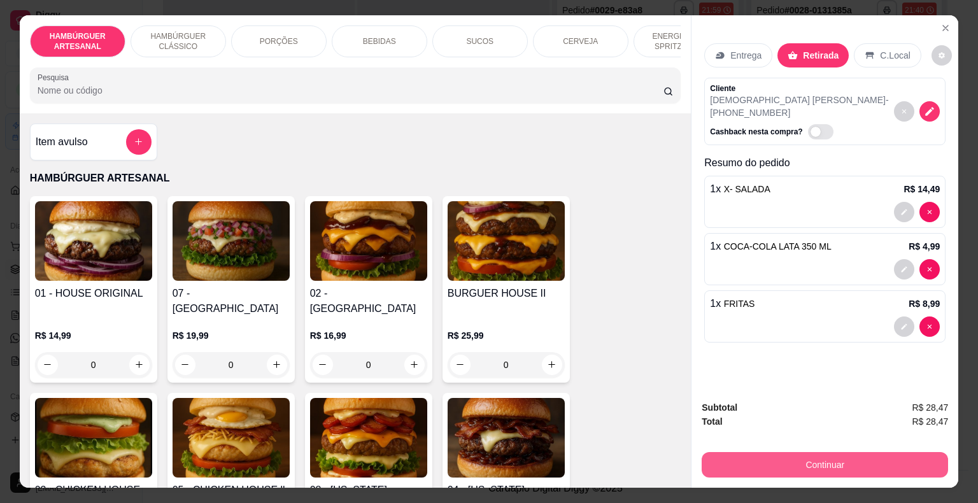
click at [782, 469] on button "Continuar" at bounding box center [825, 464] width 246 height 25
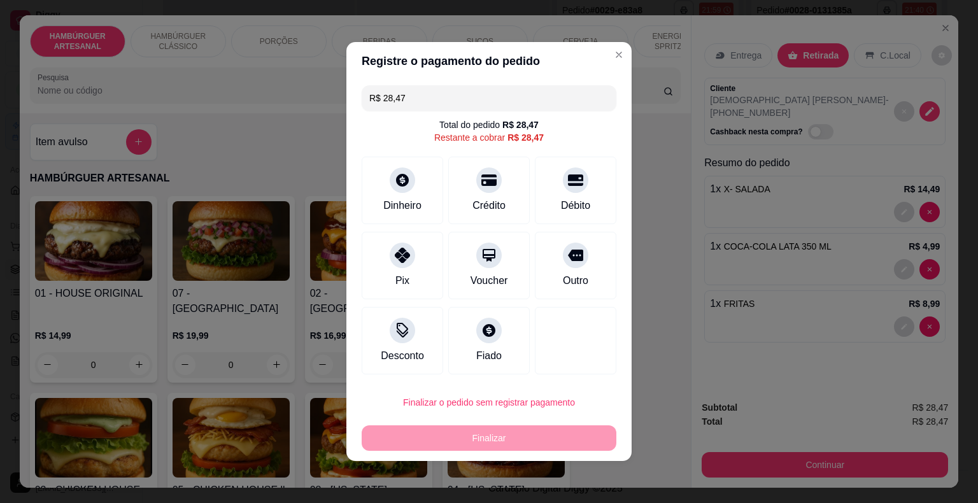
click at [434, 98] on input "R$ 28,47" at bounding box center [488, 97] width 239 height 25
click at [399, 275] on div "Pix" at bounding box center [402, 279] width 15 height 17
type input "R$ 14,49"
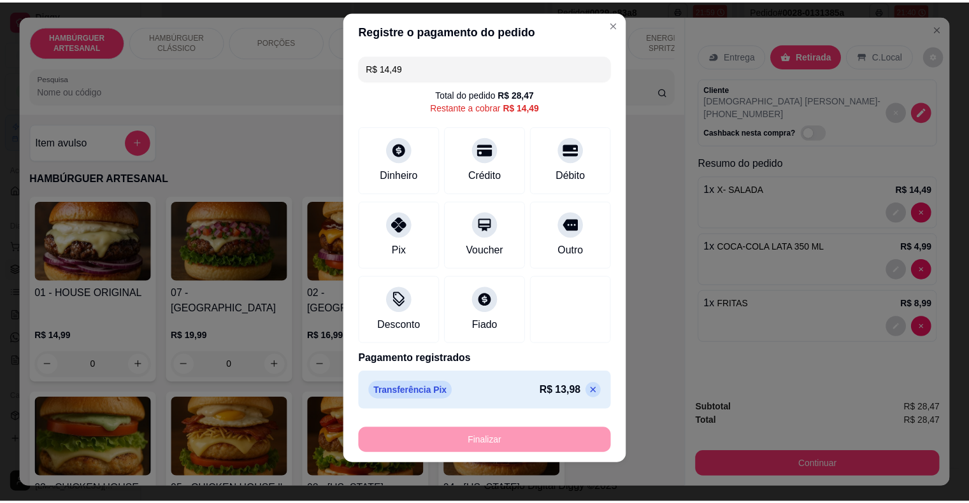
scroll to position [15, 0]
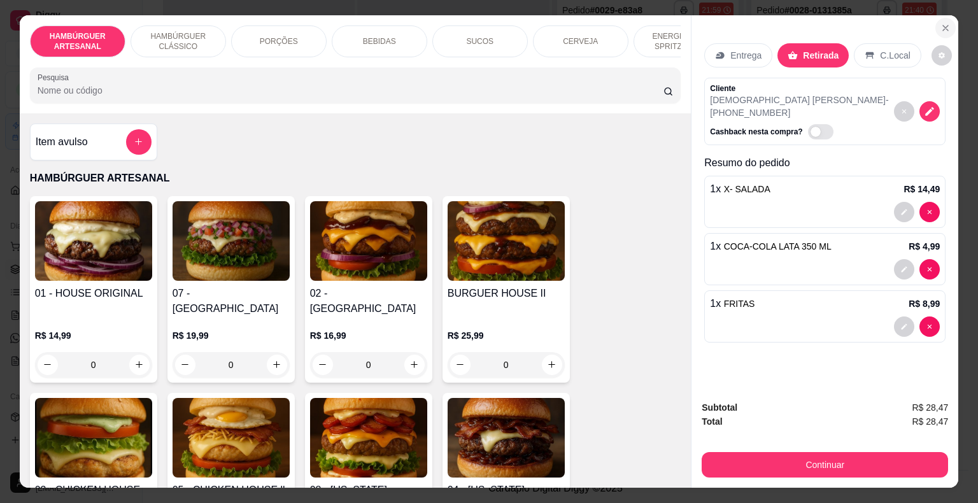
click at [943, 23] on icon "Close" at bounding box center [946, 28] width 10 height 10
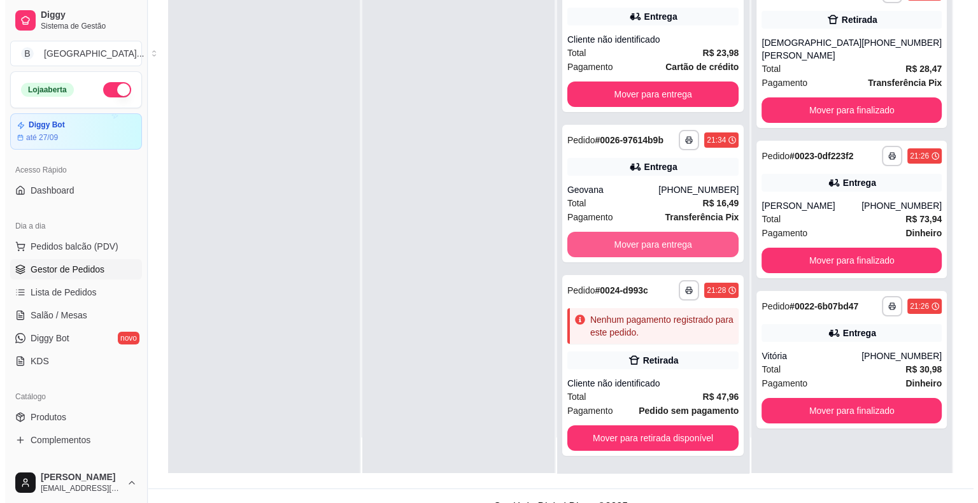
scroll to position [194, 0]
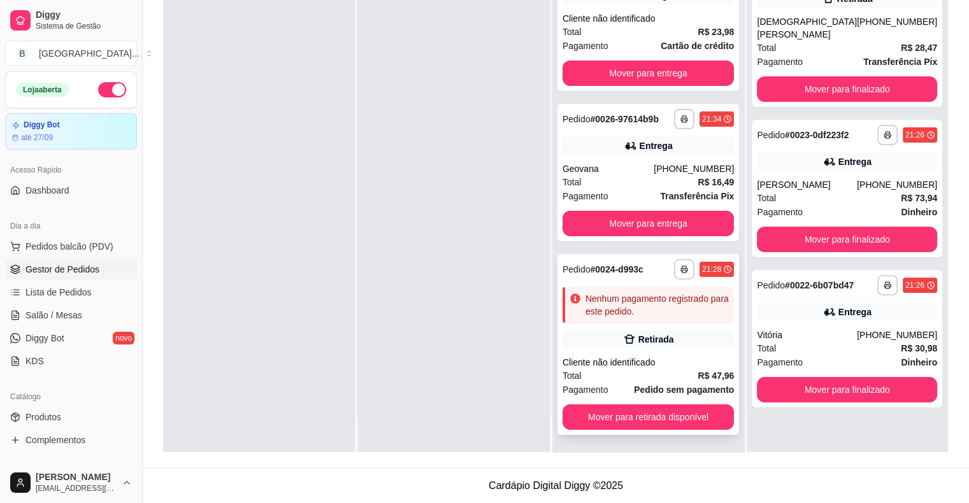
click at [682, 344] on div "Retirada" at bounding box center [647, 340] width 171 height 18
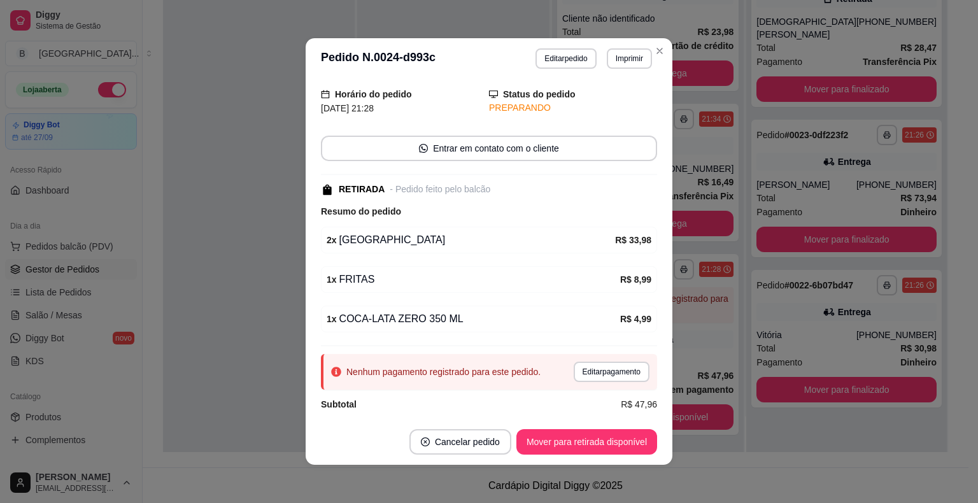
scroll to position [48, 0]
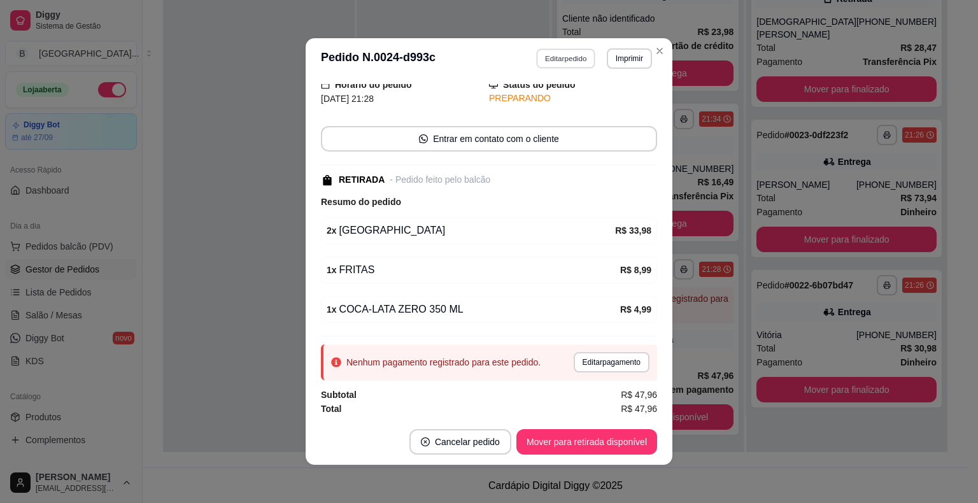
click at [575, 61] on button "Editar pedido" at bounding box center [566, 58] width 59 height 20
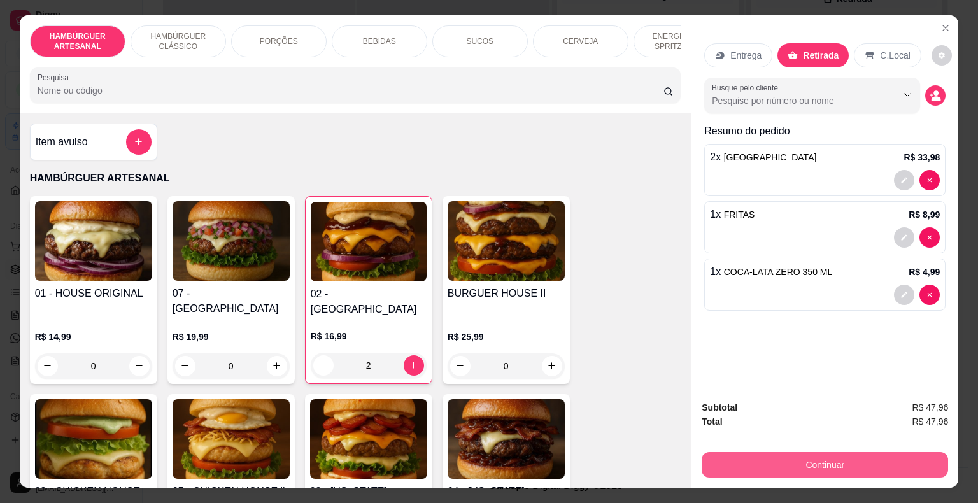
click at [832, 460] on button "Continuar" at bounding box center [825, 464] width 246 height 25
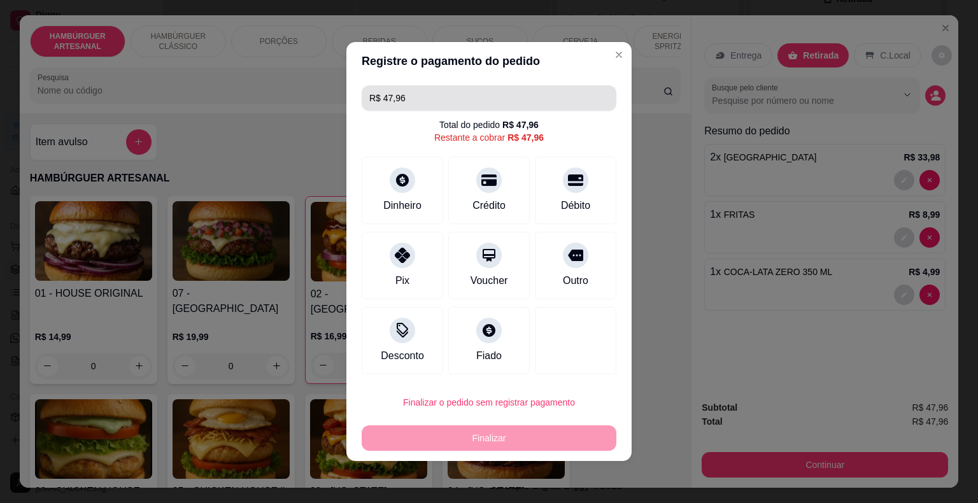
click at [592, 90] on input "R$ 47,96" at bounding box center [488, 97] width 239 height 25
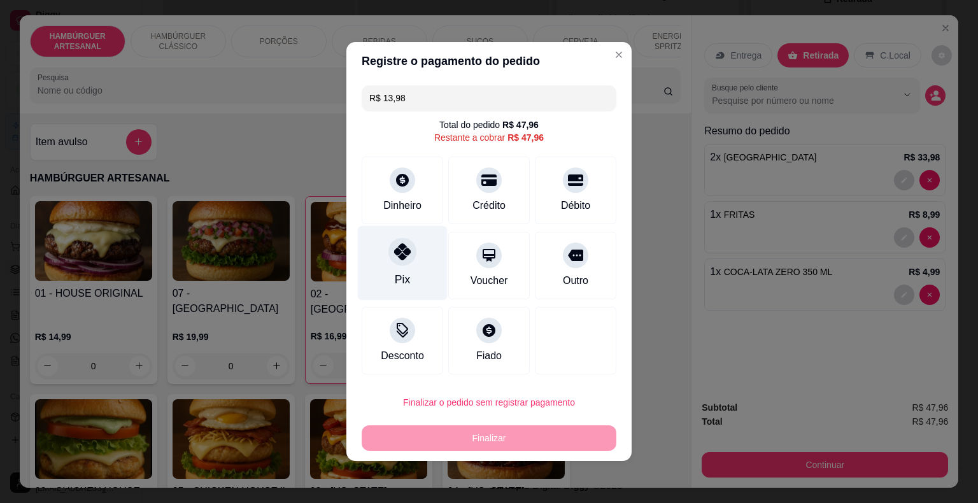
click at [403, 250] on icon at bounding box center [402, 251] width 17 height 17
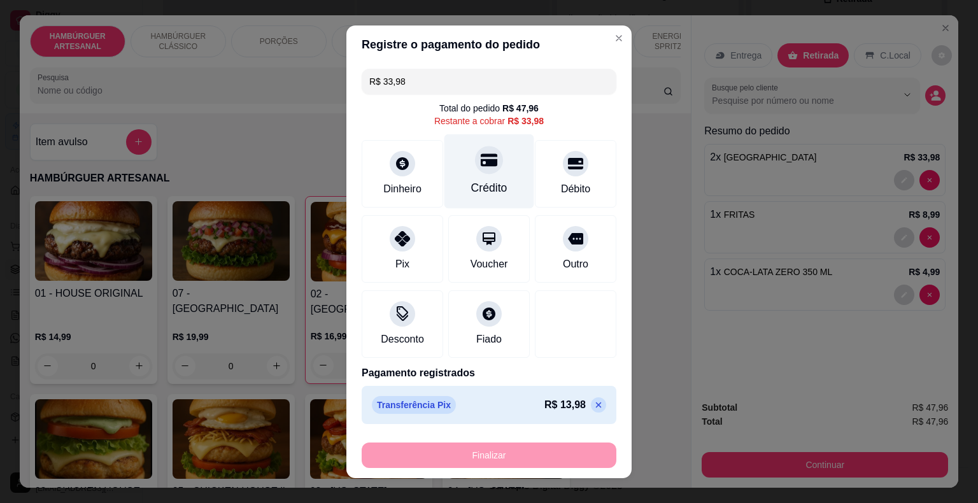
click at [481, 167] on icon at bounding box center [489, 160] width 17 height 17
type input "R$ 0,00"
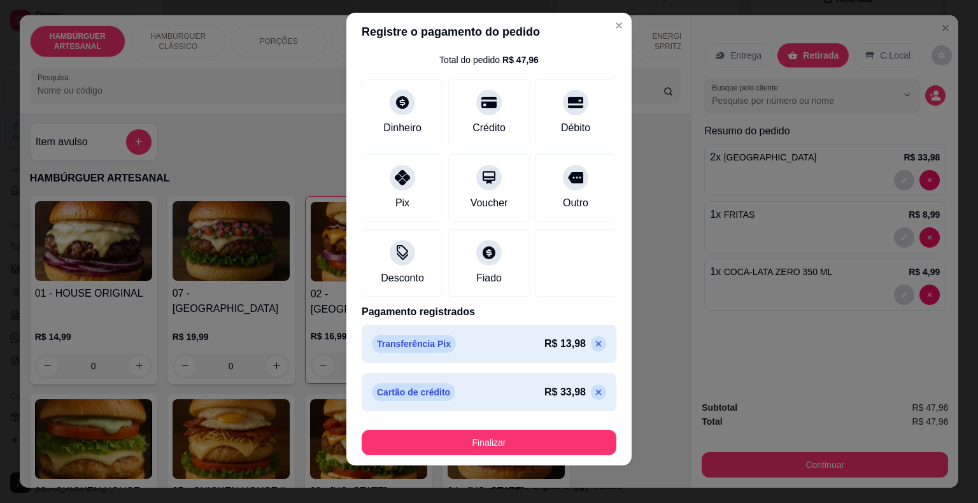
scroll to position [15, 0]
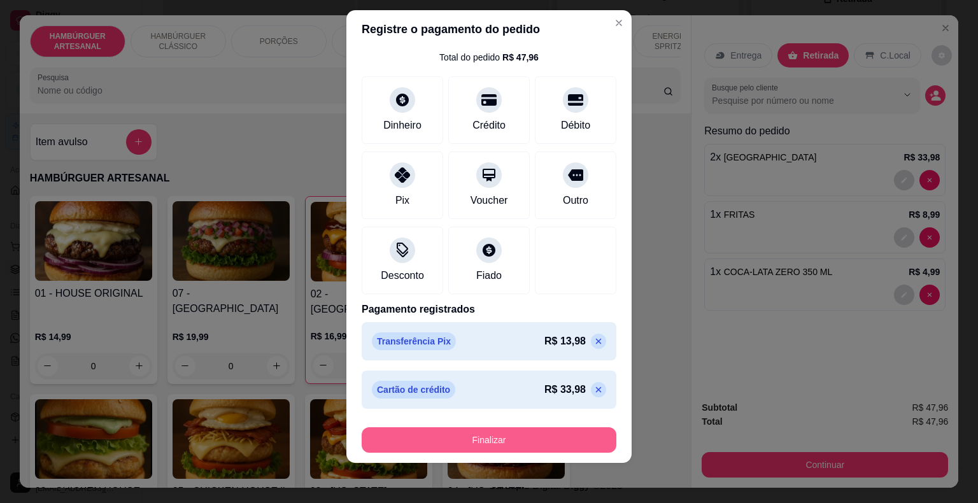
click at [504, 439] on button "Finalizar" at bounding box center [489, 439] width 255 height 25
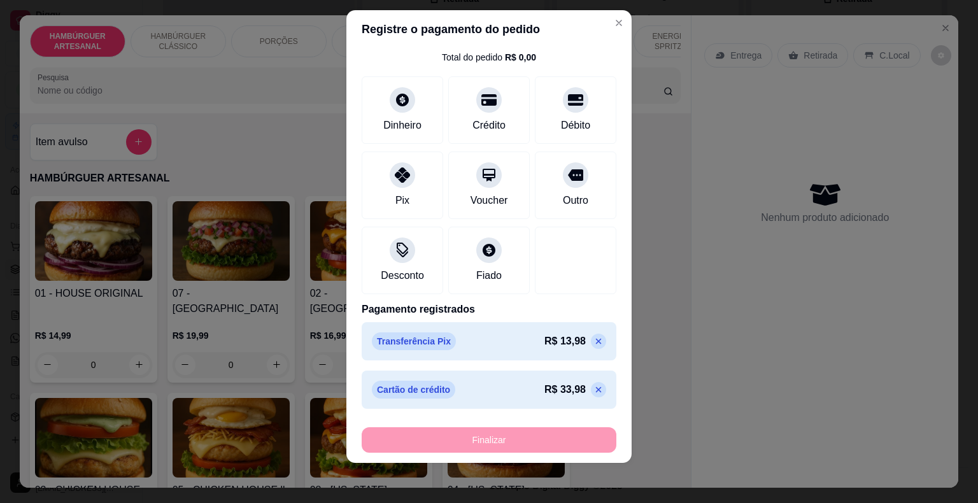
type input "0"
type input "-R$ 47,96"
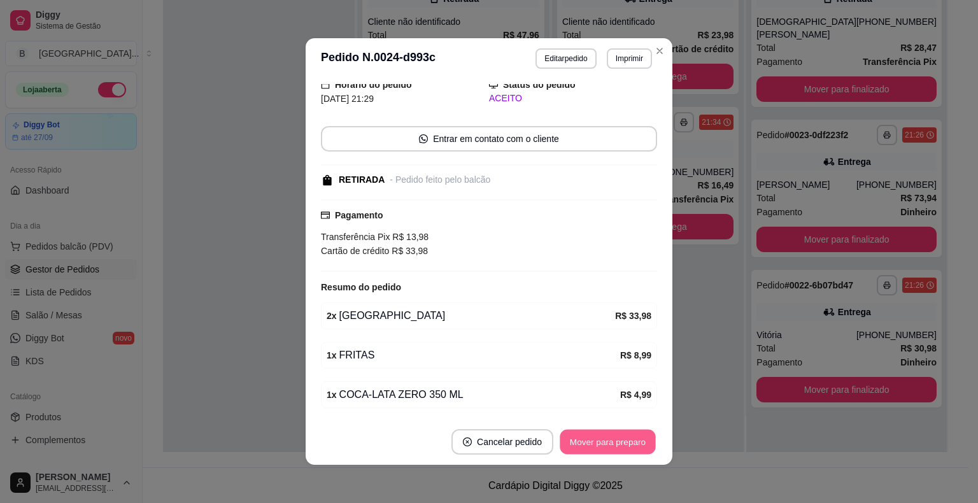
click at [630, 445] on button "Mover para preparo" at bounding box center [608, 442] width 96 height 25
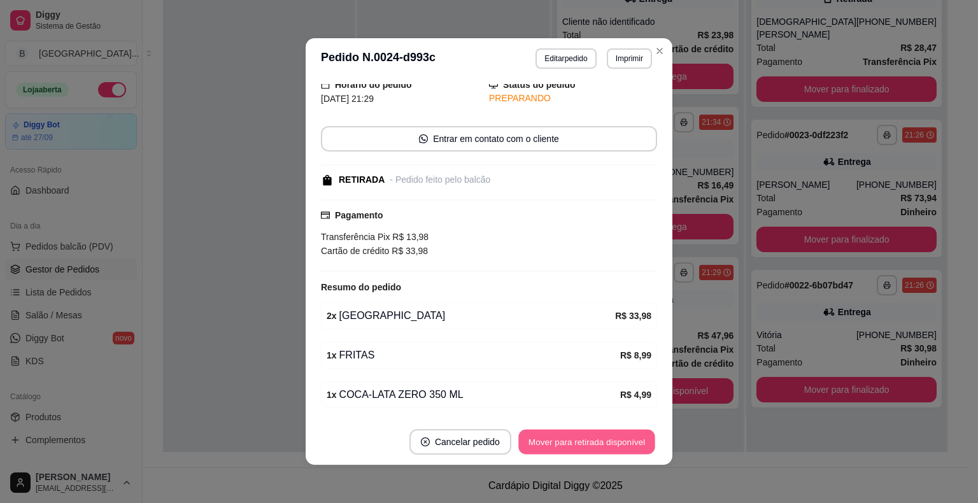
click at [630, 445] on button "Mover para retirada disponível" at bounding box center [586, 442] width 136 height 25
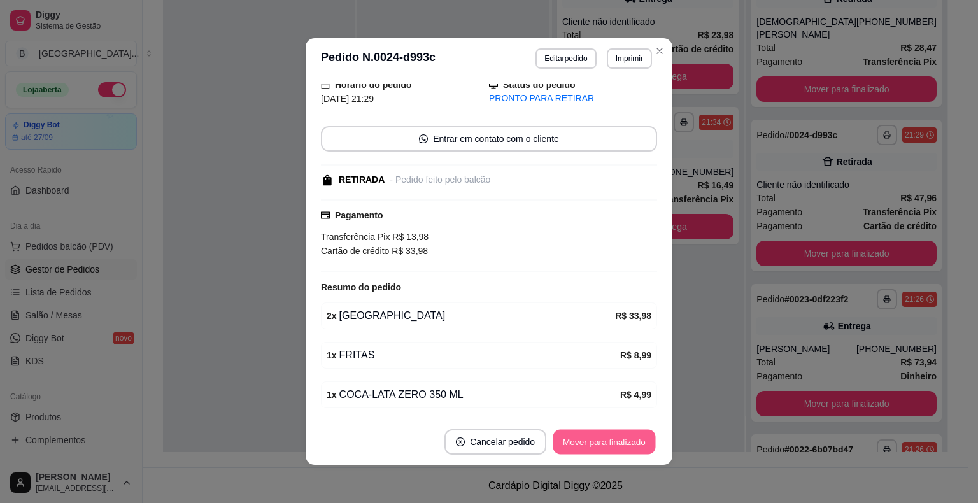
click at [630, 445] on button "Mover para finalizado" at bounding box center [605, 442] width 103 height 25
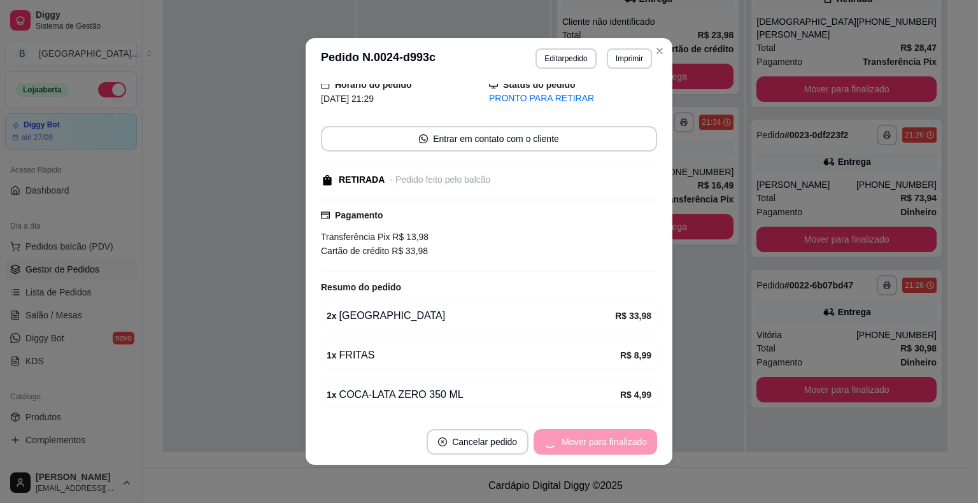
scroll to position [34, 0]
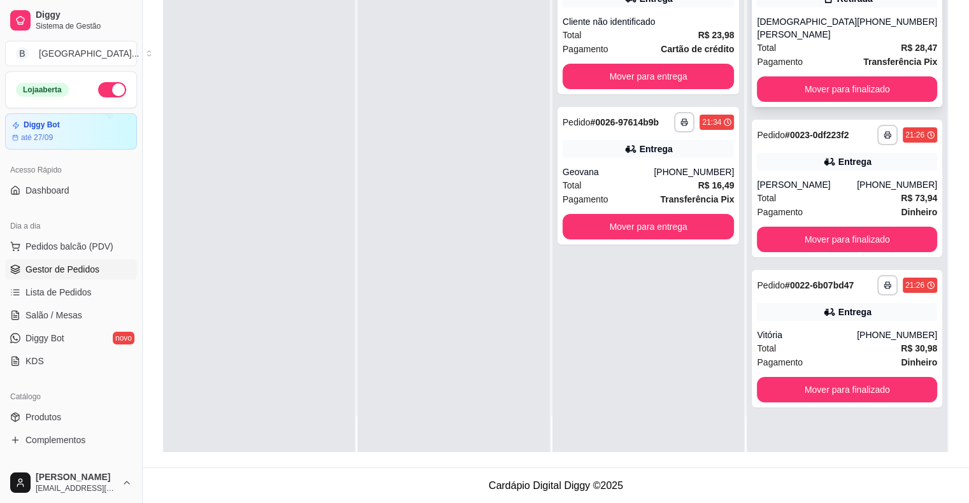
click at [818, 41] on div "Total R$ 28,47" at bounding box center [847, 48] width 180 height 14
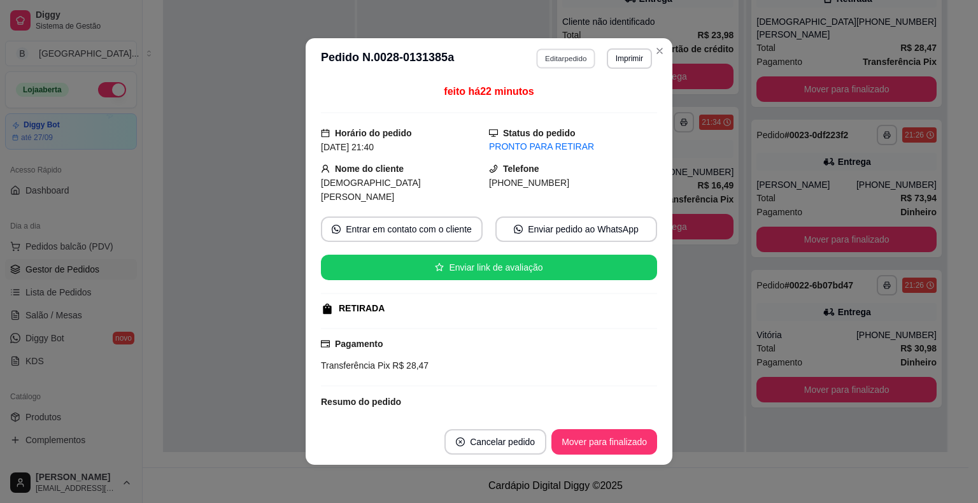
click at [561, 57] on button "Editar pedido" at bounding box center [566, 58] width 59 height 20
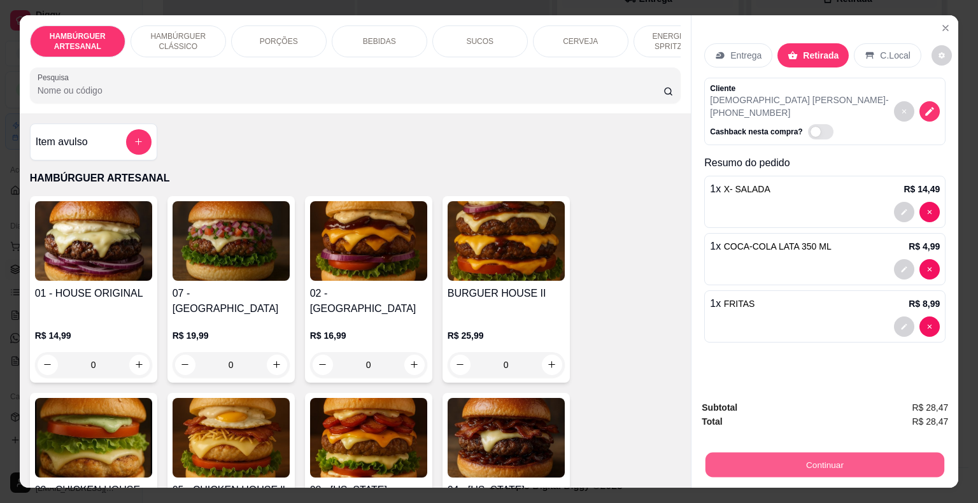
click at [864, 455] on button "Continuar" at bounding box center [825, 465] width 239 height 25
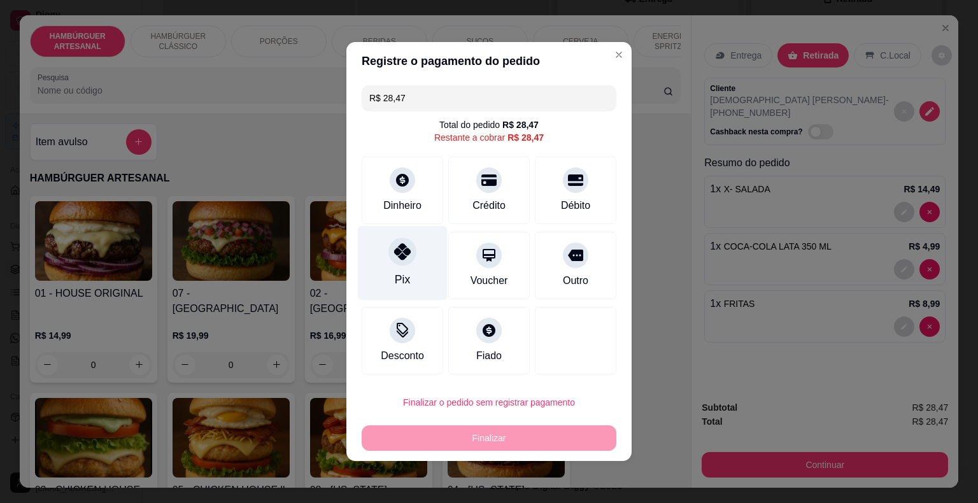
click at [400, 276] on div "Pix" at bounding box center [402, 279] width 15 height 17
type input "R$ 0,00"
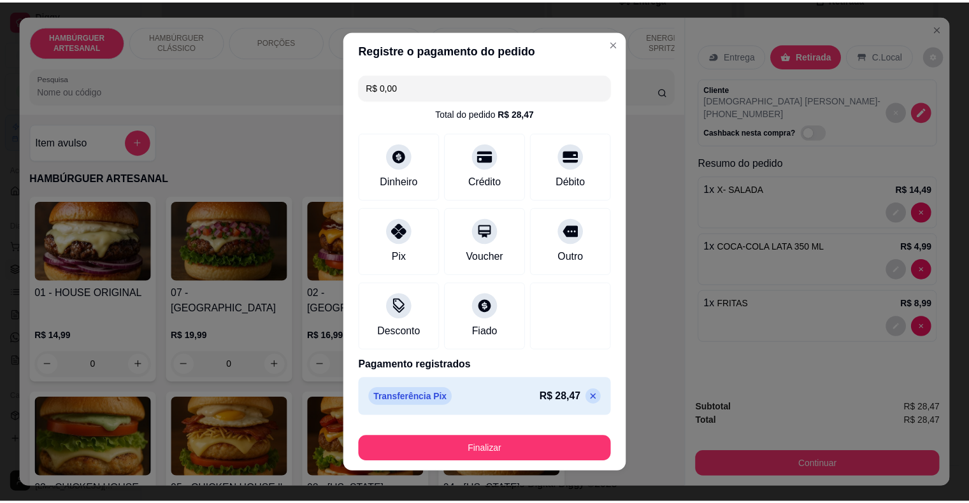
scroll to position [10, 0]
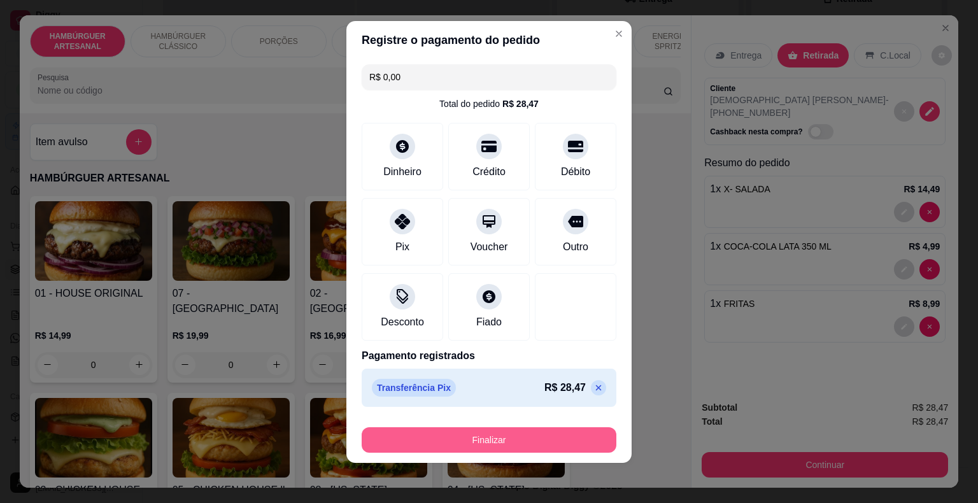
click at [515, 429] on button "Finalizar" at bounding box center [489, 439] width 255 height 25
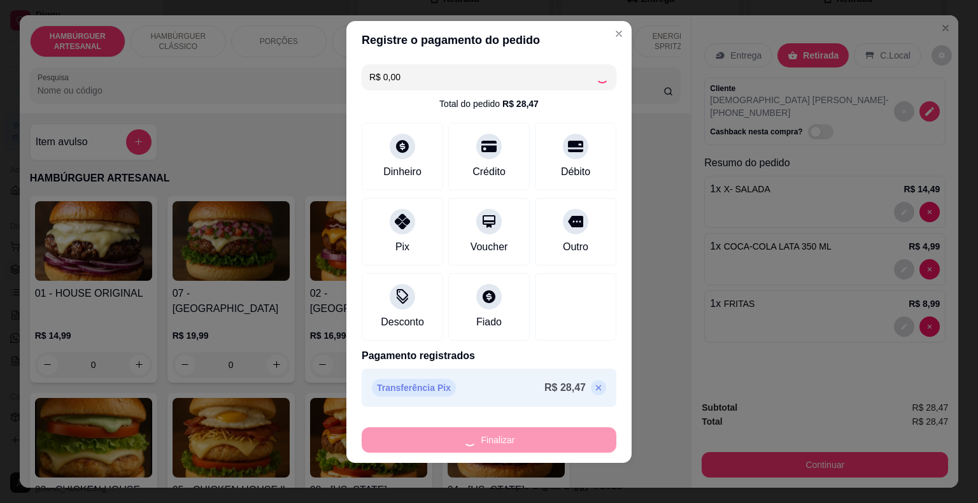
type input "0"
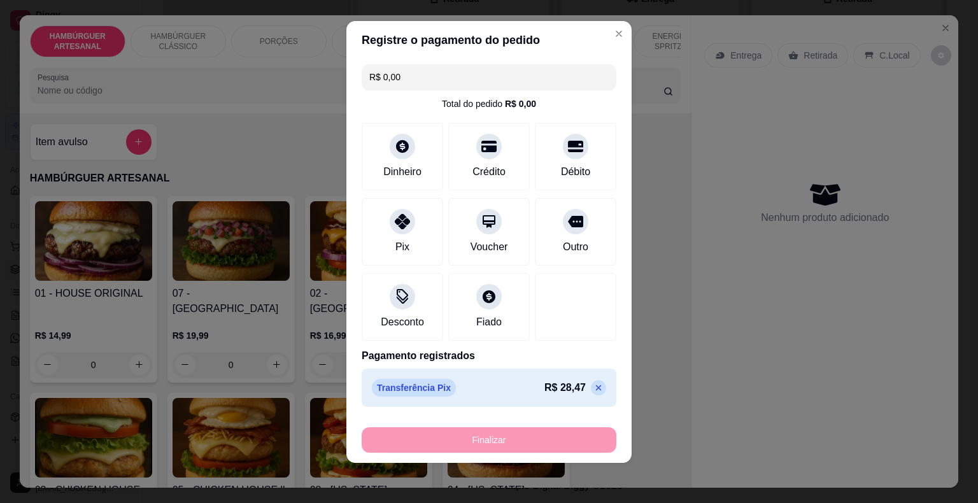
type input "-R$ 28,47"
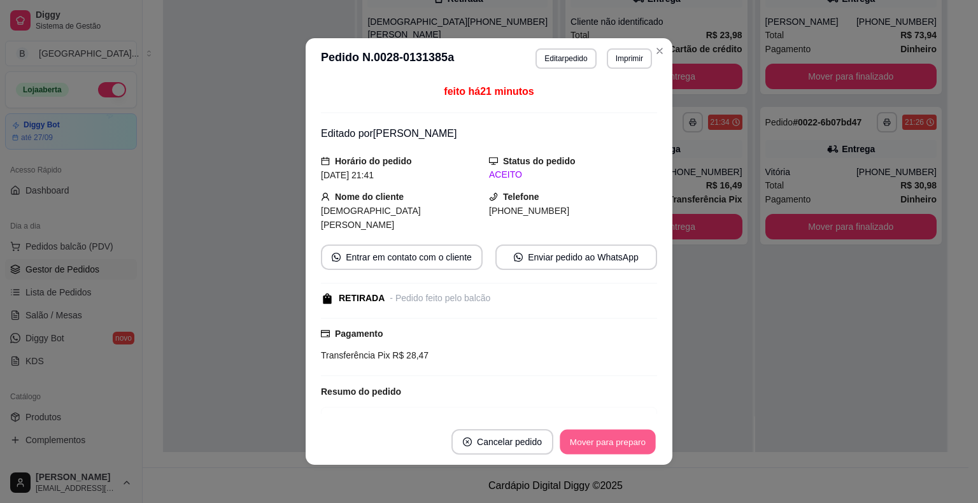
click at [614, 449] on button "Mover para preparo" at bounding box center [608, 442] width 96 height 25
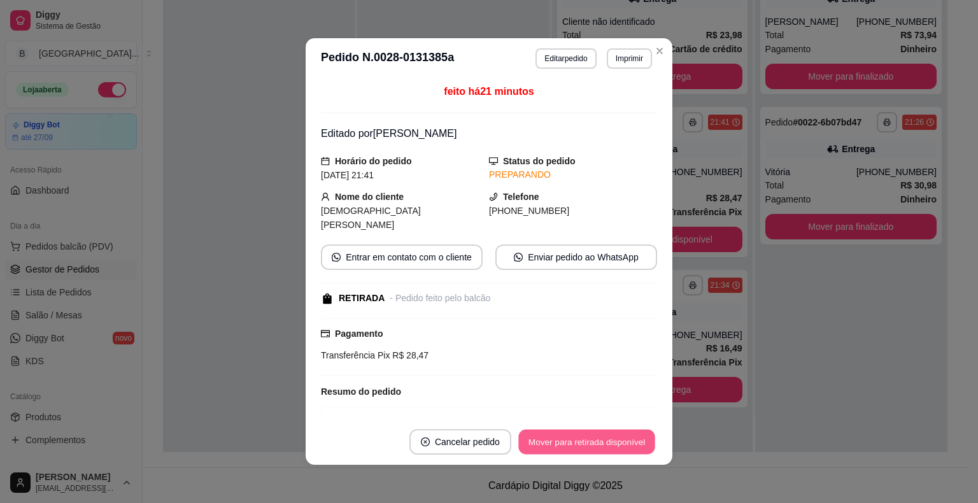
click at [614, 449] on button "Mover para retirada disponível" at bounding box center [586, 442] width 136 height 25
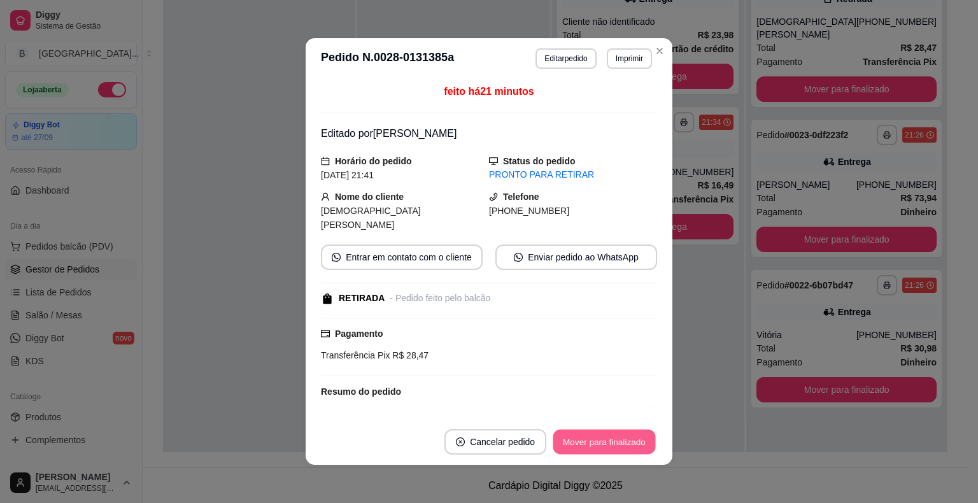
click at [614, 449] on button "Mover para finalizado" at bounding box center [605, 442] width 103 height 25
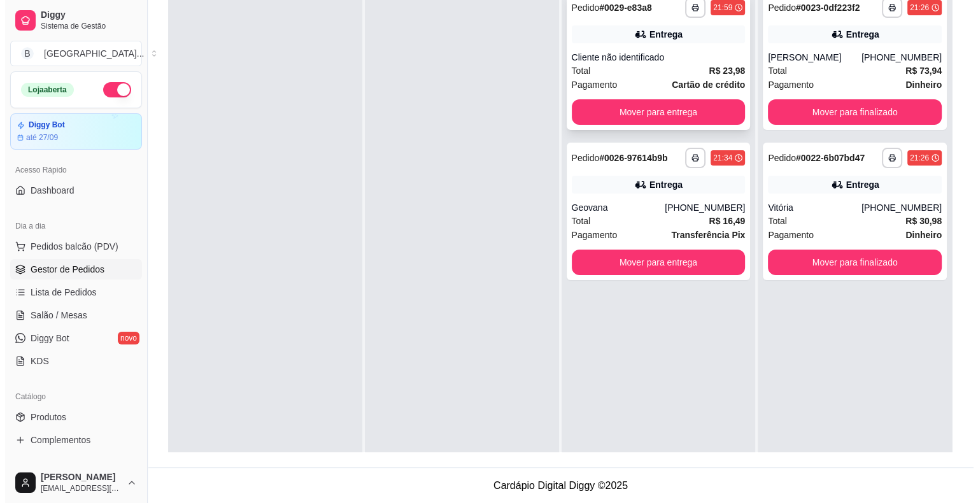
scroll to position [130, 0]
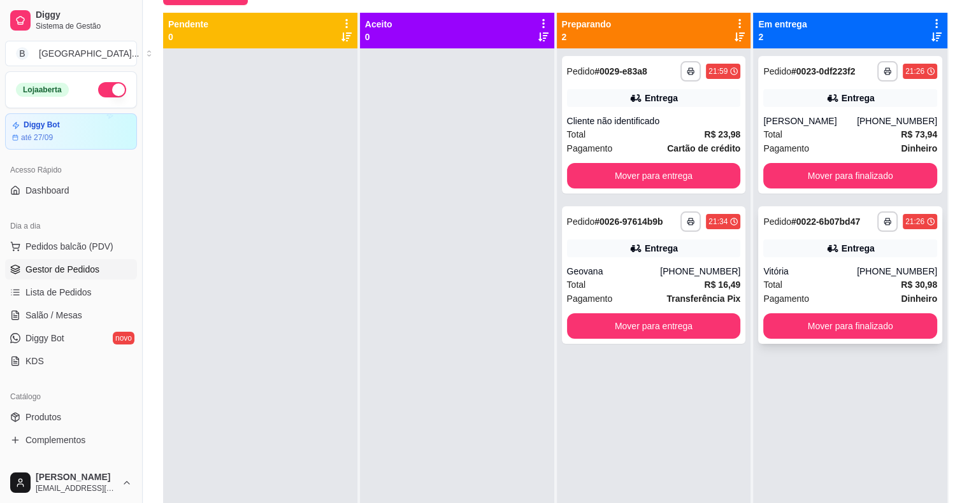
click at [794, 274] on div "**********" at bounding box center [850, 275] width 184 height 138
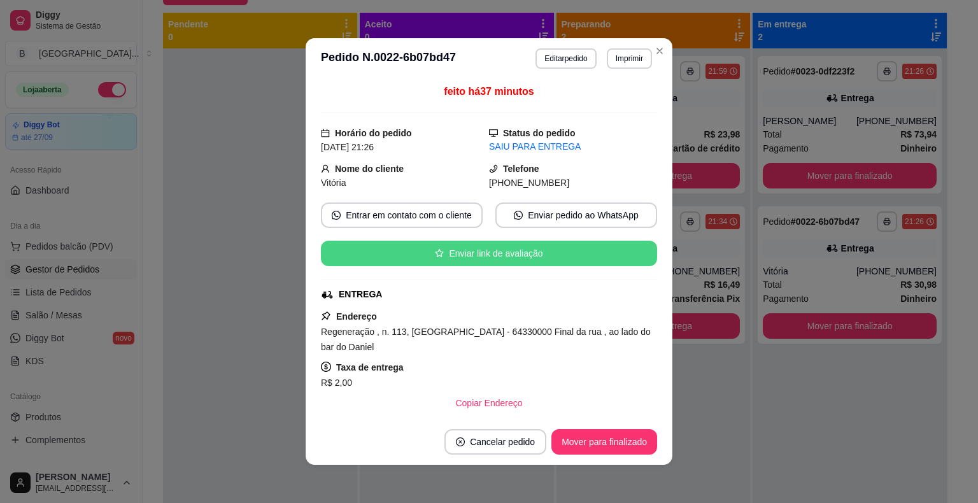
scroll to position [178, 0]
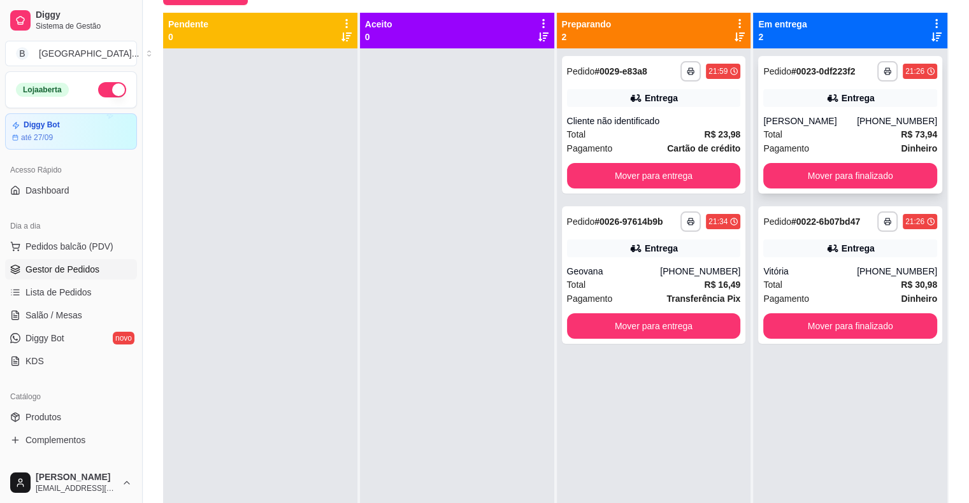
click at [848, 126] on div "[PERSON_NAME]" at bounding box center [810, 121] width 94 height 13
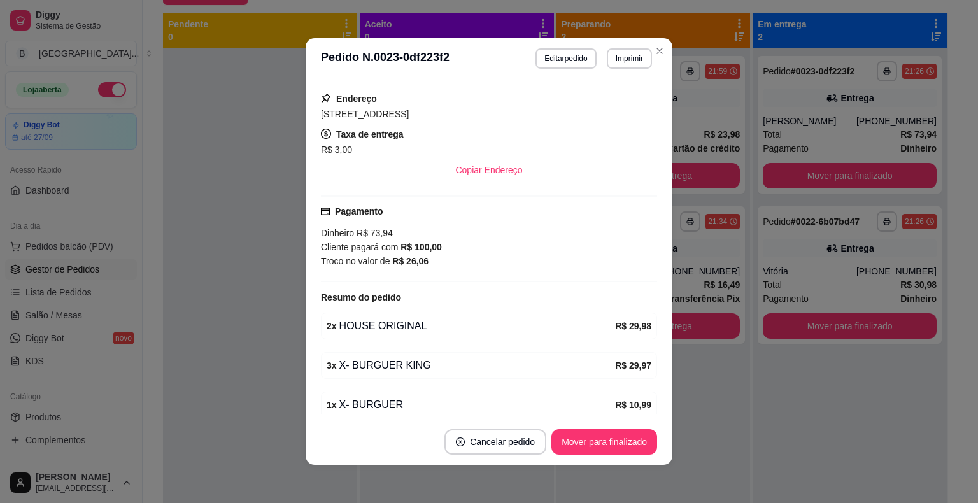
scroll to position [269, 0]
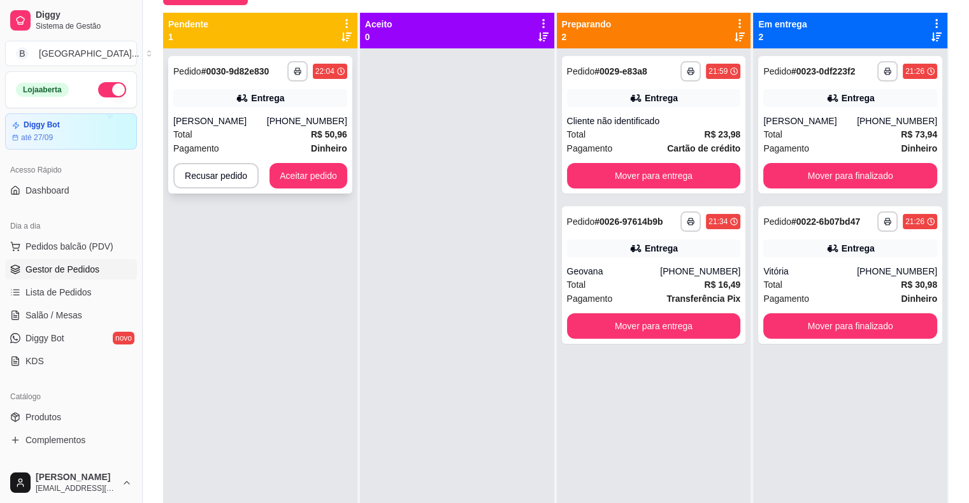
click at [298, 129] on div "Total R$ 50,96" at bounding box center [260, 134] width 174 height 14
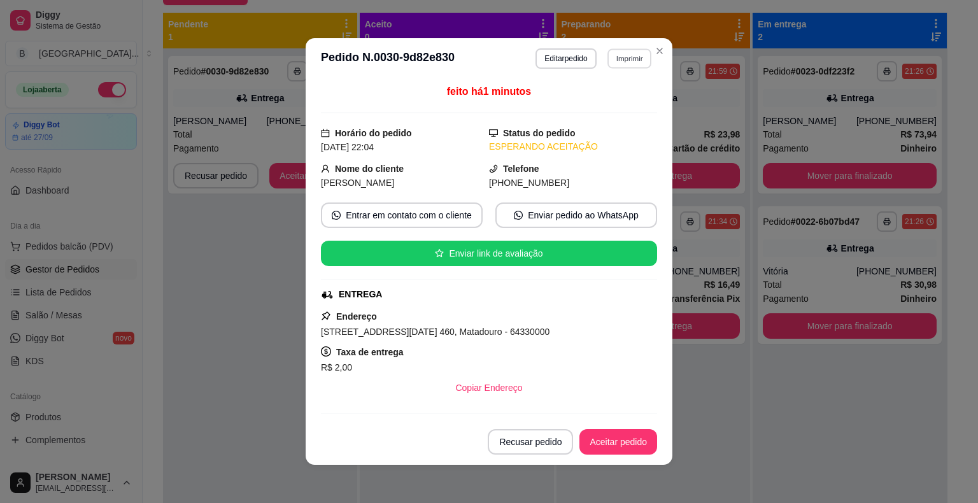
click at [623, 55] on button "Imprimir" at bounding box center [630, 58] width 44 height 20
click at [615, 95] on button "IMPRESSORA" at bounding box center [601, 104] width 89 height 20
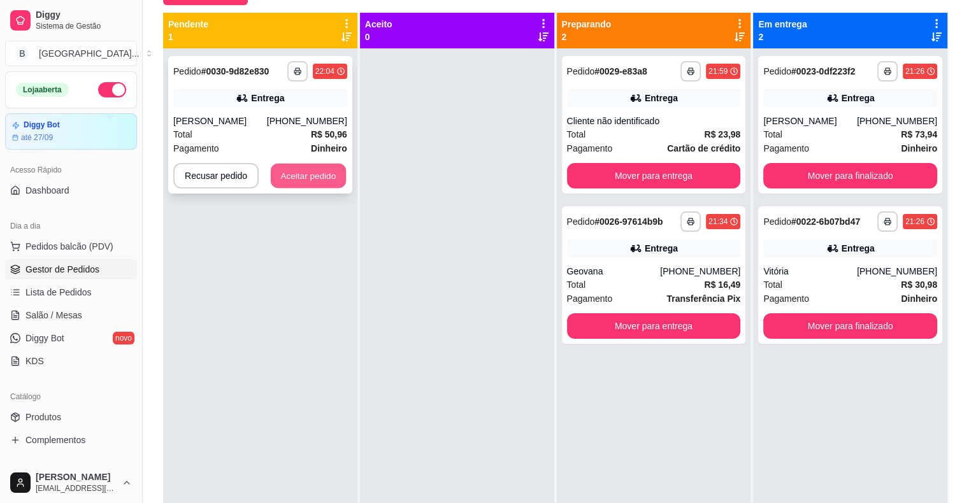
click at [320, 176] on button "Aceitar pedido" at bounding box center [308, 176] width 75 height 25
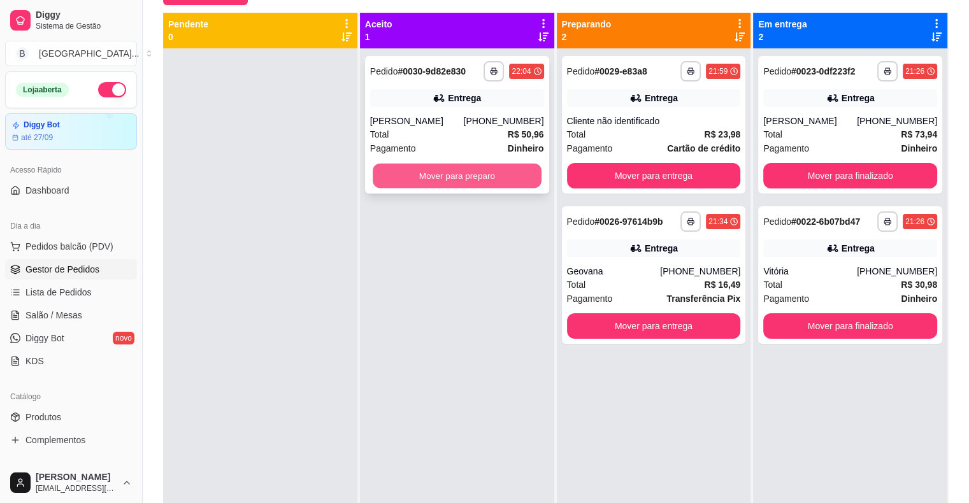
click at [474, 171] on button "Mover para preparo" at bounding box center [457, 176] width 169 height 25
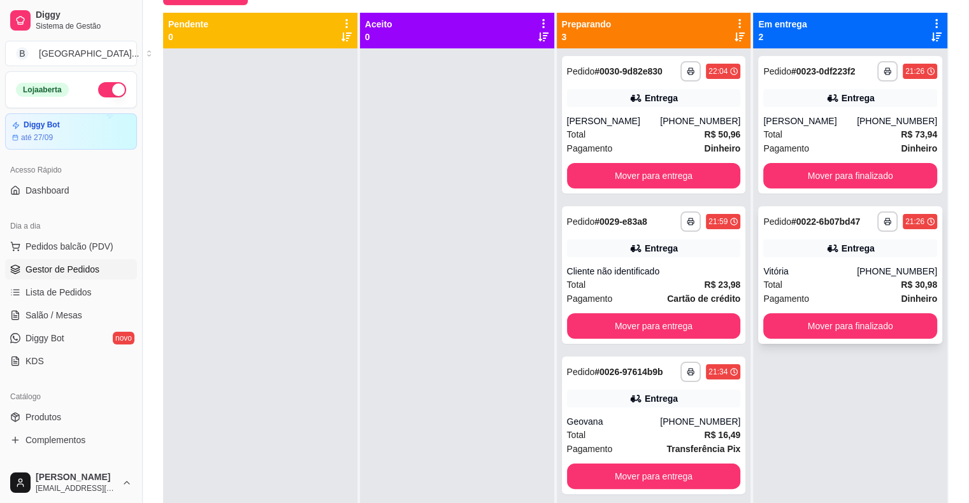
click at [795, 275] on div "**********" at bounding box center [850, 275] width 184 height 138
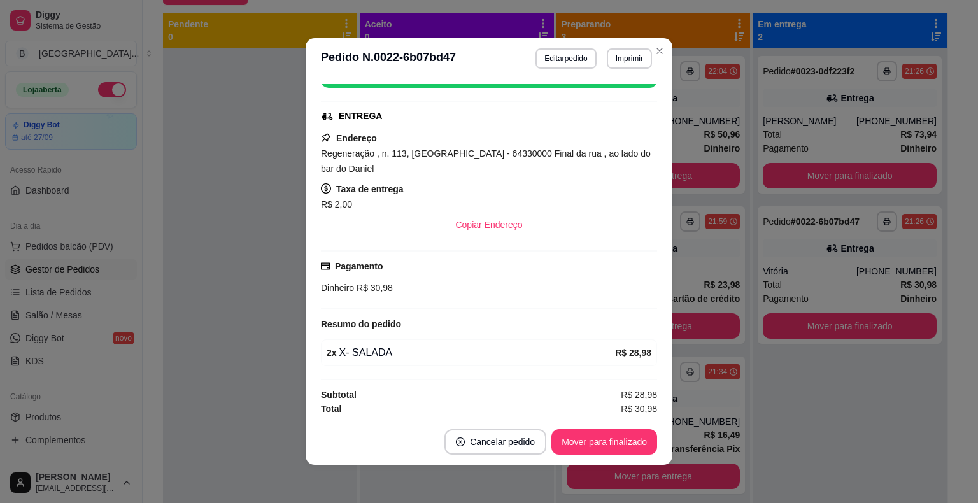
scroll to position [3, 0]
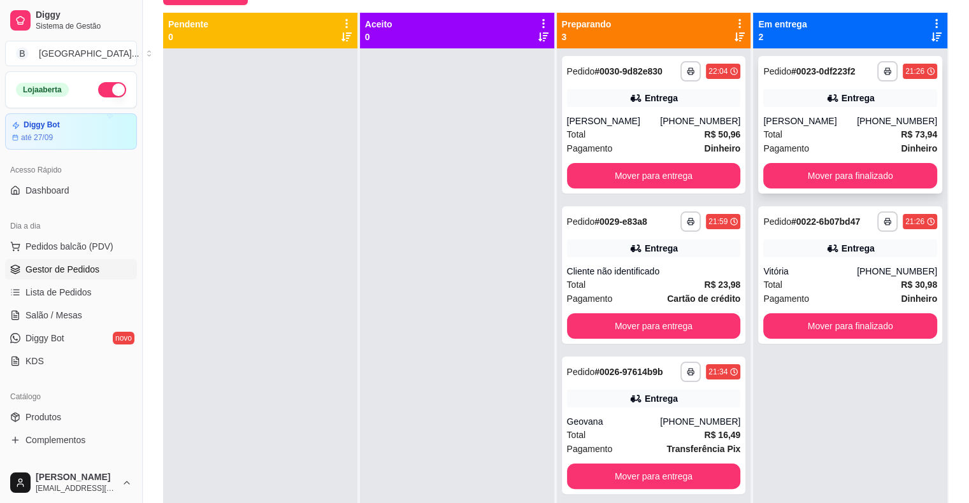
click at [862, 141] on div "Total R$ 73,94" at bounding box center [850, 134] width 174 height 14
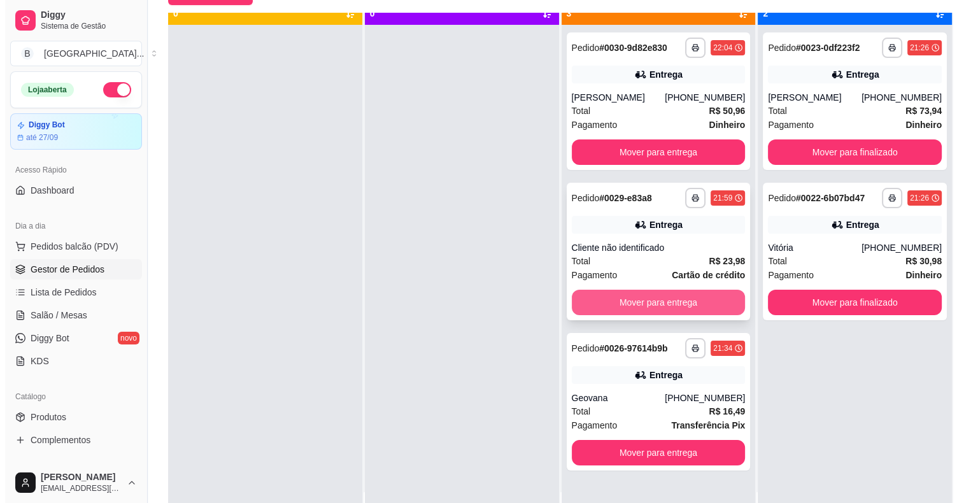
scroll to position [36, 0]
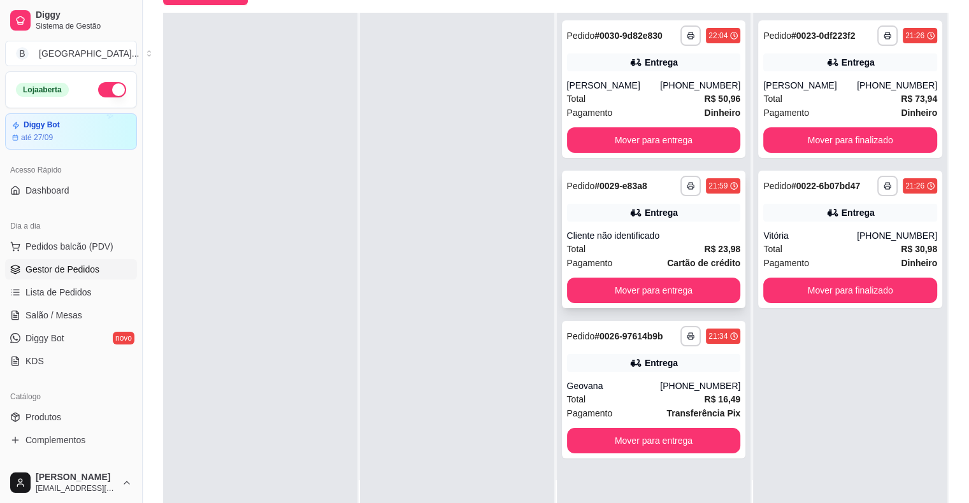
click at [661, 238] on div "Cliente não identificado" at bounding box center [654, 235] width 174 height 13
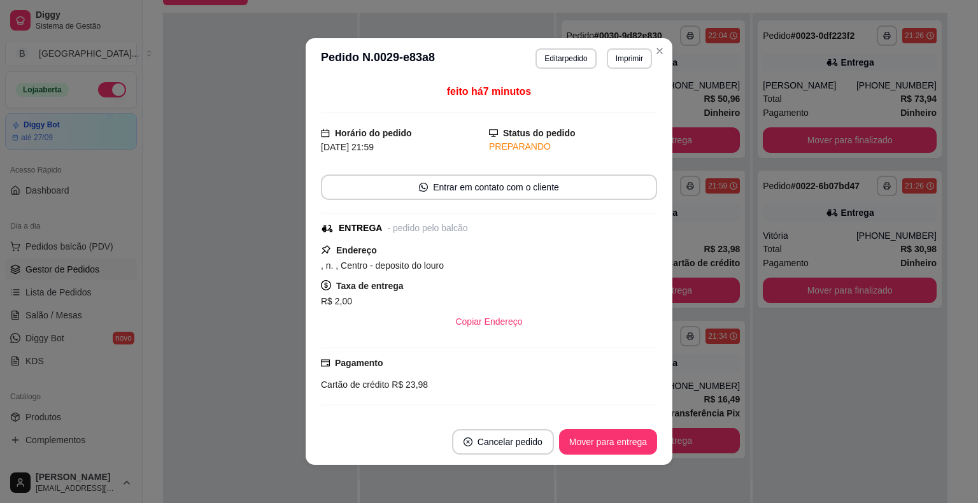
scroll to position [97, 0]
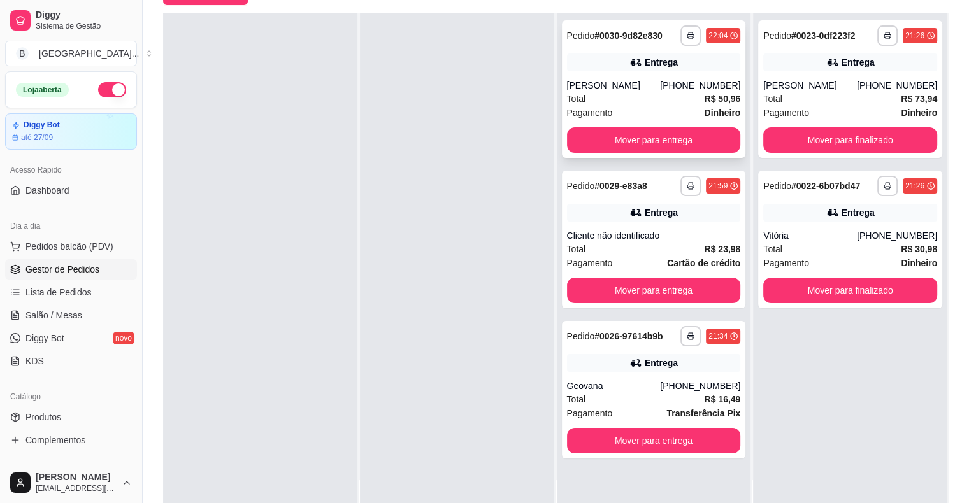
click at [670, 99] on div "Total R$ 50,96" at bounding box center [654, 99] width 174 height 14
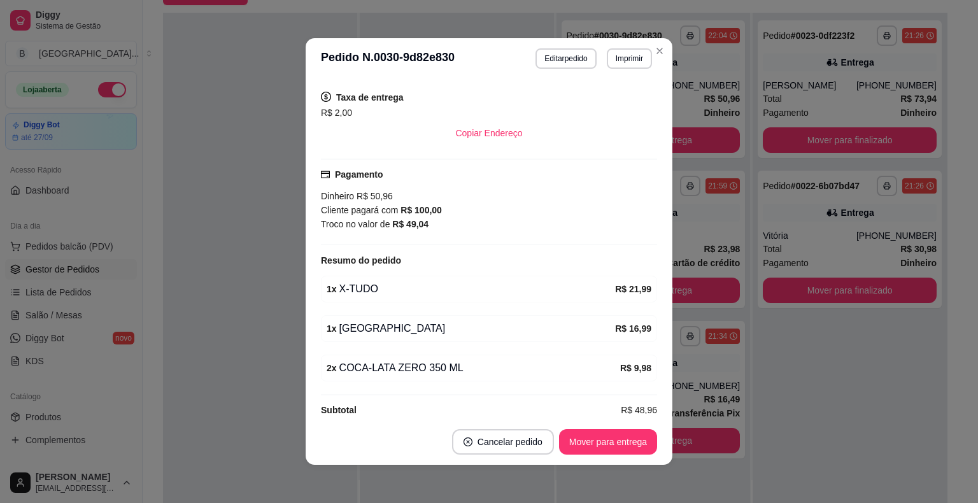
scroll to position [269, 0]
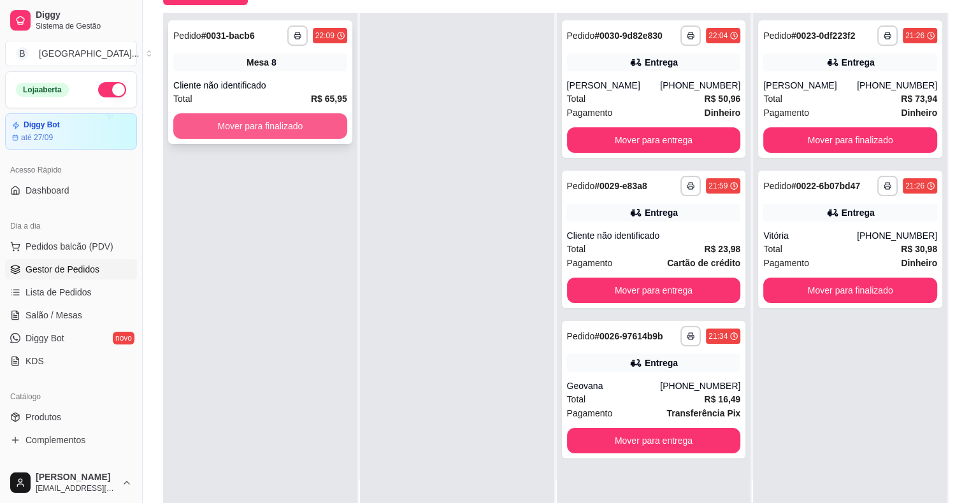
click at [341, 125] on button "Mover para finalizado" at bounding box center [260, 125] width 174 height 25
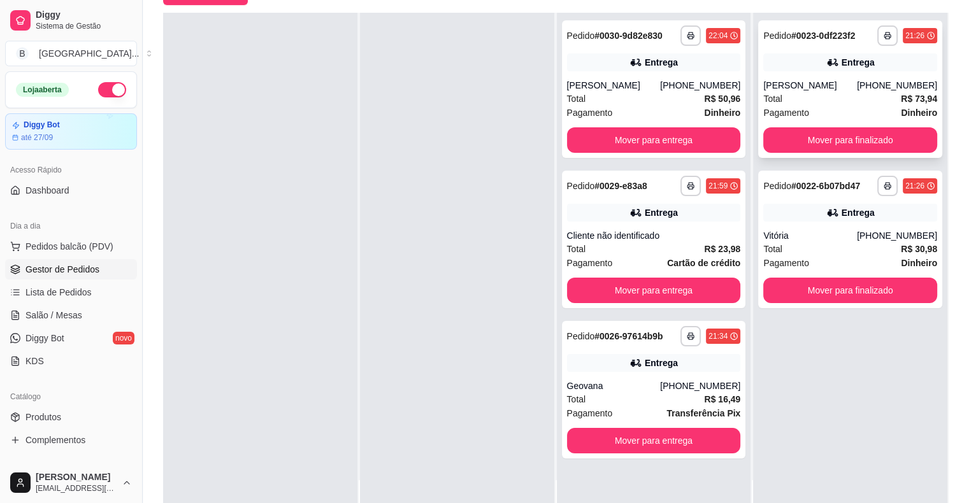
click at [808, 92] on div "[PERSON_NAME]" at bounding box center [810, 85] width 94 height 13
click at [610, 436] on button "Mover para entrega" at bounding box center [654, 440] width 174 height 25
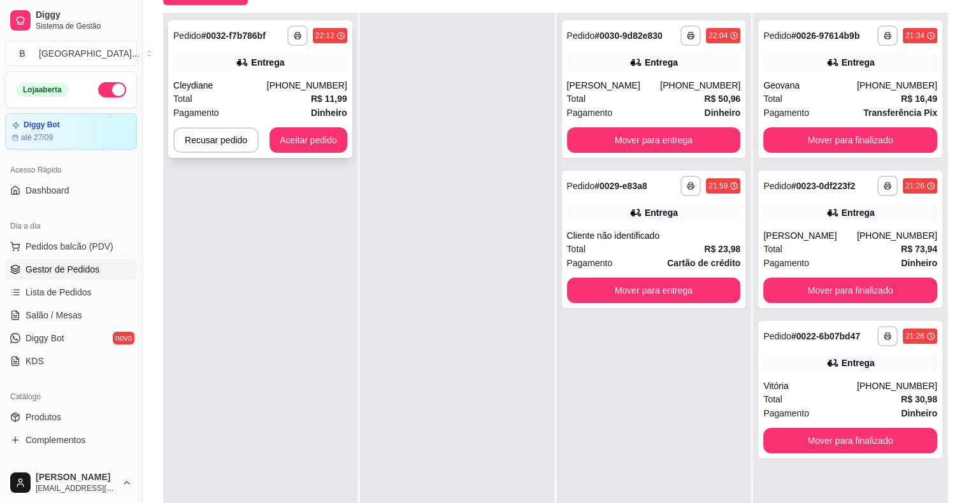
click at [336, 80] on div "[PHONE_NUMBER]" at bounding box center [307, 85] width 80 height 13
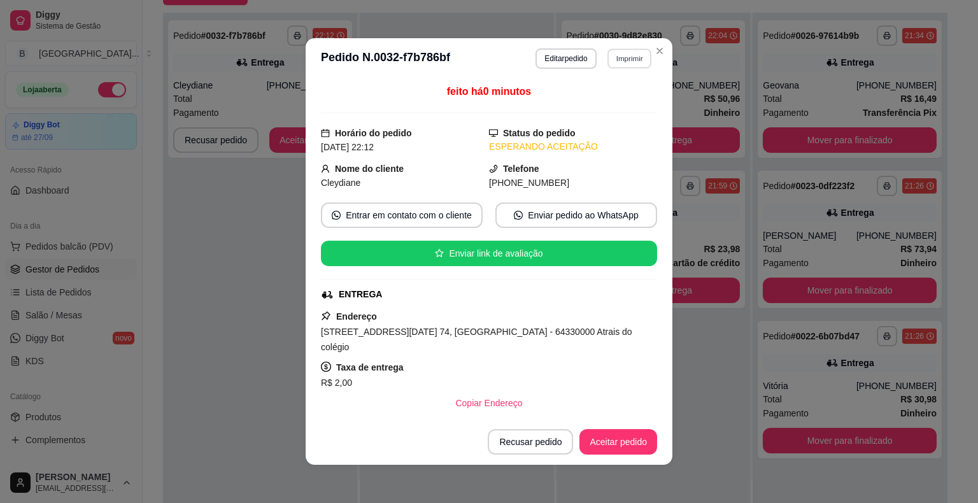
click at [619, 64] on button "Imprimir" at bounding box center [630, 58] width 44 height 20
click at [608, 103] on button "IMPRESSORA" at bounding box center [602, 104] width 92 height 20
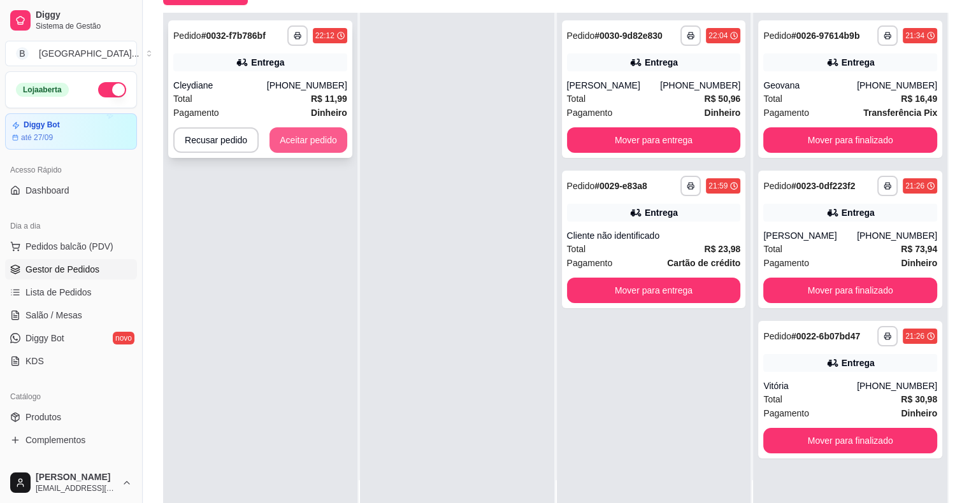
click at [318, 135] on button "Aceitar pedido" at bounding box center [308, 139] width 78 height 25
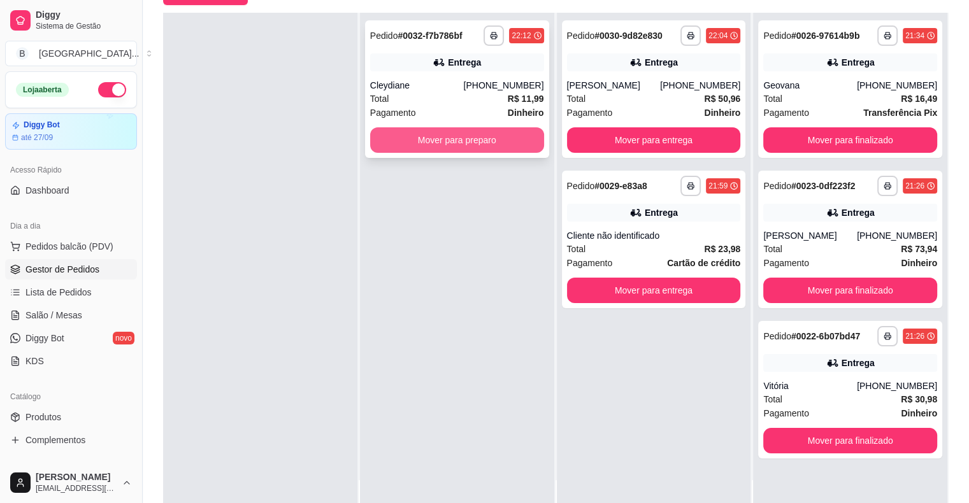
click at [438, 143] on button "Mover para preparo" at bounding box center [457, 139] width 174 height 25
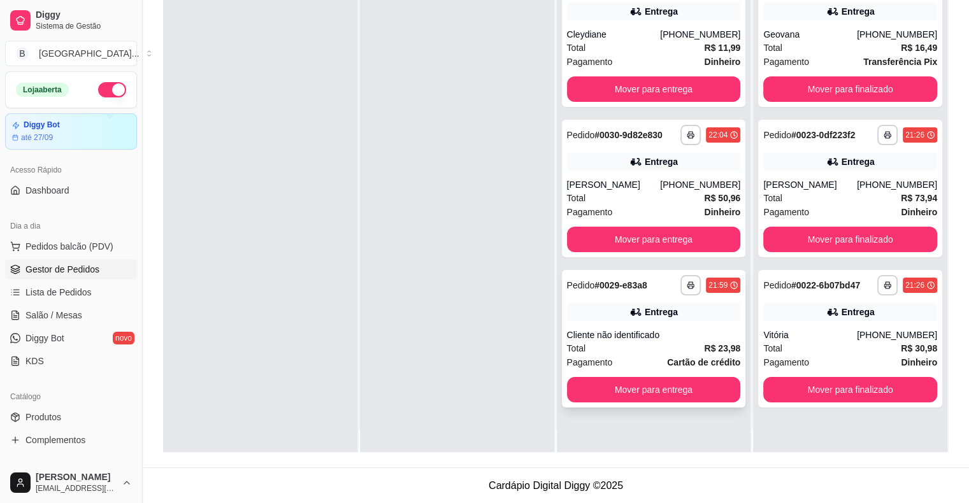
scroll to position [36, 0]
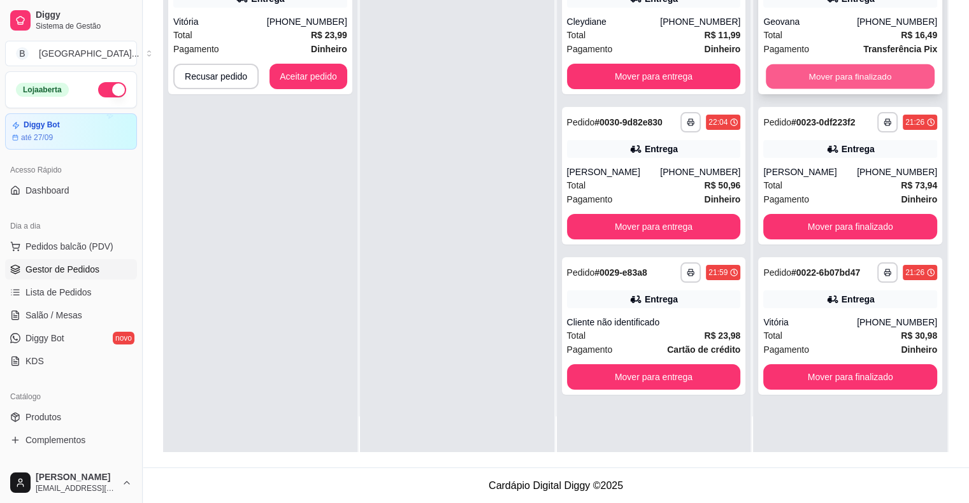
click at [810, 78] on button "Mover para finalizado" at bounding box center [850, 76] width 169 height 25
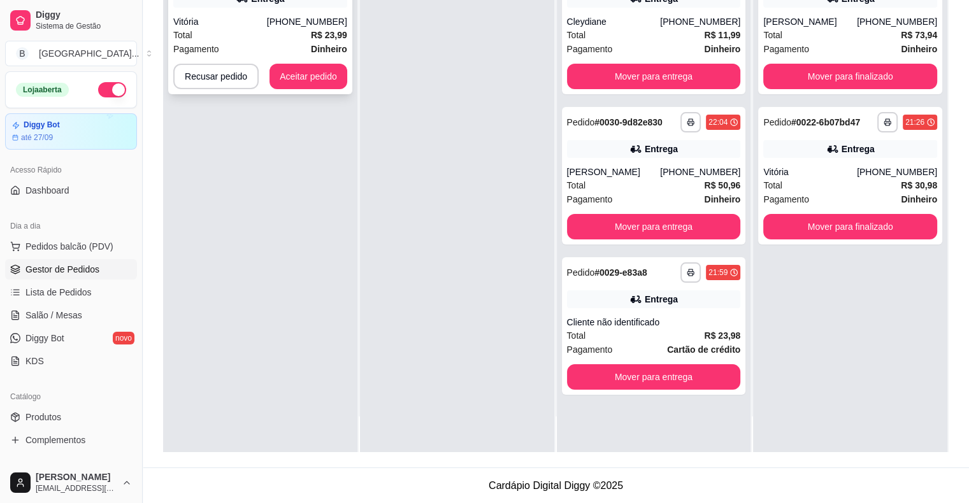
click at [316, 41] on span "R$ 23,99" at bounding box center [329, 35] width 36 height 14
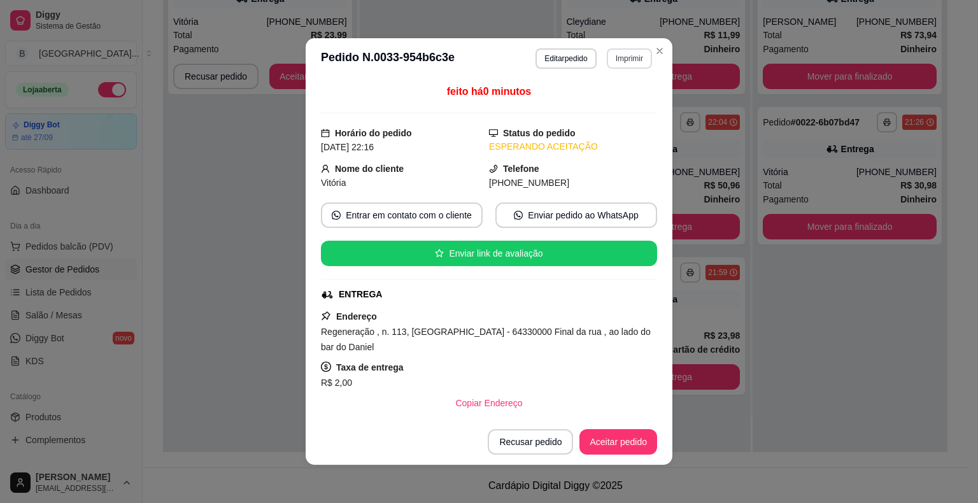
click at [625, 55] on button "Imprimir" at bounding box center [629, 58] width 45 height 20
click at [605, 98] on button "IMPRESSORA" at bounding box center [601, 104] width 89 height 20
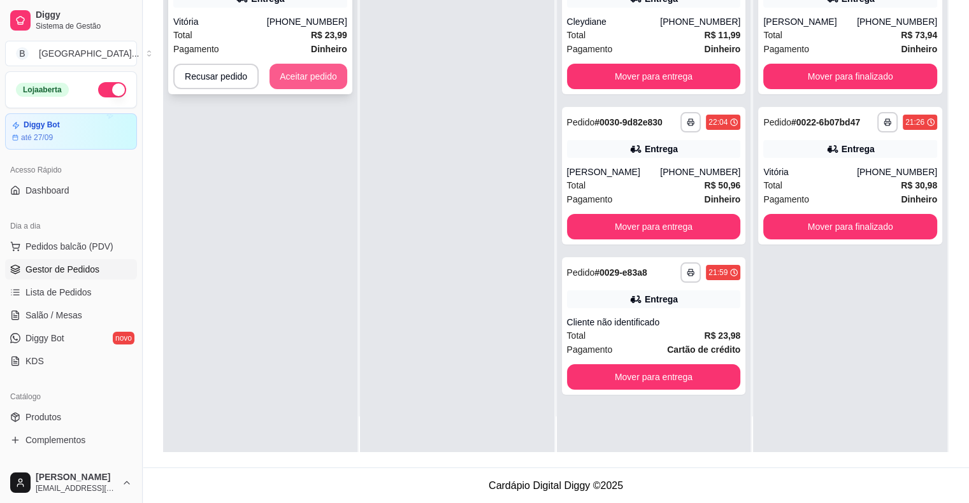
click at [332, 67] on button "Aceitar pedido" at bounding box center [308, 76] width 78 height 25
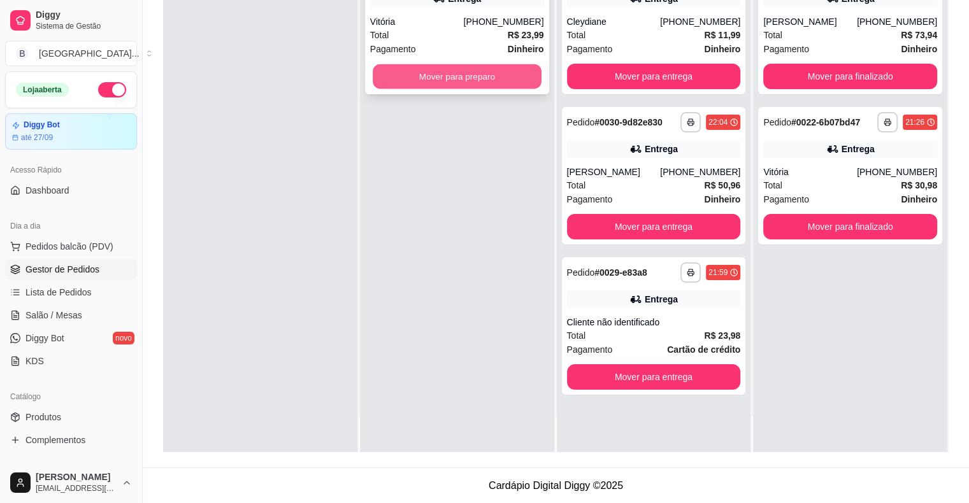
click at [404, 74] on button "Mover para preparo" at bounding box center [457, 76] width 169 height 25
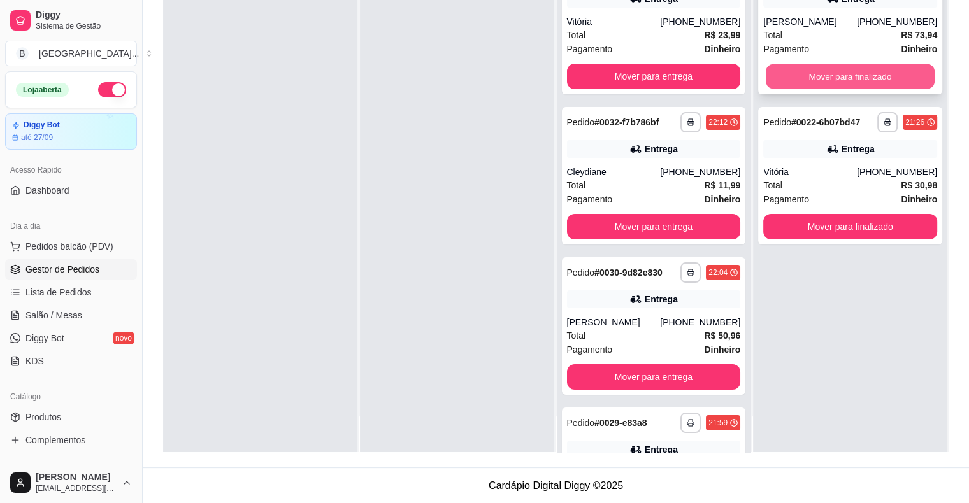
click at [815, 76] on button "Mover para finalizado" at bounding box center [850, 76] width 169 height 25
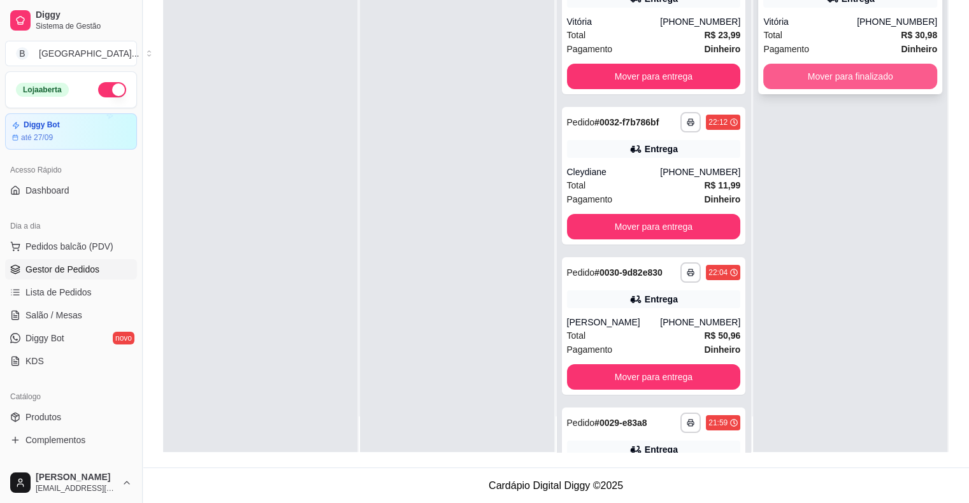
click at [815, 75] on button "Mover para finalizado" at bounding box center [850, 76] width 174 height 25
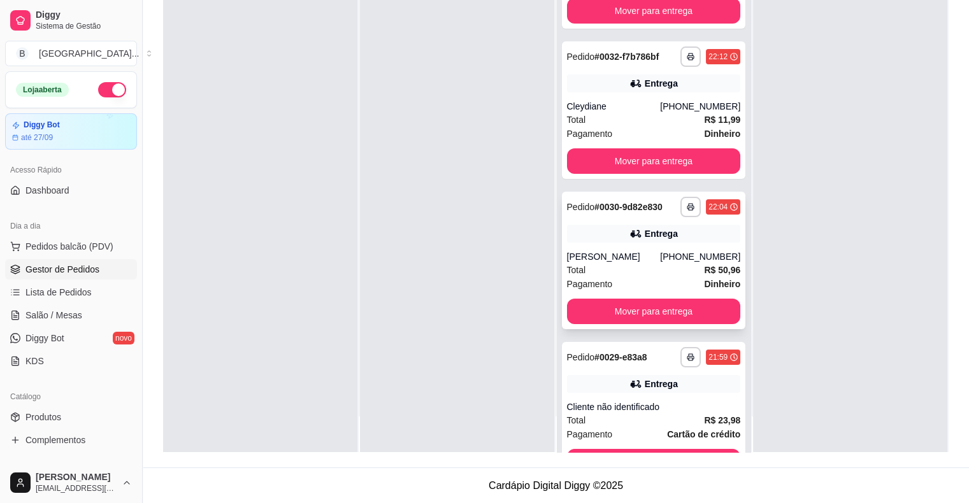
scroll to position [110, 0]
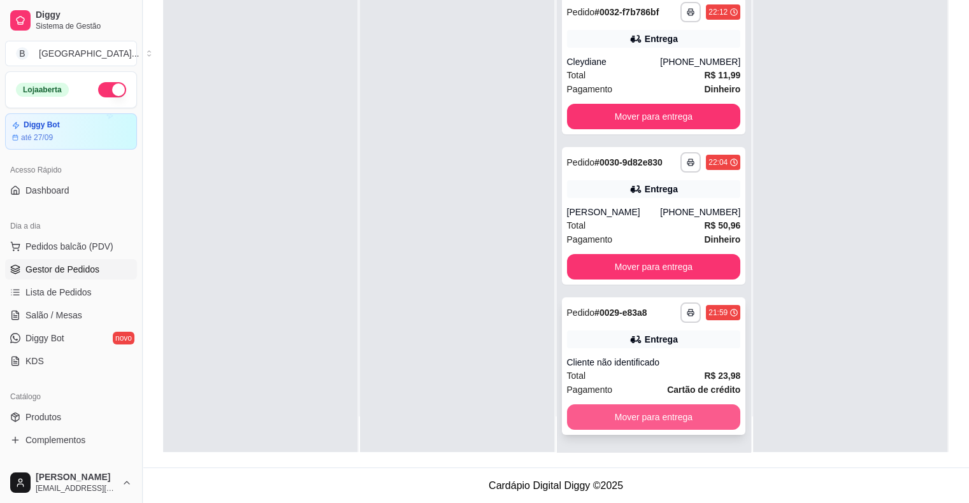
click at [651, 424] on button "Mover para entrega" at bounding box center [654, 416] width 174 height 25
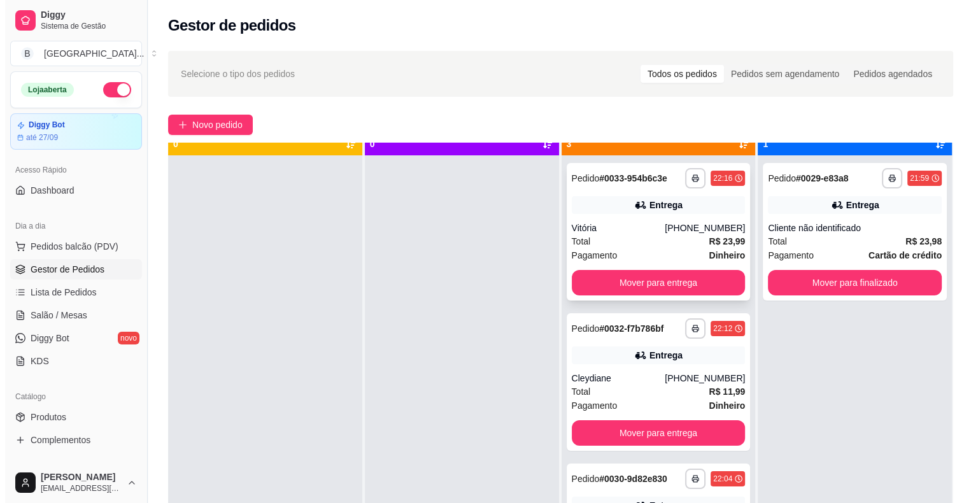
scroll to position [36, 0]
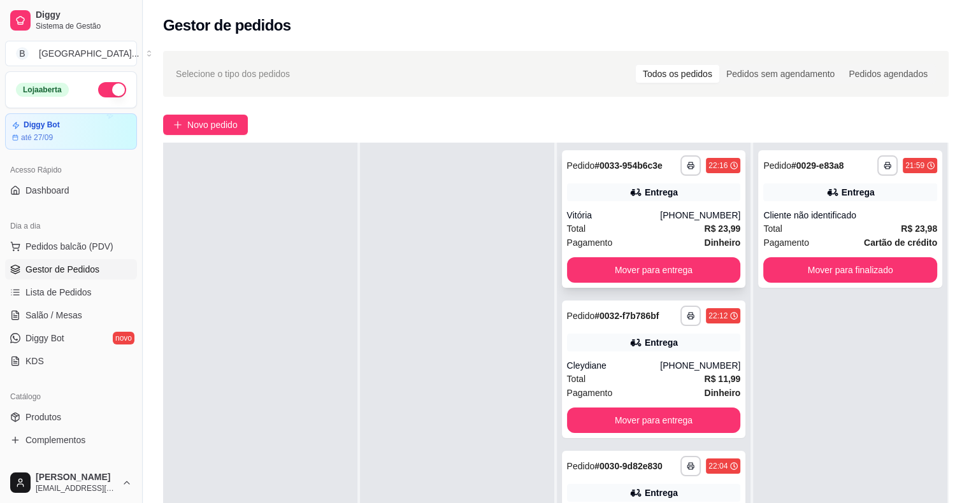
click at [644, 218] on div "Vitória" at bounding box center [614, 215] width 94 height 13
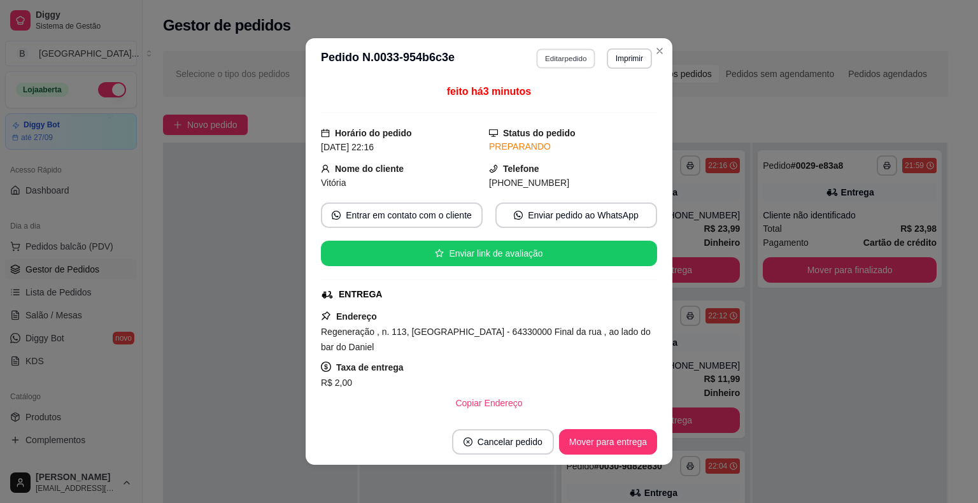
click at [537, 54] on button "Editar pedido" at bounding box center [566, 58] width 59 height 20
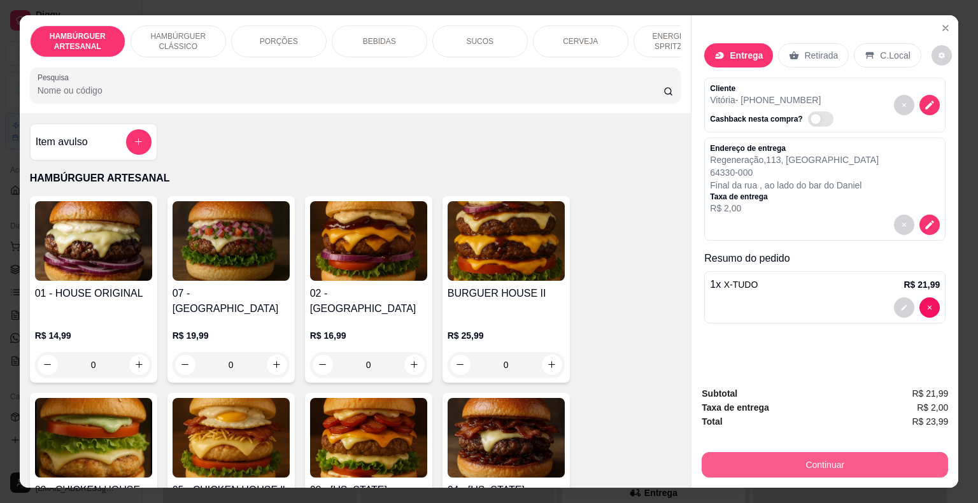
click at [842, 464] on button "Continuar" at bounding box center [825, 464] width 246 height 25
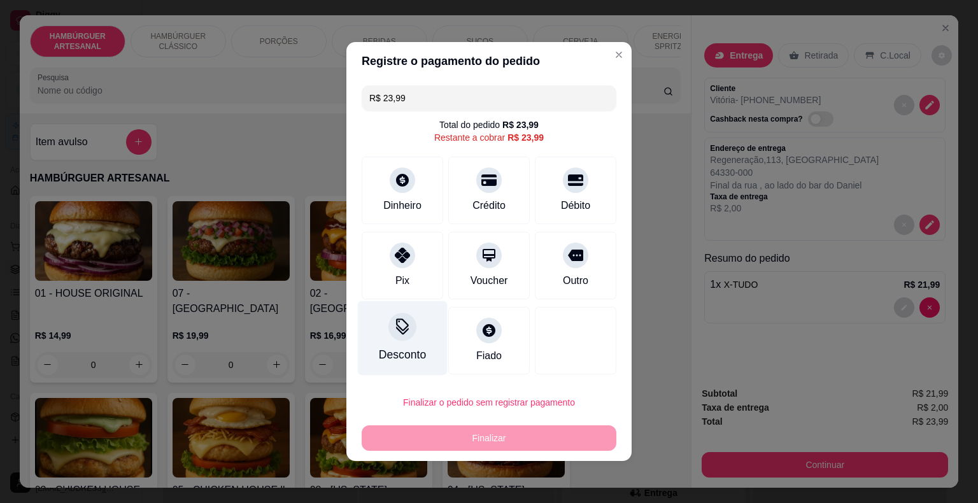
click at [423, 323] on div "Desconto" at bounding box center [403, 338] width 90 height 75
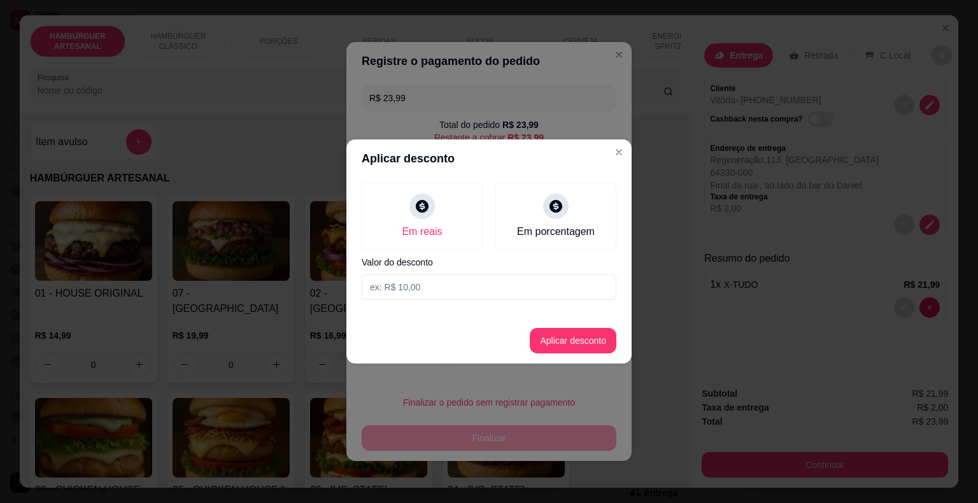
click at [446, 289] on input at bounding box center [489, 287] width 255 height 25
type input "10,00"
click at [581, 341] on button "Aplicar desconto" at bounding box center [573, 340] width 87 height 25
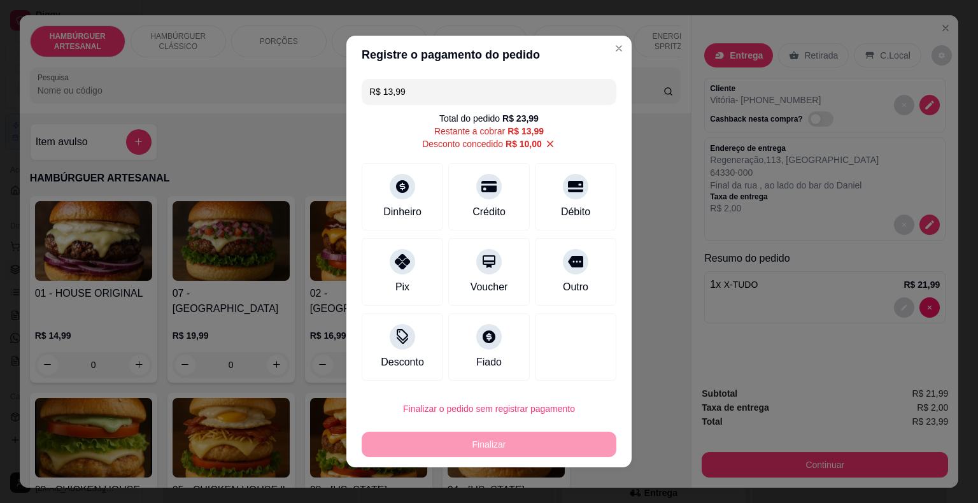
scroll to position [4, 0]
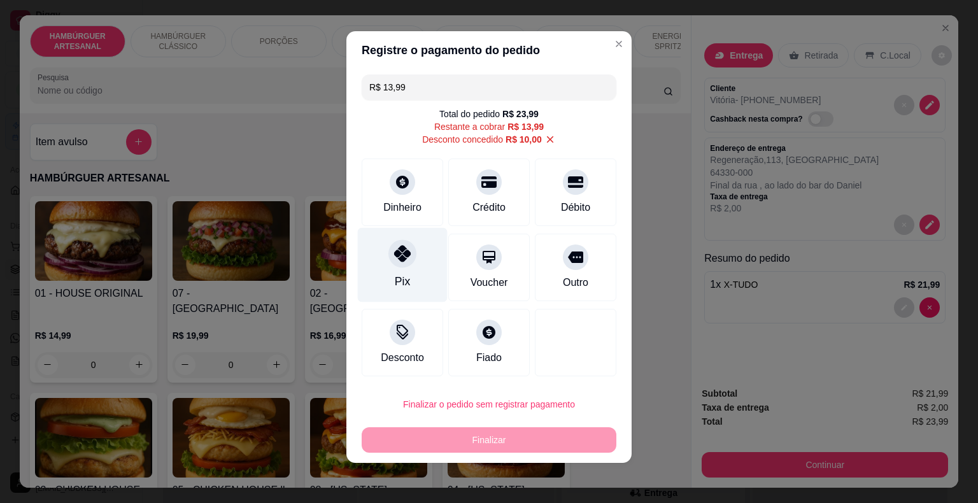
click at [423, 264] on div "Pix" at bounding box center [403, 265] width 90 height 75
type input "R$ 0,00"
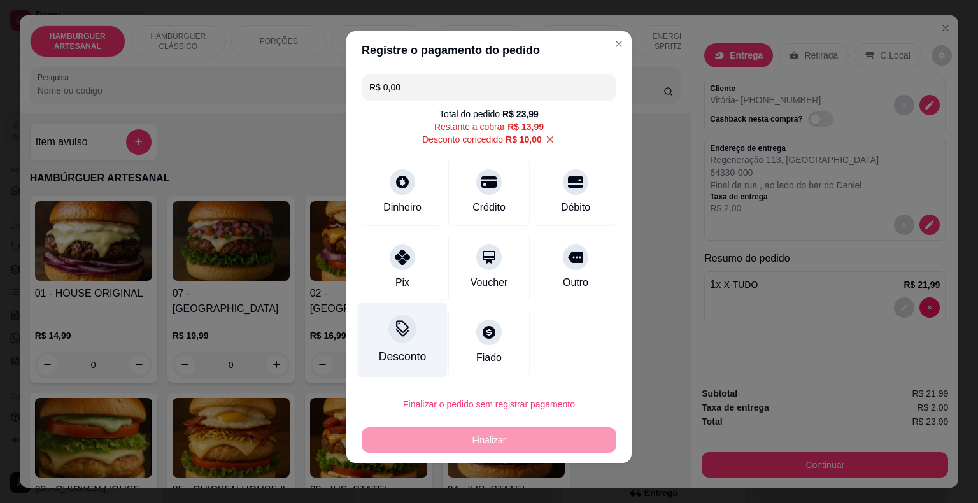
scroll to position [0, 0]
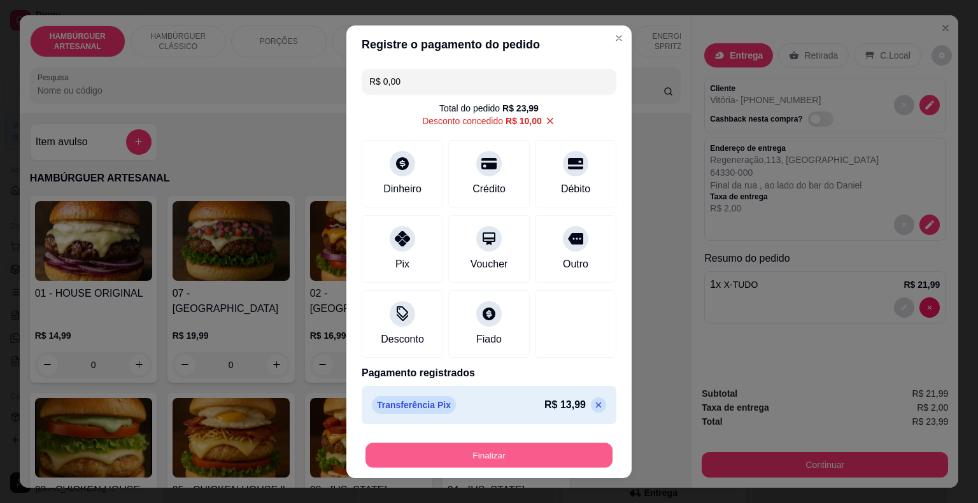
click at [432, 452] on button "Finalizar" at bounding box center [489, 455] width 247 height 25
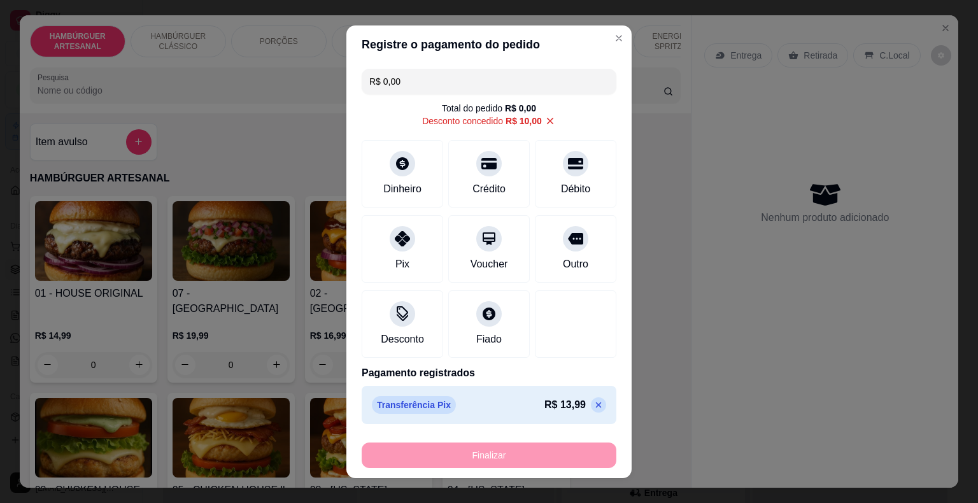
type input "0"
type input "-R$ 23,99"
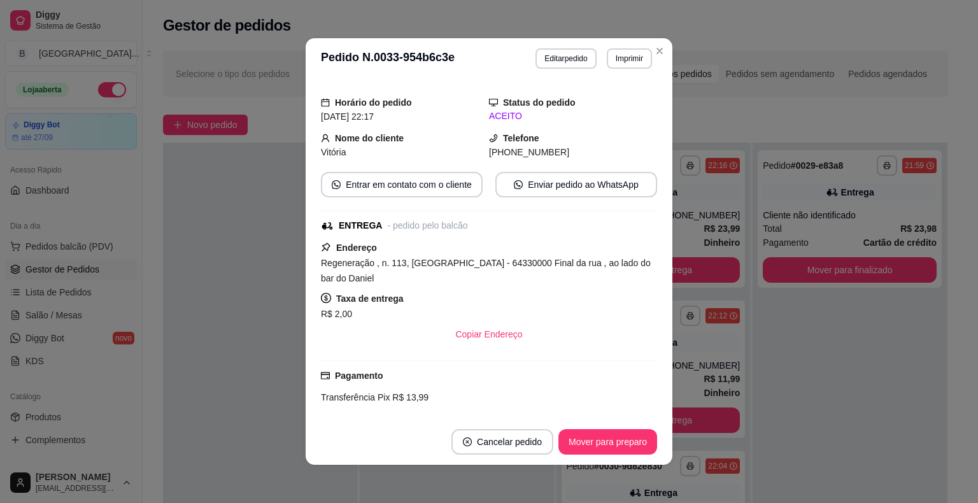
scroll to position [127, 0]
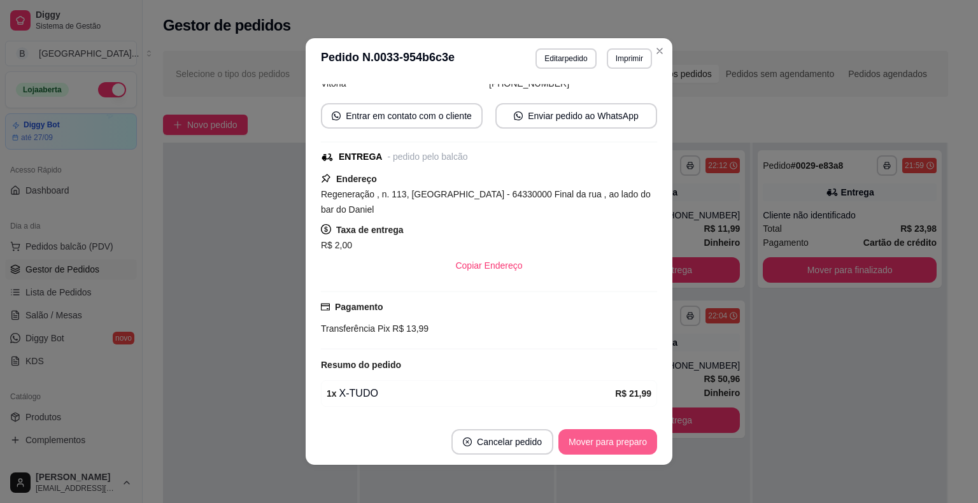
click at [634, 431] on button "Mover para preparo" at bounding box center [608, 441] width 99 height 25
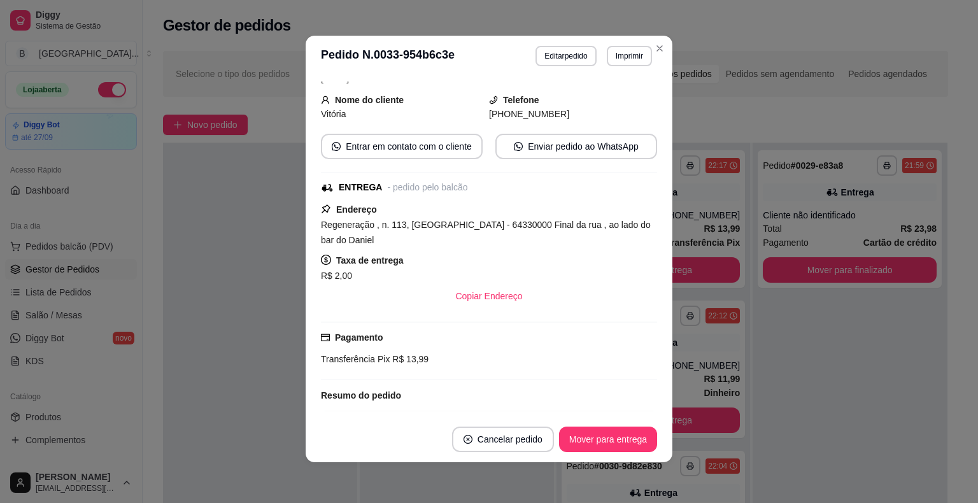
scroll to position [182, 0]
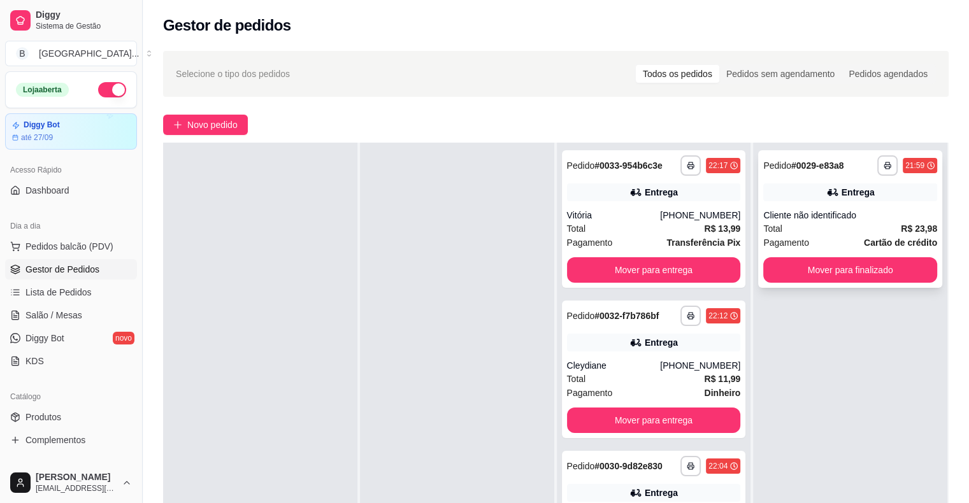
click at [785, 235] on div "Total R$ 23,98" at bounding box center [850, 229] width 174 height 14
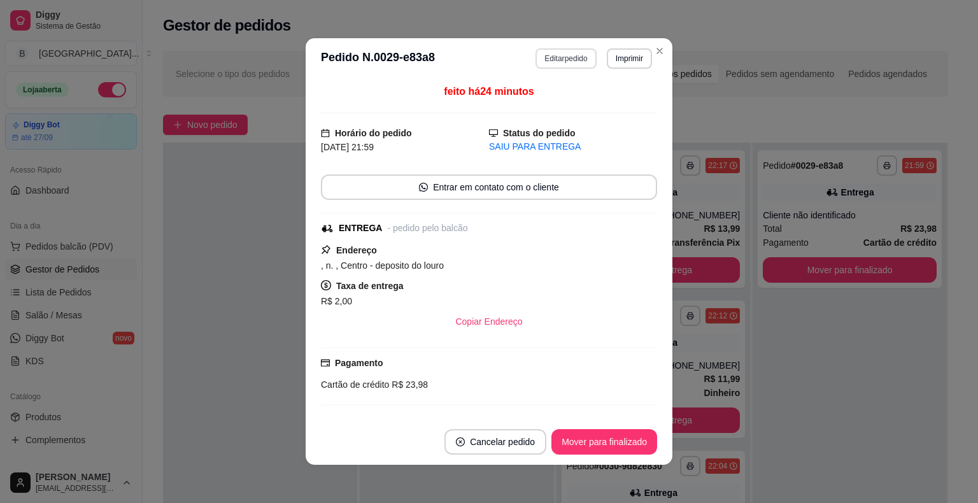
click at [552, 65] on button "Editar pedido" at bounding box center [566, 58] width 61 height 20
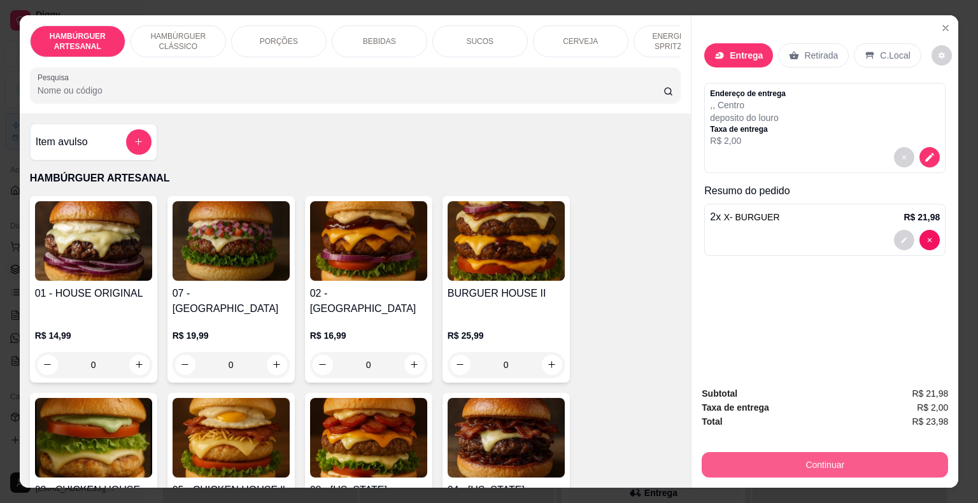
click at [777, 459] on button "Continuar" at bounding box center [825, 464] width 246 height 25
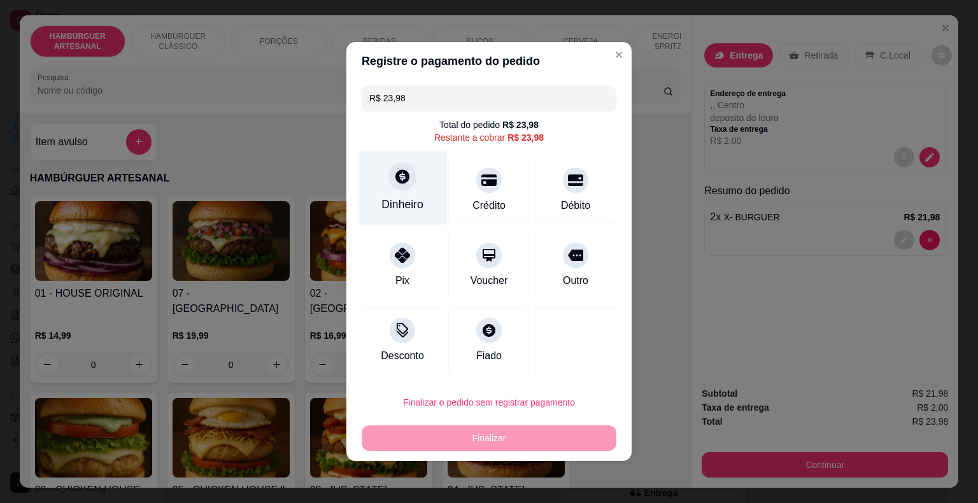
click at [405, 215] on div "Dinheiro" at bounding box center [403, 188] width 90 height 75
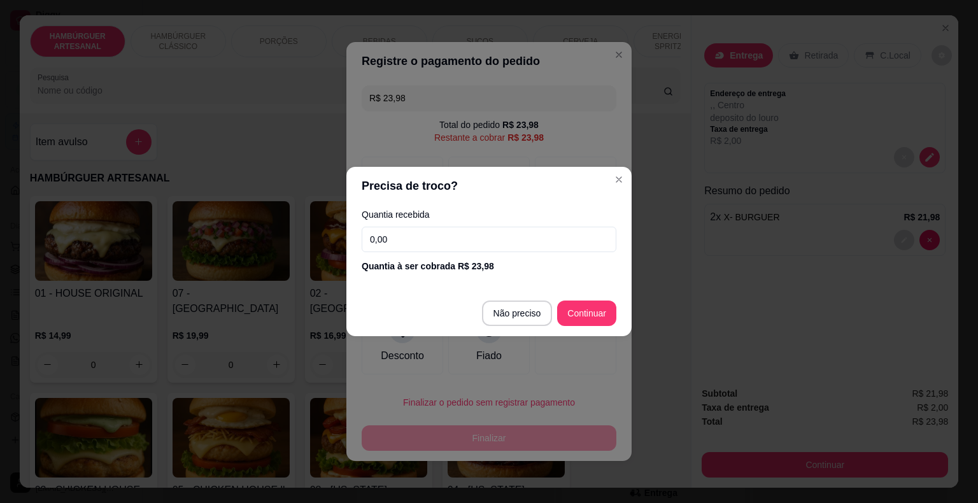
click at [514, 293] on footer "Não preciso Continuar" at bounding box center [489, 313] width 285 height 46
type input "R$ 0,00"
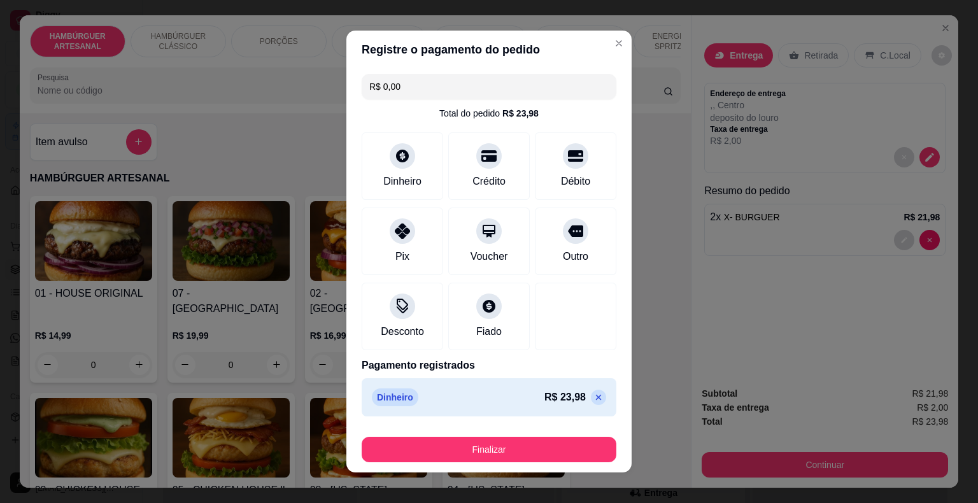
scroll to position [10, 0]
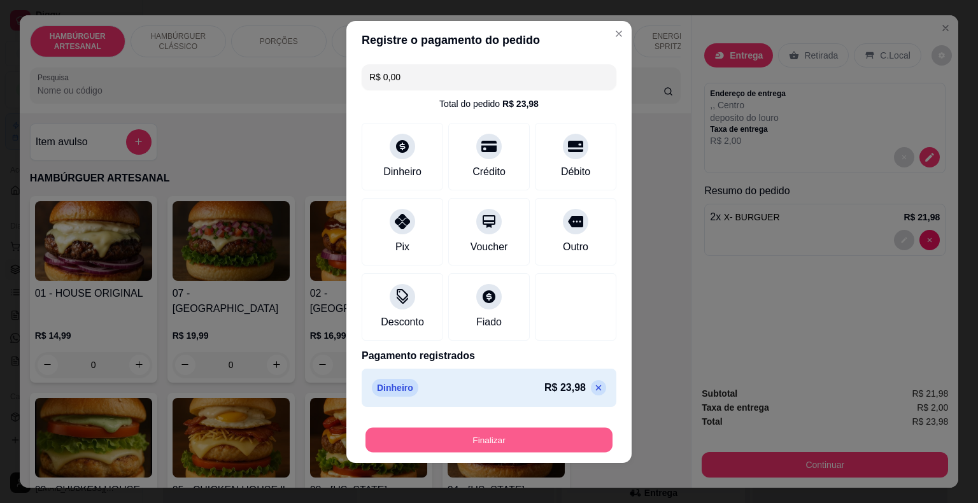
click at [506, 438] on button "Finalizar" at bounding box center [489, 440] width 247 height 25
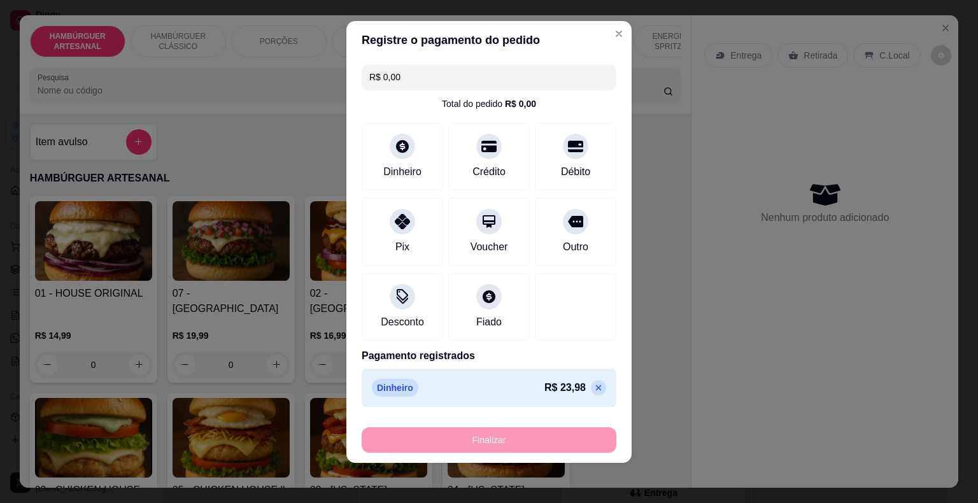
type input "0"
type input "-R$ 23,98"
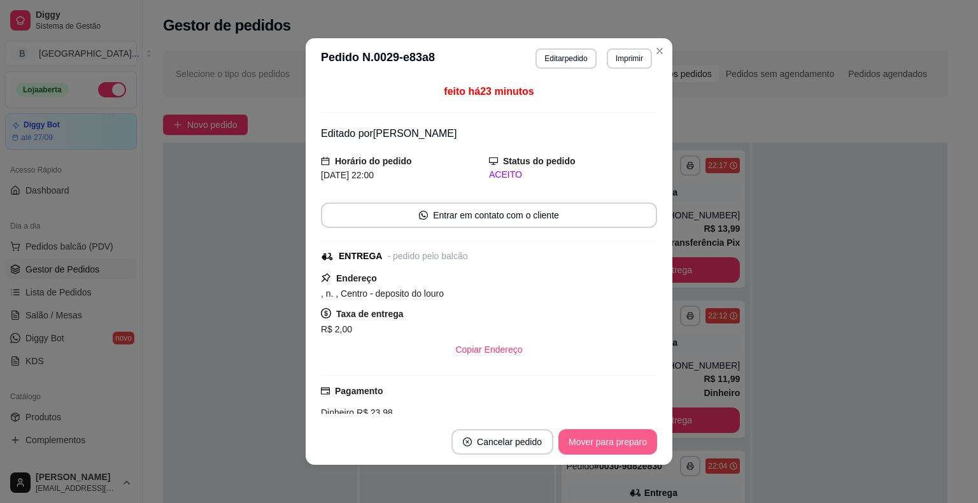
click at [628, 443] on button "Mover para preparo" at bounding box center [608, 441] width 99 height 25
click at [628, 443] on button "Mover para entrega" at bounding box center [608, 441] width 98 height 25
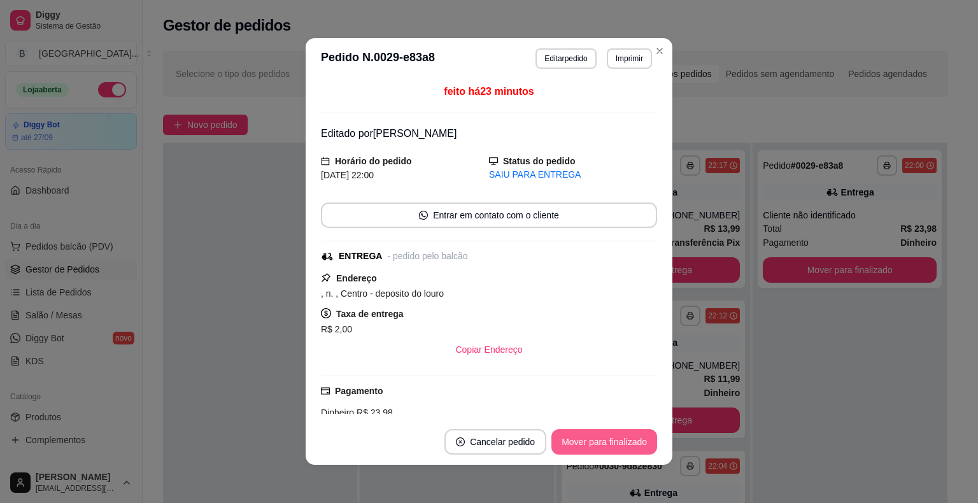
click at [628, 443] on button "Mover para finalizado" at bounding box center [605, 441] width 106 height 25
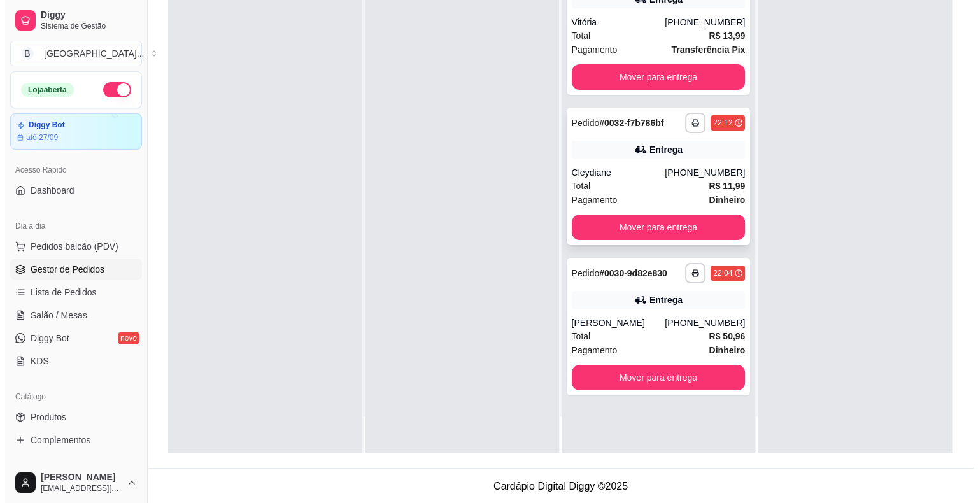
scroll to position [194, 0]
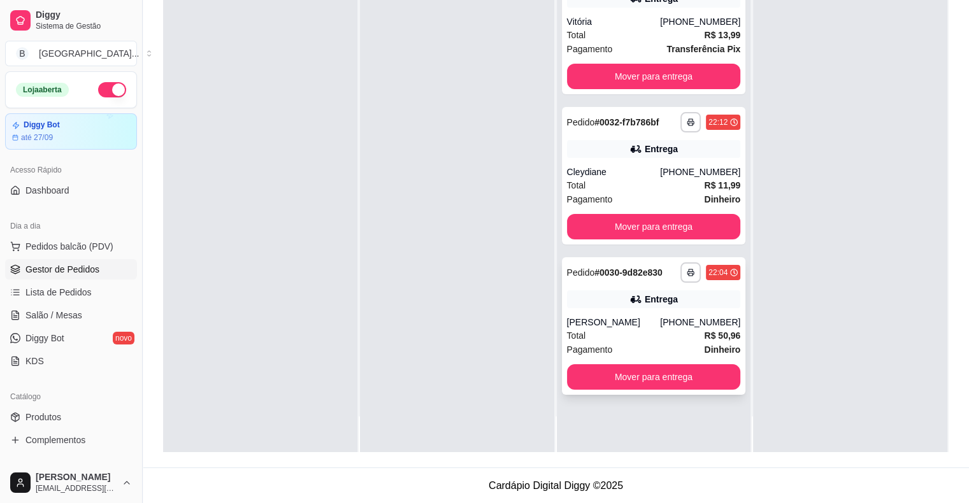
click at [644, 316] on div "[PERSON_NAME]" at bounding box center [614, 322] width 94 height 13
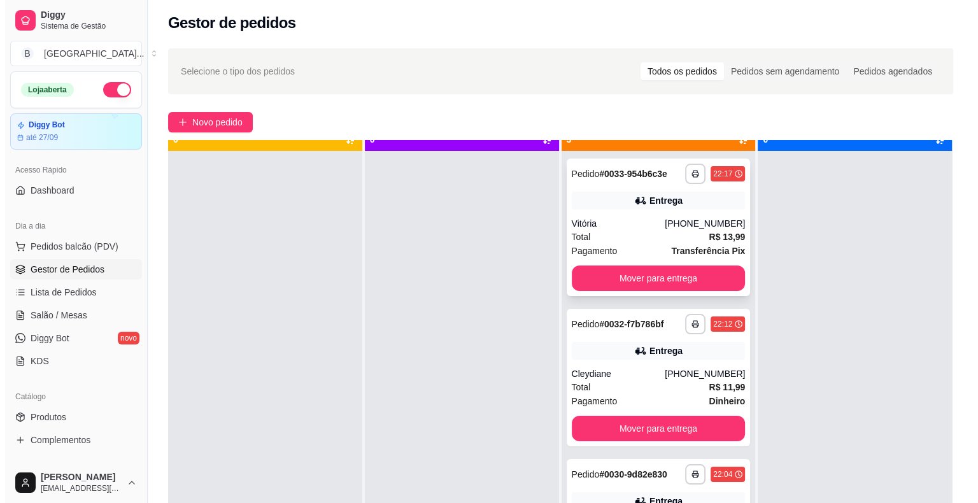
scroll to position [36, 0]
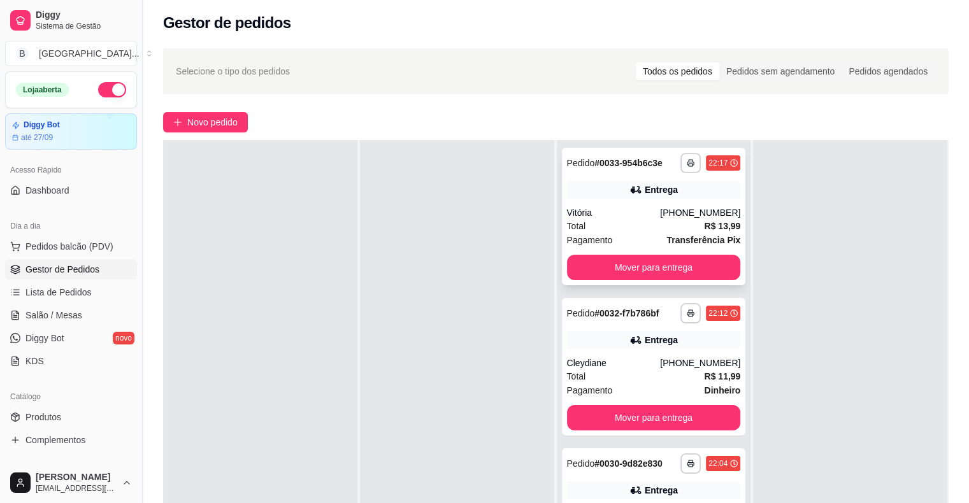
click at [675, 224] on div "Total R$ 13,99" at bounding box center [654, 226] width 174 height 14
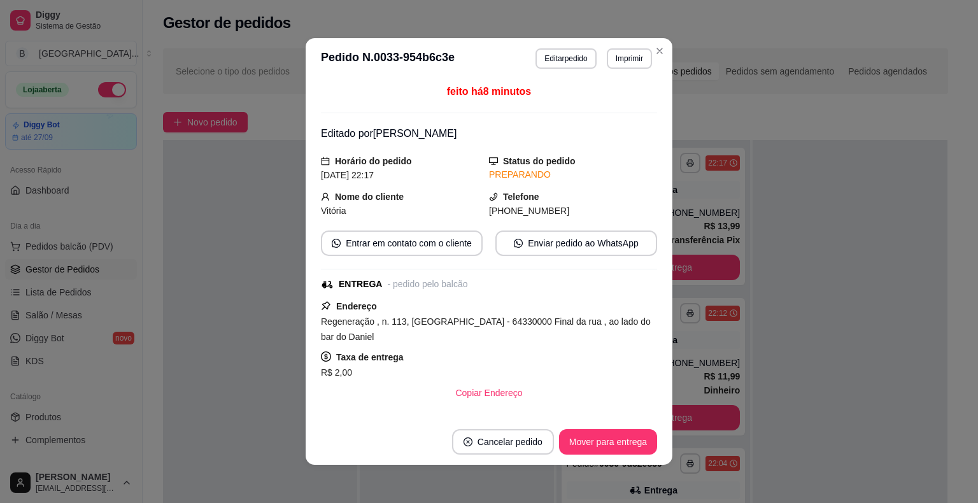
scroll to position [182, 0]
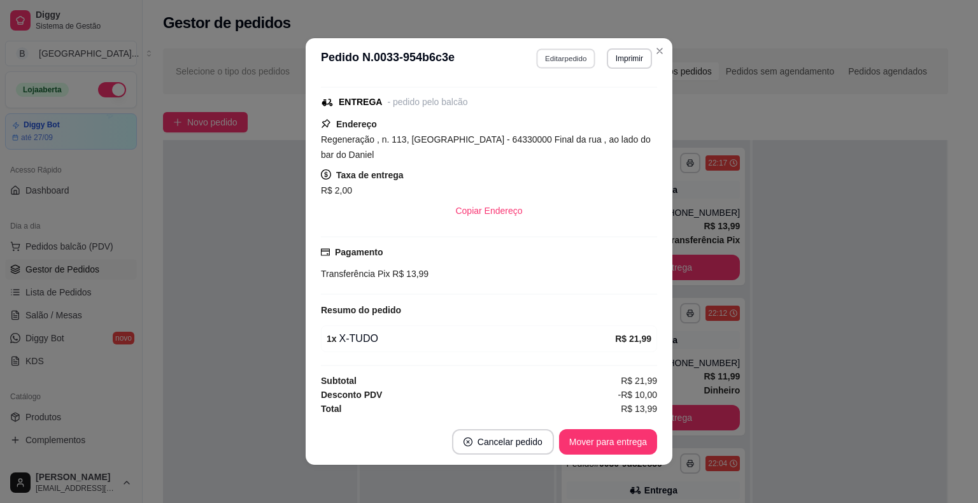
click at [573, 64] on button "Editar pedido" at bounding box center [566, 58] width 59 height 20
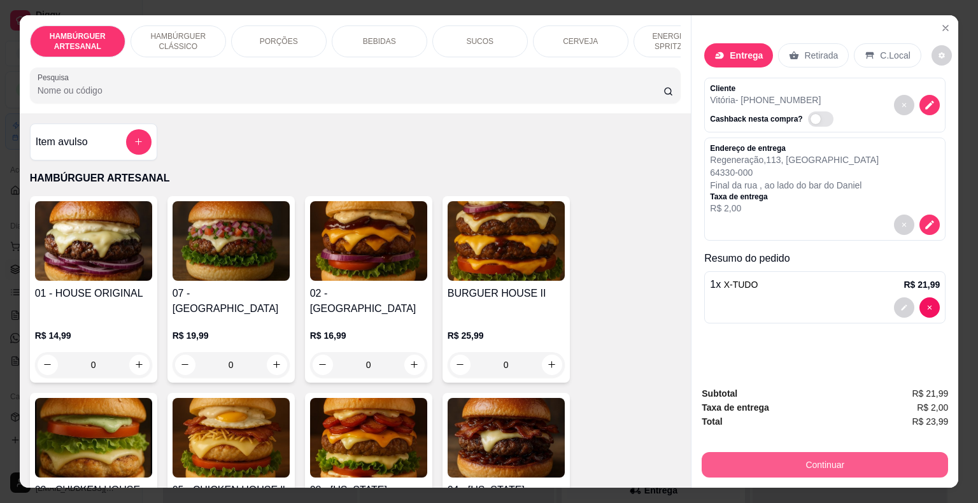
click at [788, 459] on button "Continuar" at bounding box center [825, 464] width 246 height 25
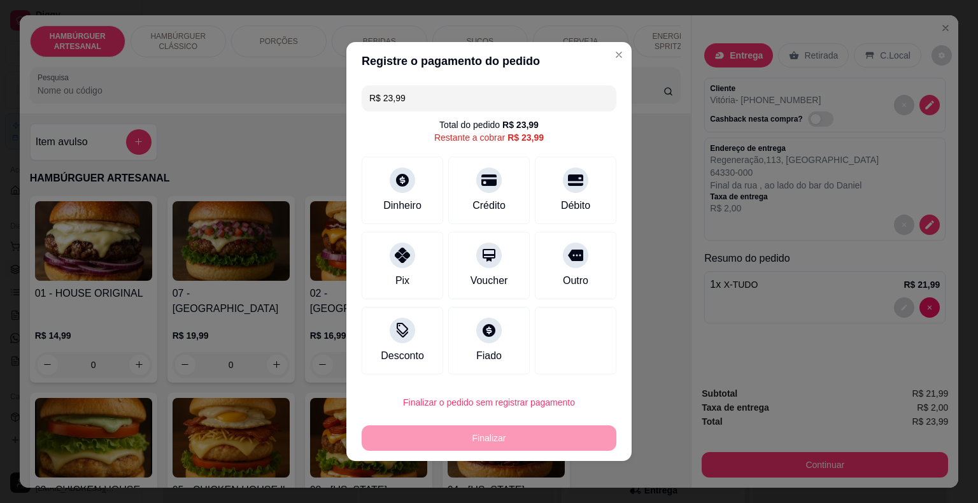
click at [525, 98] on input "R$ 23,99" at bounding box center [488, 97] width 239 height 25
type input "R$ 12,00"
click at [426, 338] on div "Desconto" at bounding box center [403, 338] width 90 height 75
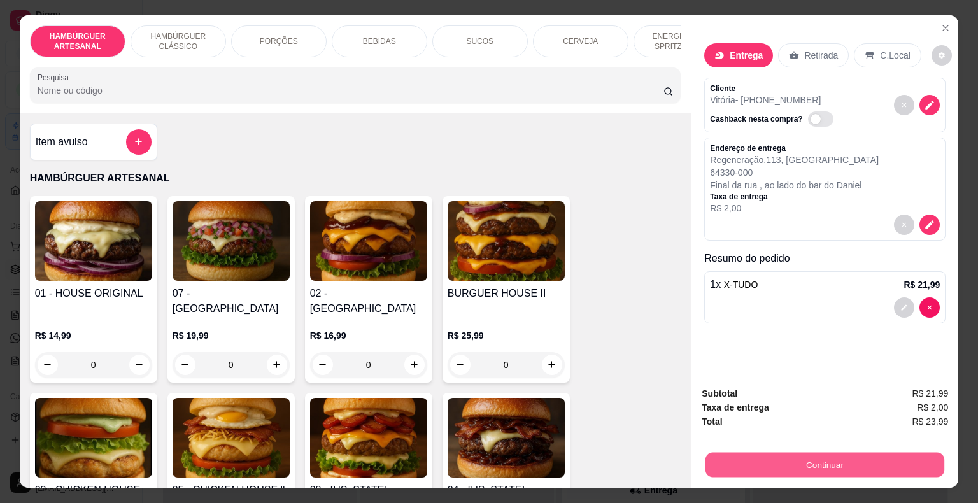
click at [768, 471] on button "Continuar" at bounding box center [825, 465] width 239 height 25
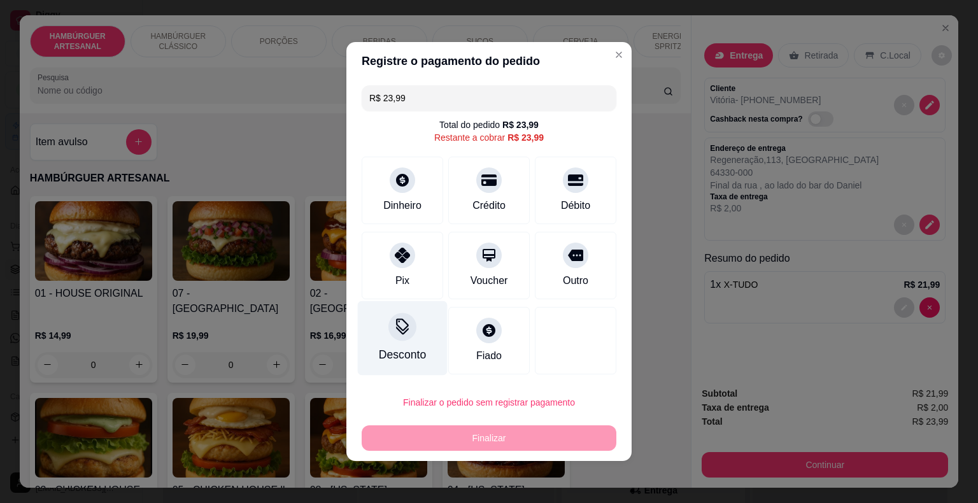
click at [385, 318] on div "Desconto" at bounding box center [403, 338] width 90 height 75
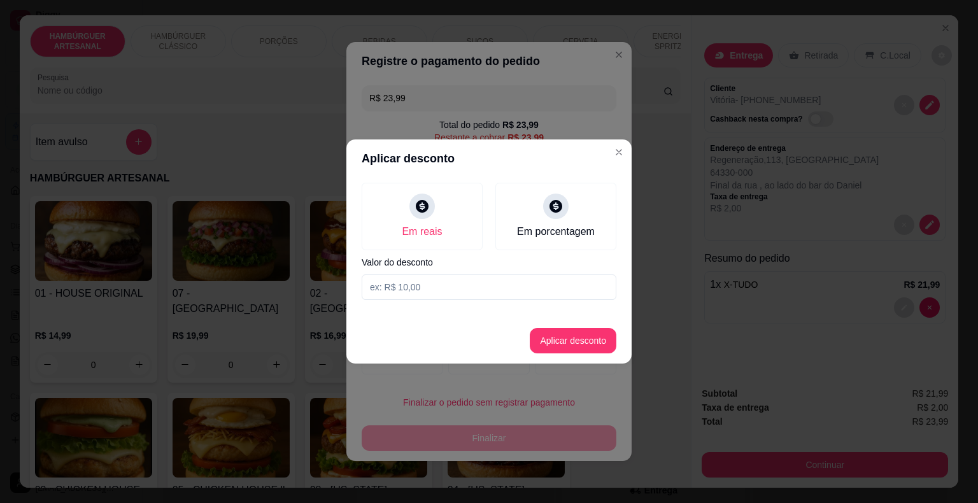
click at [429, 286] on input at bounding box center [489, 287] width 255 height 25
type input "12,00"
click at [535, 344] on button "Aplicar desconto" at bounding box center [573, 340] width 87 height 25
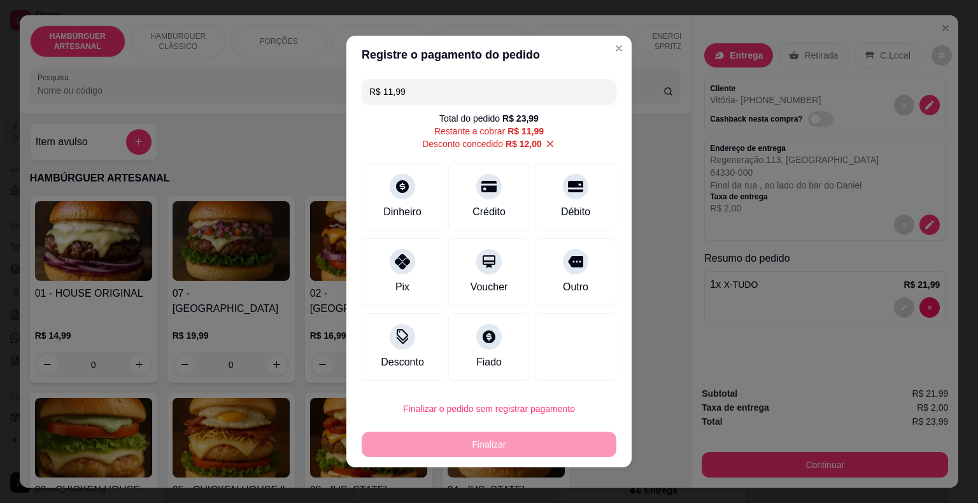
scroll to position [4, 0]
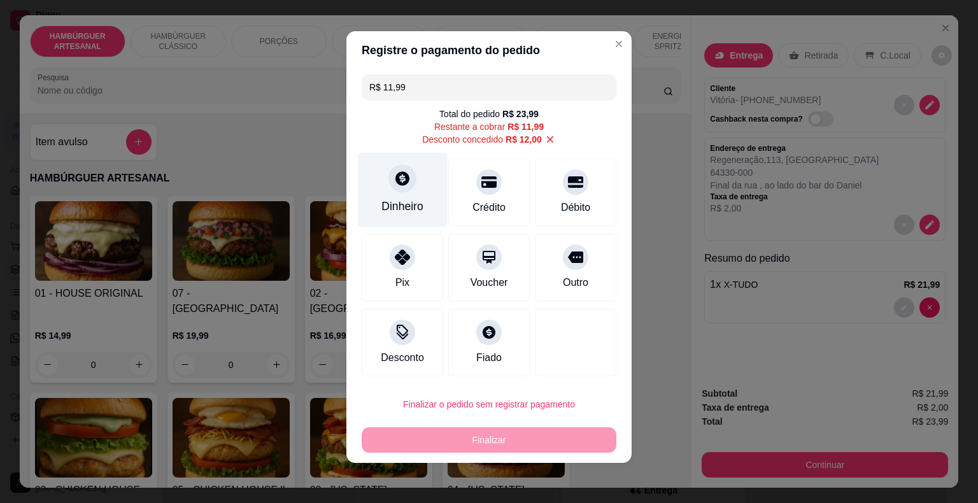
click at [403, 220] on div "Dinheiro" at bounding box center [403, 190] width 90 height 75
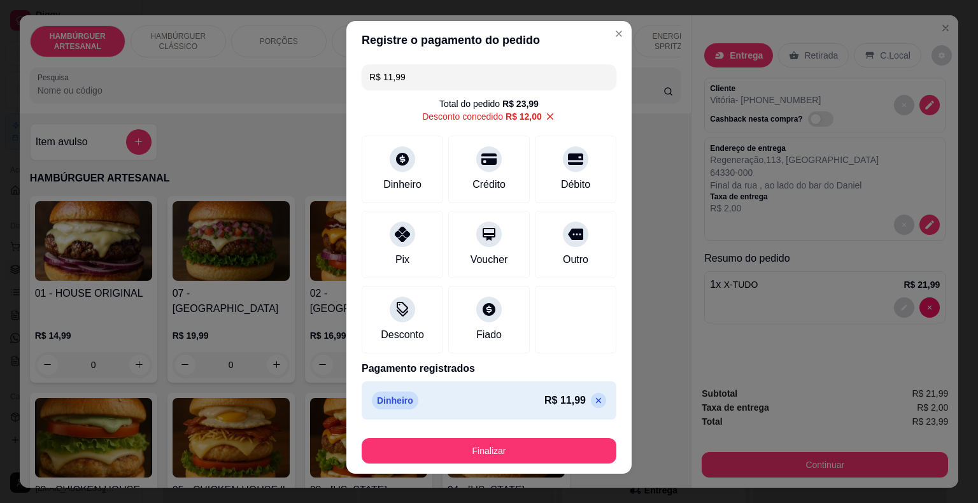
type input "R$ 0,00"
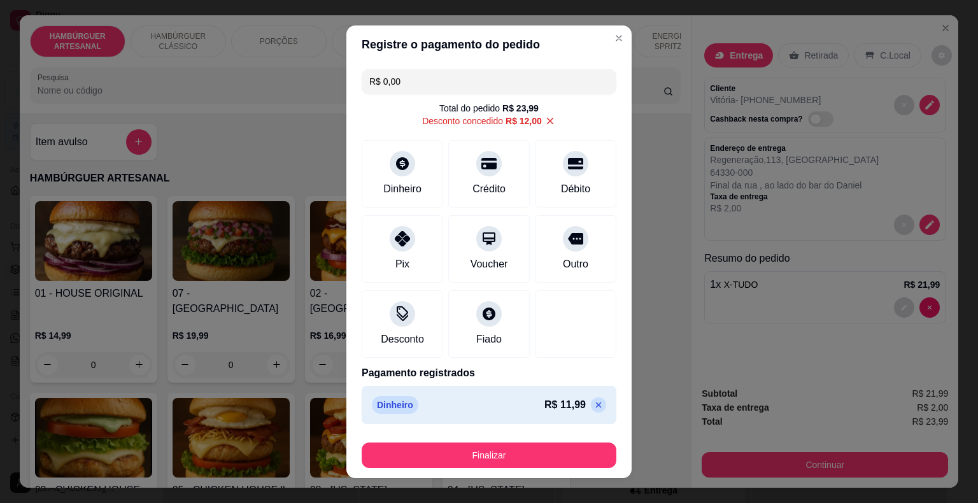
scroll to position [0, 0]
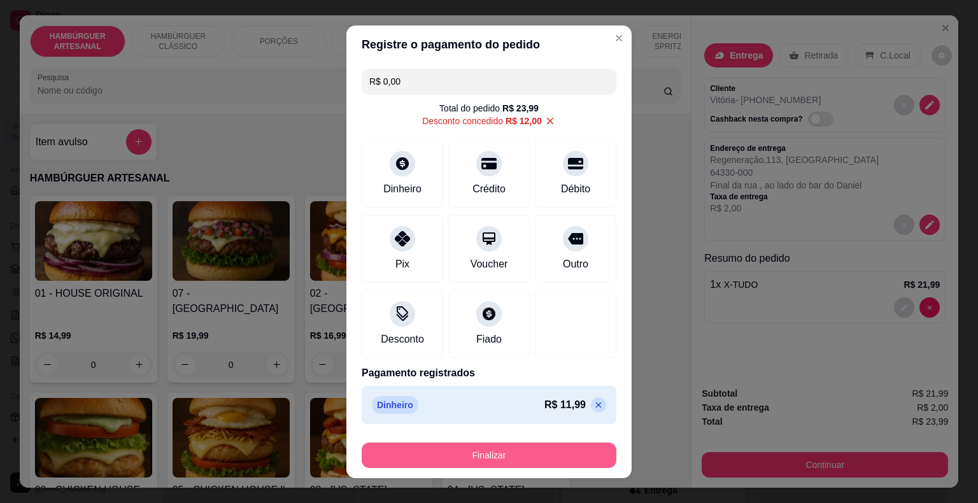
click at [529, 458] on button "Finalizar" at bounding box center [489, 455] width 255 height 25
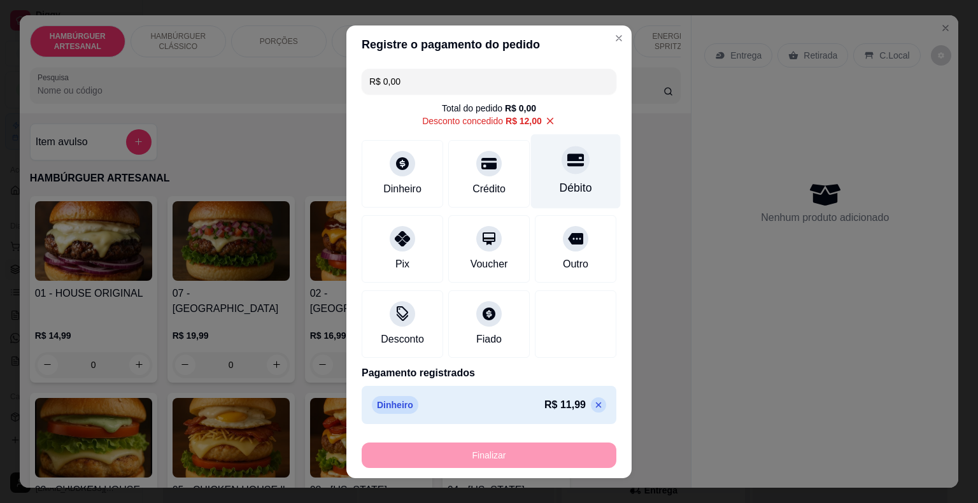
type input "0"
type input "-R$ 23,99"
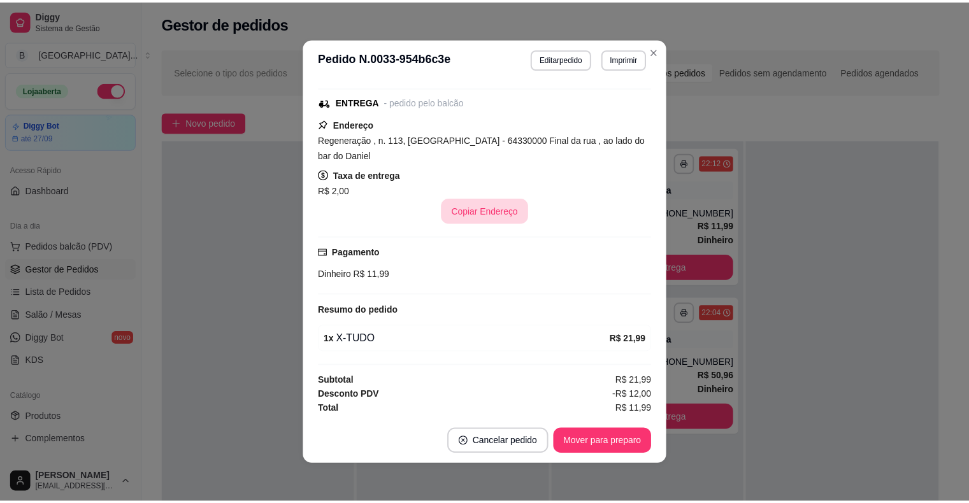
scroll to position [3, 0]
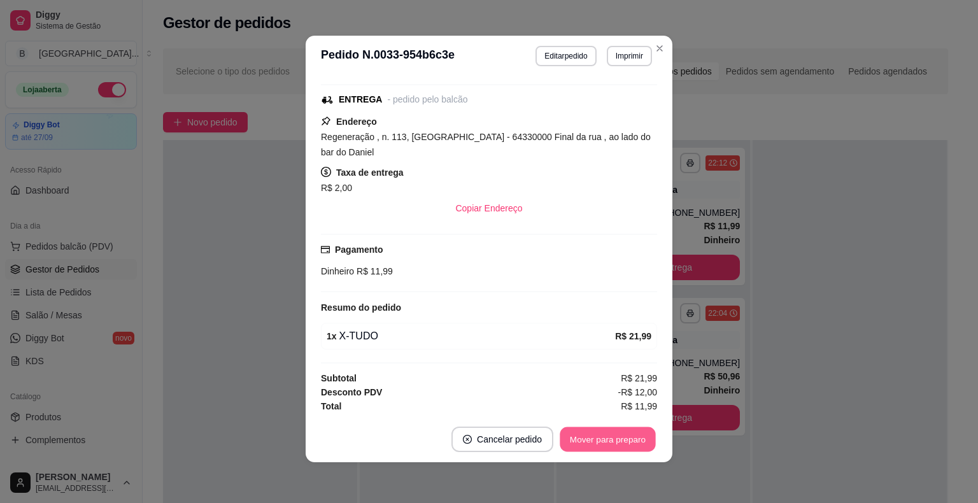
click at [624, 442] on button "Mover para preparo" at bounding box center [608, 439] width 96 height 25
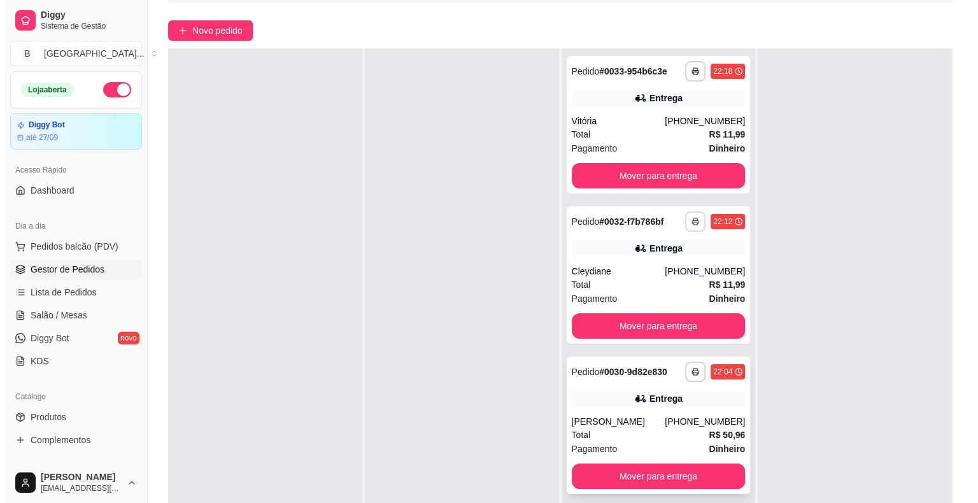
scroll to position [194, 0]
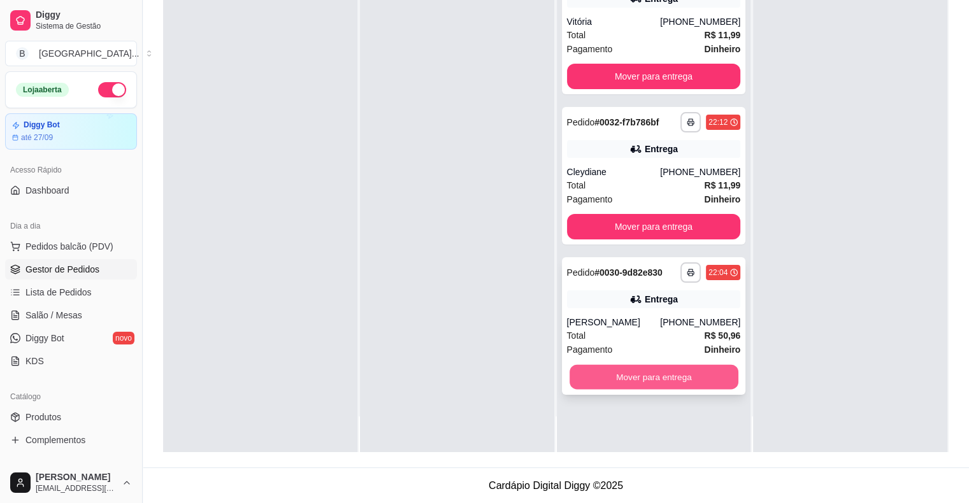
click at [655, 378] on button "Mover para entrega" at bounding box center [653, 377] width 169 height 25
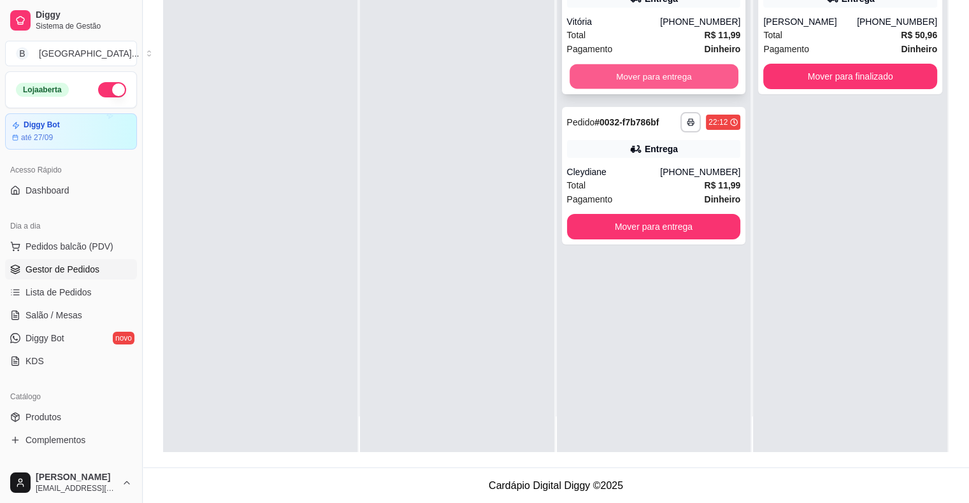
click at [711, 79] on button "Mover para entrega" at bounding box center [653, 76] width 169 height 25
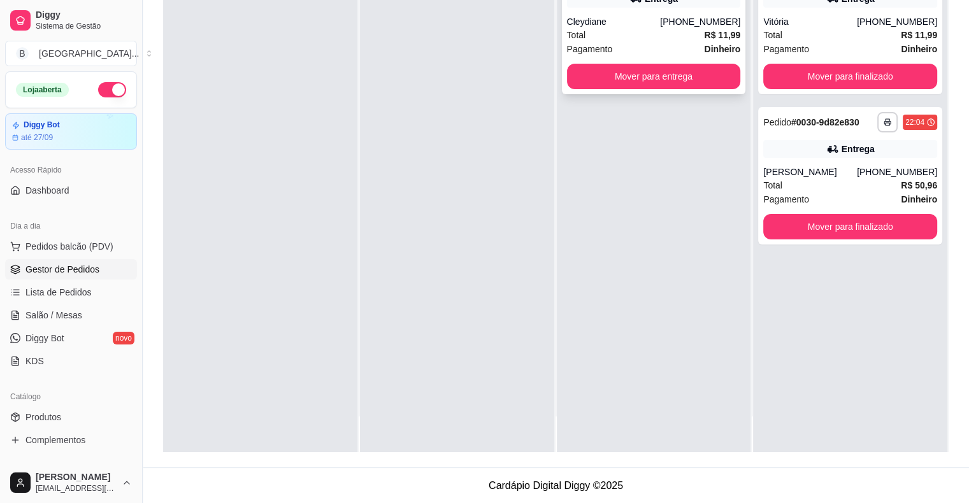
click at [652, 42] on div "Pagamento Dinheiro" at bounding box center [654, 49] width 174 height 14
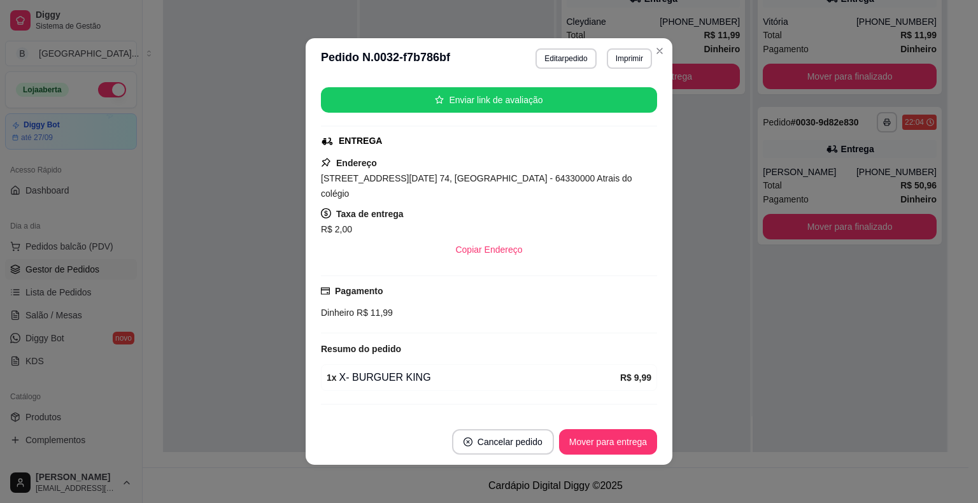
scroll to position [163, 0]
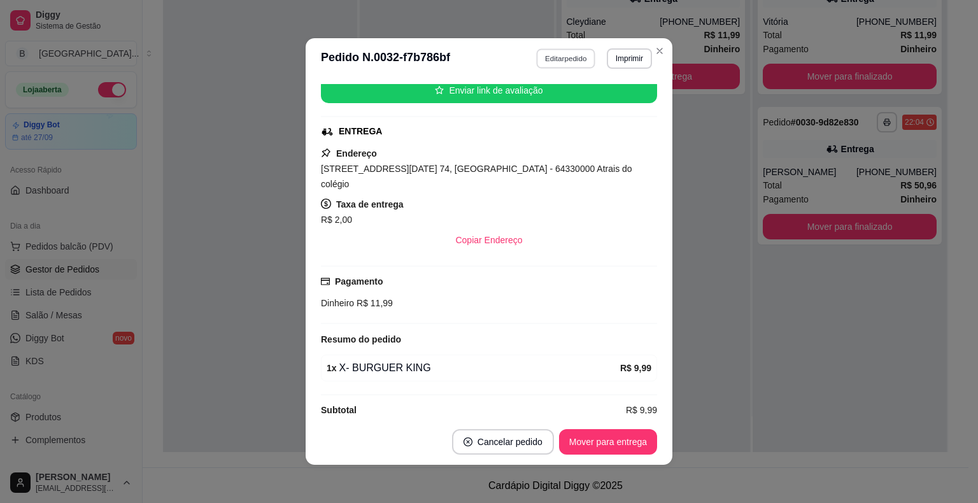
click at [551, 52] on button "Editar pedido" at bounding box center [566, 58] width 59 height 20
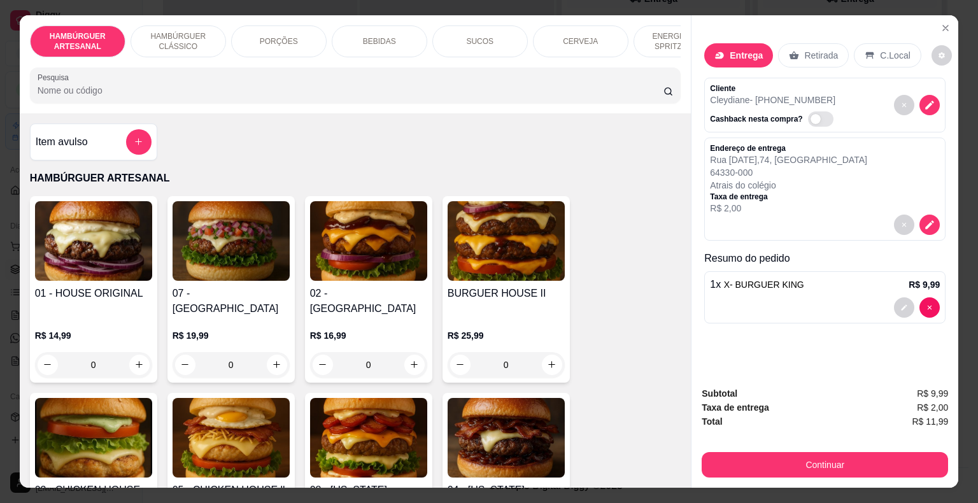
click at [817, 60] on div "Retirada" at bounding box center [813, 55] width 71 height 24
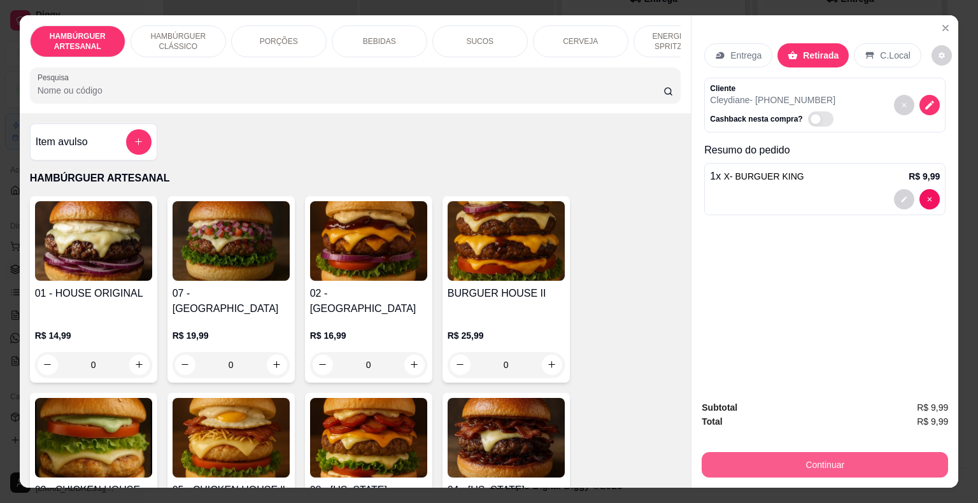
click at [775, 459] on button "Continuar" at bounding box center [825, 464] width 246 height 25
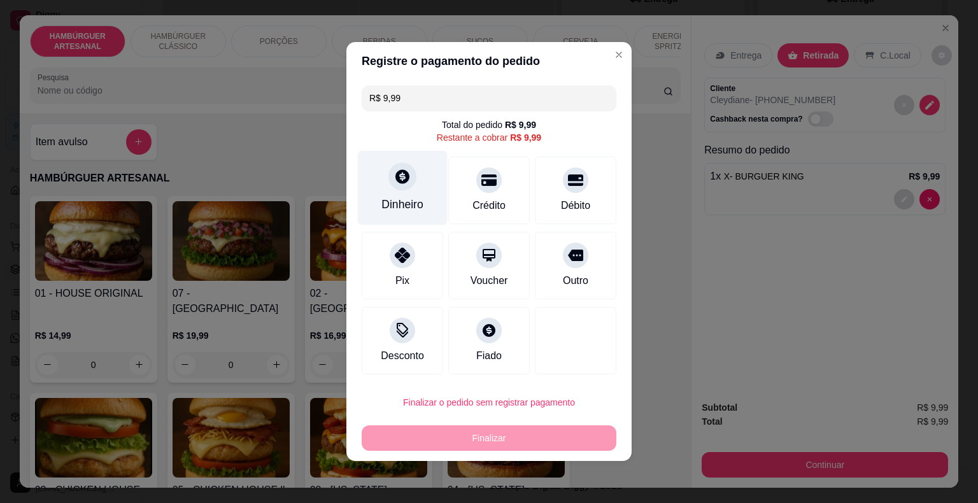
click at [406, 204] on div "Dinheiro" at bounding box center [403, 204] width 42 height 17
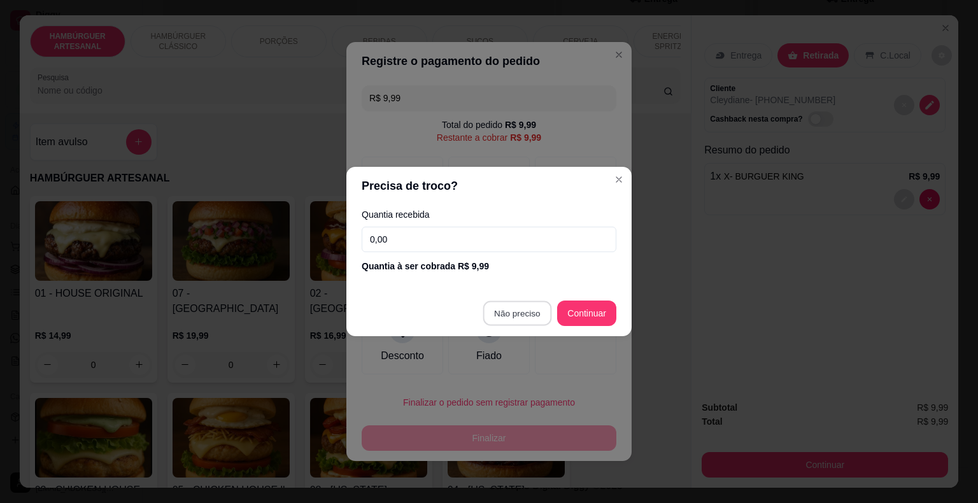
type input "R$ 0,00"
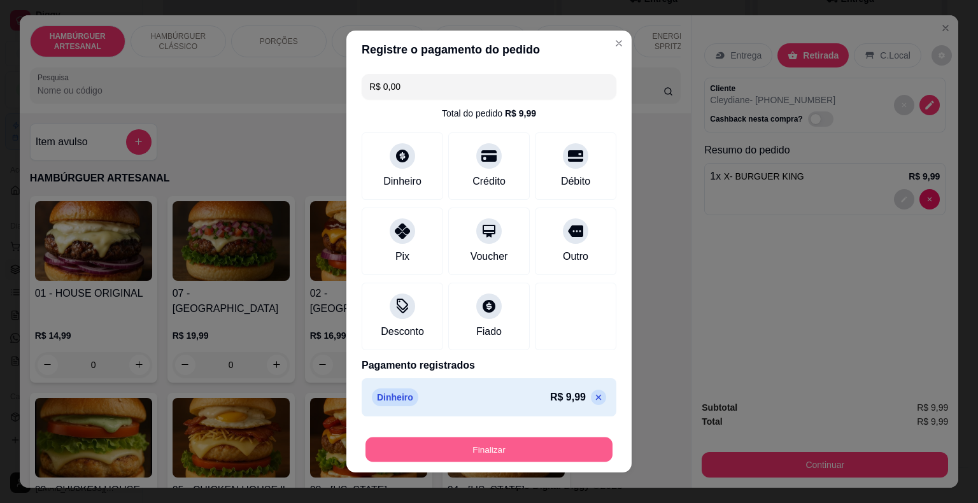
click at [507, 441] on button "Finalizar" at bounding box center [489, 450] width 247 height 25
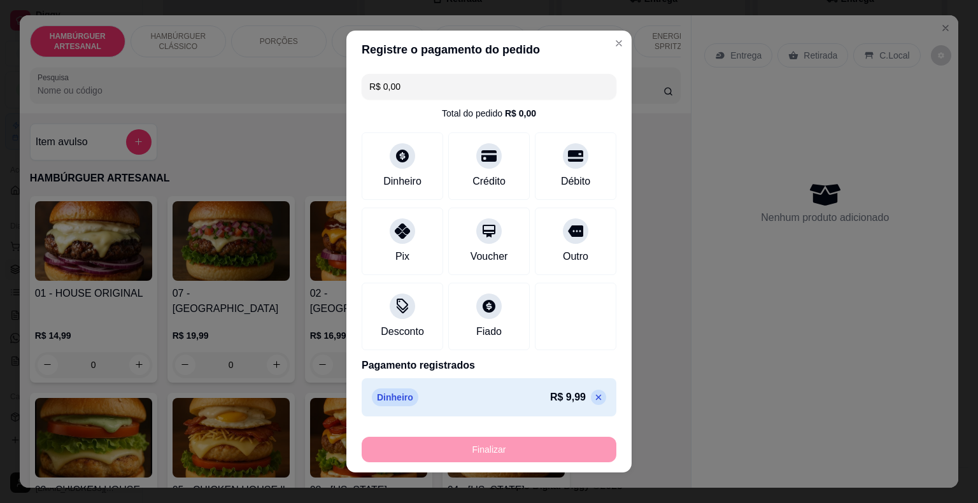
type input "0"
type input "-R$ 9,99"
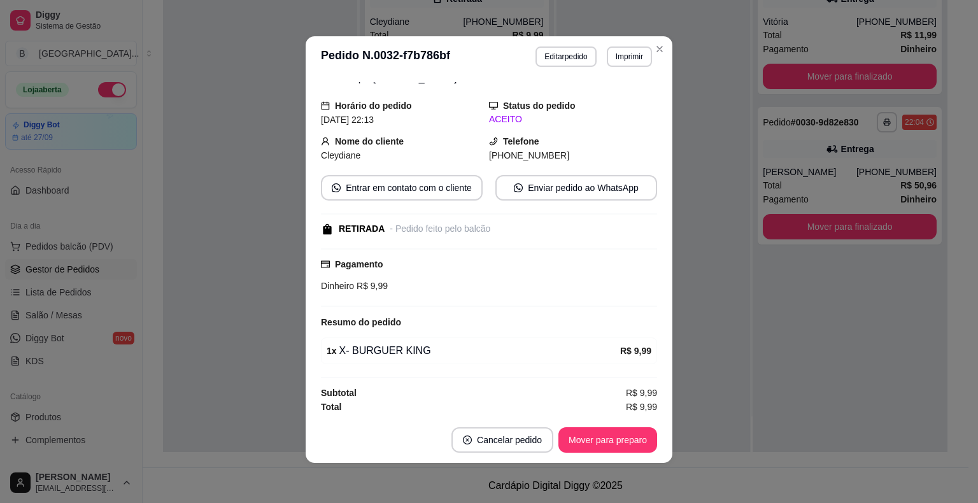
scroll to position [3, 0]
click at [604, 445] on button "Mover para preparo" at bounding box center [608, 439] width 96 height 25
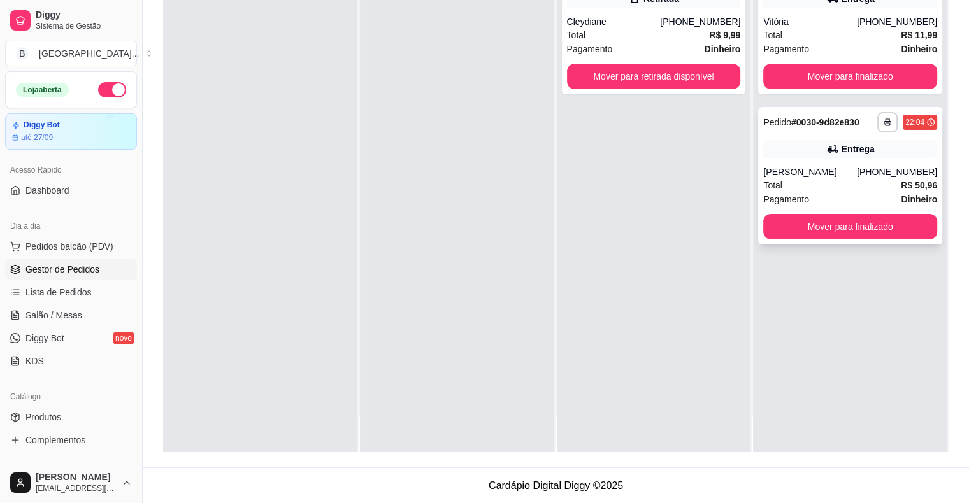
click at [853, 175] on div "[PERSON_NAME]" at bounding box center [810, 172] width 94 height 13
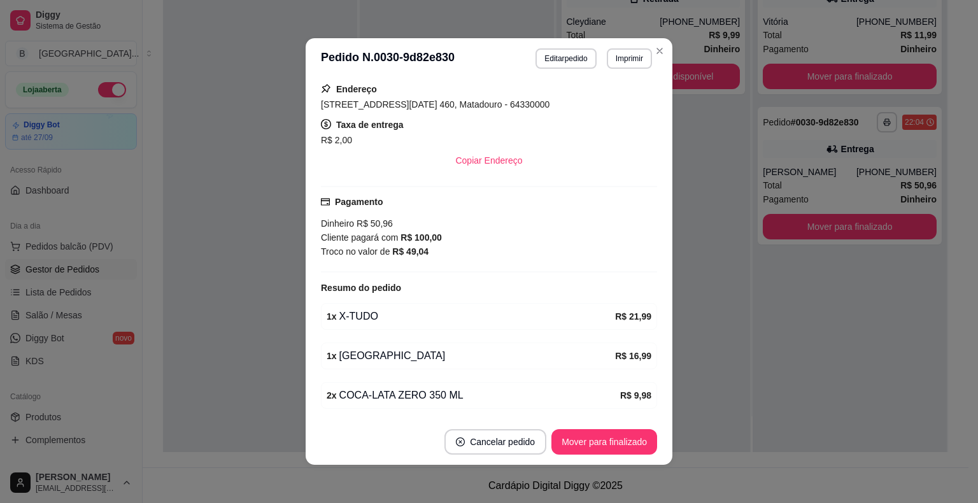
scroll to position [206, 0]
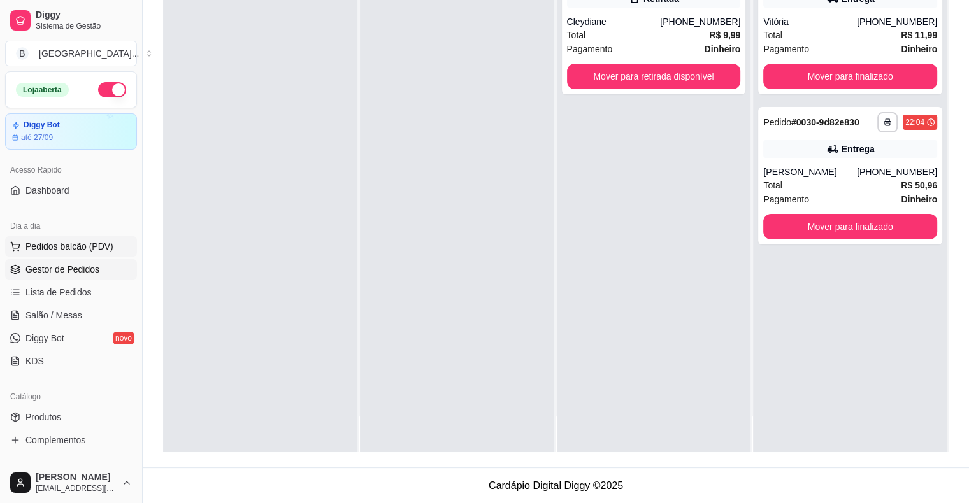
click at [61, 240] on span "Pedidos balcão (PDV)" at bounding box center [69, 246] width 88 height 13
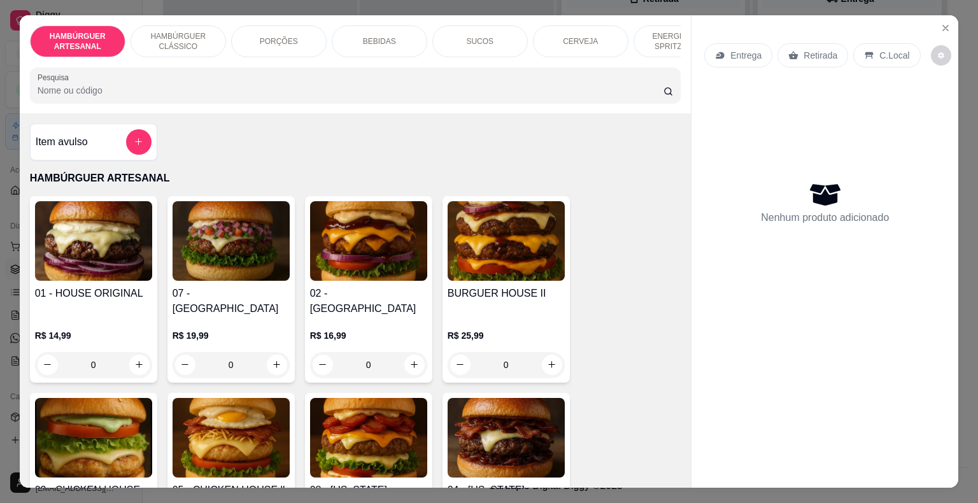
click at [664, 50] on div "ENERGÉTICO E SPRITZ DRINK" at bounding box center [682, 41] width 96 height 32
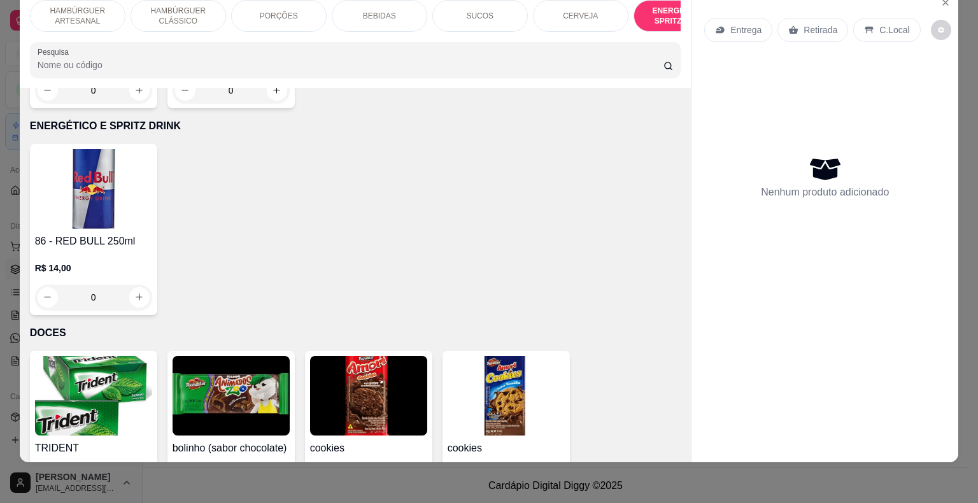
scroll to position [3167, 0]
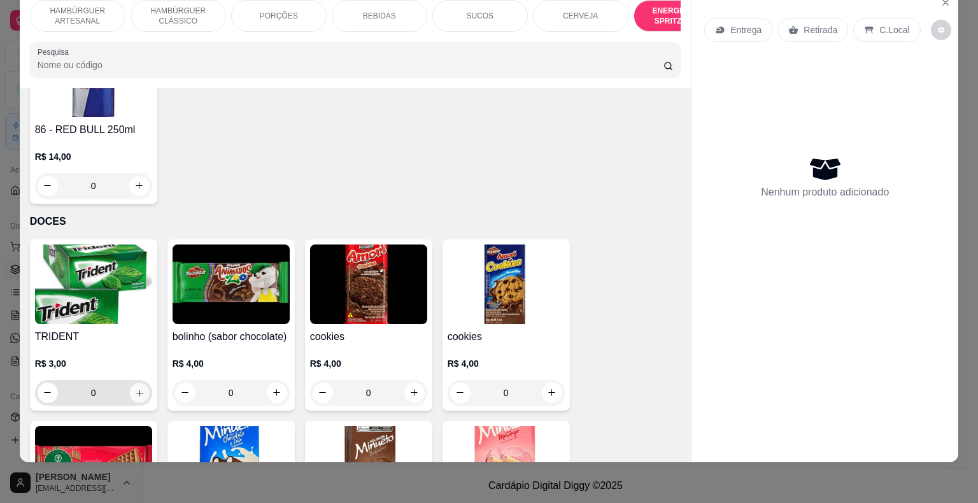
click at [134, 388] on icon "increase-product-quantity" at bounding box center [139, 393] width 10 height 10
type input "1"
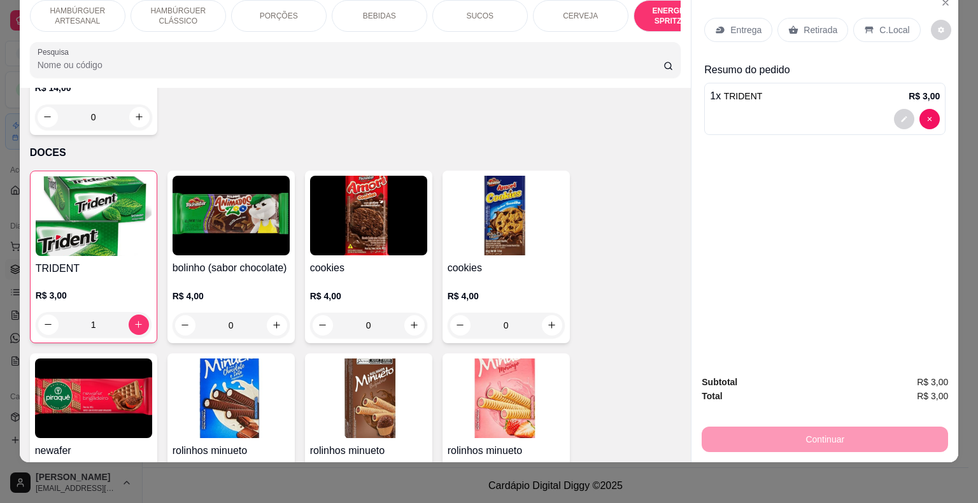
scroll to position [3294, 0]
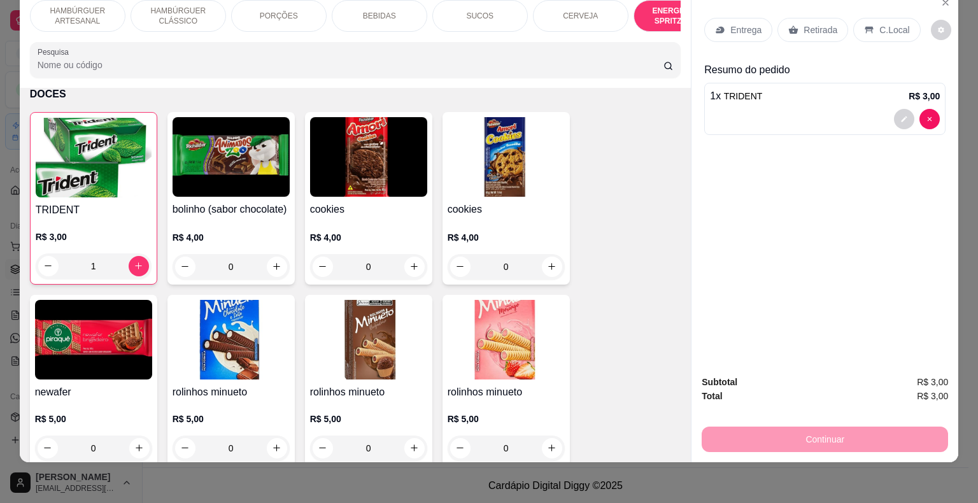
click at [808, 24] on p "Retirada" at bounding box center [821, 30] width 34 height 13
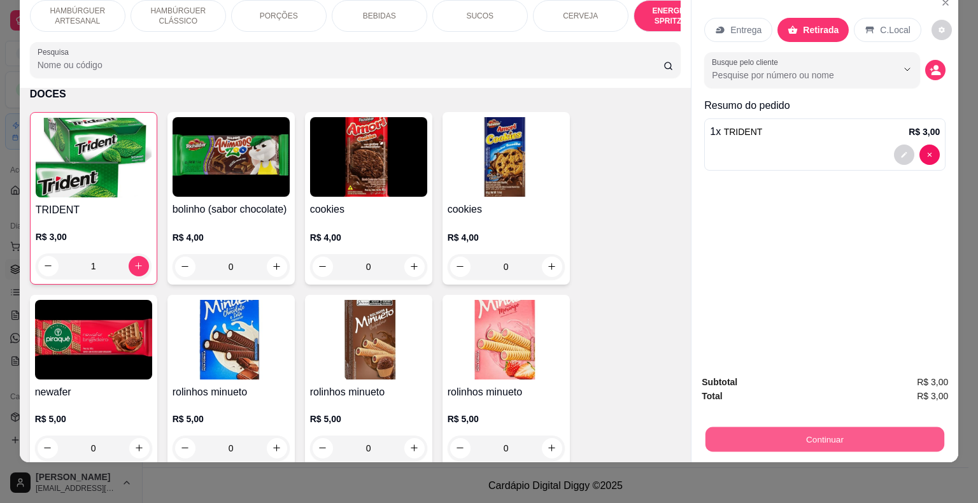
click at [731, 438] on button "Continuar" at bounding box center [825, 439] width 239 height 25
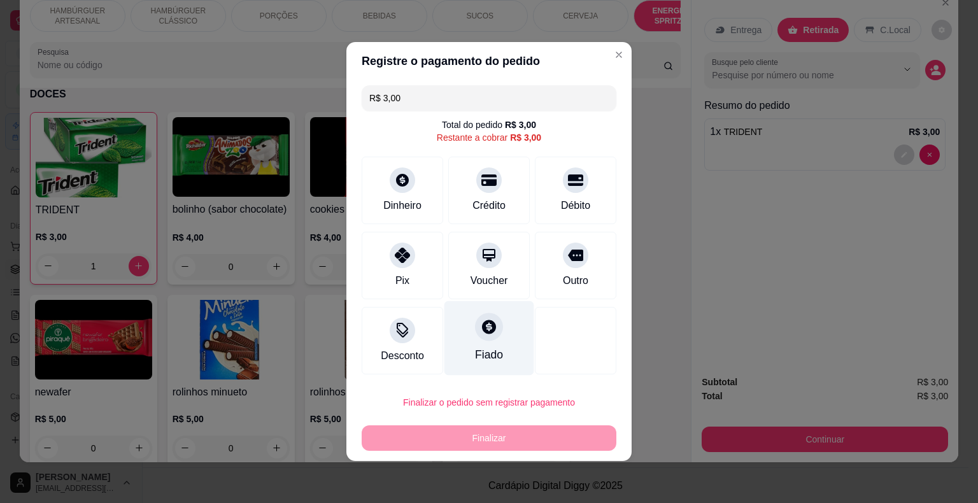
click at [459, 324] on div "Fiado" at bounding box center [490, 338] width 90 height 75
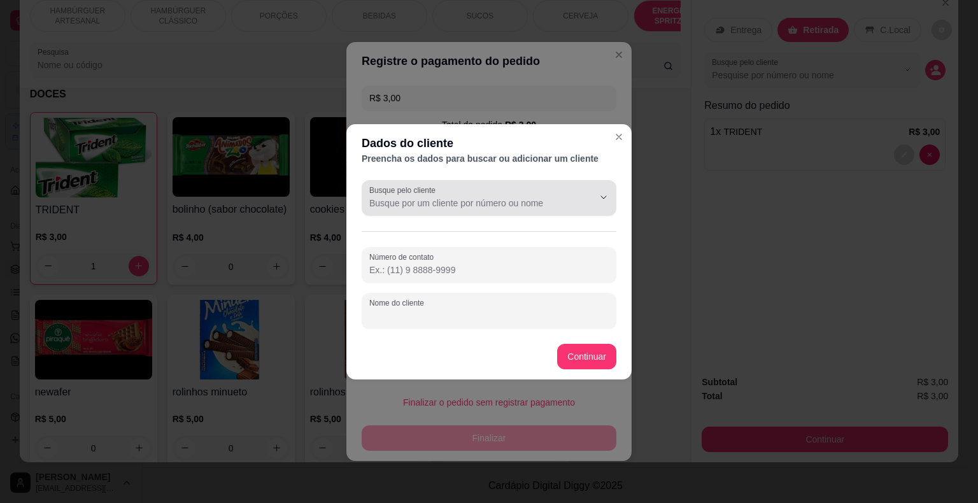
click at [454, 199] on input "Busque pelo cliente" at bounding box center [471, 203] width 204 height 13
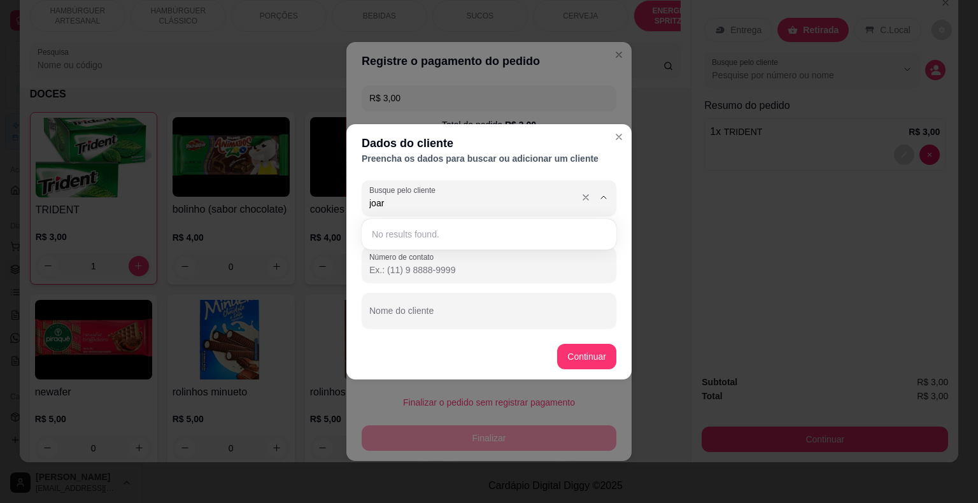
type input "joa"
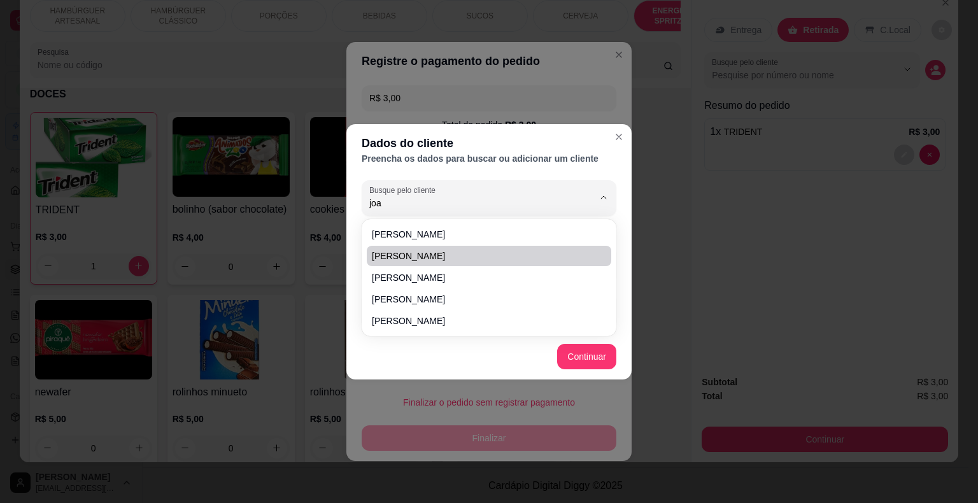
click at [673, 215] on div "Dados do cliente Preencha os dados para buscar ou adicionar um cliente Busque p…" at bounding box center [489, 251] width 978 height 503
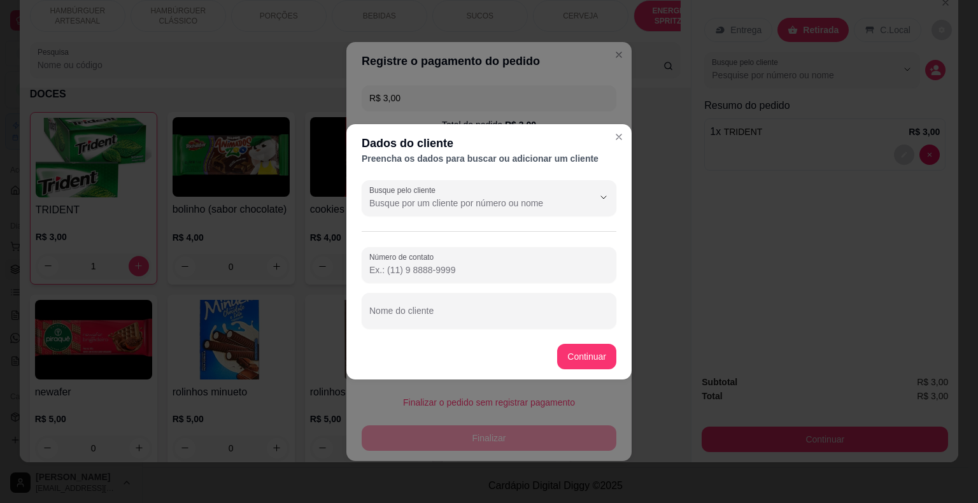
click at [522, 266] on input "Número de contato" at bounding box center [488, 270] width 239 height 13
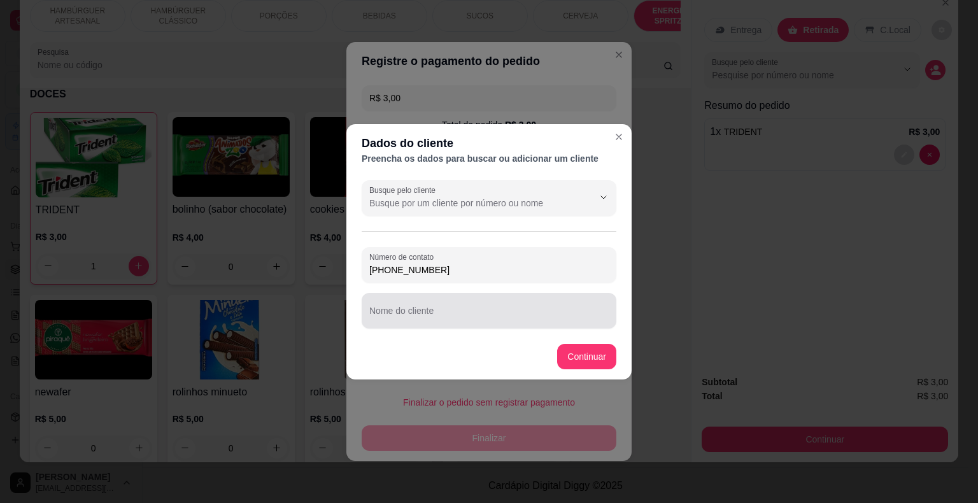
type input "[PHONE_NUMBER]"
click at [462, 325] on div "Nome do cliente" at bounding box center [489, 311] width 255 height 36
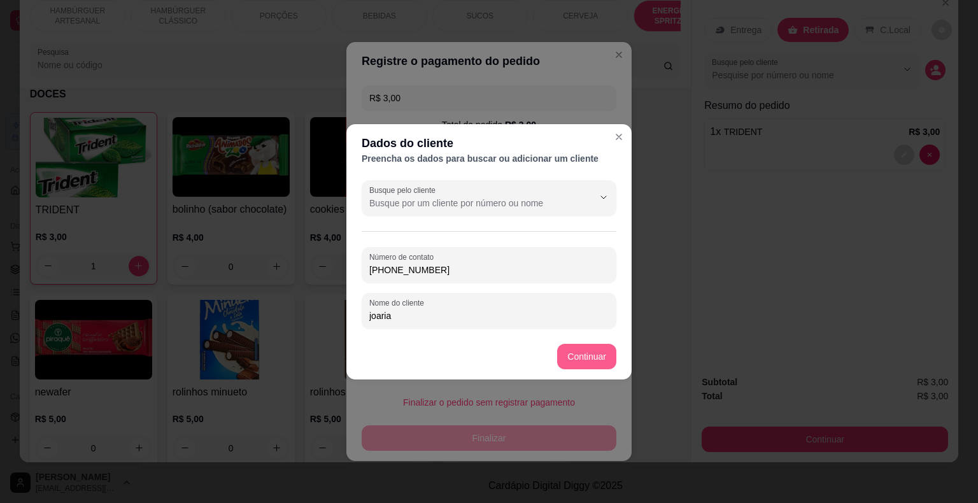
type input "joaria"
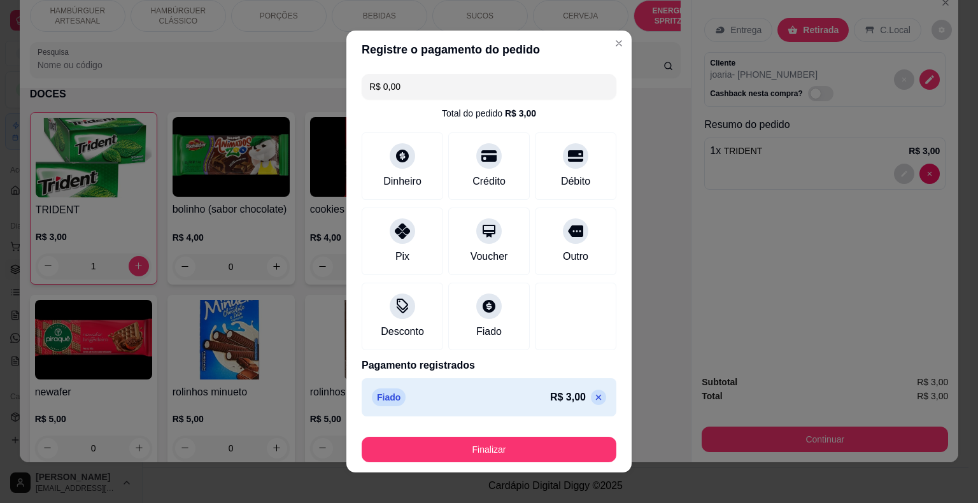
type input "R$ 0,00"
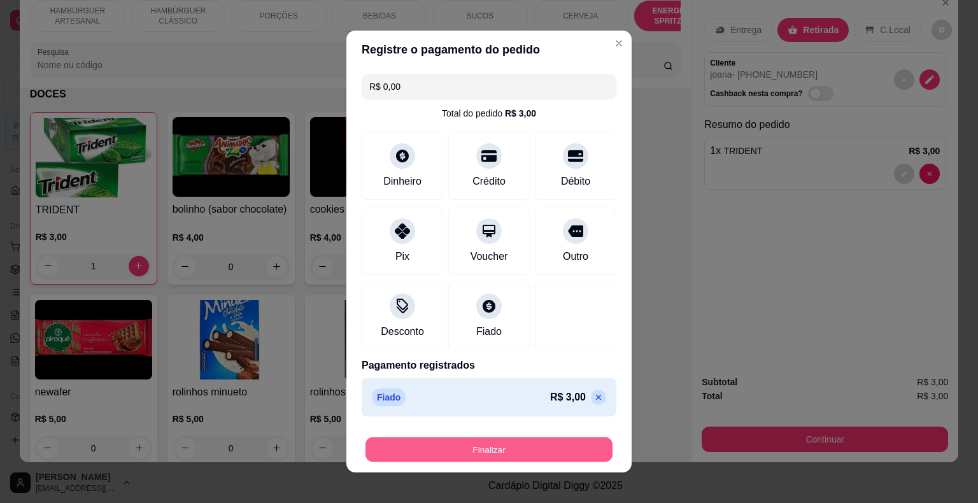
click at [584, 444] on button "Finalizar" at bounding box center [489, 450] width 247 height 25
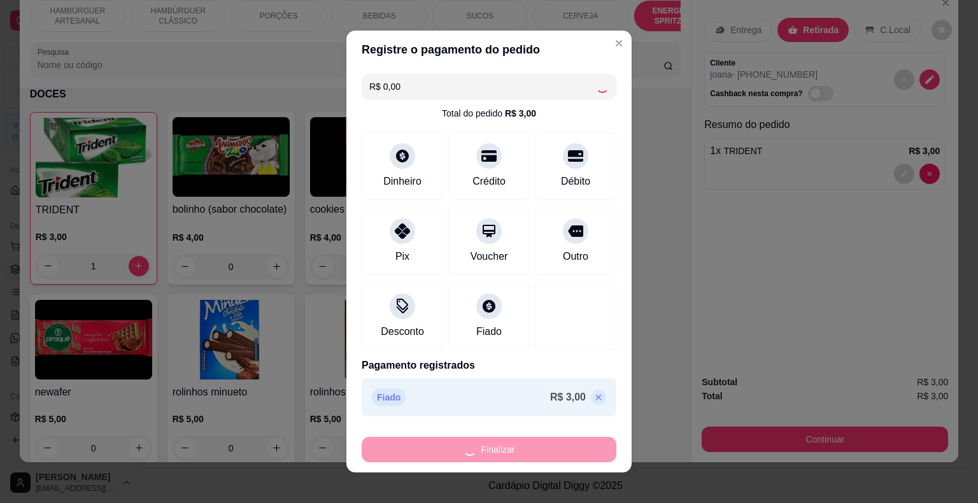
type input "0"
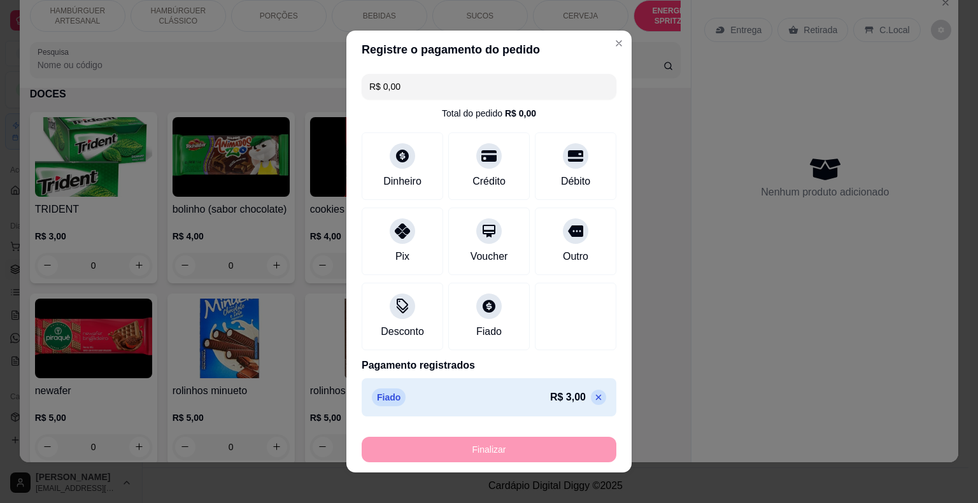
type input "-R$ 3,00"
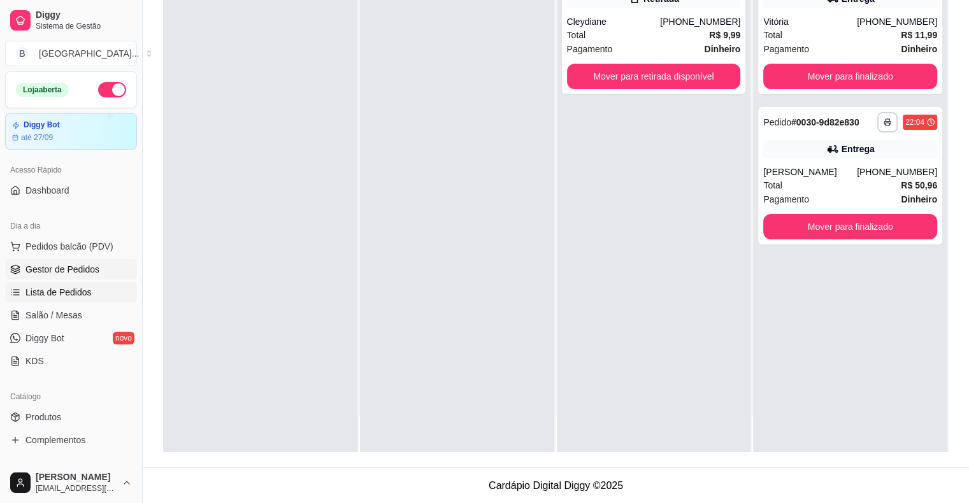
click at [90, 283] on link "Lista de Pedidos" at bounding box center [71, 292] width 132 height 20
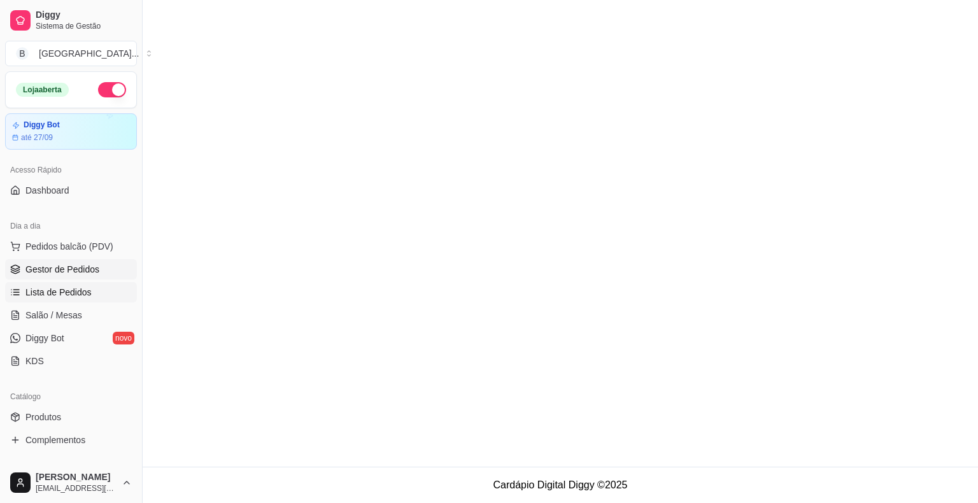
click at [90, 270] on span "Gestor de Pedidos" at bounding box center [62, 269] width 74 height 13
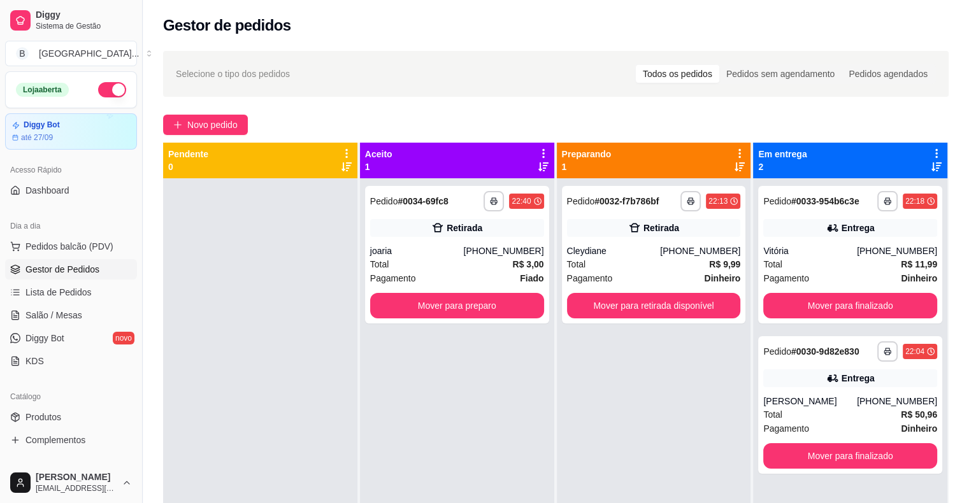
click at [430, 240] on div "**********" at bounding box center [457, 255] width 184 height 138
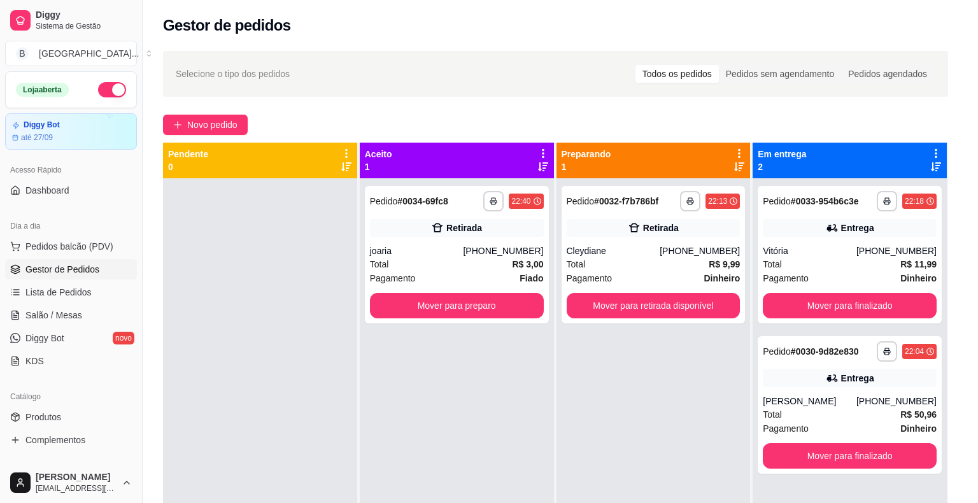
scroll to position [25, 0]
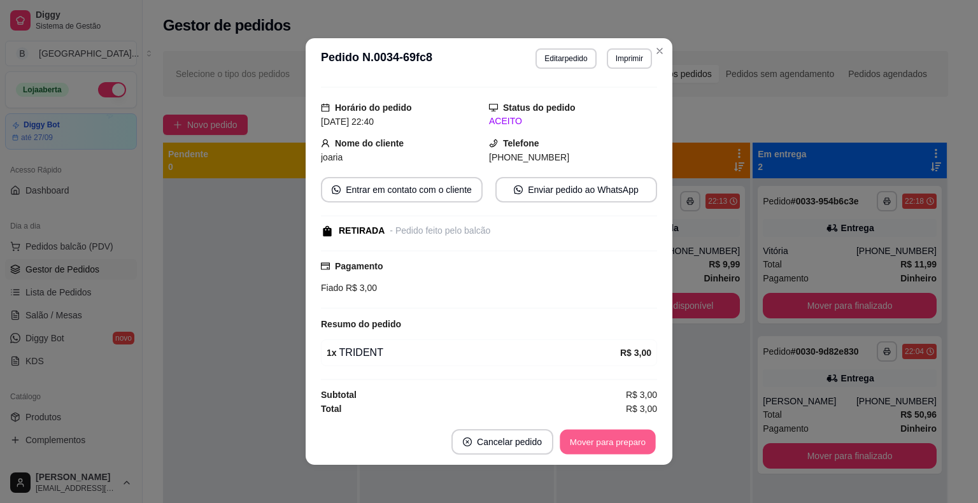
click at [620, 442] on button "Mover para preparo" at bounding box center [608, 442] width 96 height 25
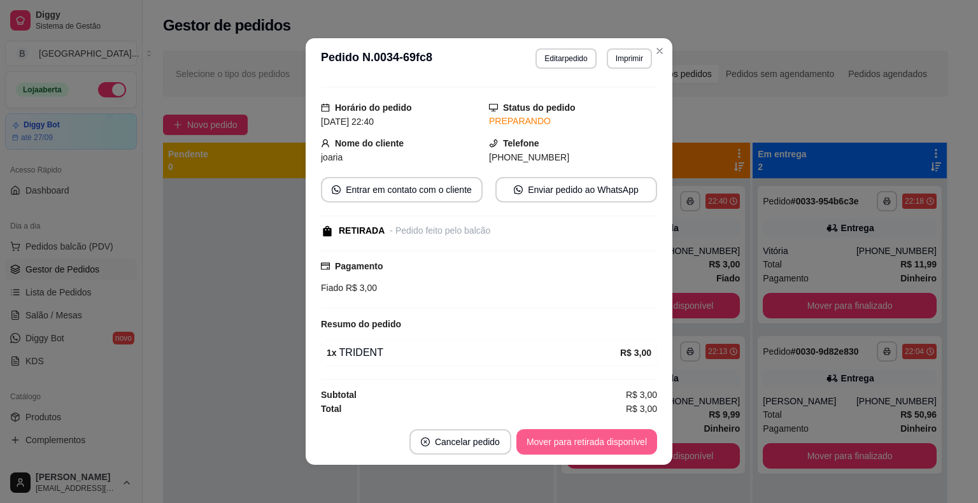
click at [620, 442] on button "Mover para retirada disponível" at bounding box center [587, 441] width 141 height 25
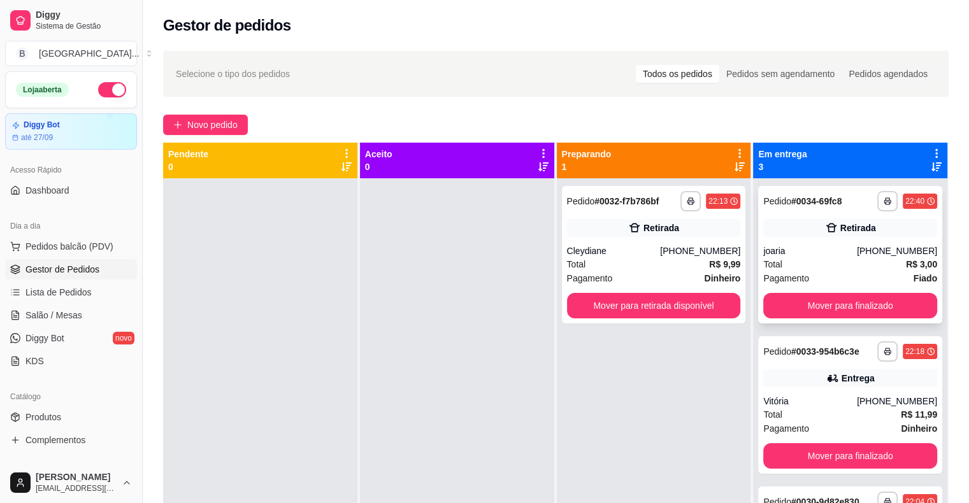
click at [818, 279] on div "Pagamento Fiado" at bounding box center [850, 278] width 174 height 14
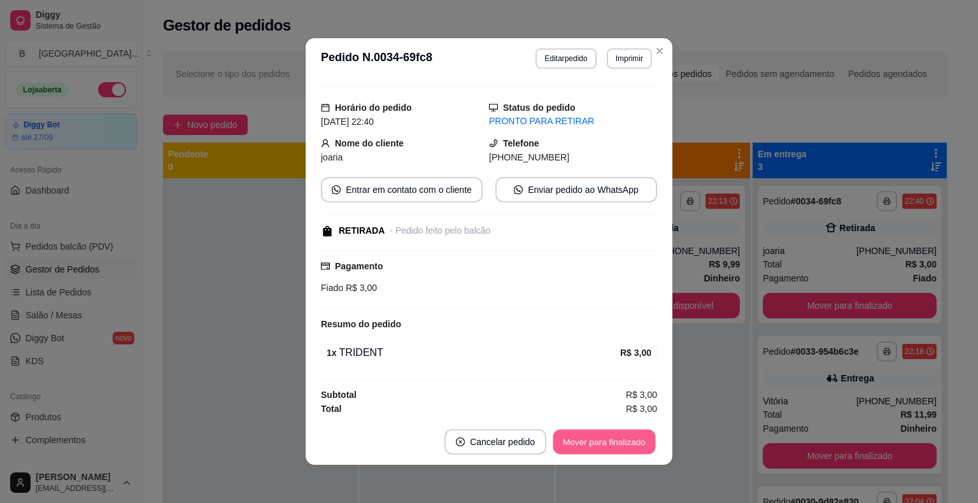
click at [613, 436] on button "Mover para finalizado" at bounding box center [605, 442] width 103 height 25
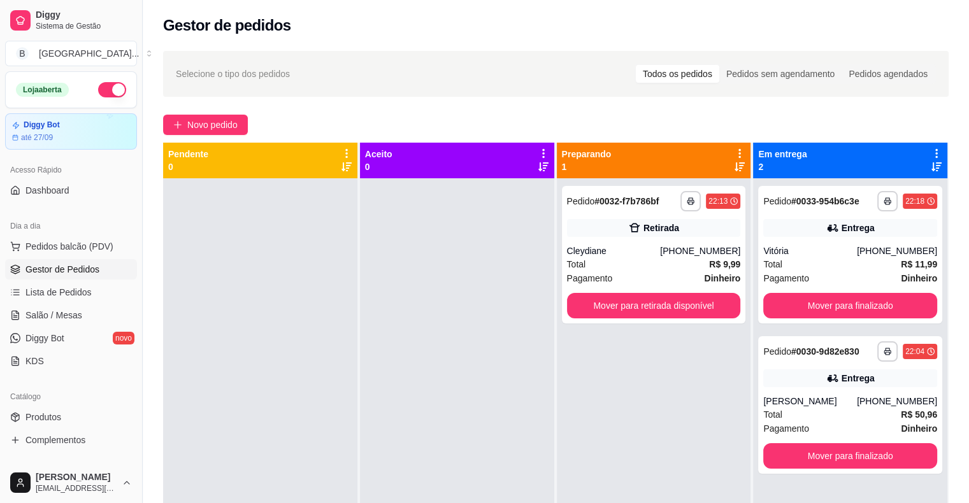
scroll to position [1, 0]
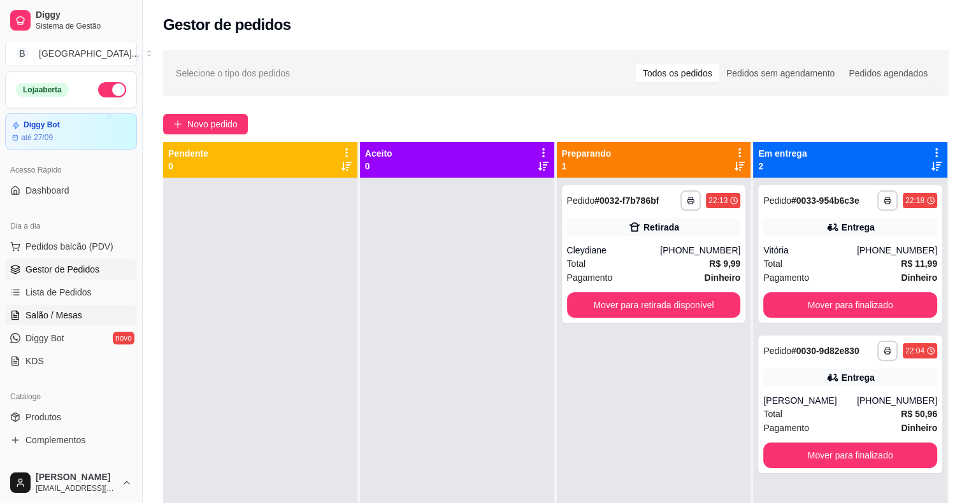
click at [30, 315] on span "Salão / Mesas" at bounding box center [53, 315] width 57 height 13
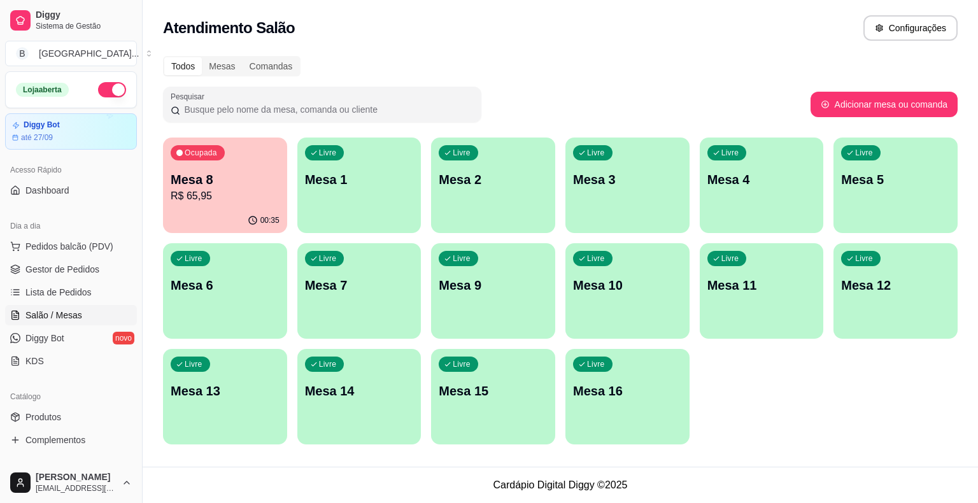
click at [236, 197] on p "R$ 65,95" at bounding box center [225, 196] width 109 height 15
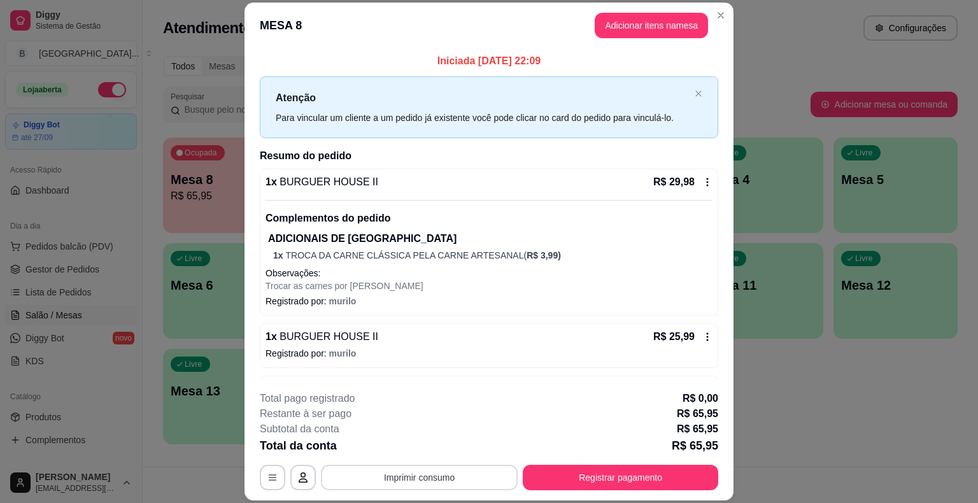
click at [438, 468] on button "Imprimir consumo" at bounding box center [419, 477] width 197 height 25
click at [442, 432] on button "IMPRESSORA" at bounding box center [419, 423] width 92 height 20
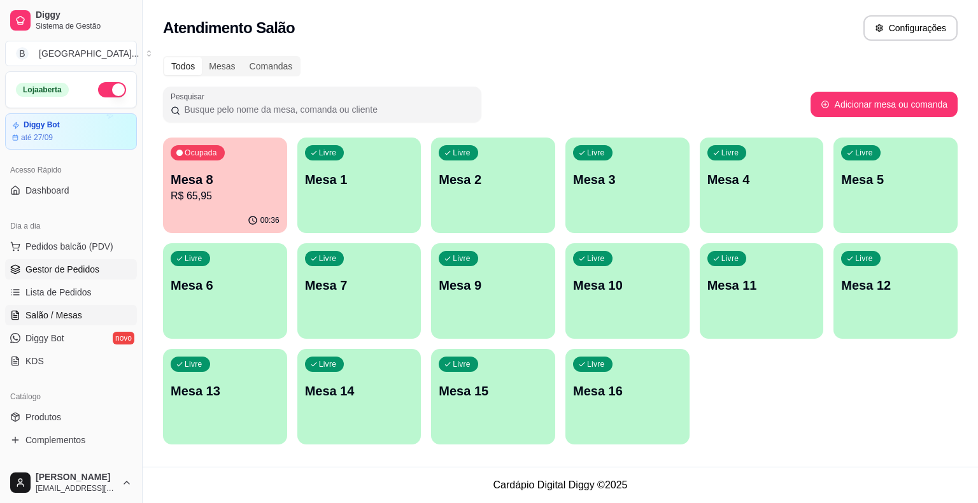
click at [43, 278] on link "Gestor de Pedidos" at bounding box center [71, 269] width 132 height 20
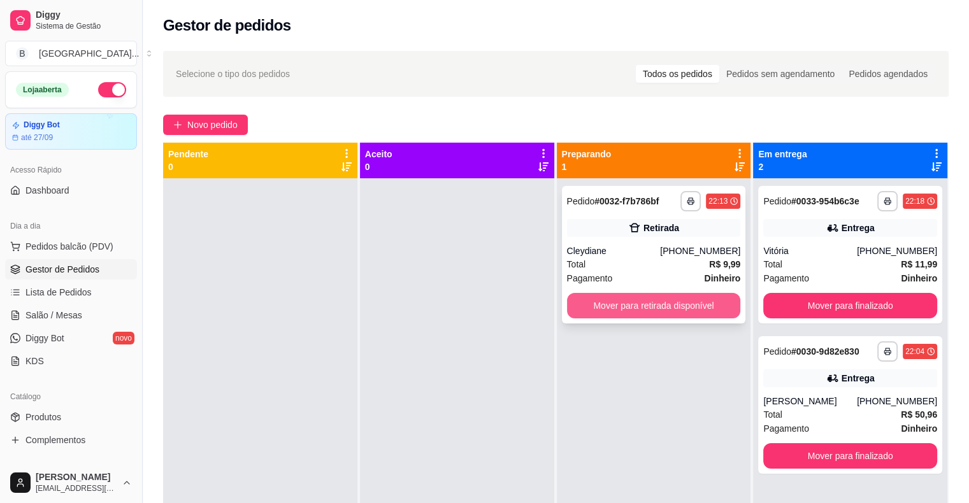
click at [693, 317] on button "Mover para retirada disponível" at bounding box center [654, 305] width 174 height 25
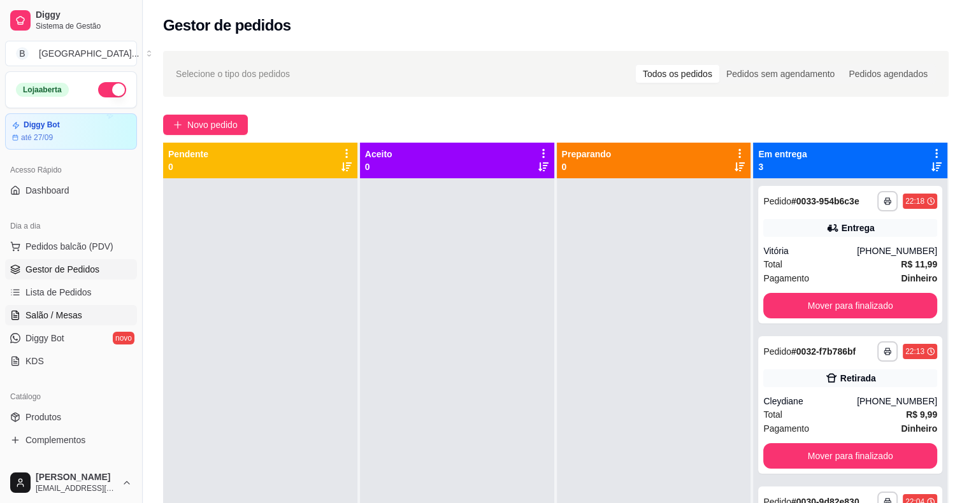
click at [45, 310] on span "Salão / Mesas" at bounding box center [53, 315] width 57 height 13
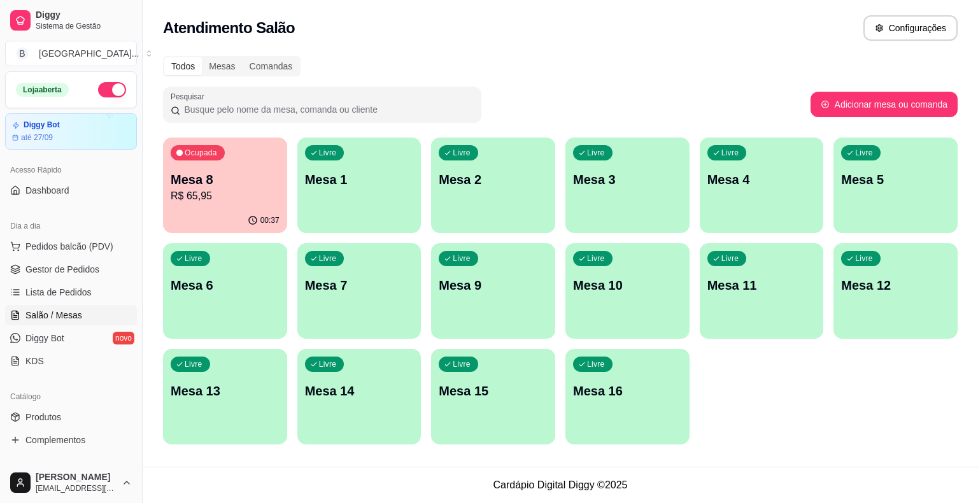
click at [212, 213] on div "00:37" at bounding box center [225, 220] width 124 height 25
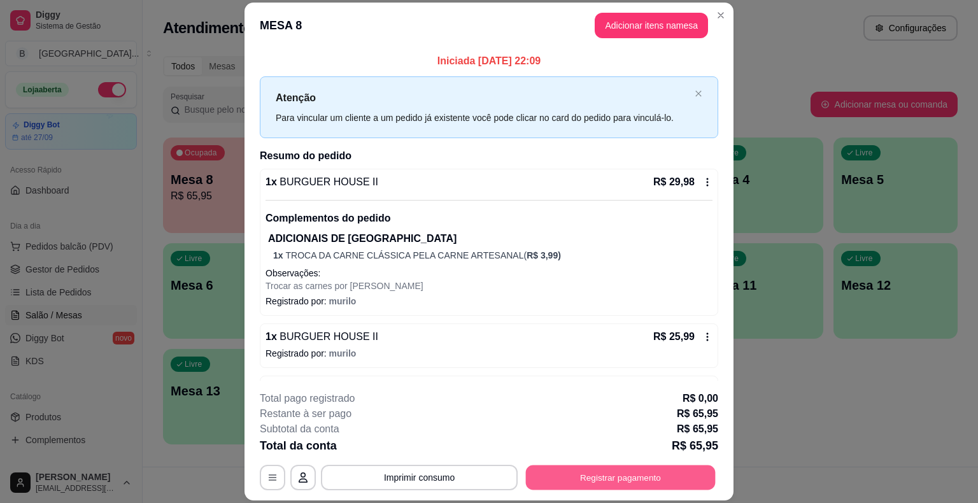
click at [579, 475] on button "Registrar pagamento" at bounding box center [621, 478] width 190 height 25
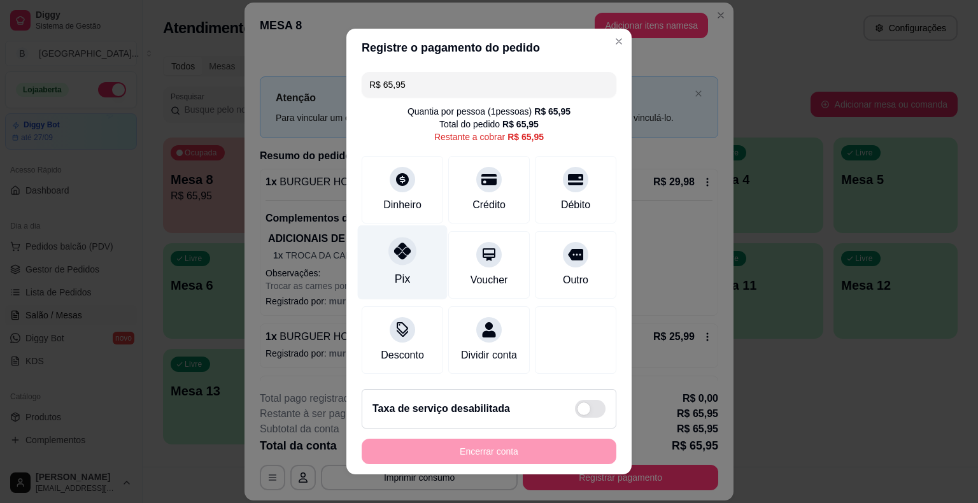
click at [402, 275] on div "Pix" at bounding box center [402, 279] width 15 height 17
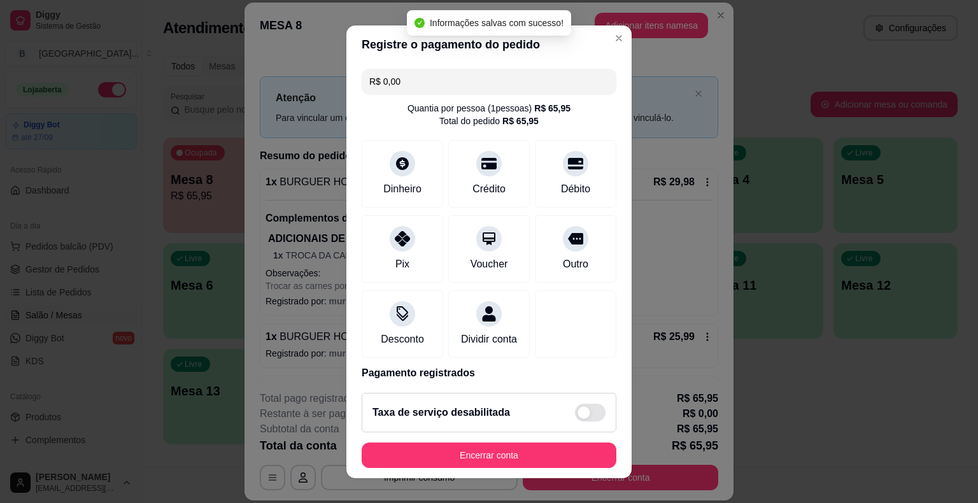
type input "R$ 0,00"
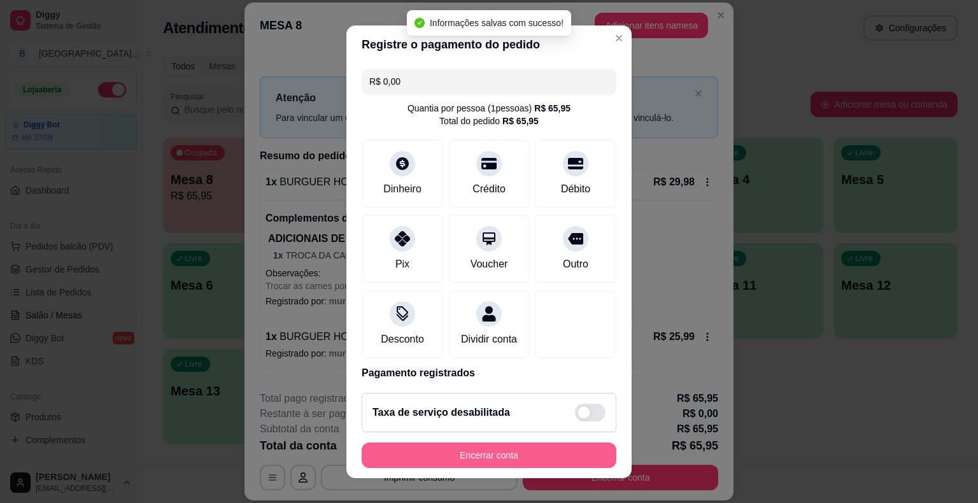
click at [472, 455] on button "Encerrar conta" at bounding box center [489, 455] width 255 height 25
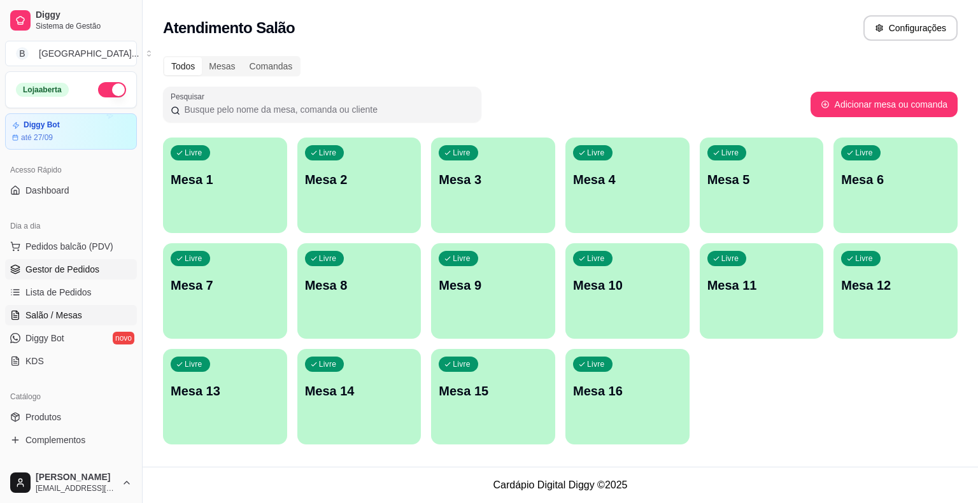
click at [60, 276] on link "Gestor de Pedidos" at bounding box center [71, 269] width 132 height 20
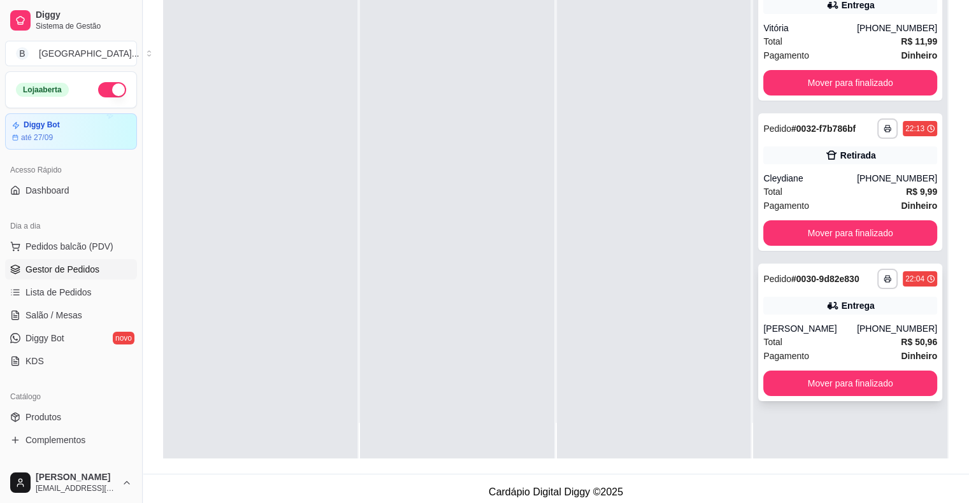
scroll to position [194, 0]
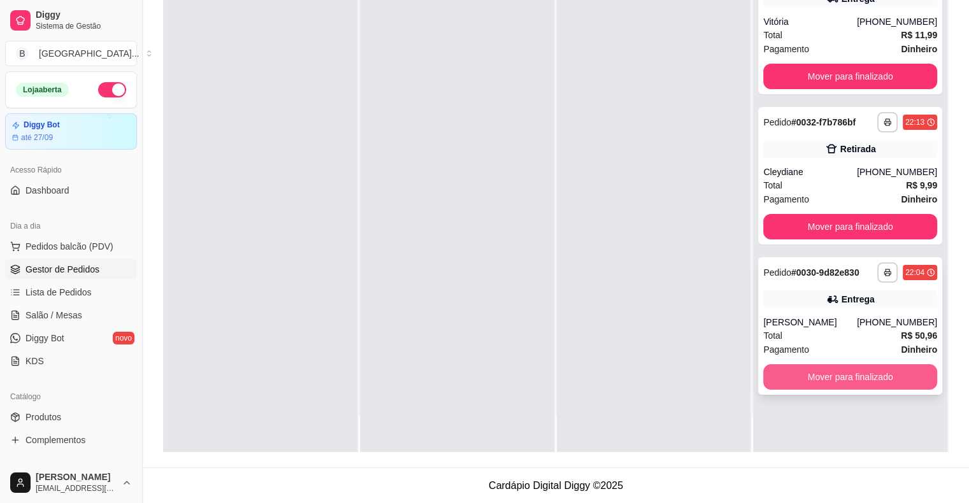
click at [887, 378] on button "Mover para finalizado" at bounding box center [850, 376] width 174 height 25
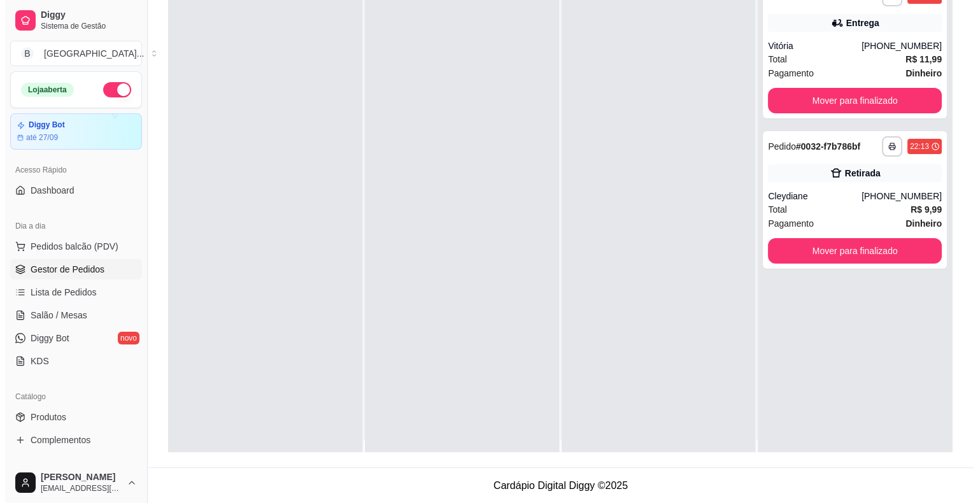
scroll to position [0, 0]
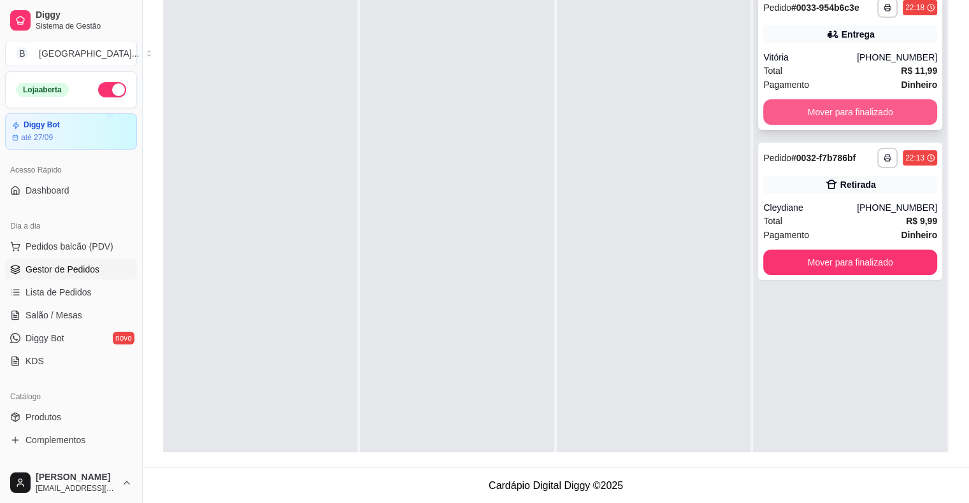
click at [864, 104] on button "Mover para finalizado" at bounding box center [850, 111] width 174 height 25
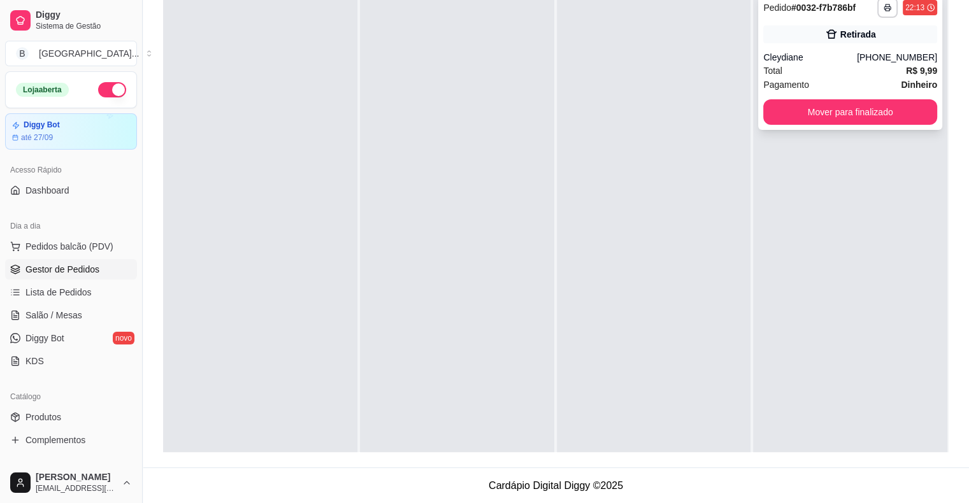
click at [866, 85] on div "Pagamento Dinheiro" at bounding box center [850, 85] width 174 height 14
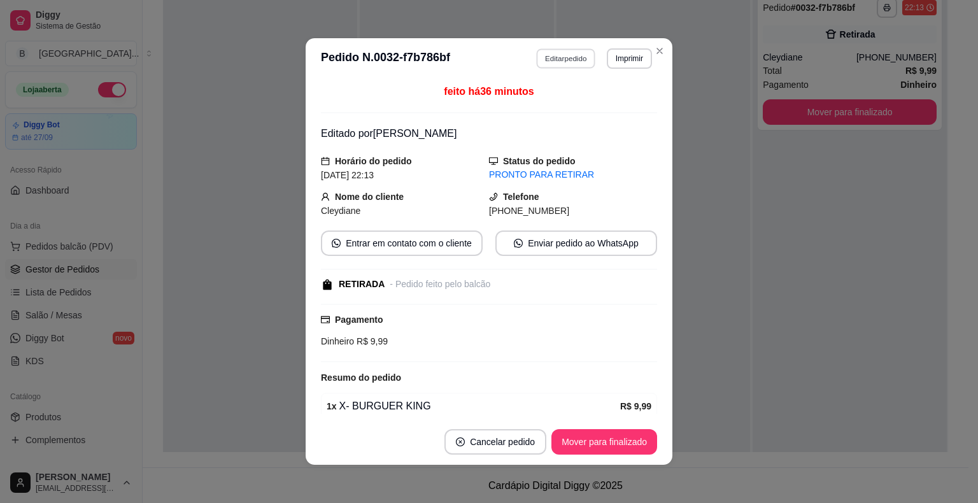
click at [573, 48] on button "Editar pedido" at bounding box center [566, 58] width 59 height 20
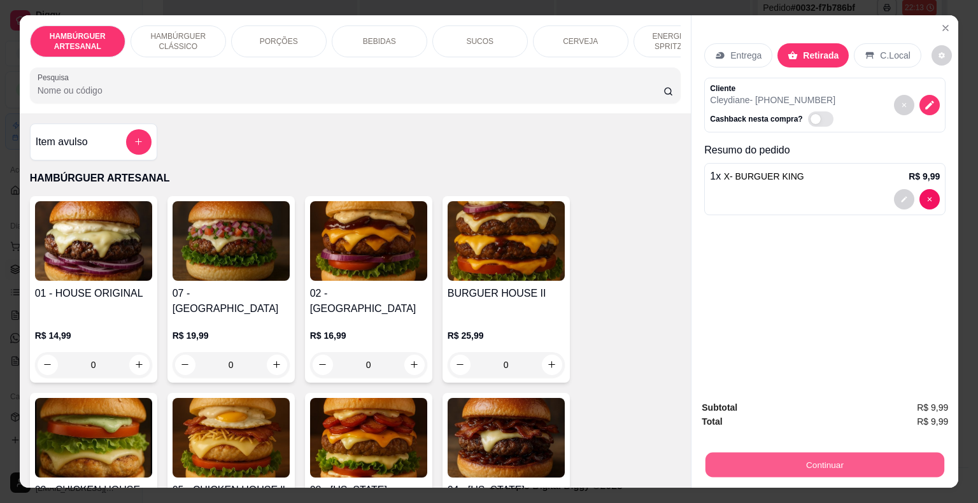
click at [743, 455] on button "Continuar" at bounding box center [825, 465] width 239 height 25
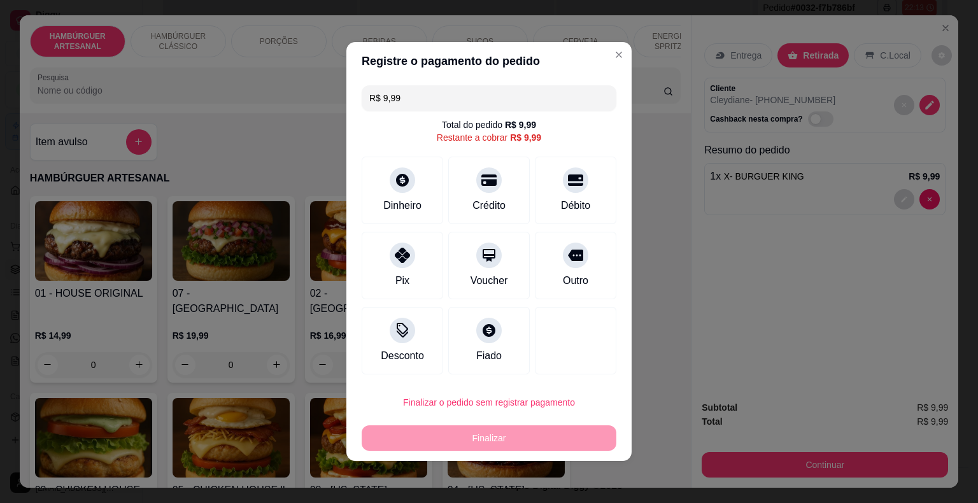
click at [408, 231] on div "R$ 9,99 Total do pedido R$ 9,99 Restante a cobrar R$ 9,99 Dinheiro Crédito Débi…" at bounding box center [489, 229] width 285 height 299
click at [415, 211] on div "Dinheiro" at bounding box center [403, 204] width 42 height 17
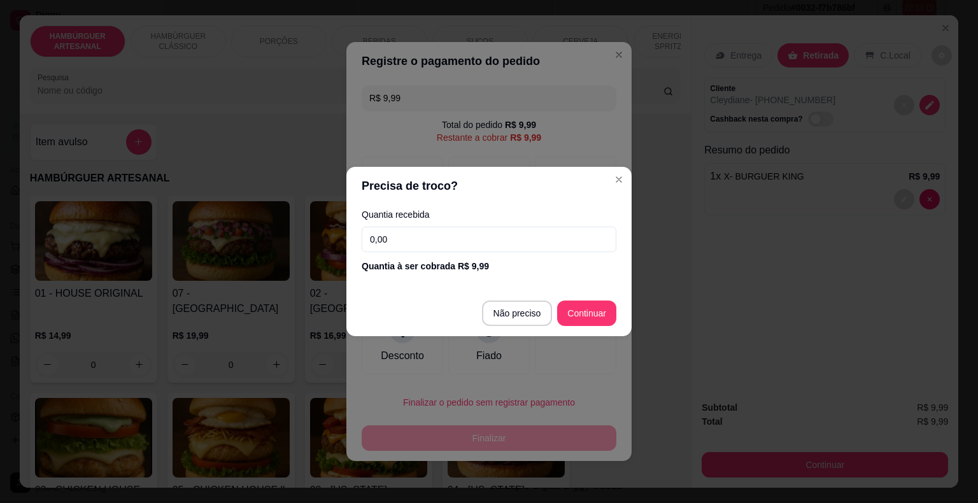
click at [419, 250] on div "Quantia recebida 0,00 Quantia à ser cobrada R$ 9,99" at bounding box center [489, 241] width 285 height 73
click at [419, 248] on input "0,00" at bounding box center [489, 239] width 255 height 25
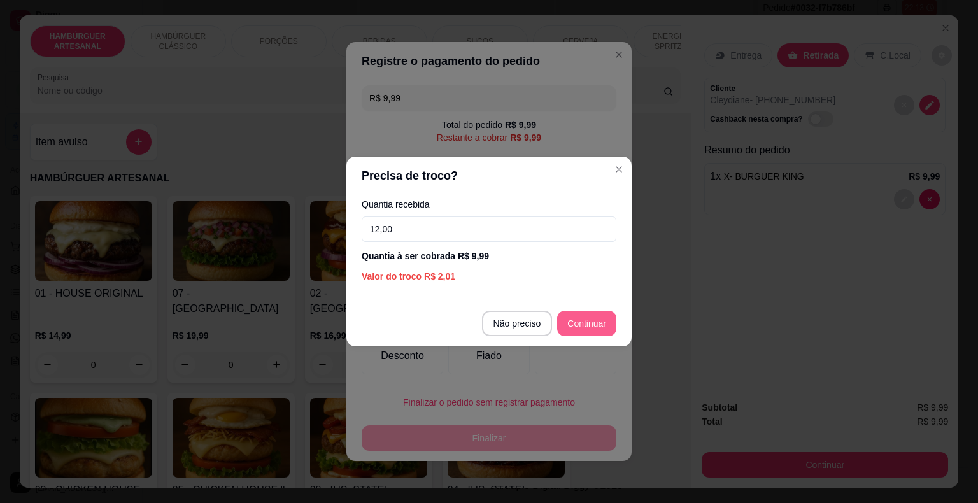
type input "12,00"
type input "R$ 0,00"
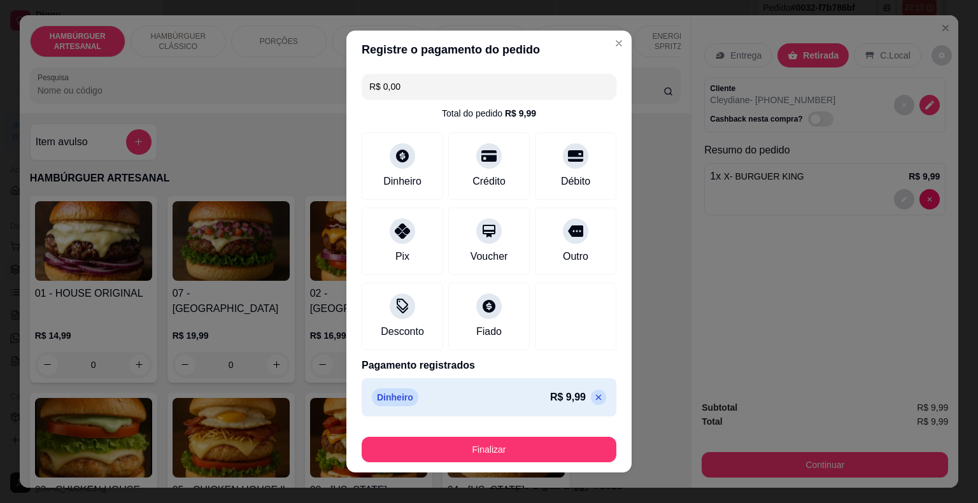
scroll to position [10, 0]
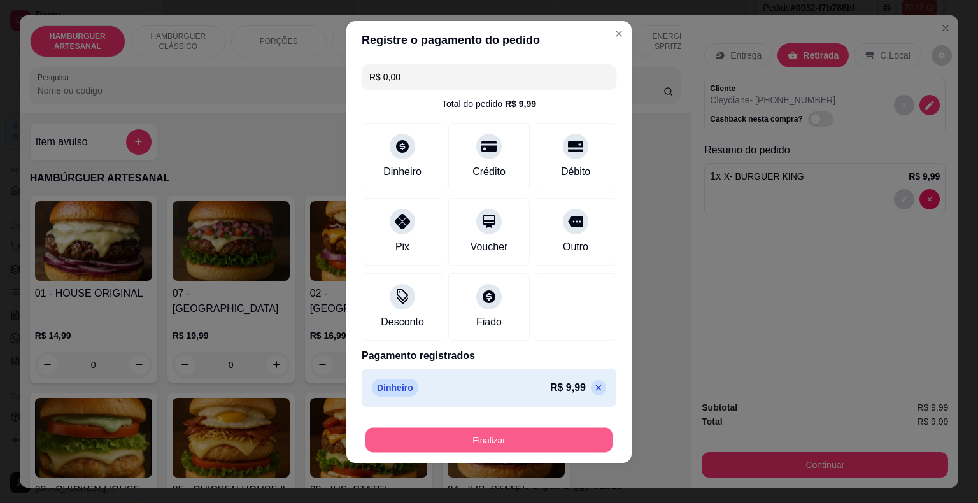
click at [576, 429] on button "Finalizar" at bounding box center [489, 440] width 247 height 25
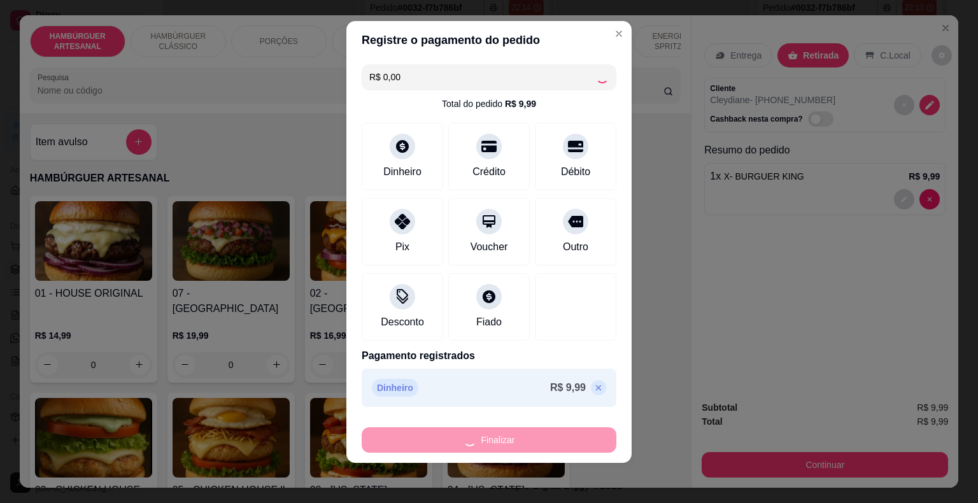
type input "0"
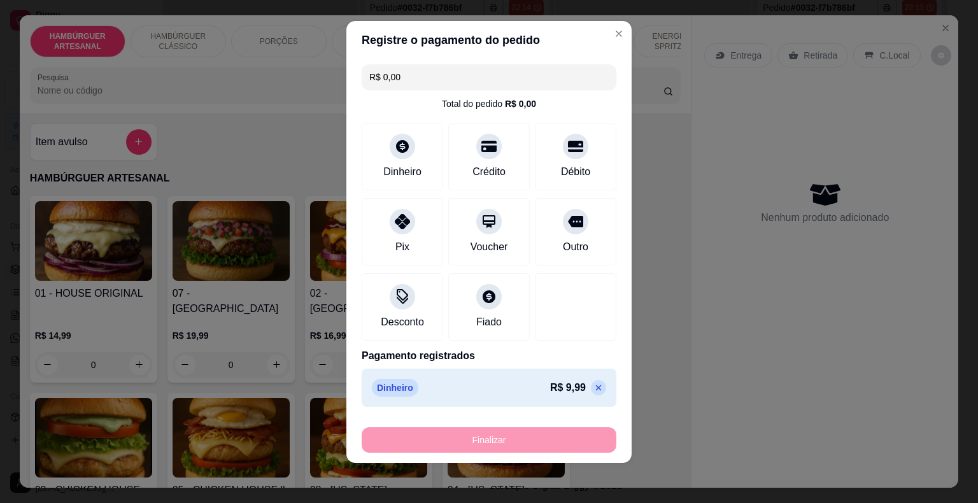
type input "-R$ 9,99"
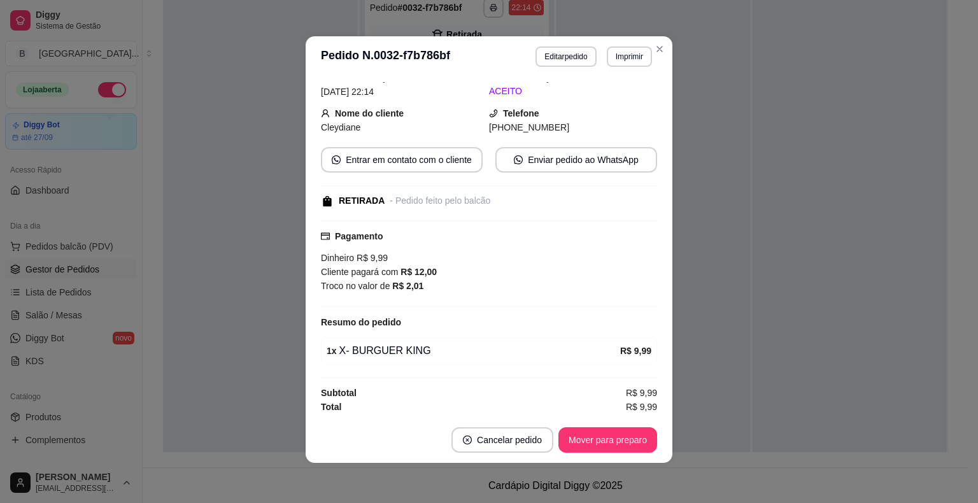
scroll to position [3, 0]
click at [604, 433] on button "Mover para preparo" at bounding box center [608, 439] width 96 height 25
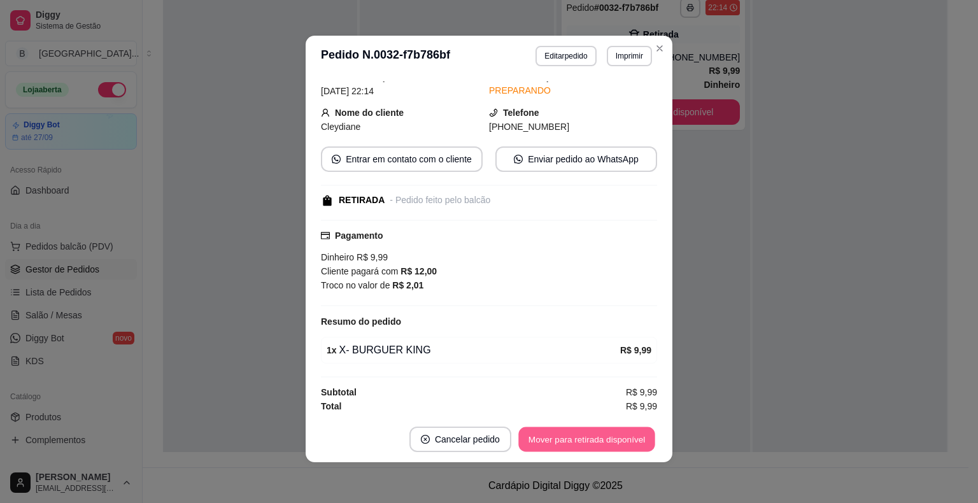
click at [604, 433] on button "Mover para retirada disponível" at bounding box center [586, 439] width 136 height 25
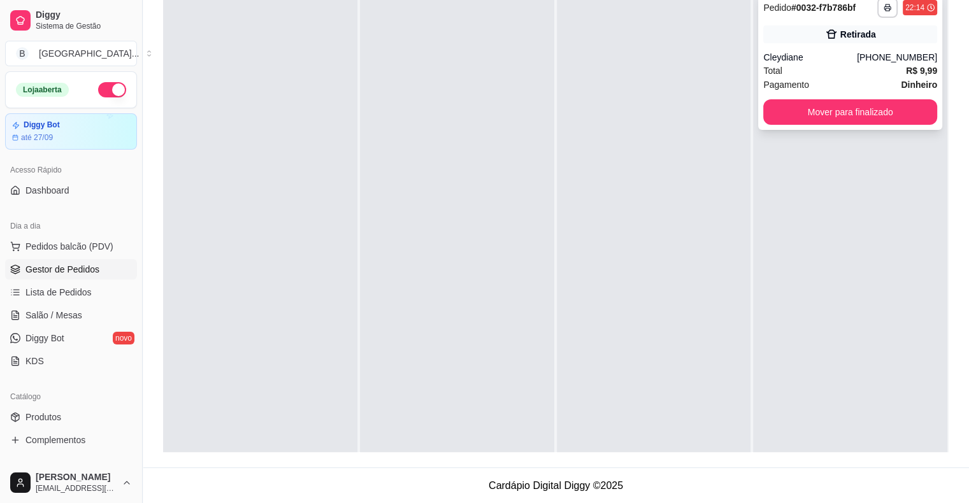
click at [768, 76] on span "Total" at bounding box center [772, 71] width 19 height 14
click at [825, 108] on button "Mover para finalizado" at bounding box center [850, 111] width 174 height 25
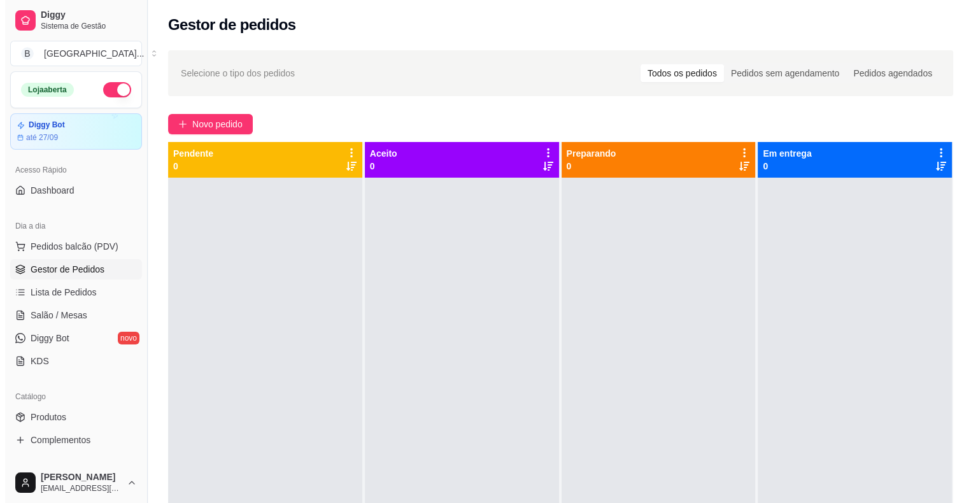
scroll to position [0, 0]
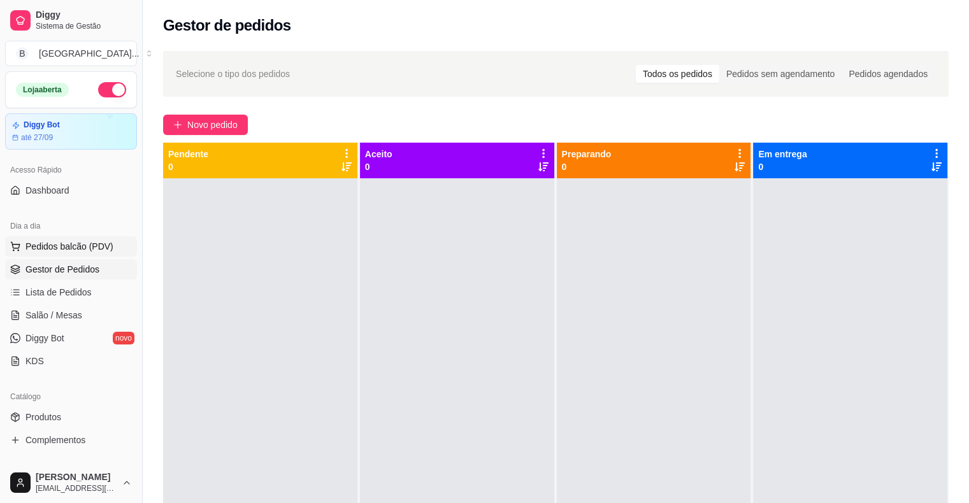
click at [80, 245] on span "Pedidos balcão (PDV)" at bounding box center [69, 246] width 88 height 13
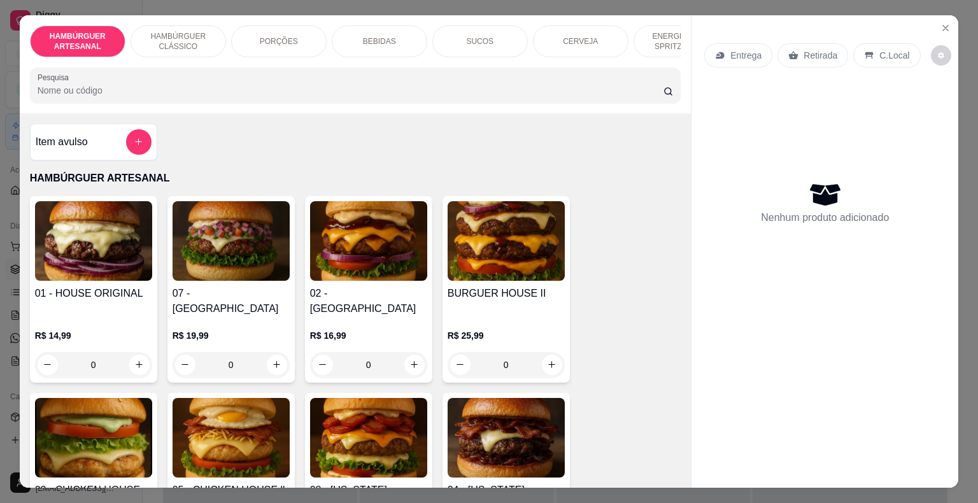
click at [380, 39] on p "BEBIDAS" at bounding box center [379, 41] width 33 height 10
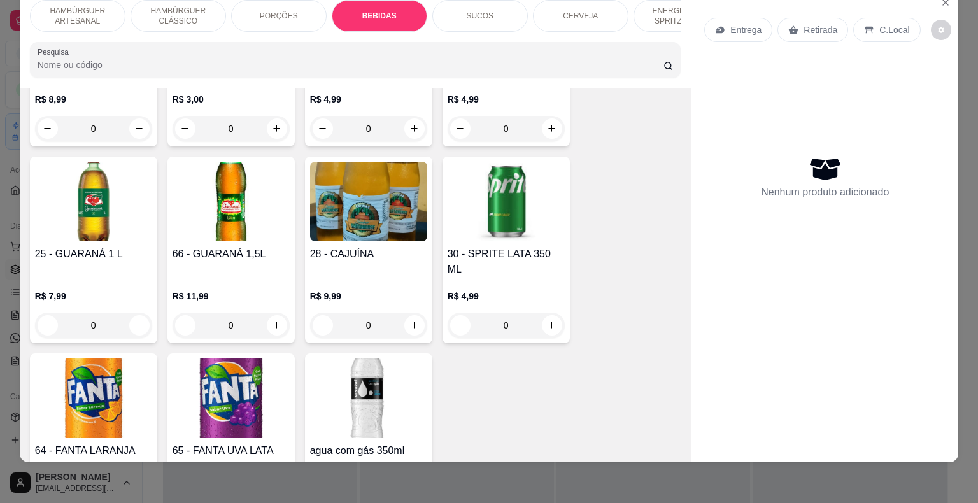
scroll to position [1880, 0]
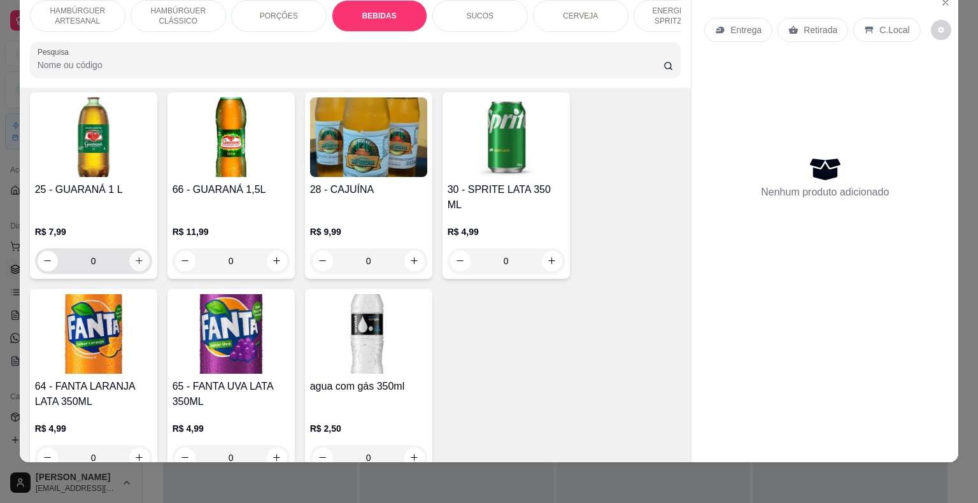
click at [140, 251] on button "increase-product-quantity" at bounding box center [139, 261] width 20 height 20
type input "1"
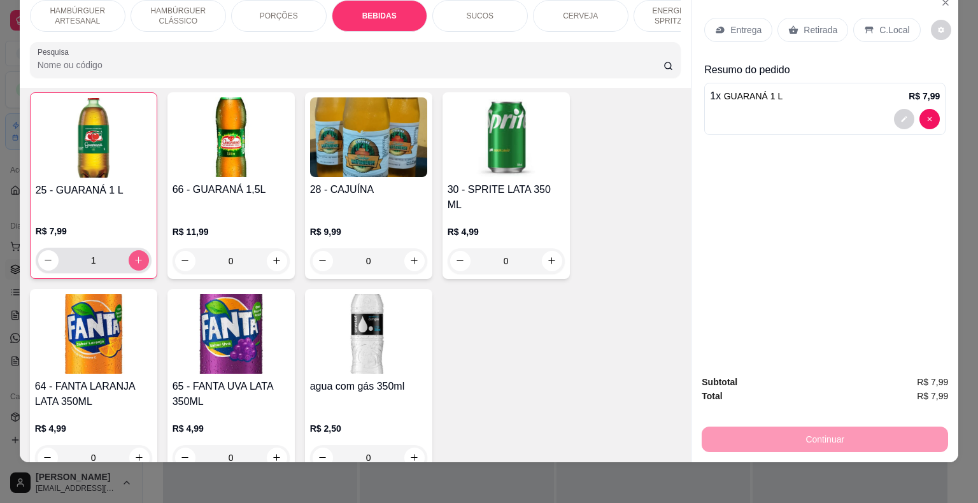
scroll to position [1881, 0]
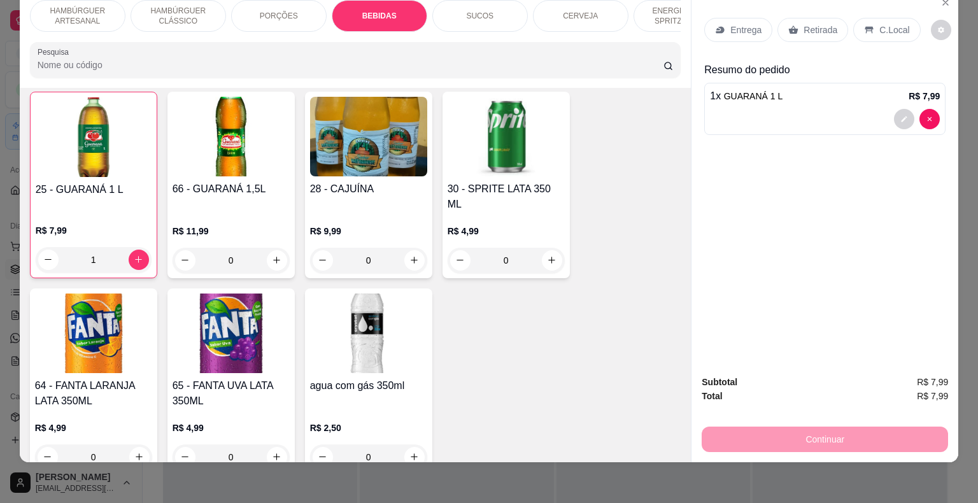
click at [818, 29] on div "Retirada" at bounding box center [813, 30] width 71 height 24
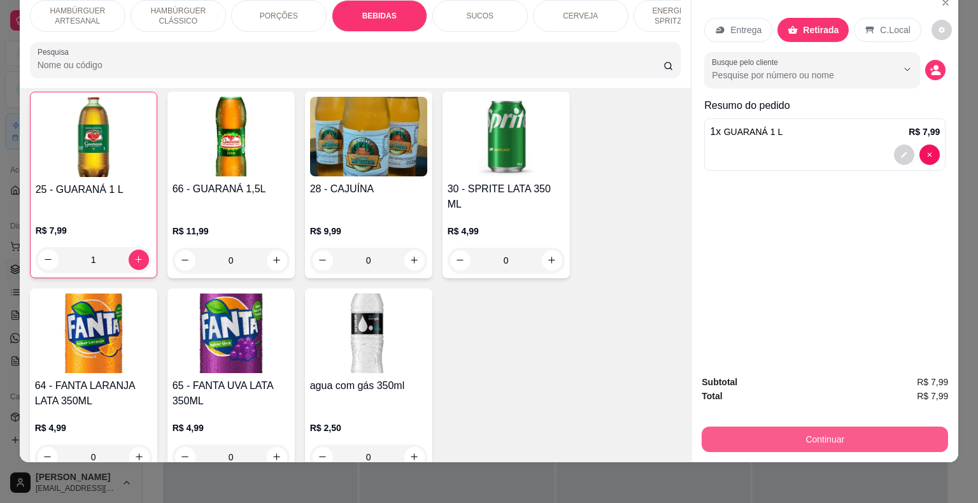
click at [808, 427] on button "Continuar" at bounding box center [825, 439] width 246 height 25
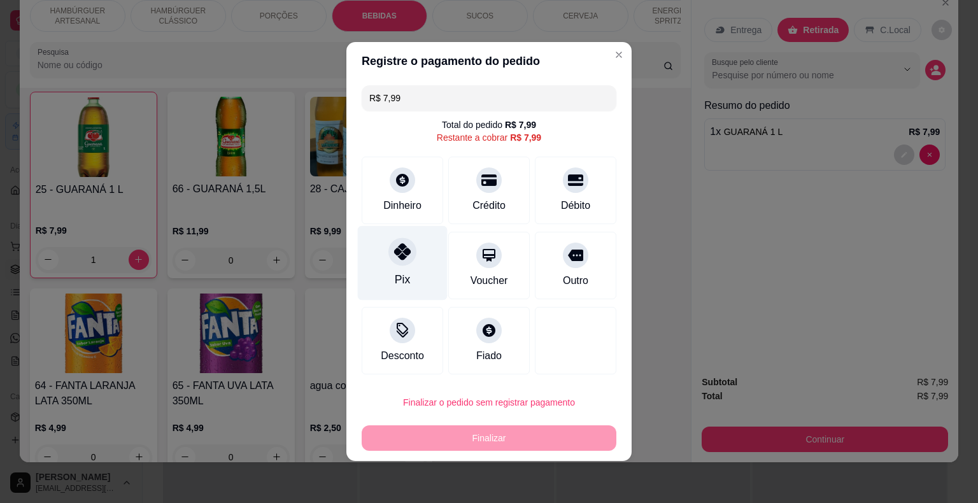
click at [385, 269] on div "Pix" at bounding box center [403, 263] width 90 height 75
type input "R$ 0,00"
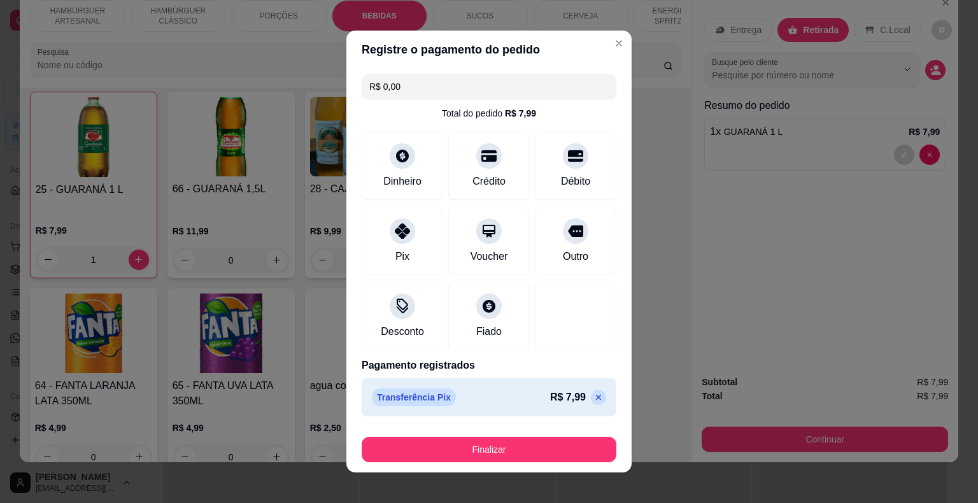
scroll to position [10, 0]
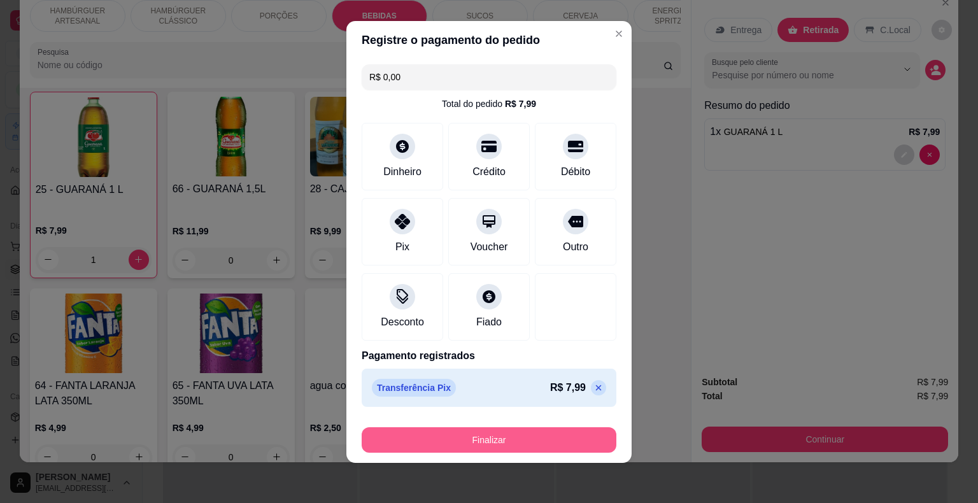
click at [524, 437] on button "Finalizar" at bounding box center [489, 439] width 255 height 25
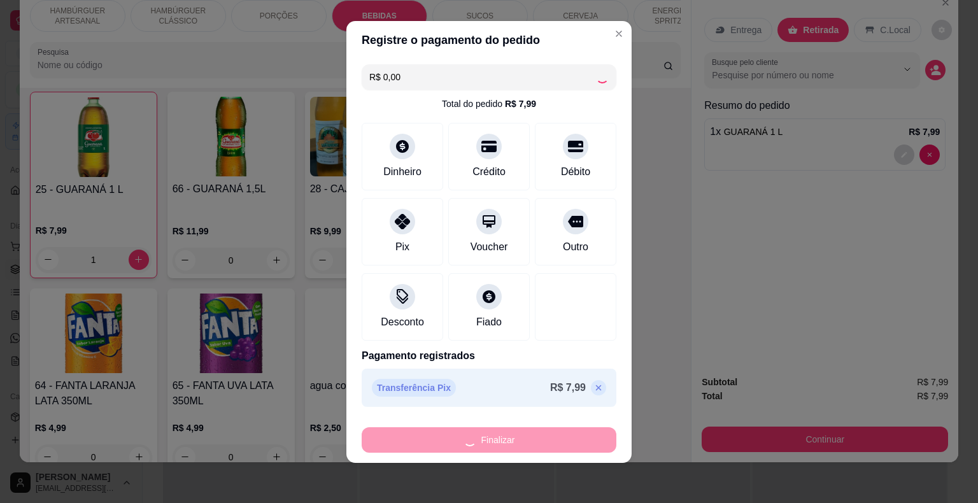
type input "0"
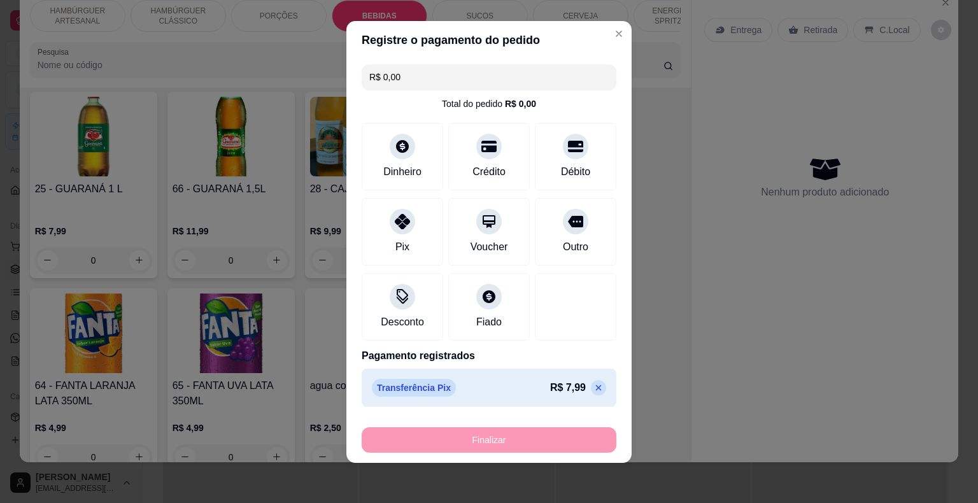
type input "-R$ 7,99"
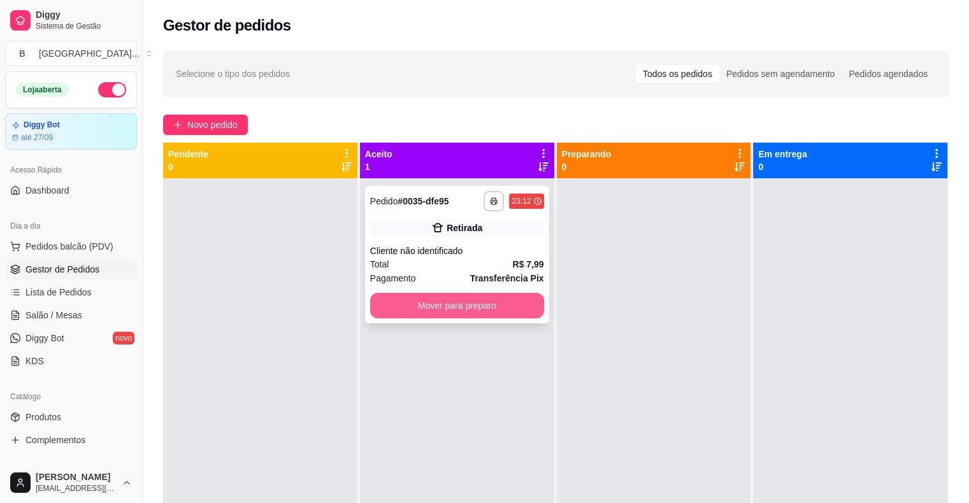
click at [530, 293] on button "Mover para preparo" at bounding box center [457, 305] width 174 height 25
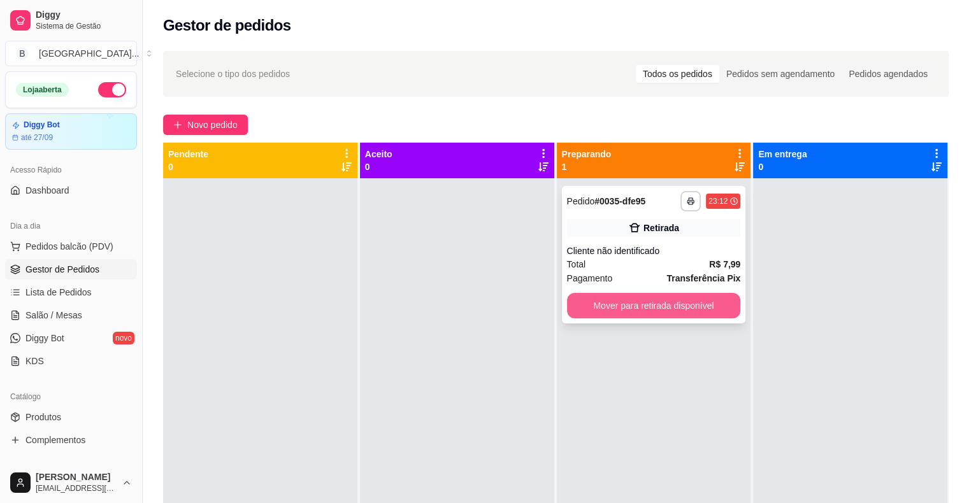
click at [576, 294] on button "Mover para retirada disponível" at bounding box center [654, 305] width 174 height 25
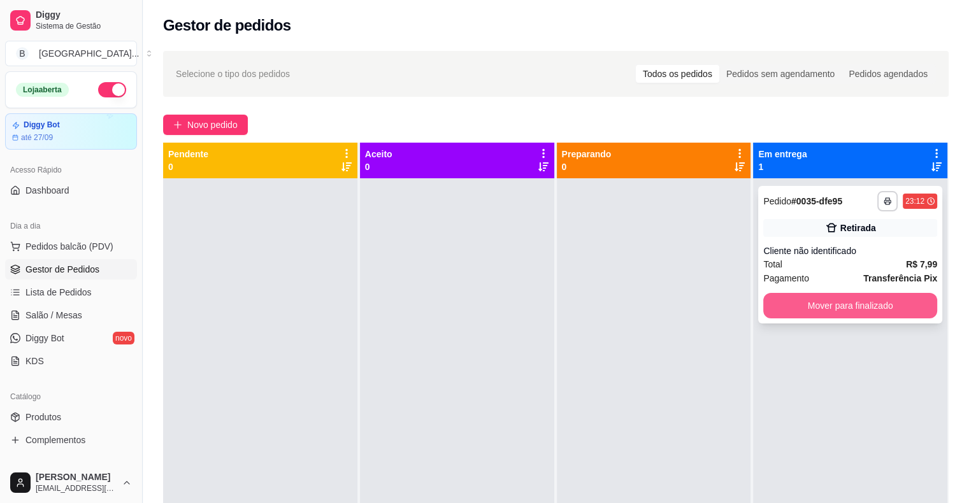
click at [772, 296] on button "Mover para finalizado" at bounding box center [850, 305] width 174 height 25
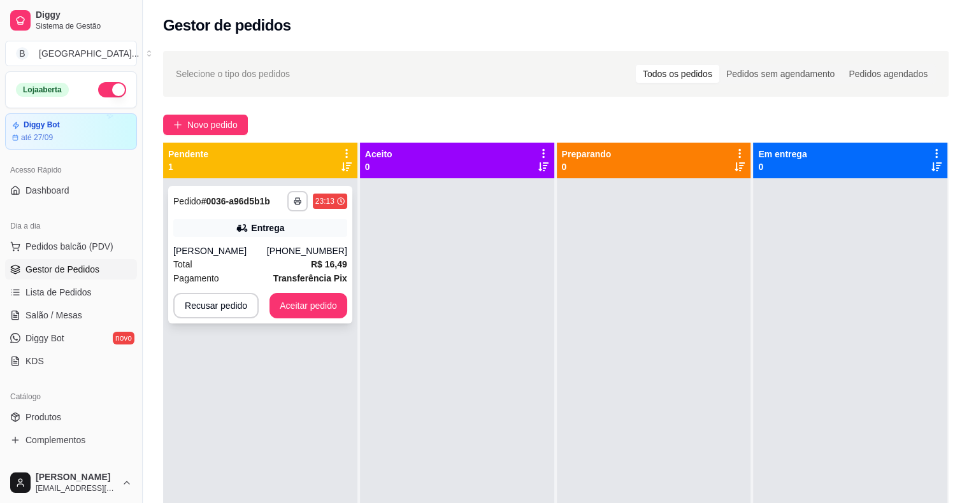
click at [238, 246] on div "[PERSON_NAME]" at bounding box center [220, 251] width 94 height 13
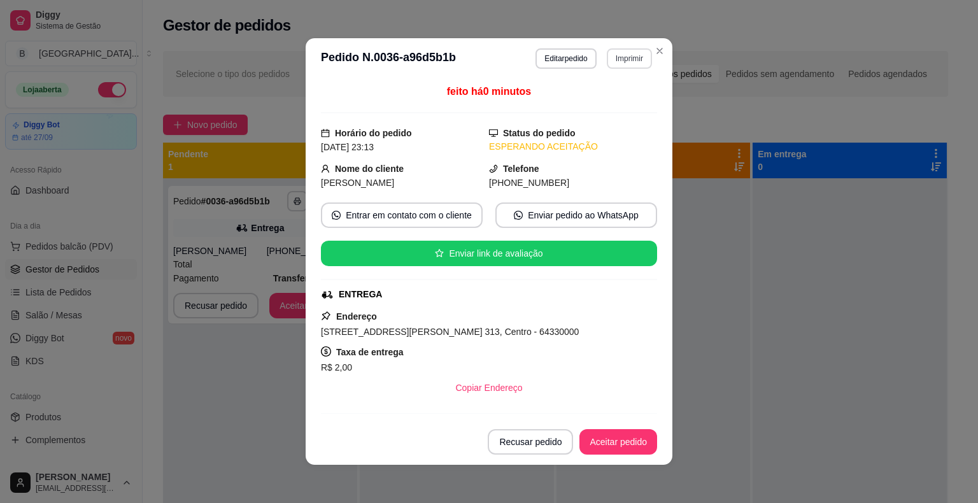
click at [632, 64] on button "Imprimir" at bounding box center [629, 58] width 45 height 20
click at [615, 95] on button "IMPRESSORA" at bounding box center [602, 103] width 92 height 20
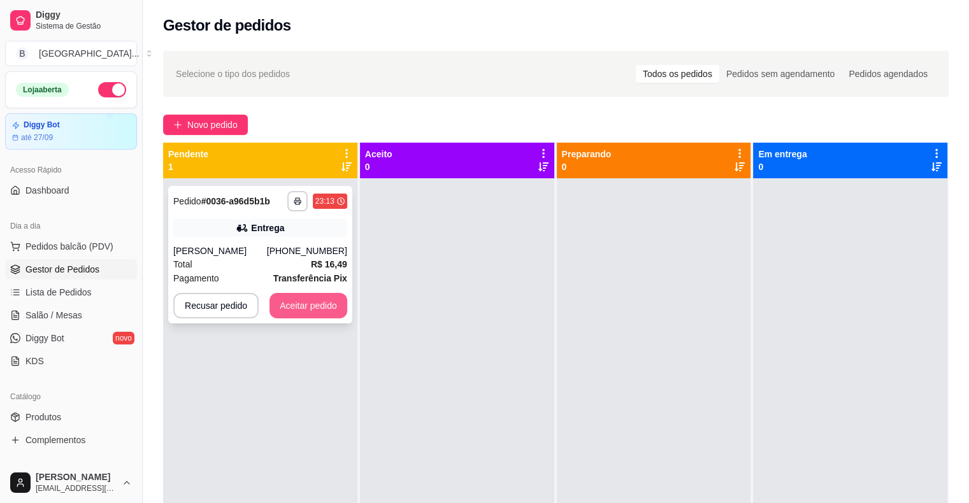
click at [293, 303] on button "Aceitar pedido" at bounding box center [308, 305] width 78 height 25
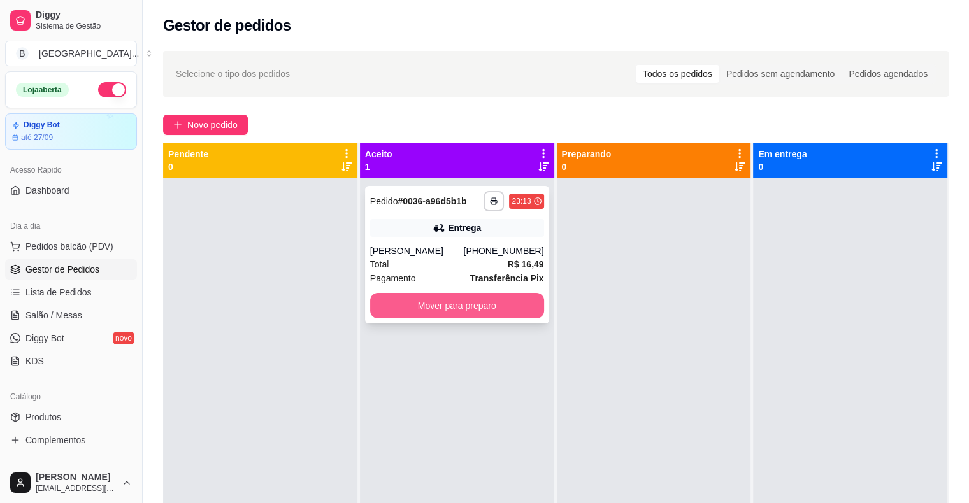
click at [397, 311] on button "Mover para preparo" at bounding box center [457, 305] width 174 height 25
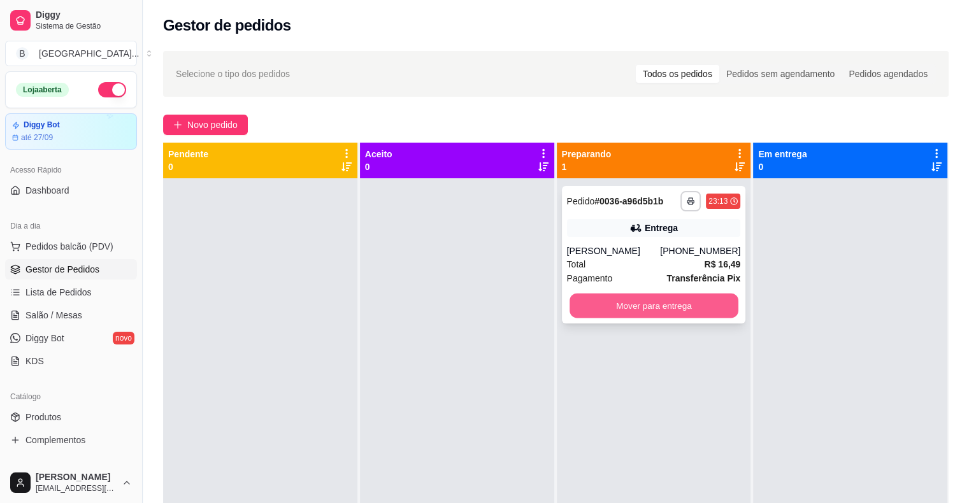
click at [714, 305] on button "Mover para entrega" at bounding box center [653, 306] width 169 height 25
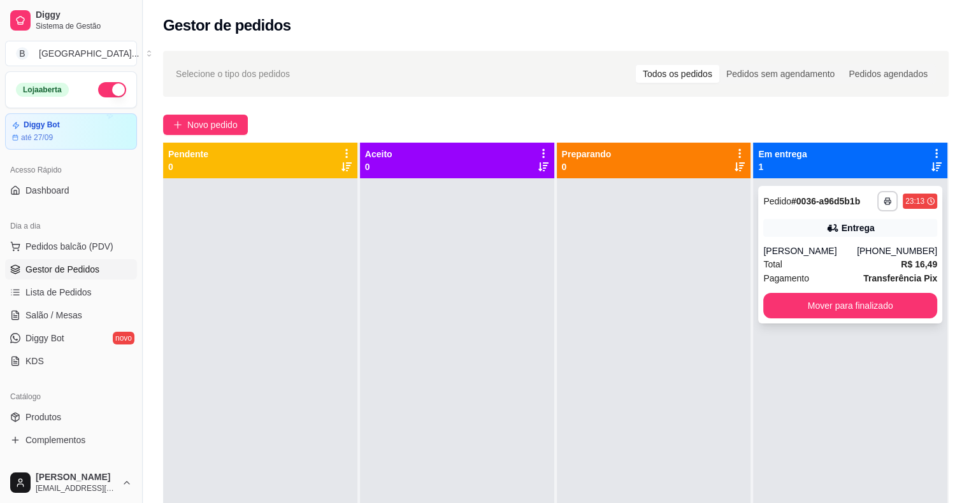
click at [758, 213] on div "**********" at bounding box center [850, 255] width 184 height 138
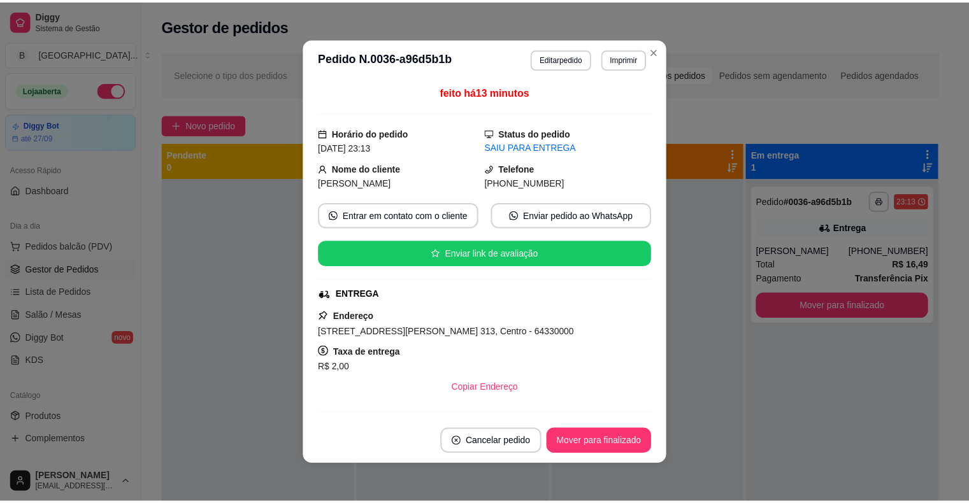
scroll to position [163, 0]
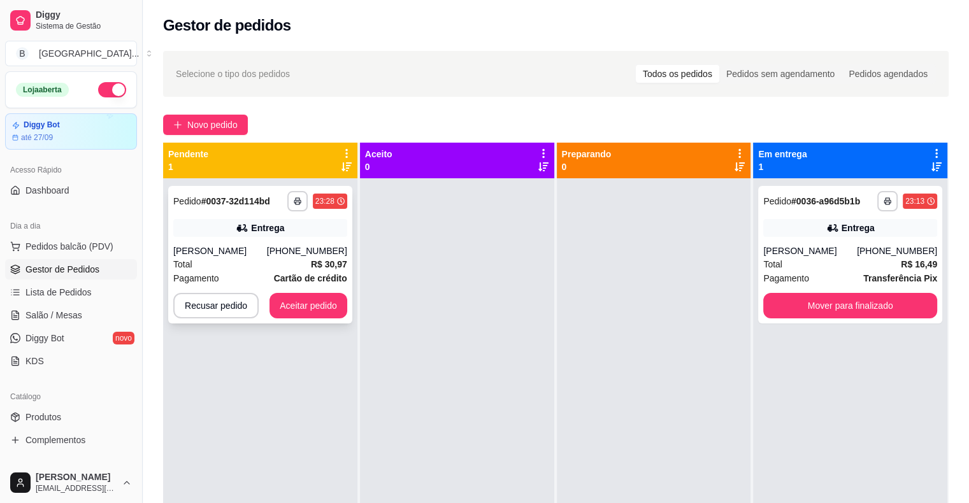
click at [296, 250] on div "[PHONE_NUMBER]" at bounding box center [307, 251] width 80 height 13
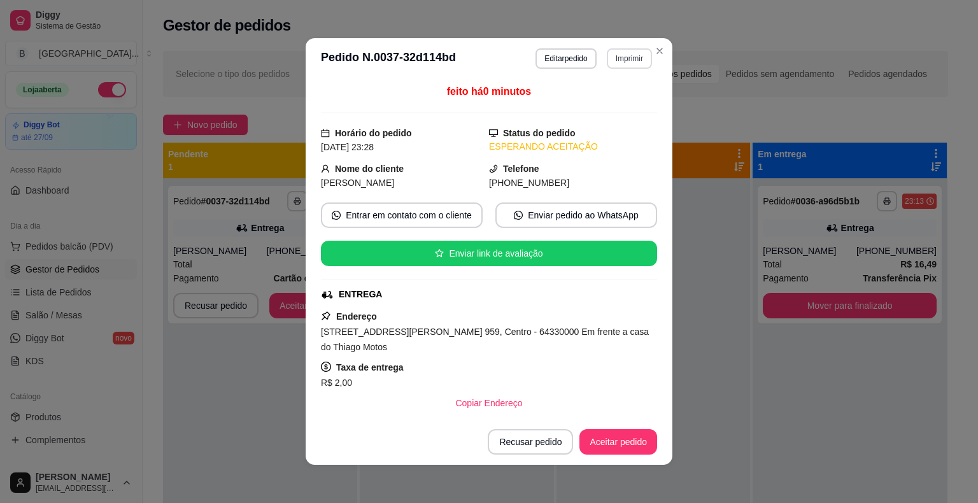
click at [609, 57] on button "Imprimir" at bounding box center [629, 58] width 45 height 20
click at [609, 92] on div "Escolha a impressora IMPRESSORA Impressora" at bounding box center [602, 107] width 105 height 69
click at [609, 104] on button "IMPRESSORA" at bounding box center [602, 103] width 92 height 20
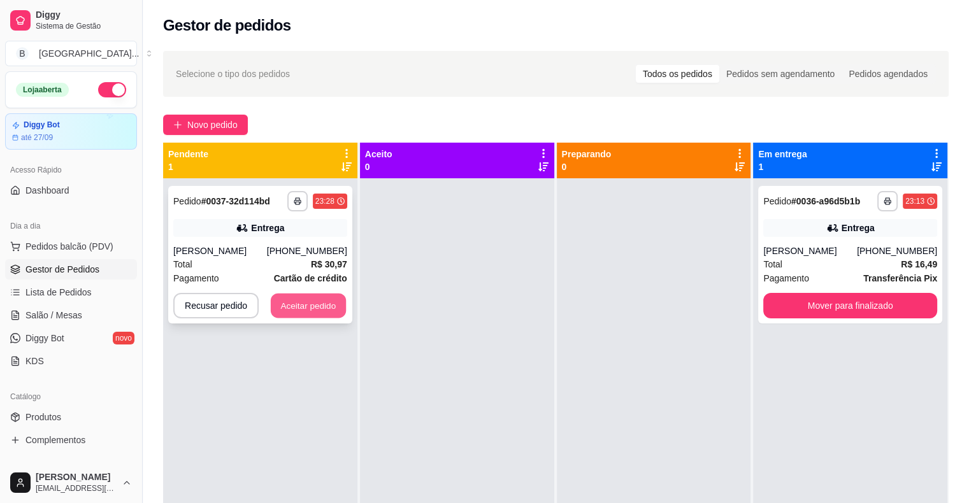
click at [310, 302] on button "Aceitar pedido" at bounding box center [308, 306] width 75 height 25
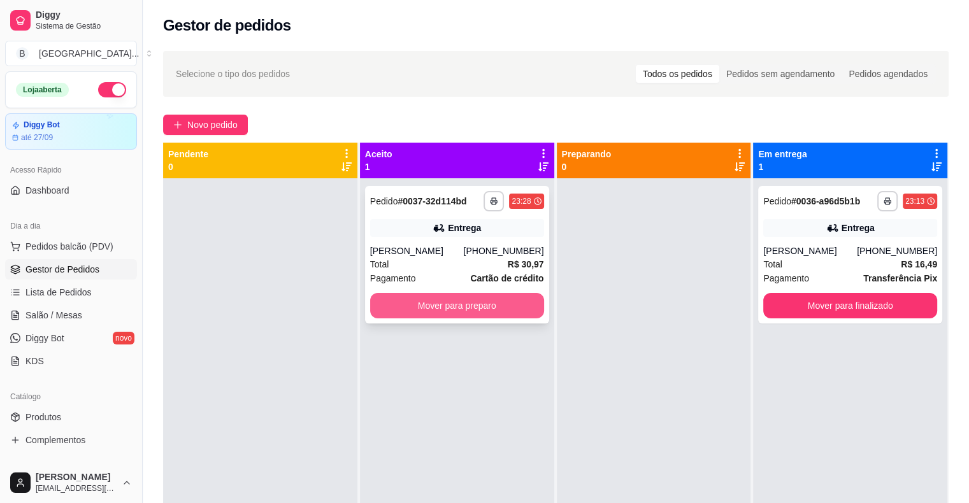
click at [481, 307] on button "Mover para preparo" at bounding box center [457, 305] width 174 height 25
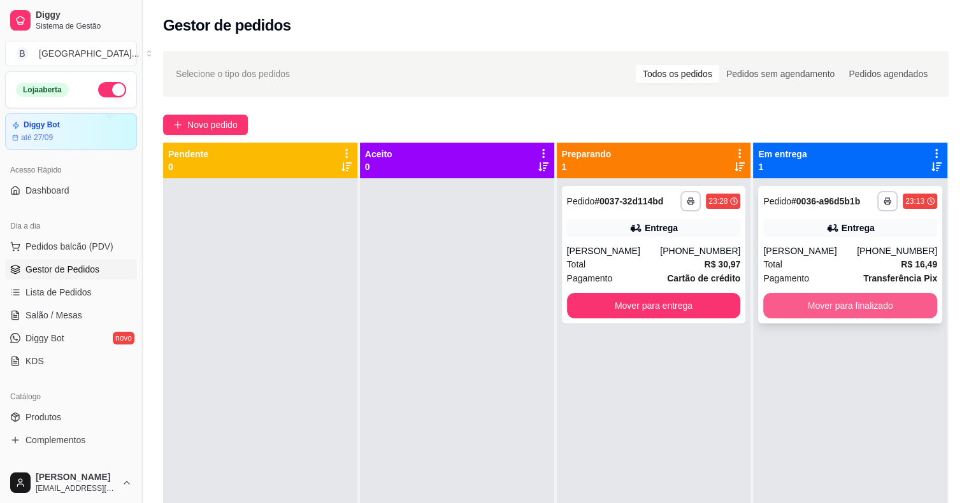
click at [817, 310] on button "Mover para finalizado" at bounding box center [850, 305] width 174 height 25
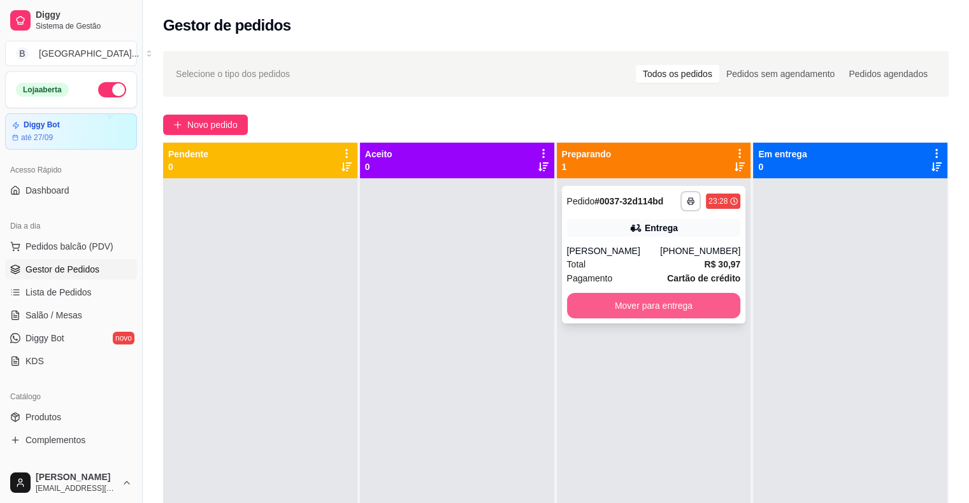
click at [687, 310] on button "Mover para entrega" at bounding box center [654, 305] width 174 height 25
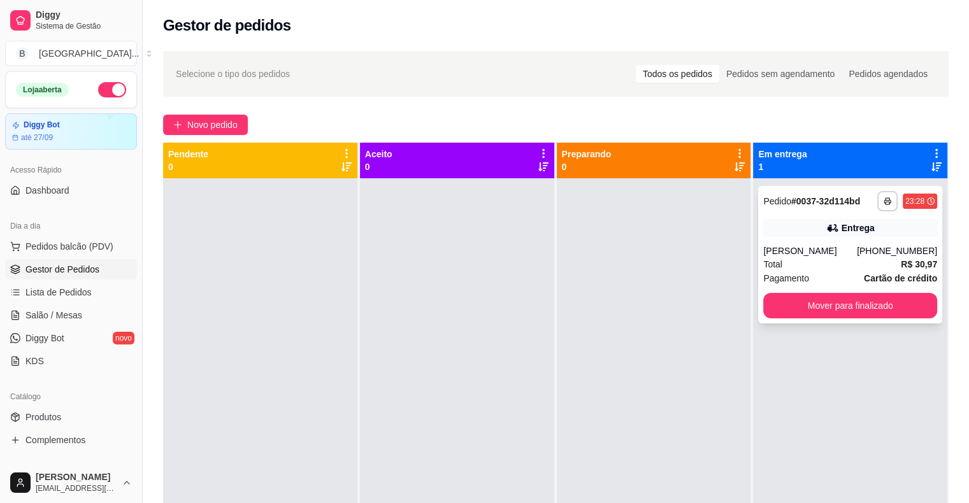
click at [896, 320] on div "**********" at bounding box center [850, 255] width 184 height 138
click at [878, 316] on button "Mover para finalizado" at bounding box center [850, 306] width 169 height 25
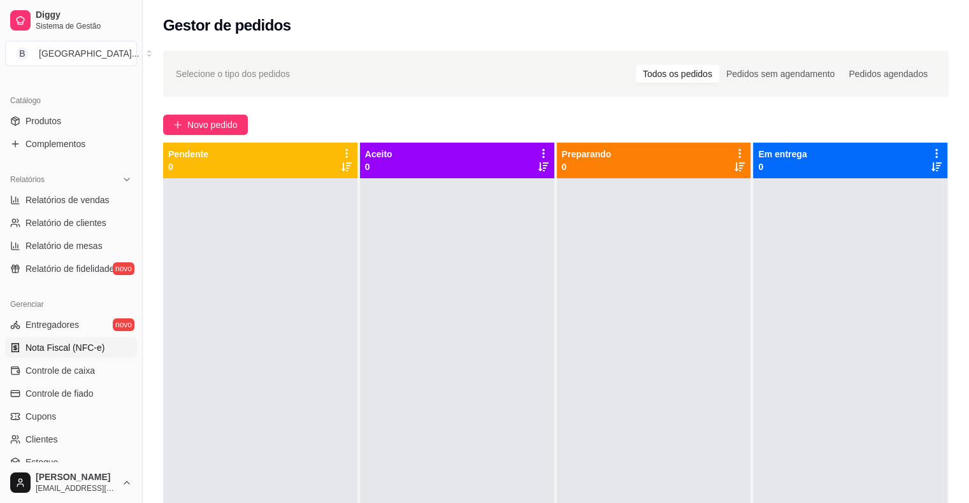
scroll to position [318, 0]
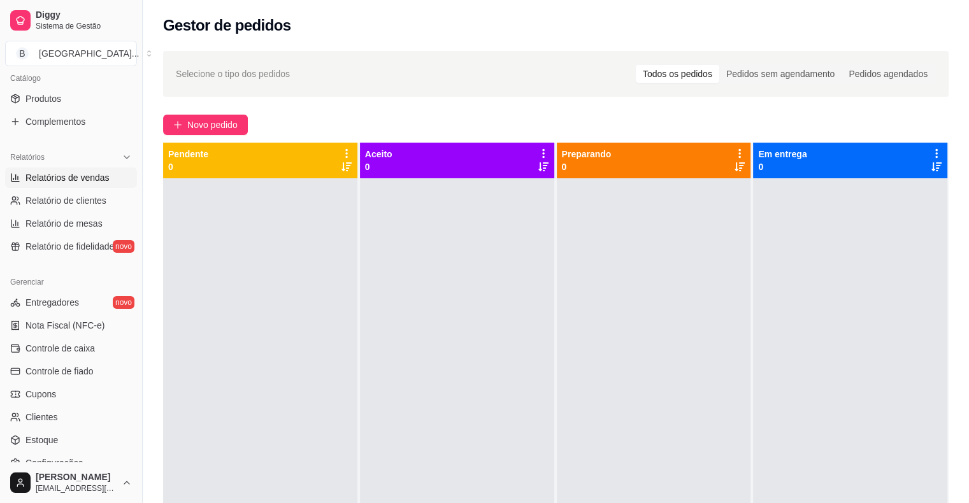
click at [72, 180] on span "Relatórios de vendas" at bounding box center [67, 177] width 84 height 13
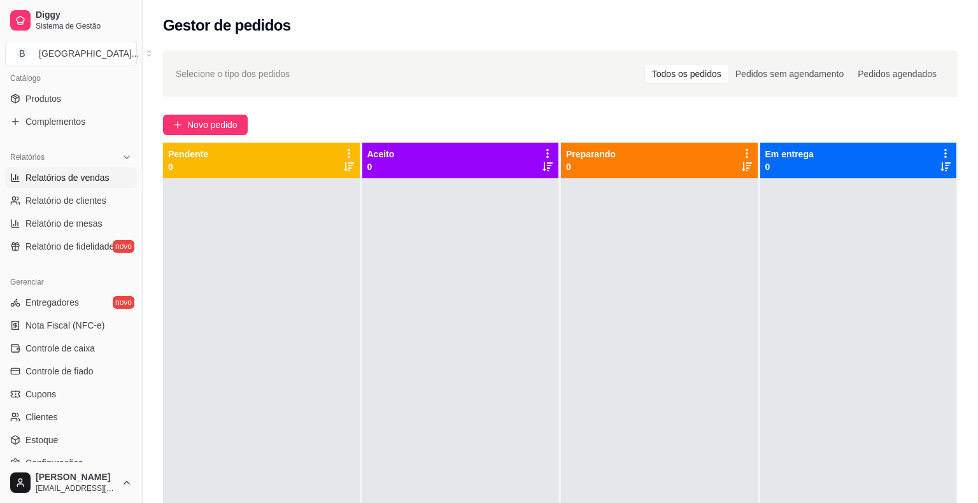
select select "ALL"
select select "0"
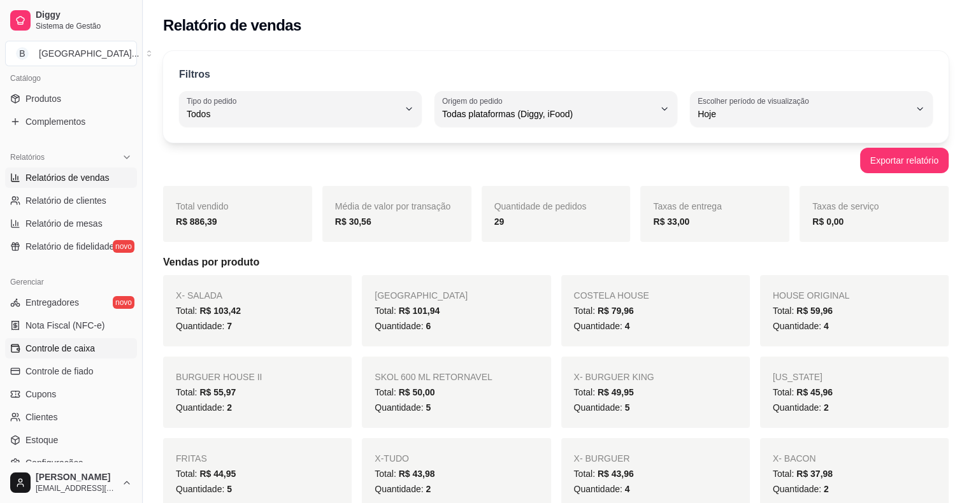
click at [68, 349] on span "Controle de caixa" at bounding box center [59, 348] width 69 height 13
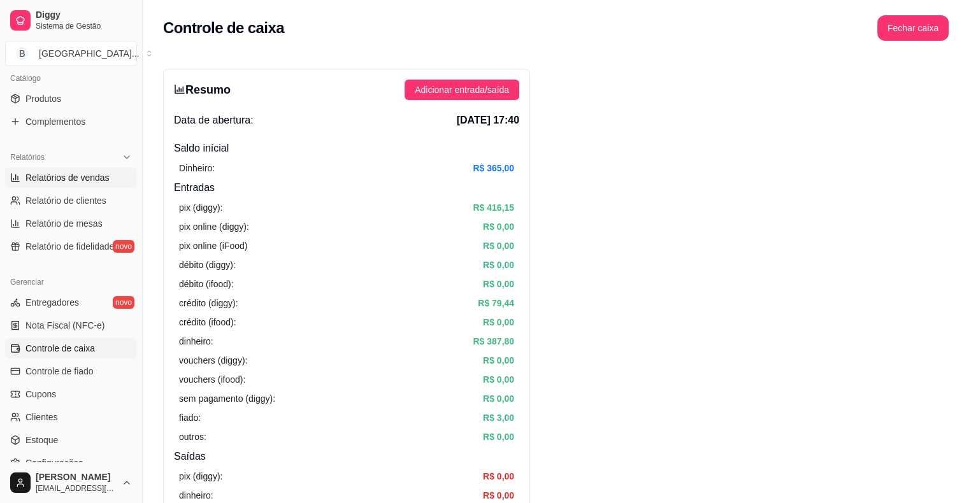
click at [88, 176] on span "Relatórios de vendas" at bounding box center [67, 177] width 84 height 13
select select "ALL"
select select "0"
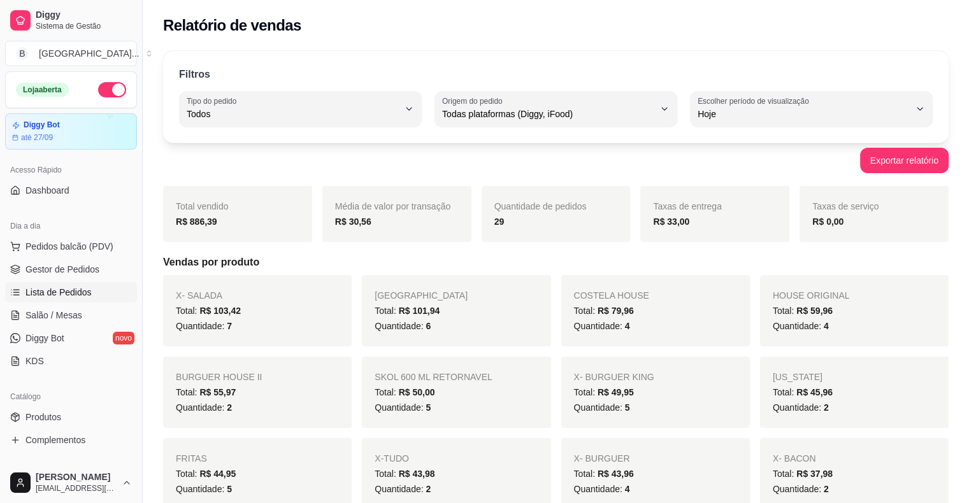
click at [69, 289] on span "Lista de Pedidos" at bounding box center [58, 292] width 66 height 13
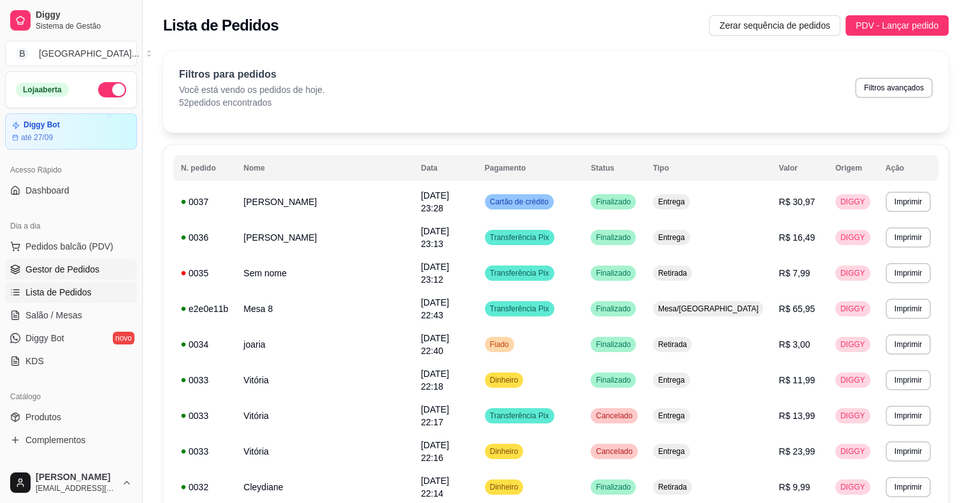
click at [95, 272] on span "Gestor de Pedidos" at bounding box center [62, 269] width 74 height 13
